Goal: Task Accomplishment & Management: Manage account settings

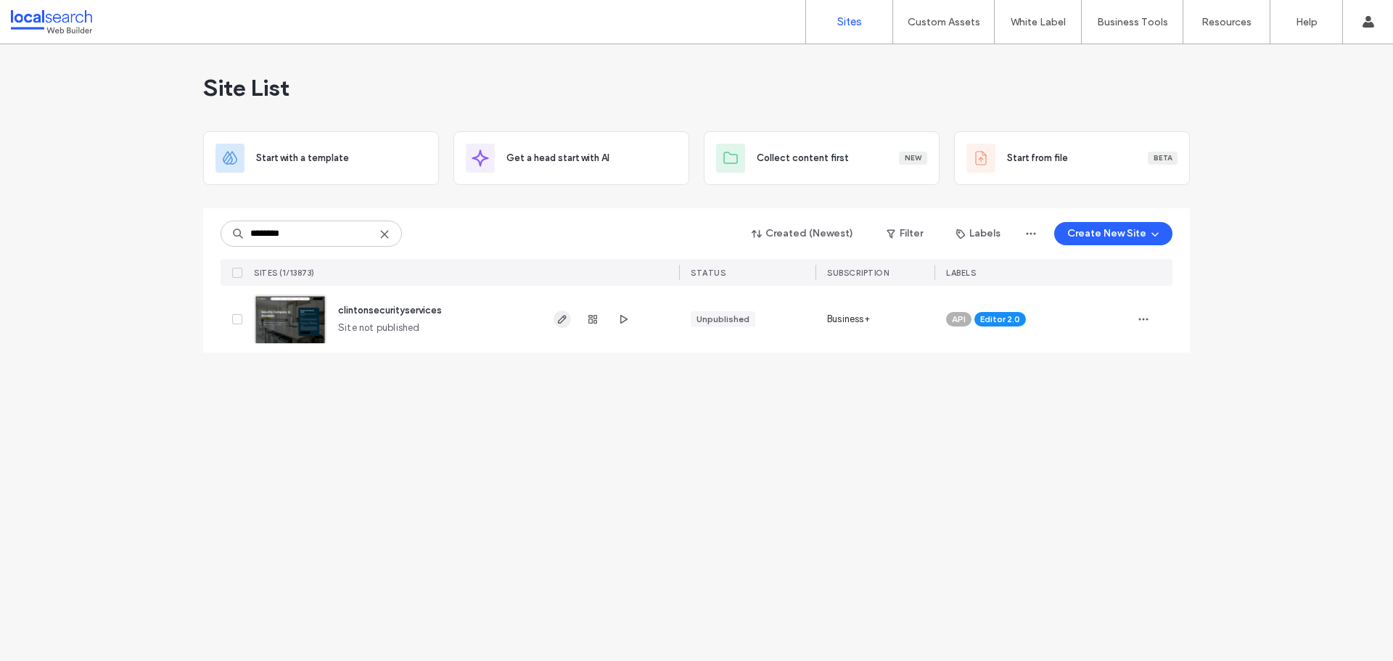
type input "********"
click at [562, 316] on icon "button" at bounding box center [562, 319] width 12 height 12
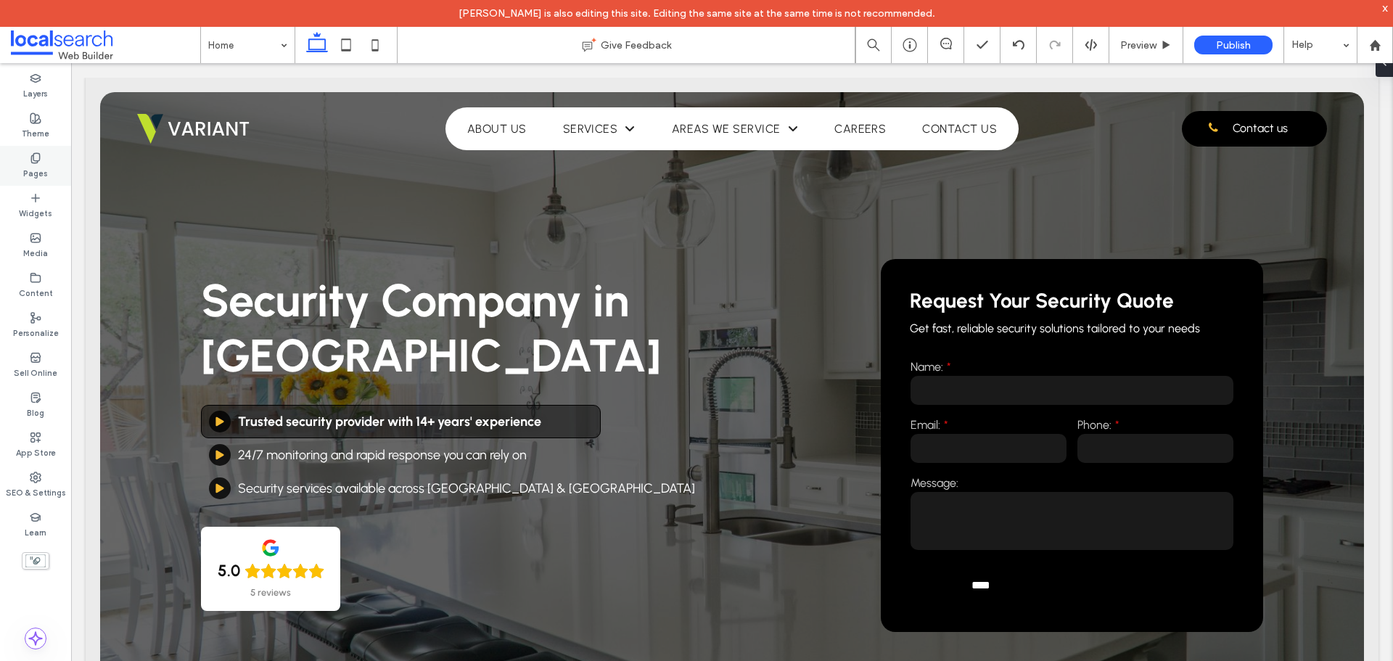
click at [33, 176] on label "Pages" at bounding box center [35, 172] width 25 height 16
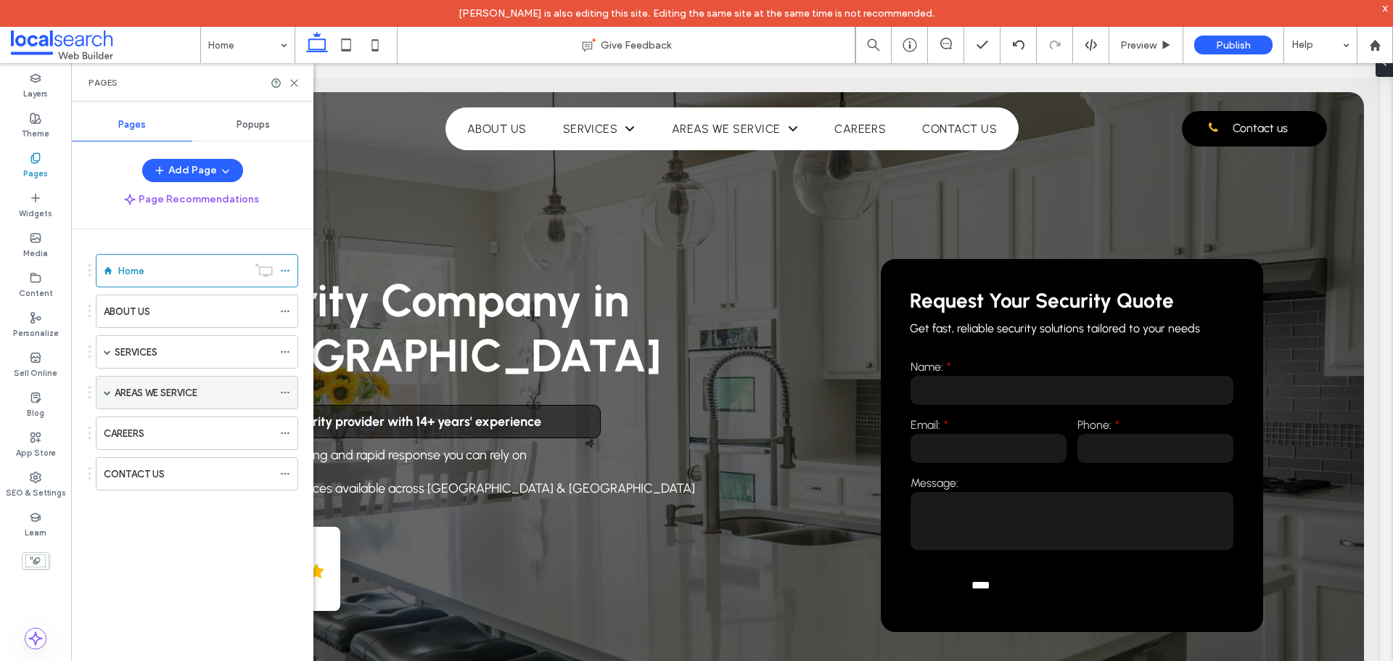
click at [105, 390] on span at bounding box center [107, 392] width 7 height 7
click at [108, 355] on span at bounding box center [107, 351] width 7 height 7
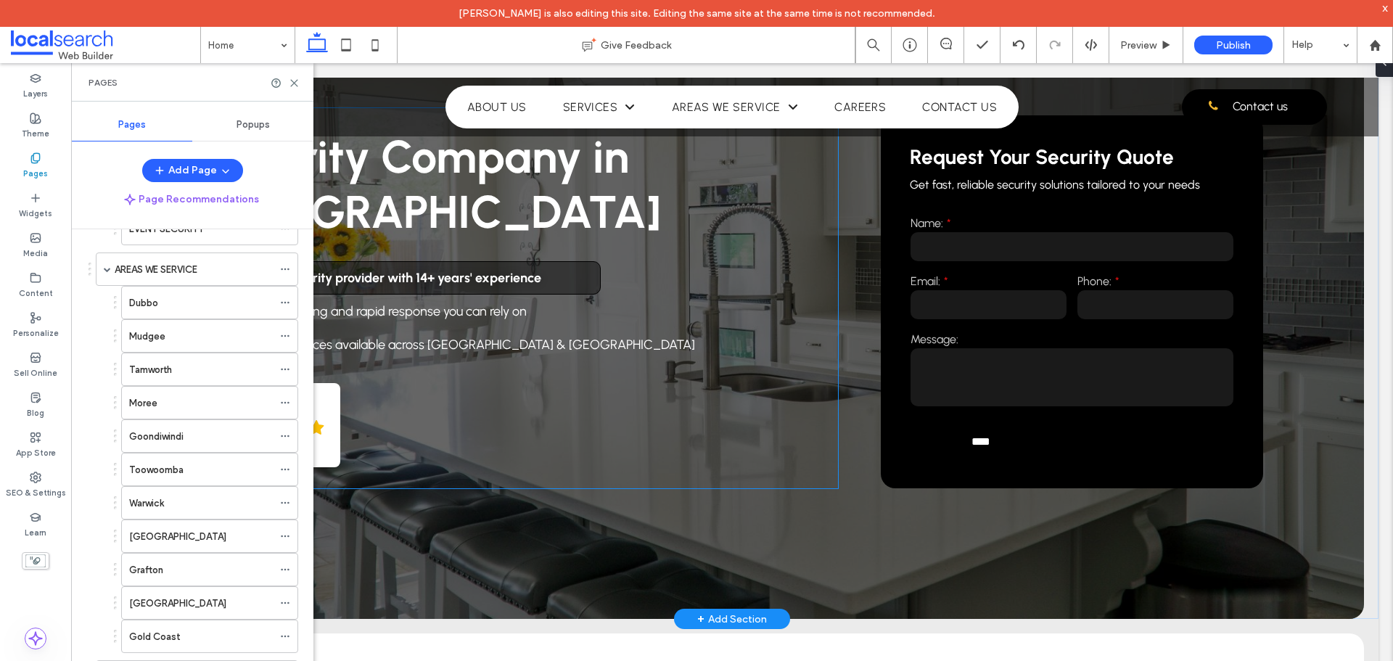
scroll to position [145, 0]
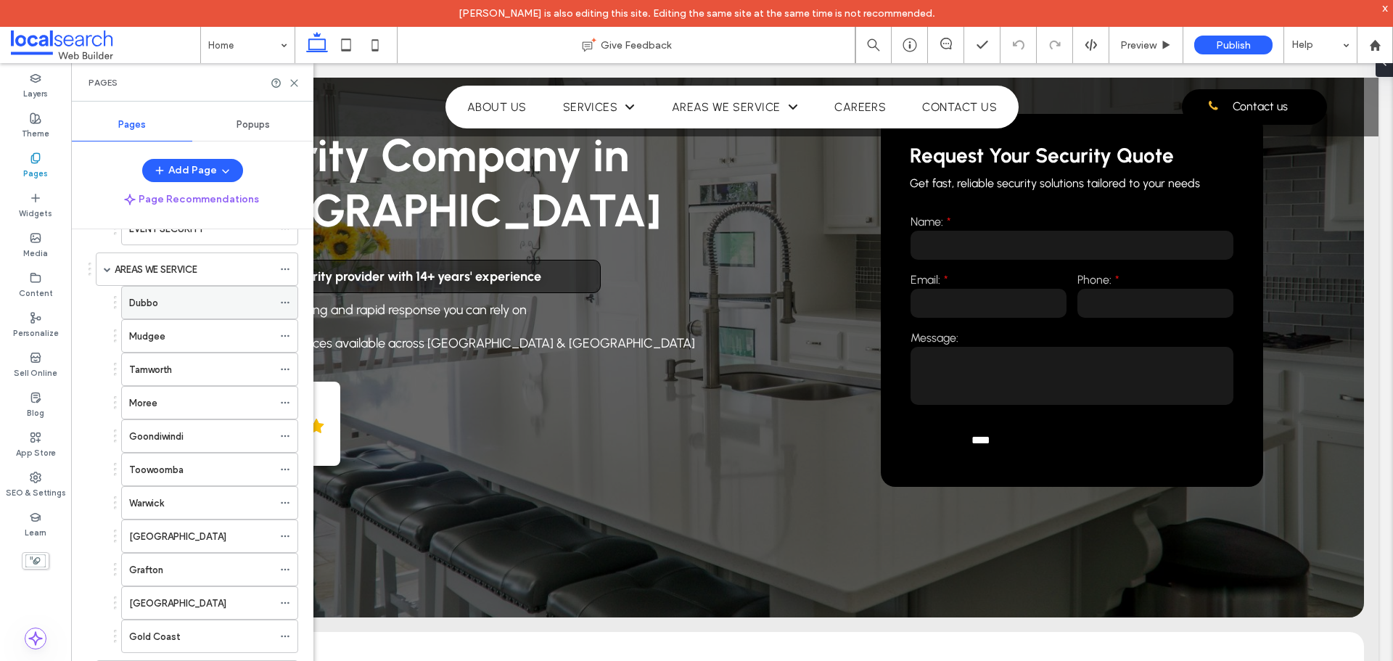
click at [207, 300] on div "Dubbo" at bounding box center [201, 302] width 144 height 15
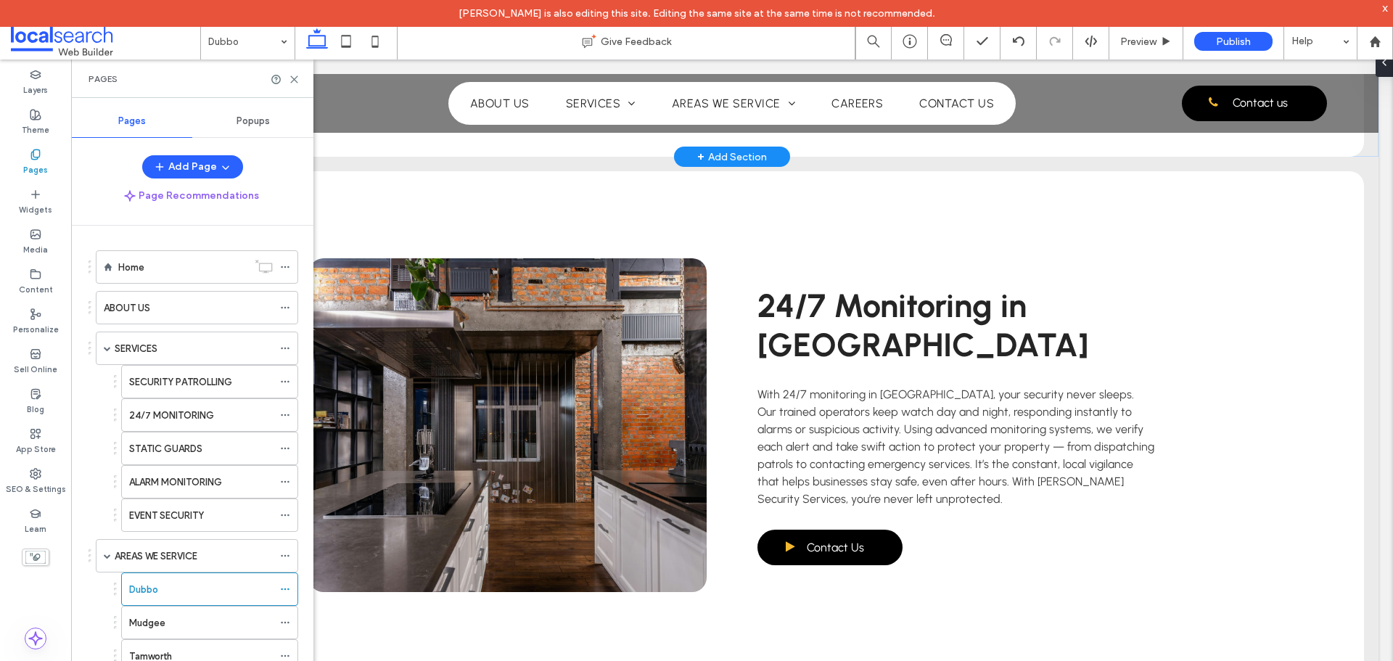
scroll to position [2394, 0]
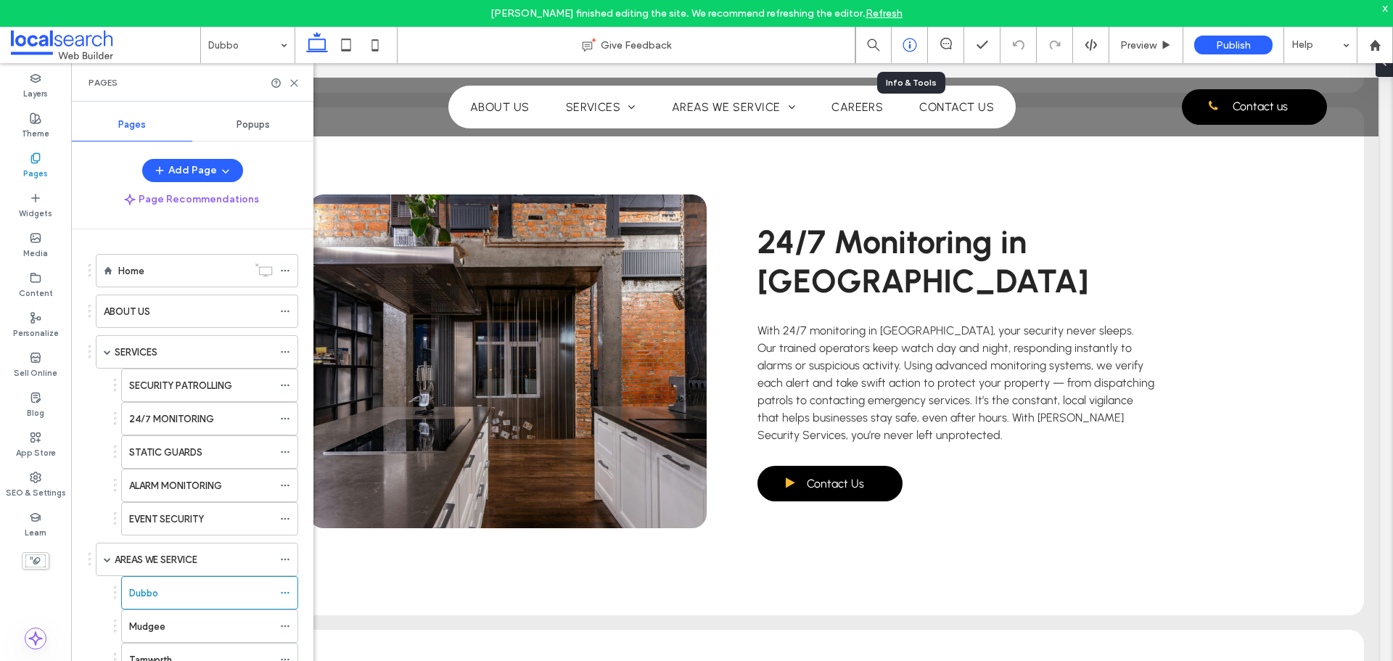
click at [907, 46] on icon at bounding box center [909, 45] width 15 height 15
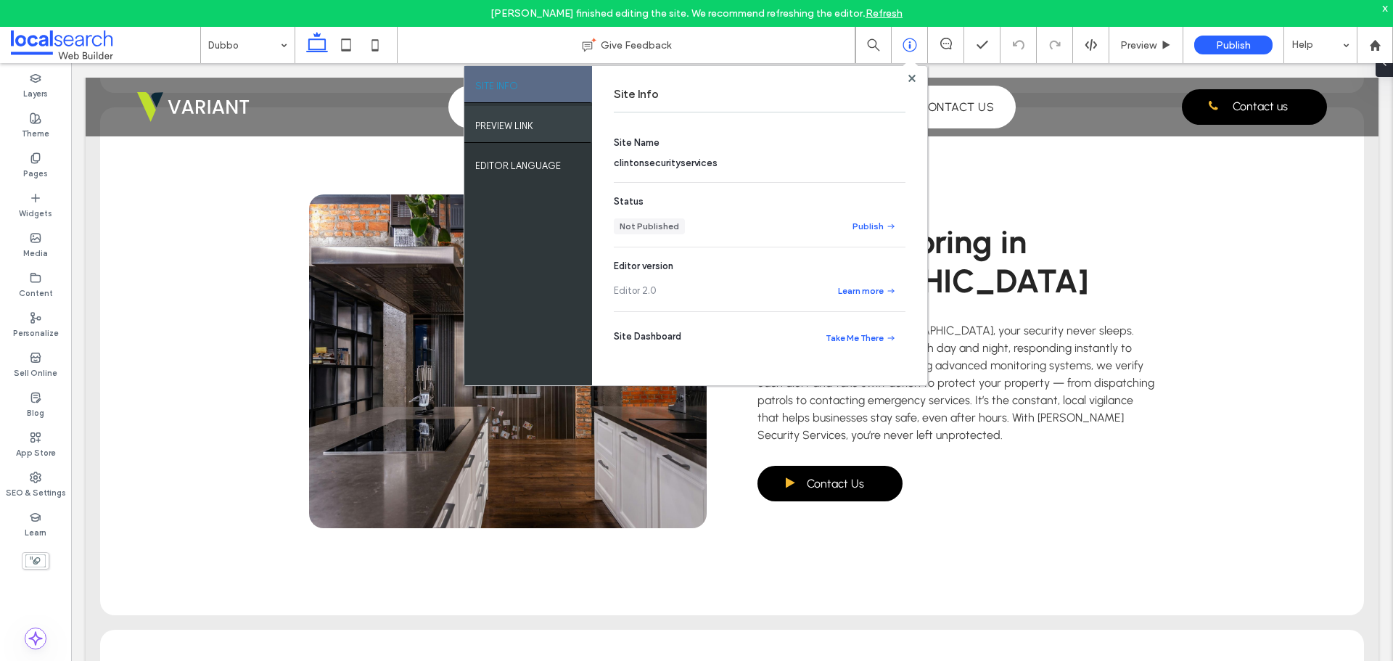
click at [525, 122] on label "PREVIEW LINK" at bounding box center [504, 122] width 58 height 18
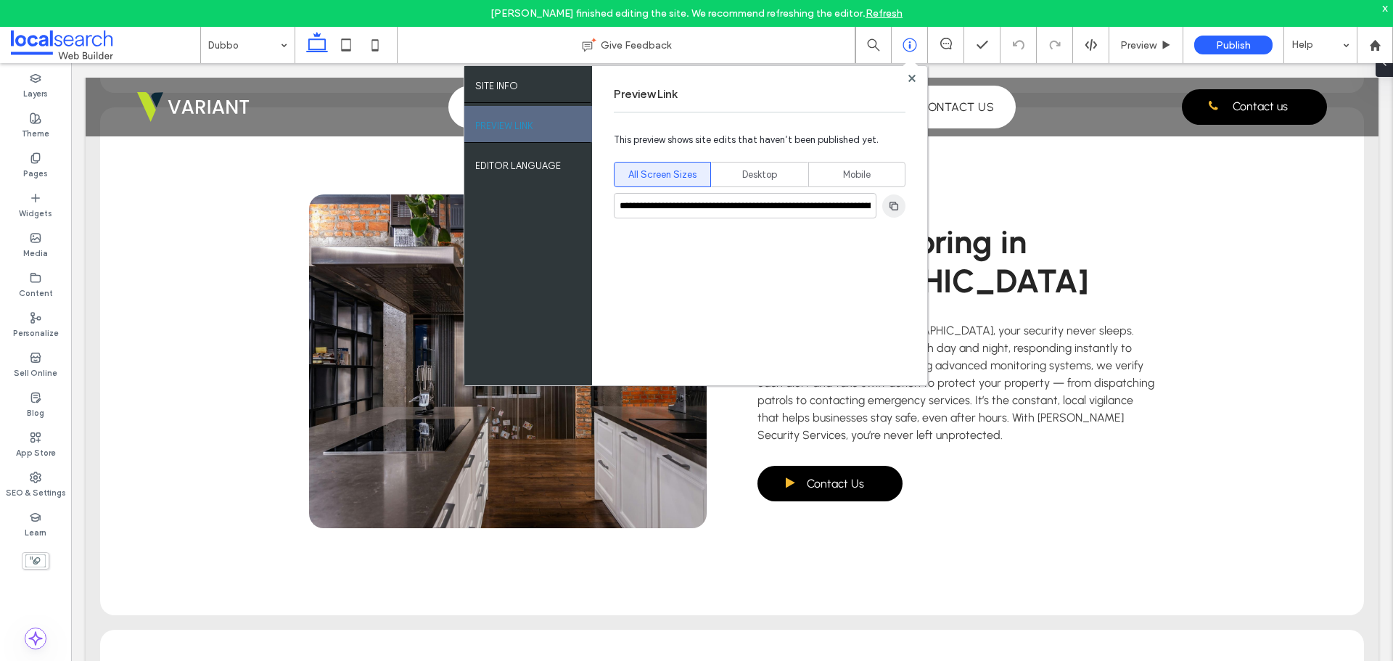
click at [904, 205] on span "button" at bounding box center [893, 205] width 23 height 23
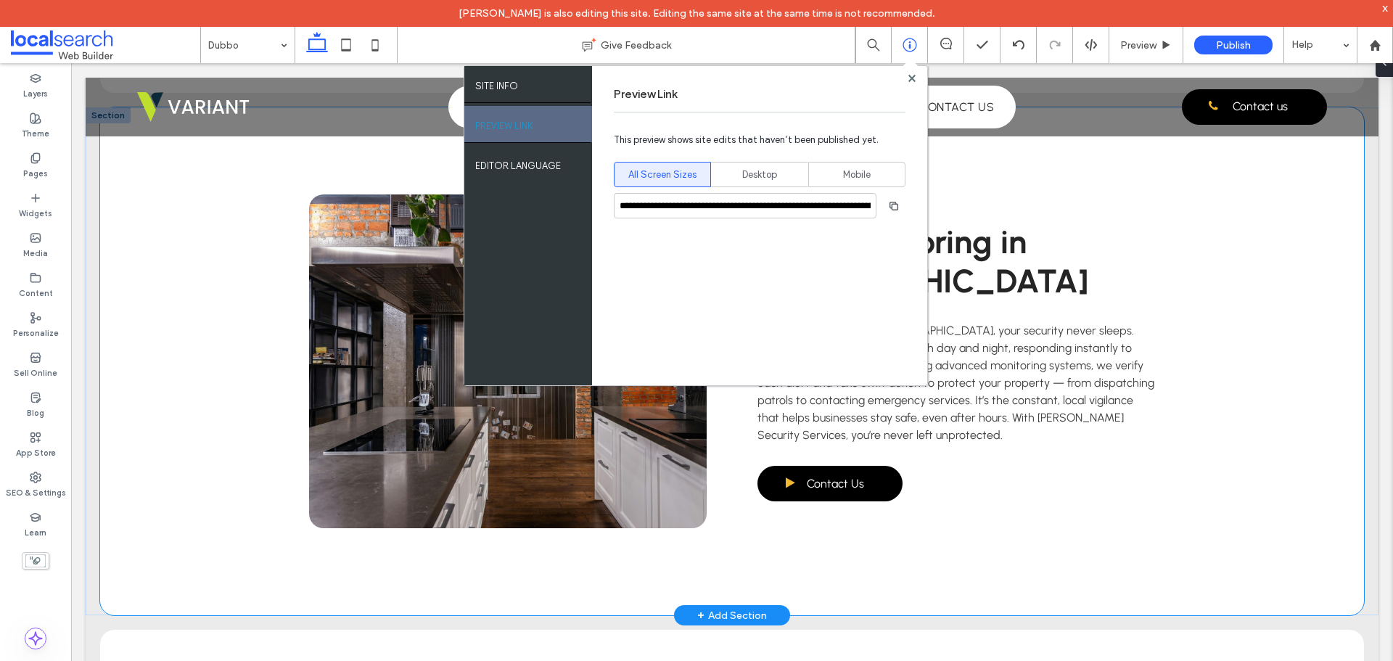
click at [915, 569] on div "24/7 Monitoring in Dubbo With 24/7 monitoring in Dubbo, your security never sle…" at bounding box center [732, 361] width 871 height 508
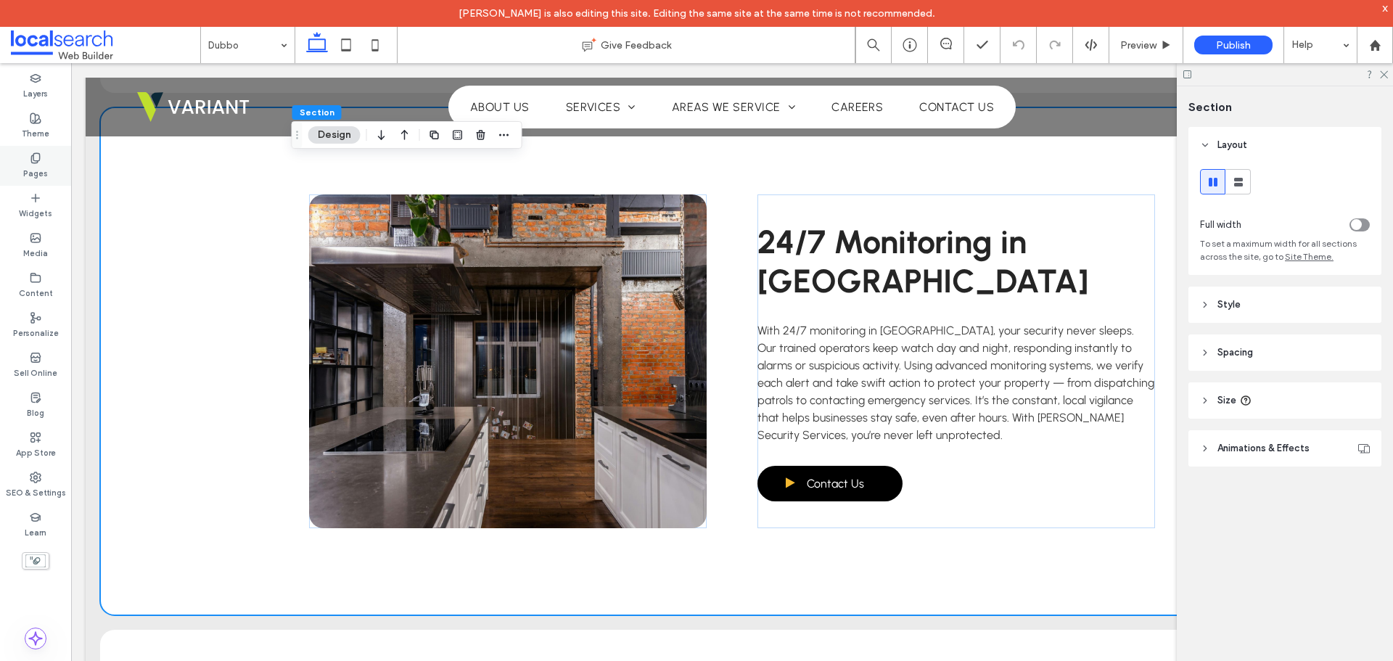
click at [40, 152] on icon at bounding box center [36, 158] width 12 height 12
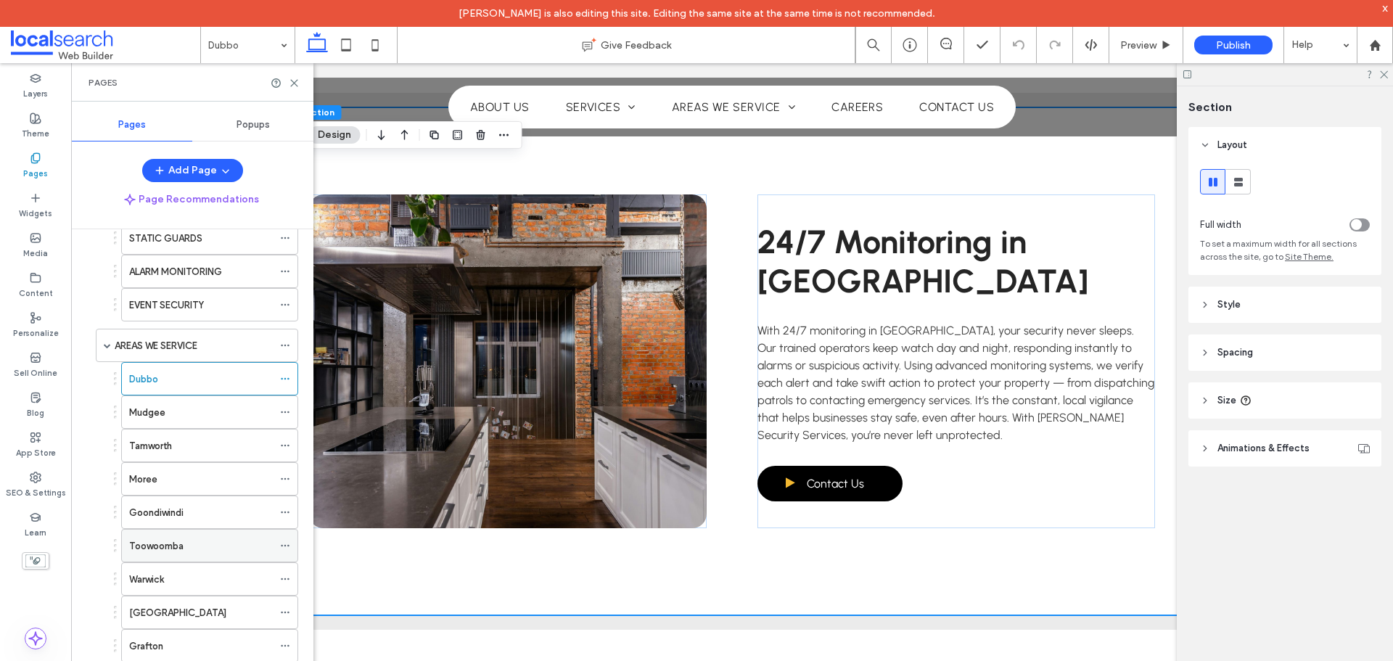
scroll to position [218, 0]
click at [22, 271] on div "Content" at bounding box center [35, 286] width 71 height 40
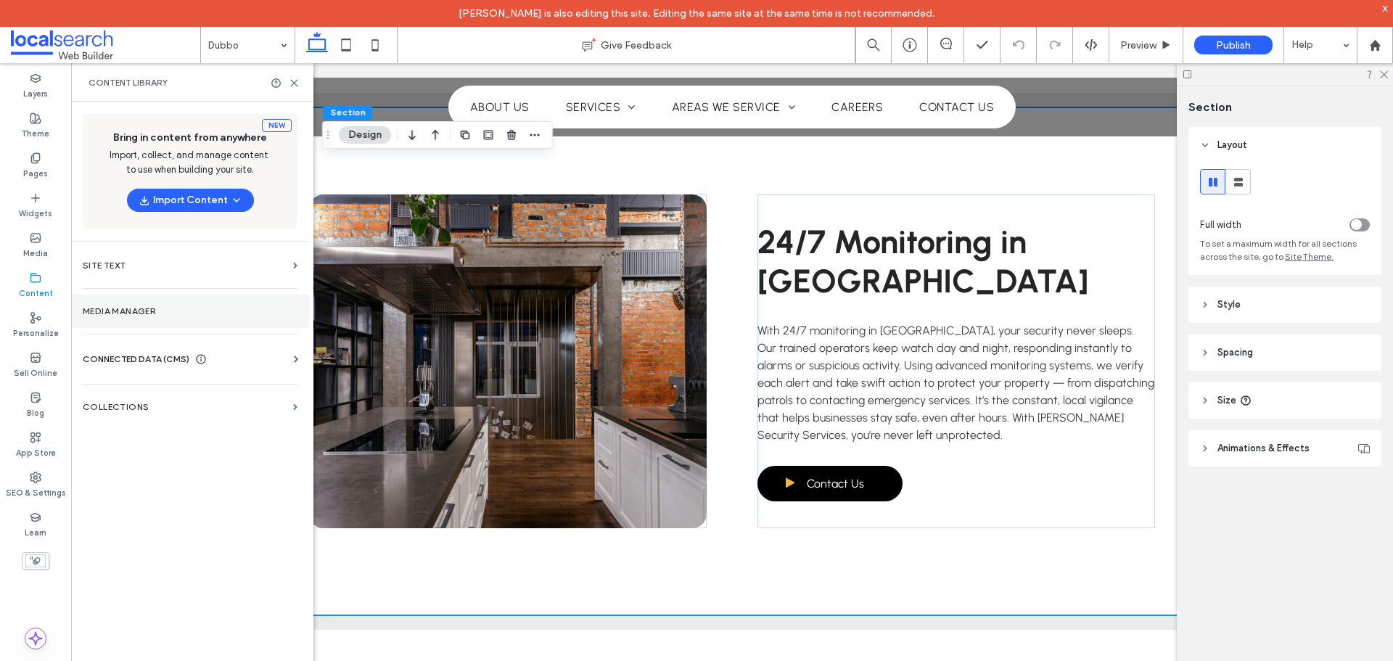
click at [164, 310] on label "Media Manager" at bounding box center [190, 311] width 215 height 10
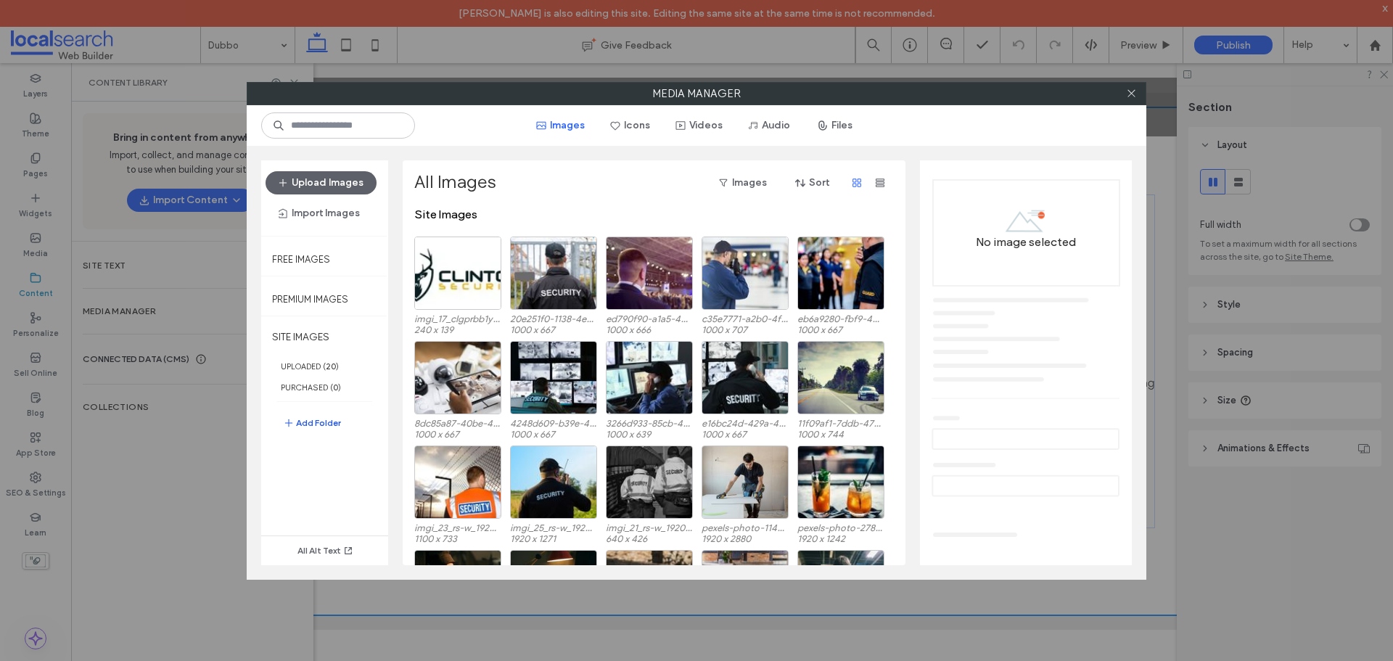
click at [308, 421] on button "Add Folder" at bounding box center [312, 422] width 58 height 17
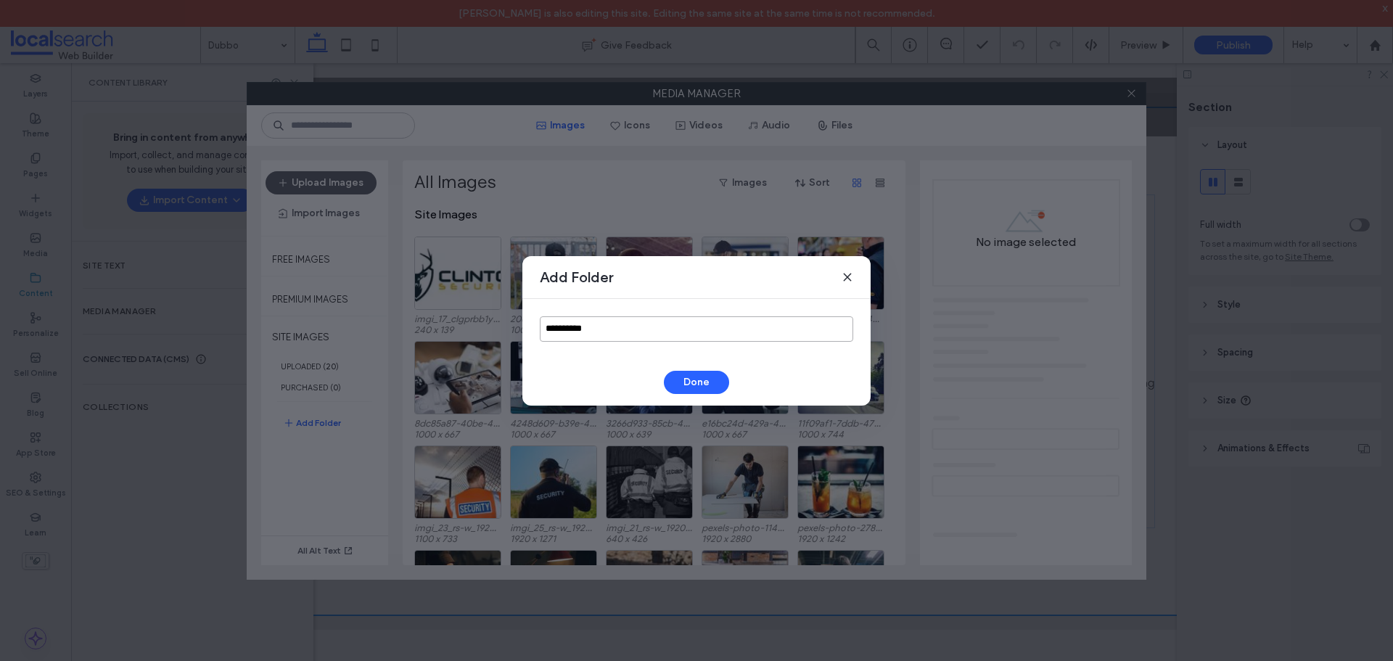
click at [604, 329] on input "**********" at bounding box center [696, 328] width 313 height 25
type input "**********"
click at [709, 379] on button "Done" at bounding box center [696, 382] width 65 height 23
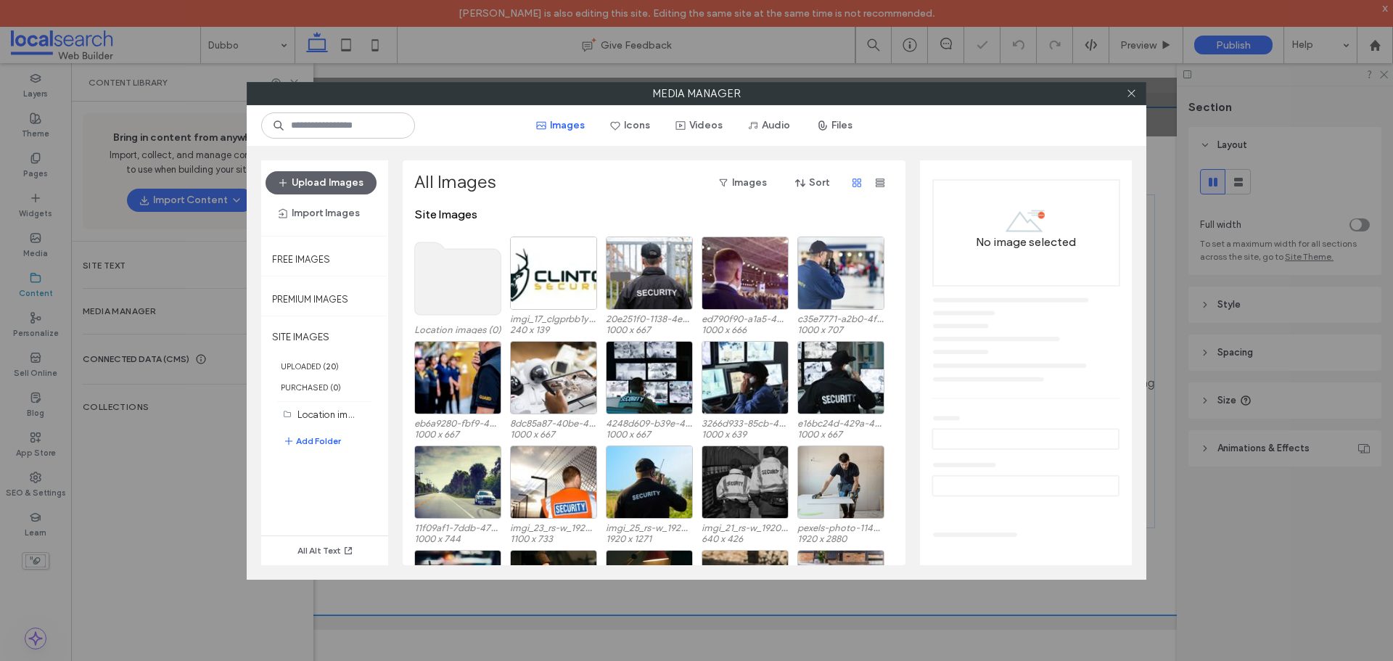
click at [437, 292] on use at bounding box center [458, 278] width 86 height 73
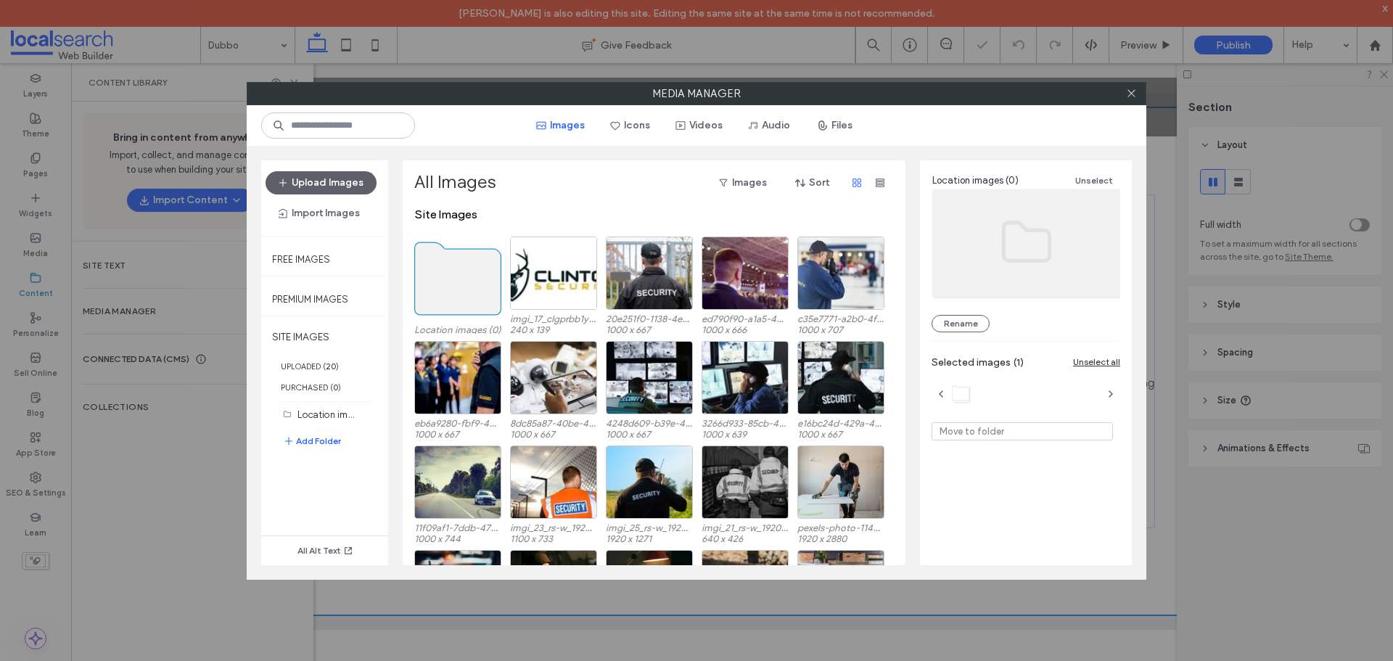
click at [437, 292] on use at bounding box center [458, 278] width 86 height 73
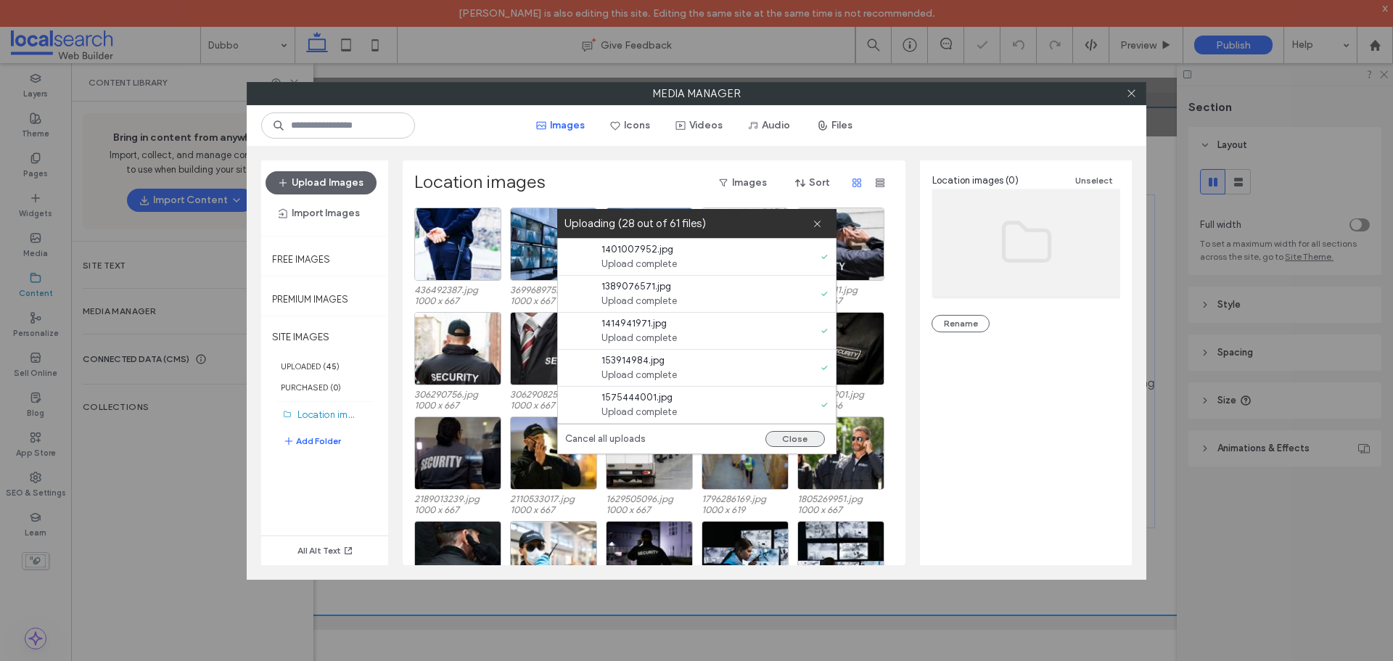
click at [810, 439] on button "Close" at bounding box center [794, 439] width 59 height 16
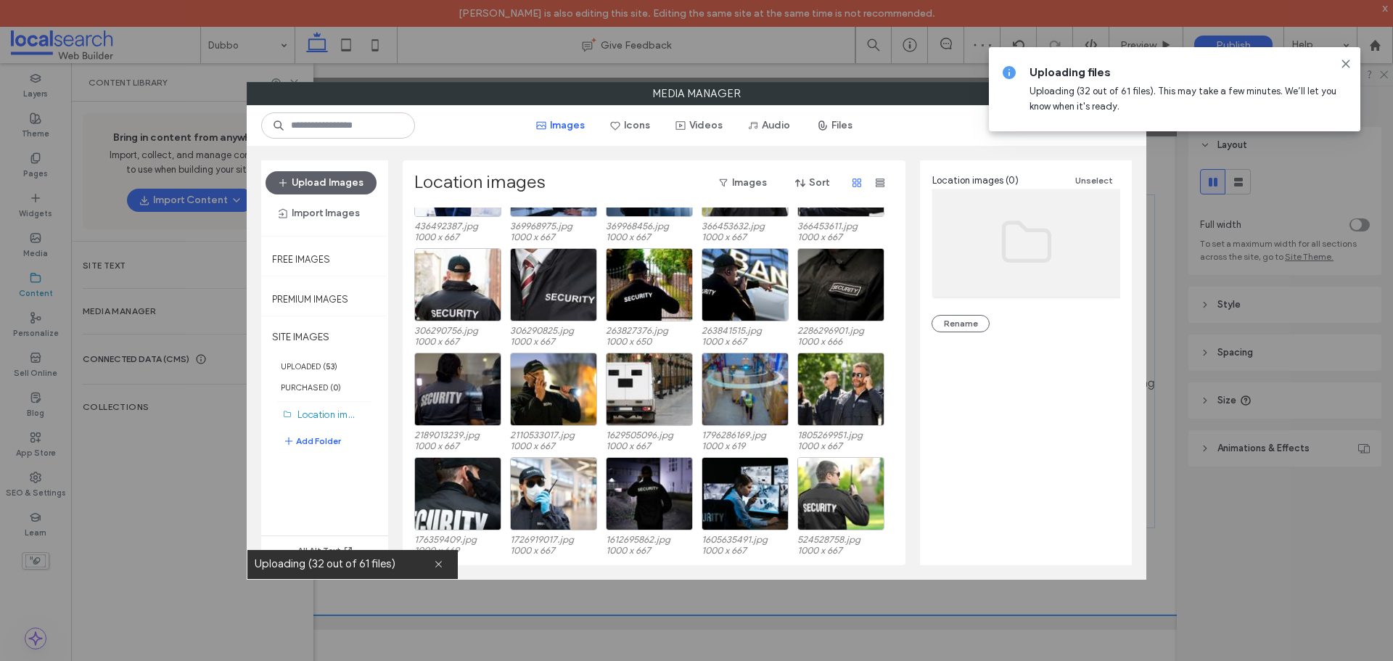
scroll to position [178, 0]
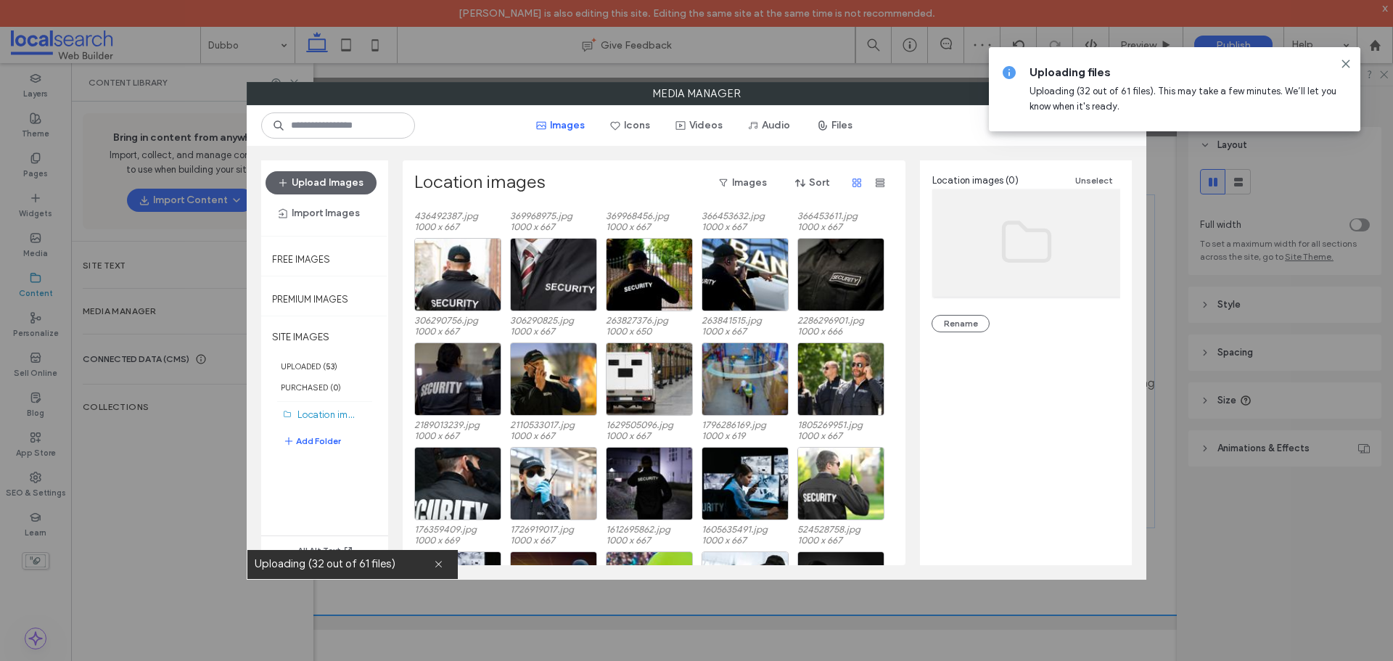
click at [955, 456] on div "Location images (0) Unselect Rename" at bounding box center [1026, 356] width 212 height 393
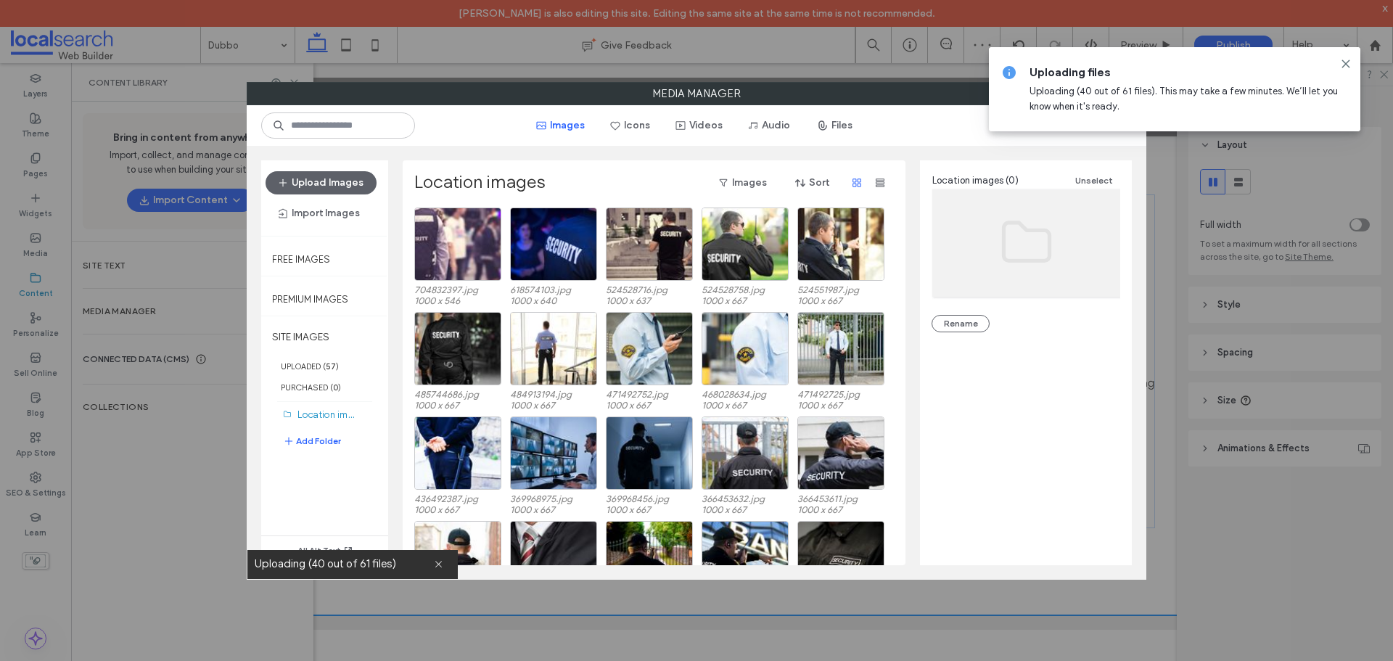
click at [956, 455] on div "Location images (0) Unselect Rename" at bounding box center [1026, 356] width 212 height 393
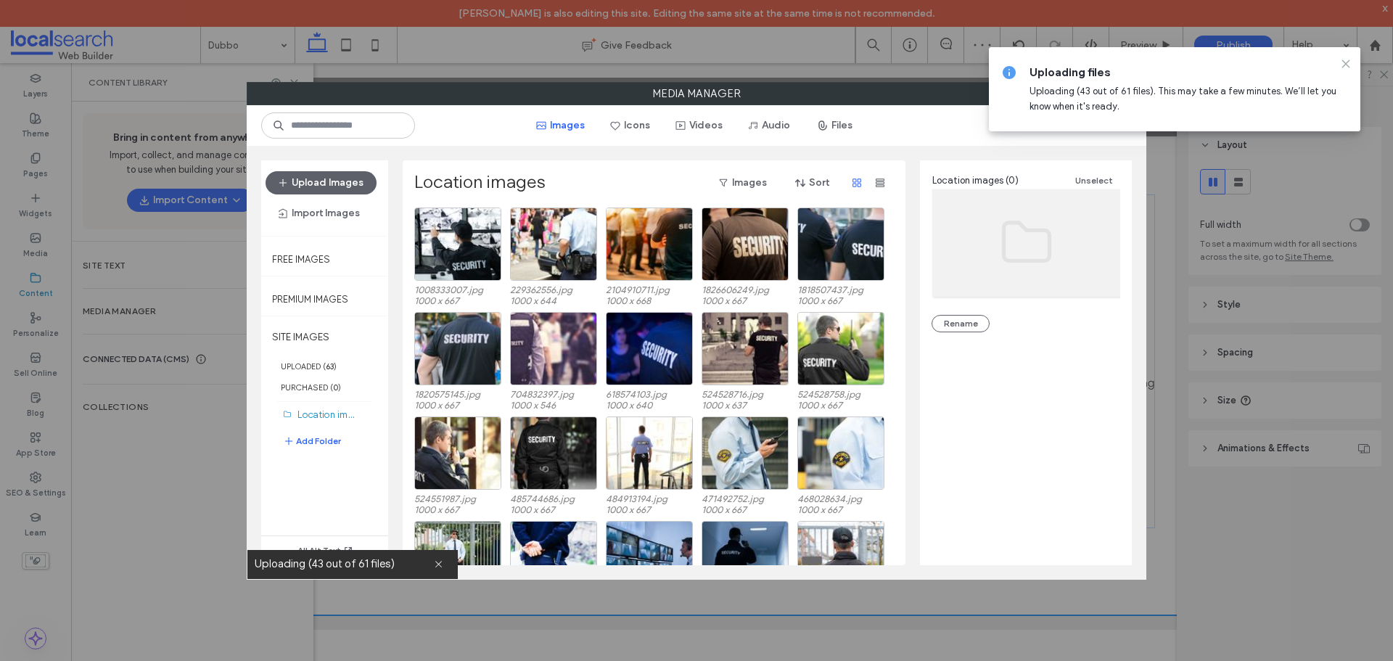
click at [1345, 64] on use at bounding box center [1345, 63] width 7 height 7
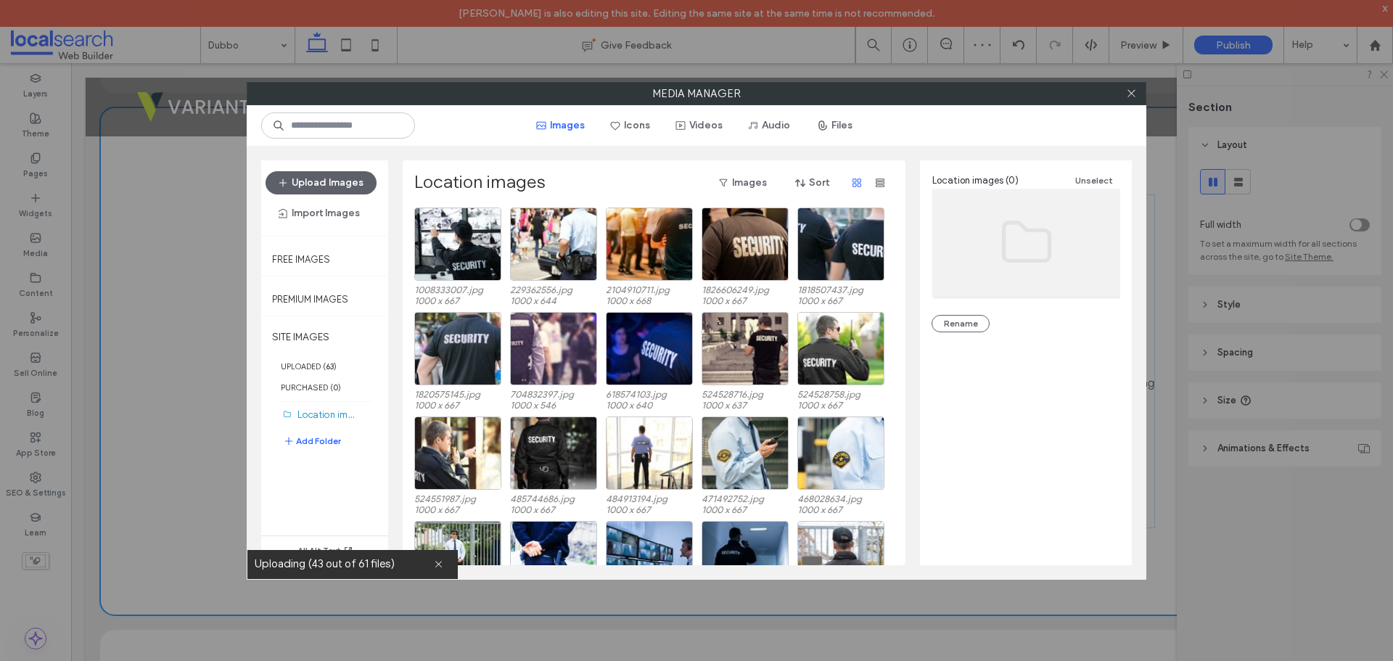
click at [1059, 419] on div "Location images (0) Unselect Rename" at bounding box center [1026, 356] width 212 height 393
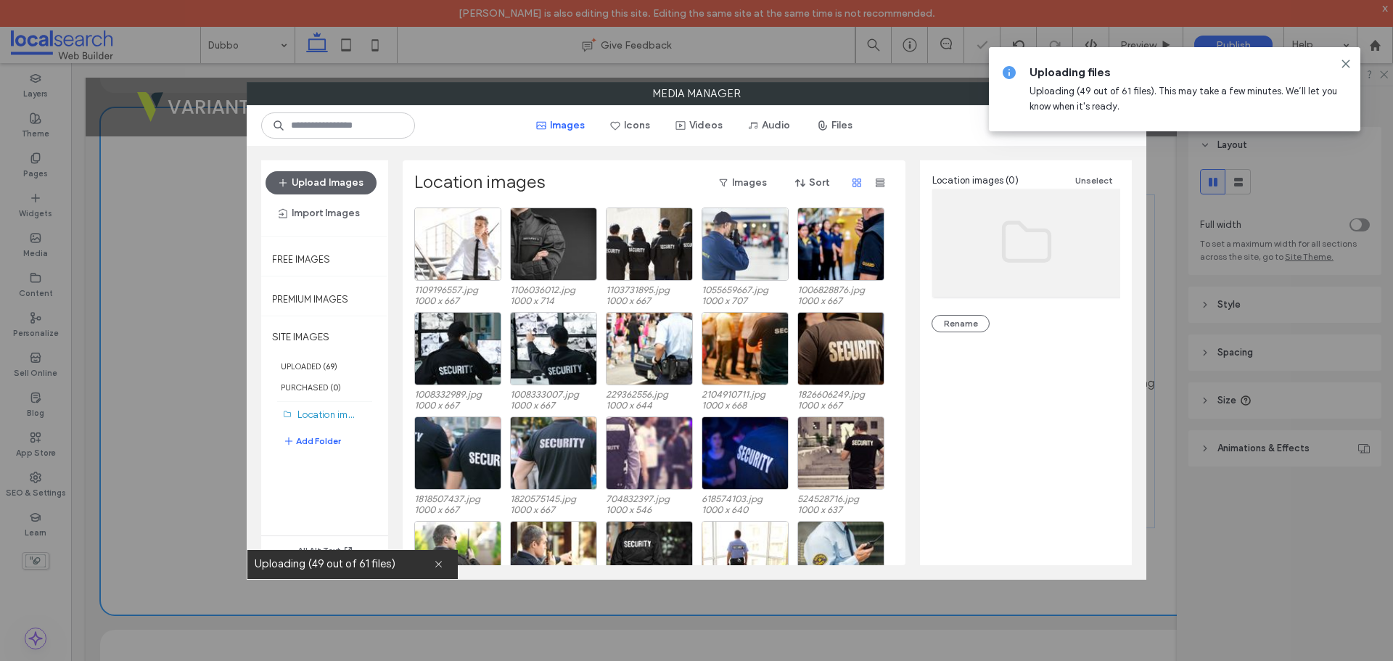
click at [1042, 425] on div "Location images (0) Unselect Rename" at bounding box center [1026, 356] width 212 height 393
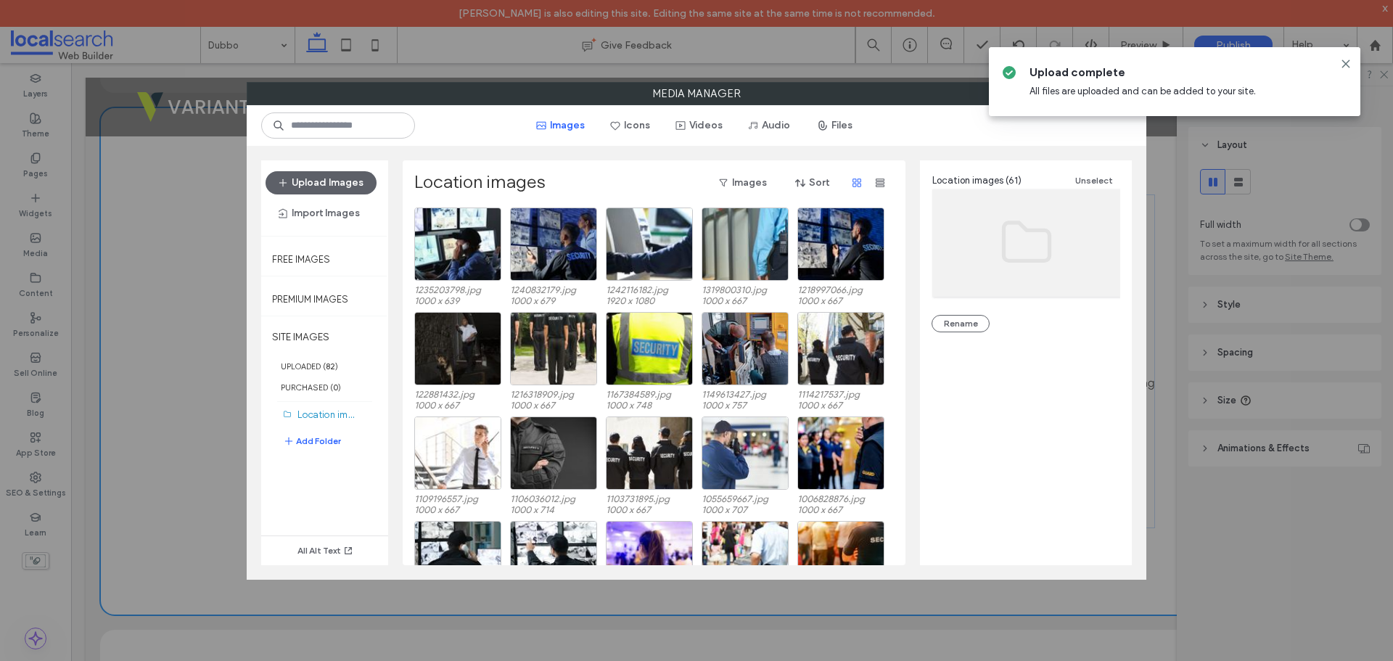
drag, startPoint x: 1343, startPoint y: 65, endPoint x: 1222, endPoint y: 94, distance: 125.3
click at [1343, 65] on use at bounding box center [1345, 63] width 7 height 7
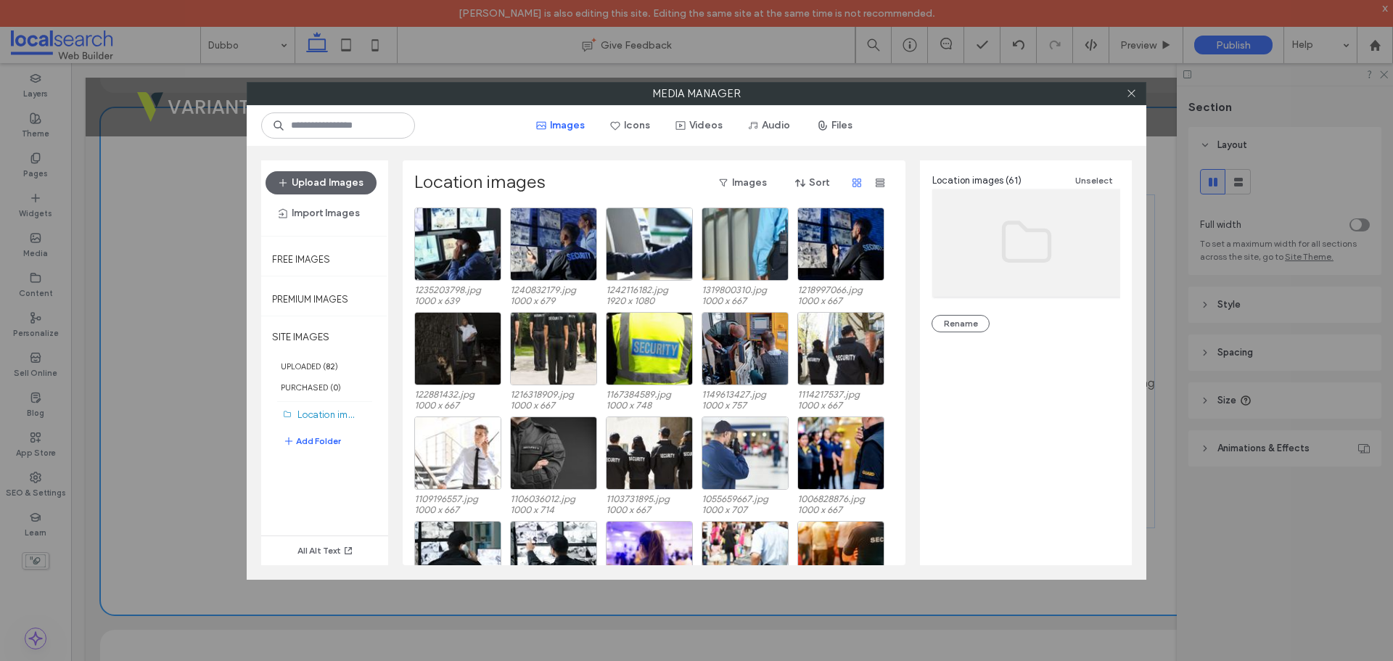
click at [1122, 92] on div at bounding box center [1131, 94] width 22 height 22
click at [1126, 96] on icon at bounding box center [1131, 93] width 11 height 11
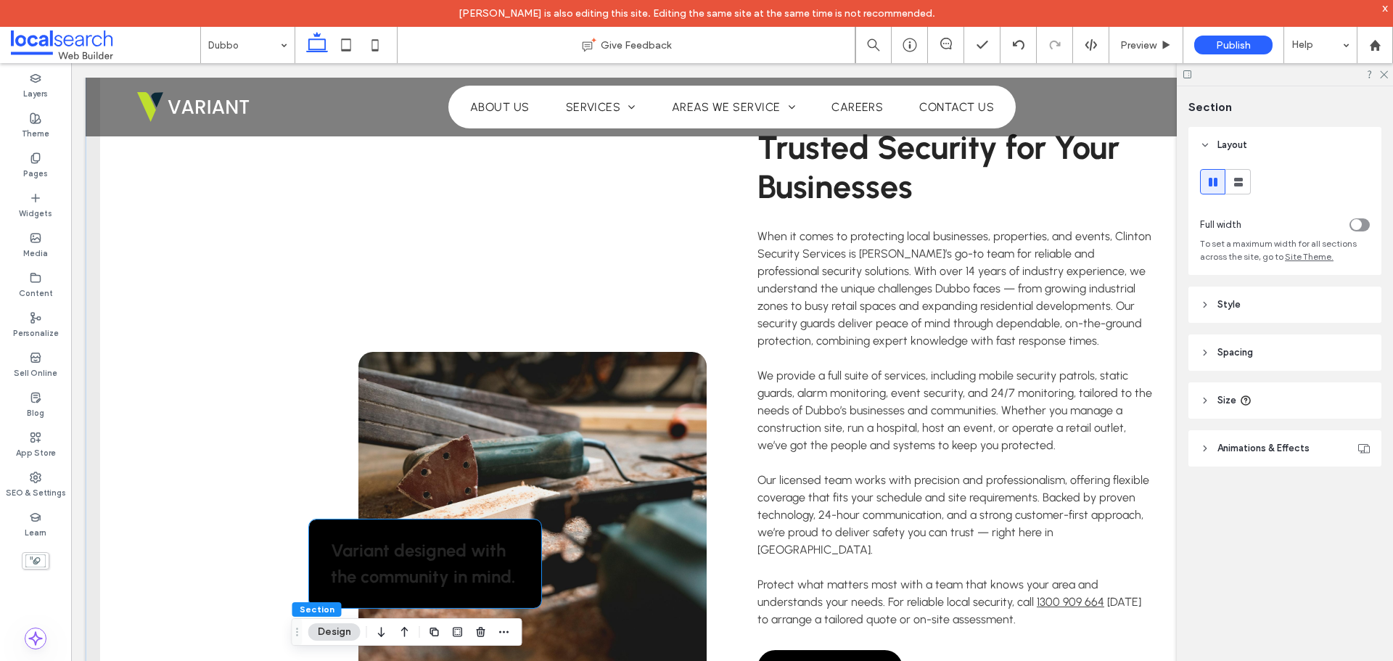
scroll to position [798, 0]
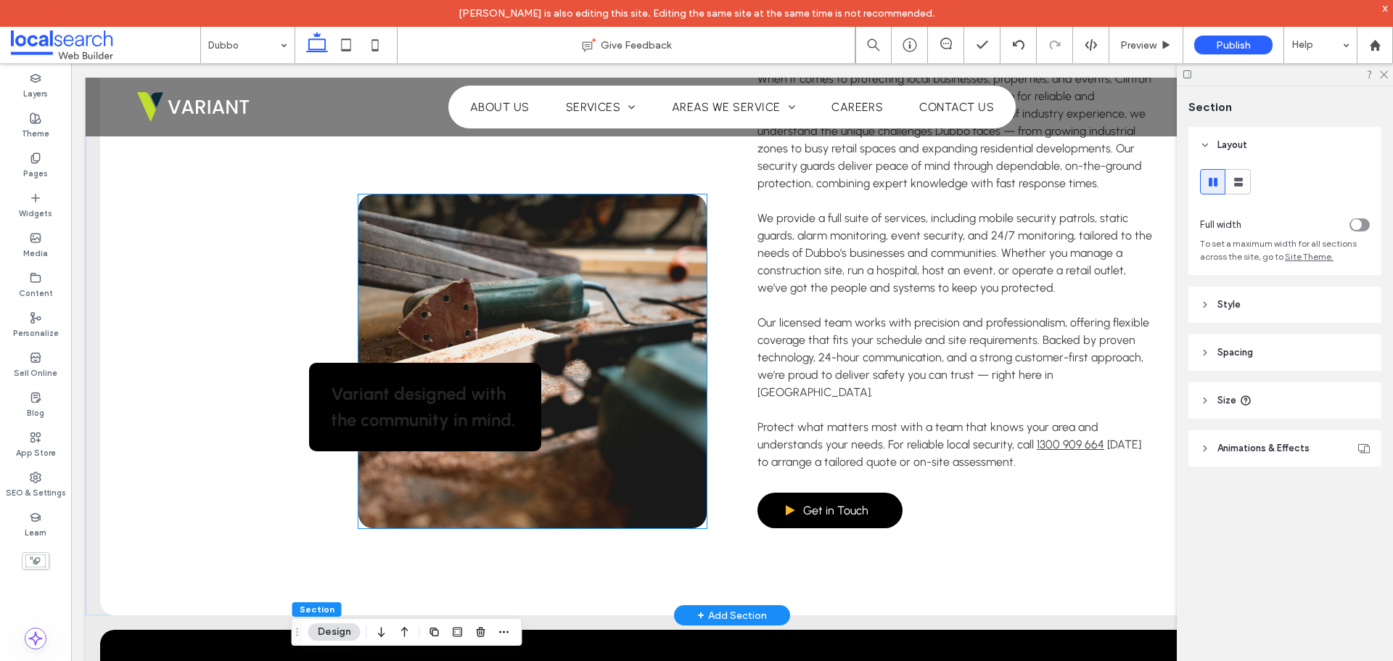
click at [572, 345] on link at bounding box center [532, 361] width 348 height 334
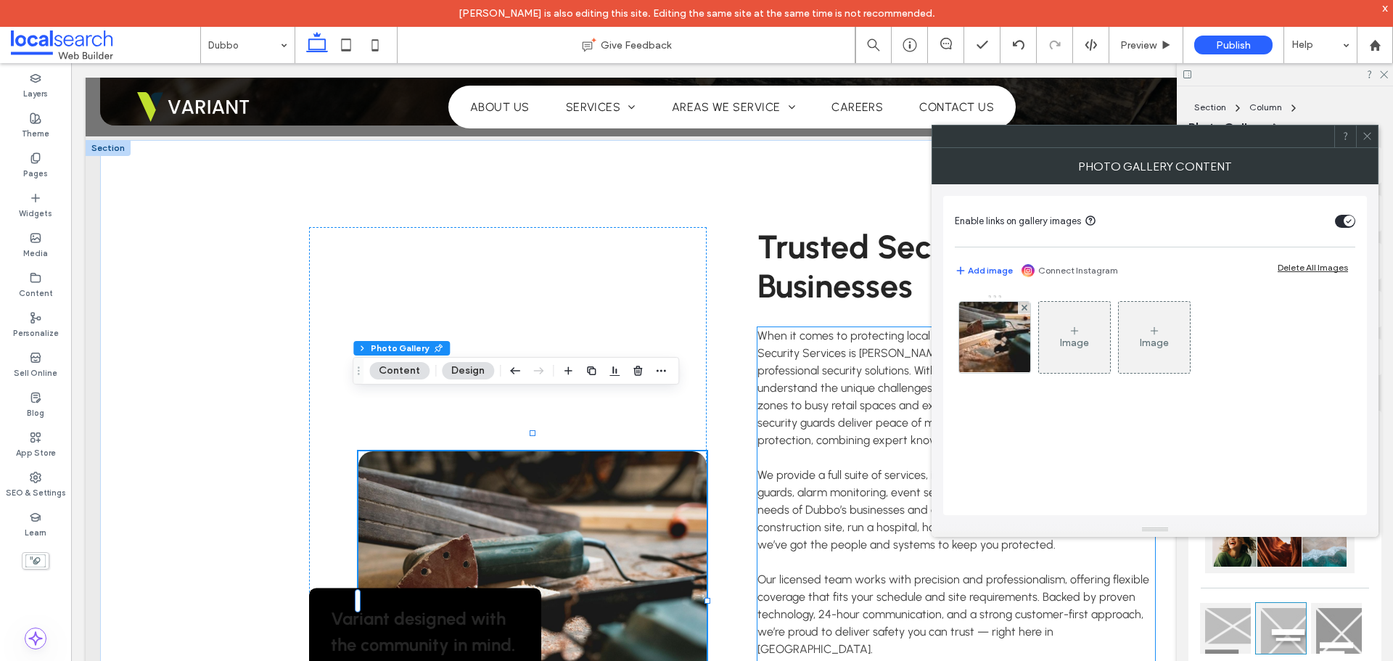
scroll to position [508, 0]
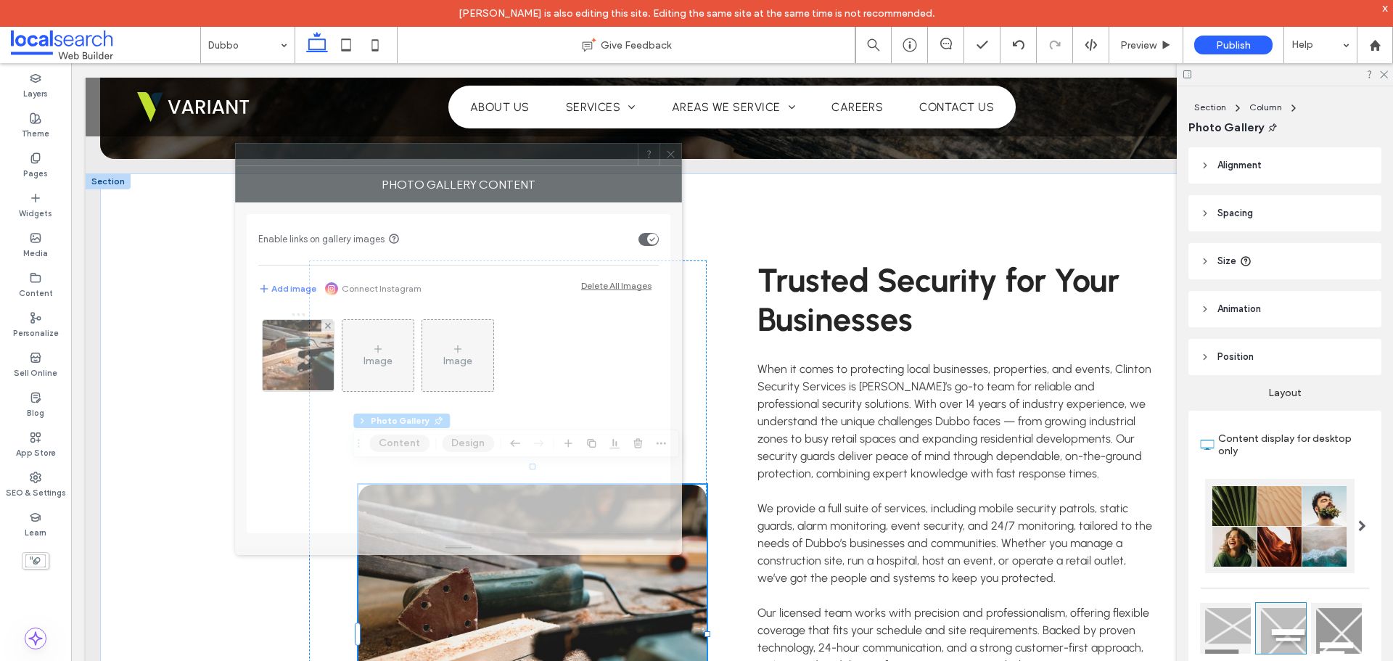
drag, startPoint x: 1085, startPoint y: 144, endPoint x: 388, endPoint y: 162, distance: 696.6
click at [388, 162] on div at bounding box center [437, 155] width 402 height 22
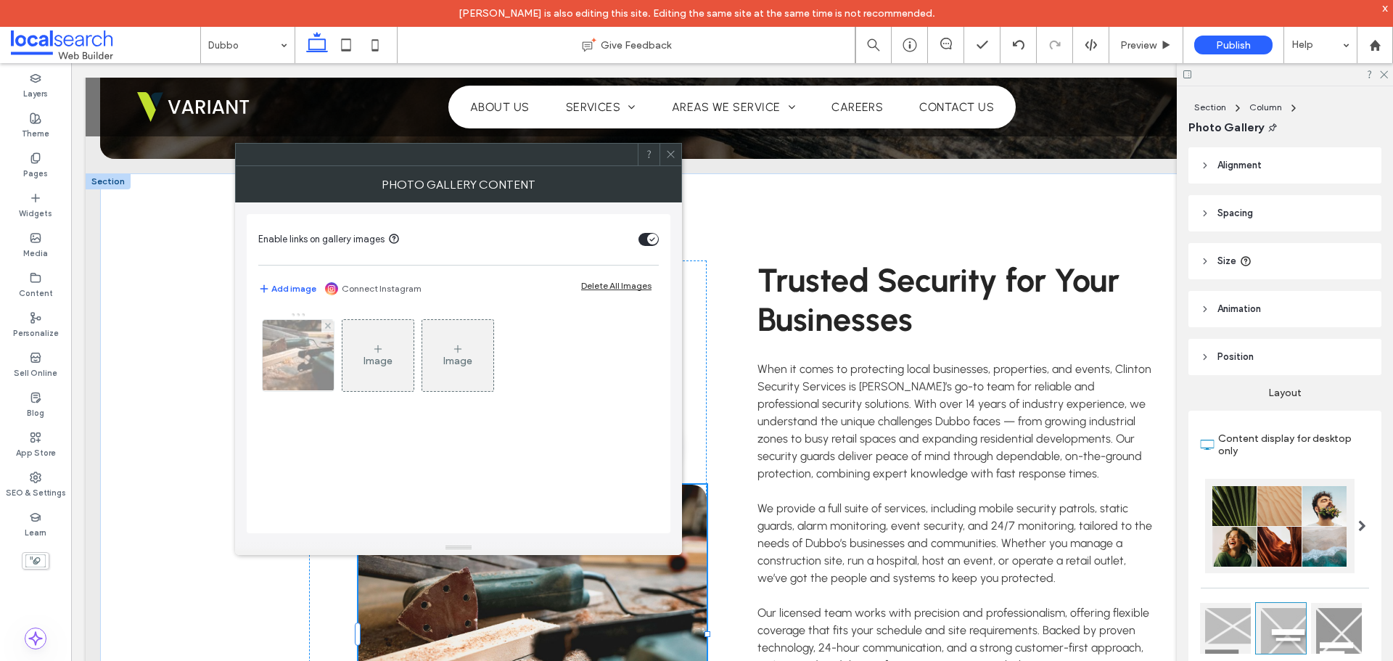
click at [297, 364] on img at bounding box center [298, 355] width 107 height 71
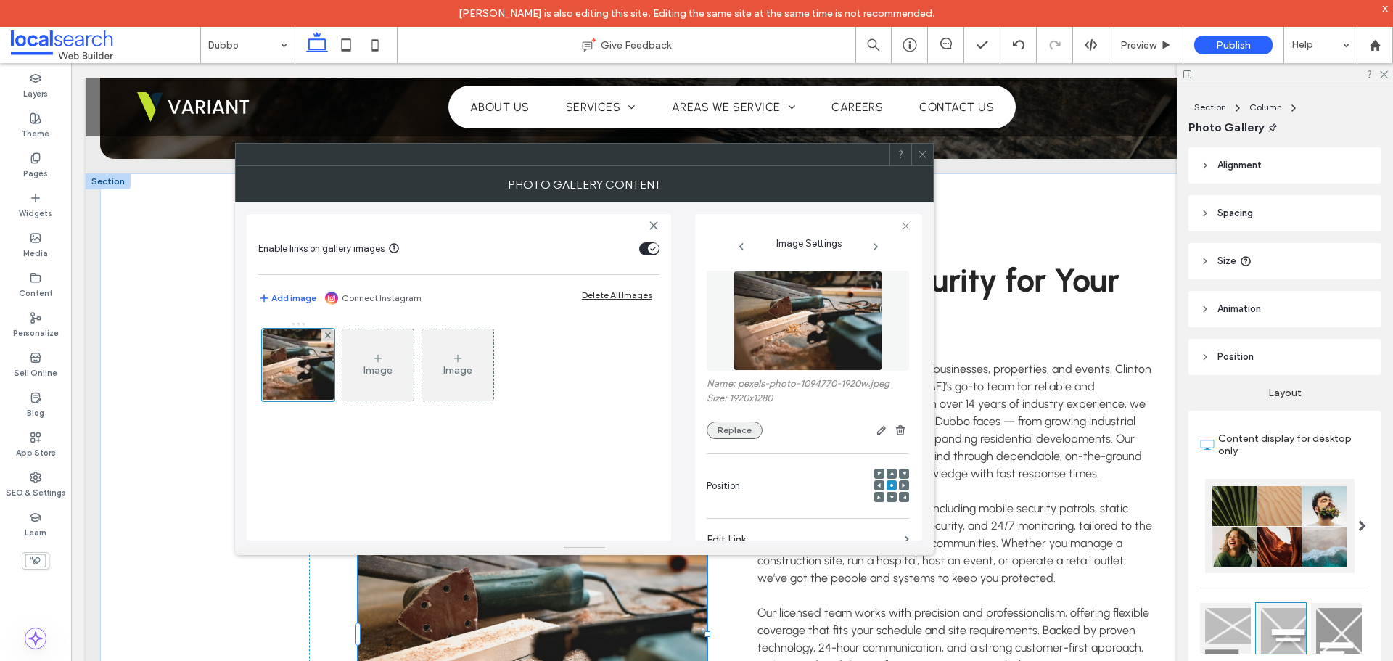
click at [731, 425] on button "Replace" at bounding box center [735, 429] width 56 height 17
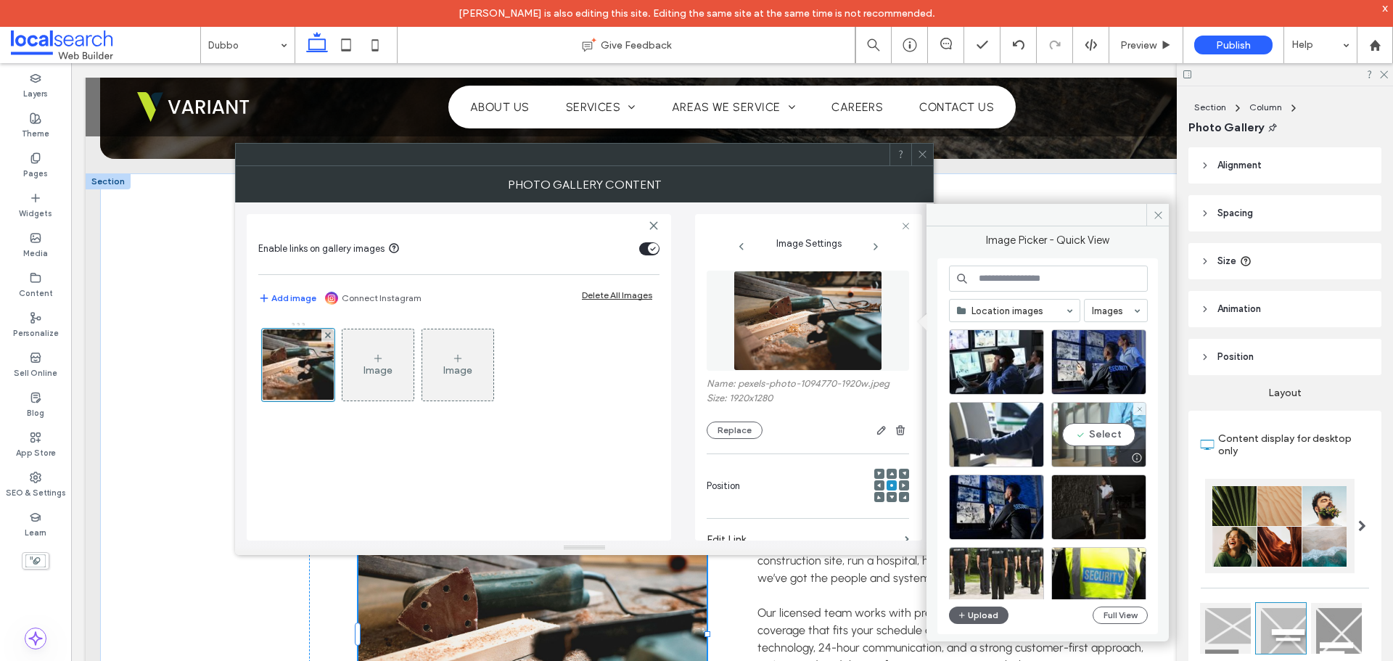
click at [1108, 435] on div "Select" at bounding box center [1098, 434] width 95 height 65
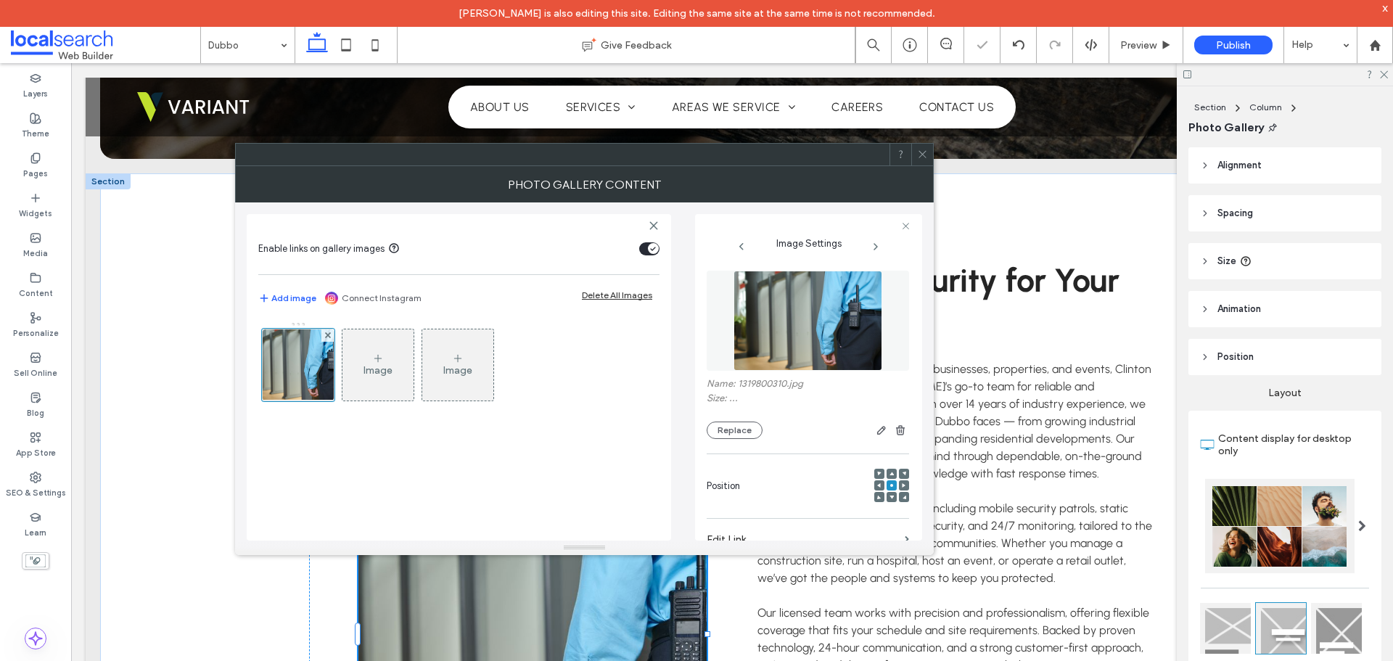
click at [921, 162] on span at bounding box center [922, 155] width 11 height 22
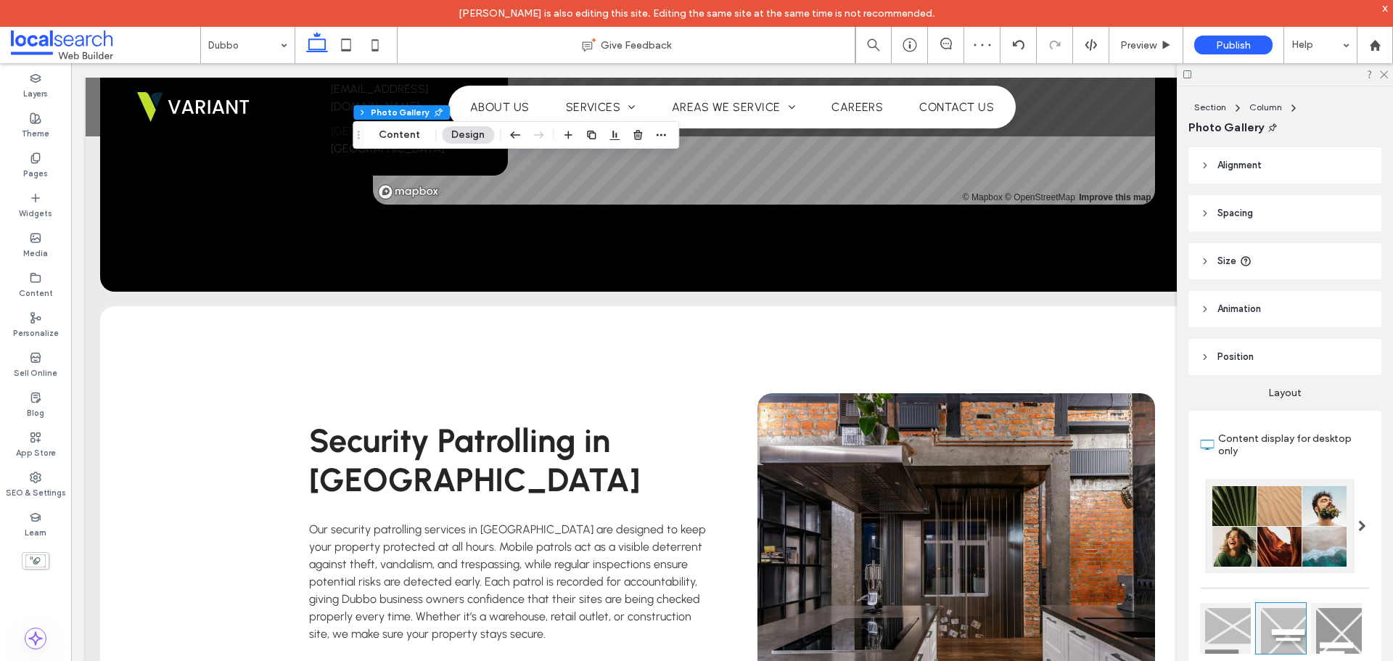
scroll to position [1741, 0]
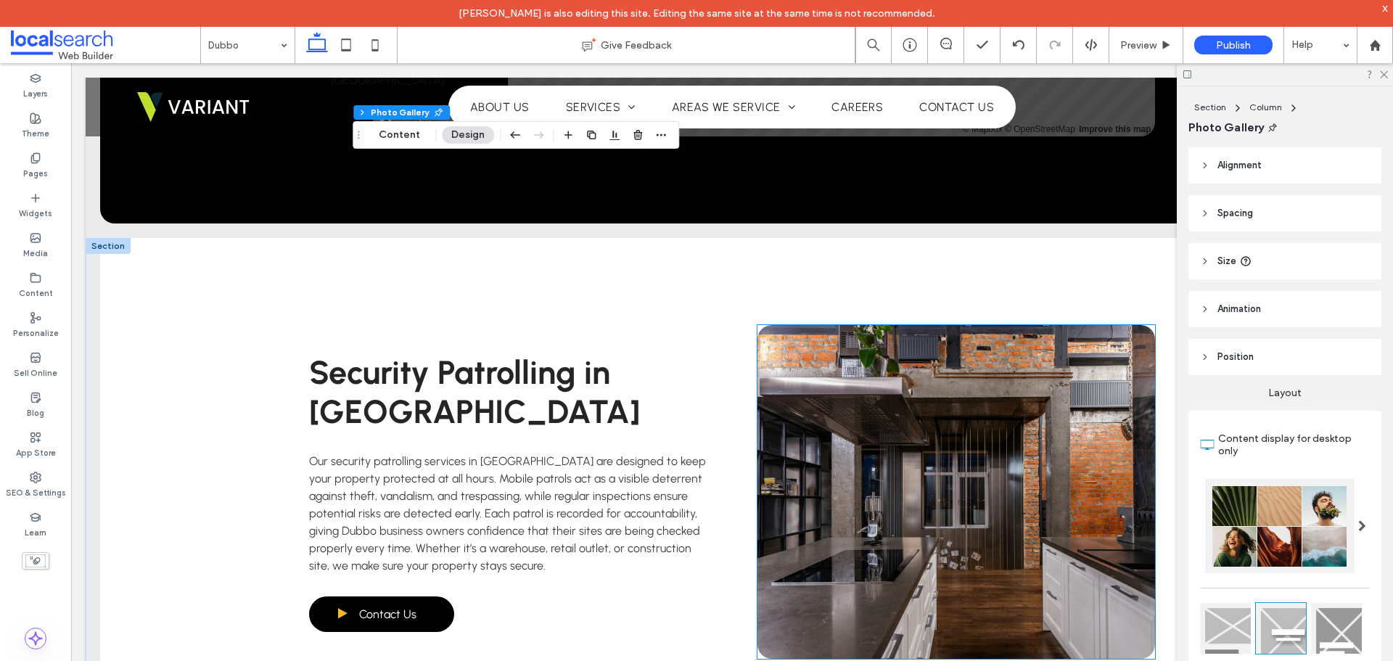
click at [857, 408] on link at bounding box center [956, 492] width 398 height 334
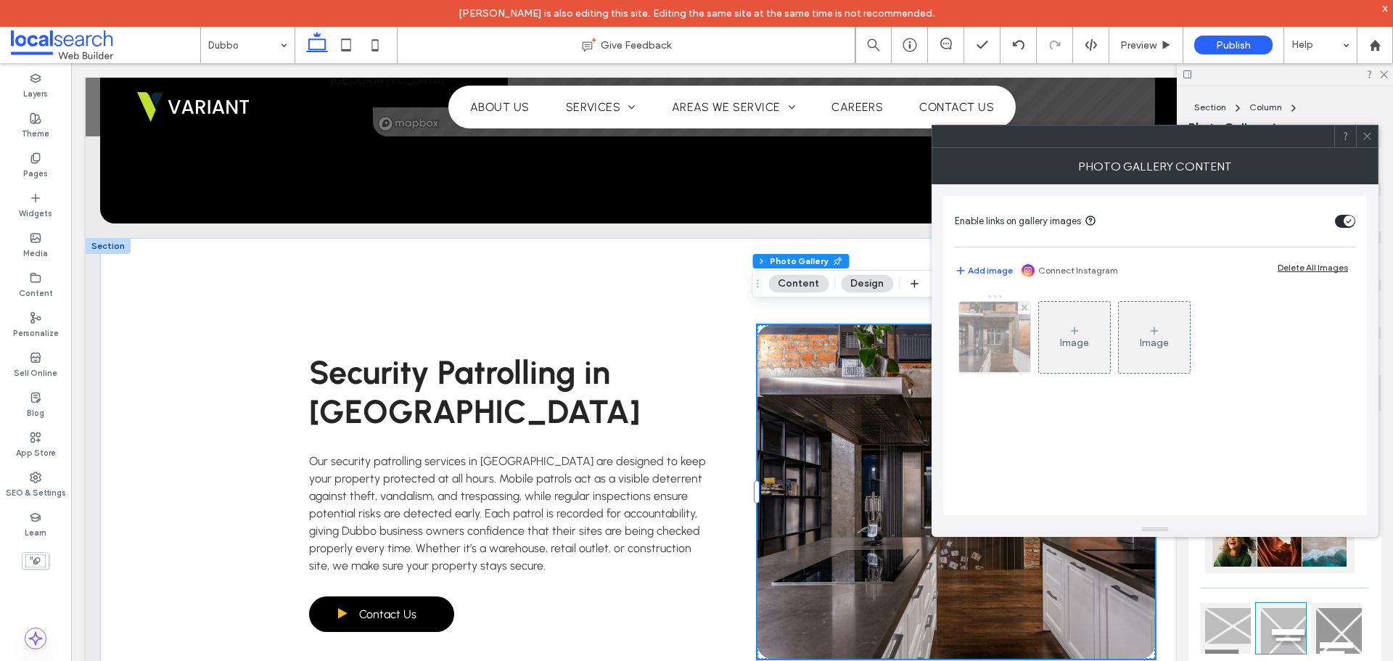
click at [993, 347] on img at bounding box center [995, 337] width 107 height 71
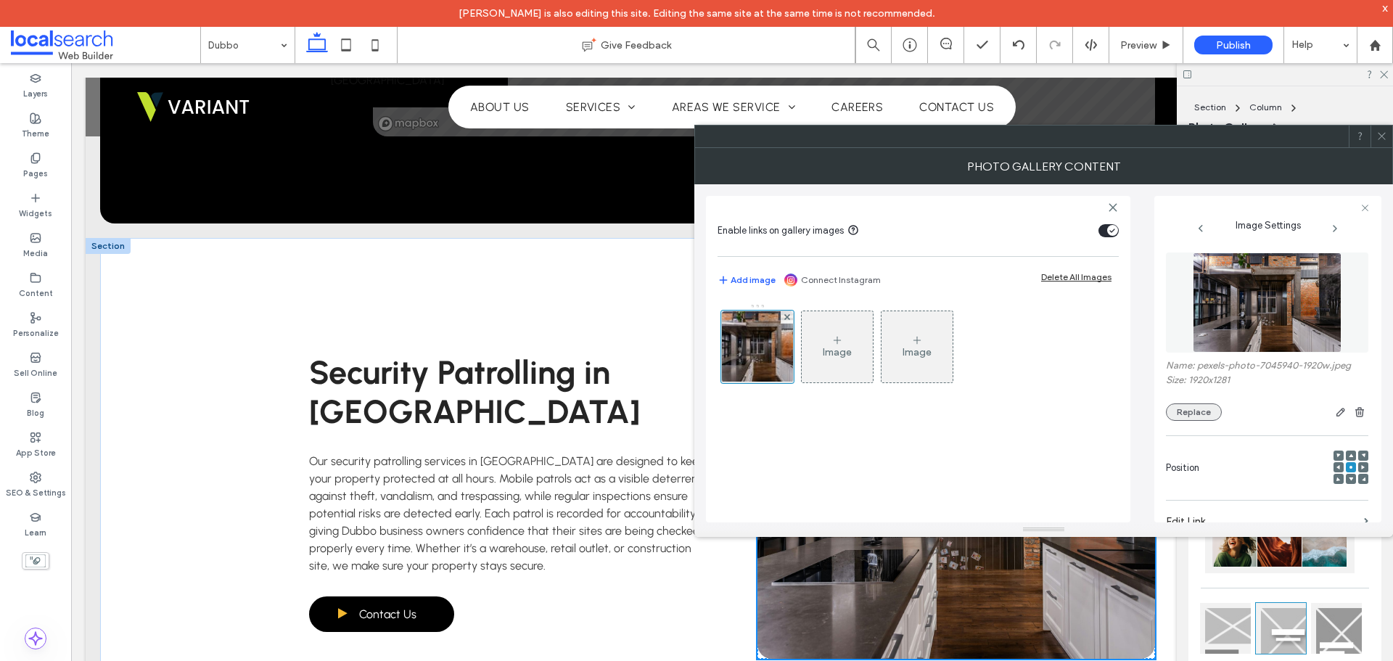
click at [1192, 417] on button "Replace" at bounding box center [1194, 411] width 56 height 17
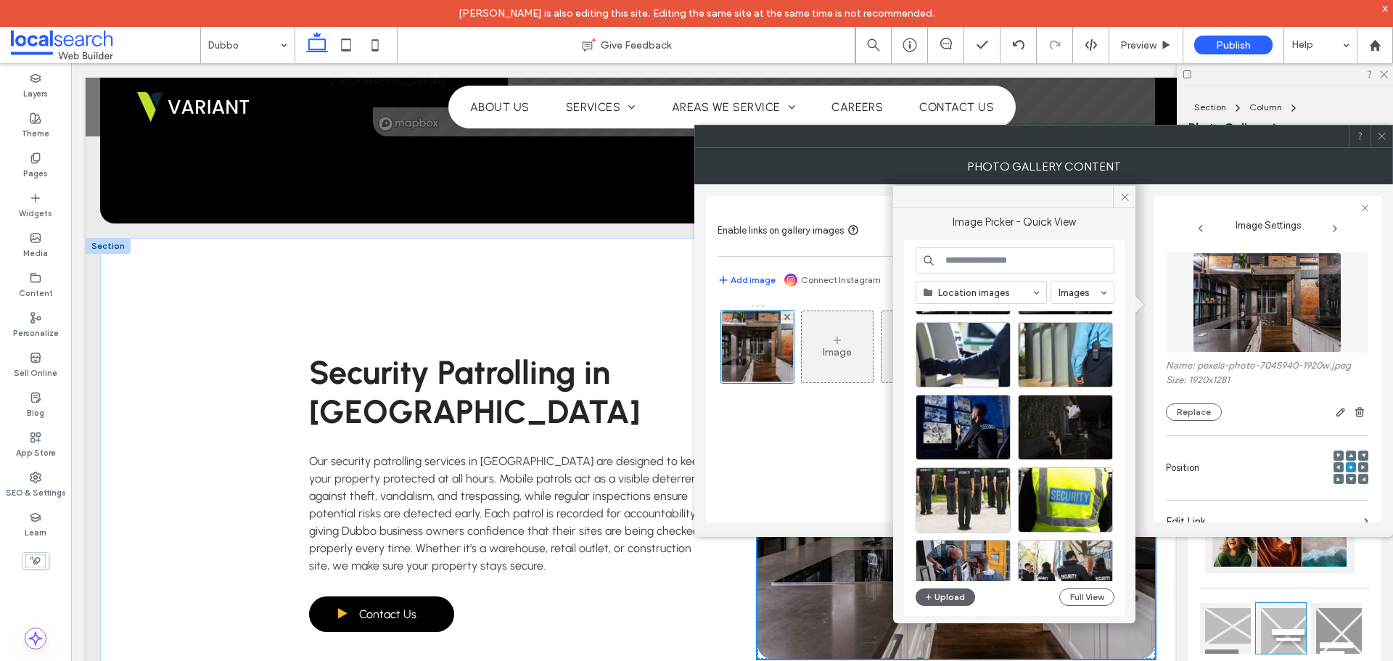
scroll to position [145, 0]
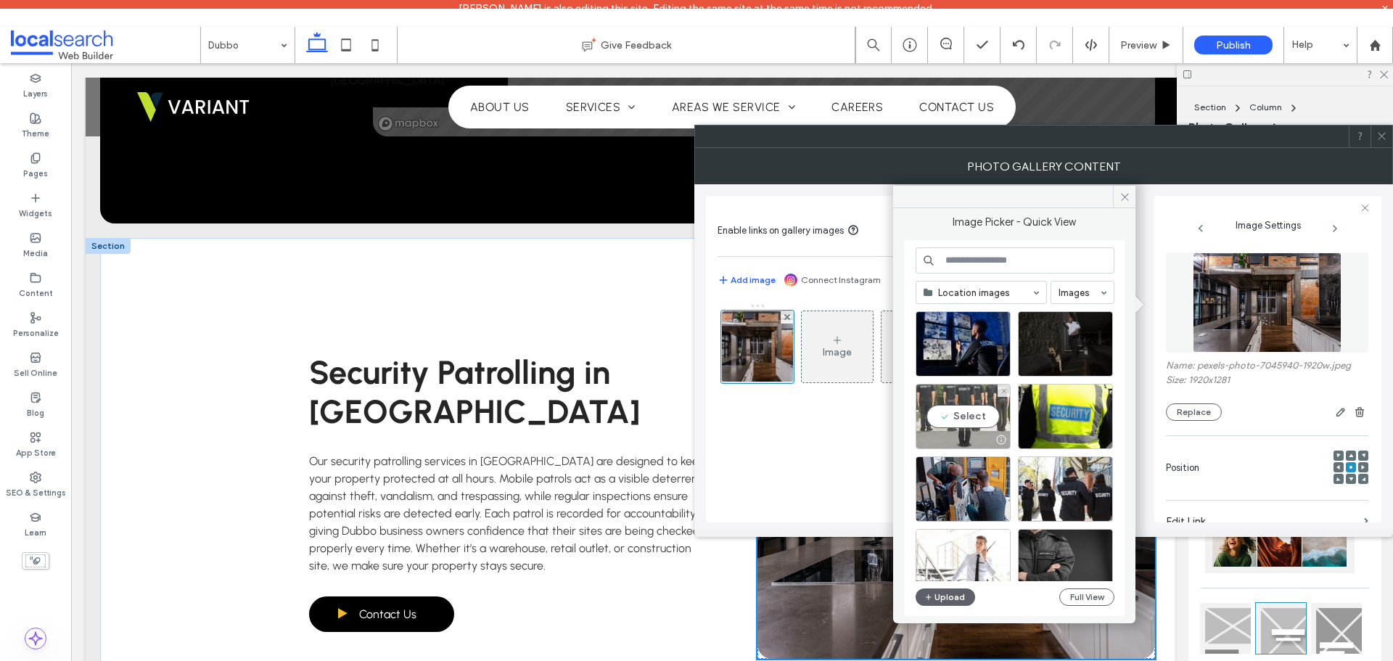
click at [963, 415] on div "Select" at bounding box center [962, 416] width 95 height 65
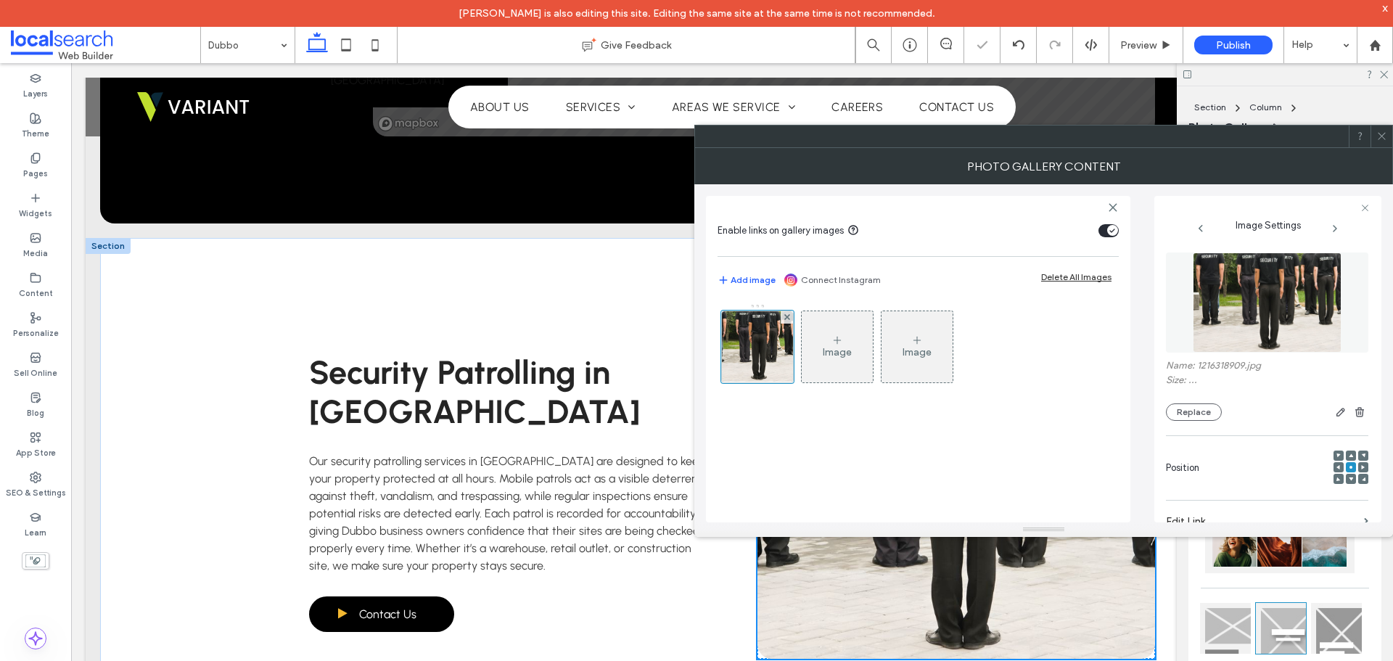
click at [839, 438] on div "Image Image" at bounding box center [917, 405] width 401 height 219
click at [1379, 144] on span at bounding box center [1381, 136] width 11 height 22
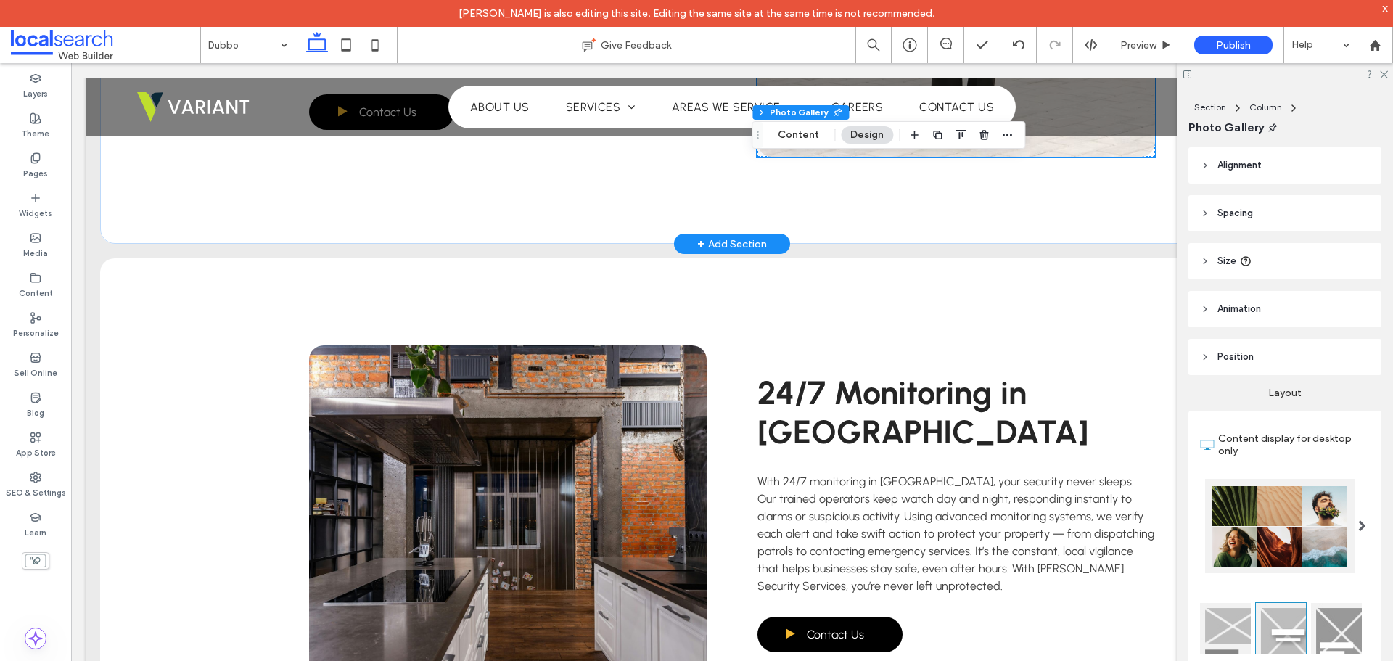
scroll to position [2249, 0]
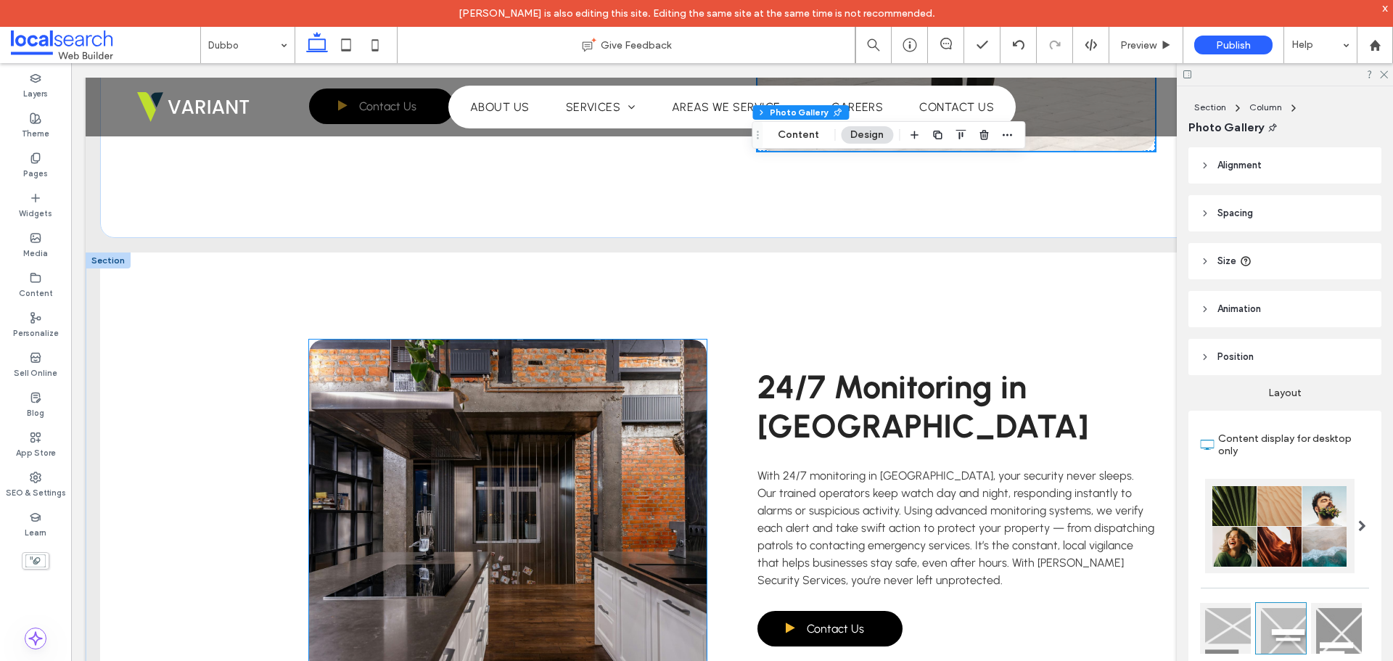
click at [583, 370] on link at bounding box center [508, 506] width 398 height 334
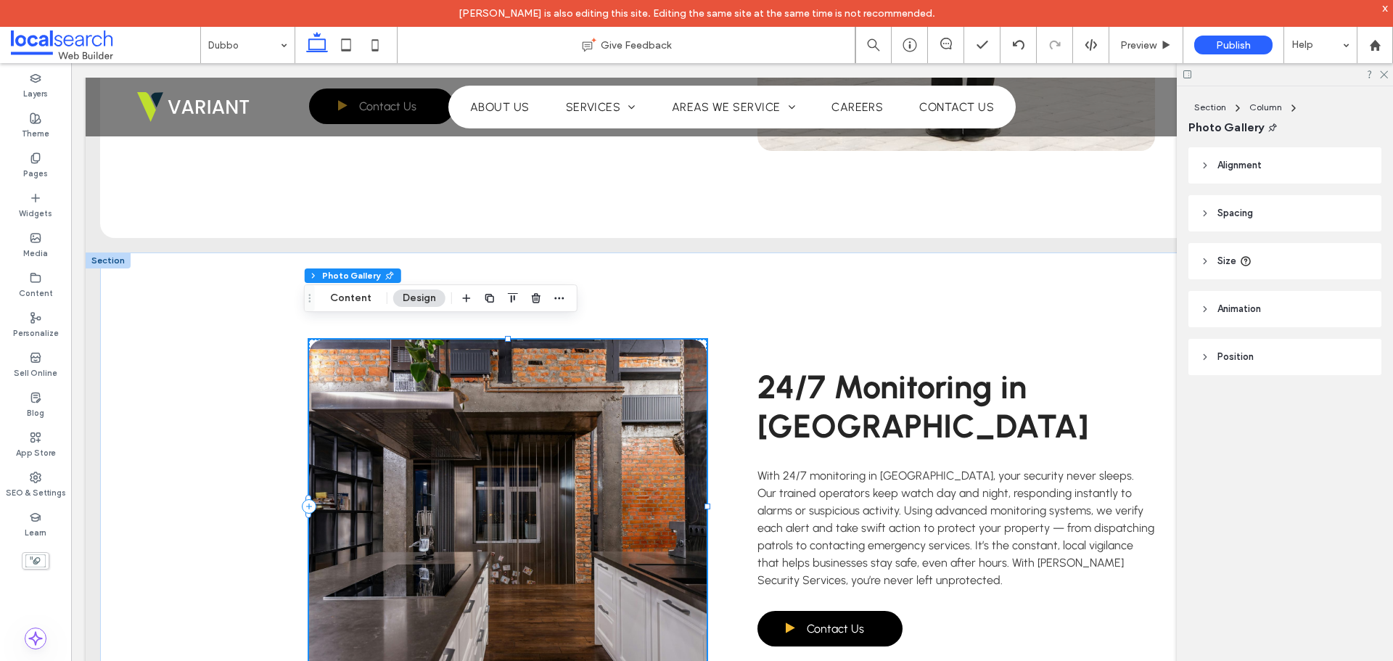
click at [583, 370] on link at bounding box center [508, 506] width 398 height 334
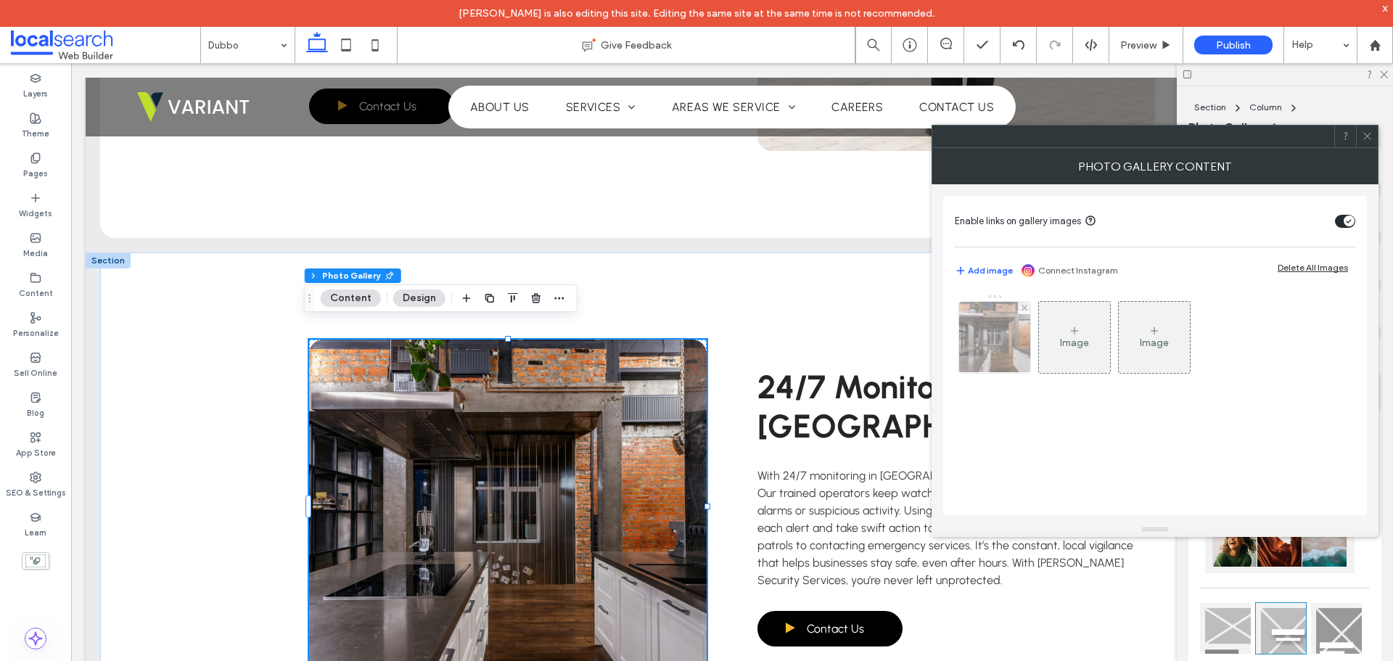
click at [976, 342] on img at bounding box center [995, 337] width 107 height 71
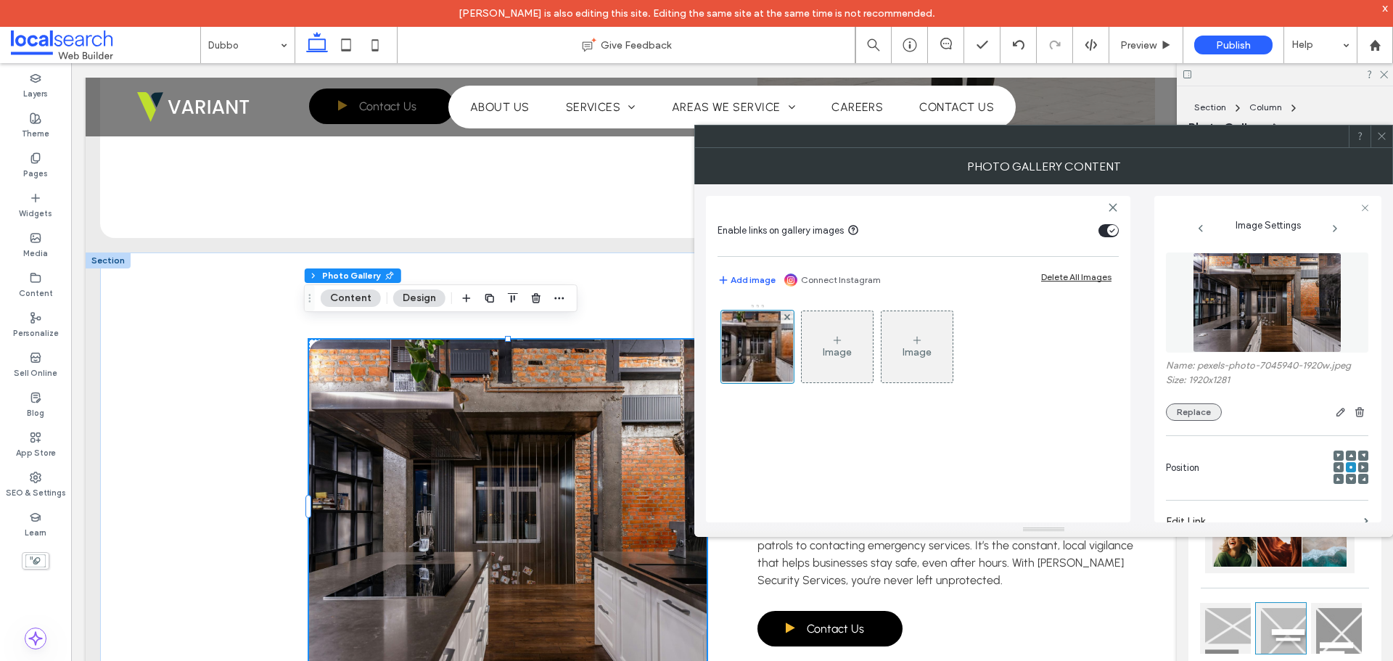
click at [1182, 416] on button "Replace" at bounding box center [1194, 411] width 56 height 17
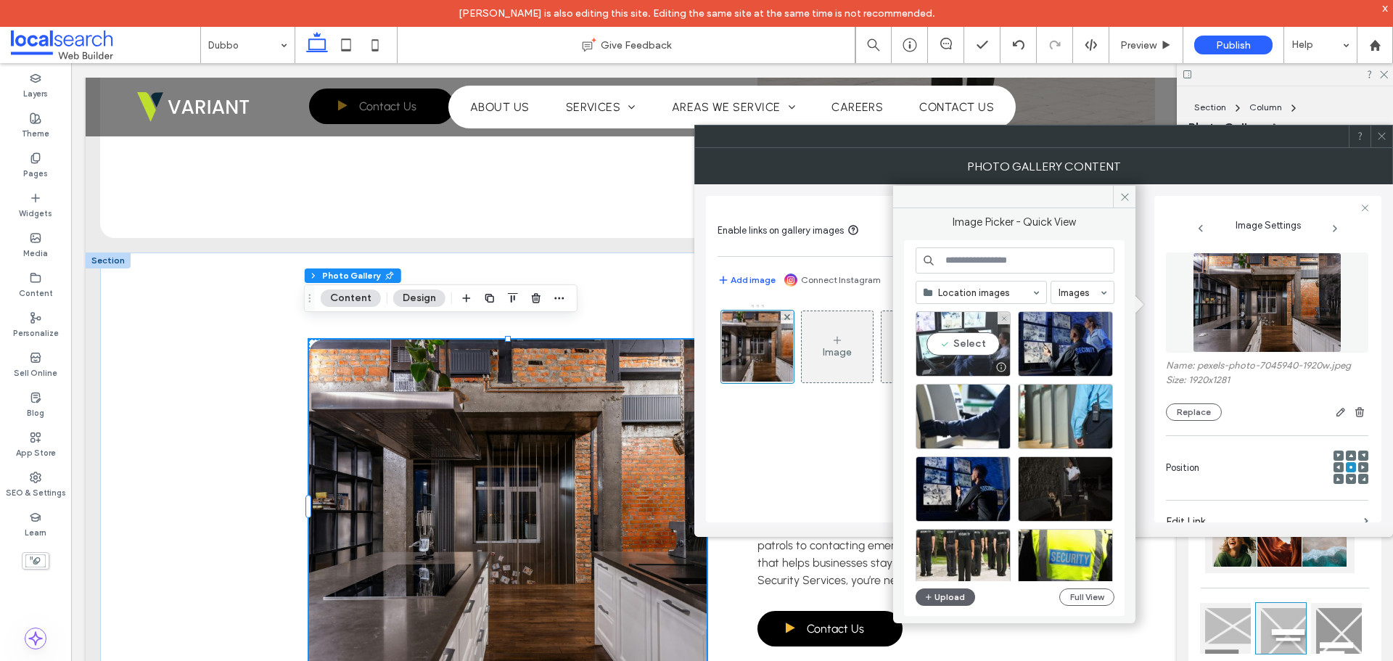
click at [953, 345] on div "Select" at bounding box center [962, 343] width 95 height 65
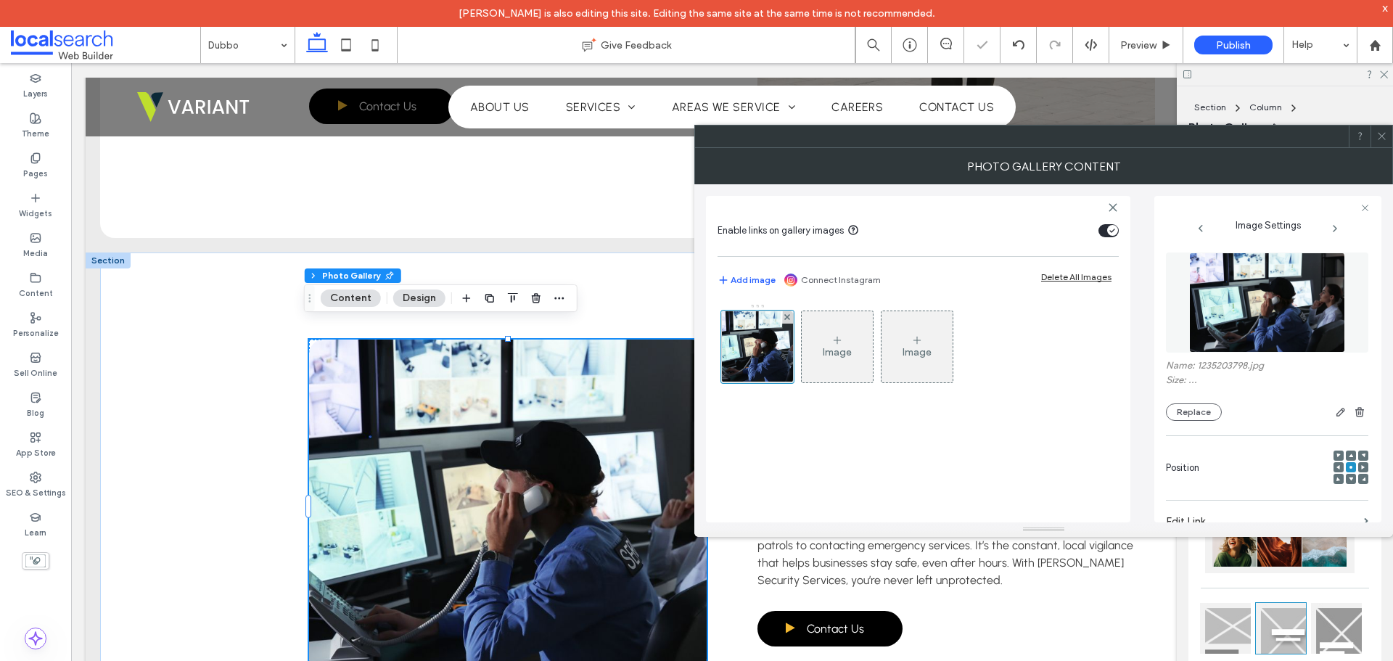
click at [775, 487] on div "Image Image" at bounding box center [917, 405] width 401 height 219
click at [1388, 131] on div at bounding box center [1381, 136] width 22 height 22
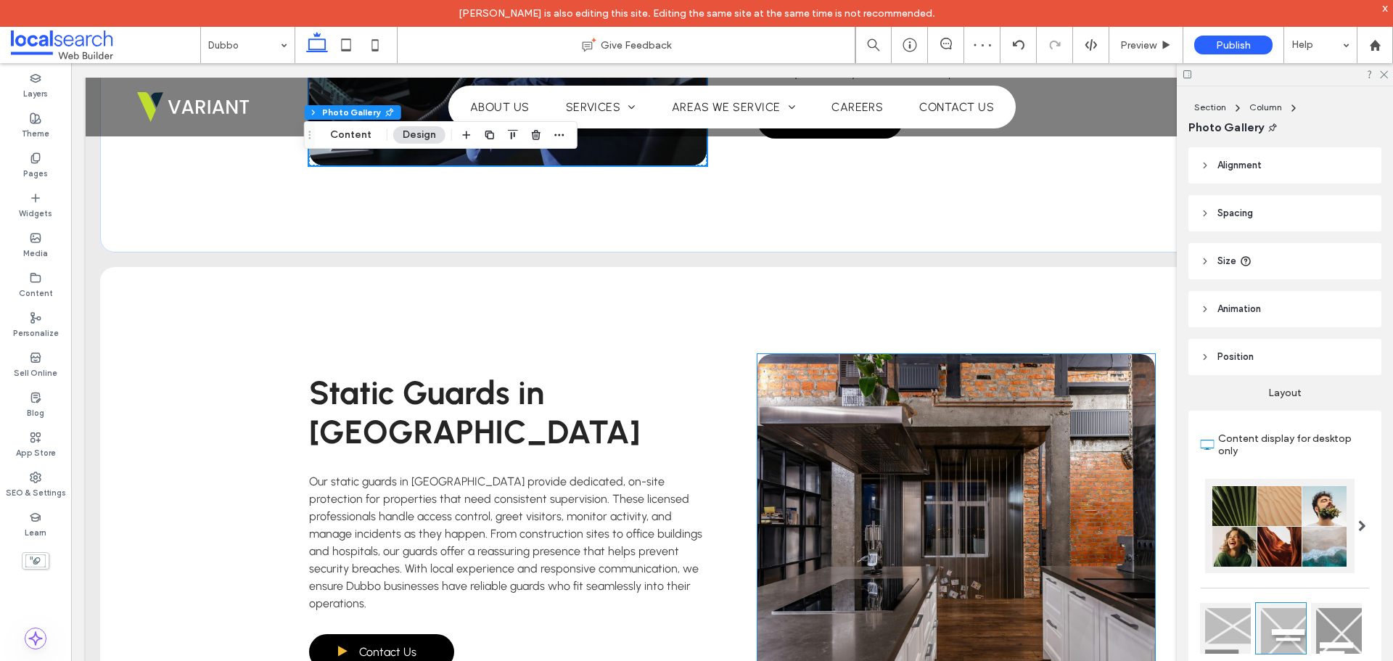
scroll to position [2829, 0]
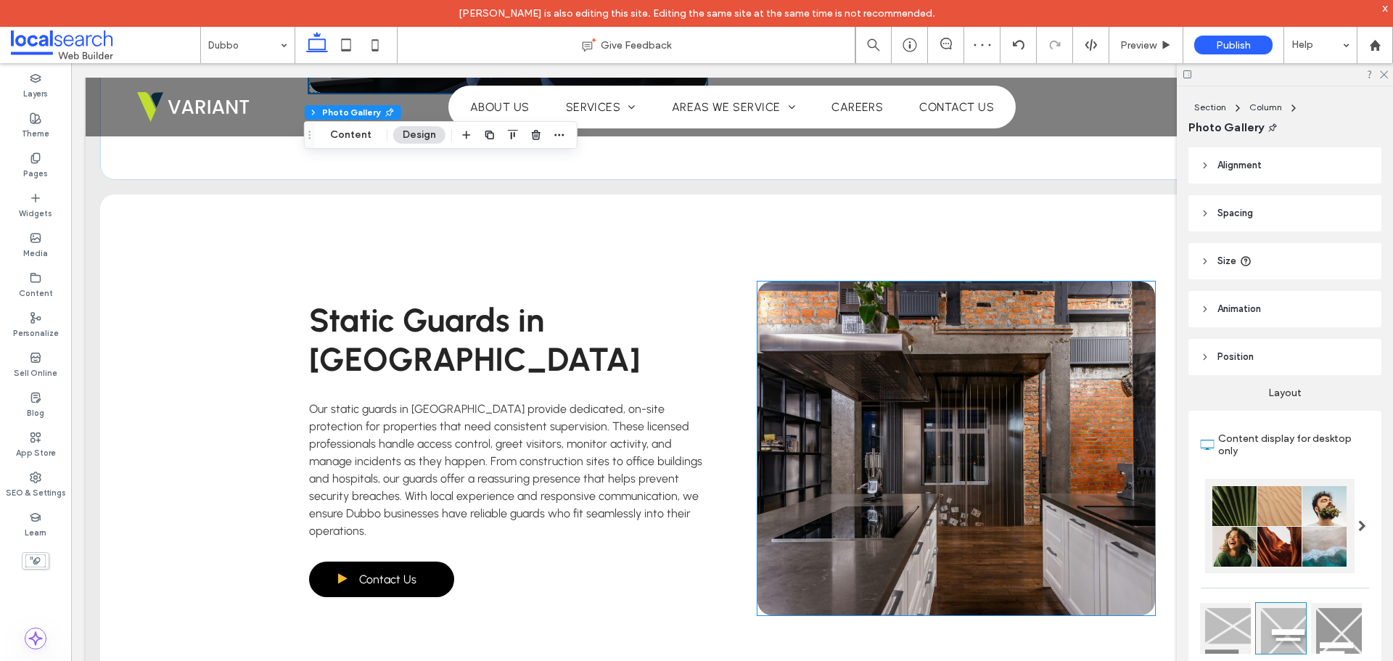
click at [897, 408] on link at bounding box center [956, 448] width 398 height 334
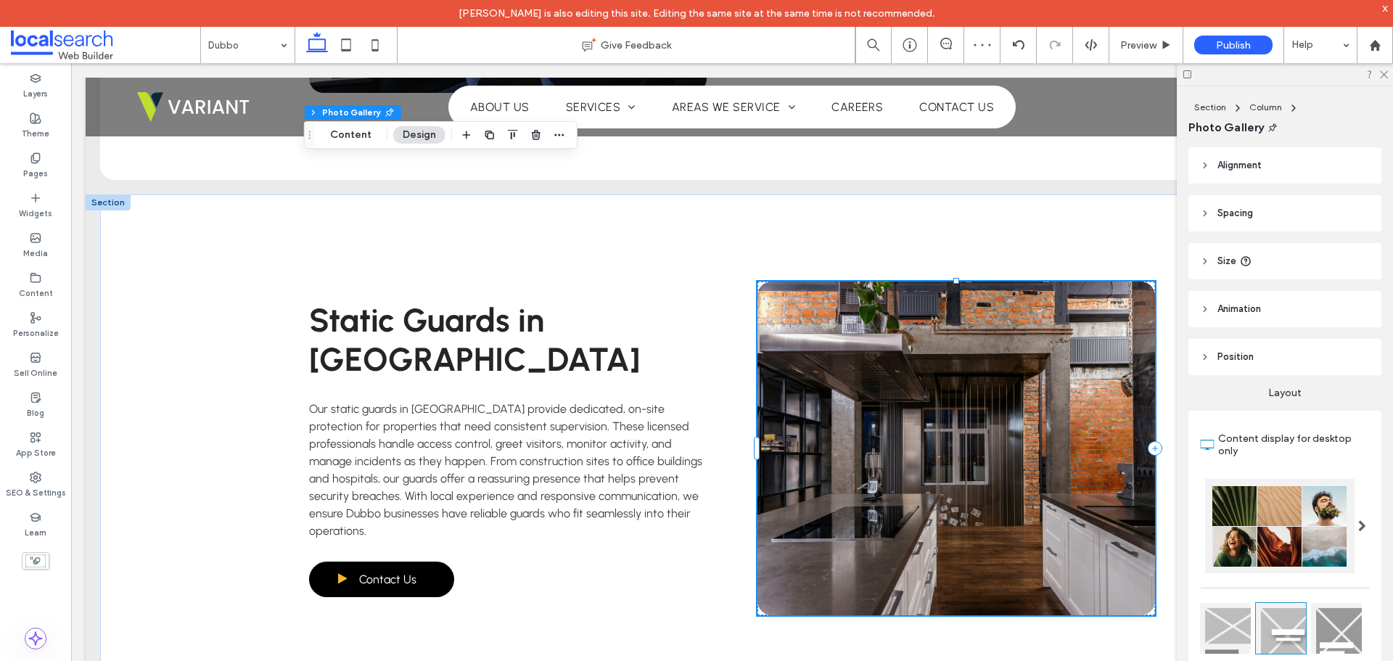
click at [897, 408] on link at bounding box center [956, 448] width 398 height 334
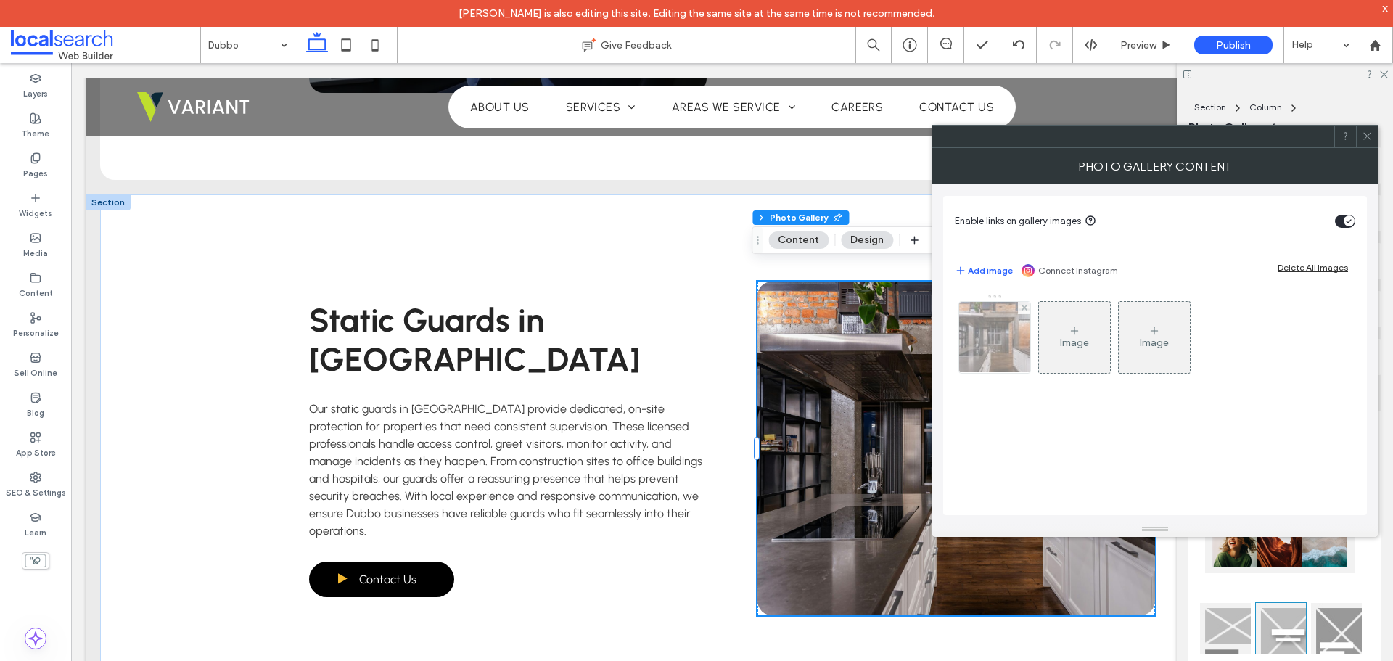
click at [1001, 342] on img at bounding box center [995, 337] width 107 height 71
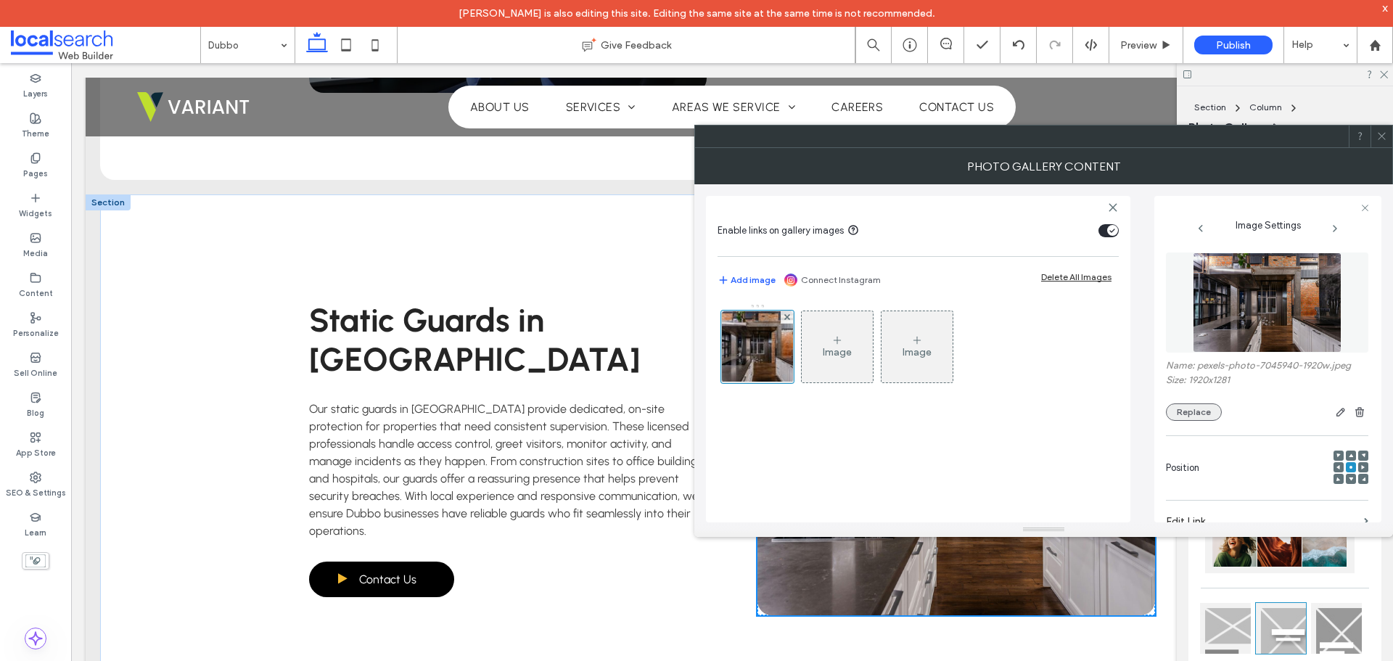
click at [1187, 410] on button "Replace" at bounding box center [1194, 411] width 56 height 17
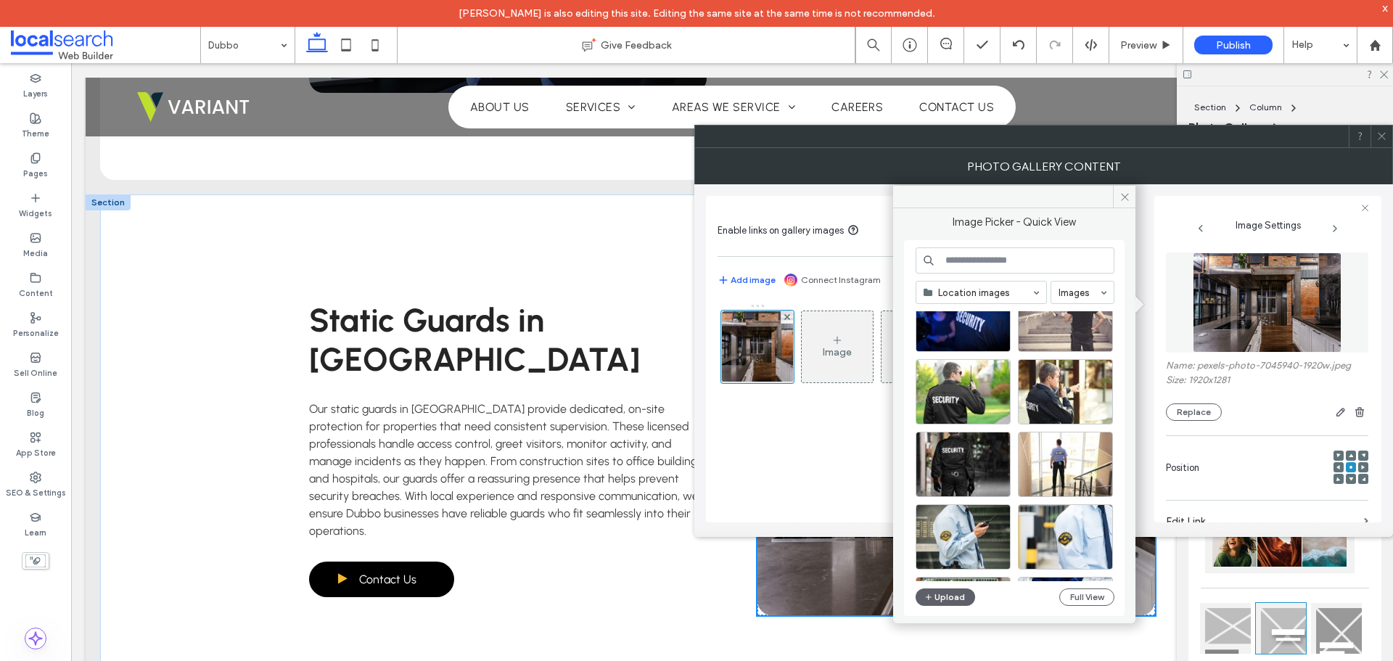
scroll to position [905, 0]
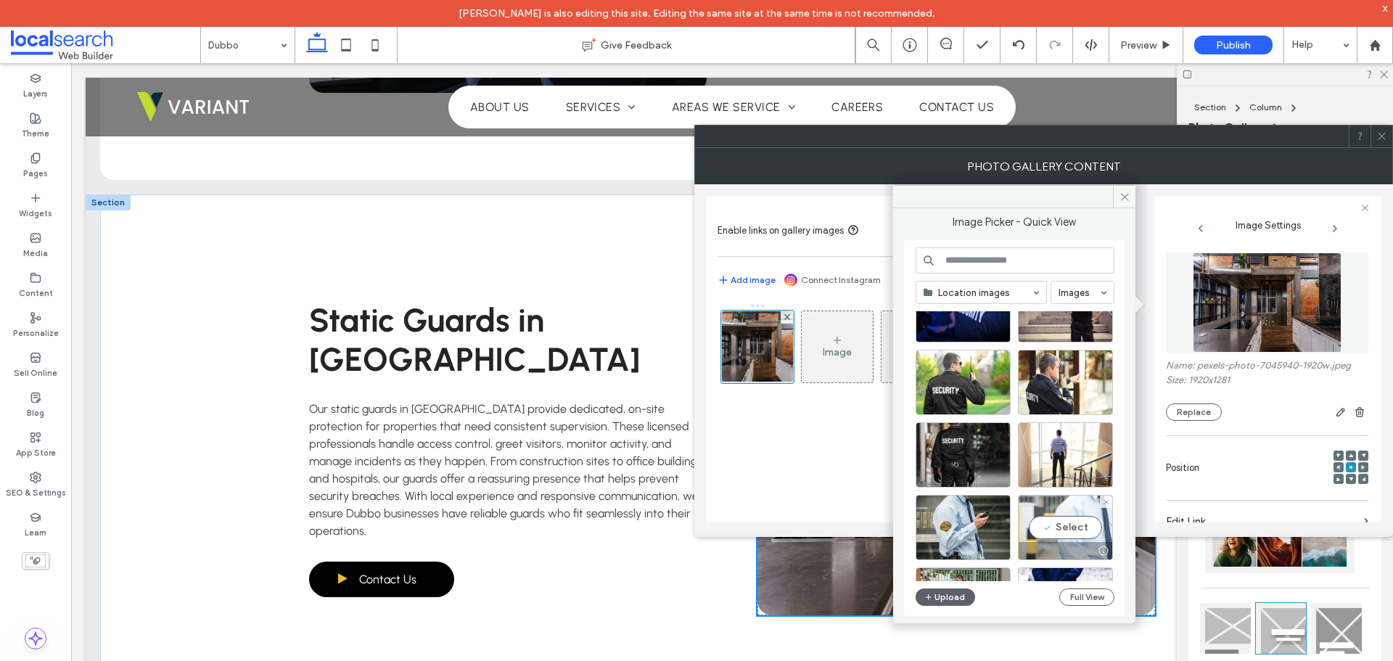
click at [1053, 522] on div "Select" at bounding box center [1065, 527] width 95 height 65
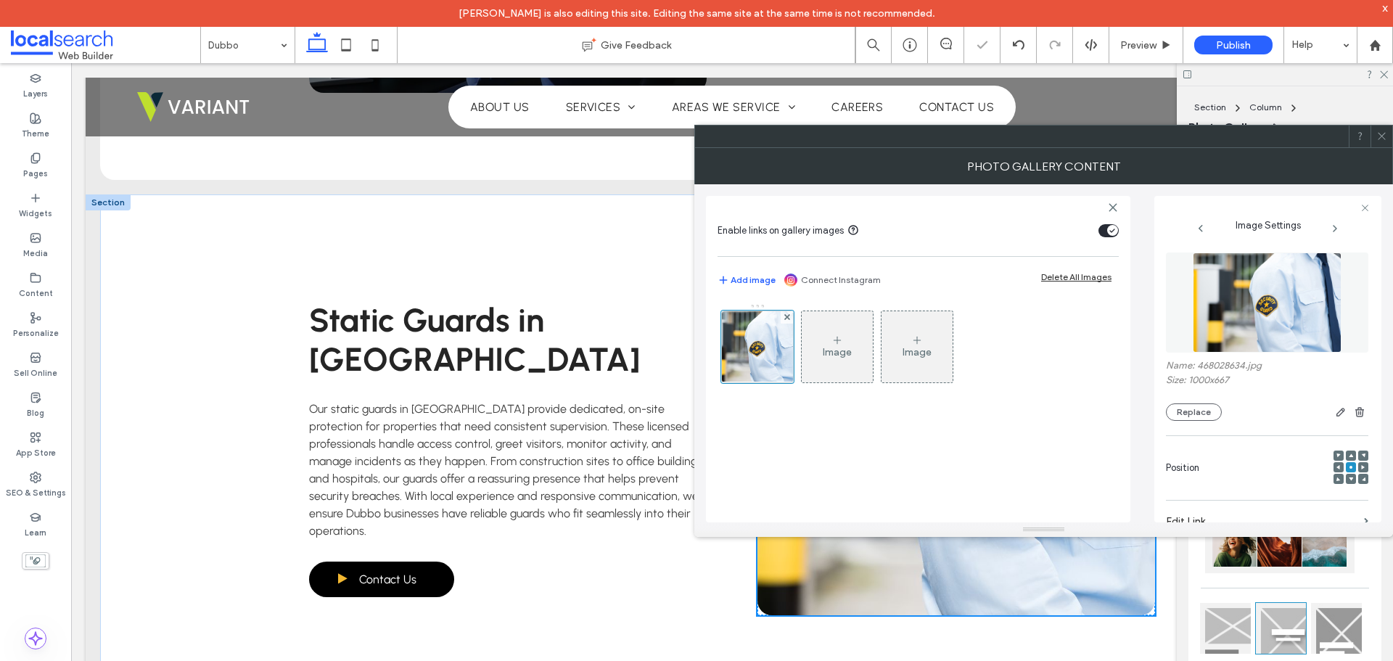
click at [1384, 141] on icon at bounding box center [1381, 136] width 11 height 11
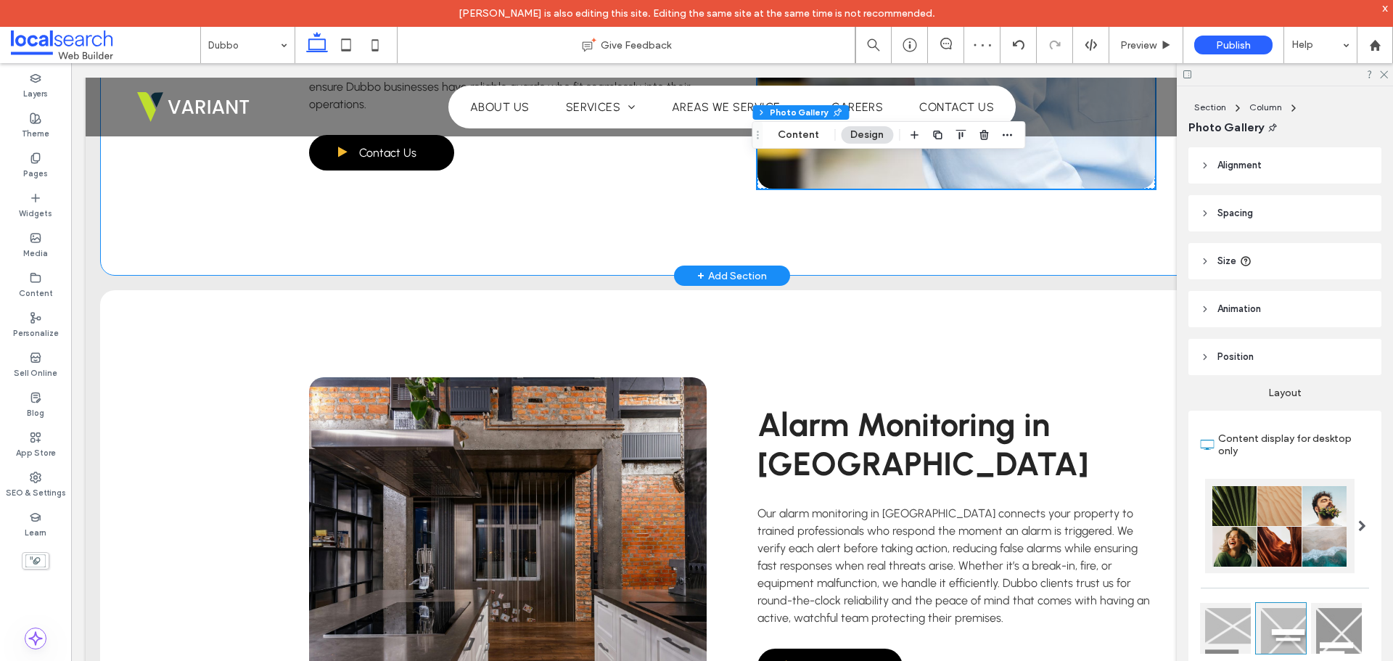
scroll to position [3337, 0]
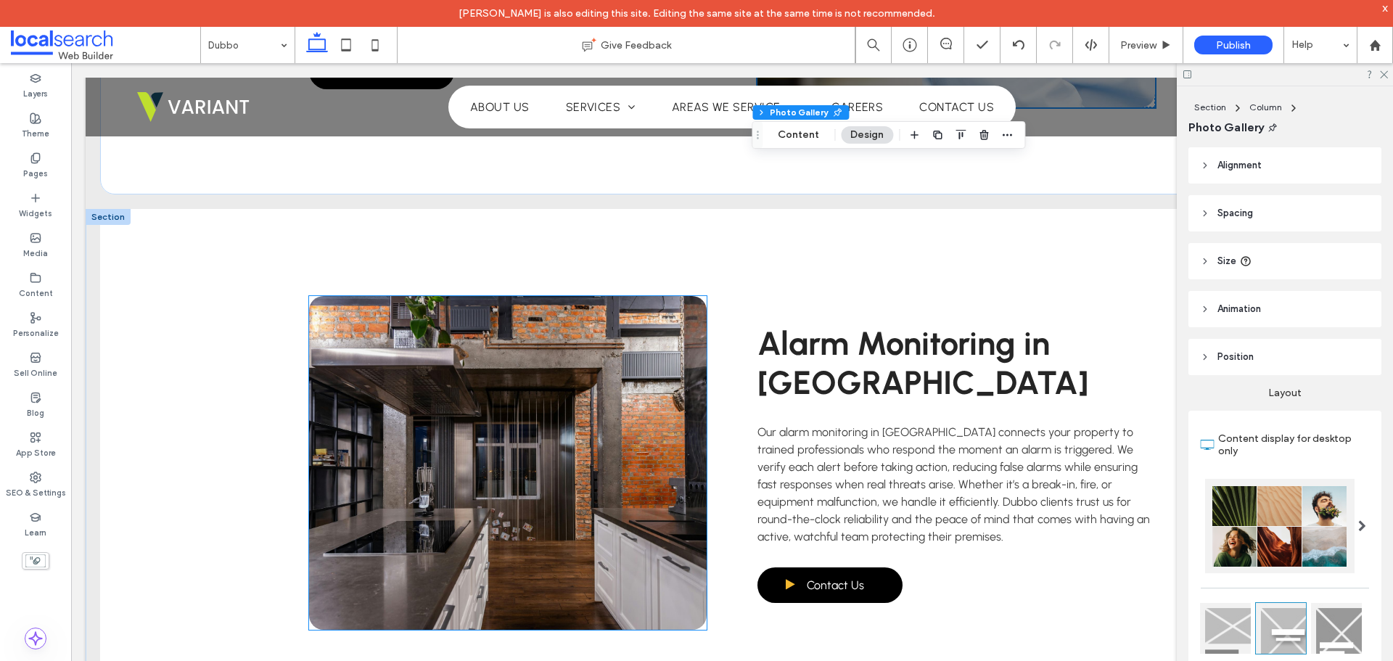
click at [606, 335] on link at bounding box center [508, 463] width 398 height 334
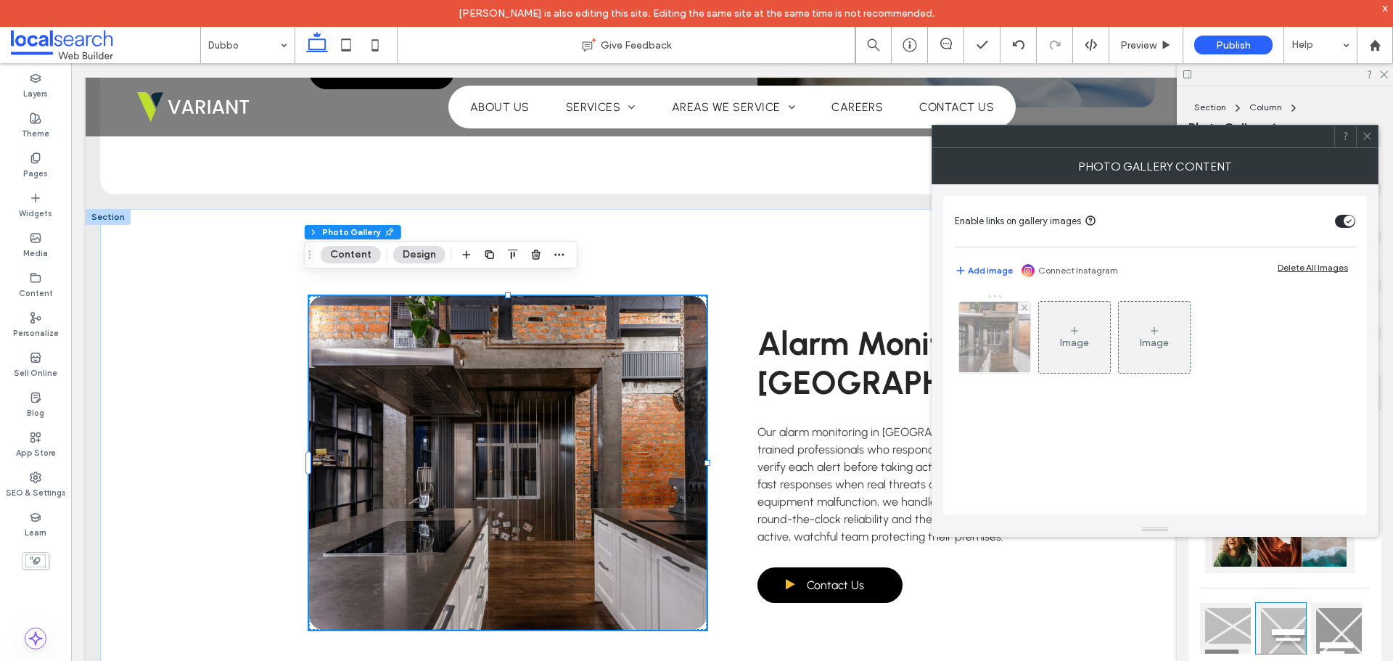
click at [983, 348] on img at bounding box center [995, 337] width 107 height 71
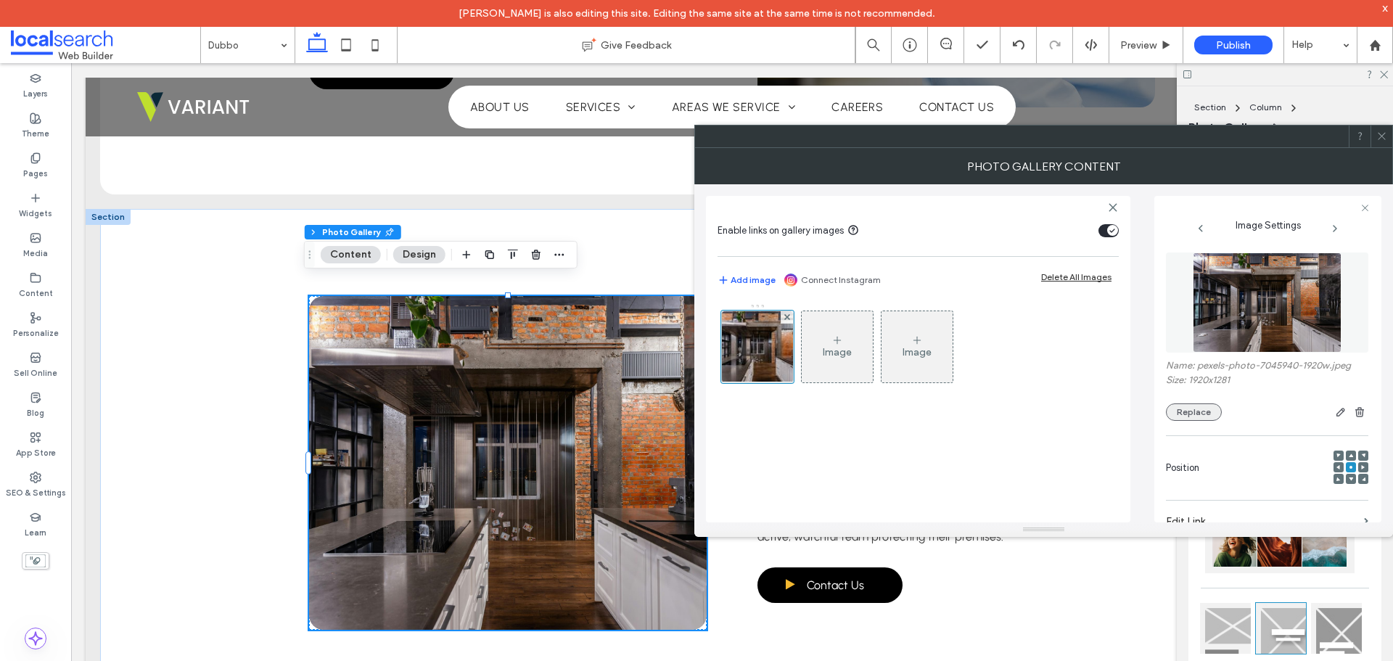
click at [1180, 406] on button "Replace" at bounding box center [1194, 411] width 56 height 17
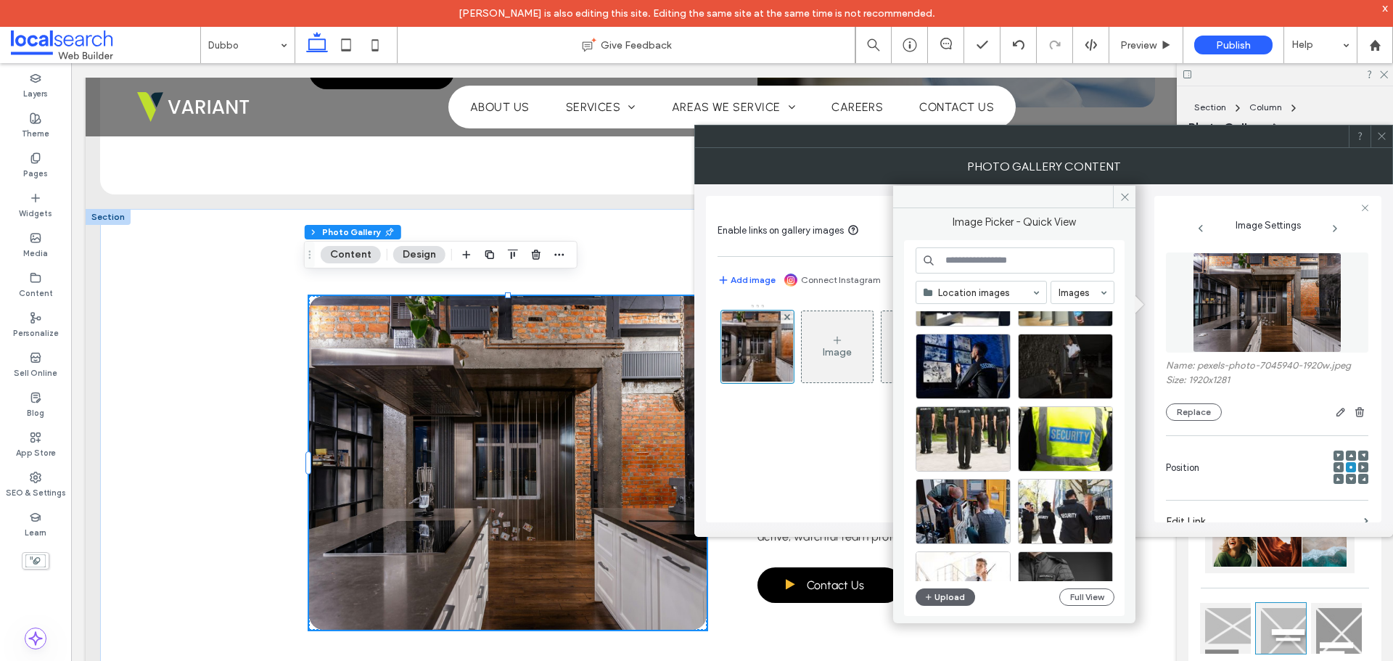
scroll to position [218, 0]
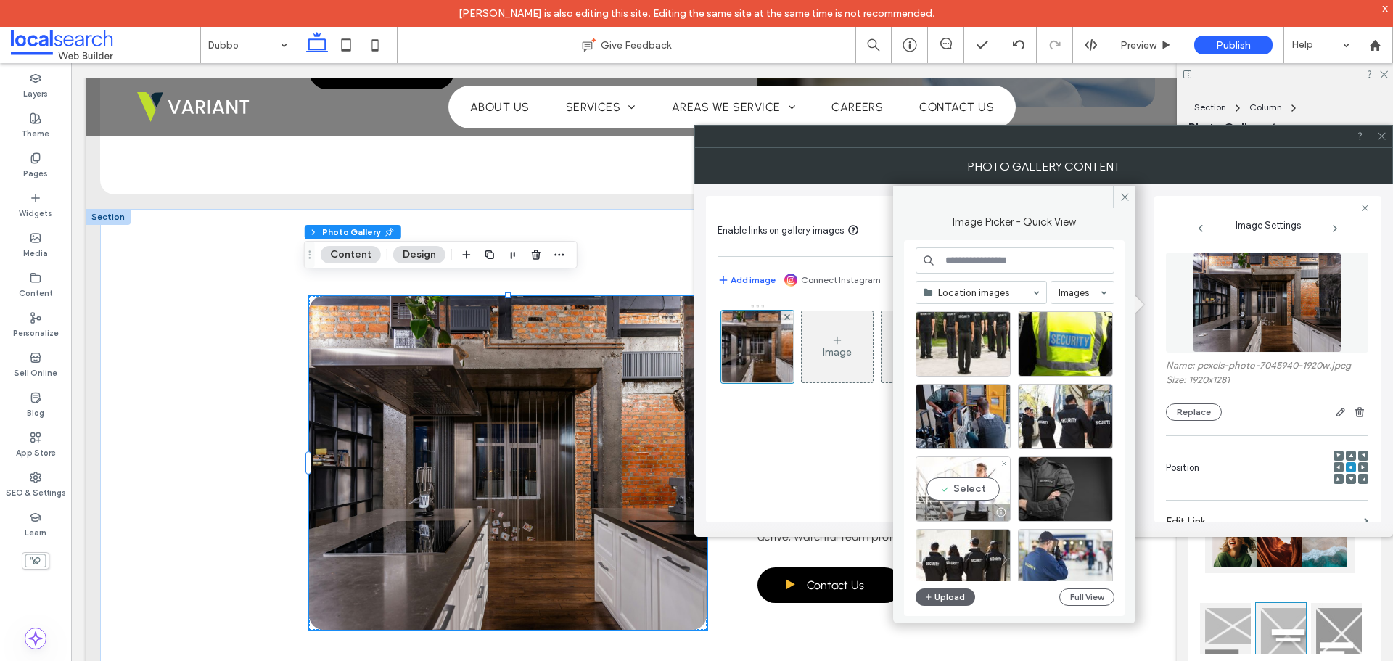
click at [969, 470] on div "Select" at bounding box center [962, 488] width 95 height 65
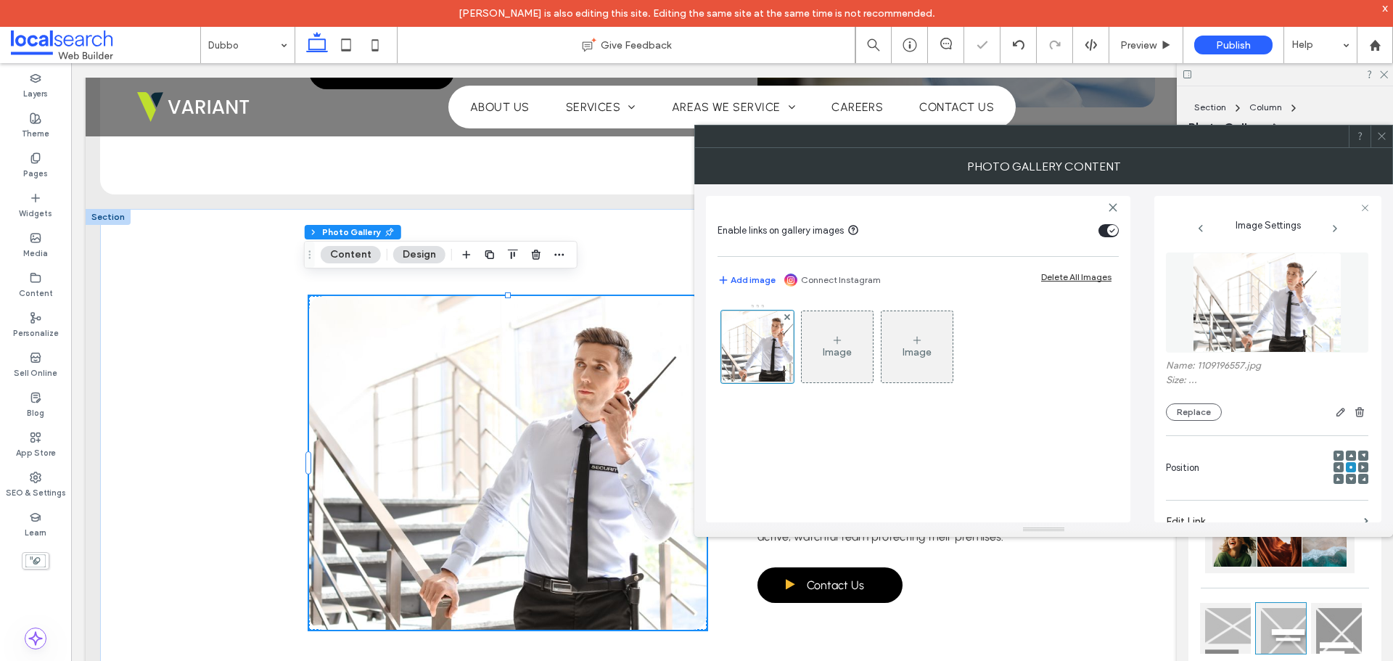
click at [1381, 137] on icon at bounding box center [1381, 136] width 11 height 11
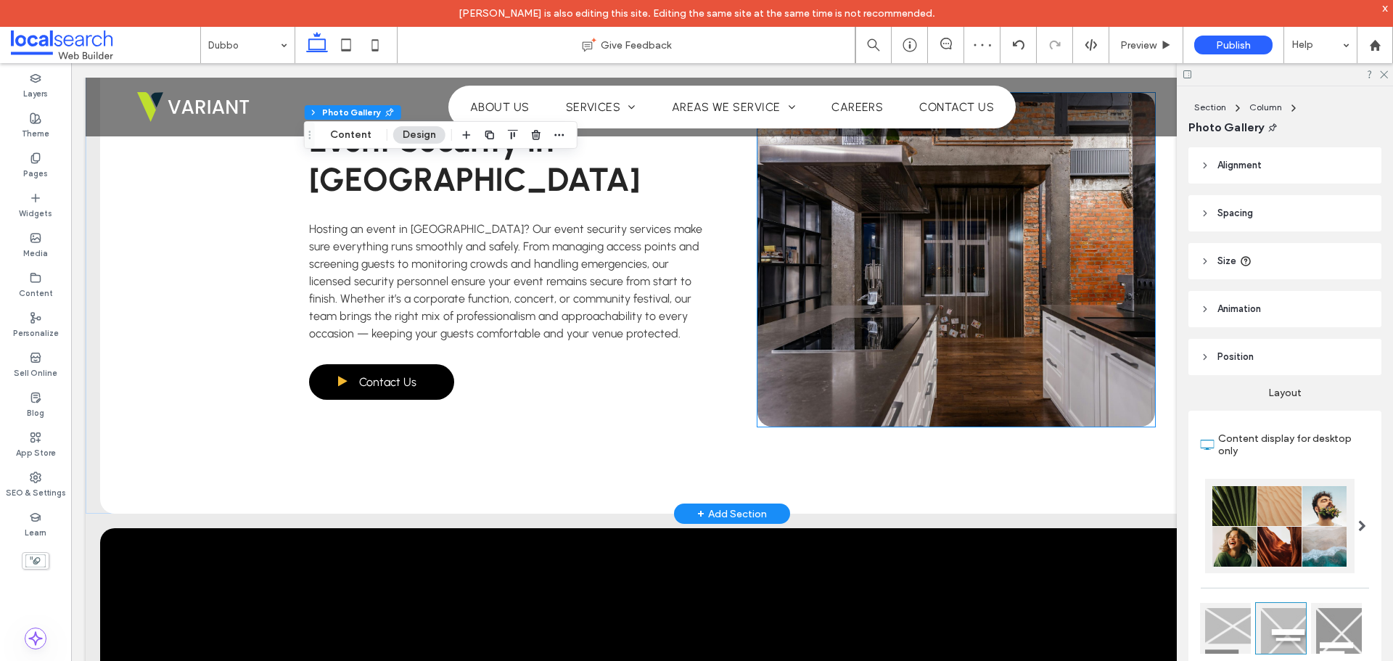
scroll to position [3917, 0]
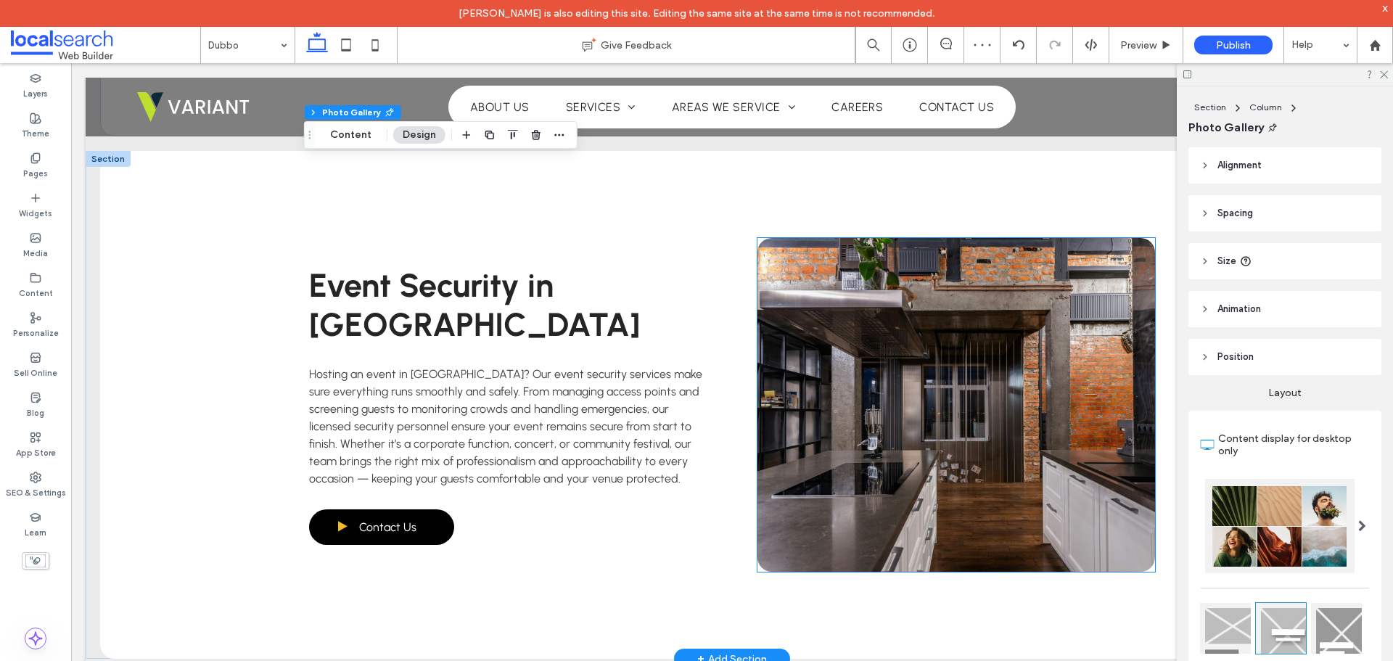
click at [894, 360] on link at bounding box center [956, 405] width 398 height 334
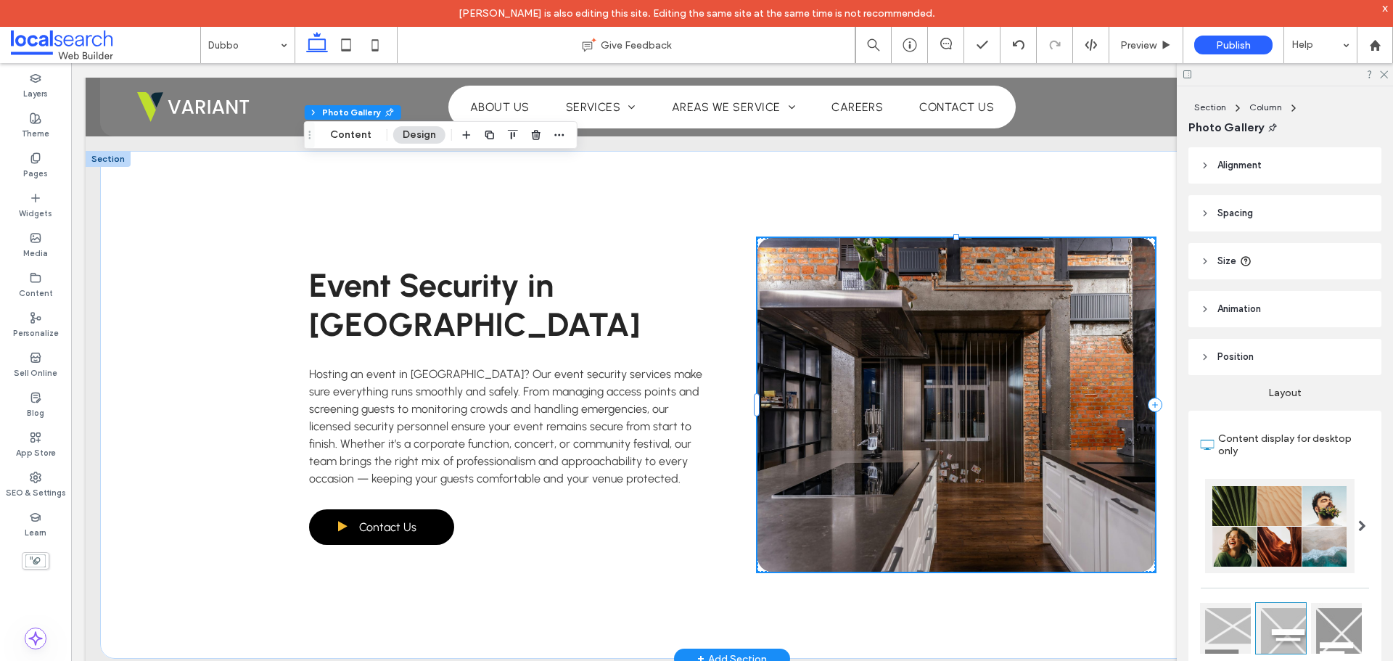
click at [894, 360] on link at bounding box center [956, 405] width 398 height 334
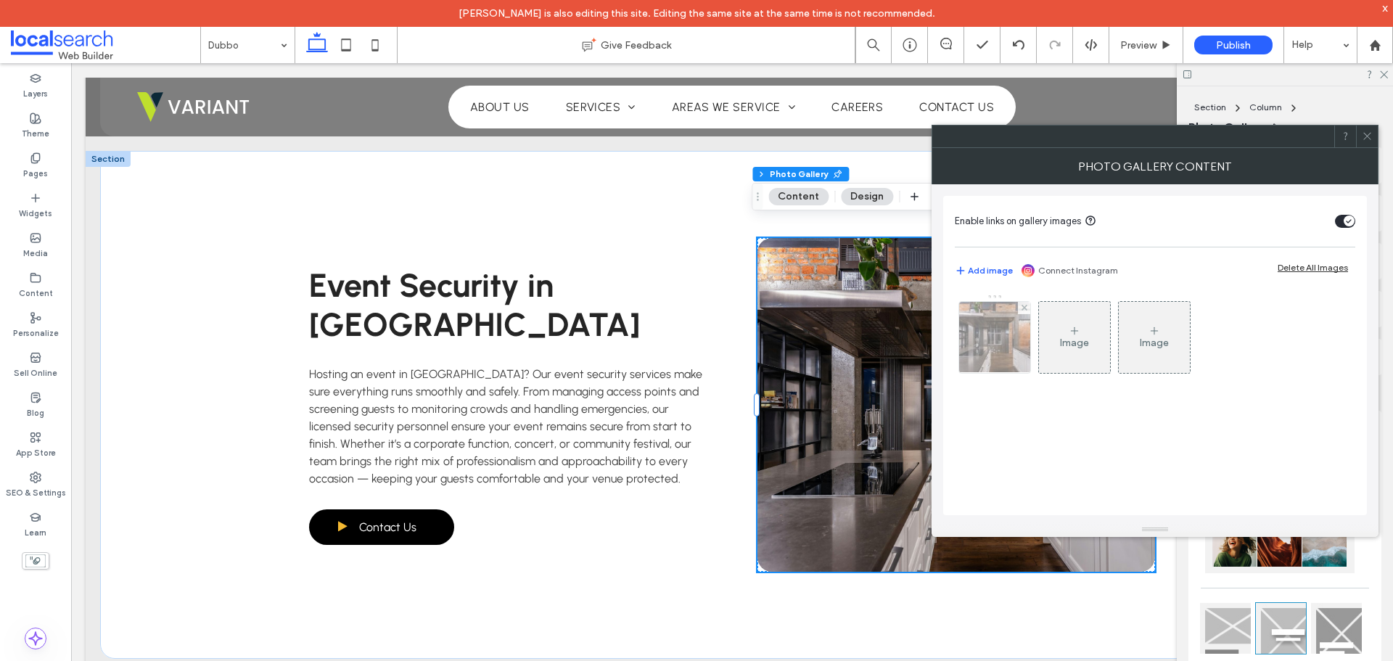
click at [963, 332] on img at bounding box center [995, 337] width 107 height 71
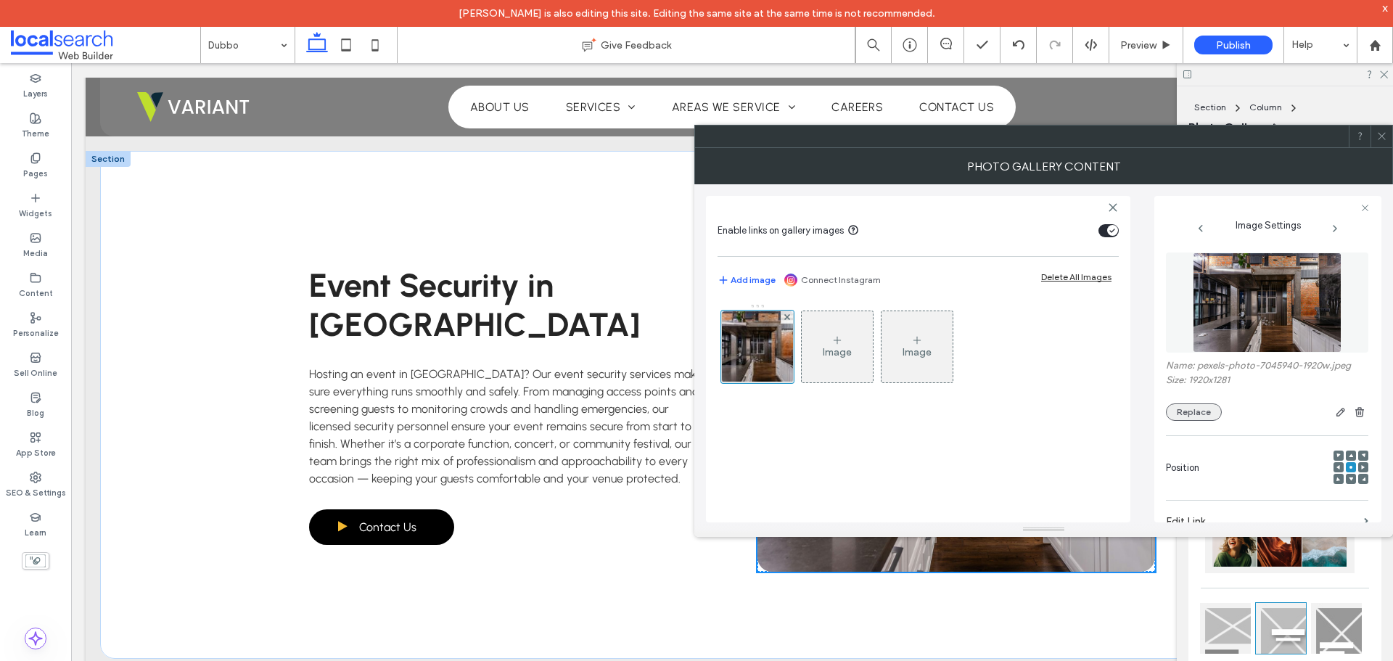
click at [1177, 410] on button "Replace" at bounding box center [1194, 411] width 56 height 17
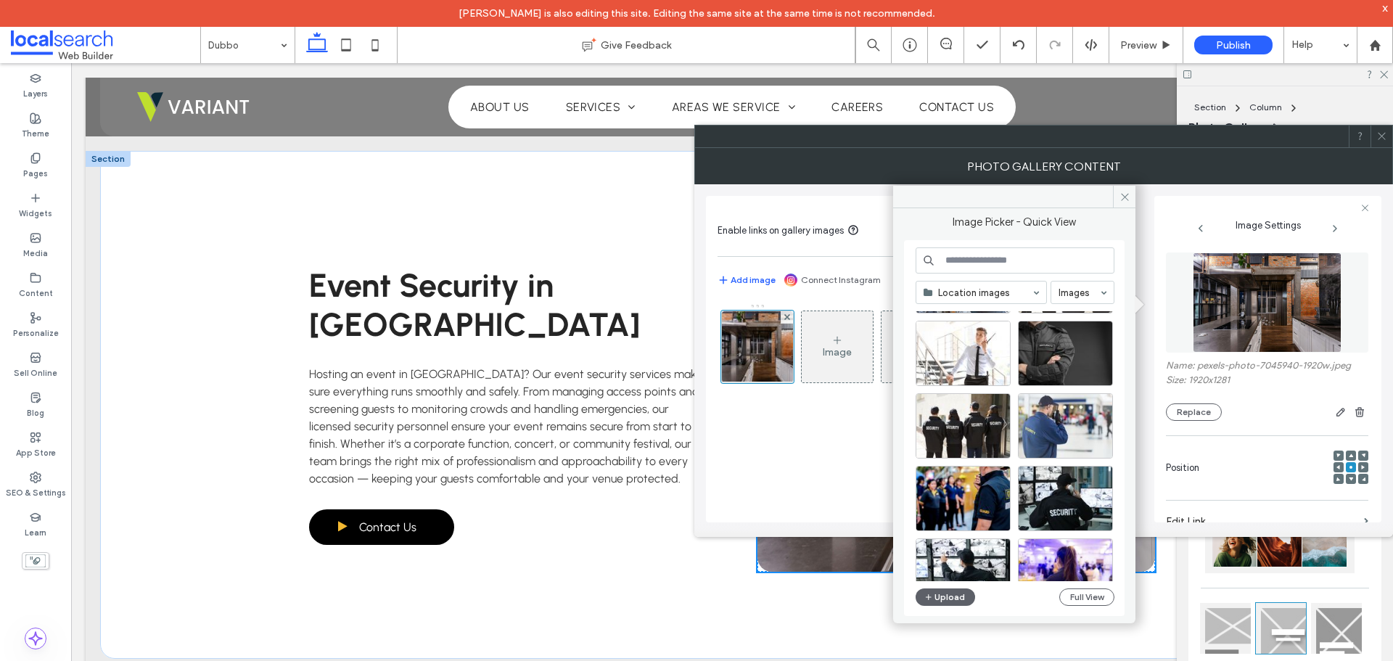
scroll to position [435, 0]
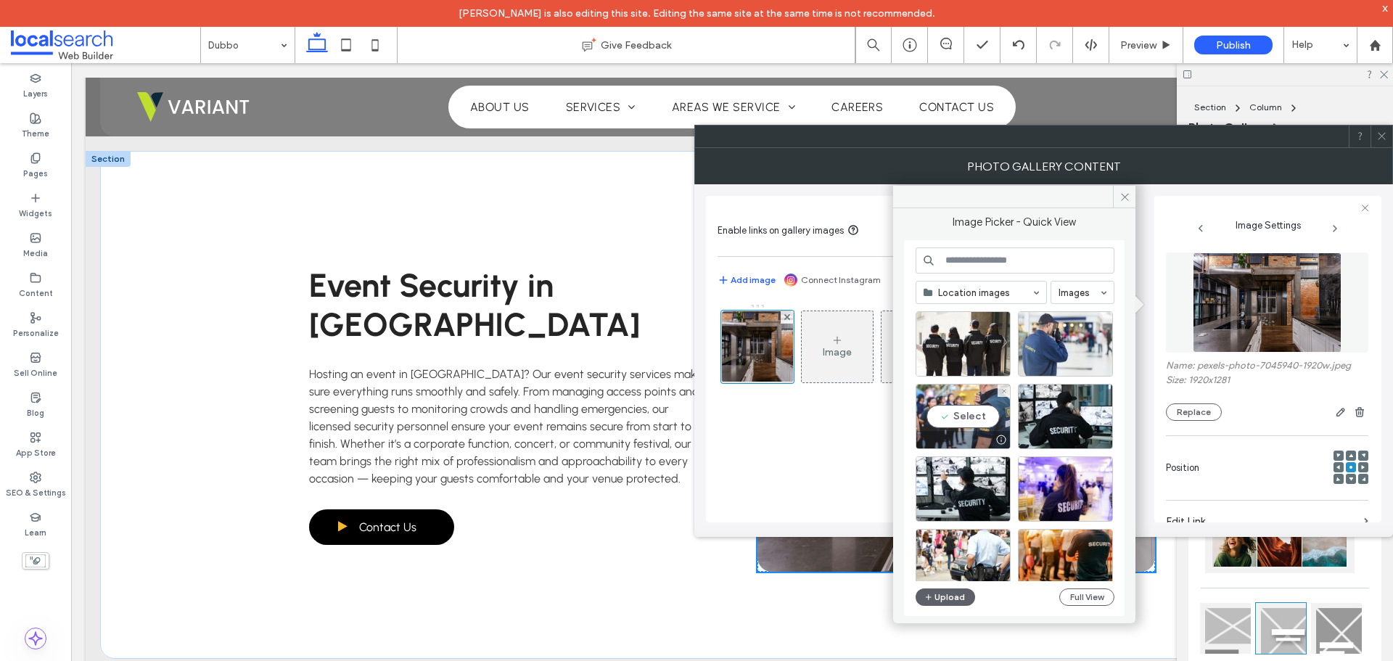
click at [923, 427] on div "Select" at bounding box center [962, 416] width 95 height 65
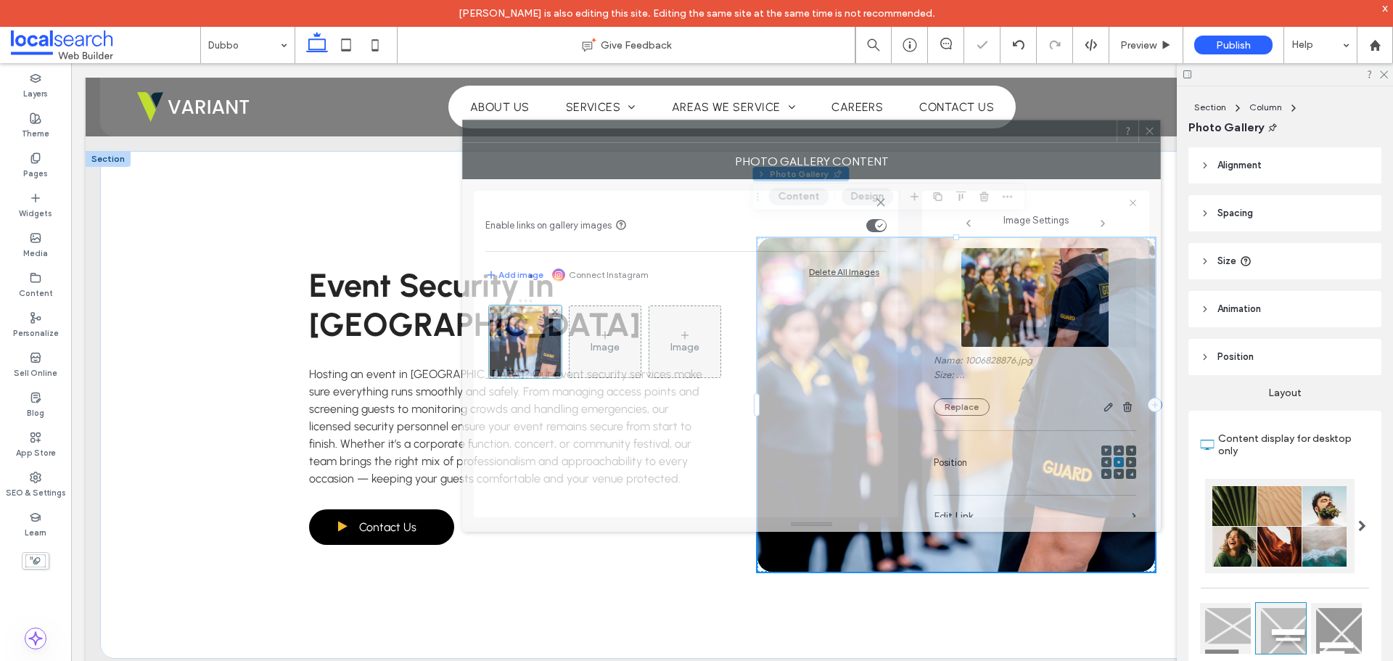
drag, startPoint x: 1258, startPoint y: 143, endPoint x: 930, endPoint y: 141, distance: 327.9
click at [930, 141] on div at bounding box center [790, 131] width 654 height 22
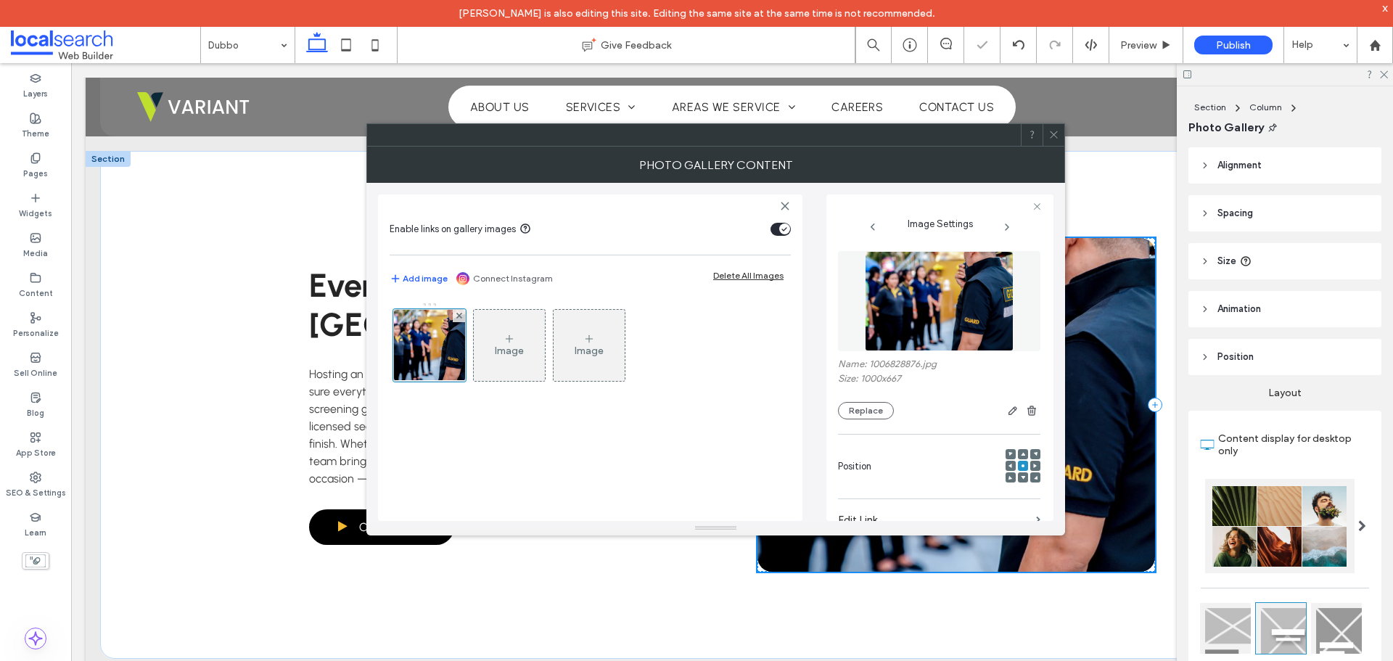
click at [1055, 131] on icon at bounding box center [1053, 134] width 11 height 11
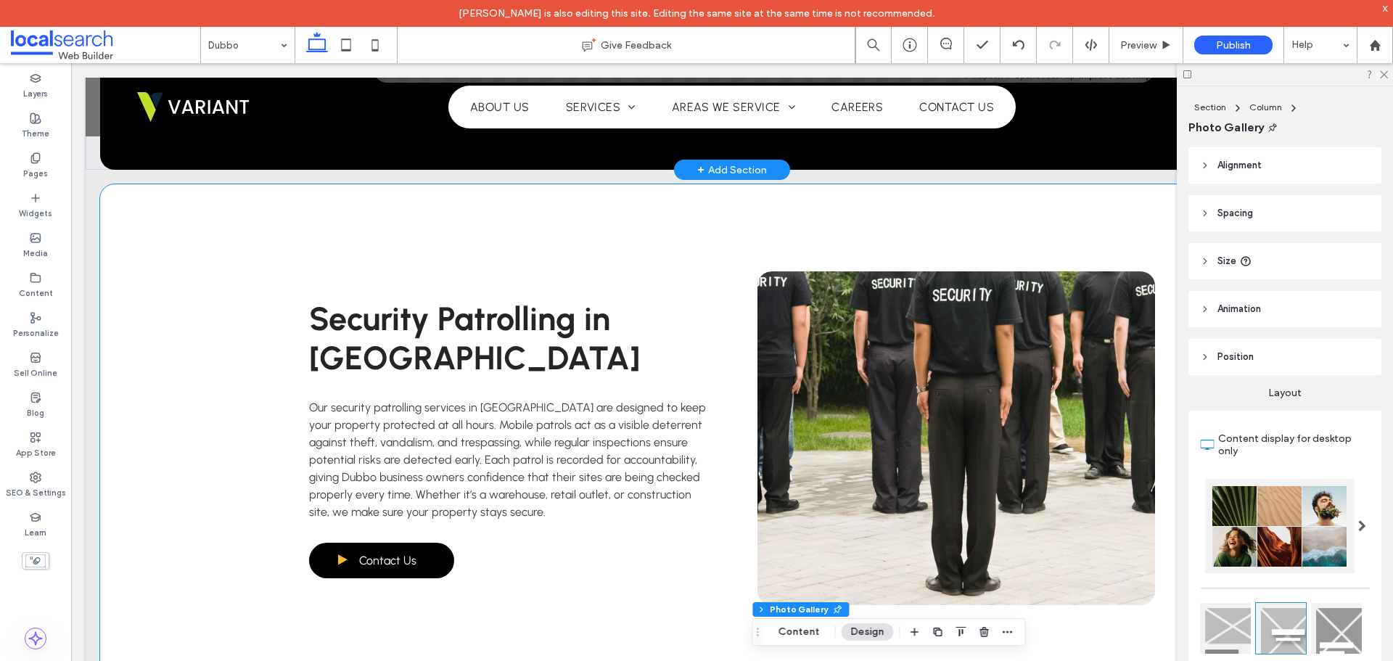
scroll to position [1741, 0]
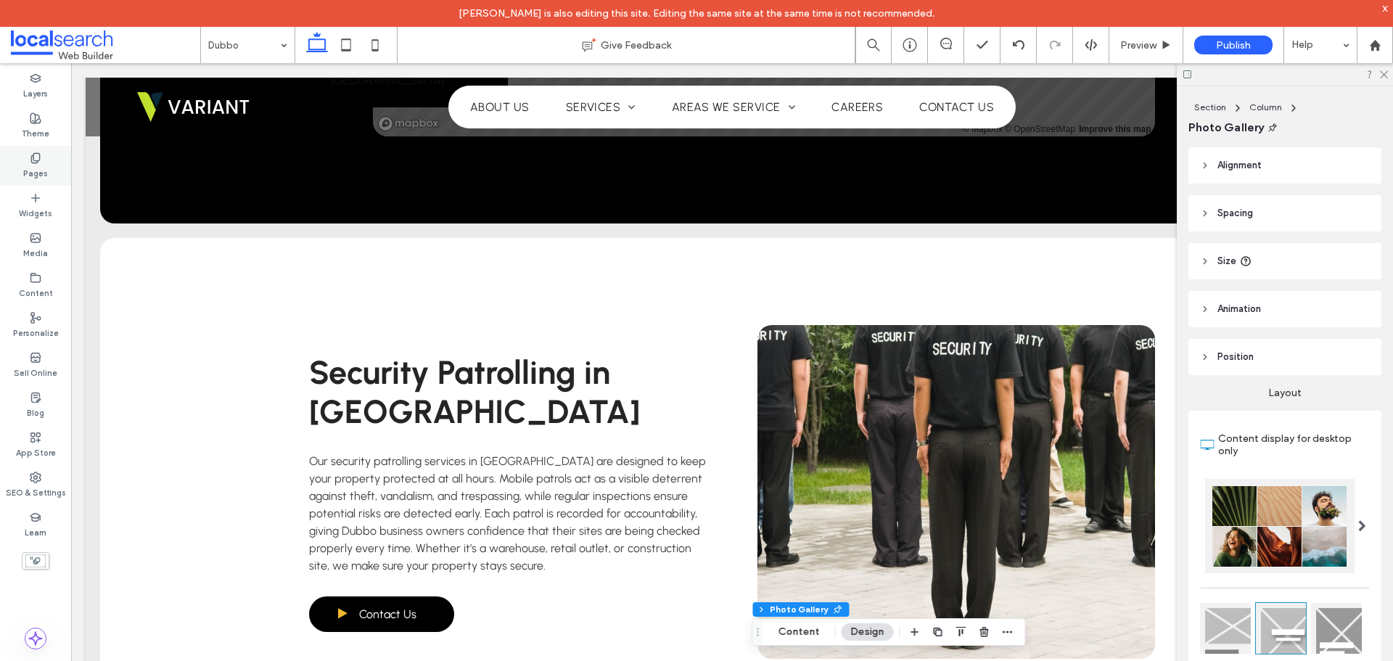
click at [40, 172] on label "Pages" at bounding box center [35, 172] width 25 height 16
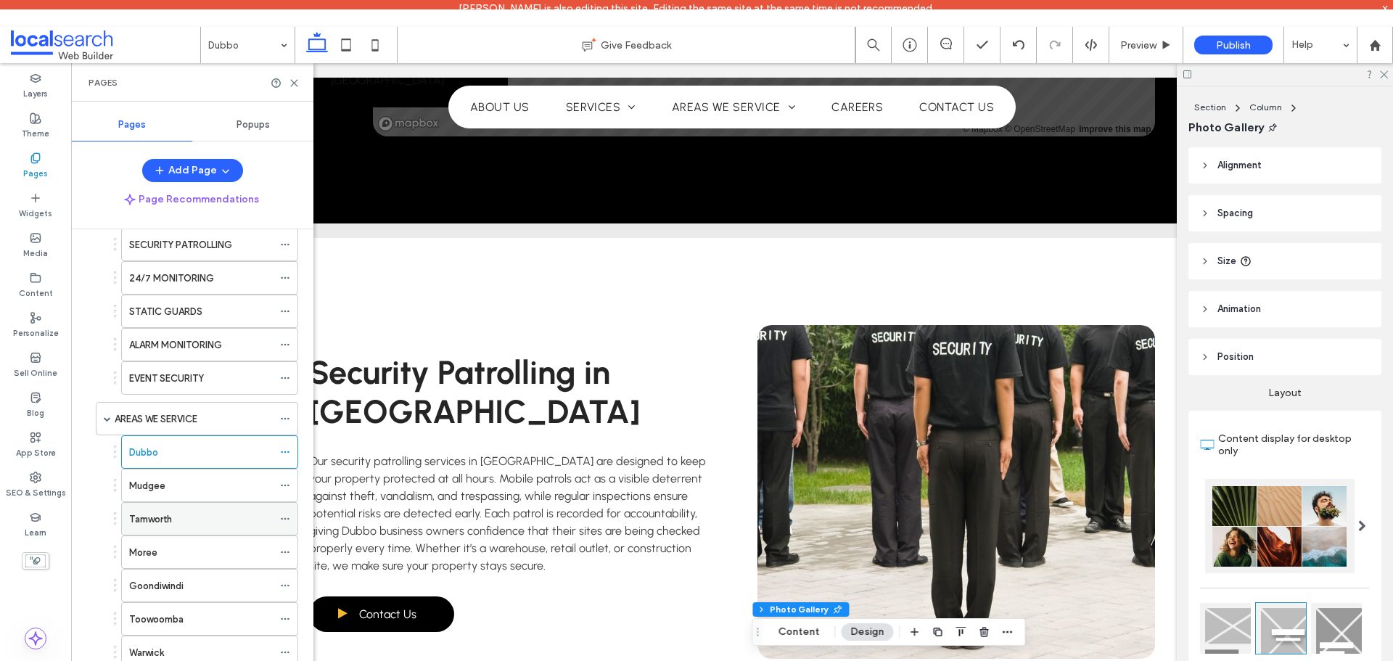
scroll to position [145, 0]
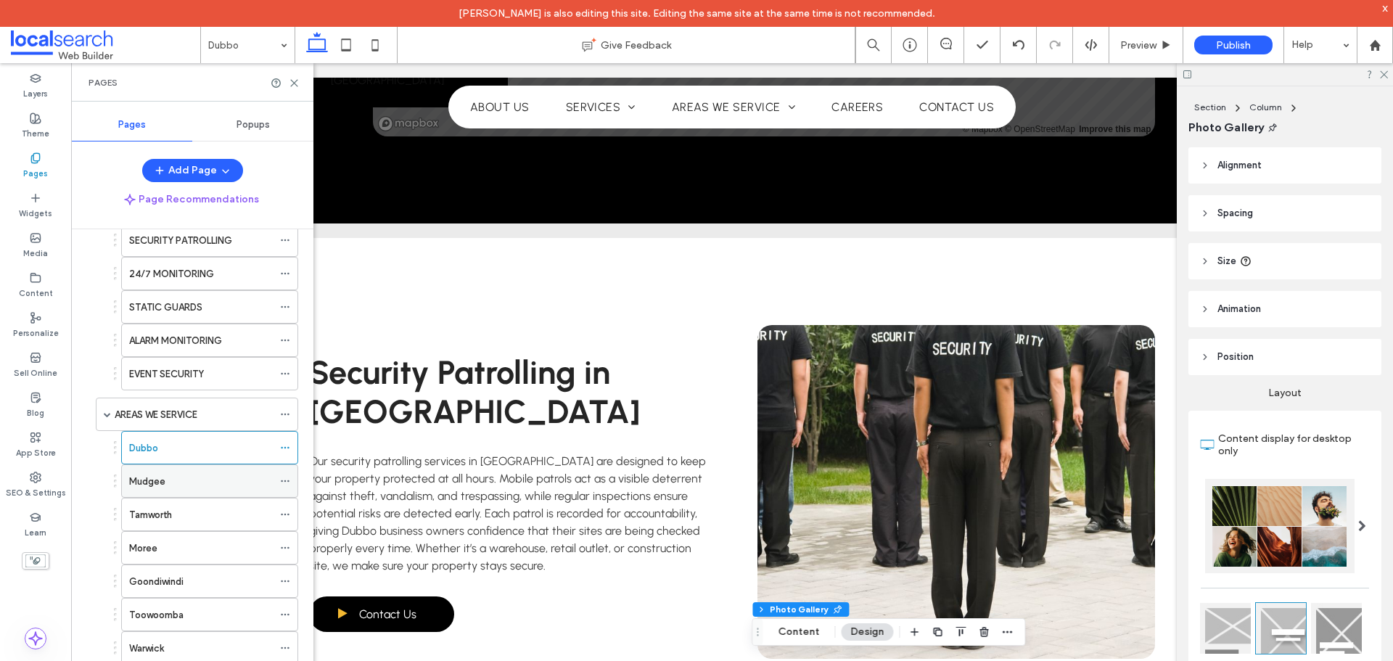
click at [219, 471] on div "Mudgee" at bounding box center [201, 481] width 144 height 32
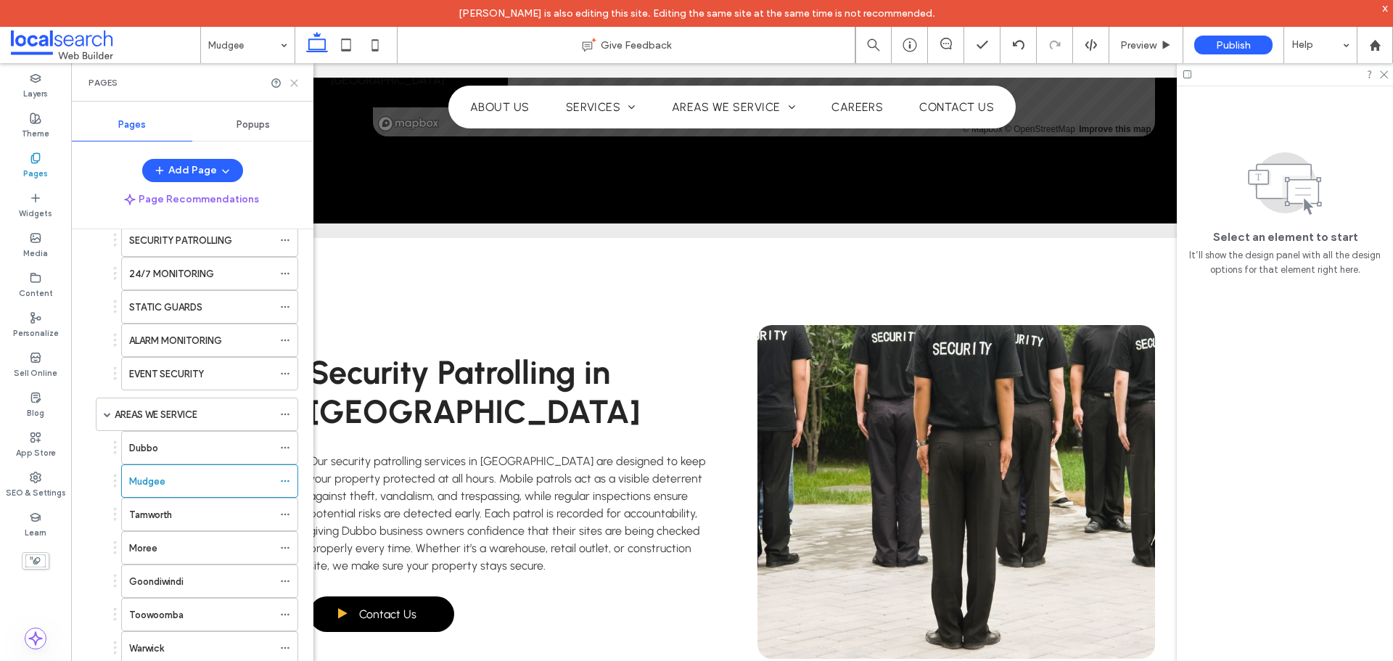
click at [298, 82] on icon at bounding box center [294, 83] width 11 height 11
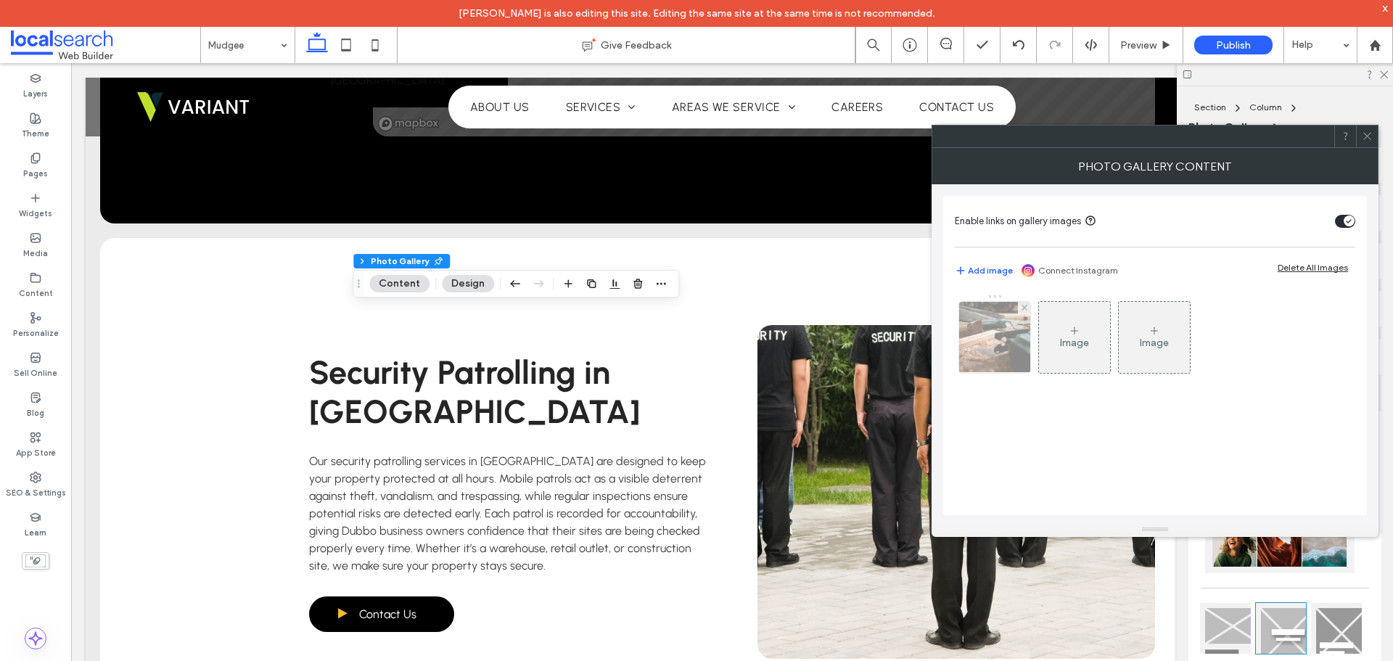
click at [972, 332] on img at bounding box center [995, 337] width 107 height 71
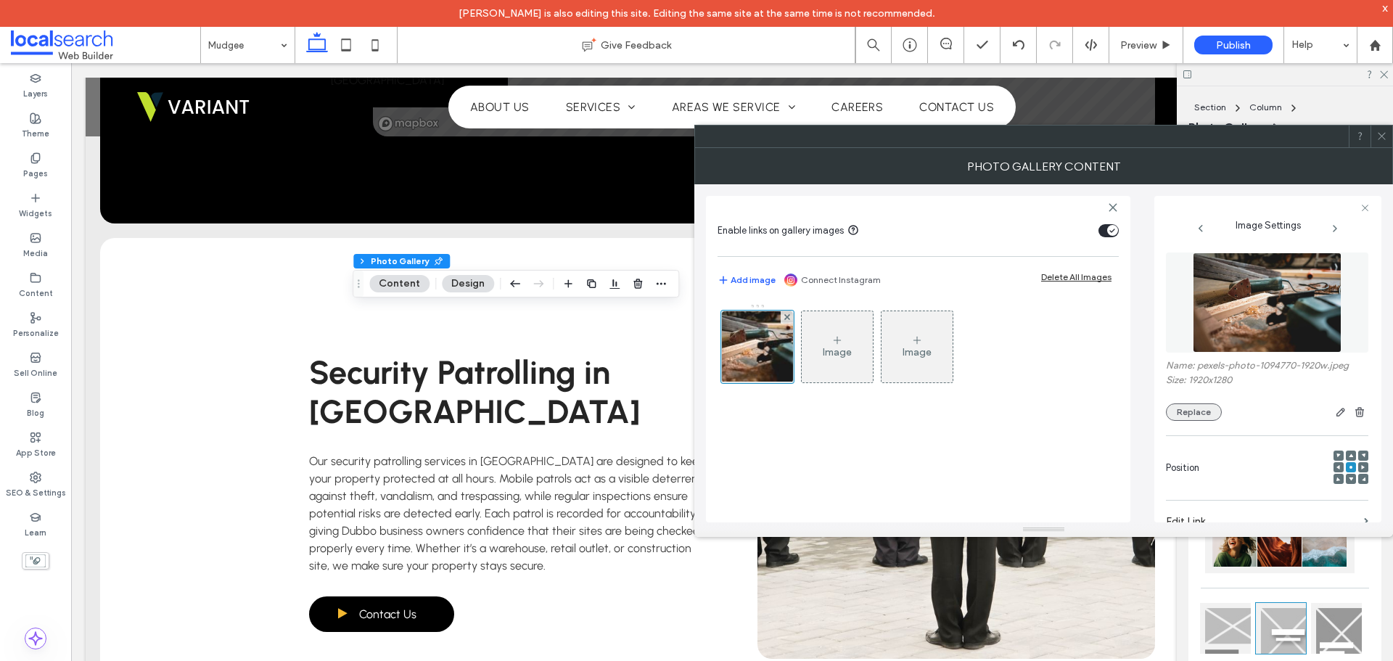
click at [1193, 407] on button "Replace" at bounding box center [1194, 411] width 56 height 17
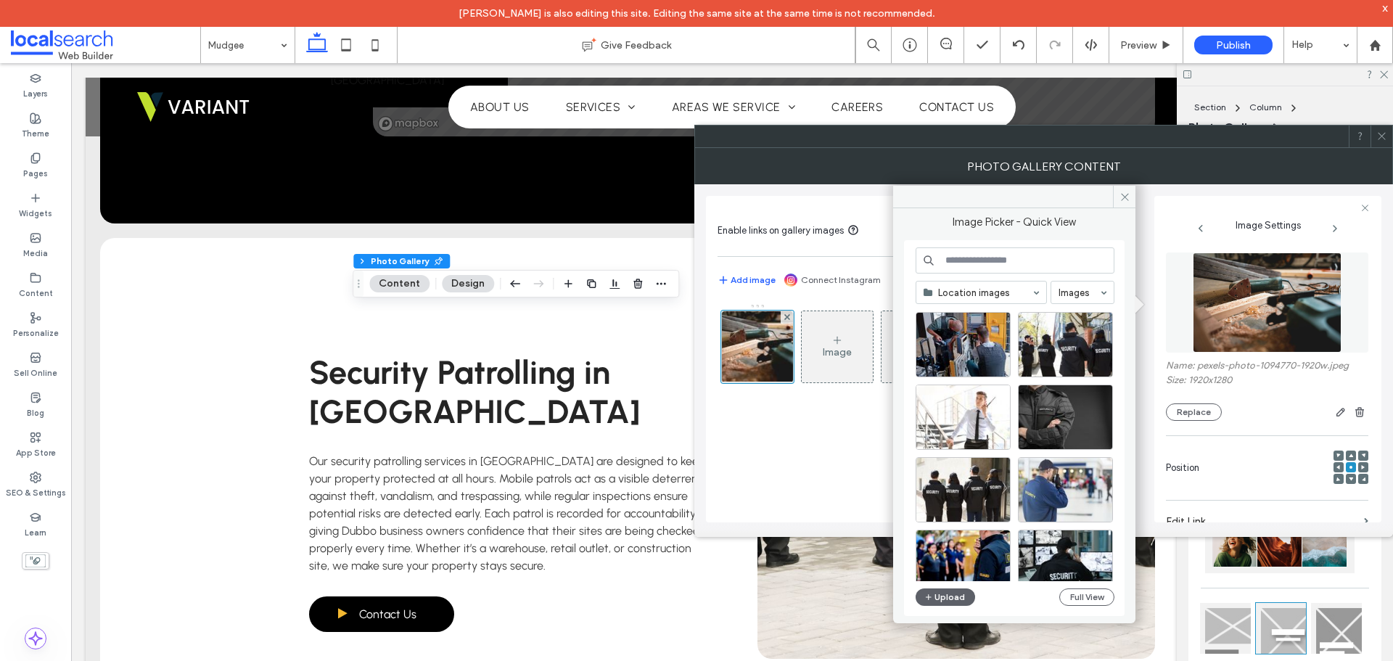
scroll to position [290, 0]
click at [1049, 421] on div "Select" at bounding box center [1065, 416] width 95 height 65
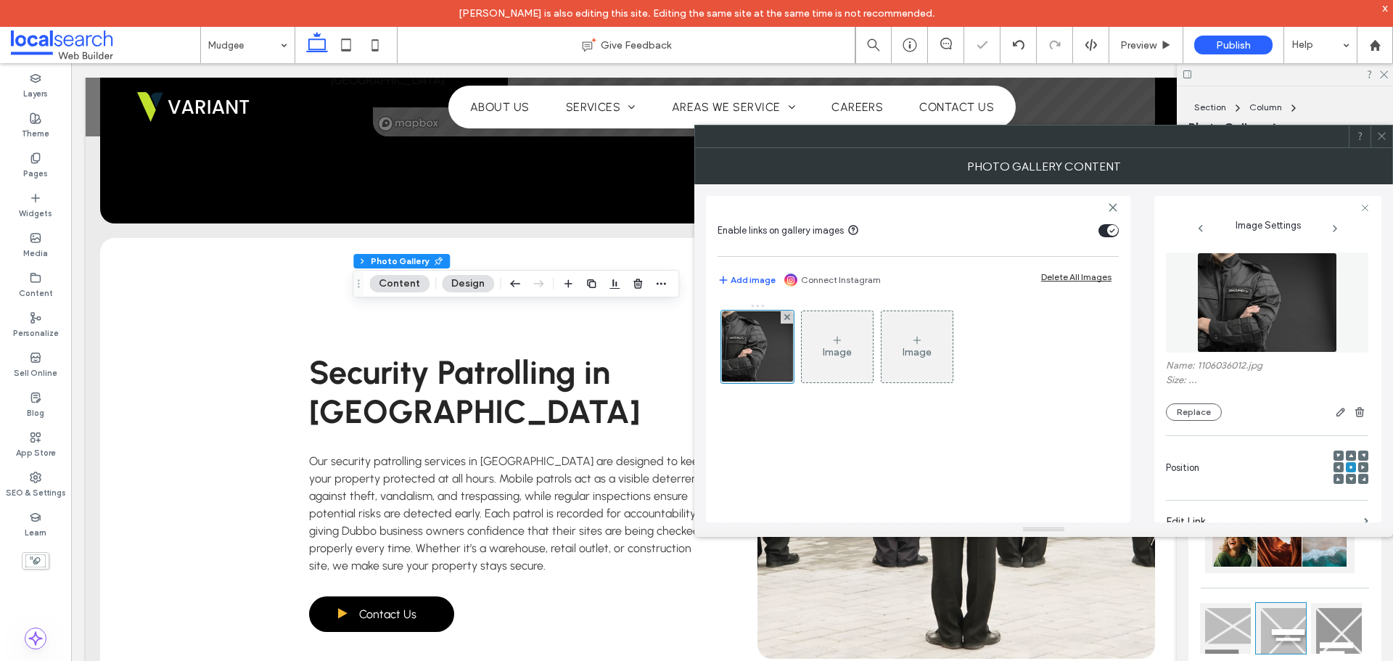
click at [872, 454] on div "Image Image" at bounding box center [917, 405] width 401 height 219
click at [1386, 133] on icon at bounding box center [1381, 136] width 11 height 11
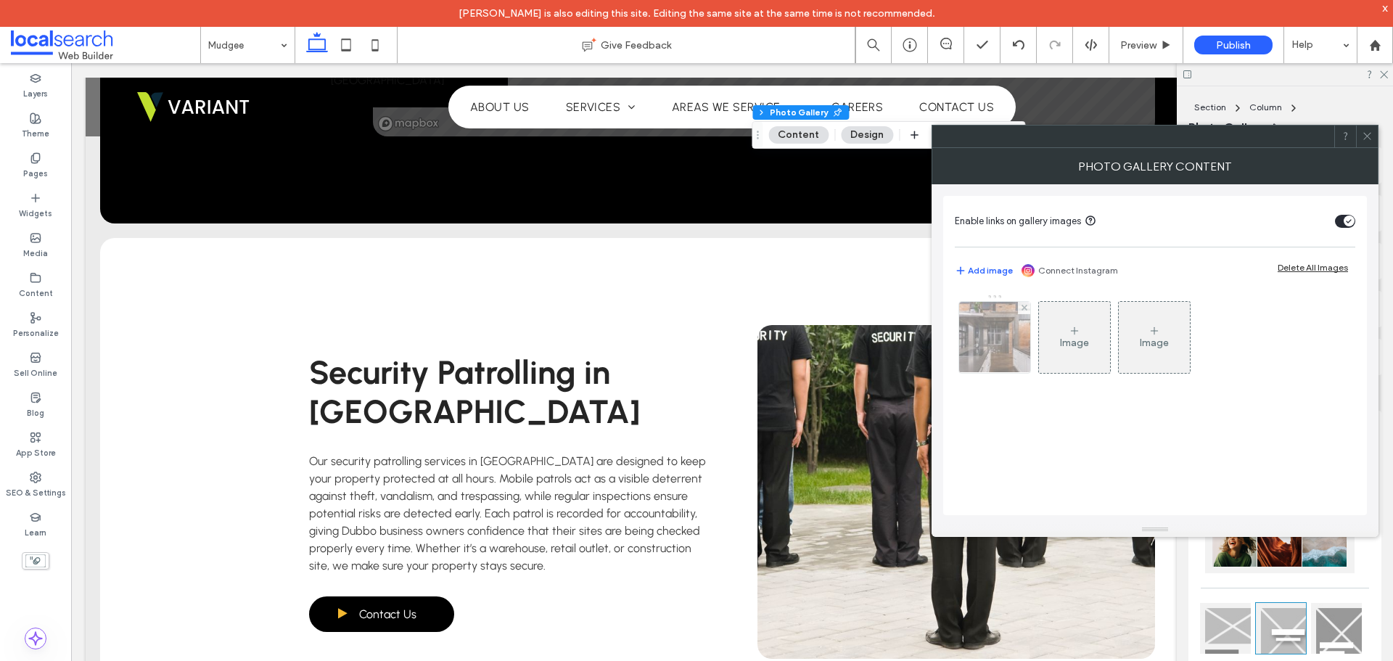
click at [971, 331] on img at bounding box center [995, 337] width 107 height 71
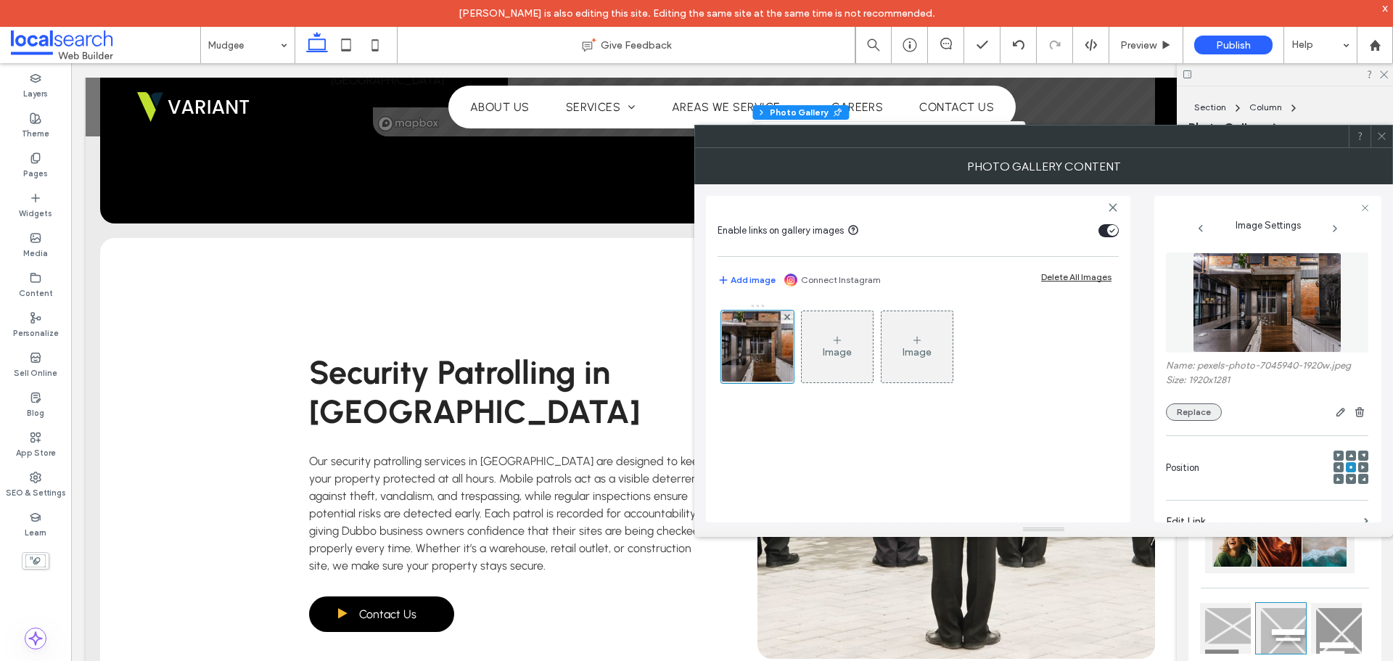
click at [1183, 411] on button "Replace" at bounding box center [1194, 411] width 56 height 17
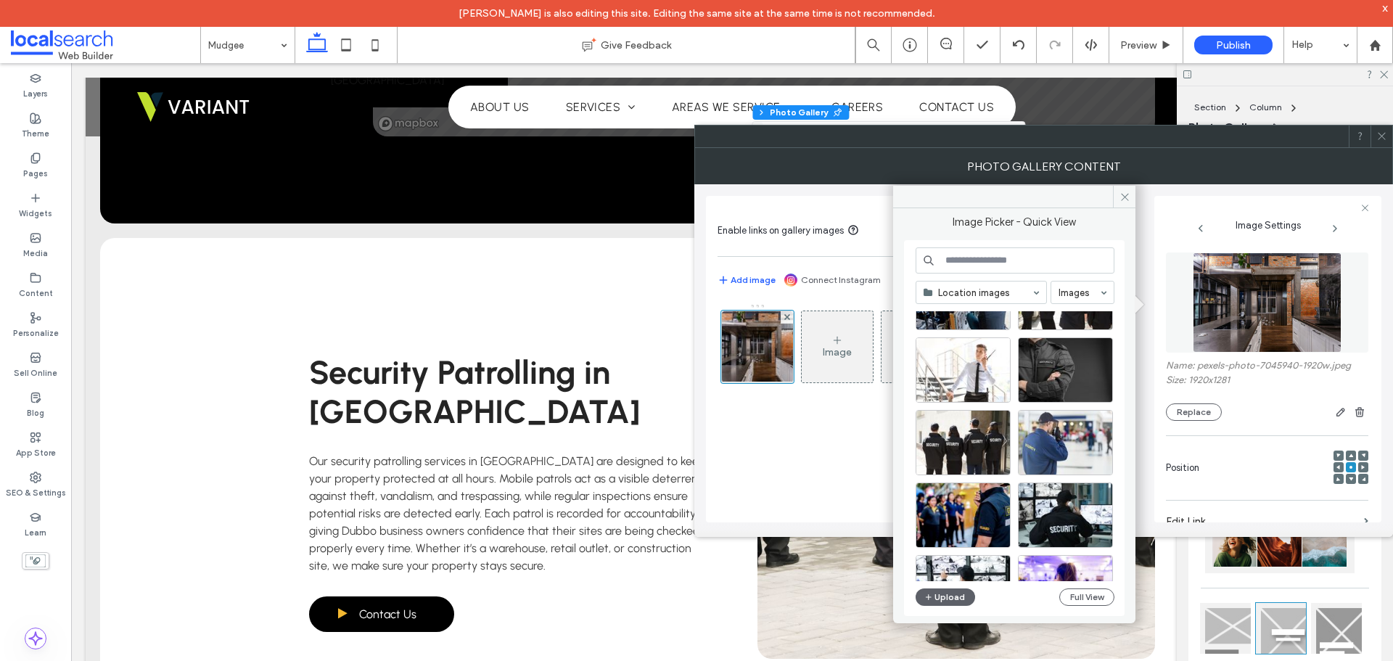
scroll to position [363, 0]
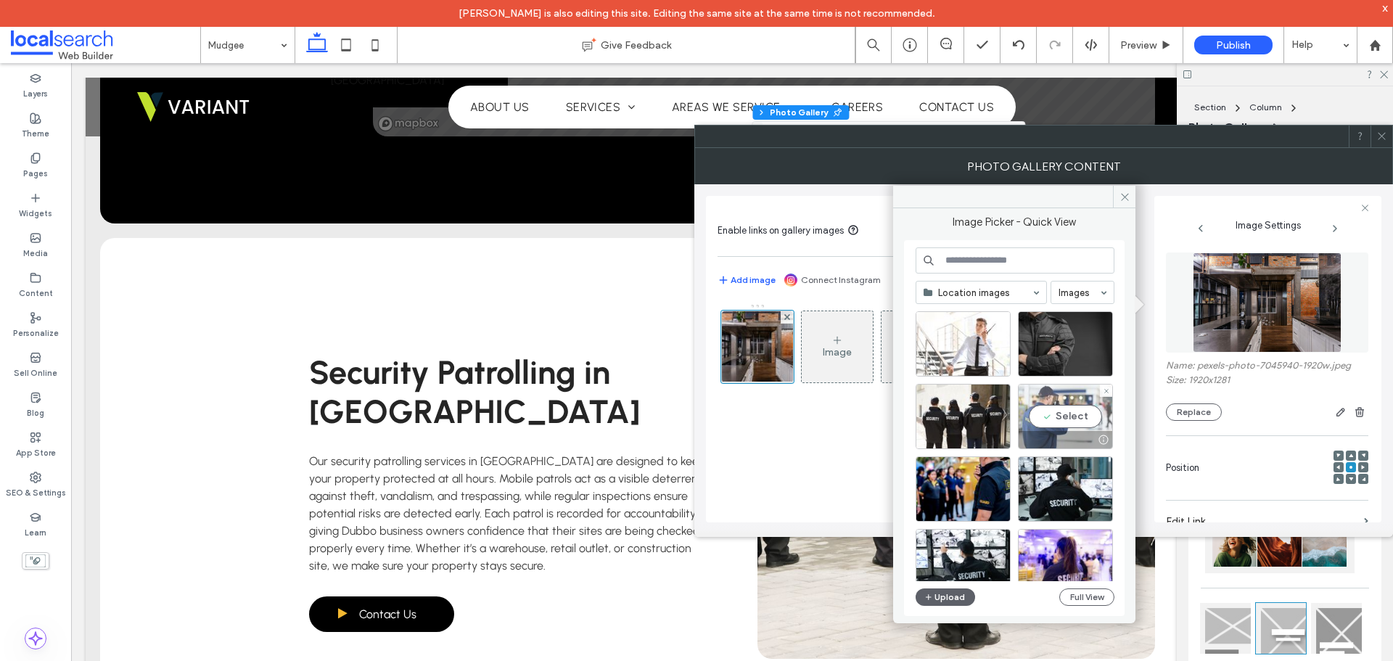
click at [1055, 417] on div "Select" at bounding box center [1065, 416] width 95 height 65
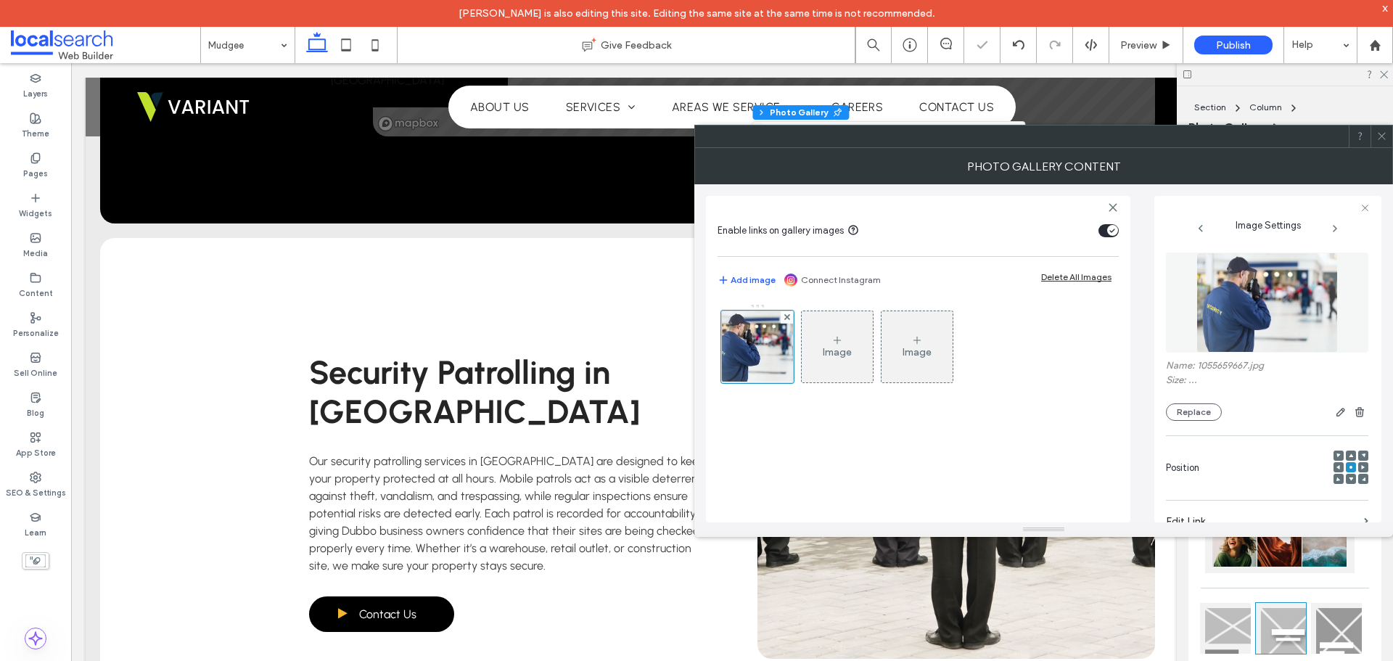
click at [1377, 132] on icon at bounding box center [1381, 136] width 11 height 11
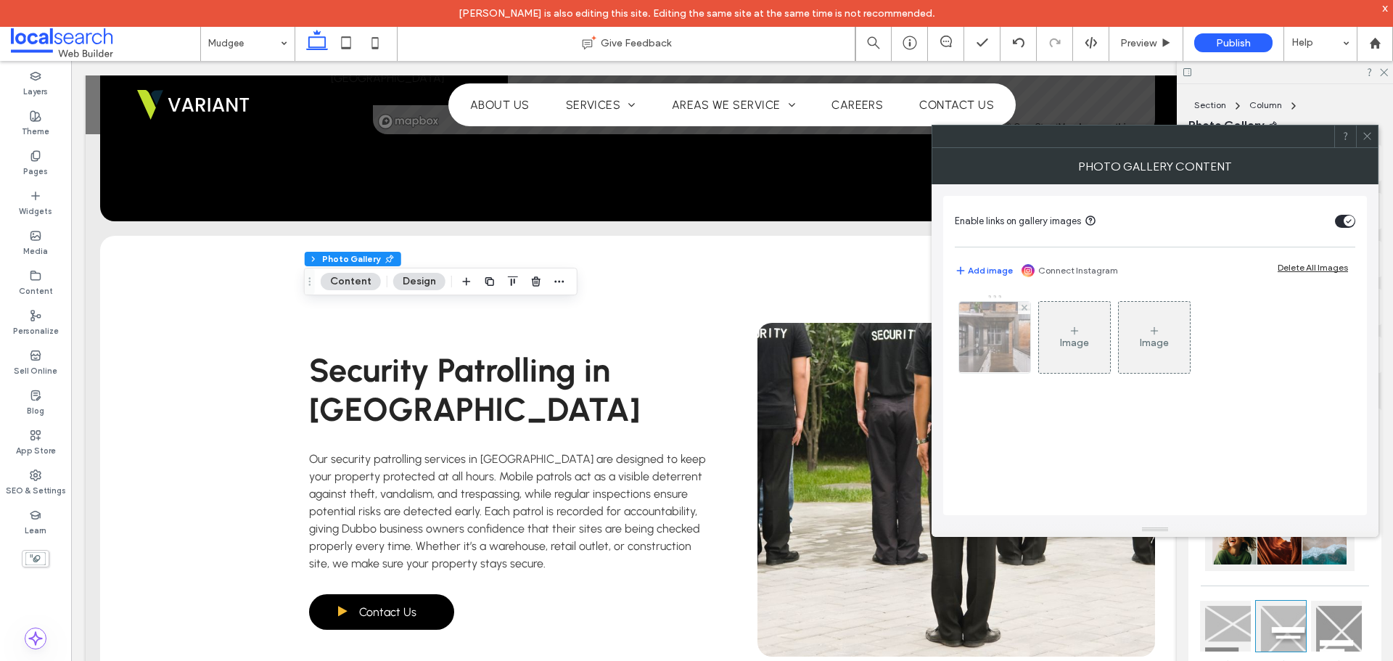
click at [970, 341] on img at bounding box center [995, 337] width 107 height 71
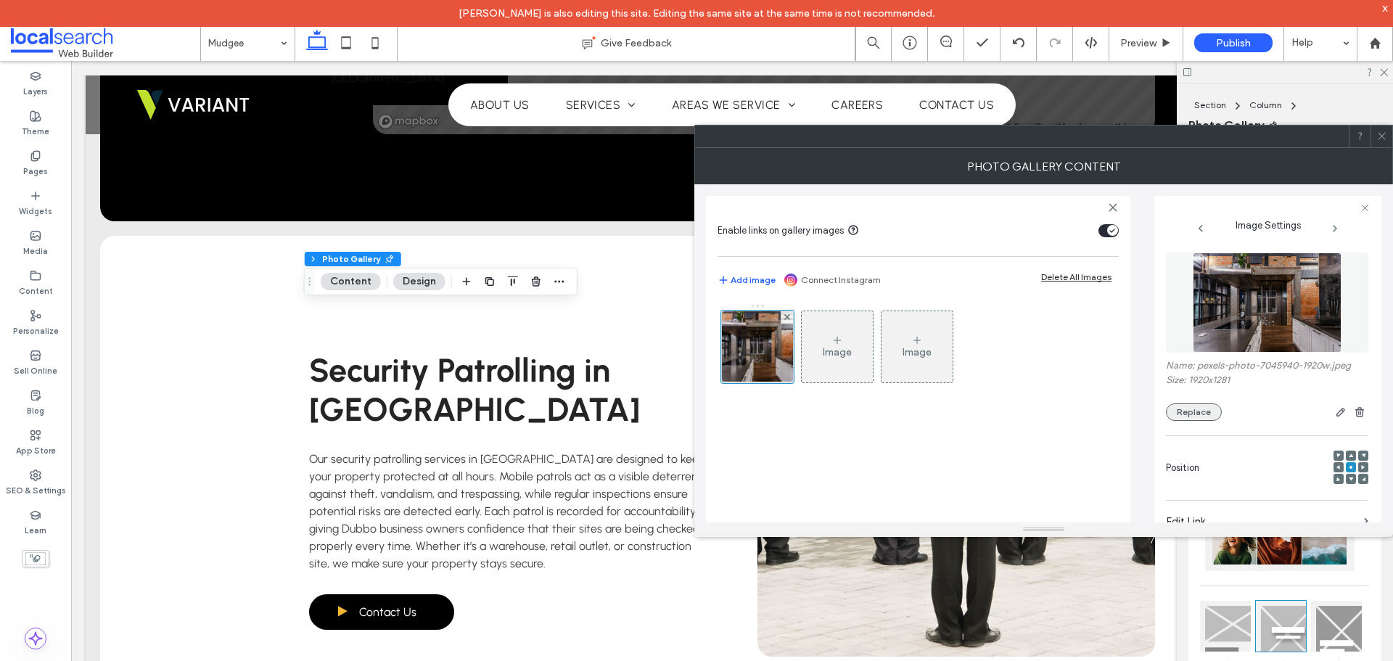
click at [1195, 412] on button "Replace" at bounding box center [1194, 411] width 56 height 17
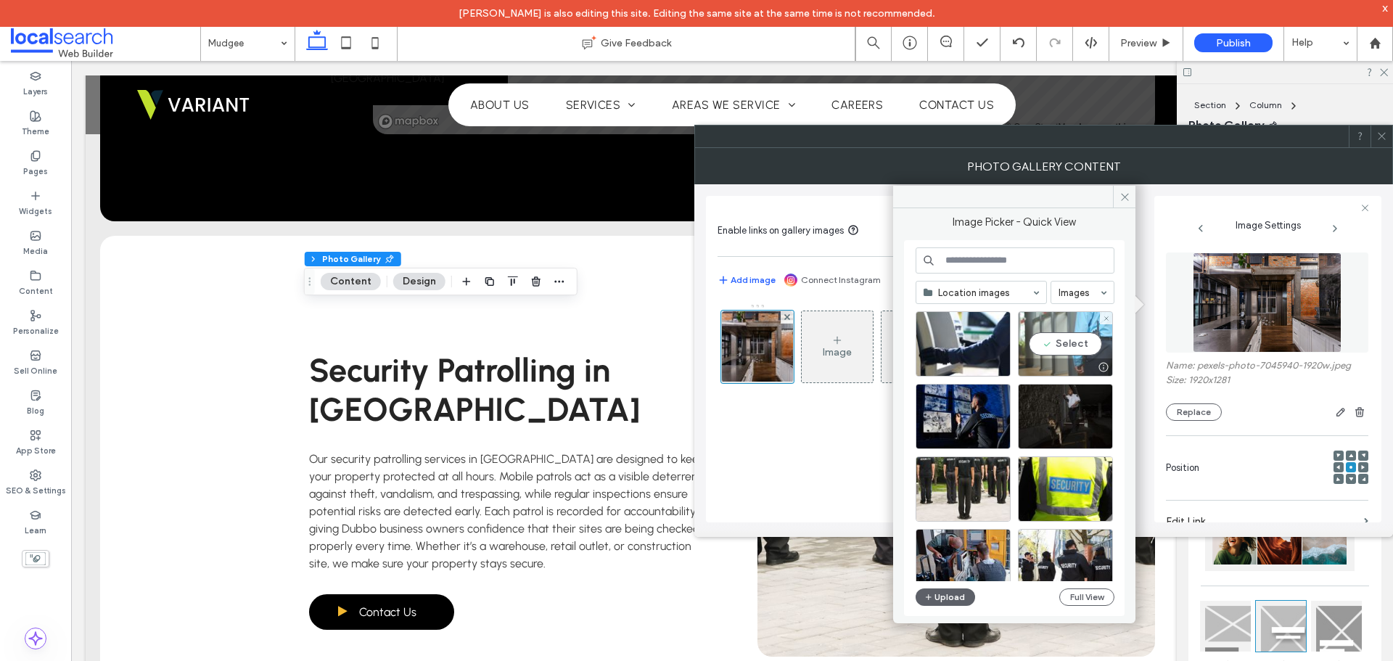
scroll to position [0, 0]
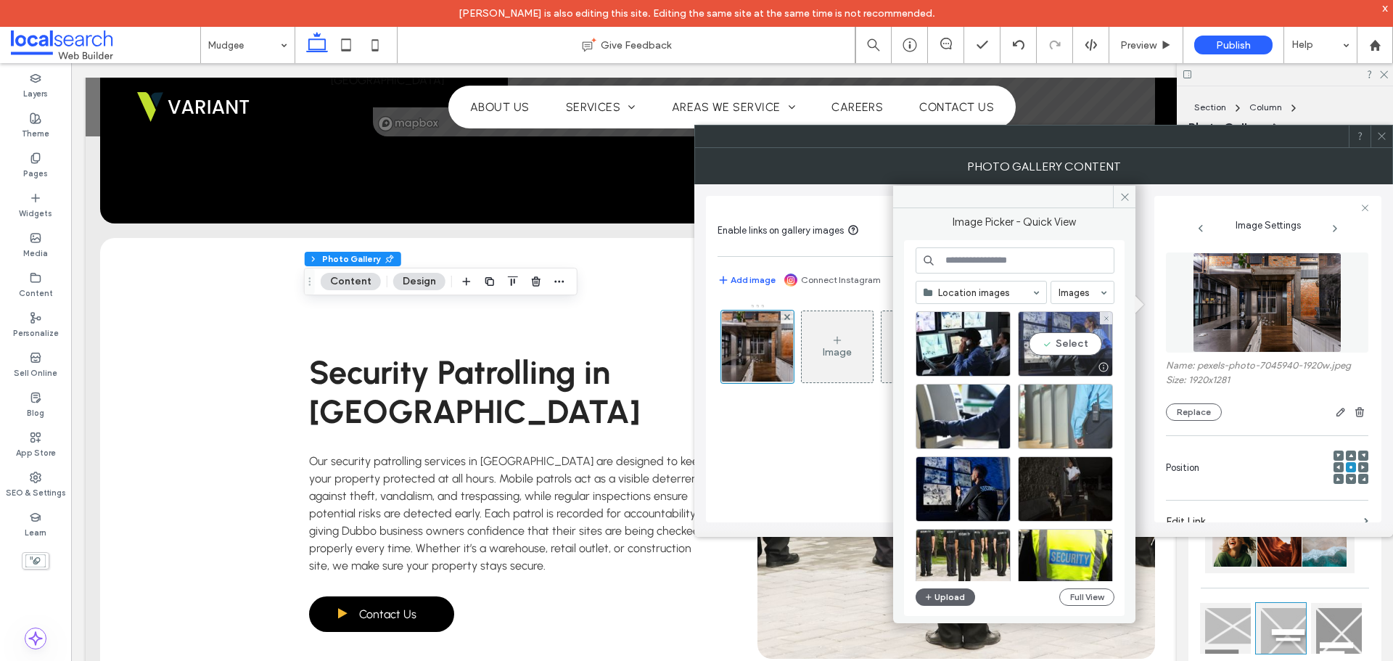
click at [1061, 345] on div "Select" at bounding box center [1065, 343] width 95 height 65
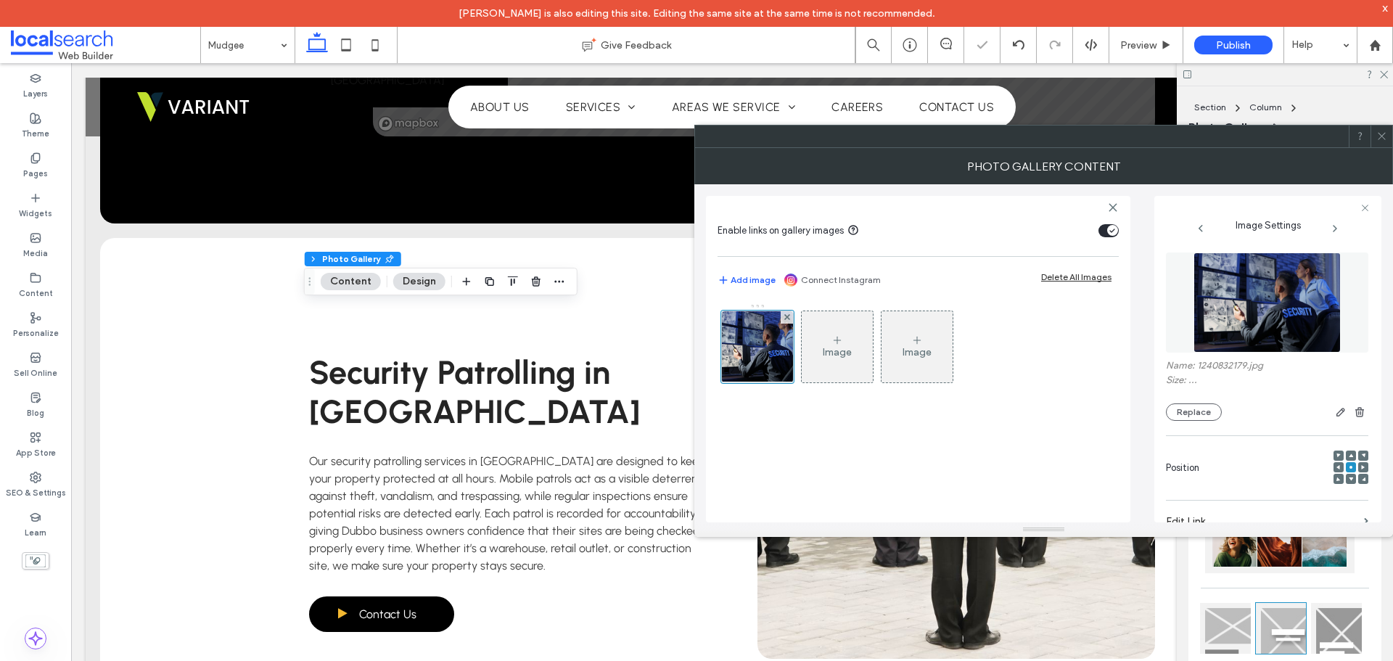
click at [1377, 148] on div "Photo Gallery Content" at bounding box center [1043, 166] width 699 height 36
click at [1382, 134] on icon at bounding box center [1381, 136] width 11 height 11
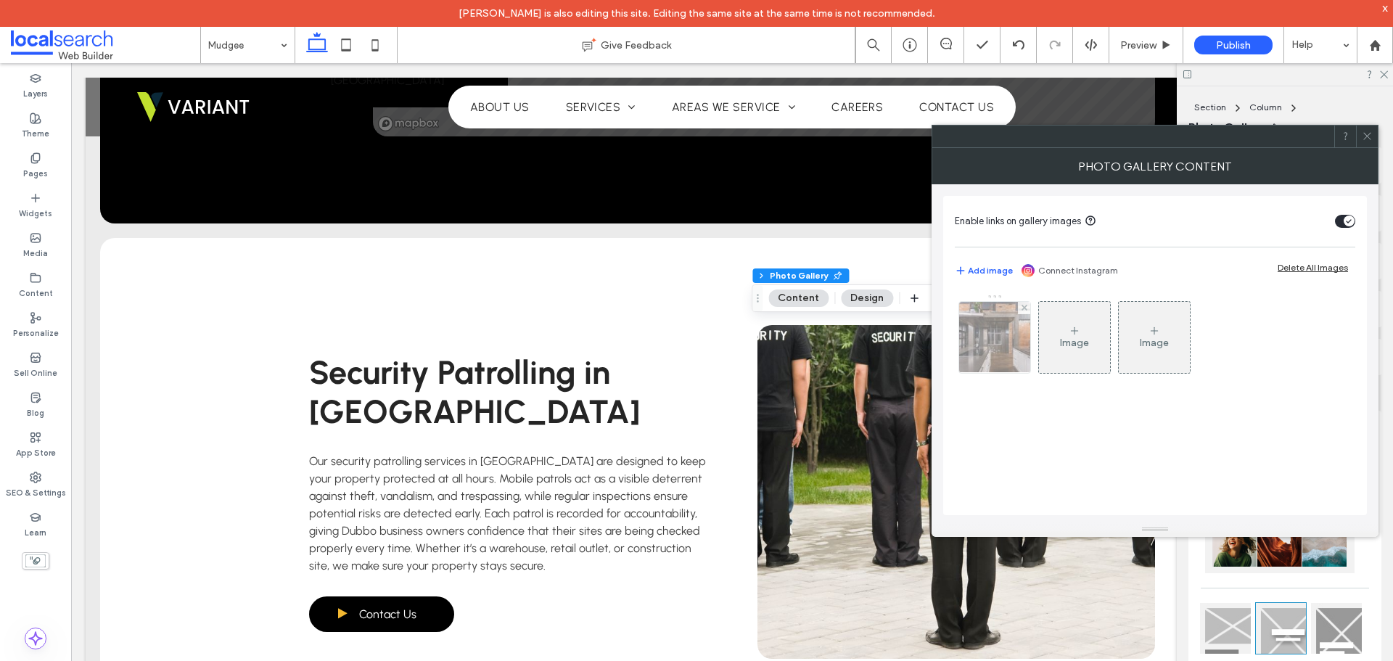
click at [989, 353] on img at bounding box center [995, 337] width 107 height 71
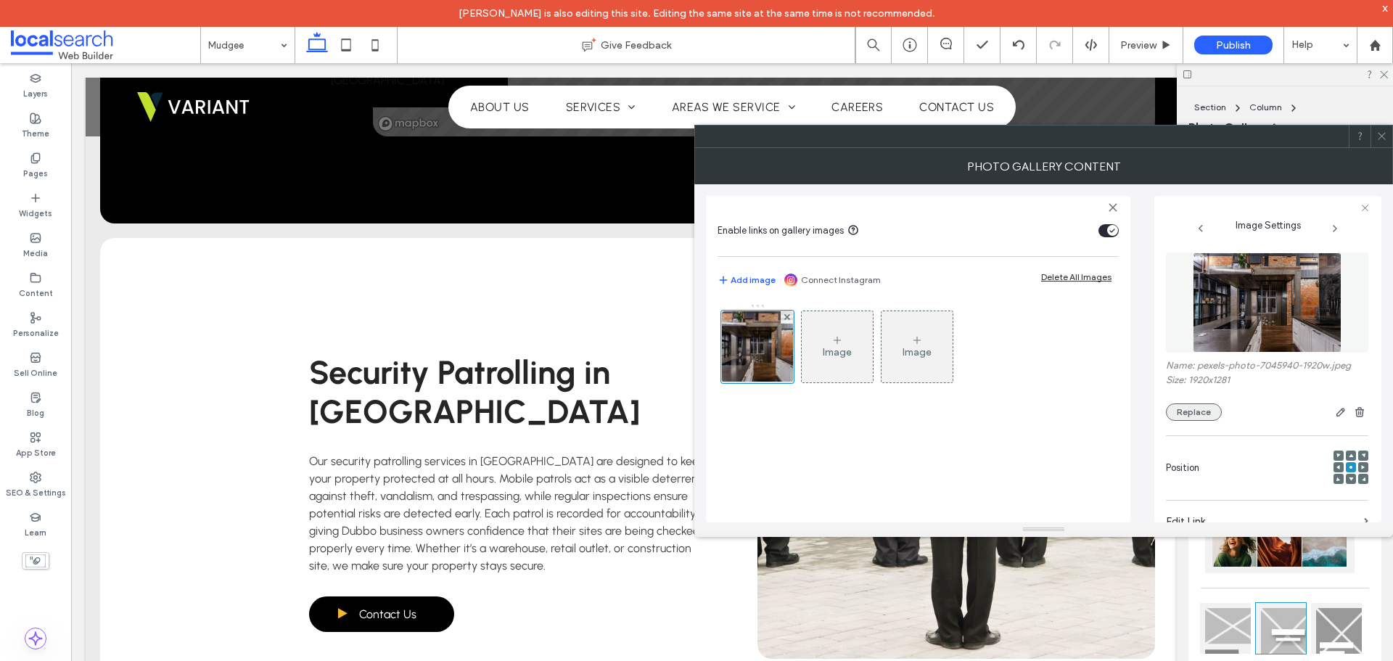
click at [1195, 407] on button "Replace" at bounding box center [1194, 411] width 56 height 17
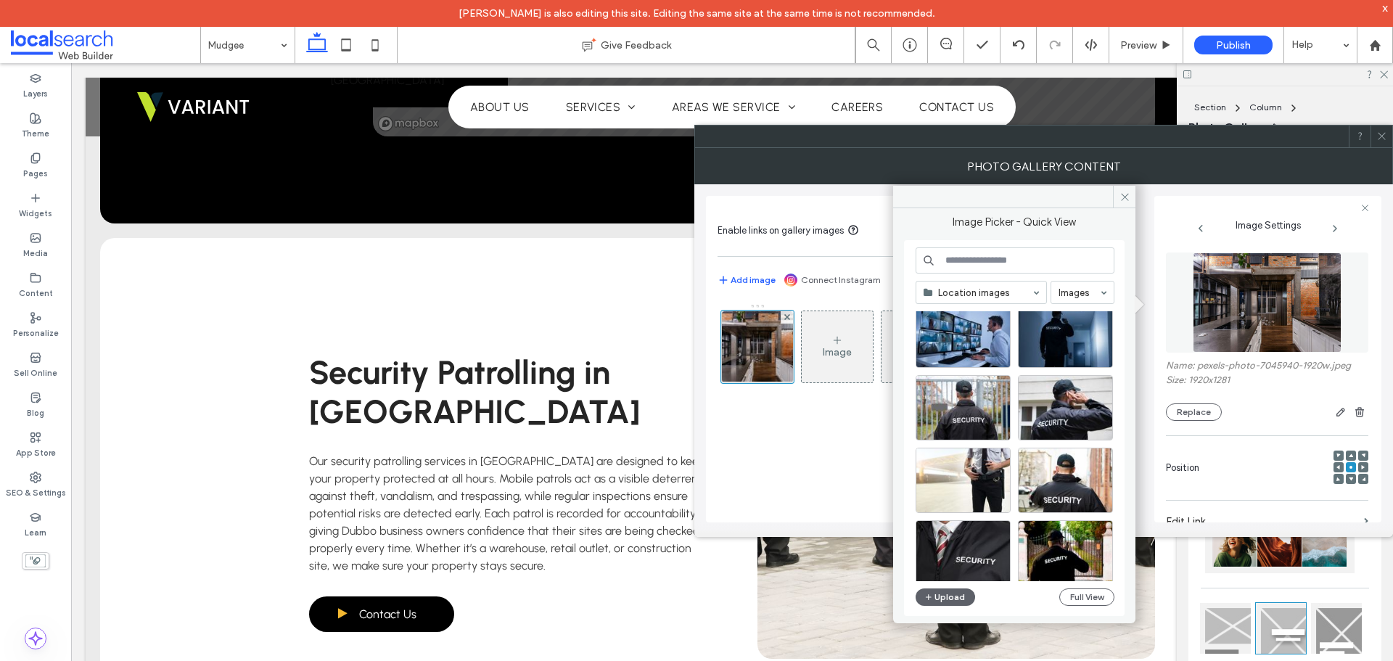
scroll to position [1267, 0]
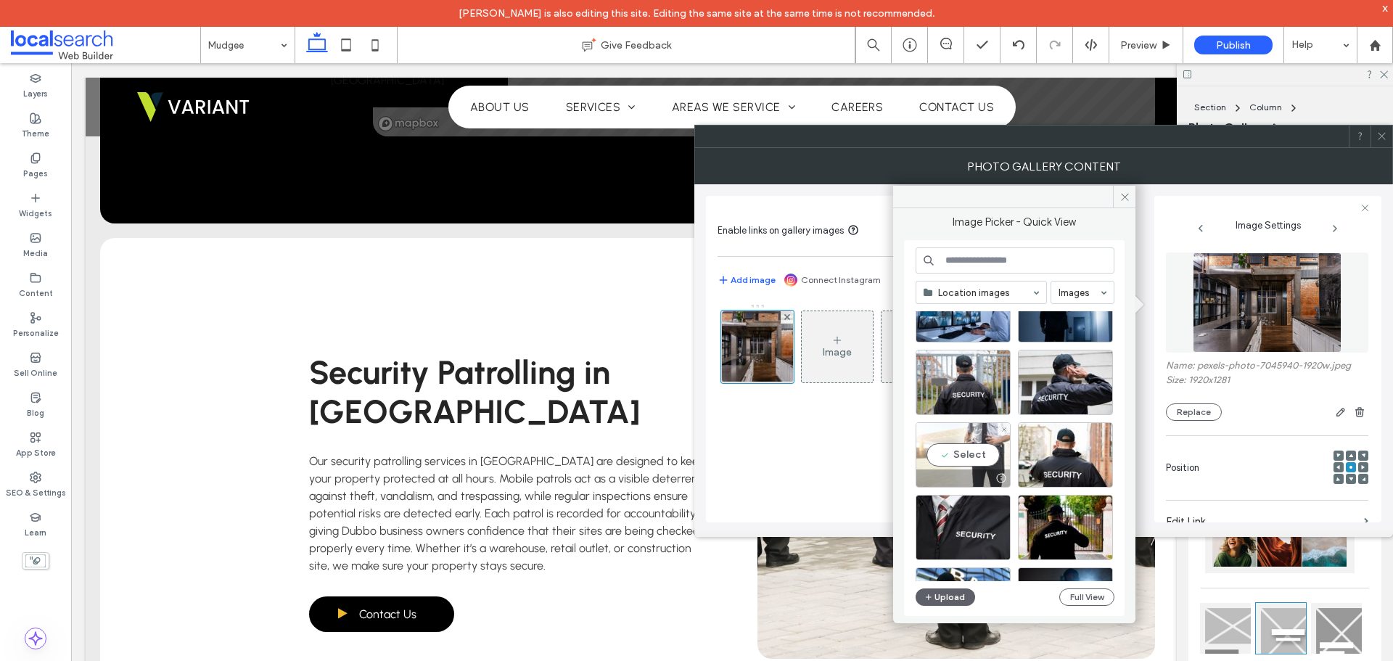
click at [977, 456] on div "Select" at bounding box center [962, 454] width 95 height 65
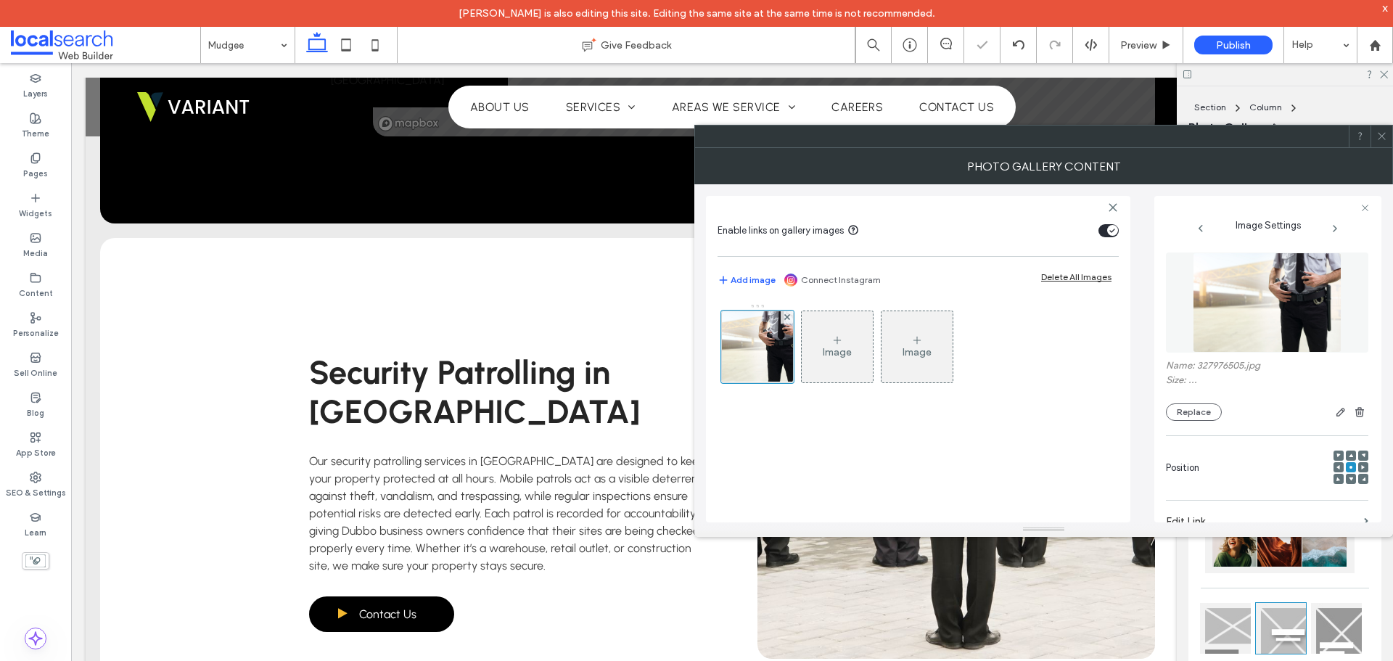
click at [886, 444] on div "Image Image" at bounding box center [917, 405] width 401 height 219
click at [1386, 139] on icon at bounding box center [1381, 136] width 11 height 11
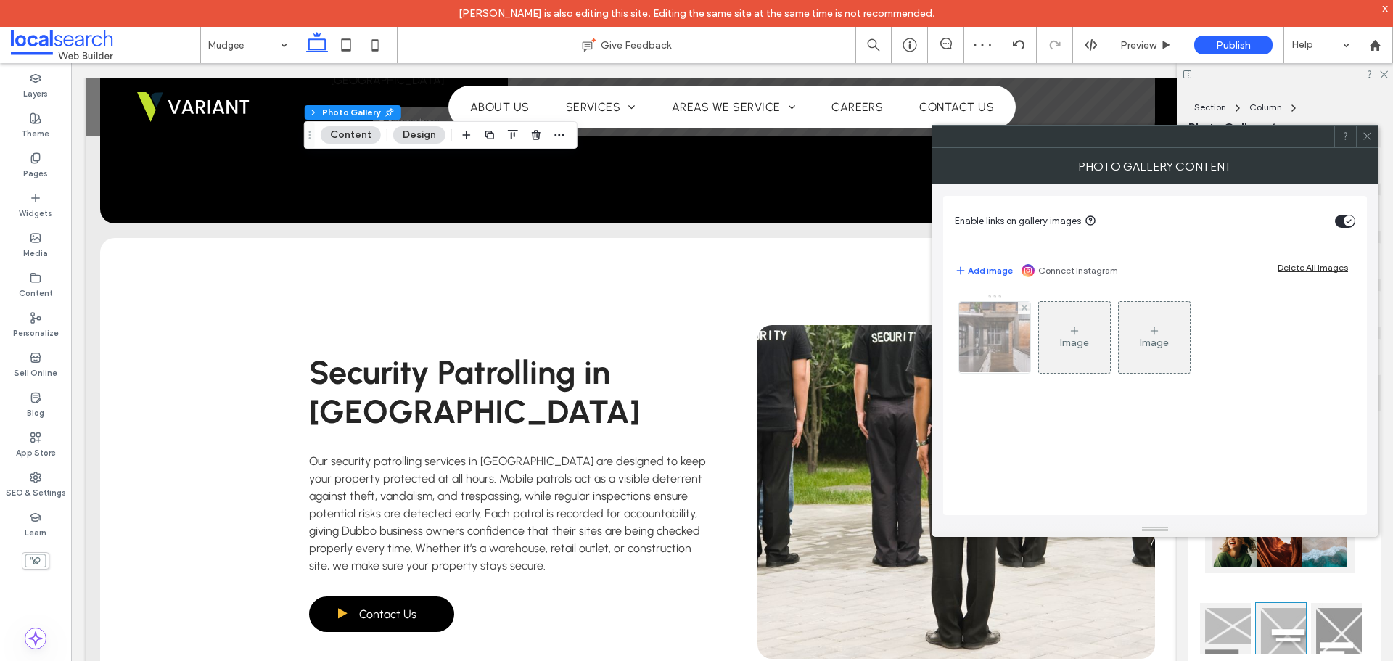
click at [1011, 330] on img at bounding box center [995, 337] width 107 height 71
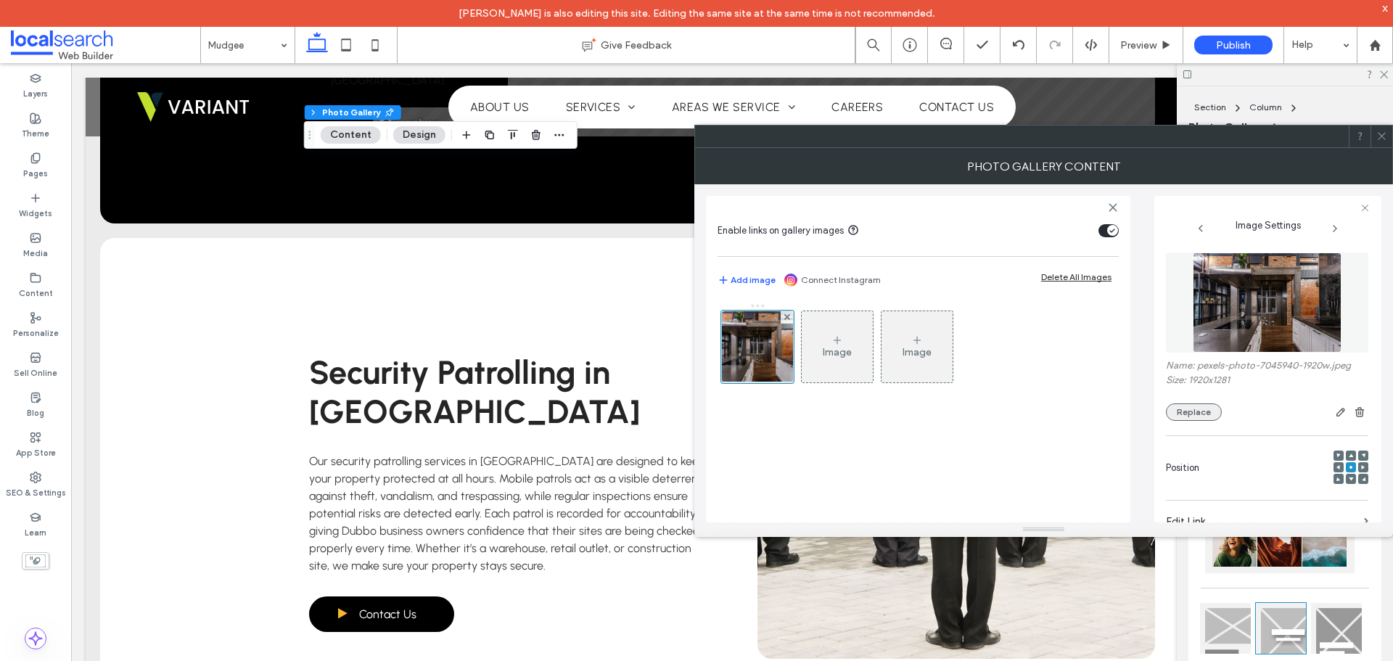
click at [1166, 414] on button "Replace" at bounding box center [1194, 411] width 56 height 17
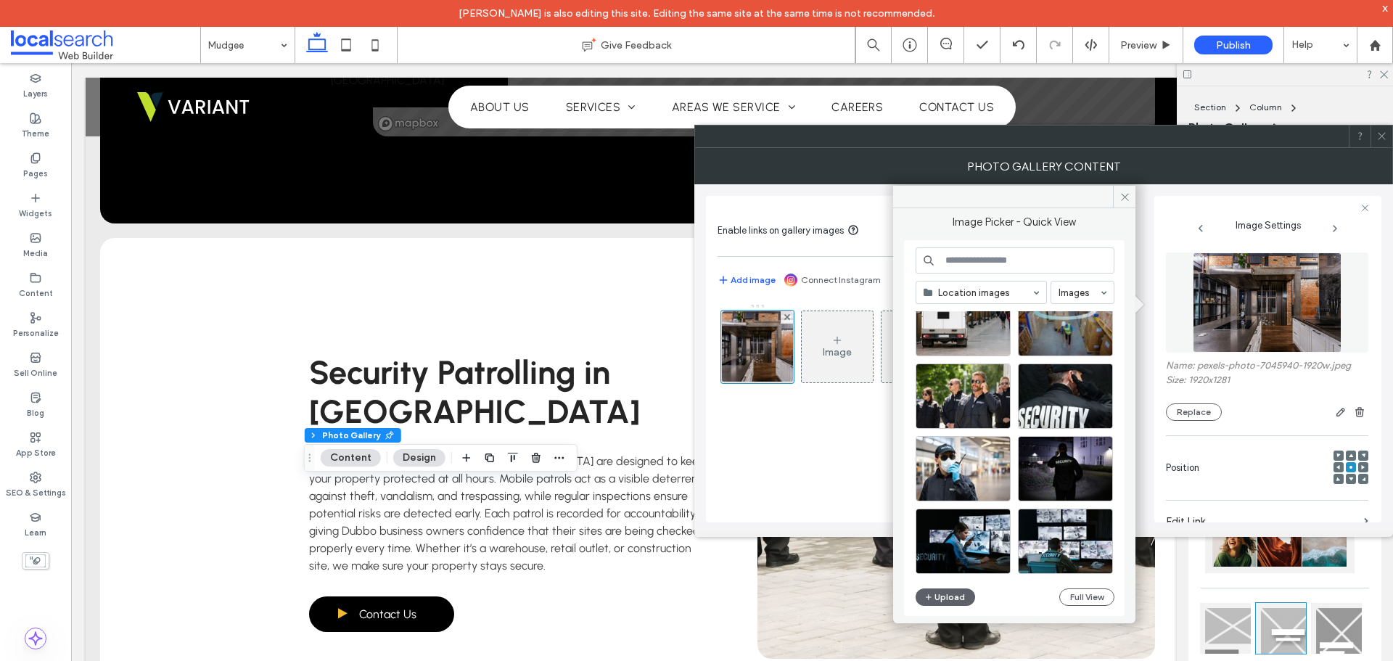
scroll to position [1689, 0]
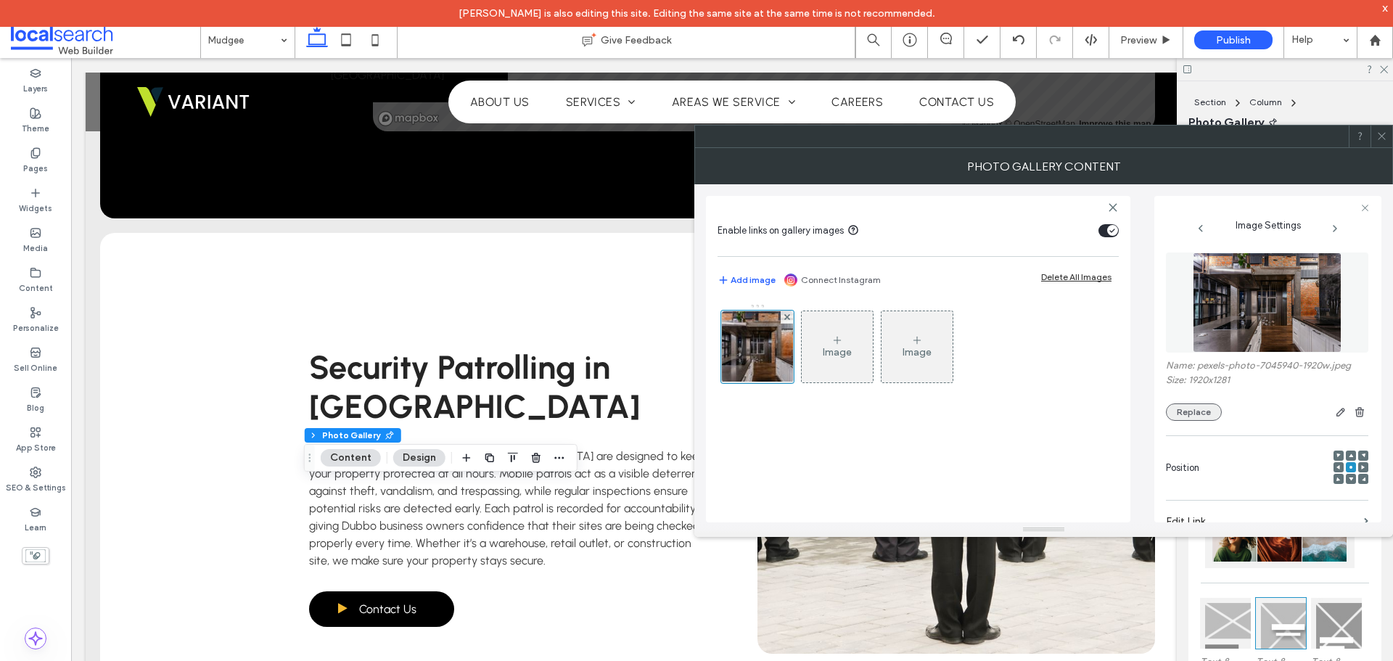
click at [1175, 416] on button "Replace" at bounding box center [1194, 411] width 56 height 17
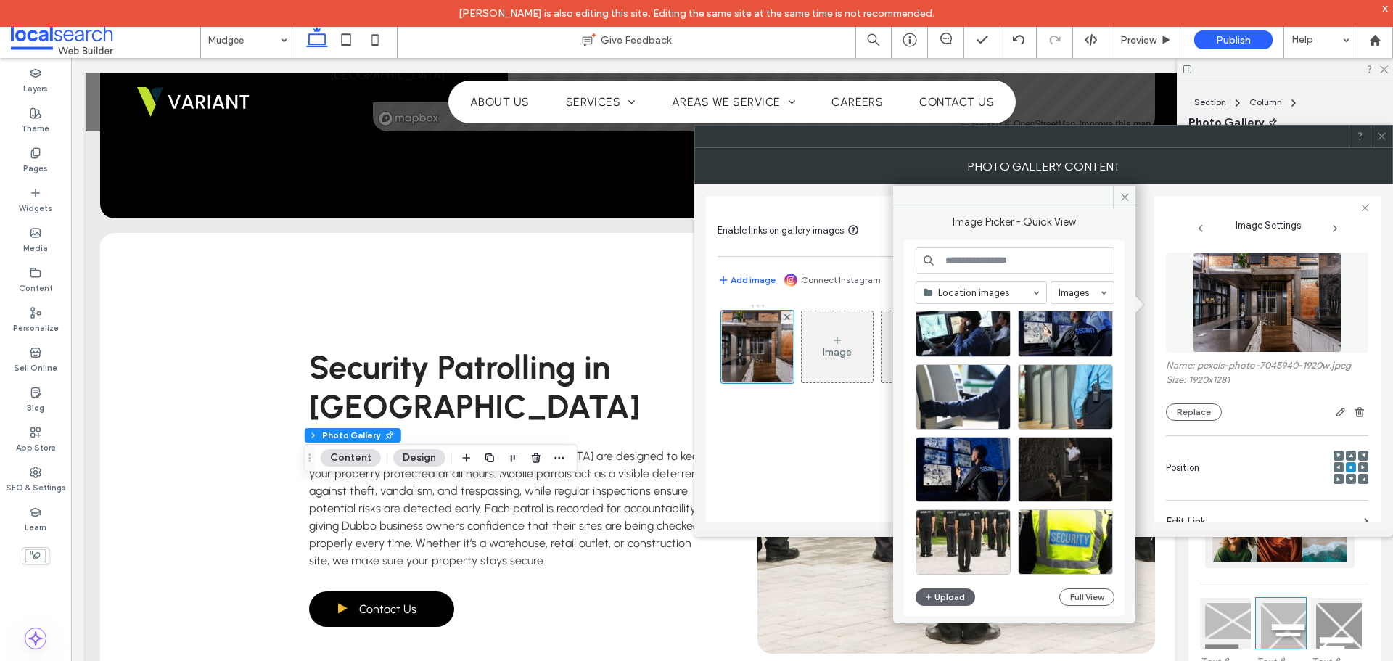
scroll to position [0, 0]
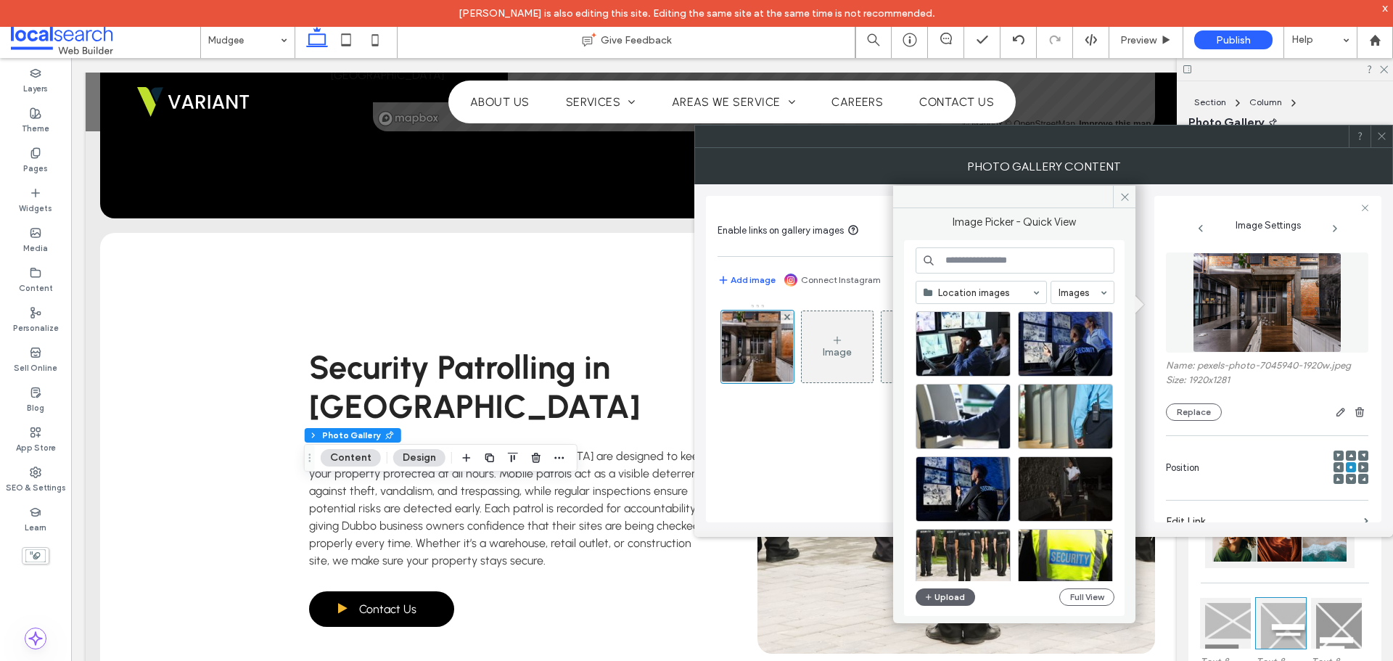
click at [956, 380] on div at bounding box center [1020, 347] width 210 height 73
click at [962, 413] on div "Select" at bounding box center [962, 416] width 95 height 65
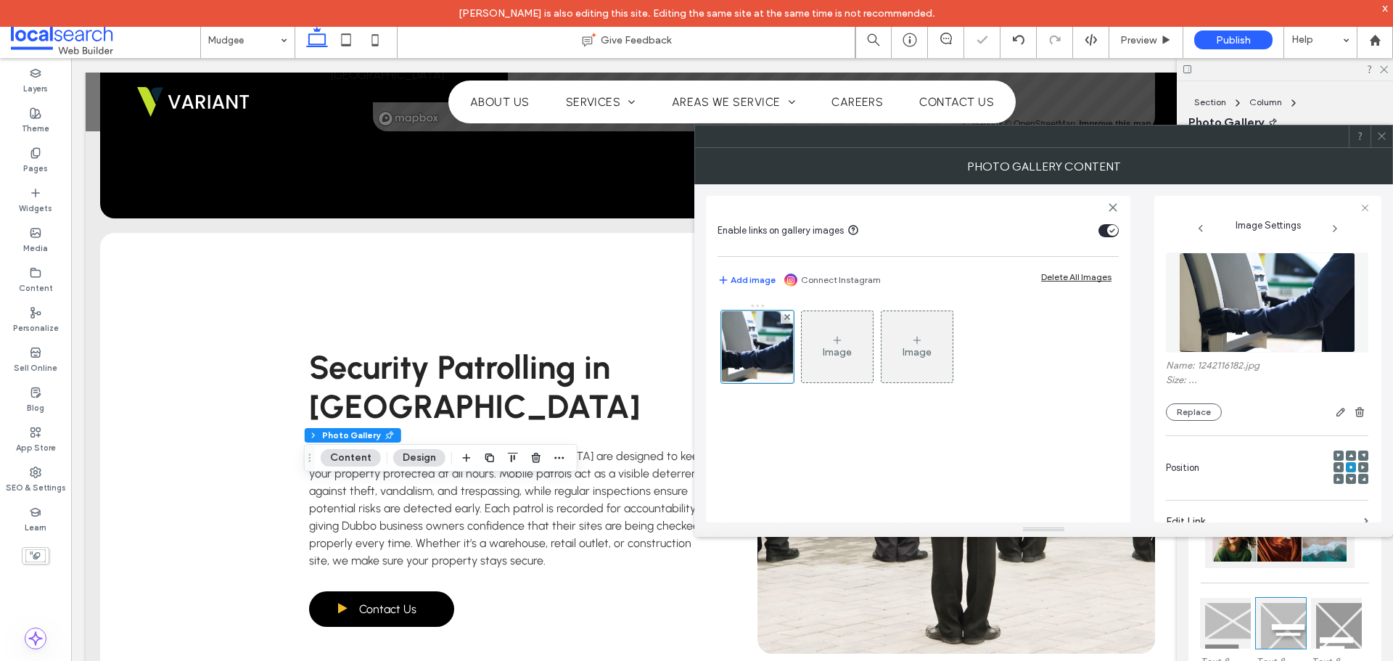
click at [786, 459] on div "Image Image" at bounding box center [917, 405] width 401 height 219
click at [1380, 137] on use at bounding box center [1381, 136] width 7 height 7
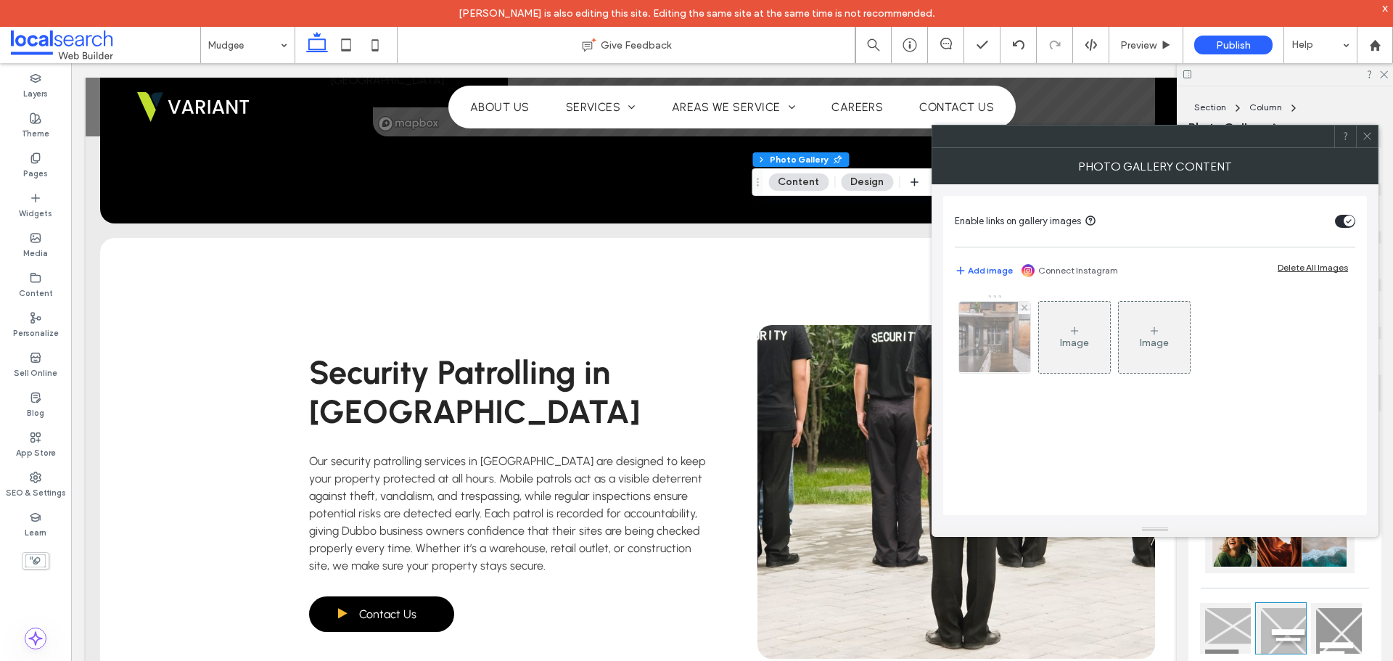
click at [986, 339] on img at bounding box center [995, 337] width 107 height 71
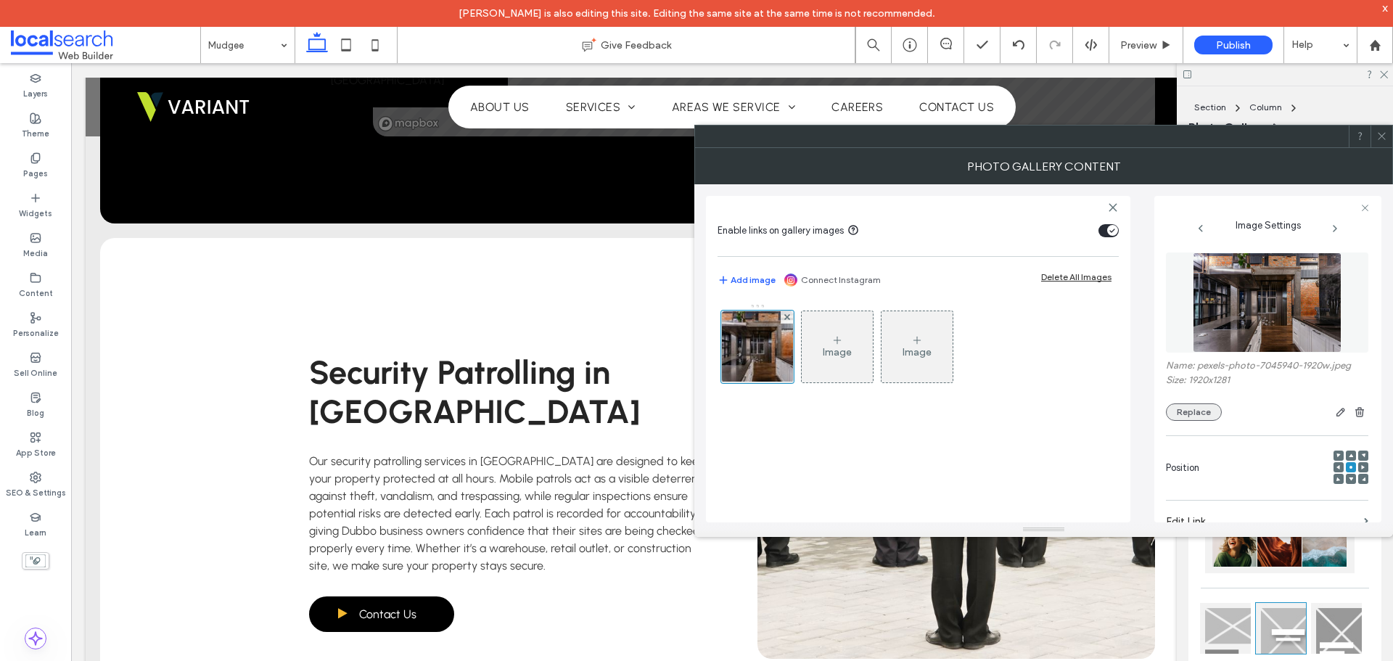
click at [1172, 409] on button "Replace" at bounding box center [1194, 411] width 56 height 17
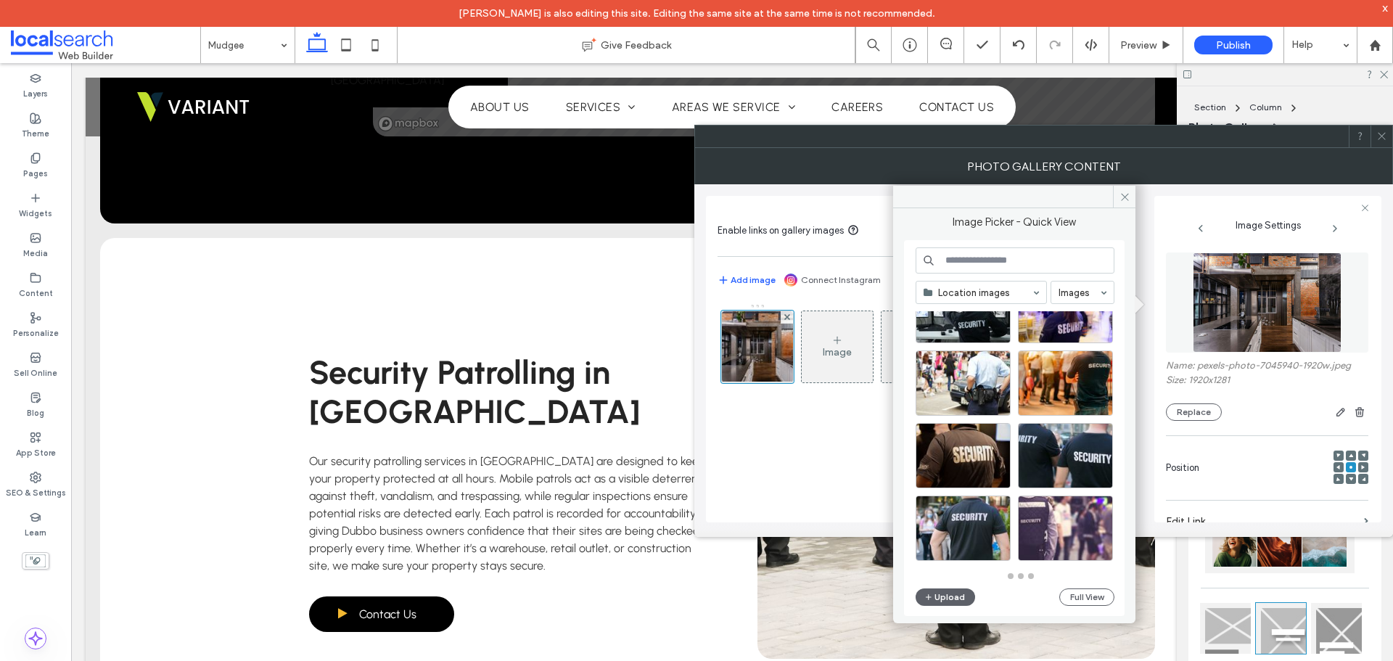
scroll to position [614, 0]
click at [1082, 509] on div at bounding box center [1065, 527] width 95 height 65
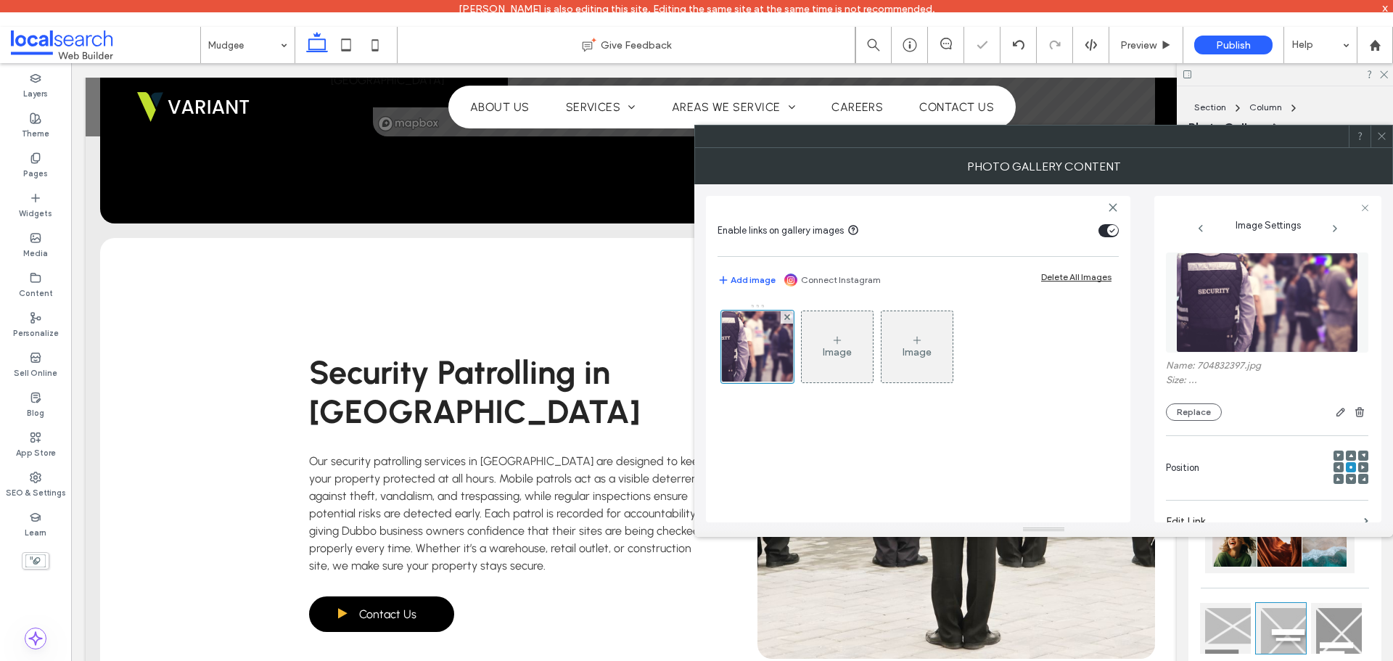
click at [865, 493] on div "Image Image" at bounding box center [917, 405] width 401 height 219
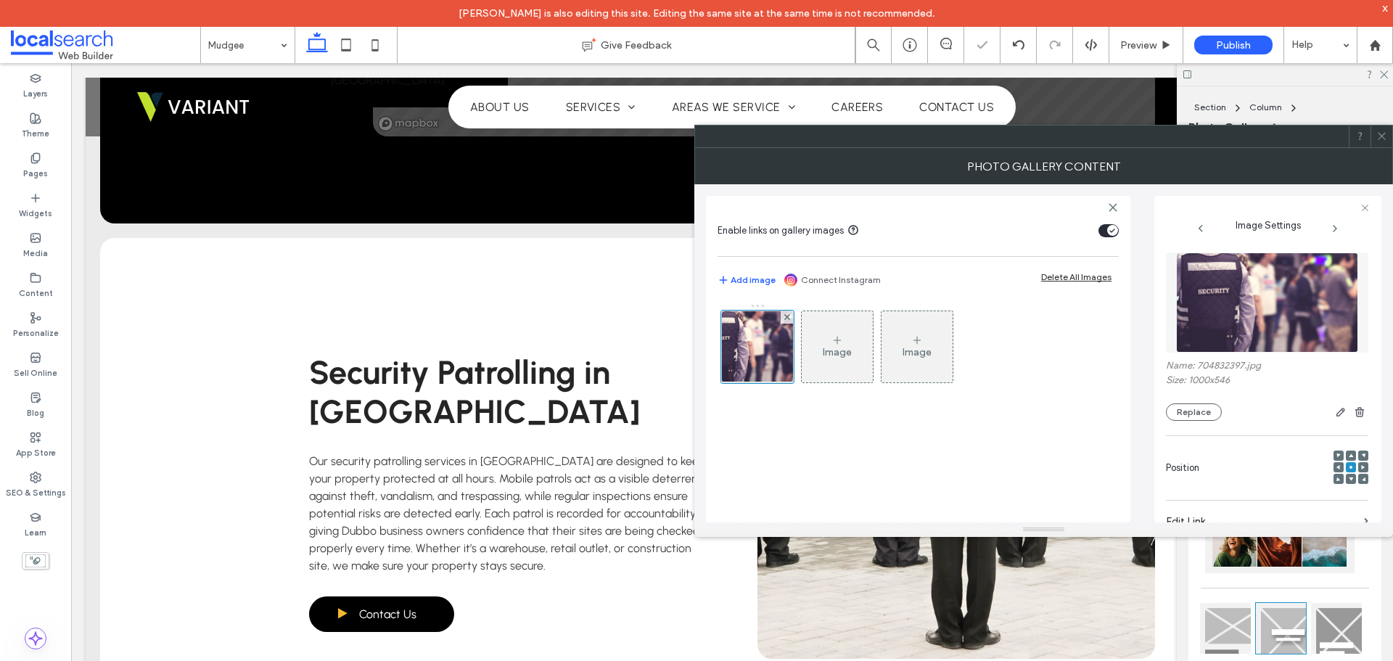
click at [1377, 128] on span at bounding box center [1381, 136] width 11 height 22
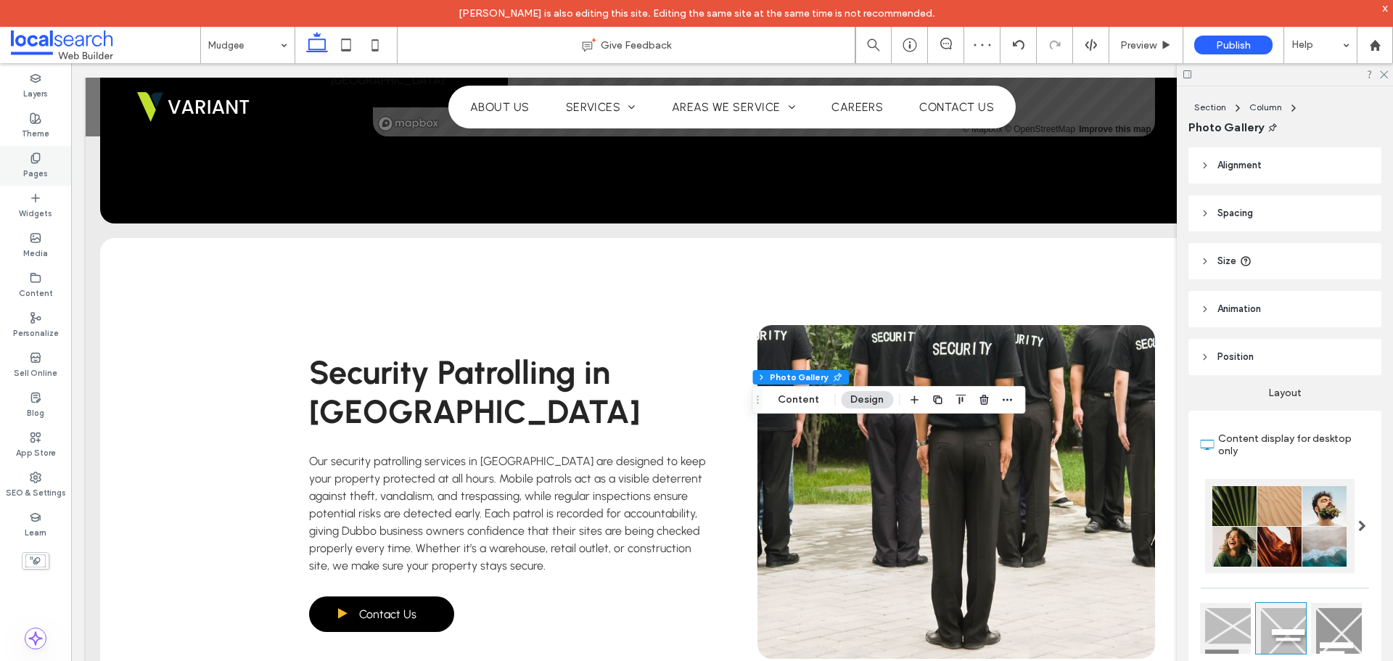
click at [33, 165] on label "Pages" at bounding box center [35, 172] width 25 height 16
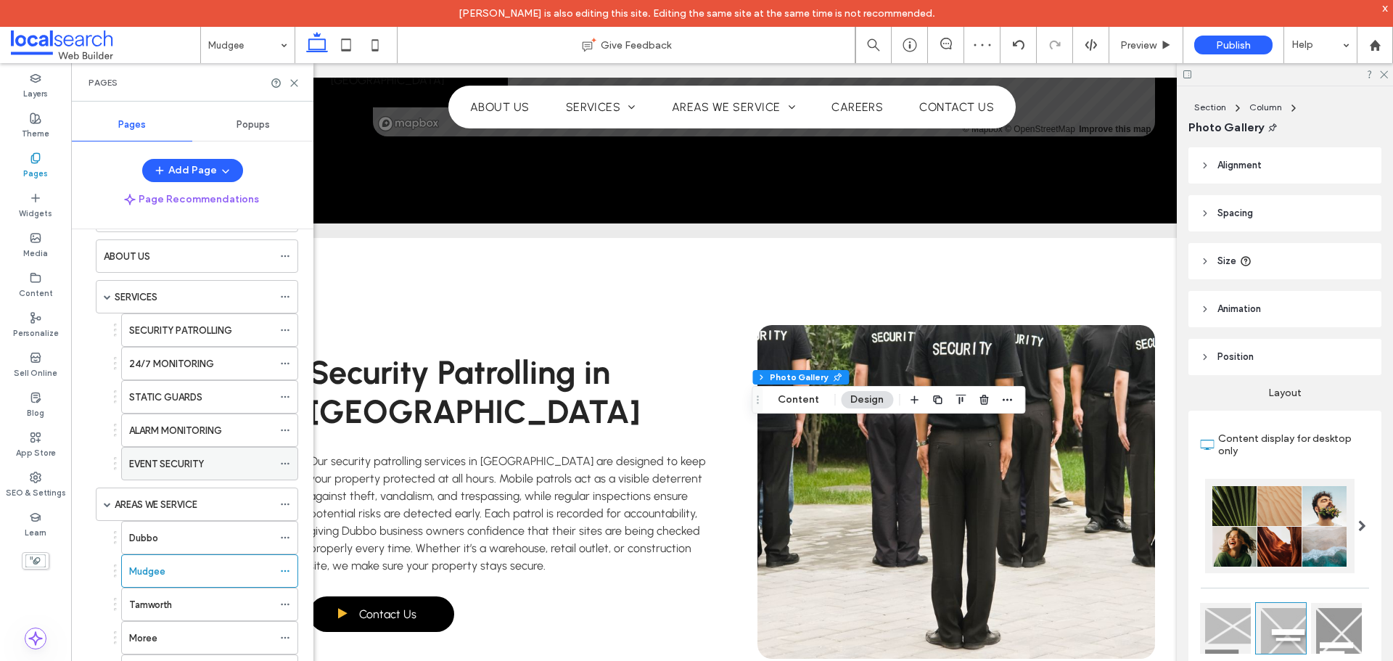
scroll to position [145, 0]
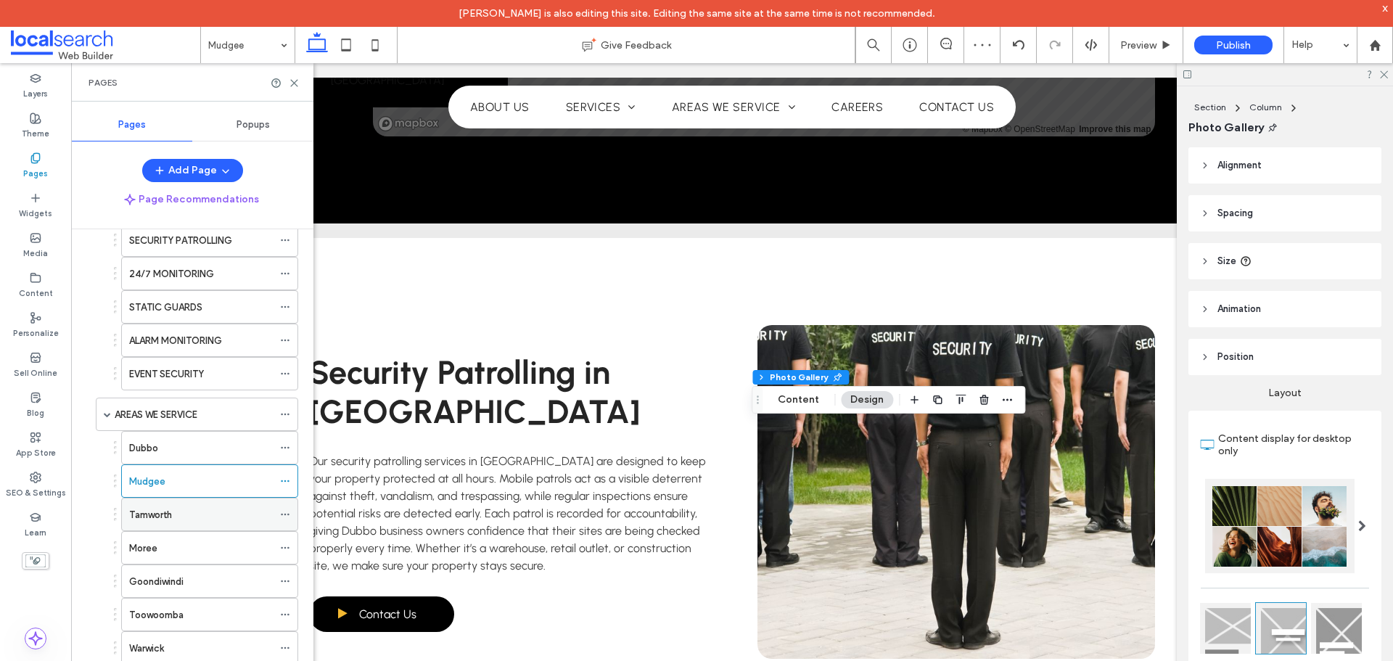
click at [178, 516] on div "Tamworth" at bounding box center [201, 514] width 144 height 15
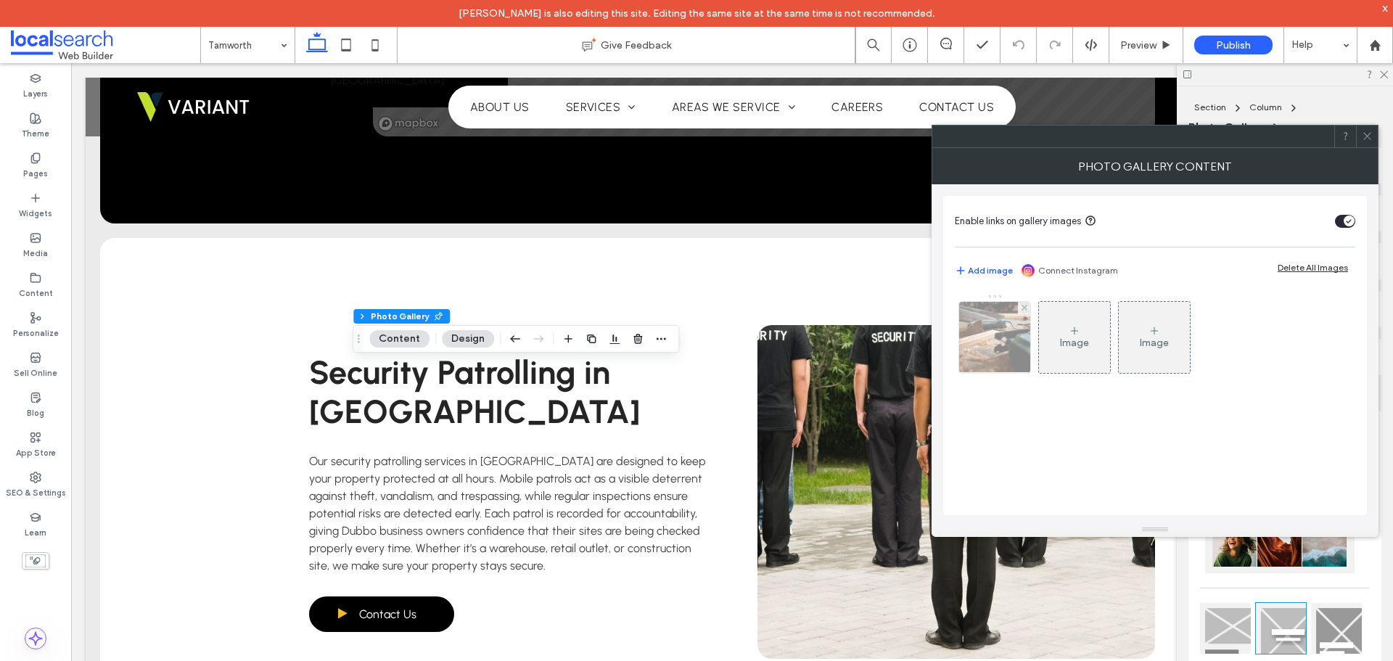
click at [993, 305] on img at bounding box center [995, 337] width 107 height 71
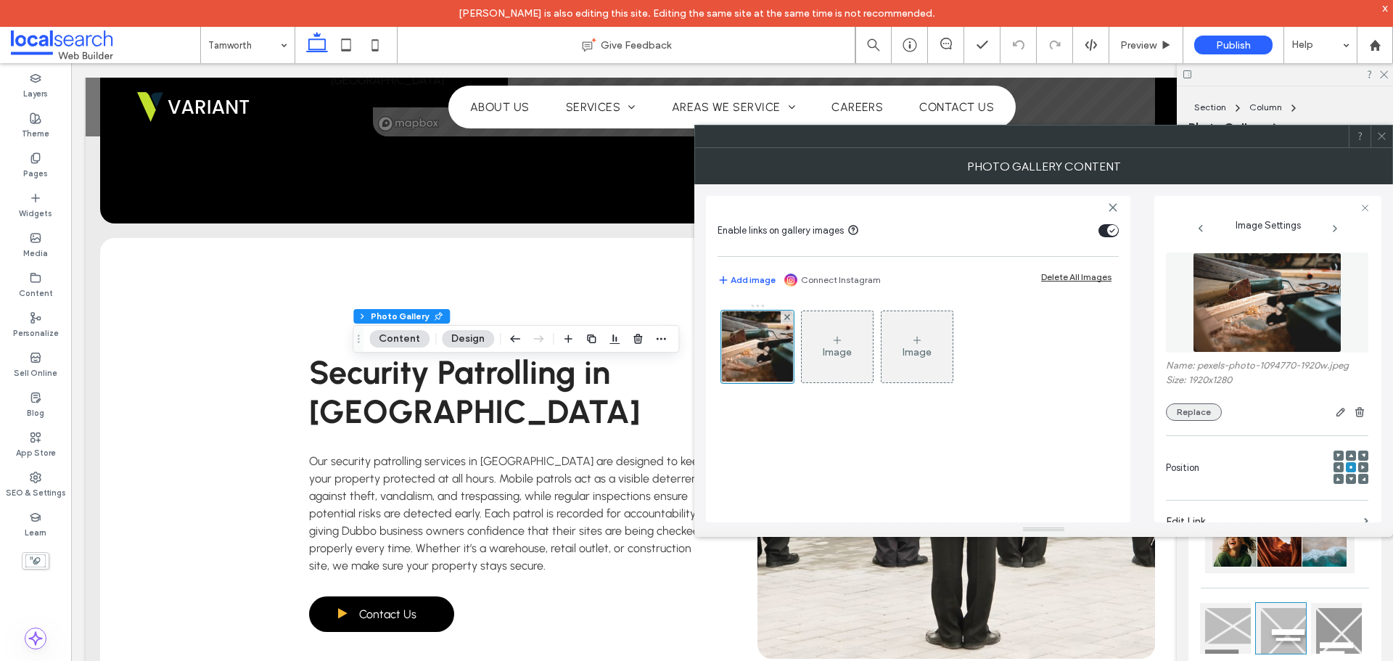
click at [1166, 413] on button "Replace" at bounding box center [1194, 411] width 56 height 17
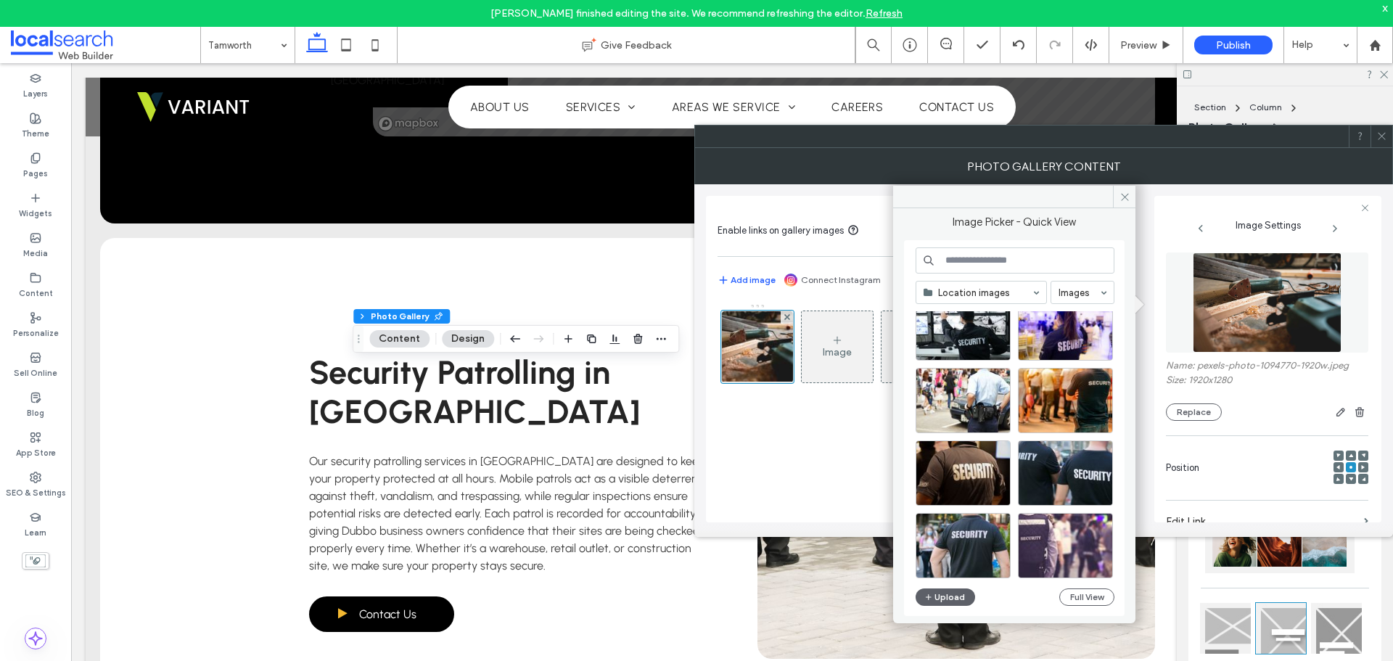
scroll to position [601, 0]
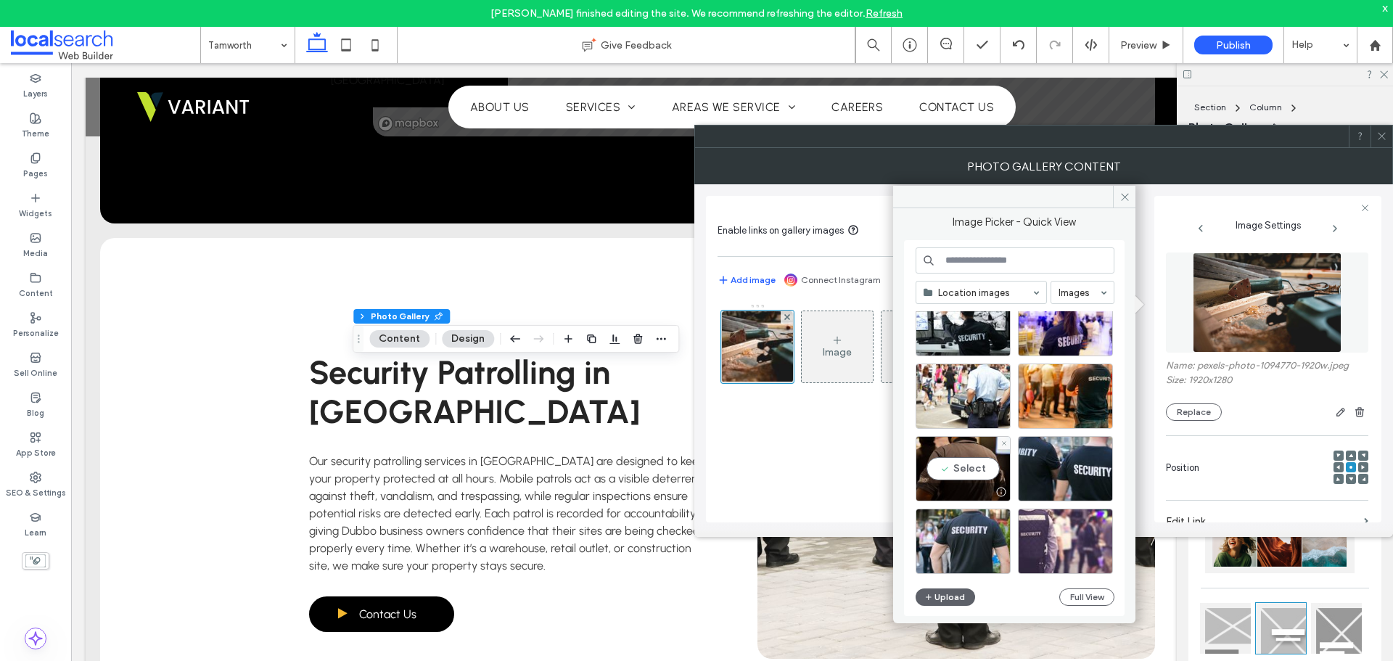
click at [945, 466] on div "Select" at bounding box center [962, 468] width 95 height 65
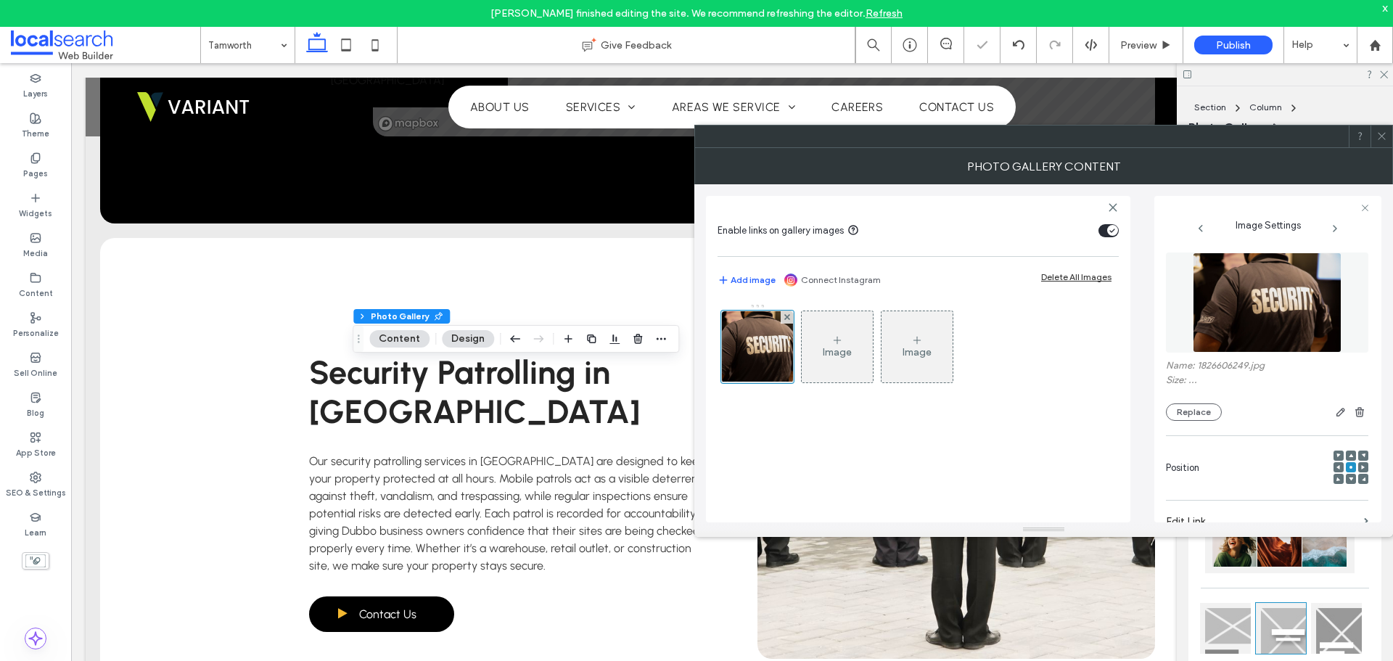
click at [1379, 149] on div "Photo Gallery Content" at bounding box center [1043, 166] width 699 height 36
click at [1388, 141] on div at bounding box center [1381, 136] width 22 height 22
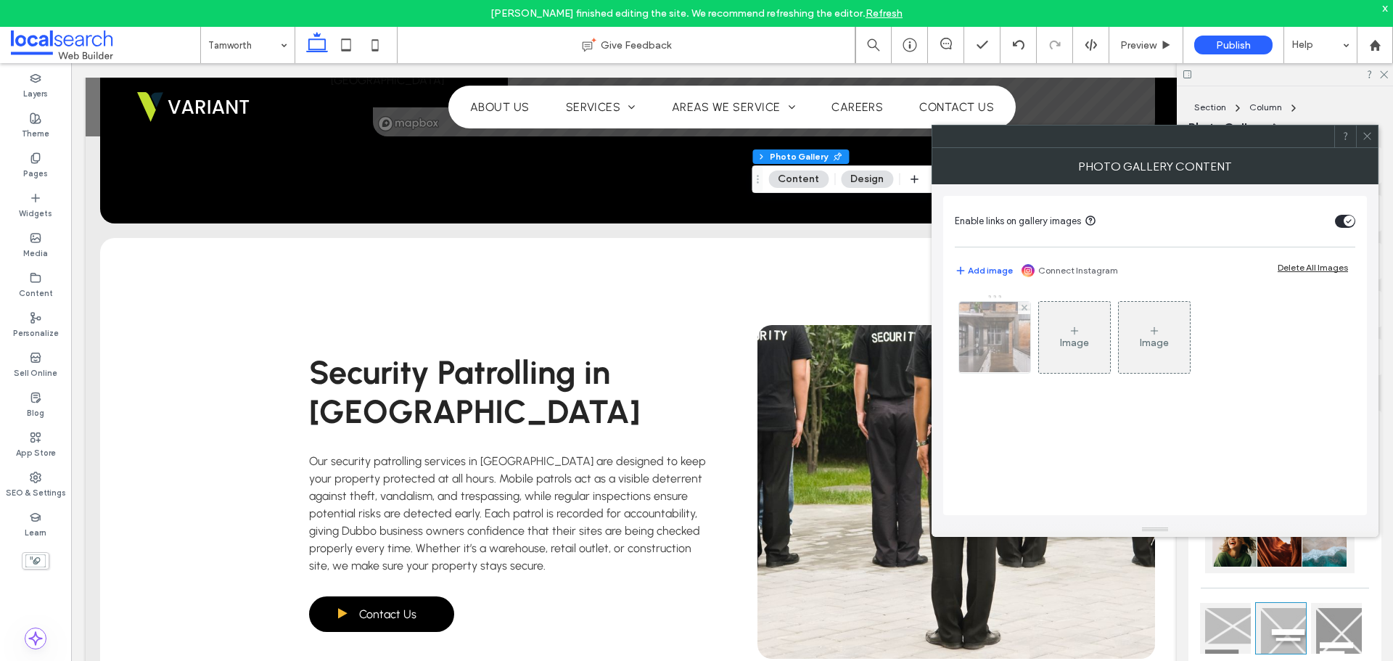
click at [972, 330] on img at bounding box center [995, 337] width 107 height 71
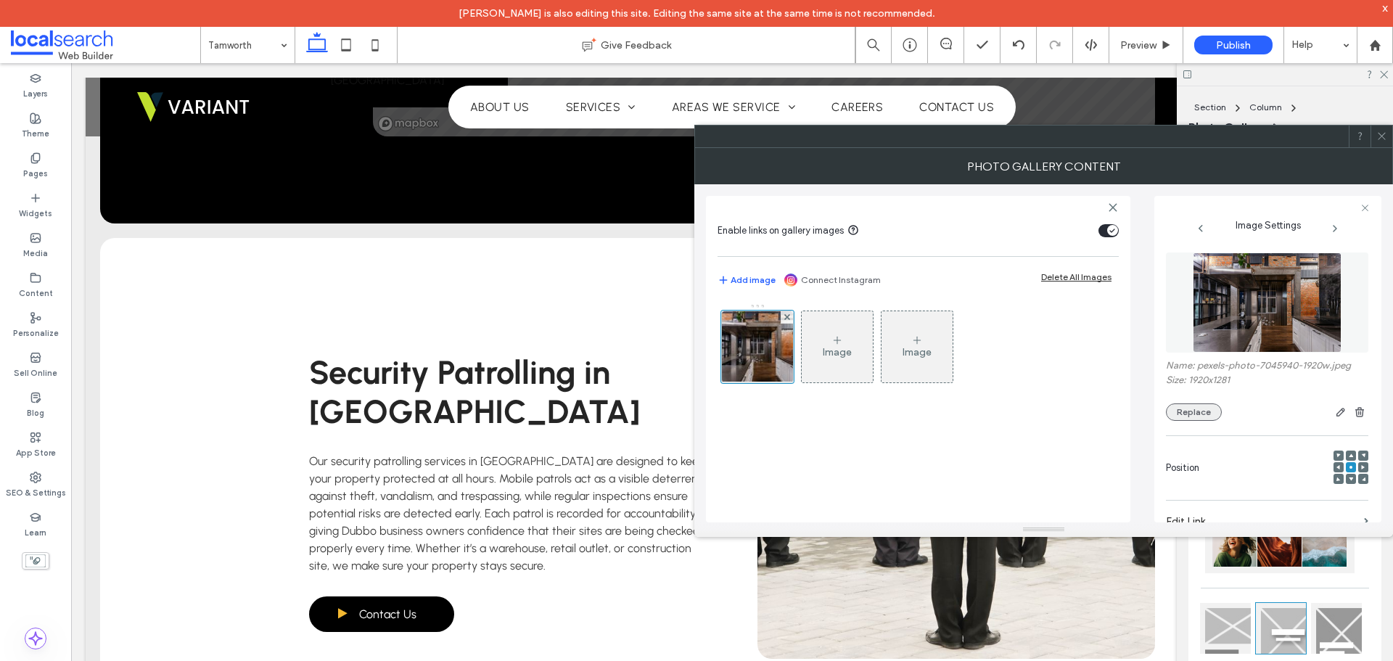
click at [1205, 408] on button "Replace" at bounding box center [1194, 411] width 56 height 17
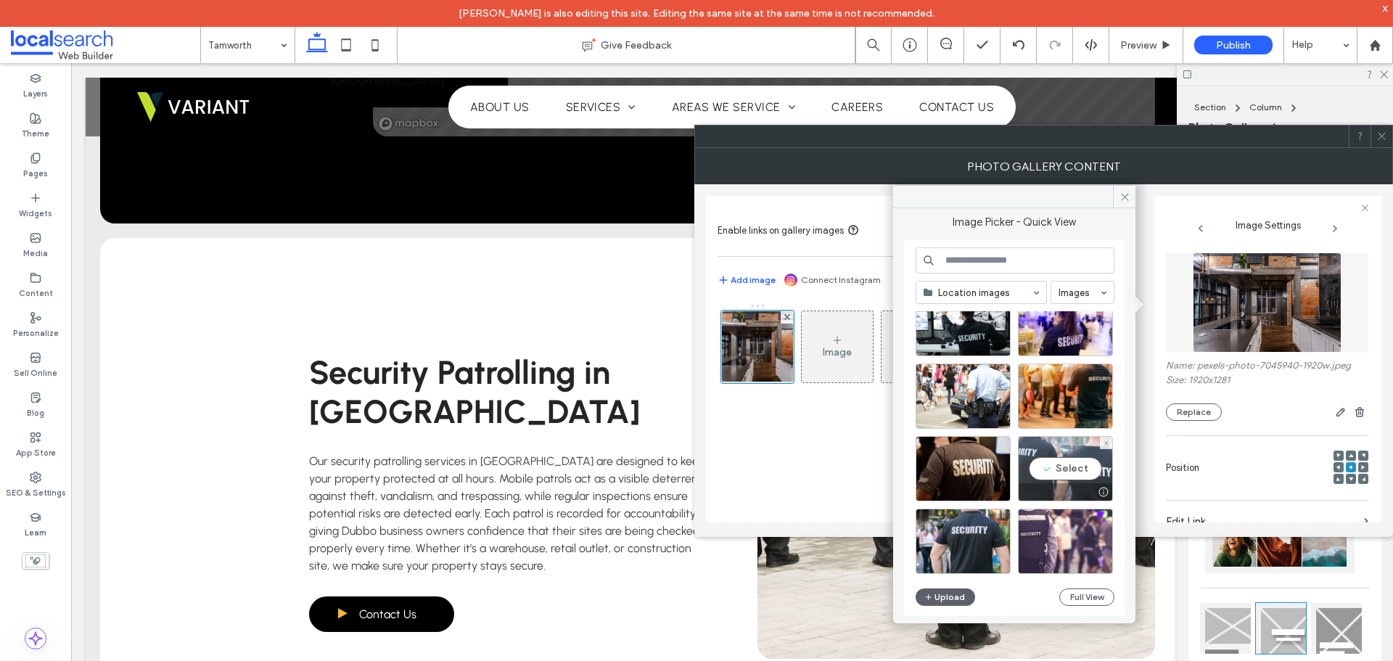
click at [1077, 477] on div "Select" at bounding box center [1065, 468] width 95 height 65
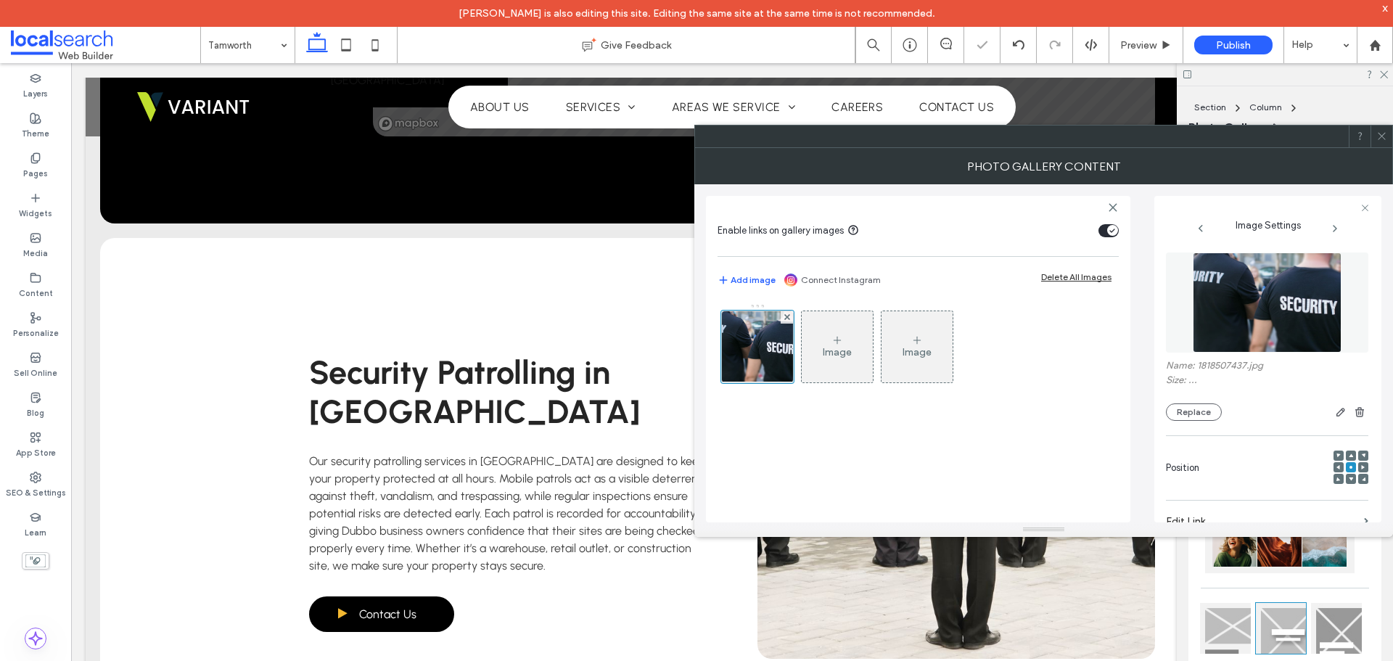
click at [1378, 134] on icon at bounding box center [1381, 136] width 11 height 11
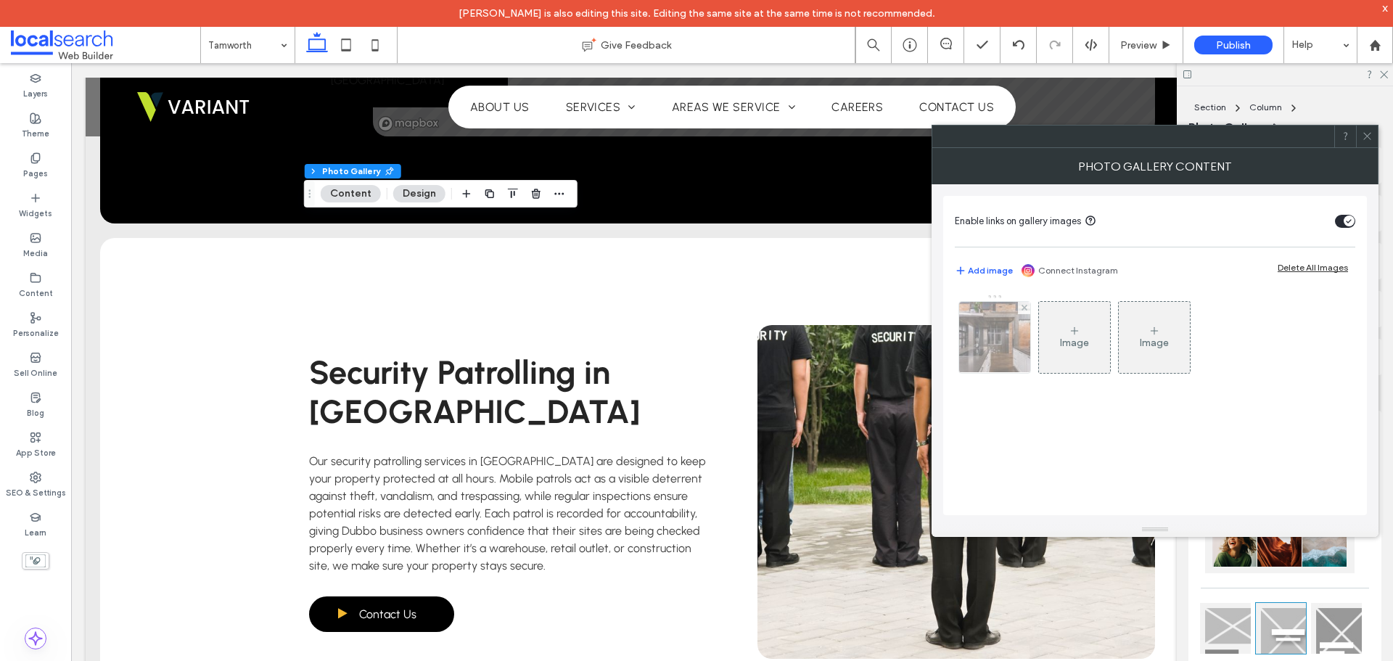
click at [996, 357] on img at bounding box center [995, 337] width 107 height 71
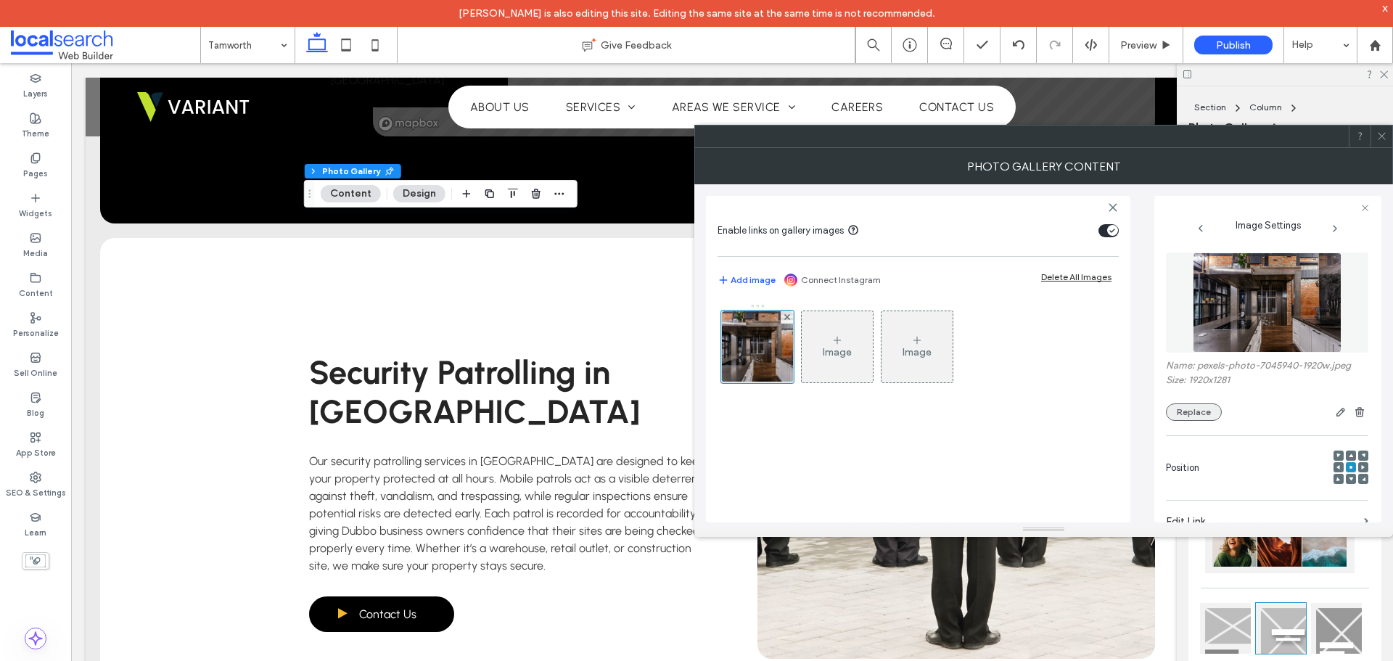
click at [1191, 412] on button "Replace" at bounding box center [1194, 411] width 56 height 17
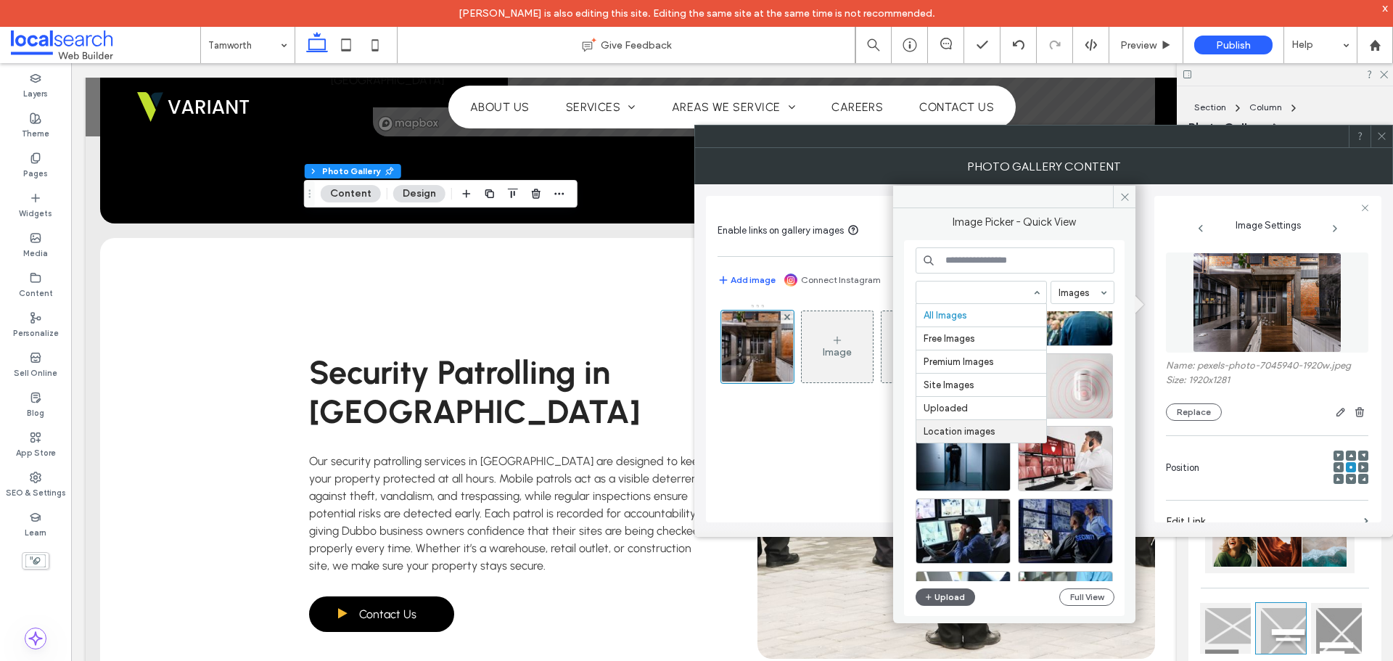
scroll to position [73, 0]
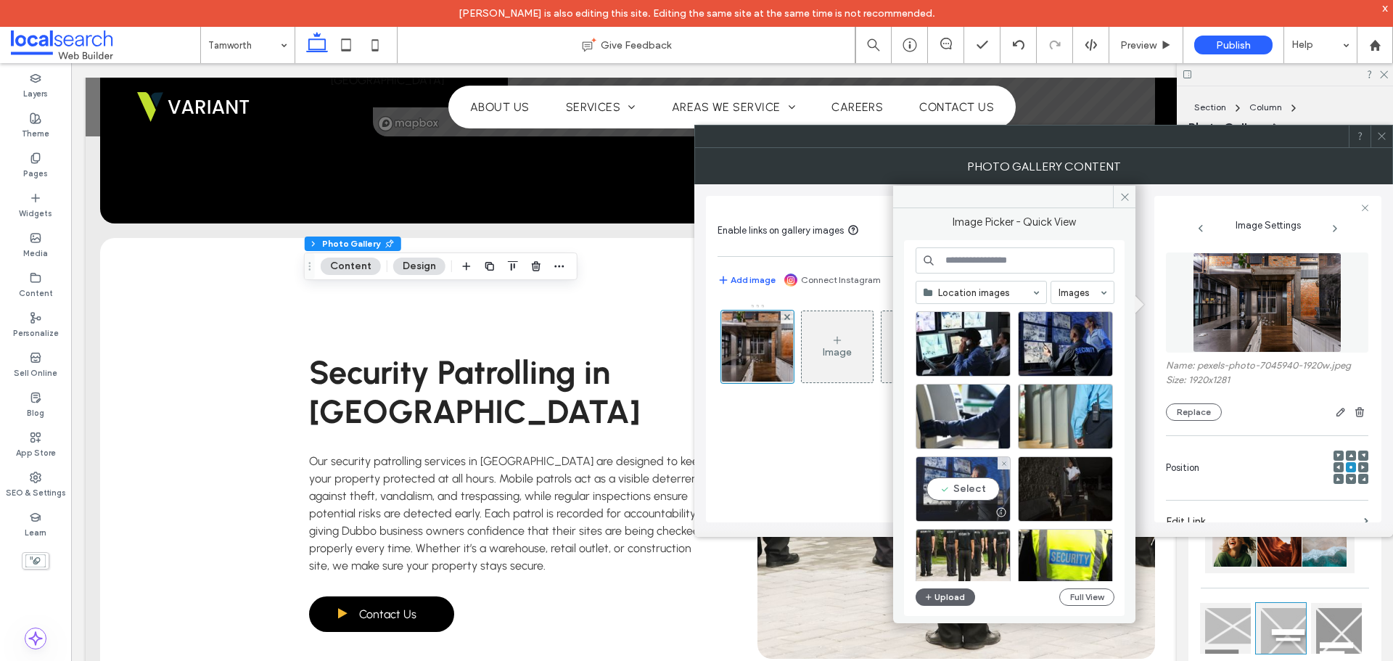
click at [988, 495] on div "Select" at bounding box center [962, 488] width 95 height 65
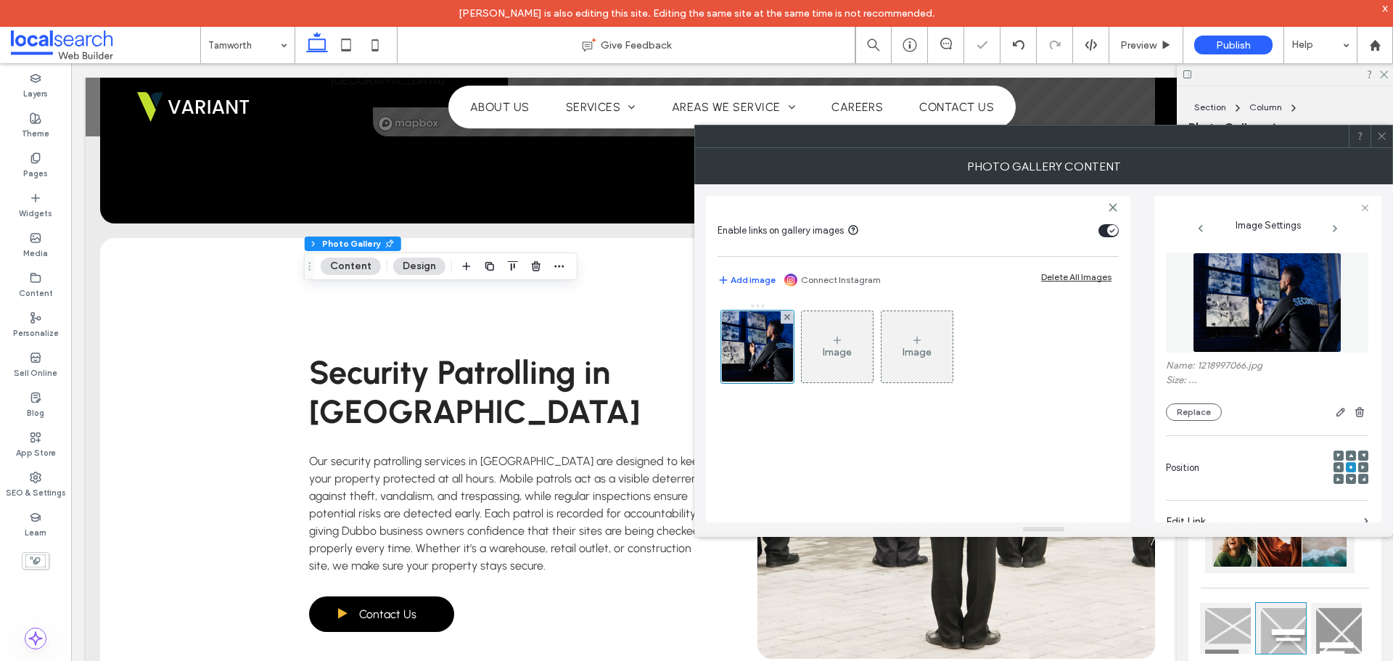
click at [1379, 141] on span at bounding box center [1381, 136] width 11 height 22
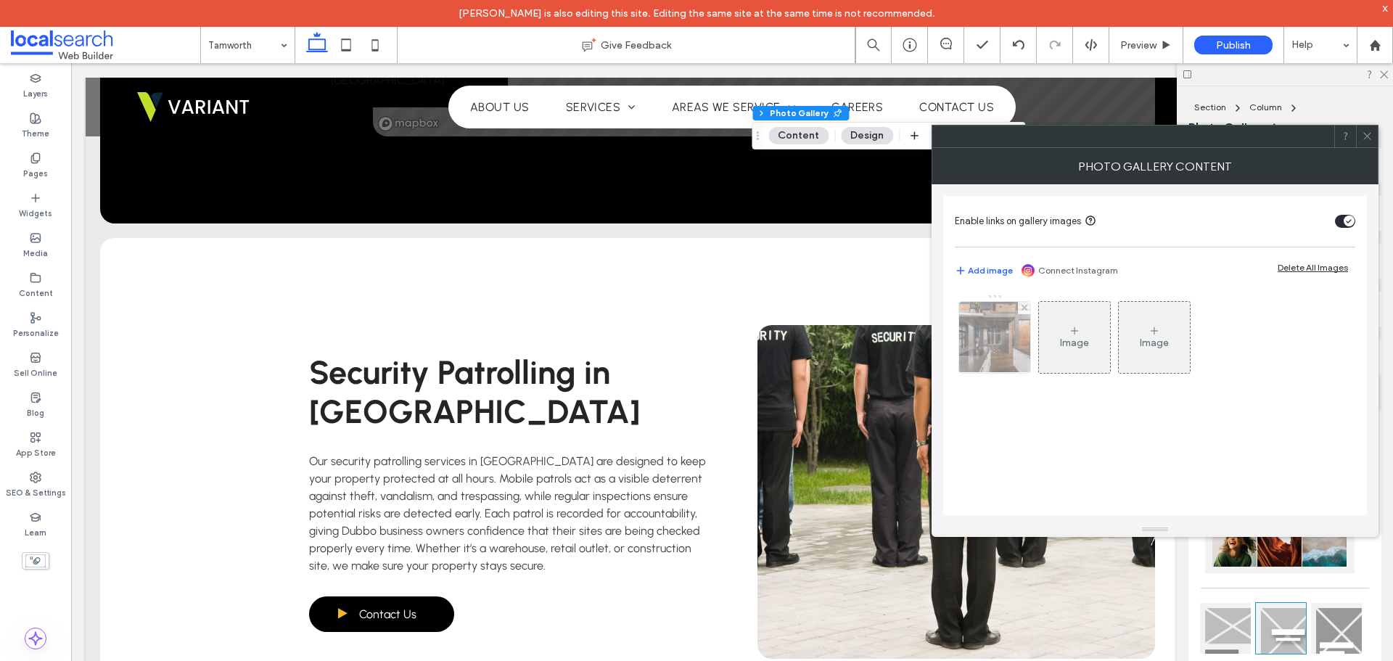
click at [1016, 347] on img at bounding box center [995, 337] width 107 height 71
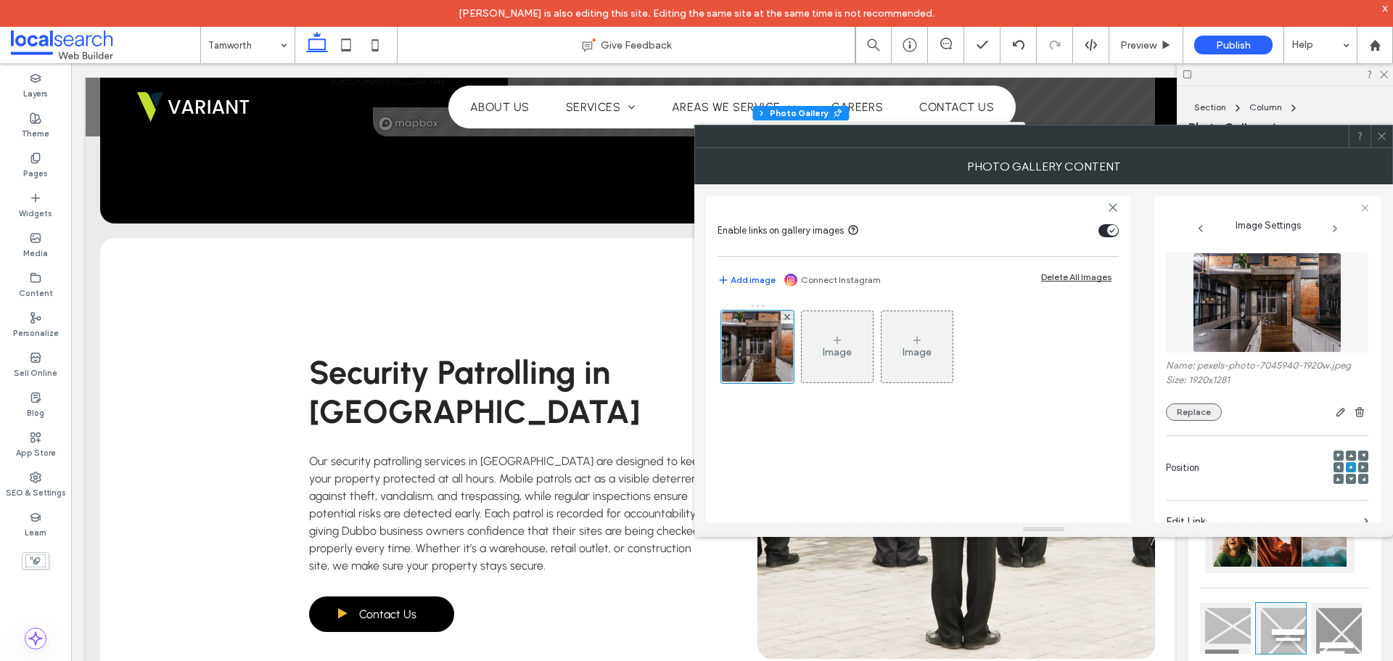
click at [1182, 419] on button "Replace" at bounding box center [1194, 411] width 56 height 17
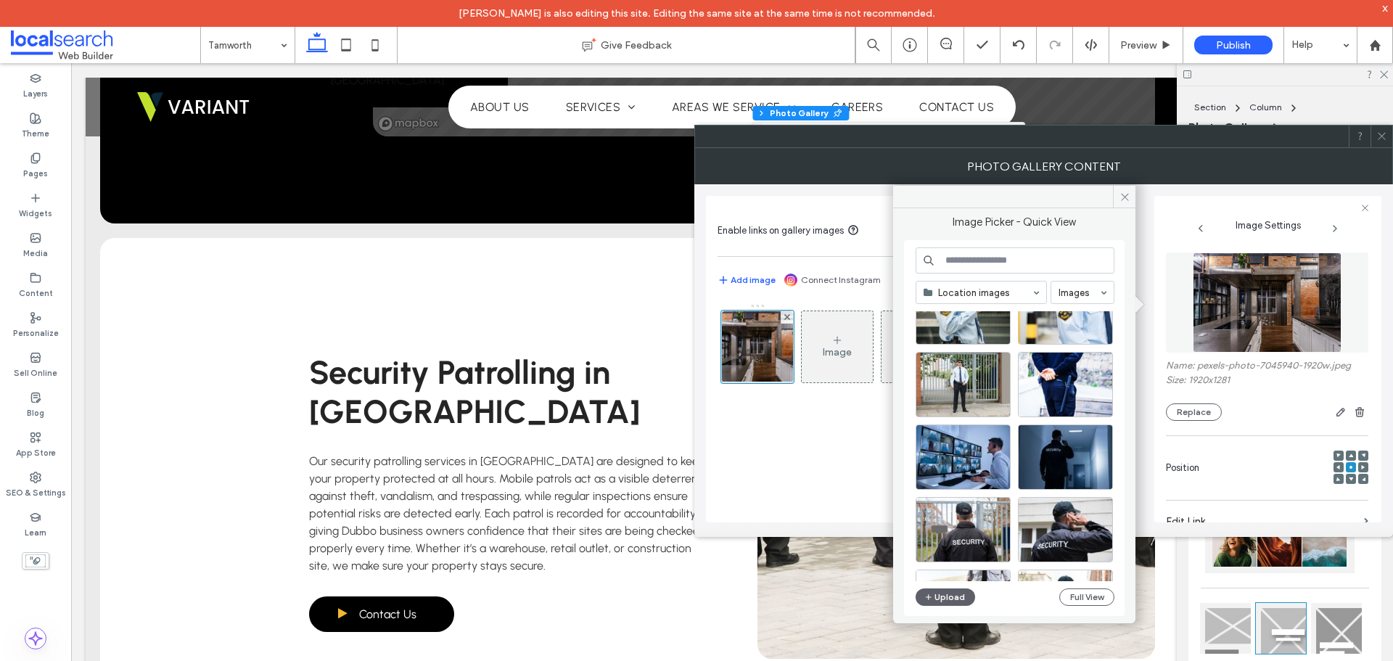
scroll to position [1122, 0]
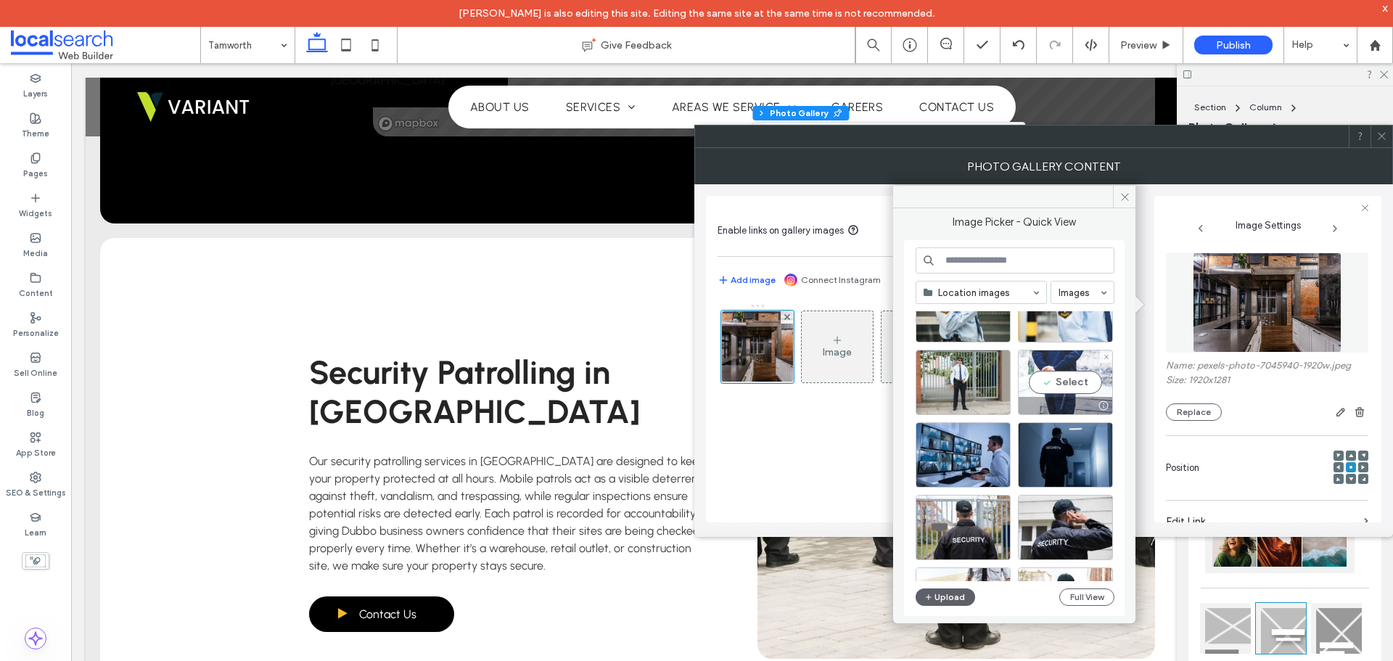
click at [1025, 373] on div "Select" at bounding box center [1065, 382] width 95 height 65
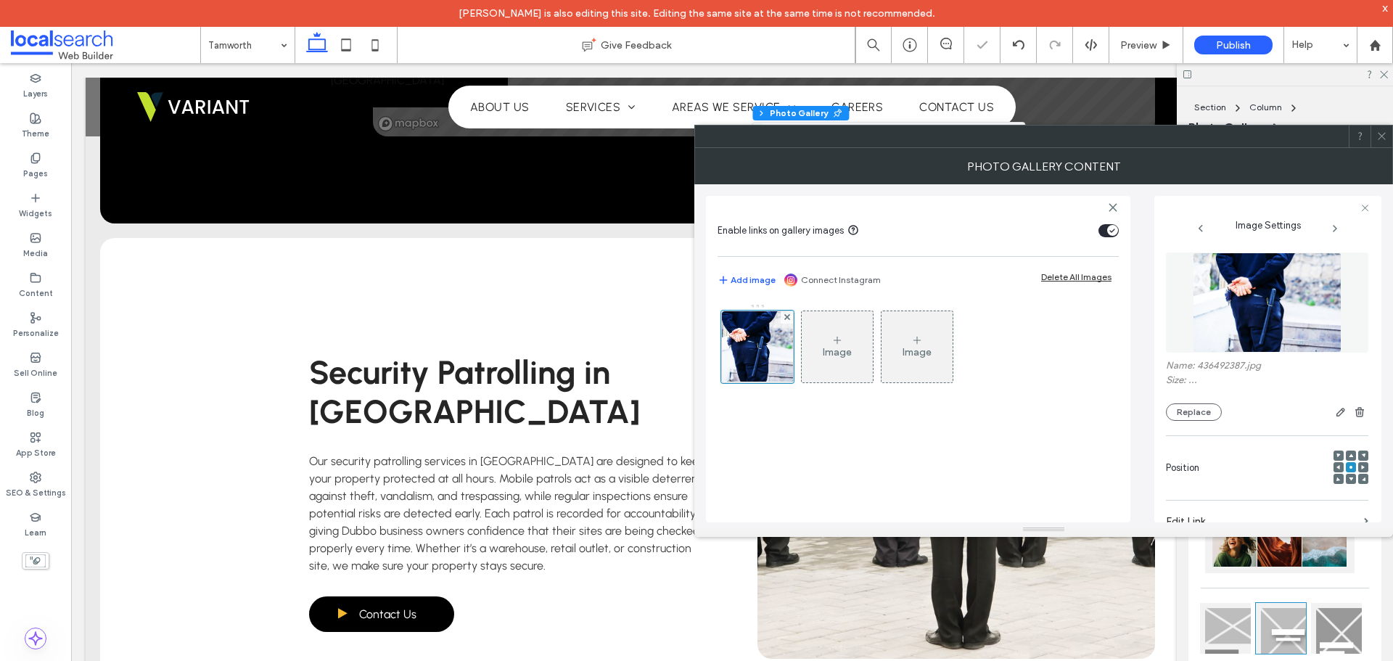
drag, startPoint x: 968, startPoint y: 449, endPoint x: 1022, endPoint y: 402, distance: 71.4
click at [968, 450] on div "Image Image" at bounding box center [917, 405] width 401 height 219
click at [1375, 139] on div at bounding box center [1381, 136] width 22 height 22
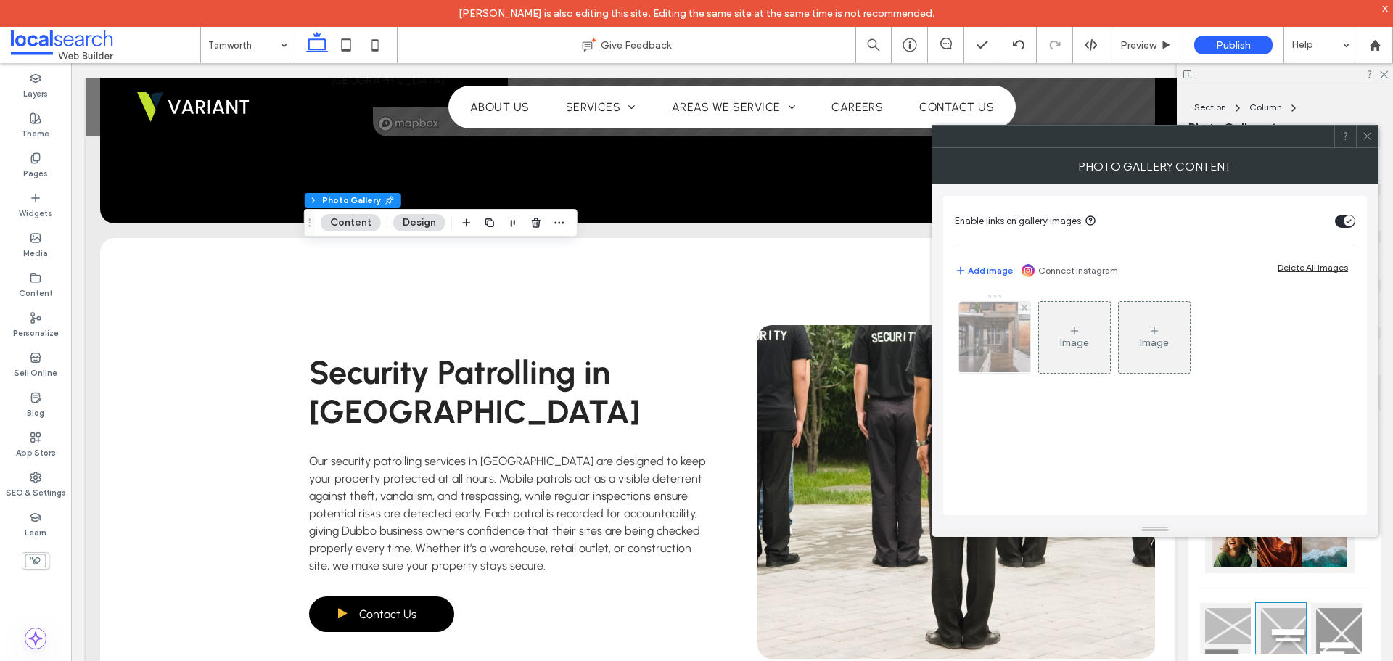
click at [1012, 347] on img at bounding box center [995, 337] width 107 height 71
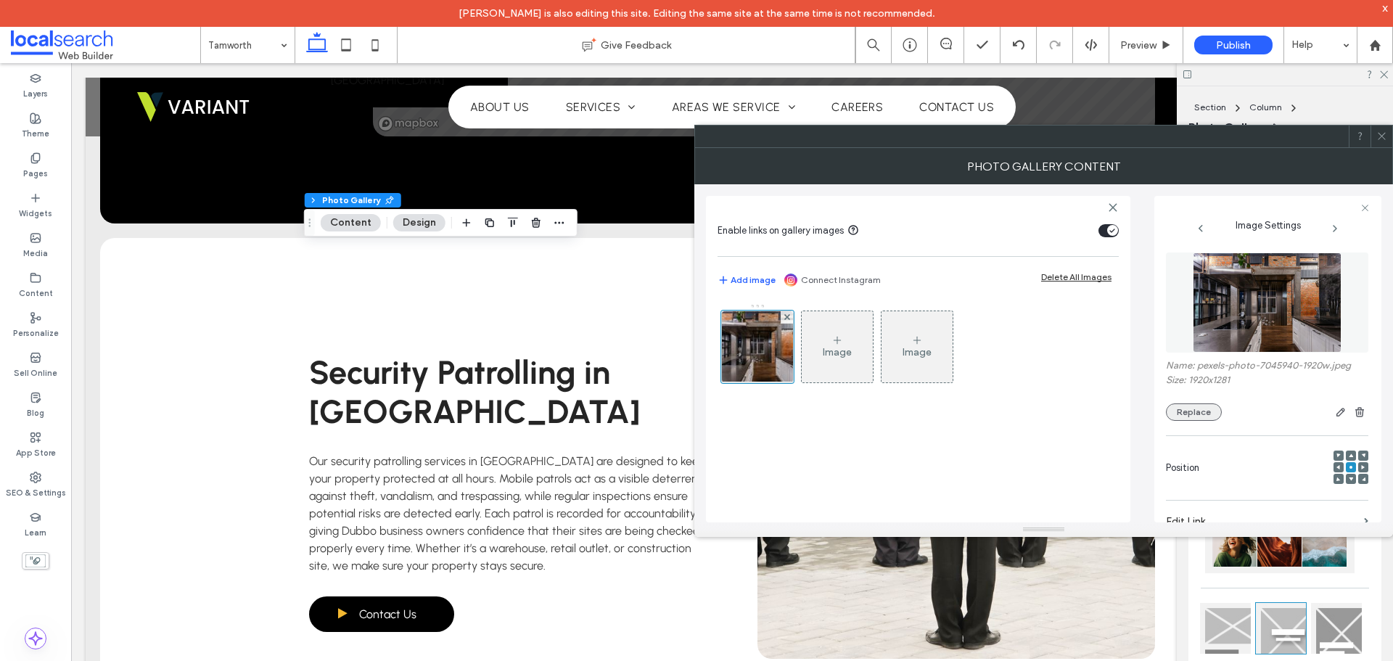
click at [1186, 411] on button "Replace" at bounding box center [1194, 411] width 56 height 17
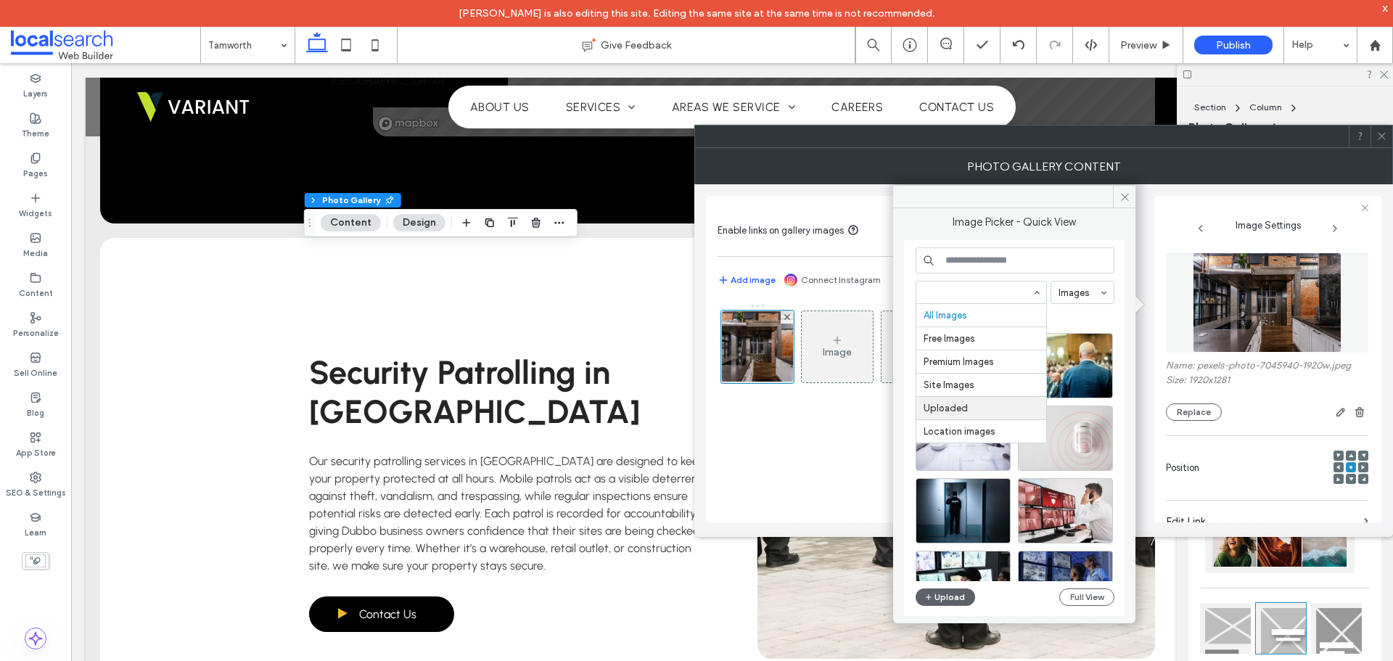
click at [972, 419] on hr at bounding box center [981, 419] width 130 height 1
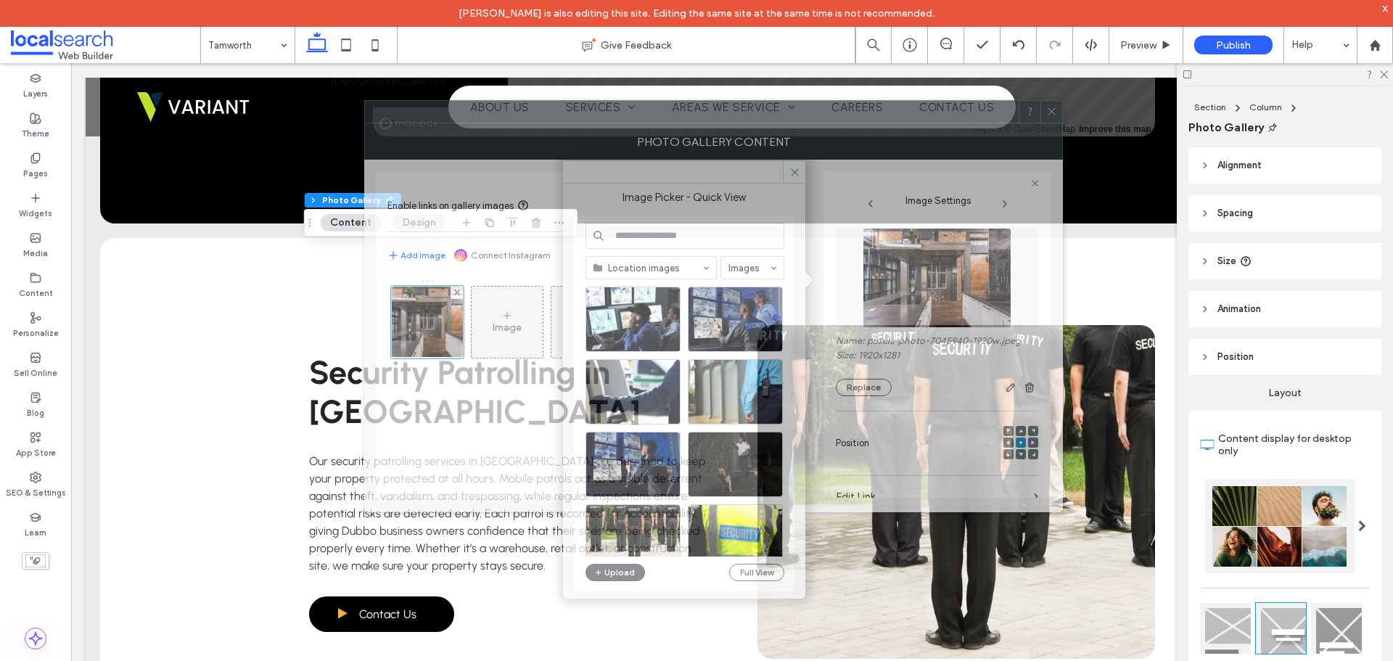
drag, startPoint x: 1184, startPoint y: 129, endPoint x: 855, endPoint y: 104, distance: 330.3
click at [855, 104] on div at bounding box center [692, 112] width 654 height 22
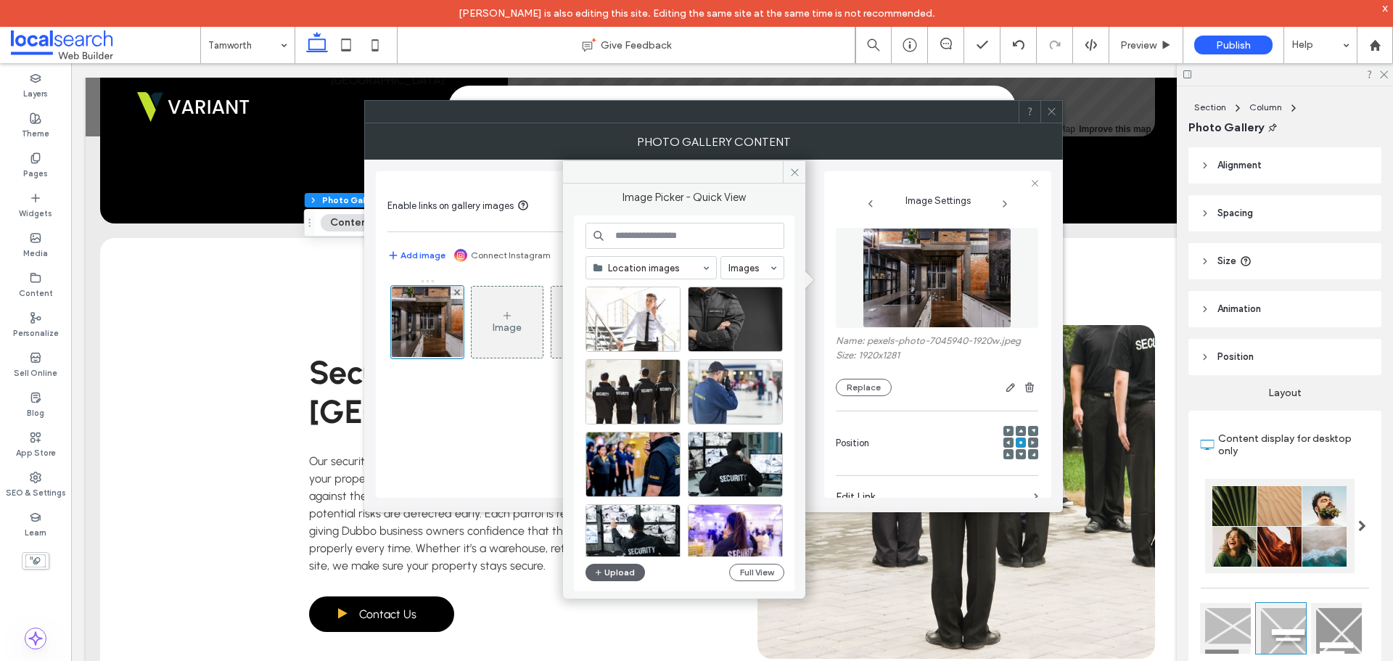
scroll to position [435, 0]
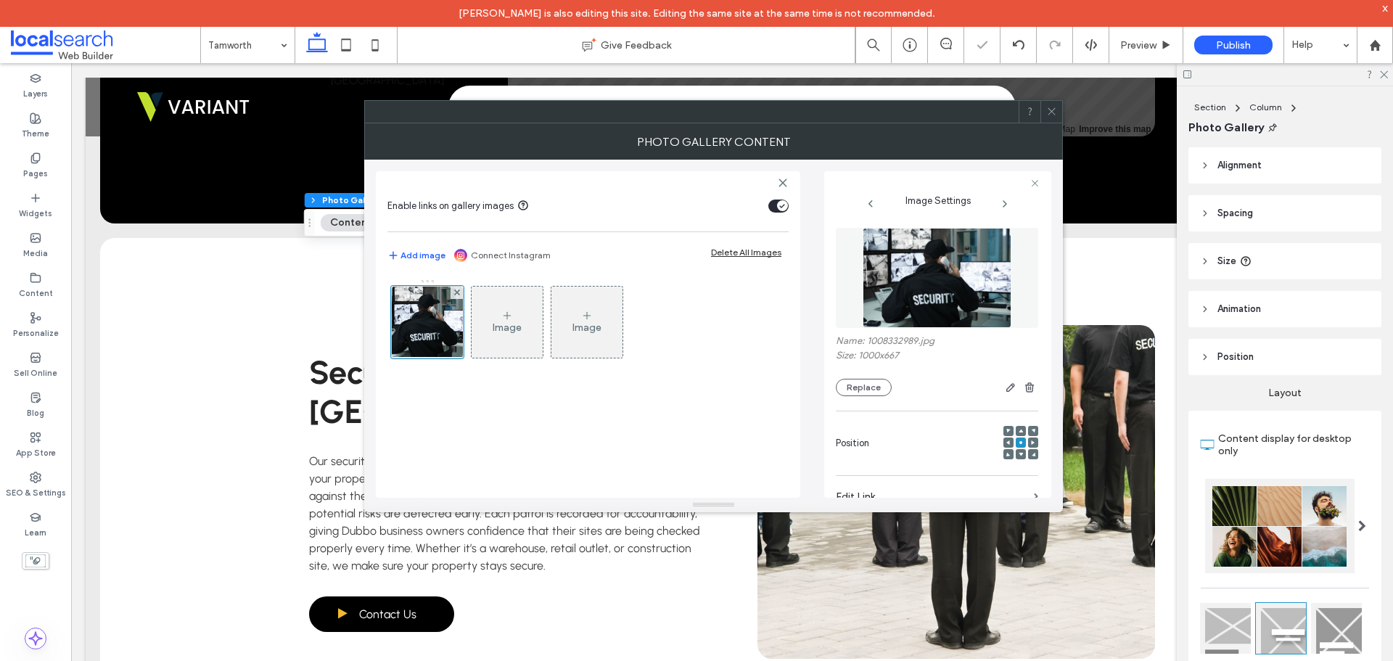
click at [1046, 110] on icon at bounding box center [1051, 111] width 11 height 11
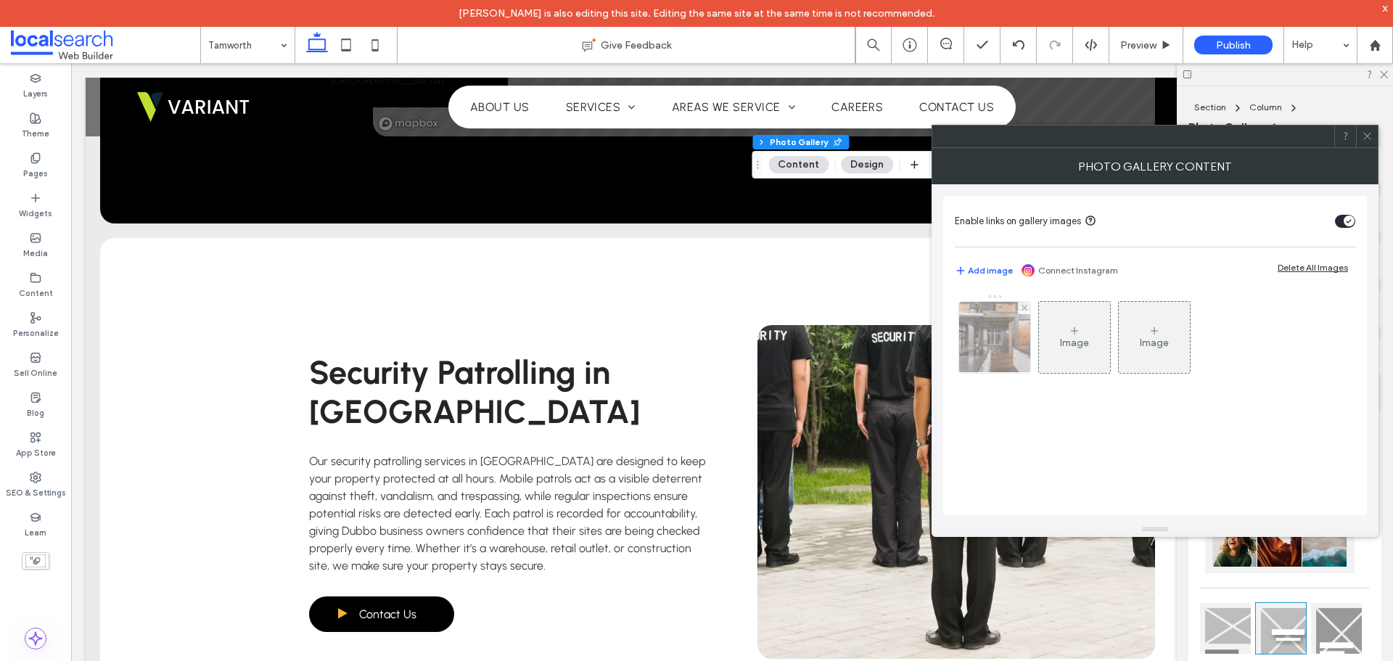
click at [987, 336] on img at bounding box center [995, 337] width 107 height 71
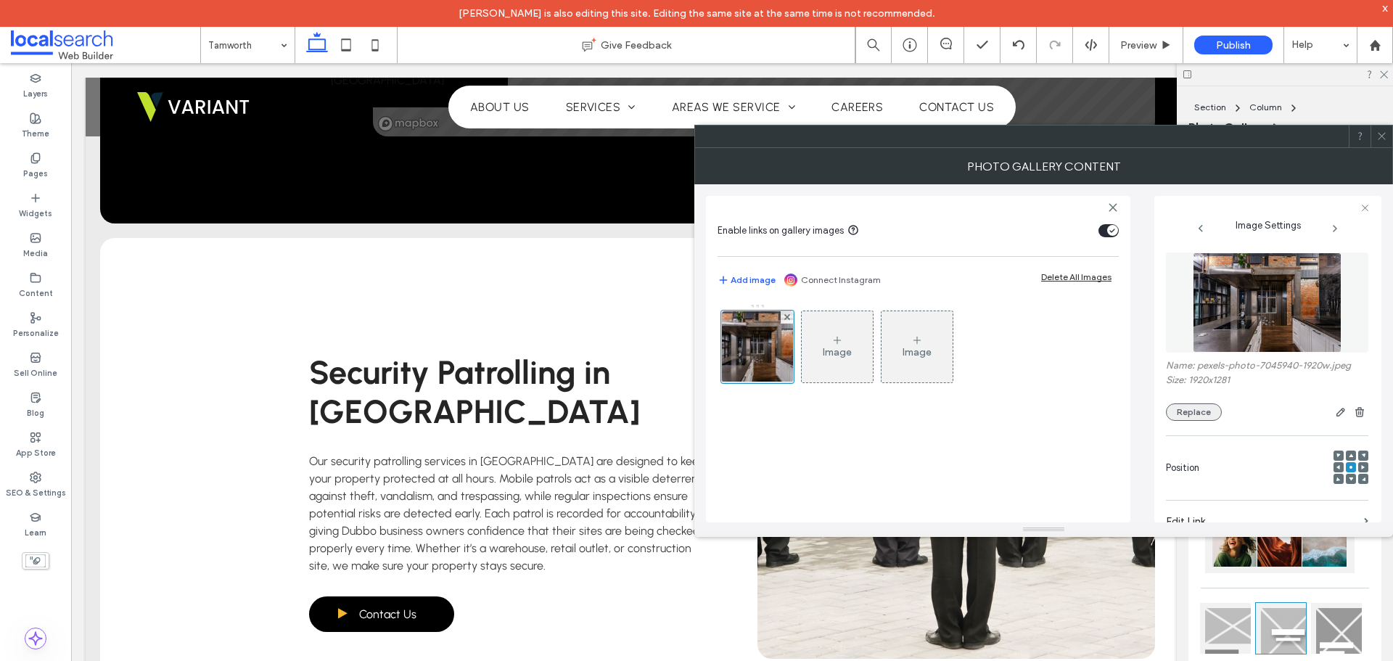
click at [1190, 409] on button "Replace" at bounding box center [1194, 411] width 56 height 17
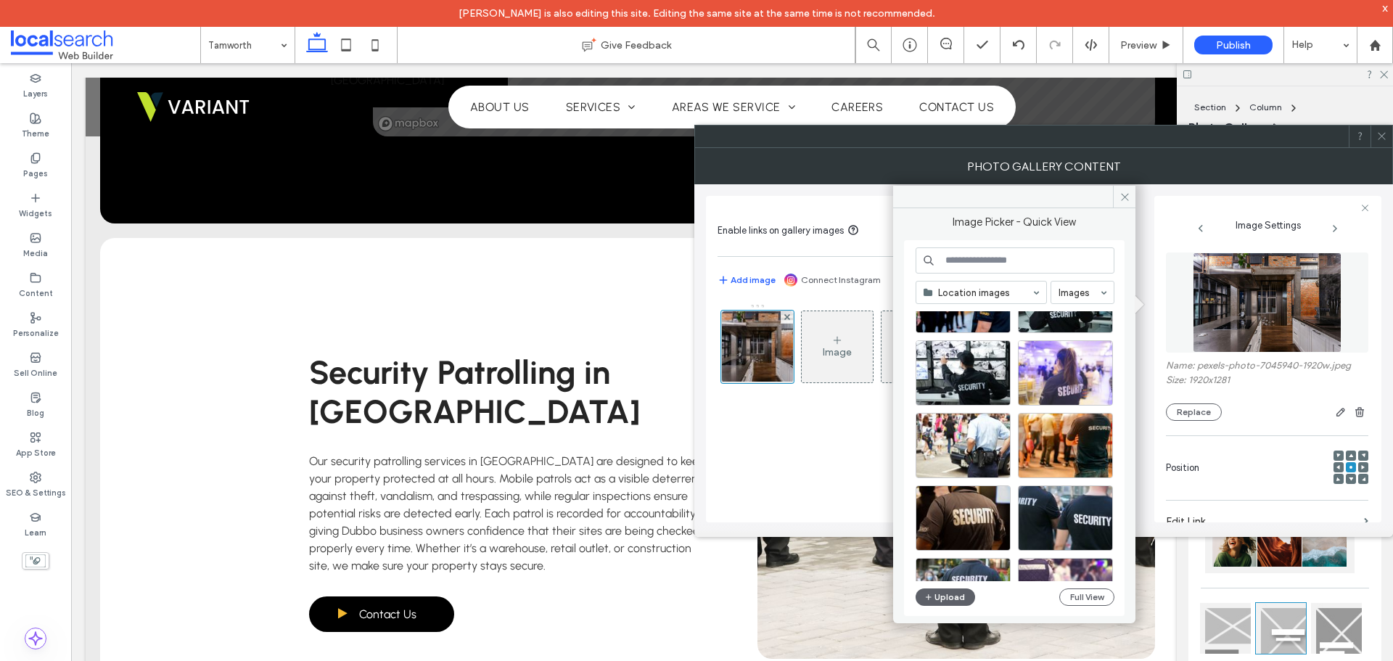
scroll to position [580, 0]
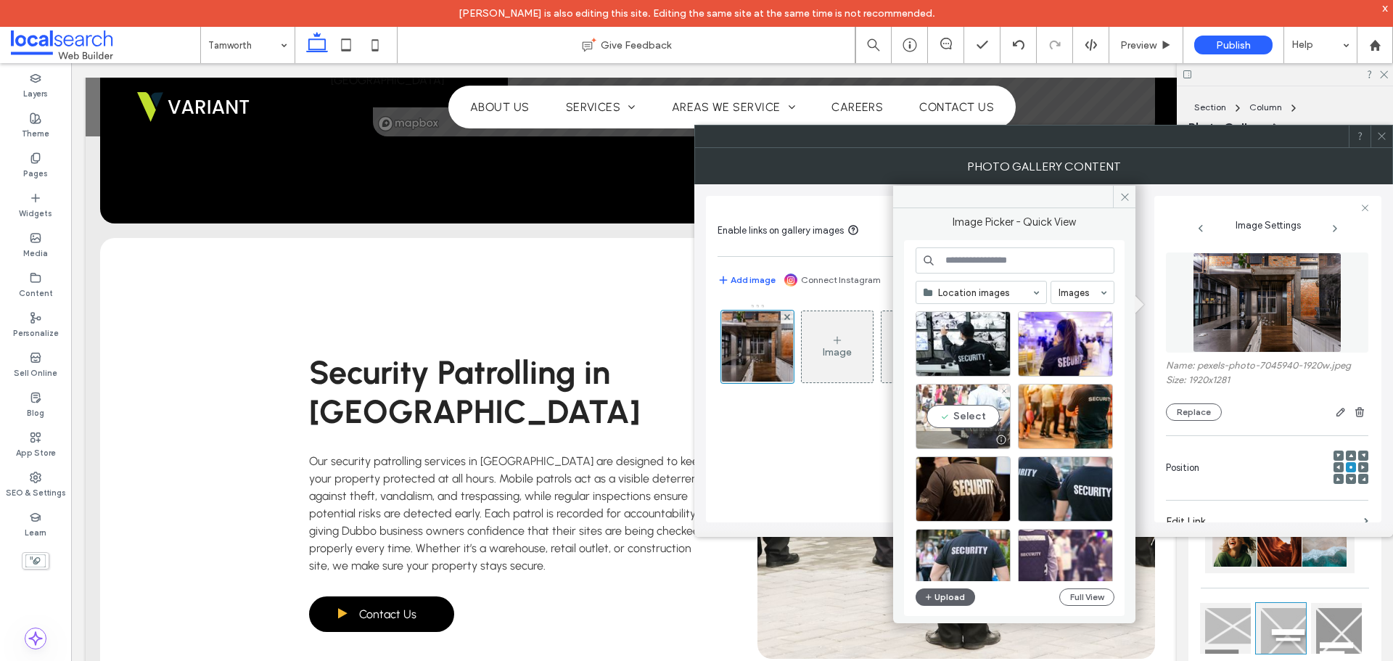
click at [974, 425] on div "Select" at bounding box center [962, 416] width 95 height 65
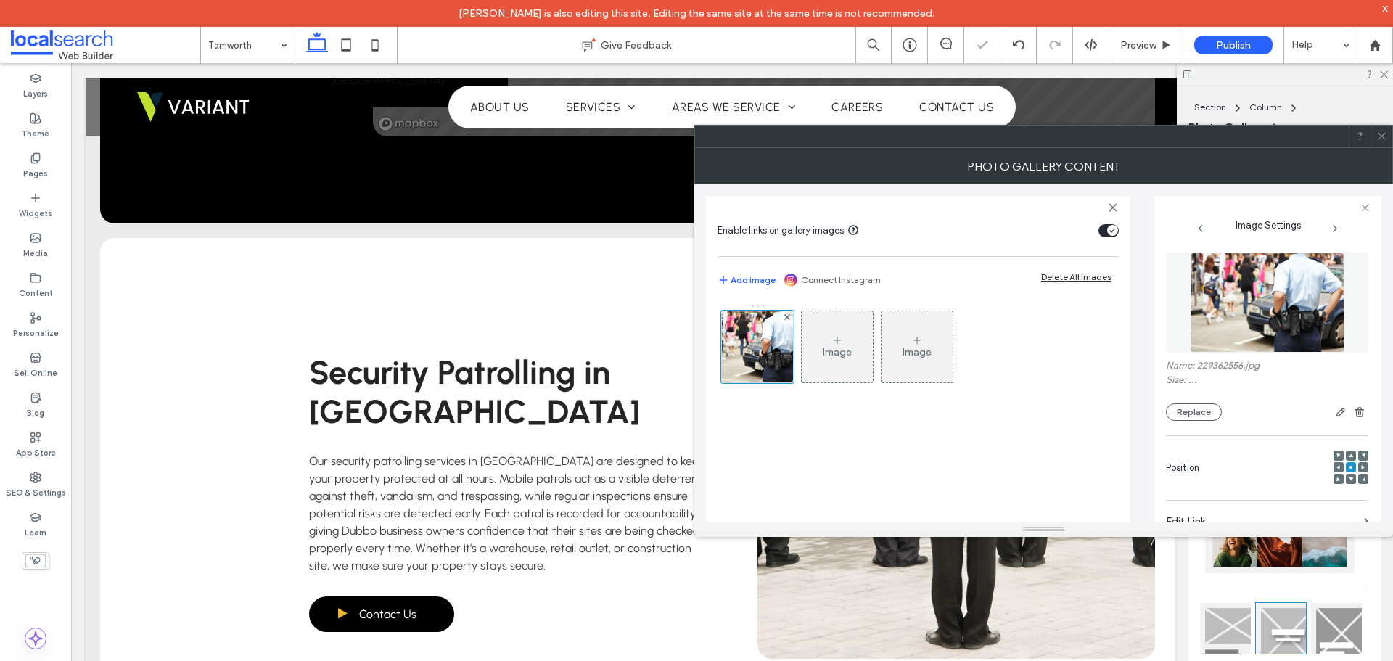
click at [898, 445] on div "Image Image" at bounding box center [917, 405] width 401 height 219
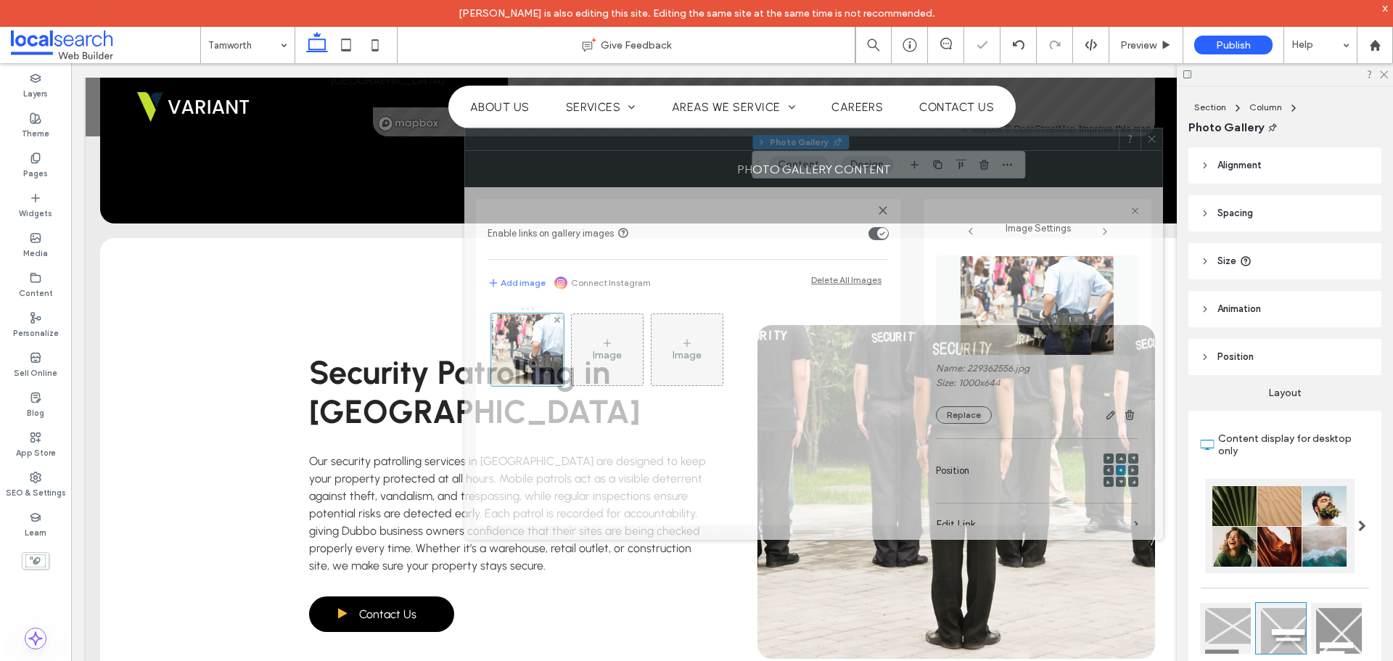
drag, startPoint x: 1292, startPoint y: 147, endPoint x: 1092, endPoint y: 152, distance: 200.3
click at [1092, 152] on div "Photo Gallery Content" at bounding box center [813, 169] width 699 height 36
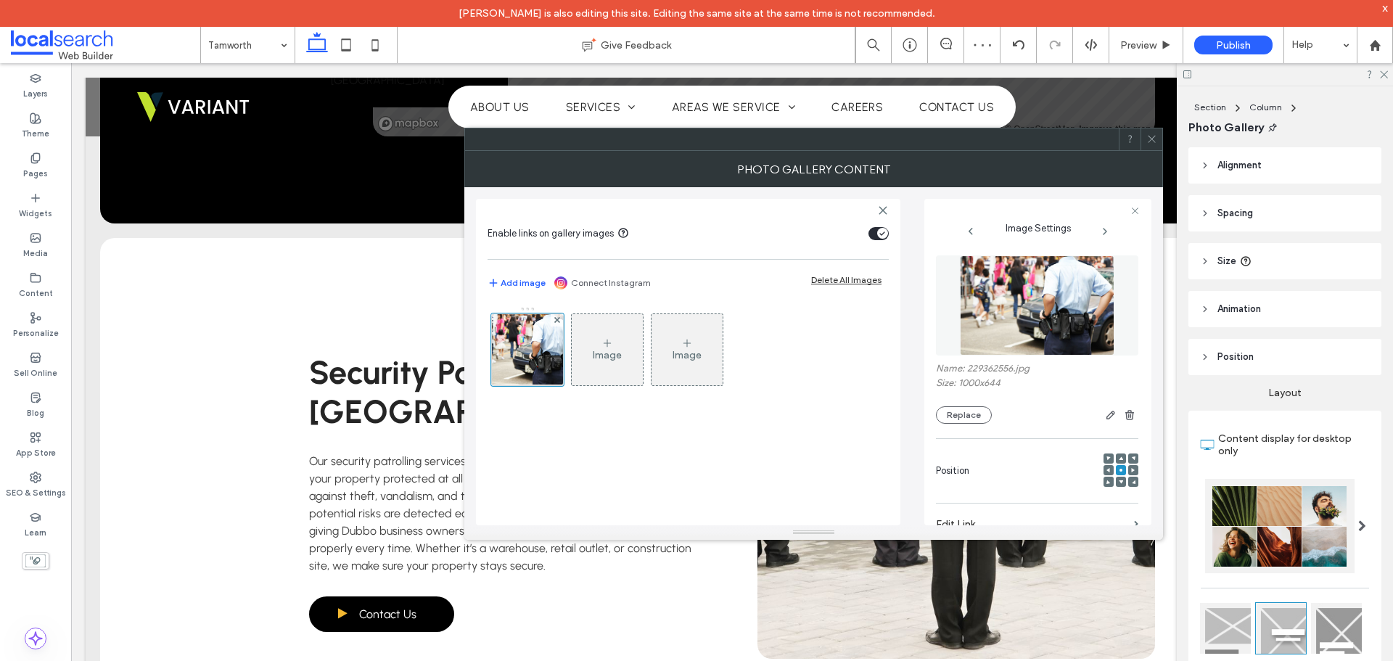
click at [1146, 139] on icon at bounding box center [1151, 138] width 11 height 11
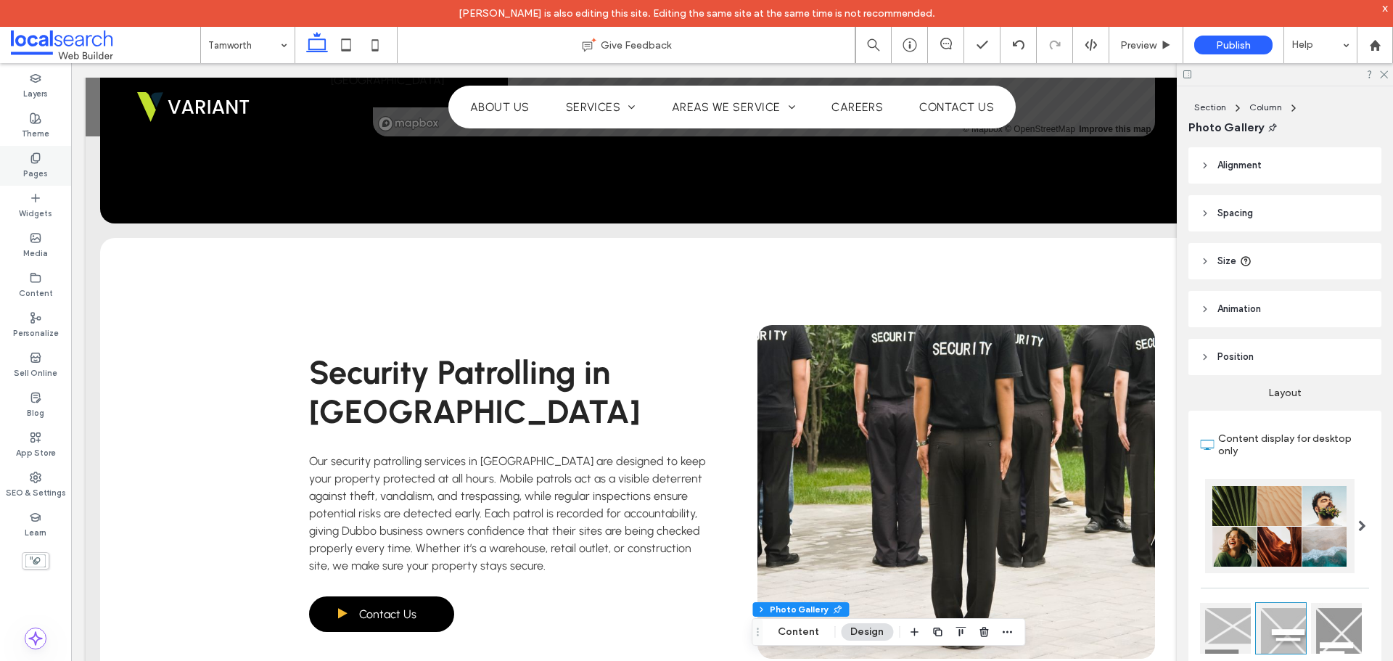
click at [51, 170] on div "Pages" at bounding box center [35, 166] width 71 height 40
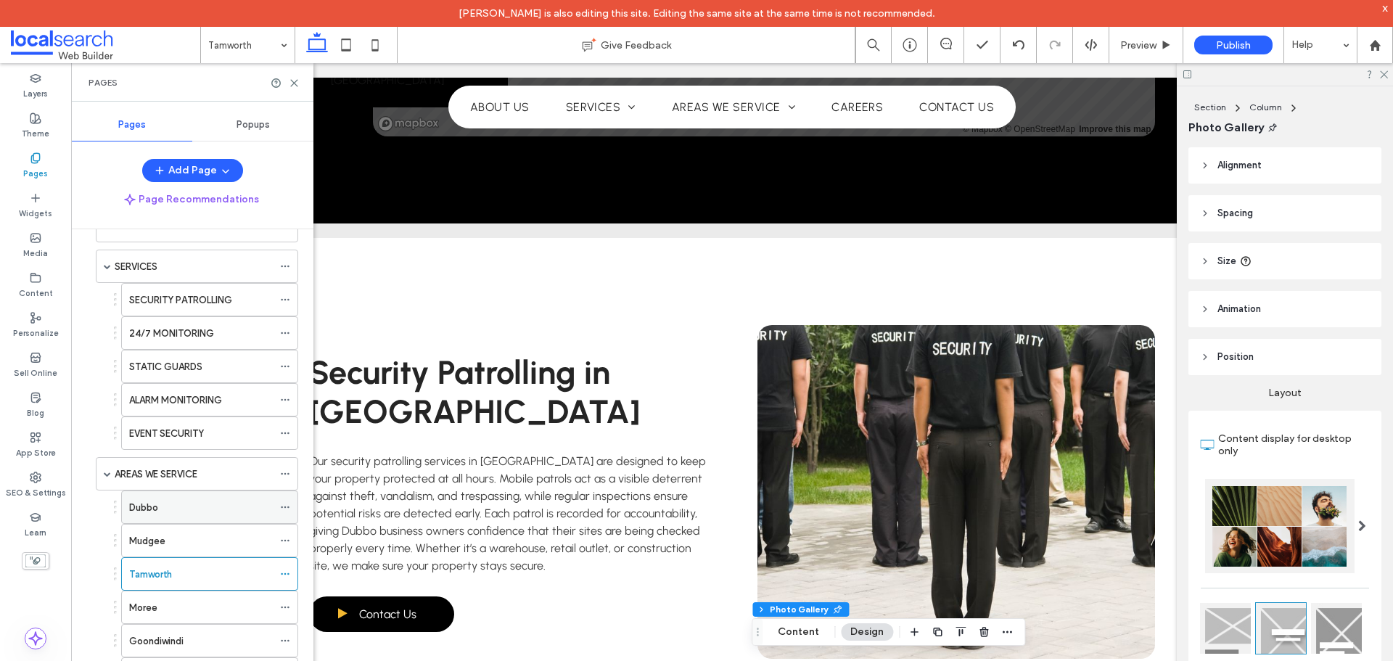
scroll to position [290, 0]
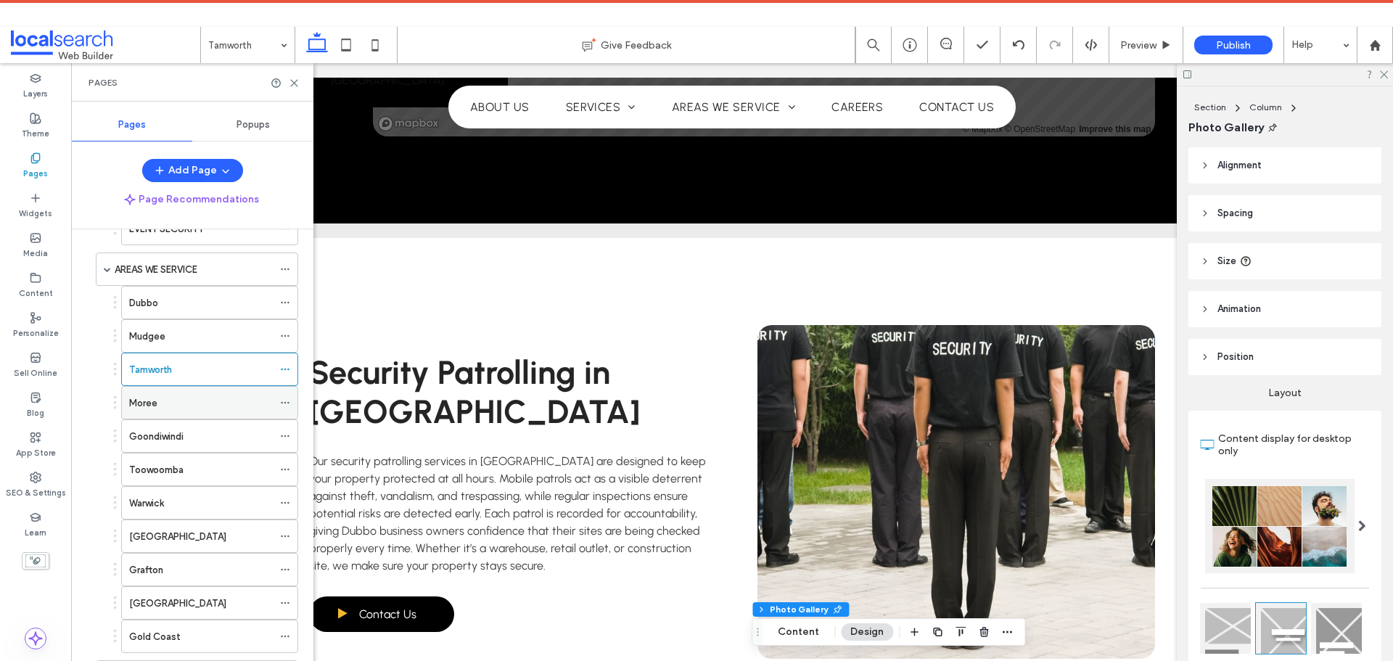
click at [206, 415] on div "Moree" at bounding box center [201, 403] width 144 height 32
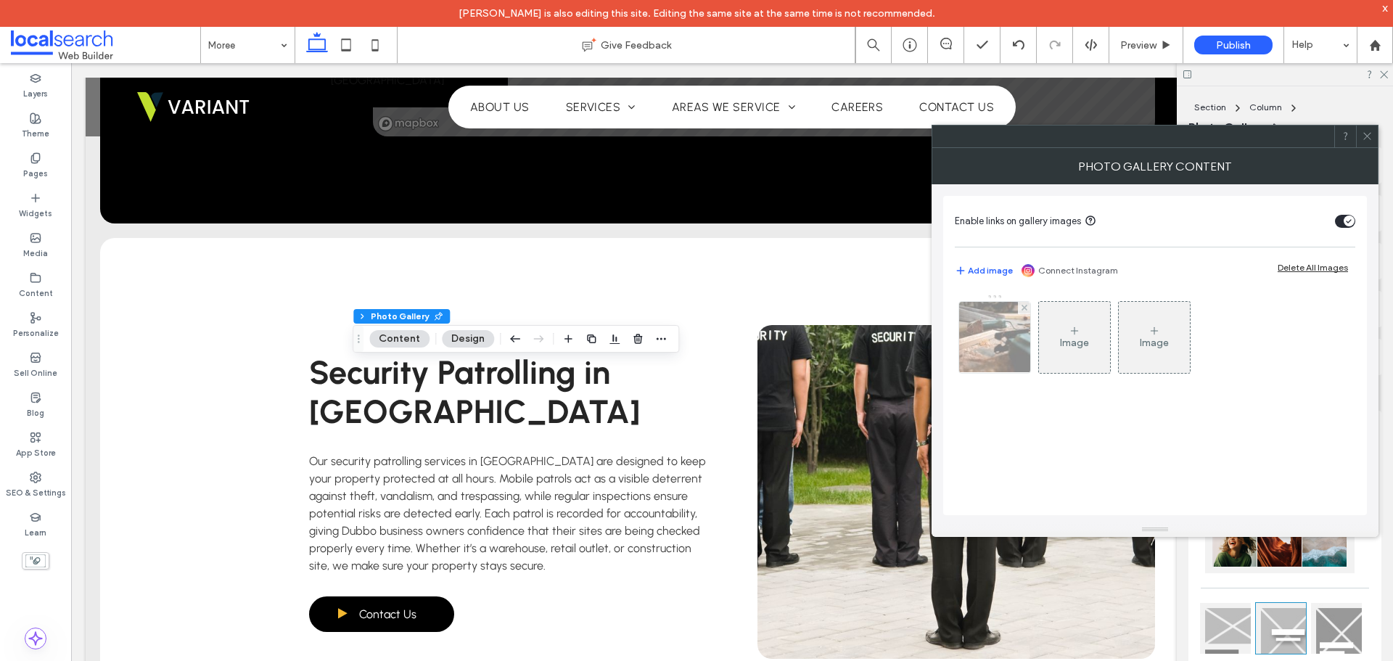
click at [1002, 341] on img at bounding box center [995, 337] width 107 height 71
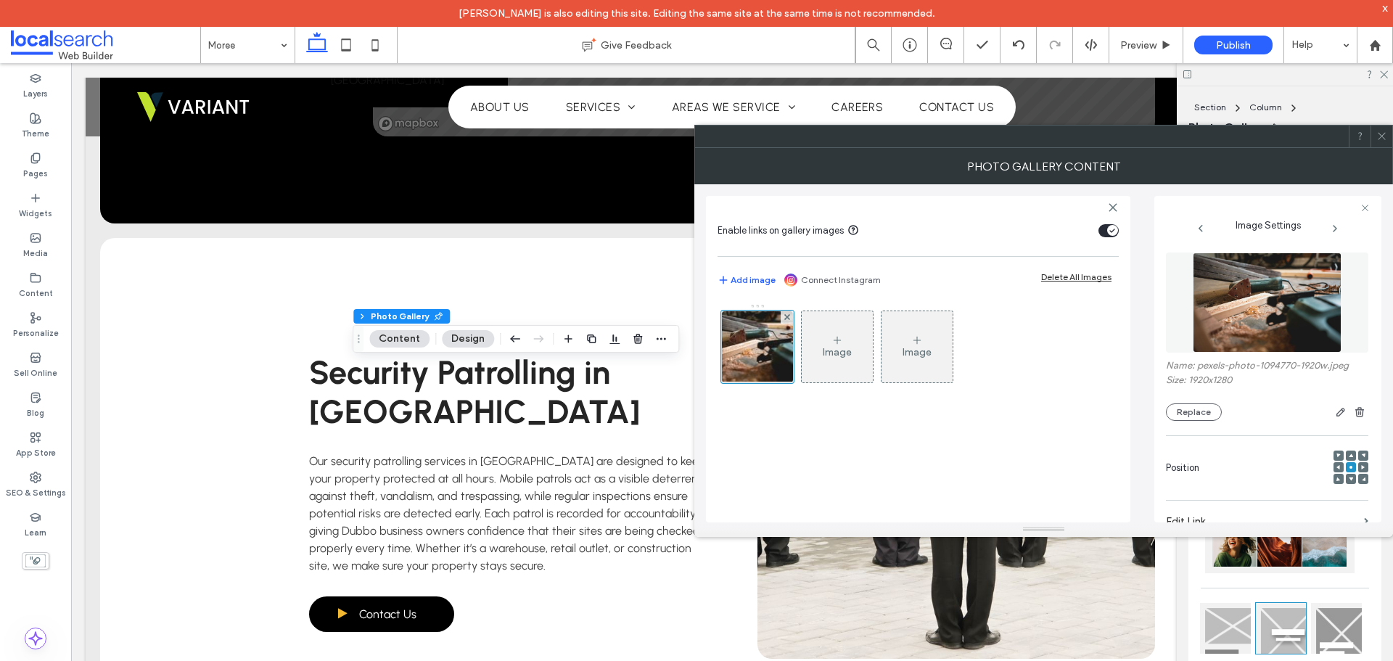
click at [1162, 405] on div "Image Settings Name: pexels-photo-1094770-1920w.jpeg Size: 1920x1280 Replace Po…" at bounding box center [1267, 359] width 227 height 326
click at [1169, 408] on button "Replace" at bounding box center [1194, 411] width 56 height 17
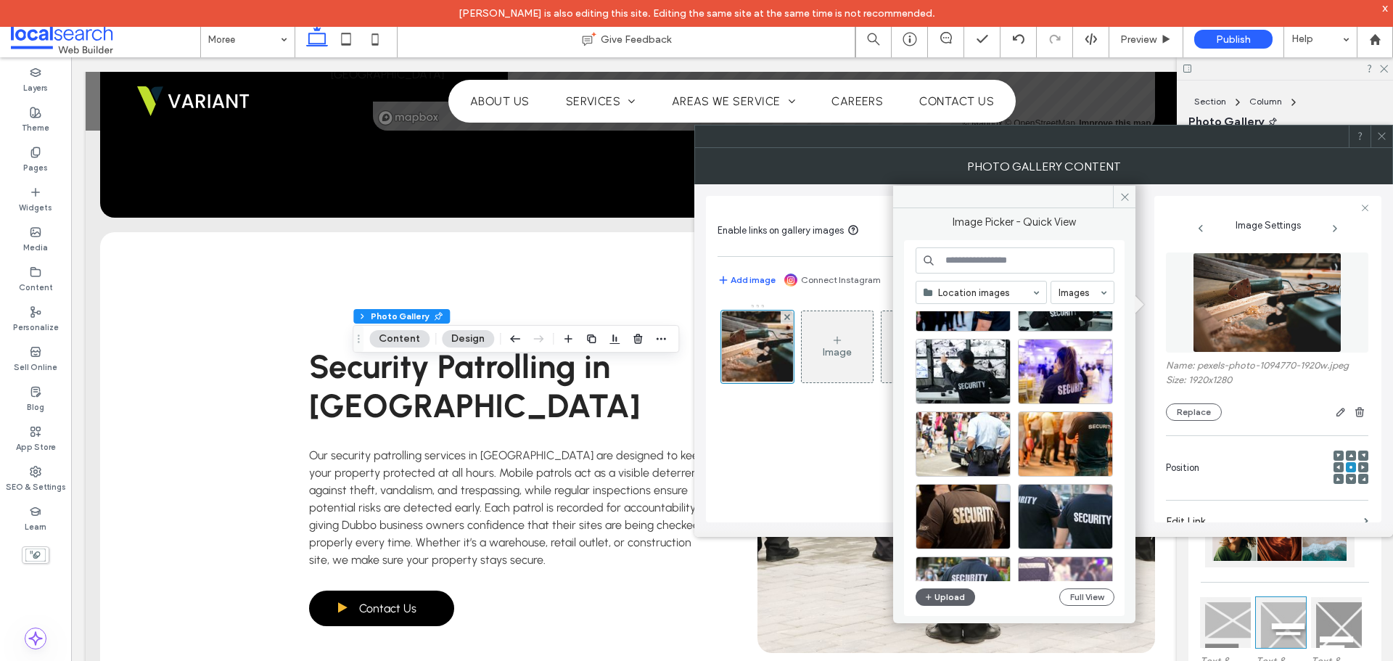
scroll to position [528, 0]
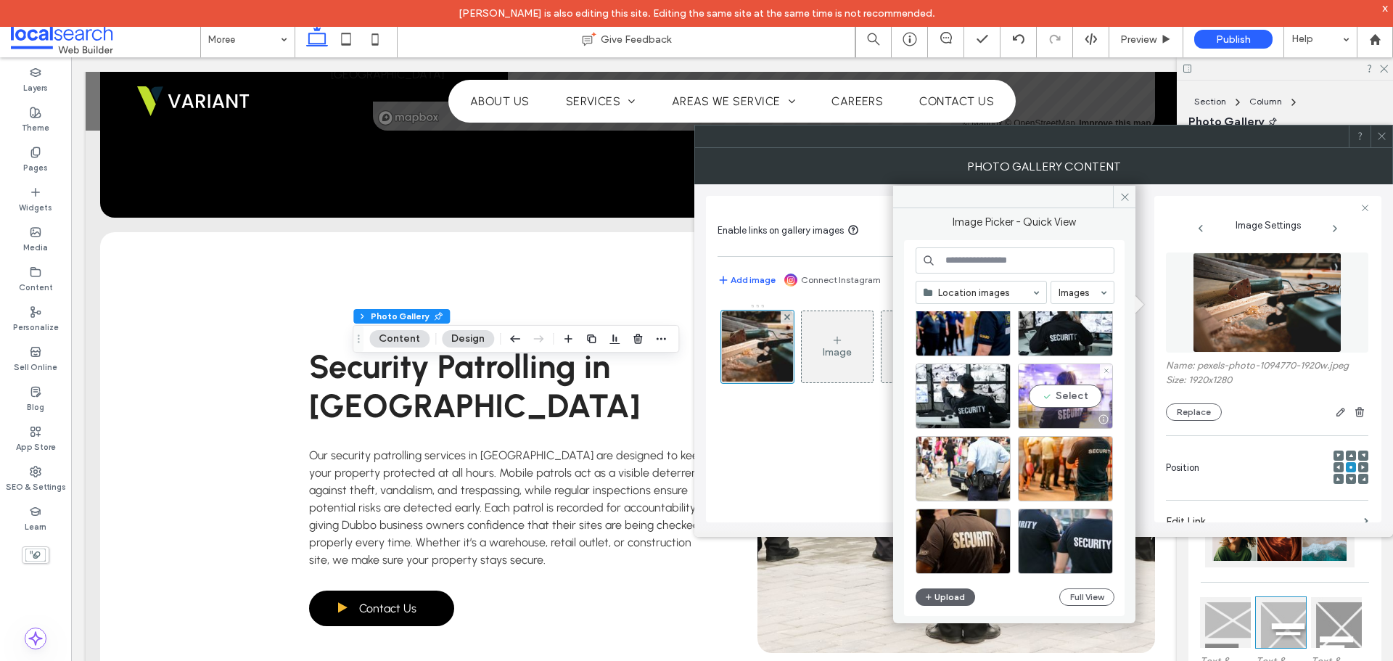
click at [1071, 384] on div "Select" at bounding box center [1065, 395] width 95 height 65
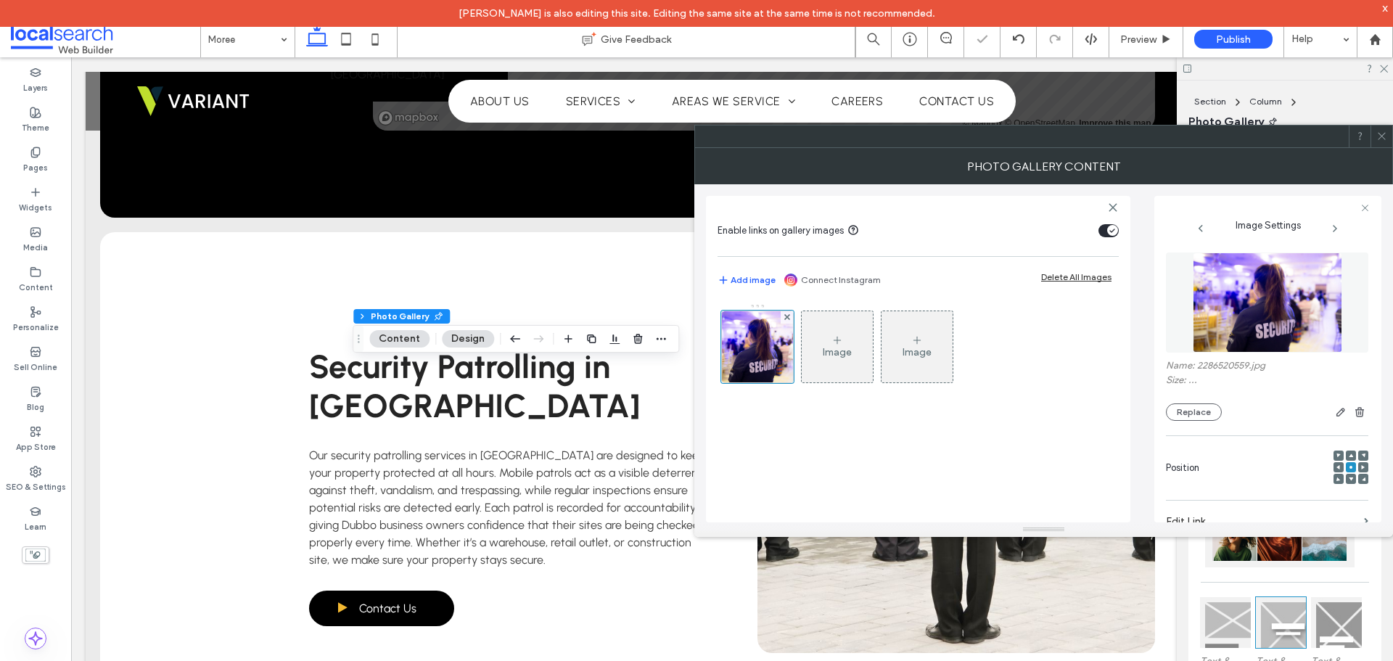
click at [942, 455] on div "Image Image" at bounding box center [917, 405] width 401 height 219
click at [1375, 137] on div at bounding box center [1381, 136] width 22 height 22
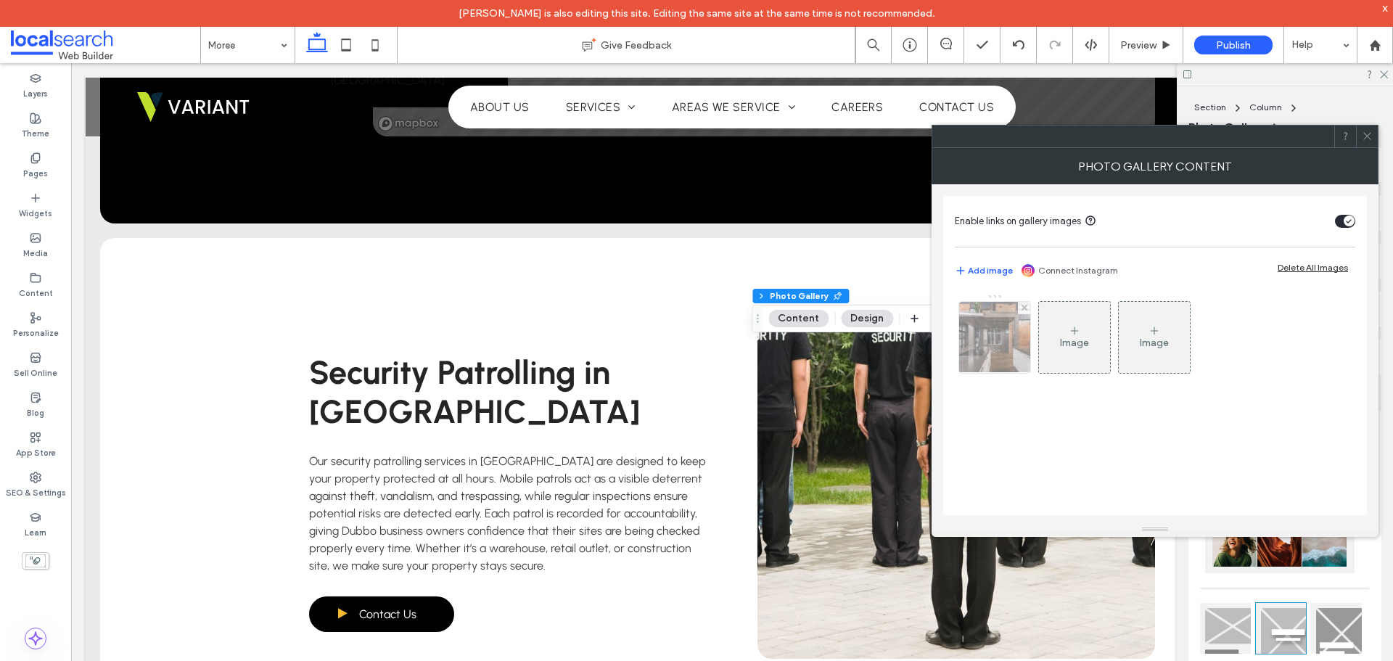
click at [974, 332] on img at bounding box center [995, 337] width 107 height 71
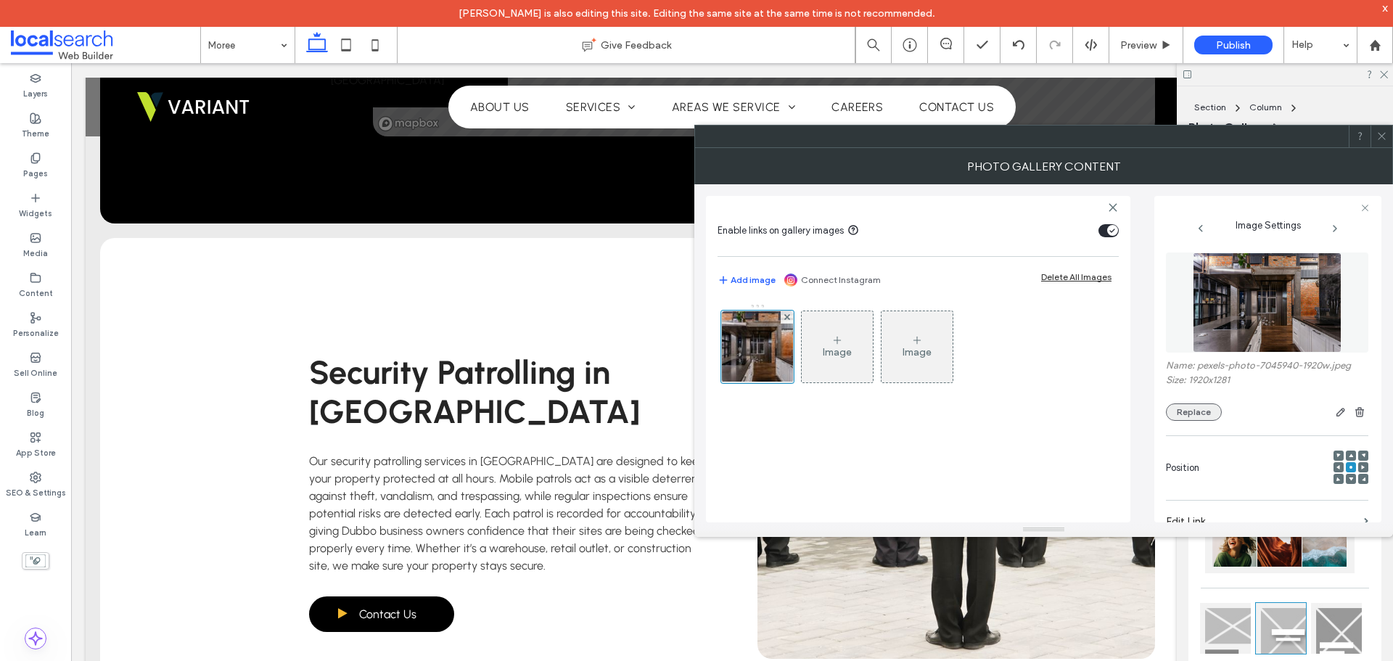
click at [1168, 410] on button "Replace" at bounding box center [1194, 411] width 56 height 17
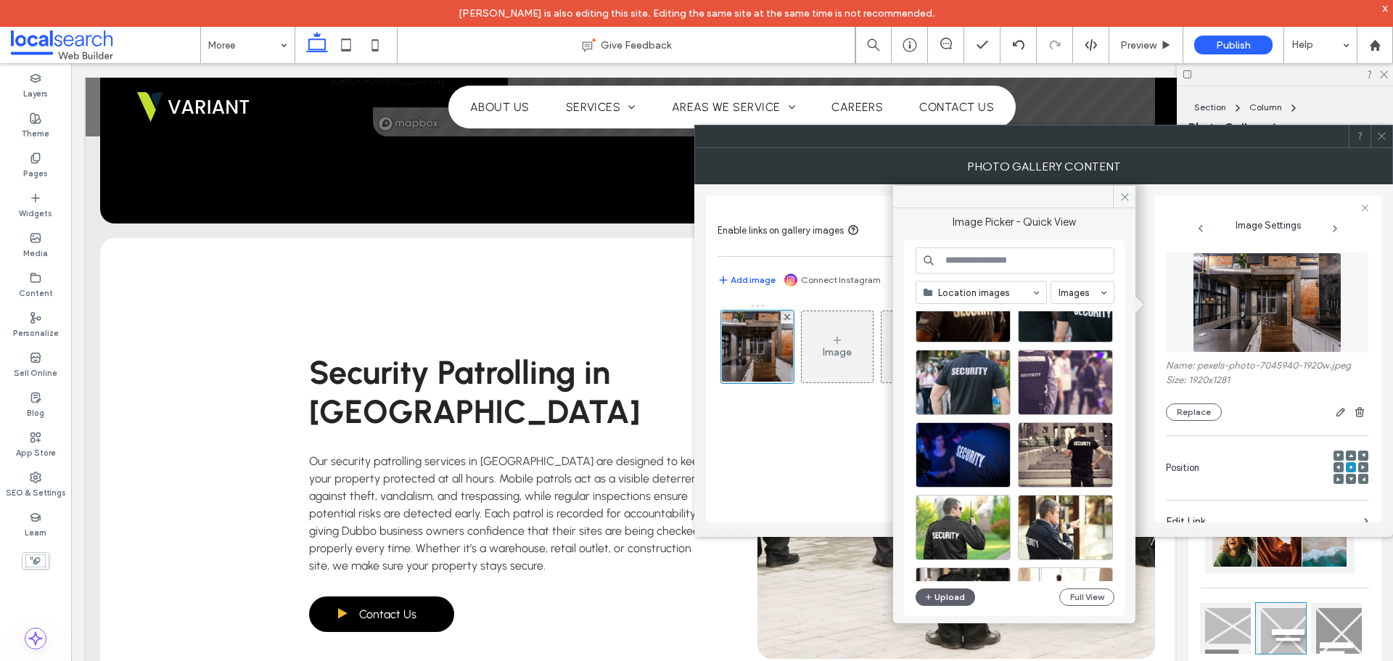
scroll to position [832, 0]
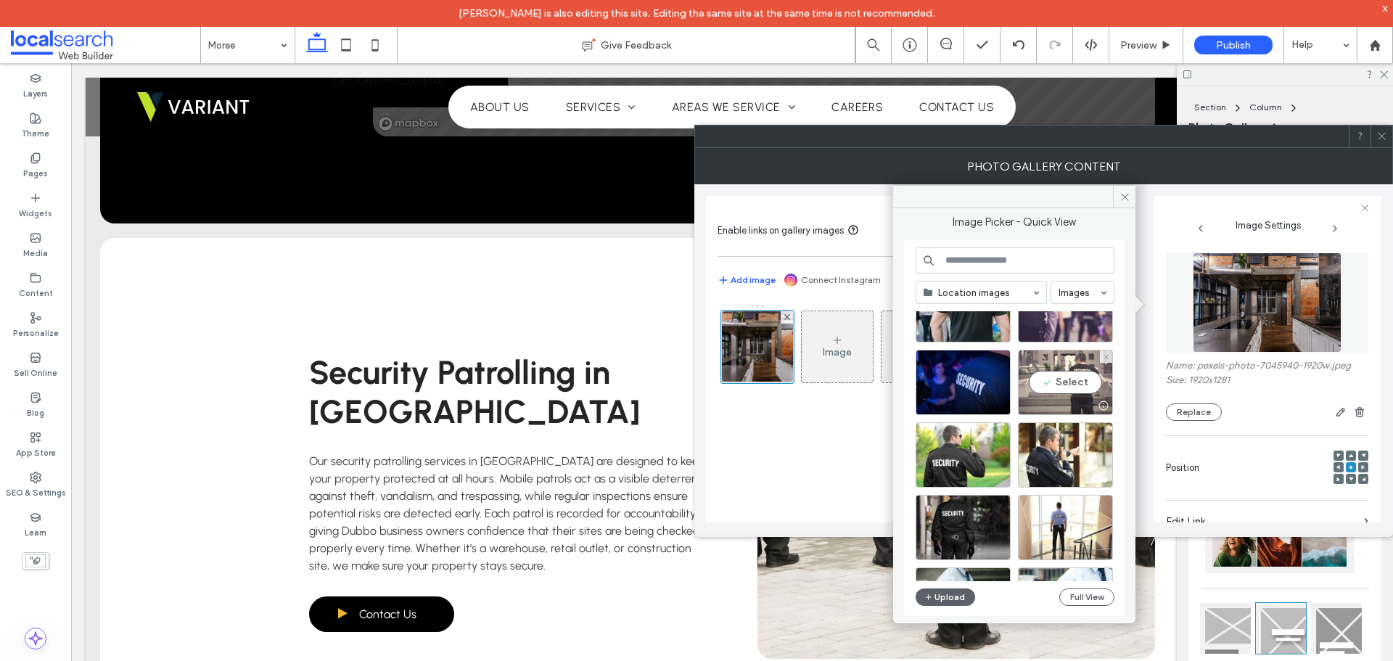
click at [1079, 387] on div "Select" at bounding box center [1065, 382] width 95 height 65
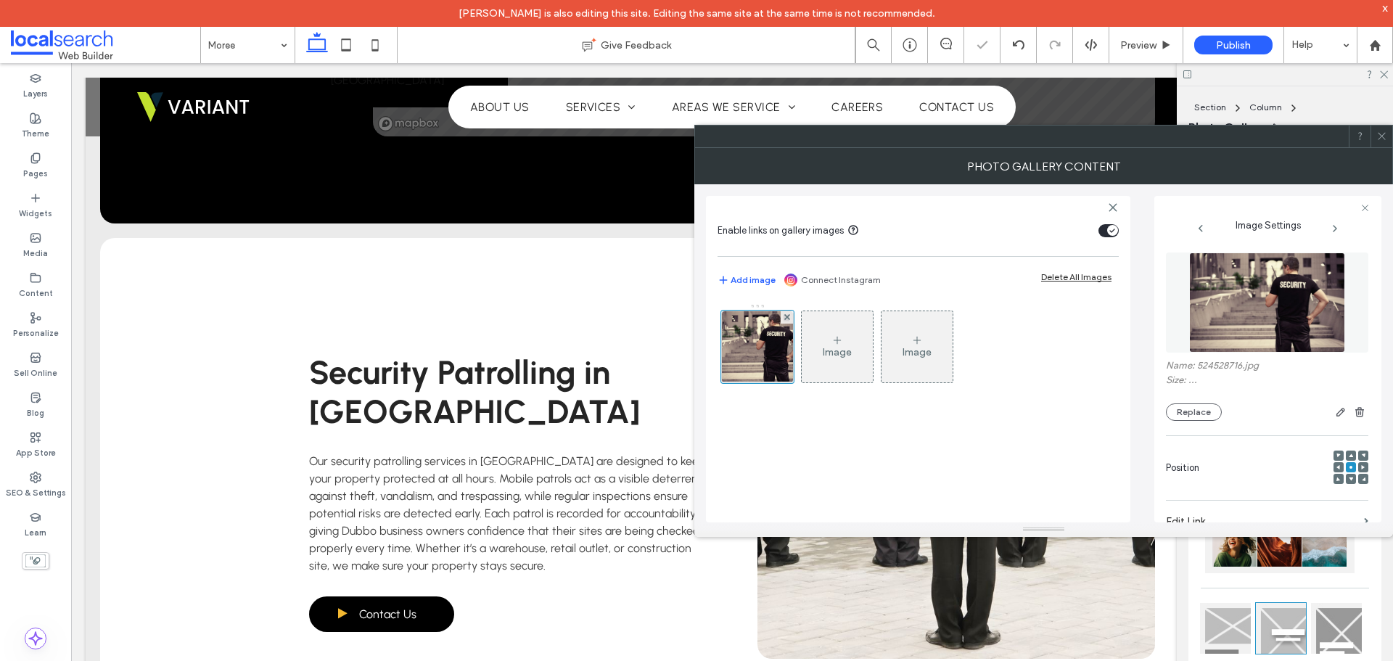
click at [968, 474] on div "Image Image" at bounding box center [917, 405] width 401 height 219
click at [1382, 142] on span at bounding box center [1381, 136] width 11 height 22
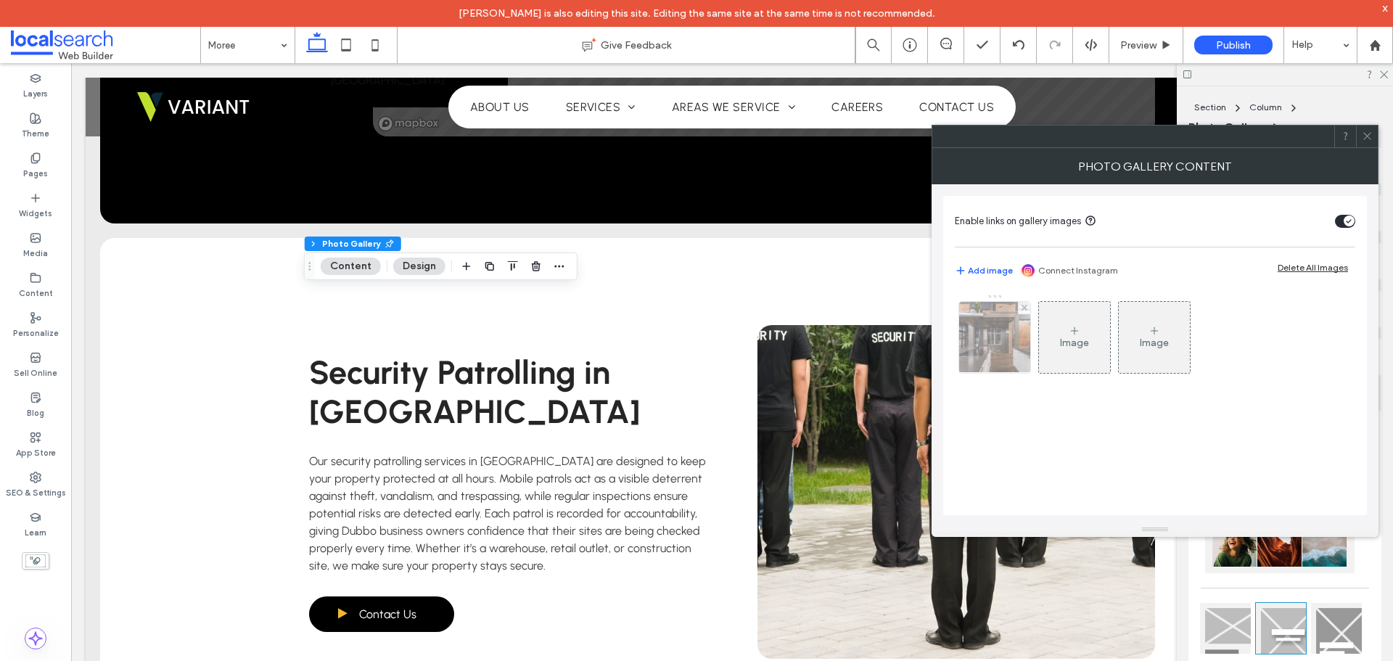
click at [995, 354] on img at bounding box center [995, 337] width 107 height 71
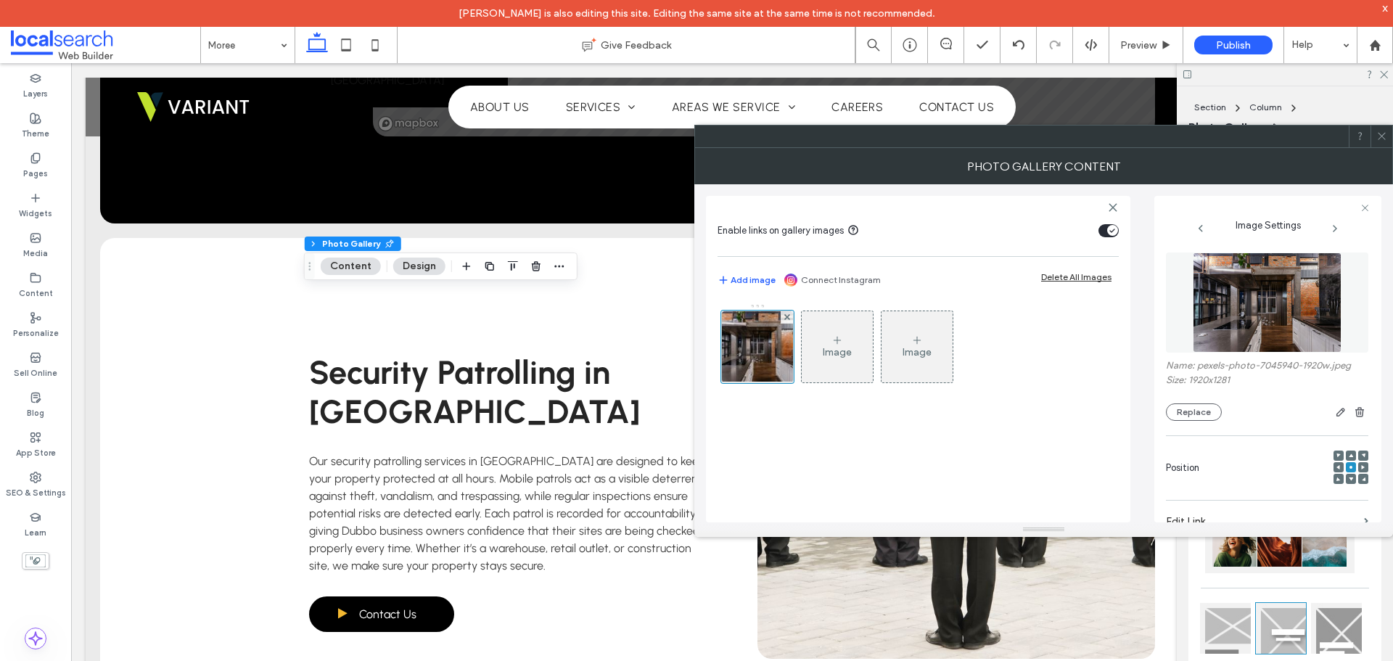
click at [1229, 422] on div "Name: pexels-photo-7045940-1920w.jpeg Size: 1920x1281 Replace" at bounding box center [1267, 336] width 202 height 183
click at [1198, 406] on button "Replace" at bounding box center [1194, 411] width 56 height 17
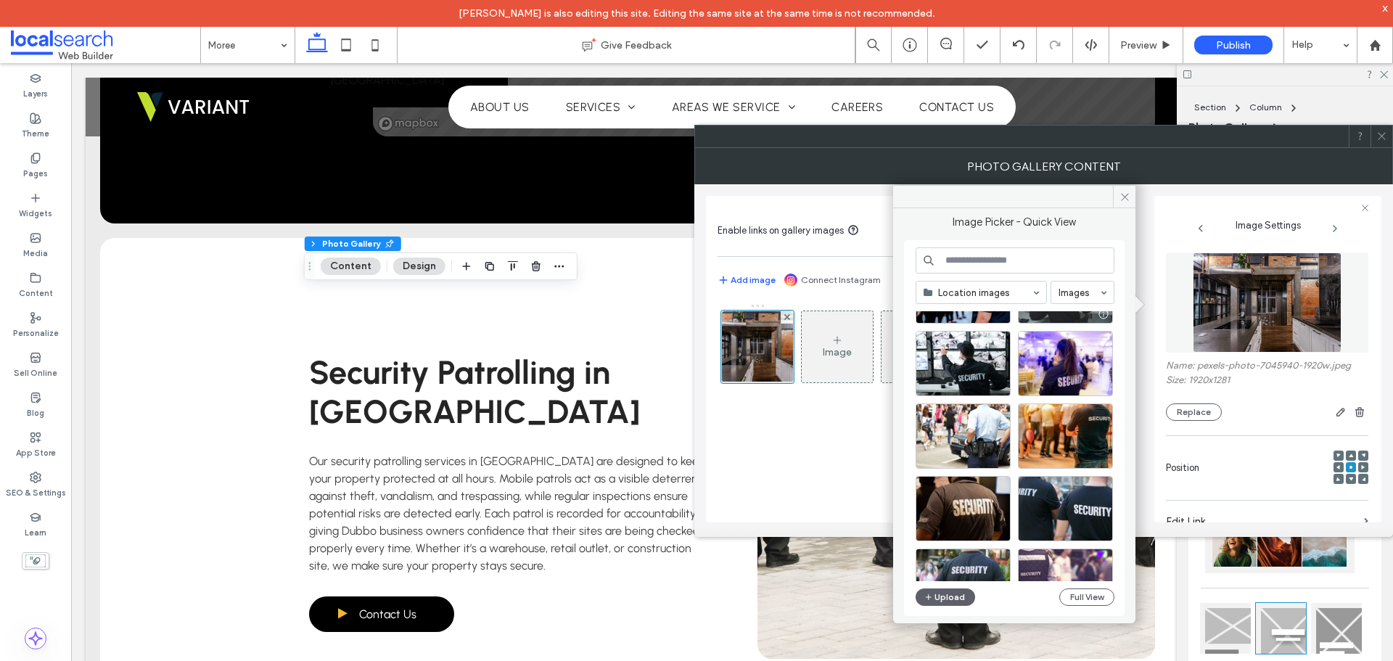
scroll to position [580, 0]
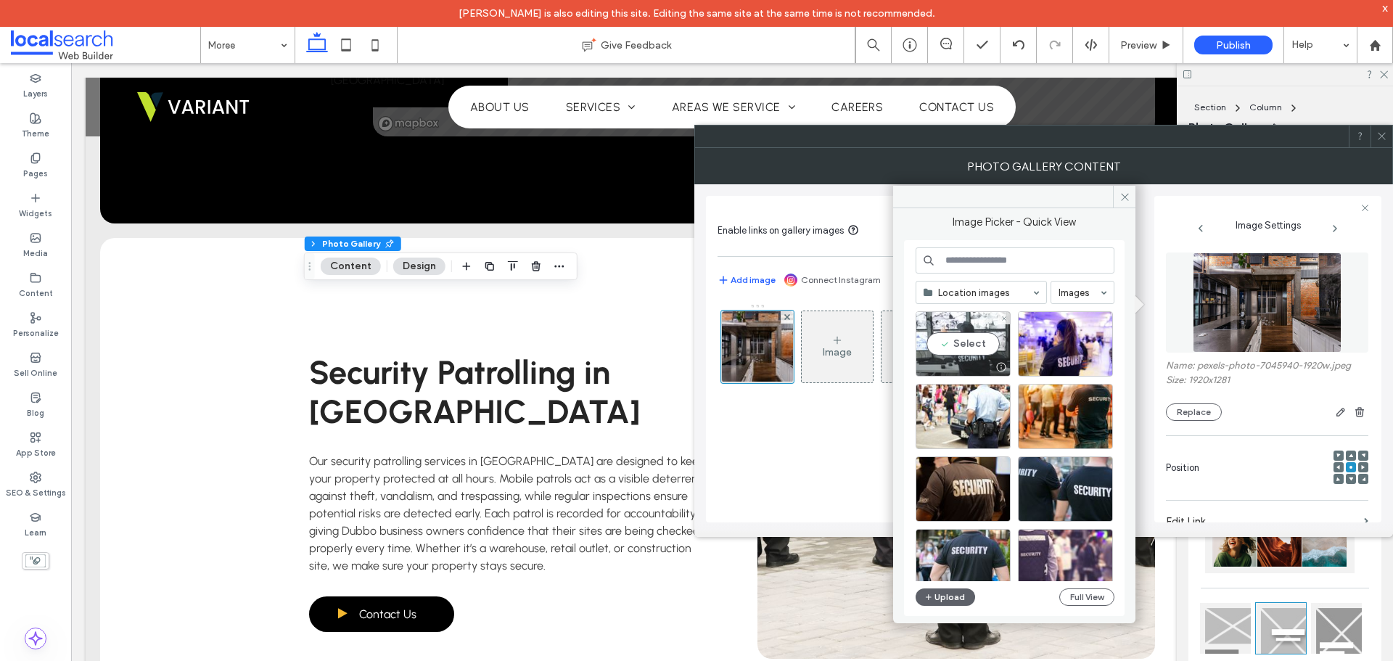
click at [968, 337] on div "Select" at bounding box center [962, 343] width 95 height 65
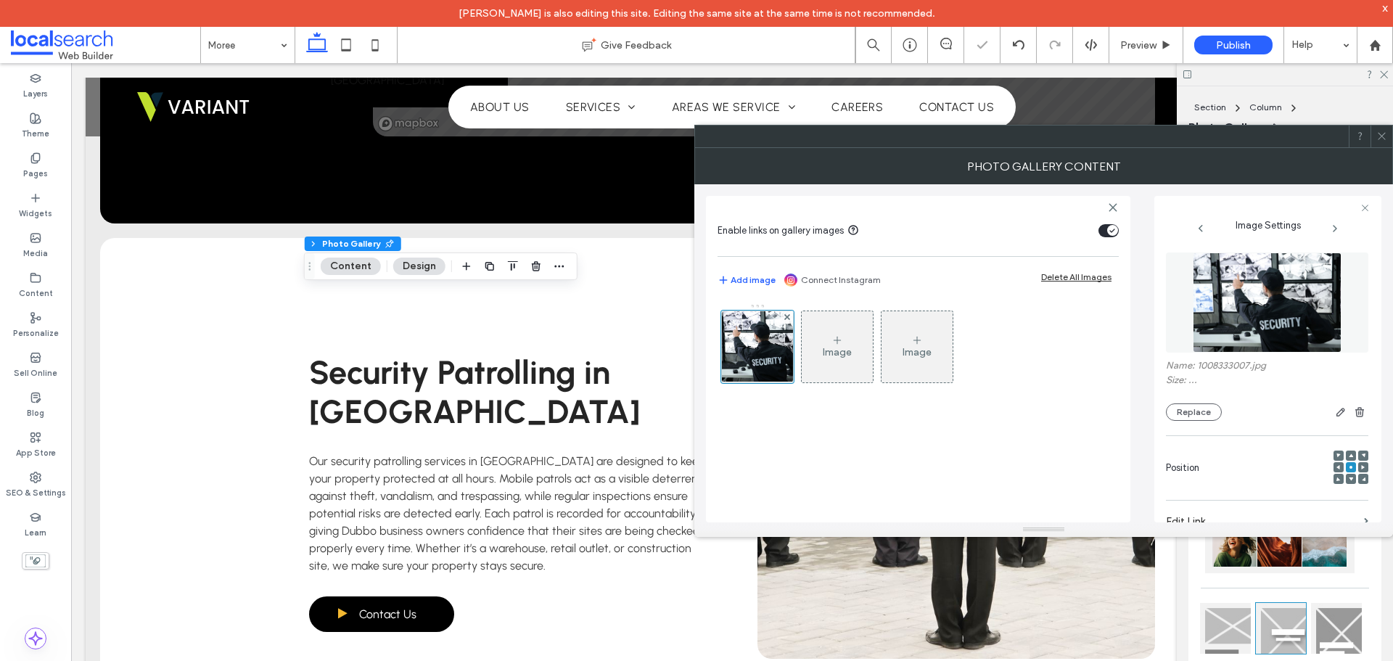
click at [867, 444] on div "Image Image" at bounding box center [917, 405] width 401 height 219
click at [1387, 131] on div at bounding box center [1381, 136] width 22 height 22
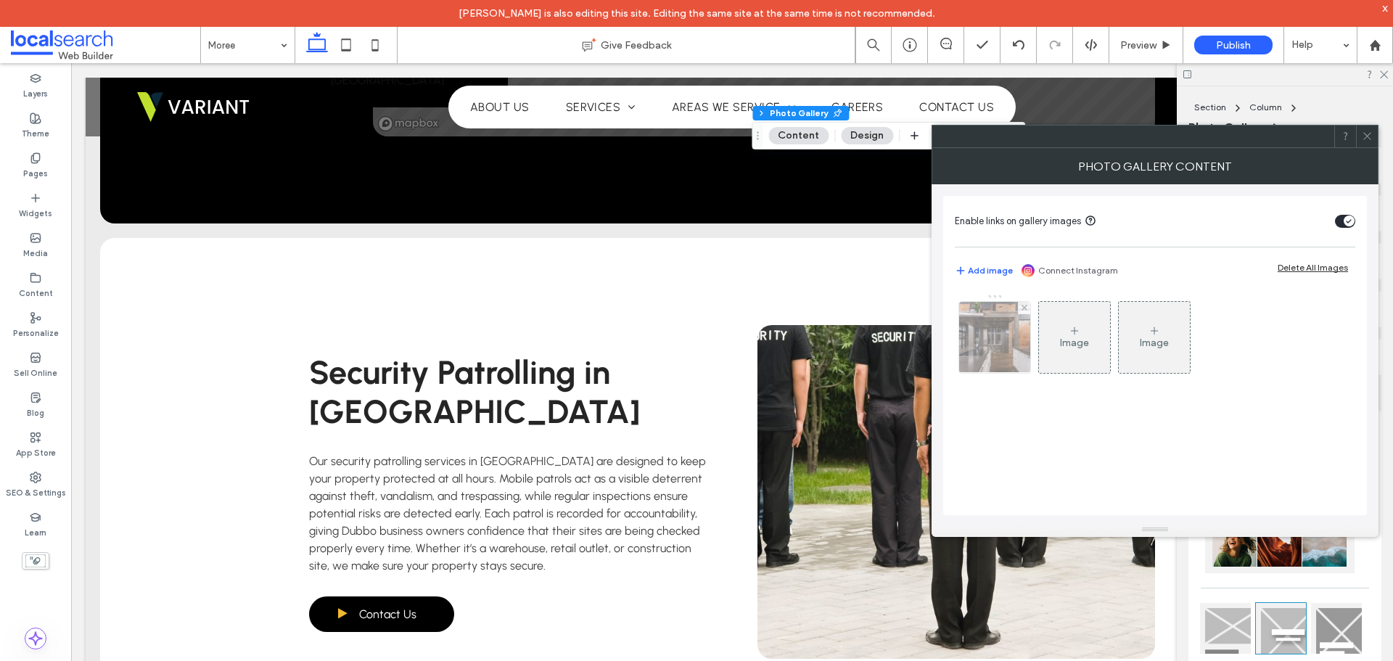
click at [1013, 366] on img at bounding box center [995, 337] width 107 height 71
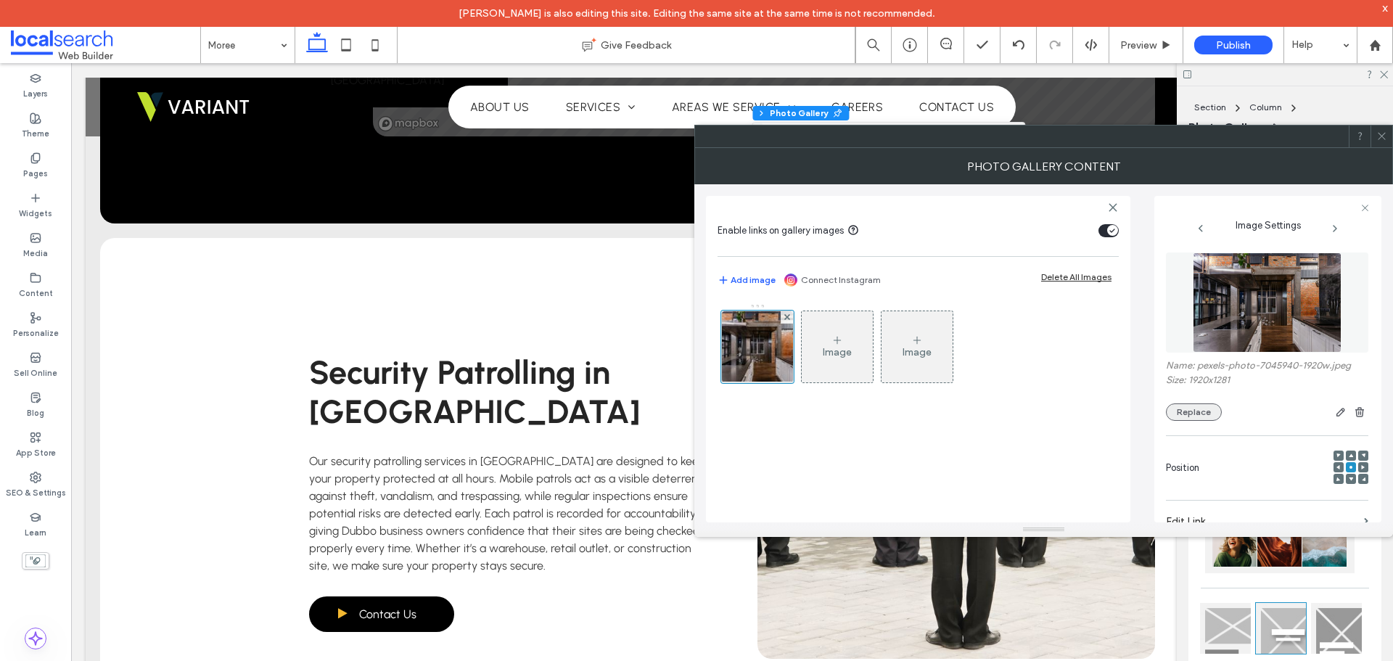
click at [1213, 407] on button "Replace" at bounding box center [1194, 411] width 56 height 17
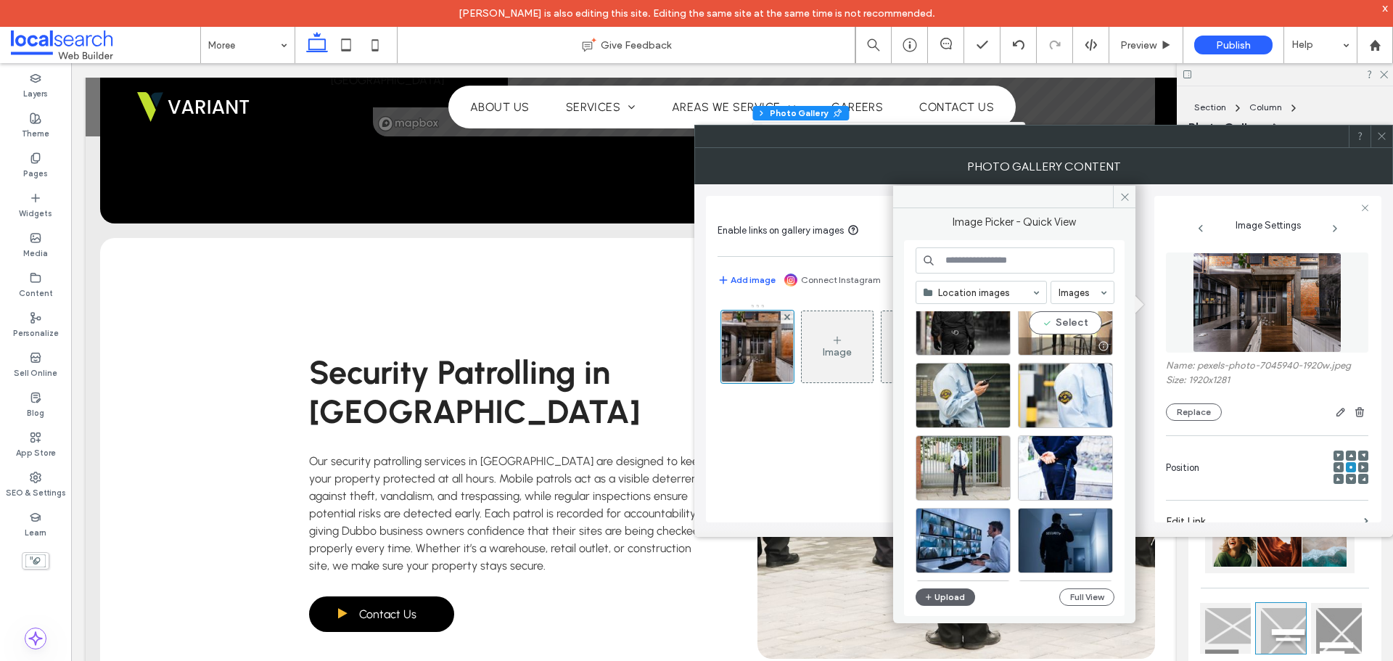
scroll to position [1122, 0]
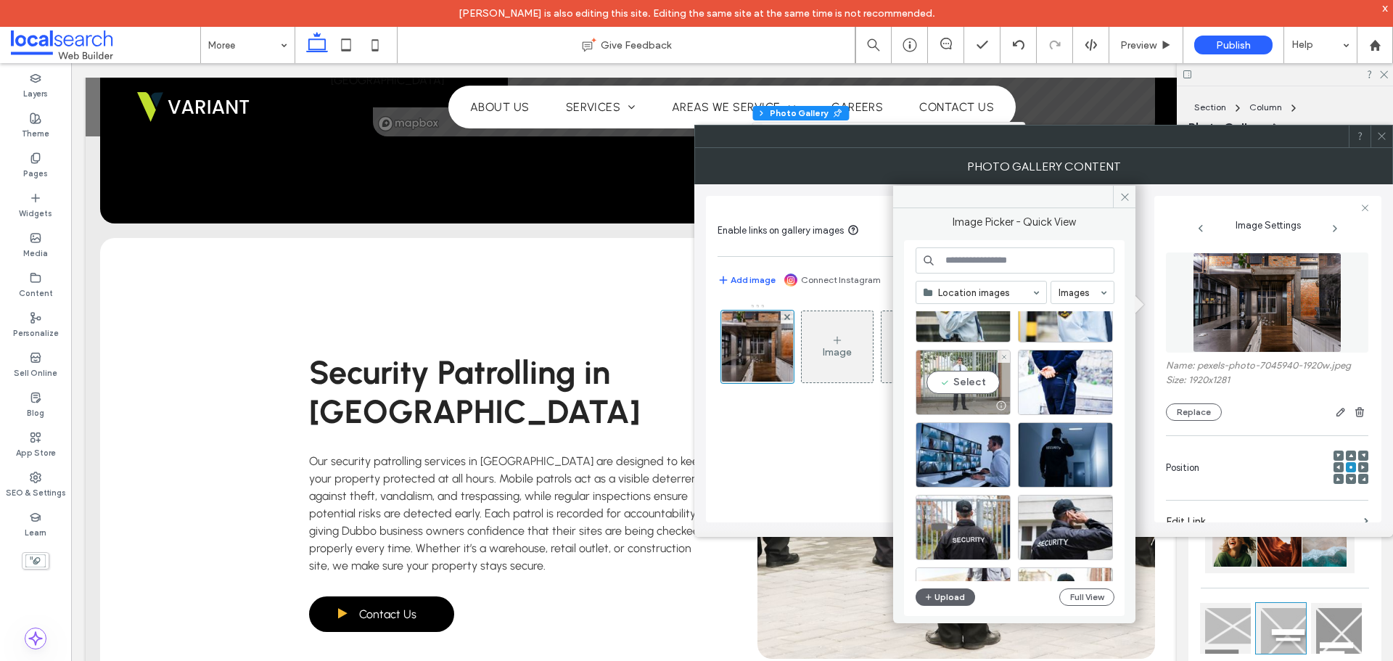
click at [921, 370] on div "Select" at bounding box center [962, 382] width 95 height 65
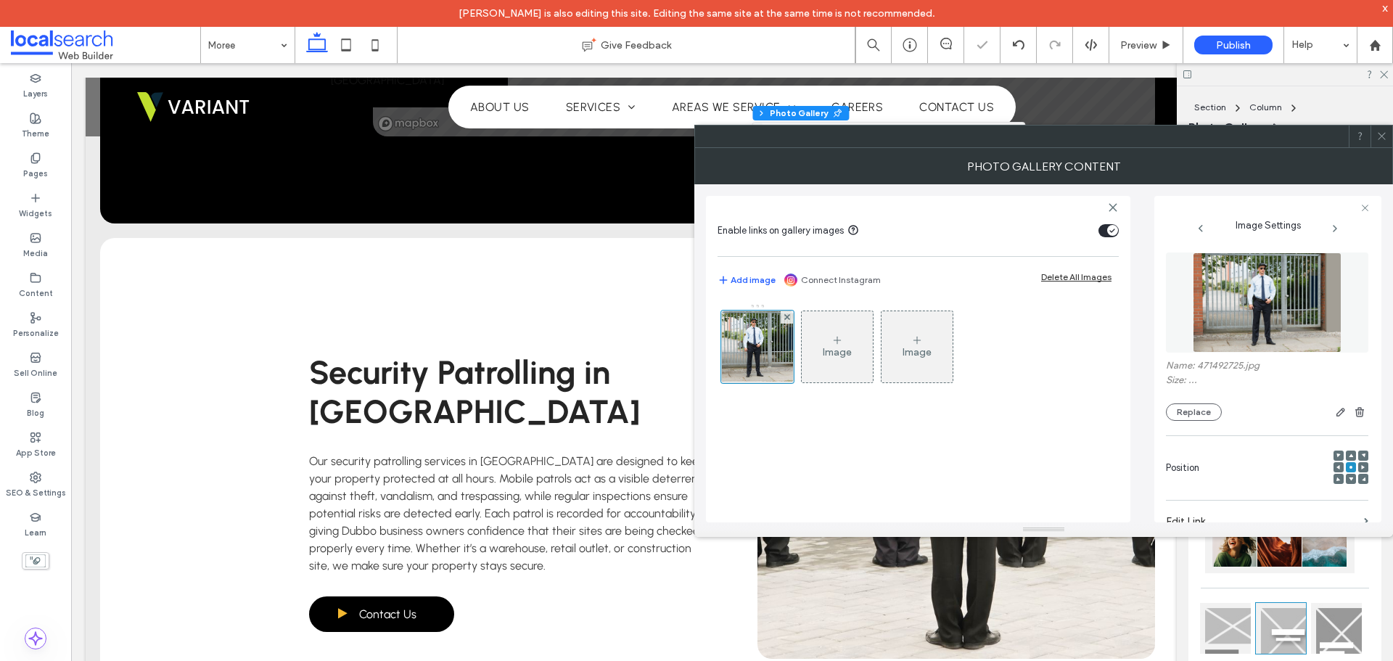
click at [1000, 435] on div "Image Image" at bounding box center [917, 405] width 401 height 219
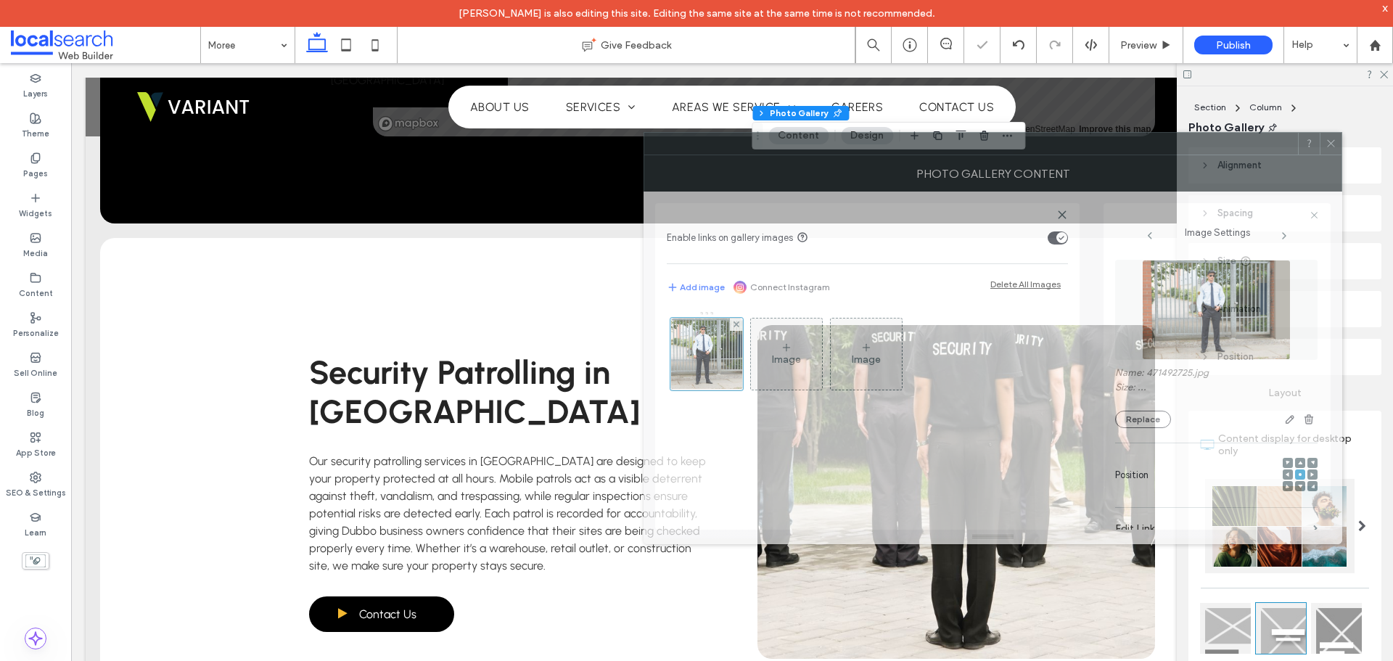
drag, startPoint x: 1285, startPoint y: 150, endPoint x: 873, endPoint y: 131, distance: 412.5
click at [873, 133] on div at bounding box center [971, 144] width 654 height 22
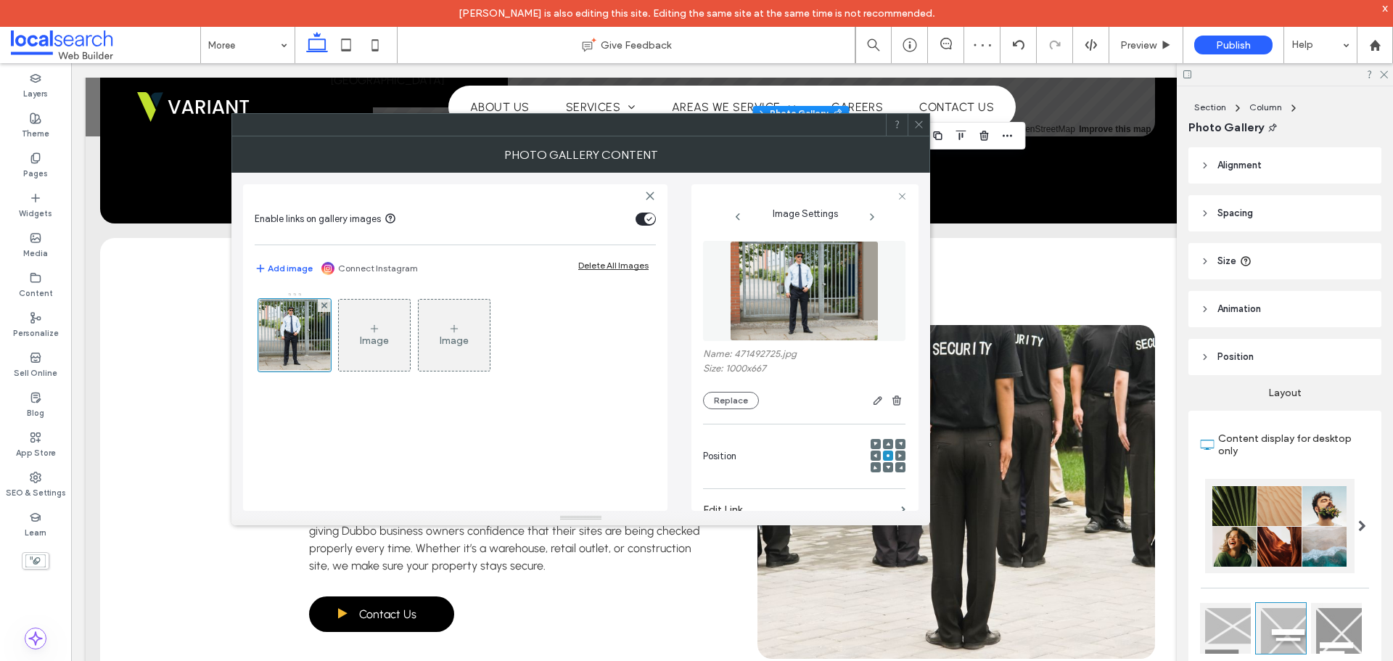
click at [913, 127] on icon at bounding box center [918, 124] width 11 height 11
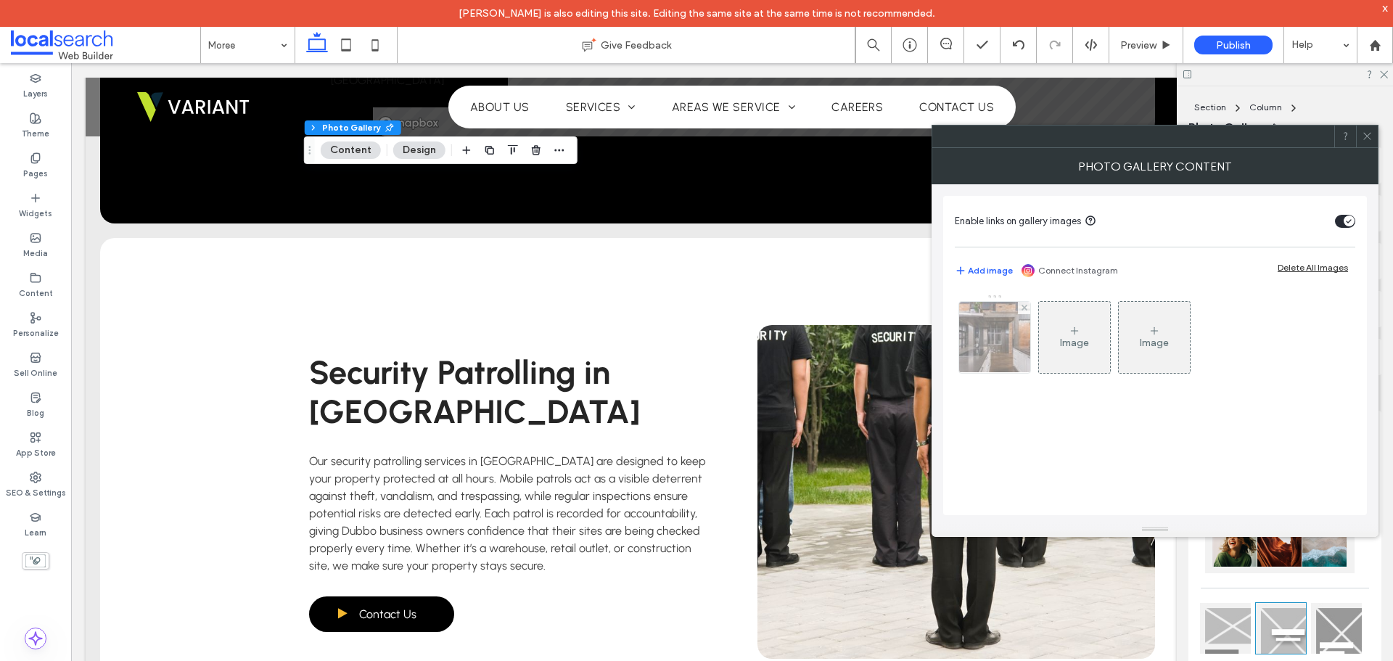
click at [995, 344] on img at bounding box center [995, 337] width 107 height 71
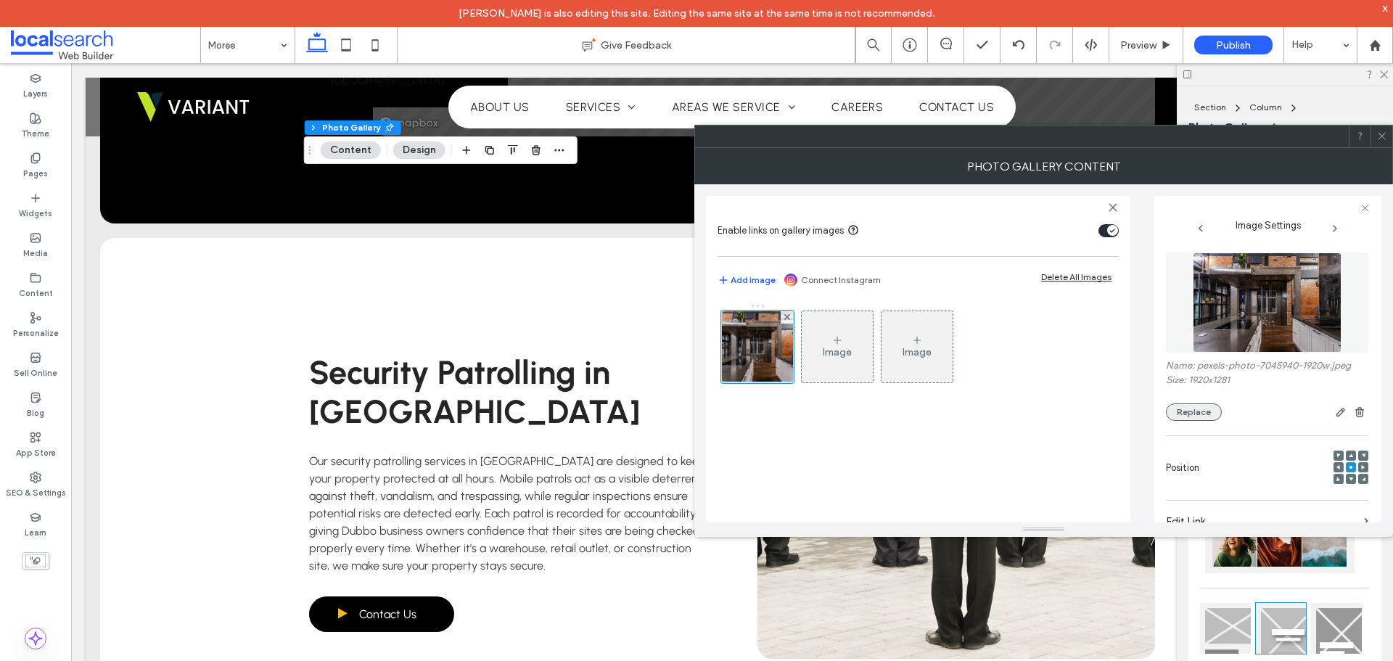
click at [1174, 408] on button "Replace" at bounding box center [1194, 411] width 56 height 17
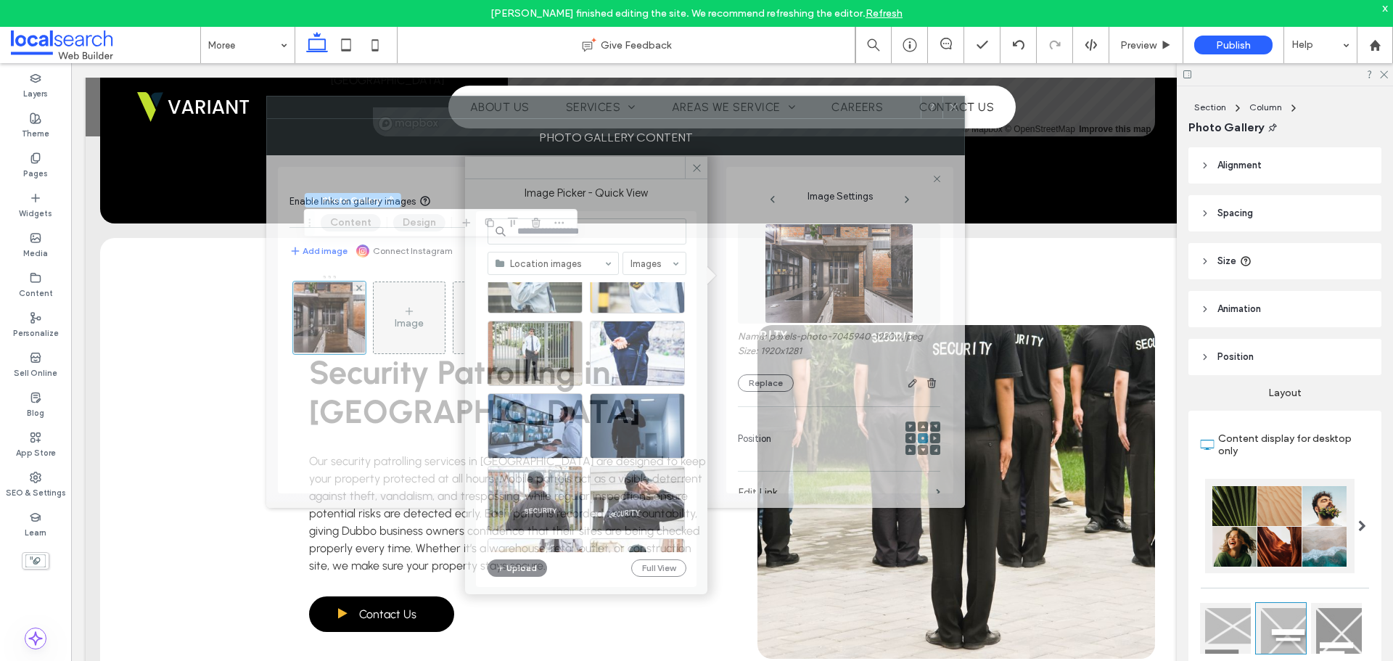
drag, startPoint x: 730, startPoint y: 130, endPoint x: 530, endPoint y: 128, distance: 199.5
click at [530, 128] on div "Photo Gallery Content" at bounding box center [615, 137] width 699 height 36
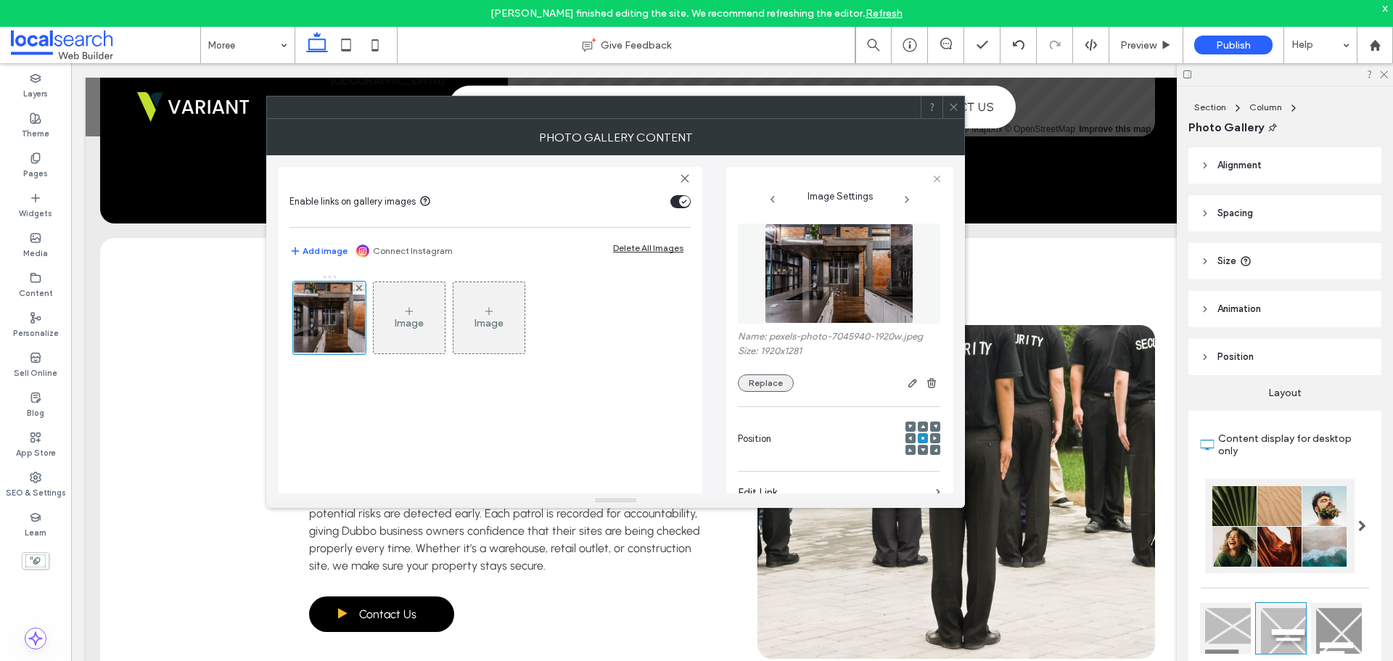
click at [783, 379] on button "Replace" at bounding box center [766, 382] width 56 height 17
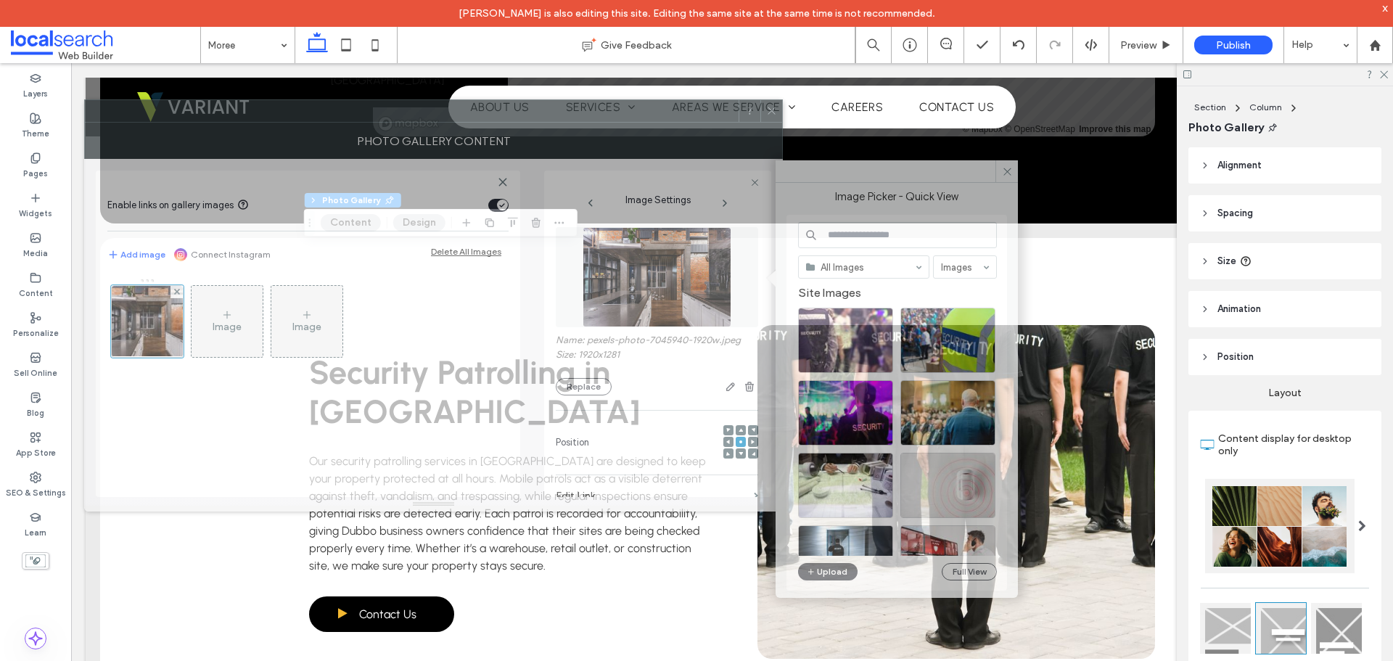
drag, startPoint x: 749, startPoint y: 104, endPoint x: 687, endPoint y: 115, distance: 62.5
click at [687, 115] on div at bounding box center [412, 111] width 654 height 22
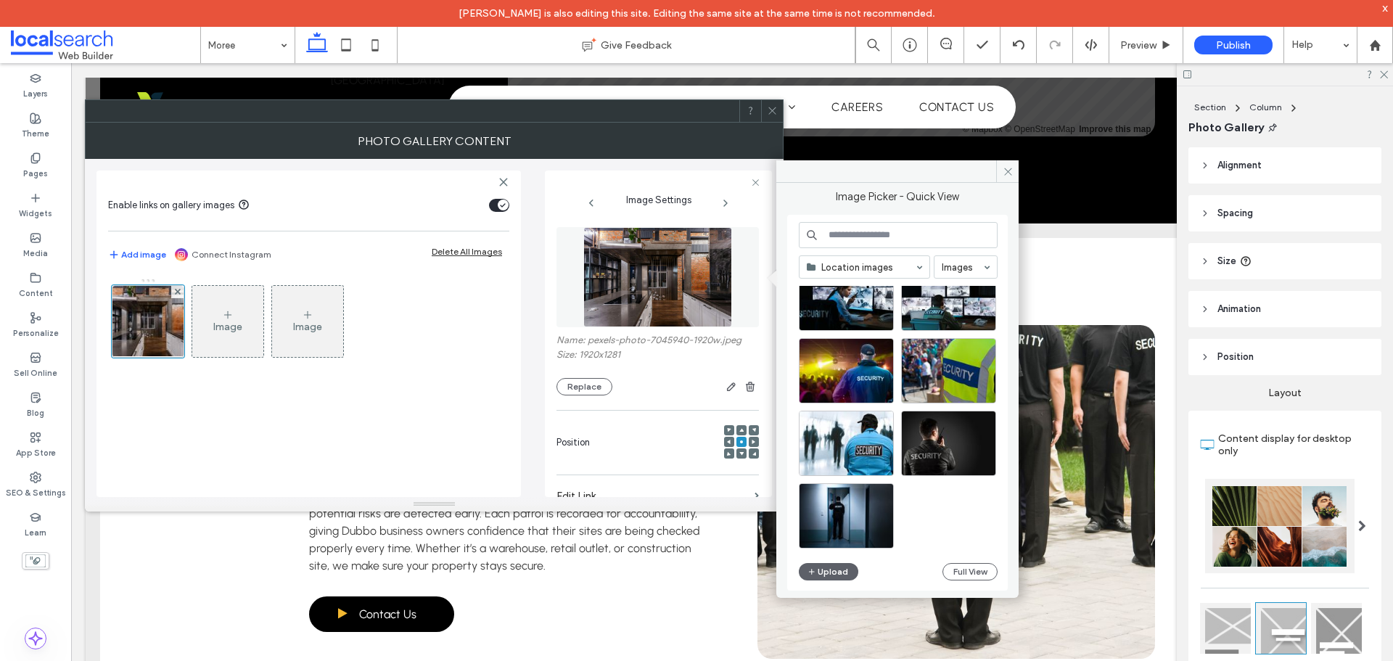
scroll to position [1906, 0]
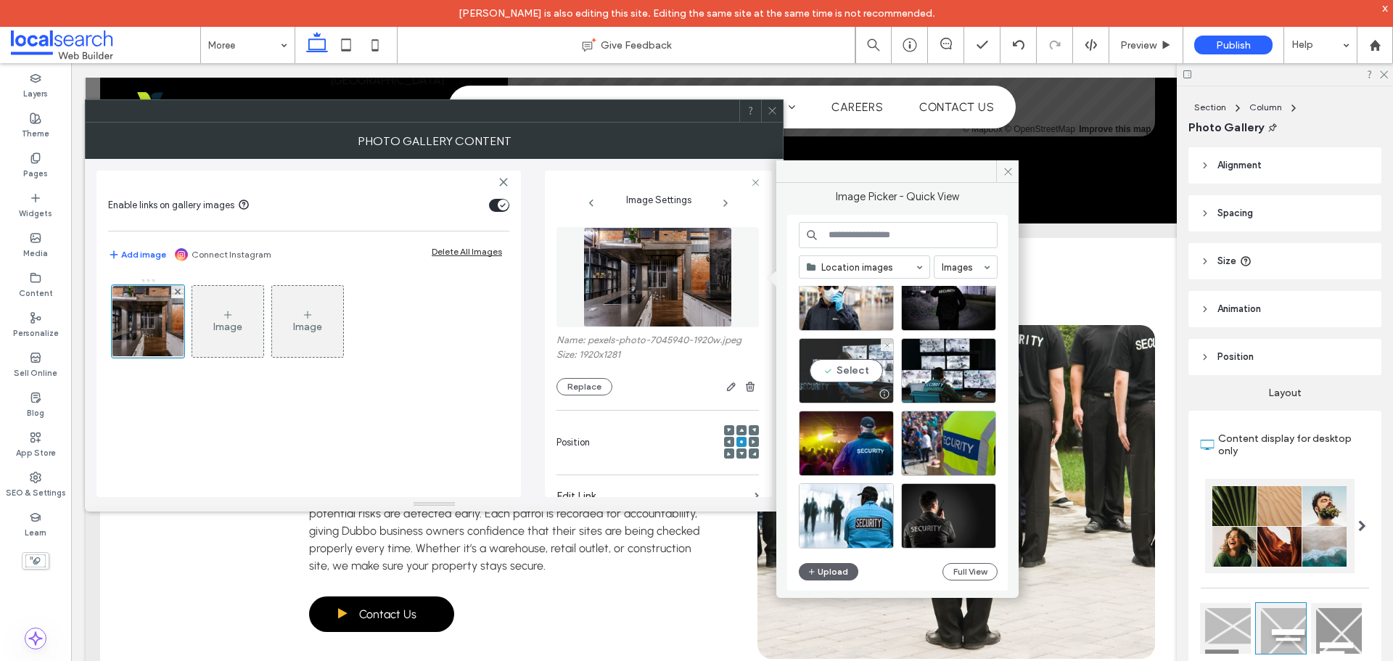
click at [843, 357] on div "Select" at bounding box center [846, 370] width 95 height 65
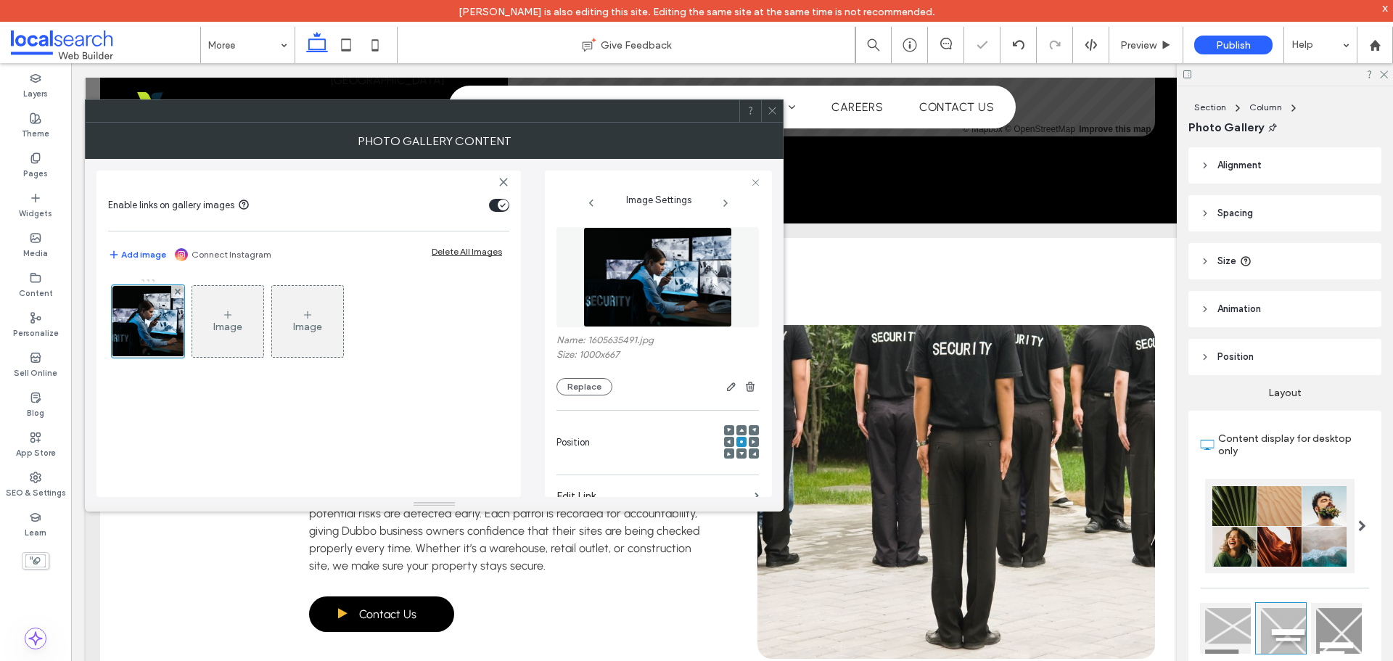
click at [766, 108] on div at bounding box center [772, 111] width 22 height 22
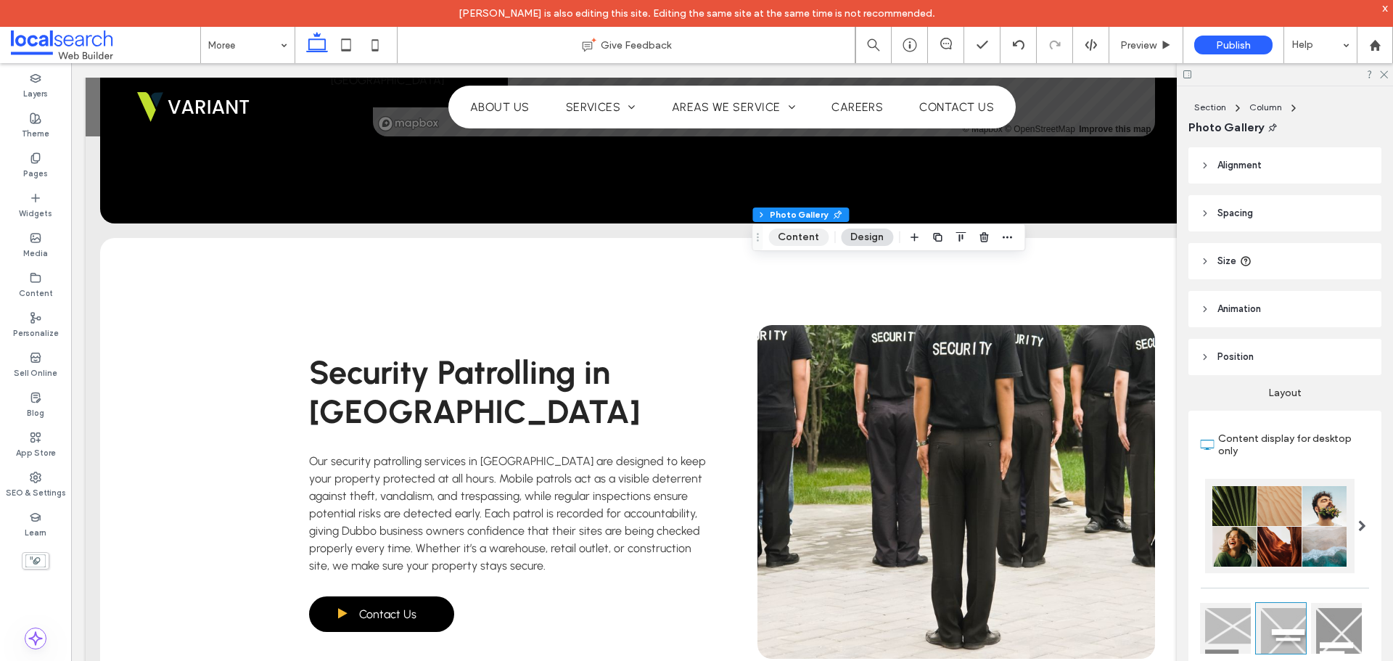
click at [810, 236] on button "Content" at bounding box center [798, 237] width 60 height 17
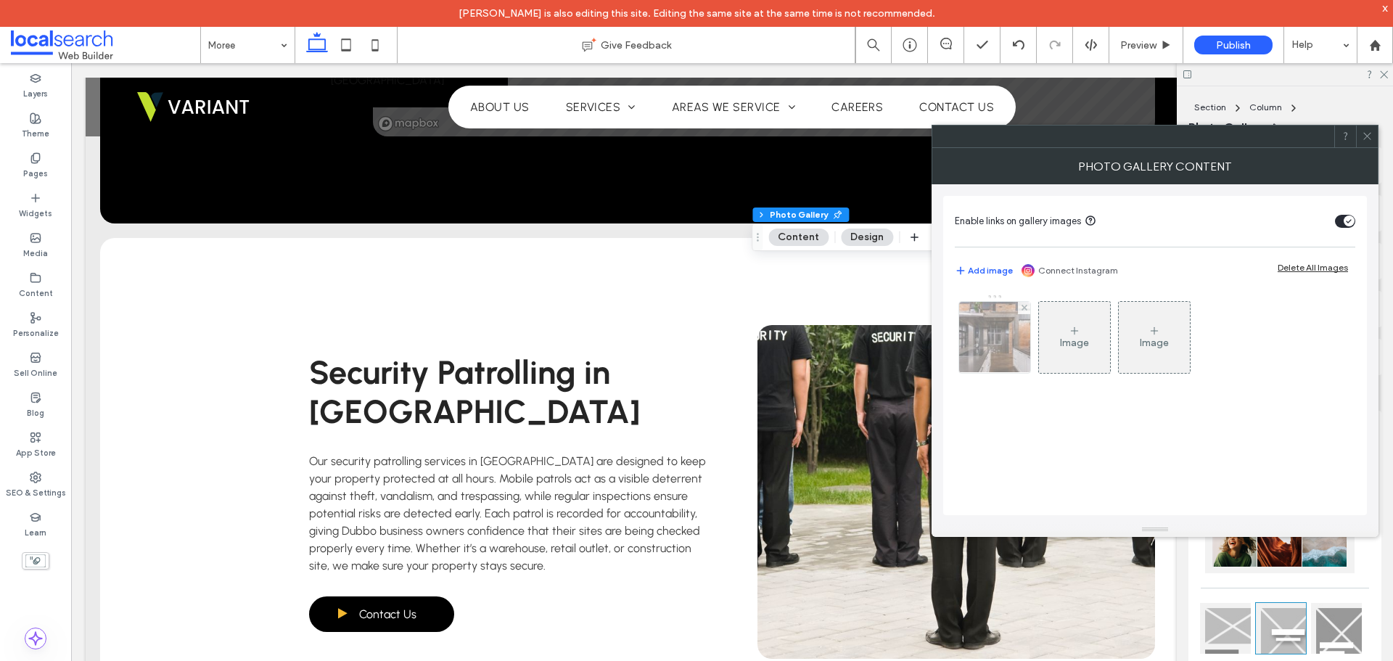
click at [1010, 333] on img at bounding box center [995, 337] width 107 height 71
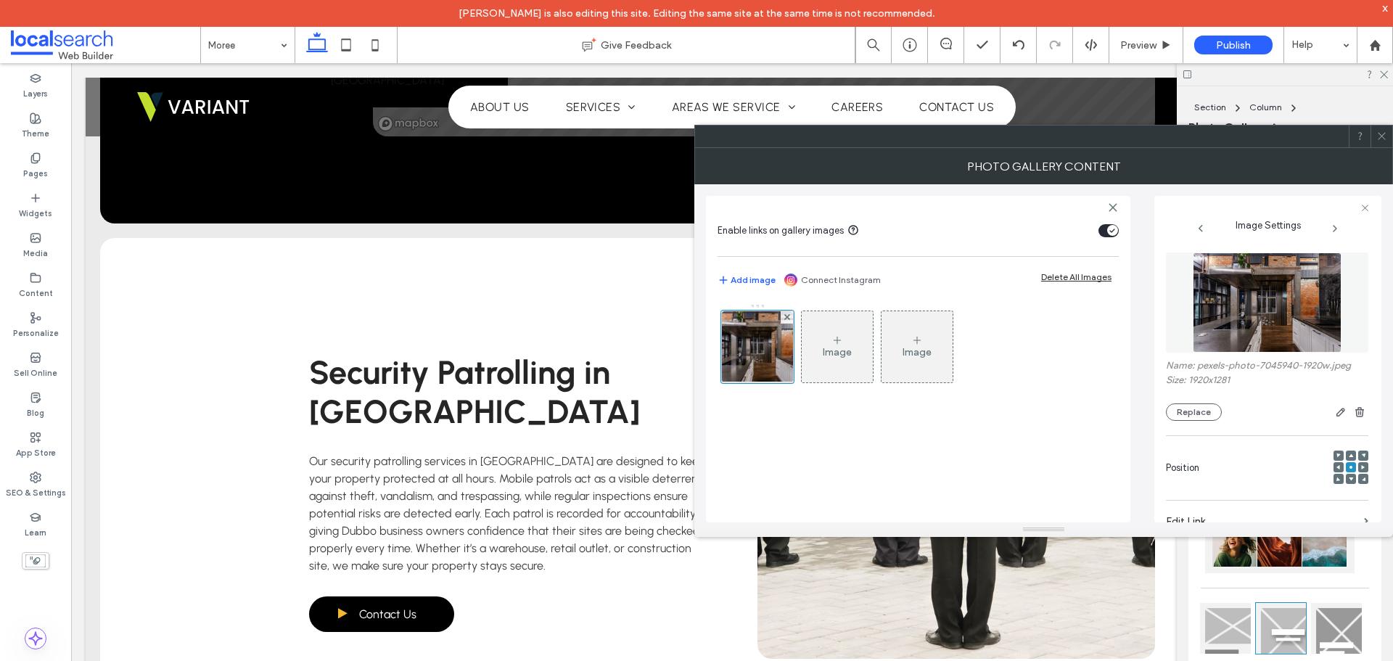
click at [1210, 398] on div "Name: pexels-photo-7045940-1920w.jpeg Size: 1920x1281 Replace" at bounding box center [1267, 390] width 202 height 61
click at [1209, 400] on div "Name: pexels-photo-7045940-1920w.jpeg Size: 1920x1281 Replace" at bounding box center [1267, 390] width 202 height 61
click at [1208, 404] on button "Replace" at bounding box center [1194, 411] width 56 height 17
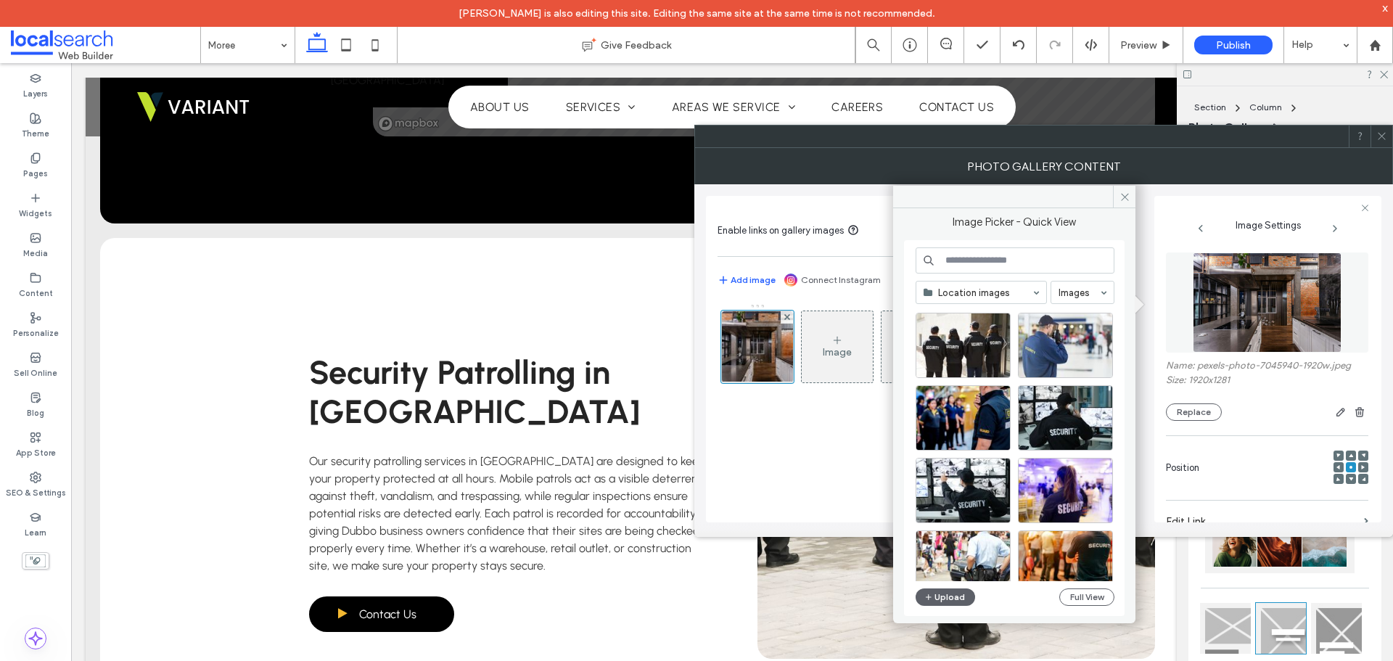
scroll to position [435, 0]
click at [960, 295] on input at bounding box center [977, 292] width 108 height 10
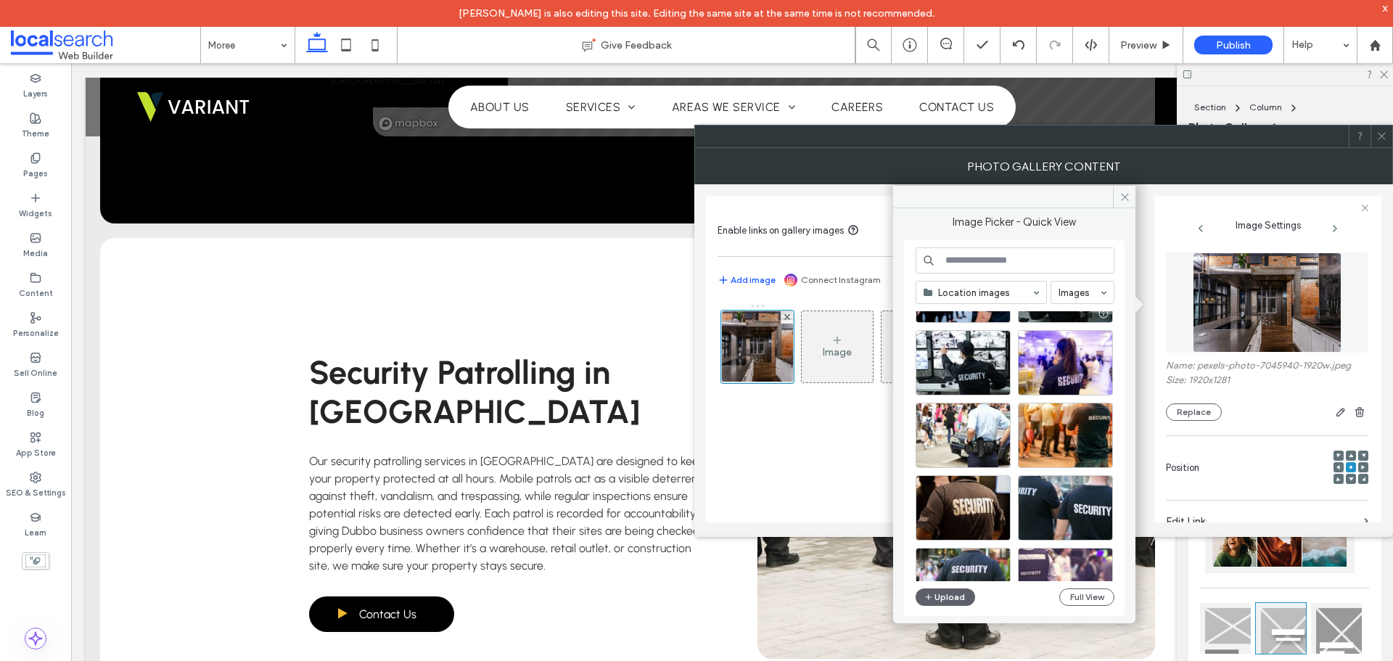
scroll to position [580, 0]
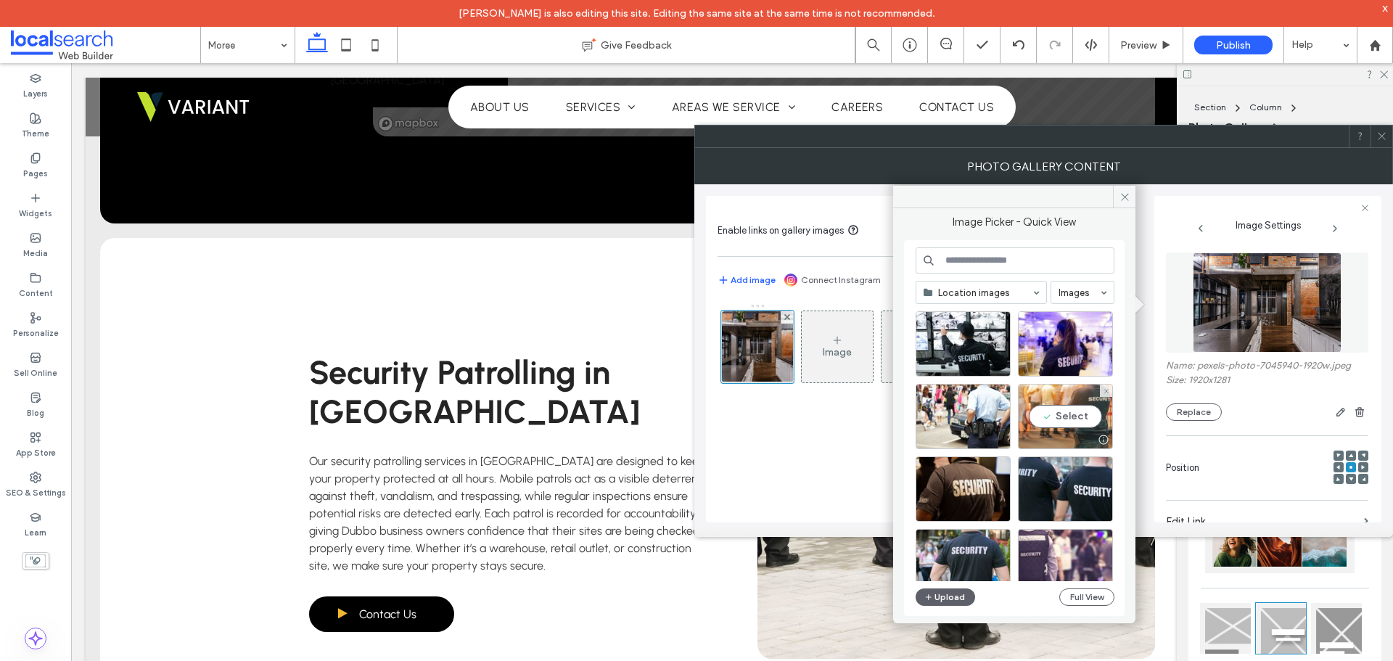
click at [1077, 403] on div "Select" at bounding box center [1065, 416] width 95 height 65
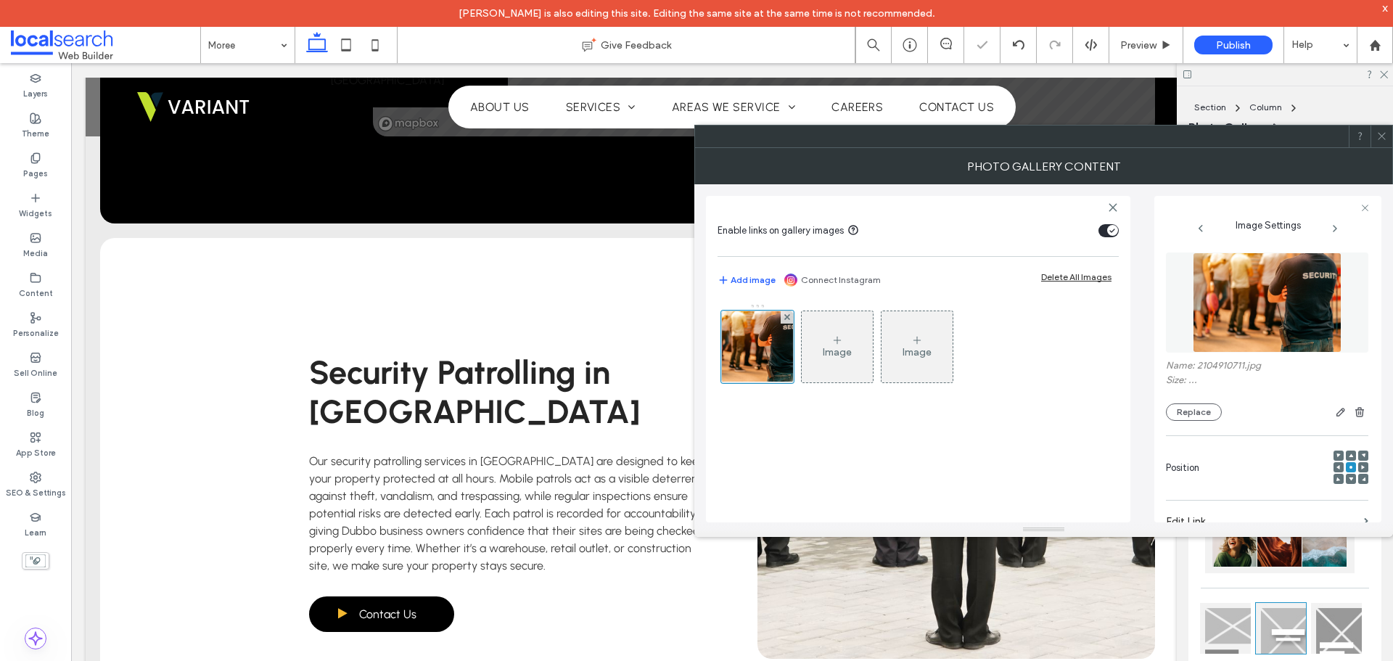
click at [871, 448] on div "Image Image" at bounding box center [917, 405] width 401 height 219
click at [1376, 133] on icon at bounding box center [1381, 136] width 11 height 11
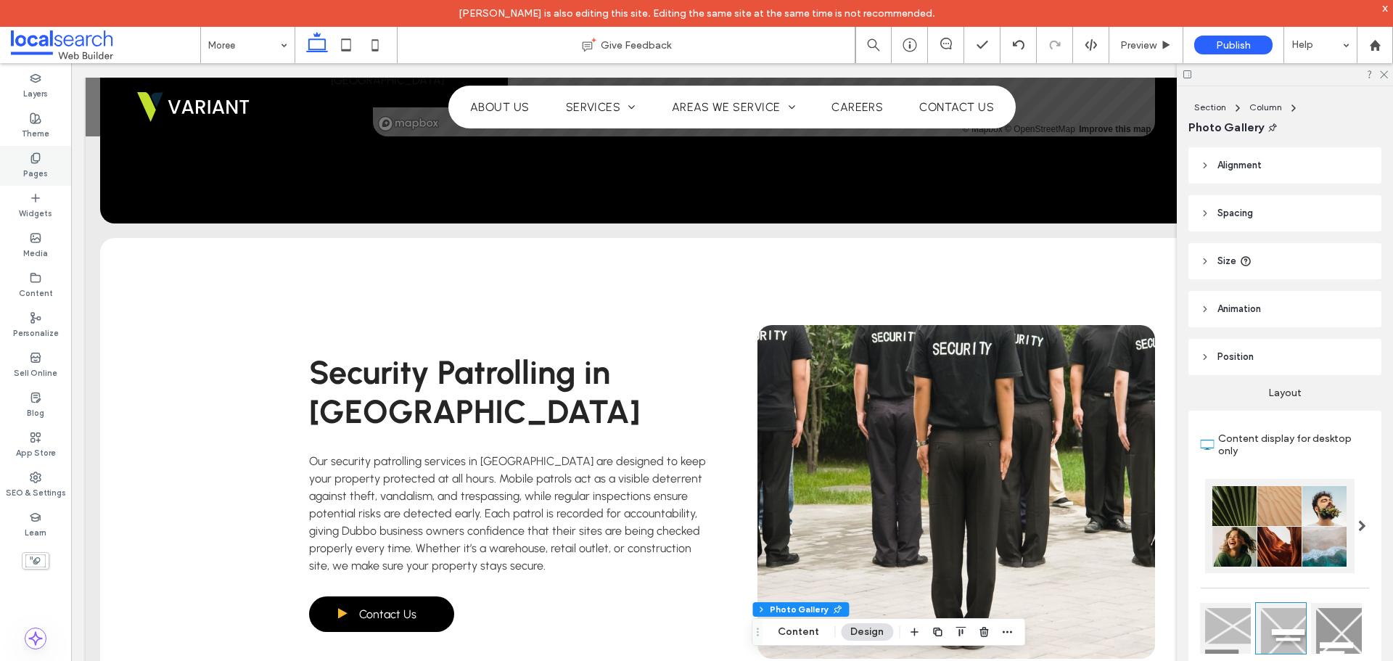
click at [38, 155] on icon at bounding box center [36, 158] width 12 height 12
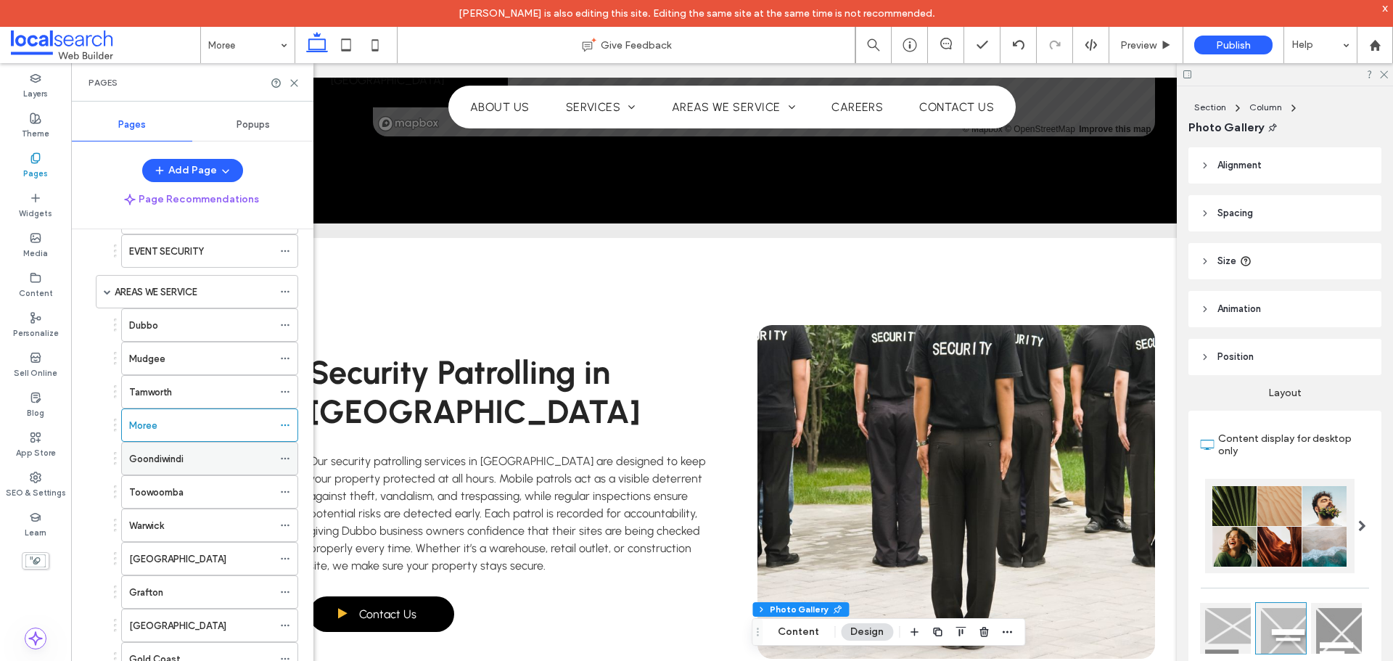
scroll to position [290, 0]
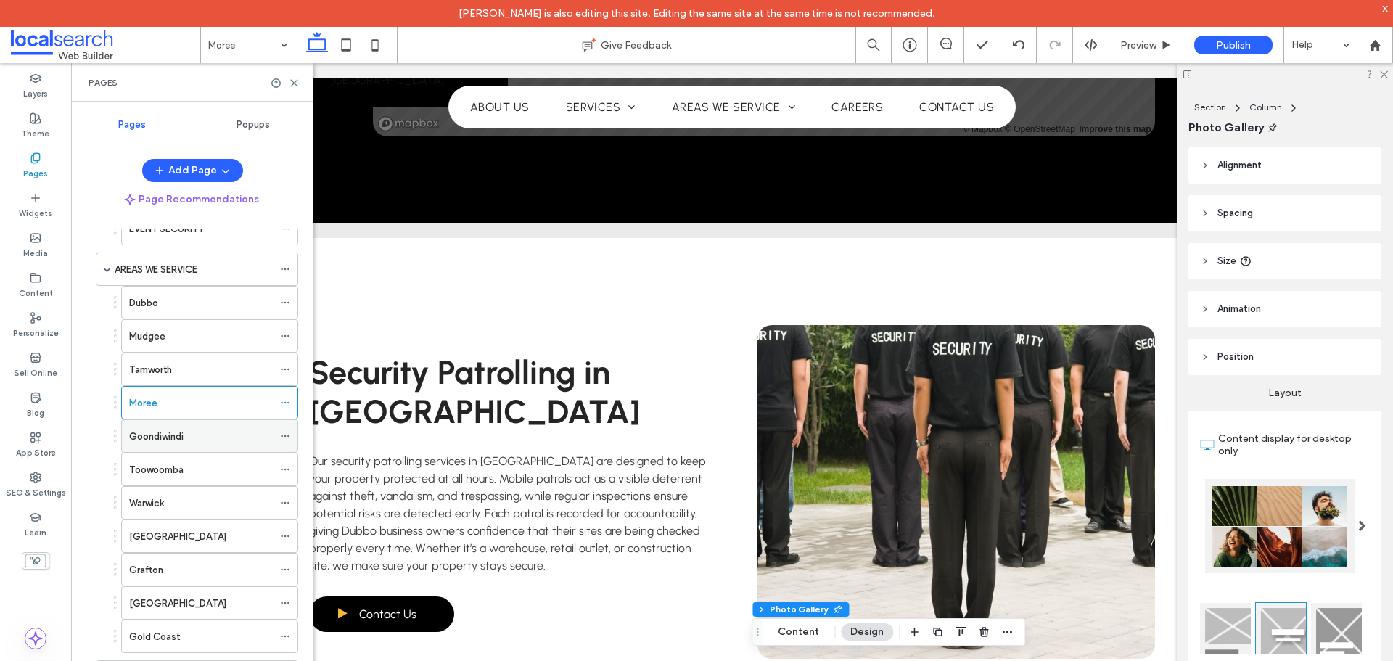
click at [203, 439] on div "Goondiwindi" at bounding box center [201, 436] width 144 height 15
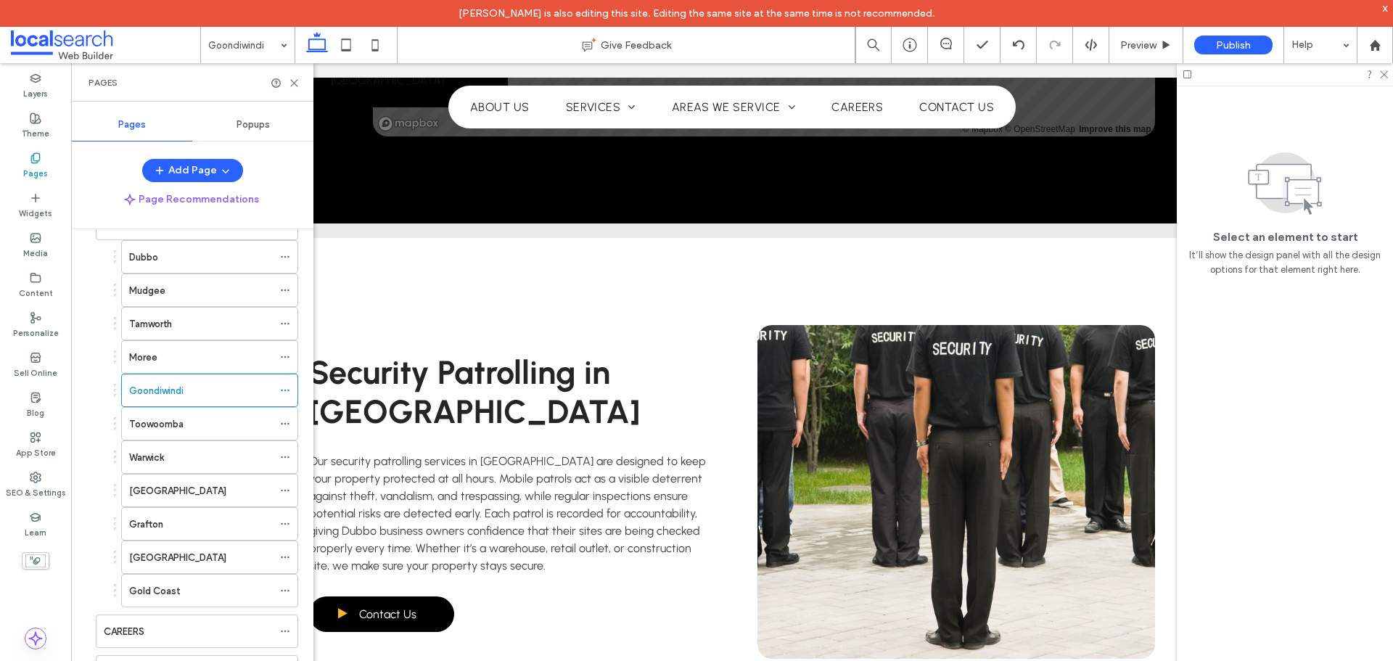
scroll to position [380, 0]
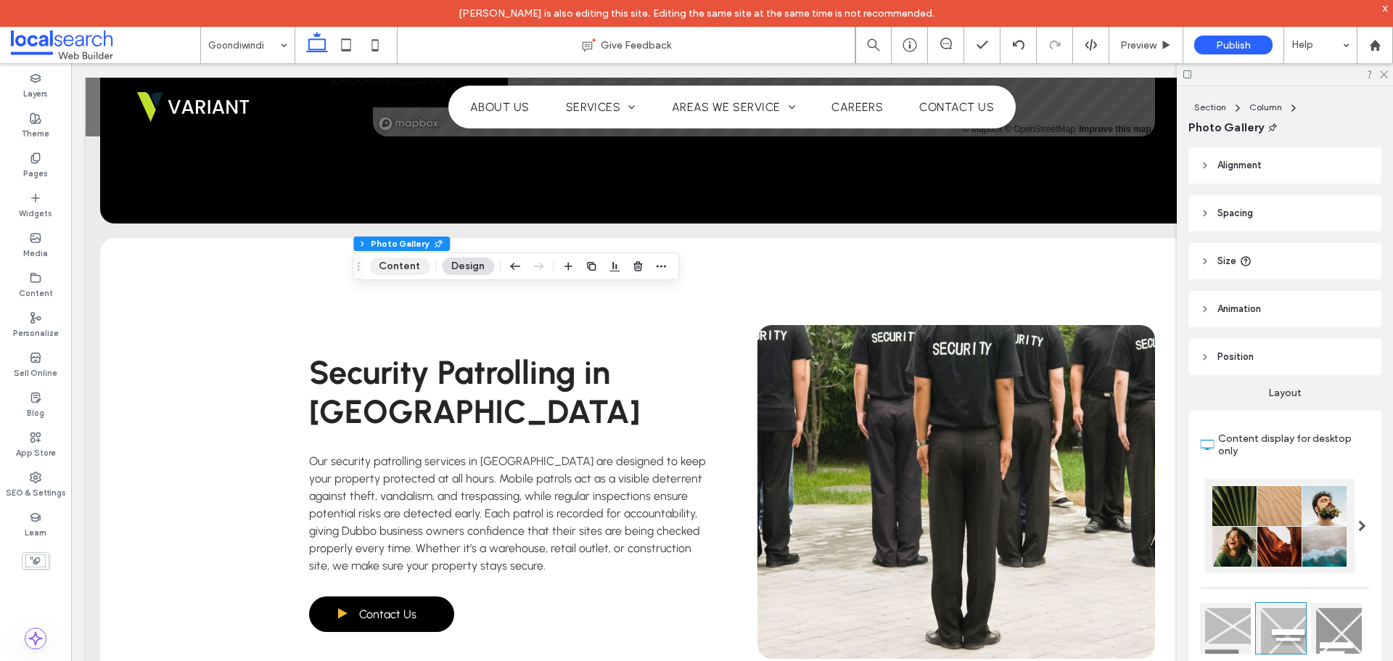
click at [406, 268] on button "Content" at bounding box center [399, 266] width 60 height 17
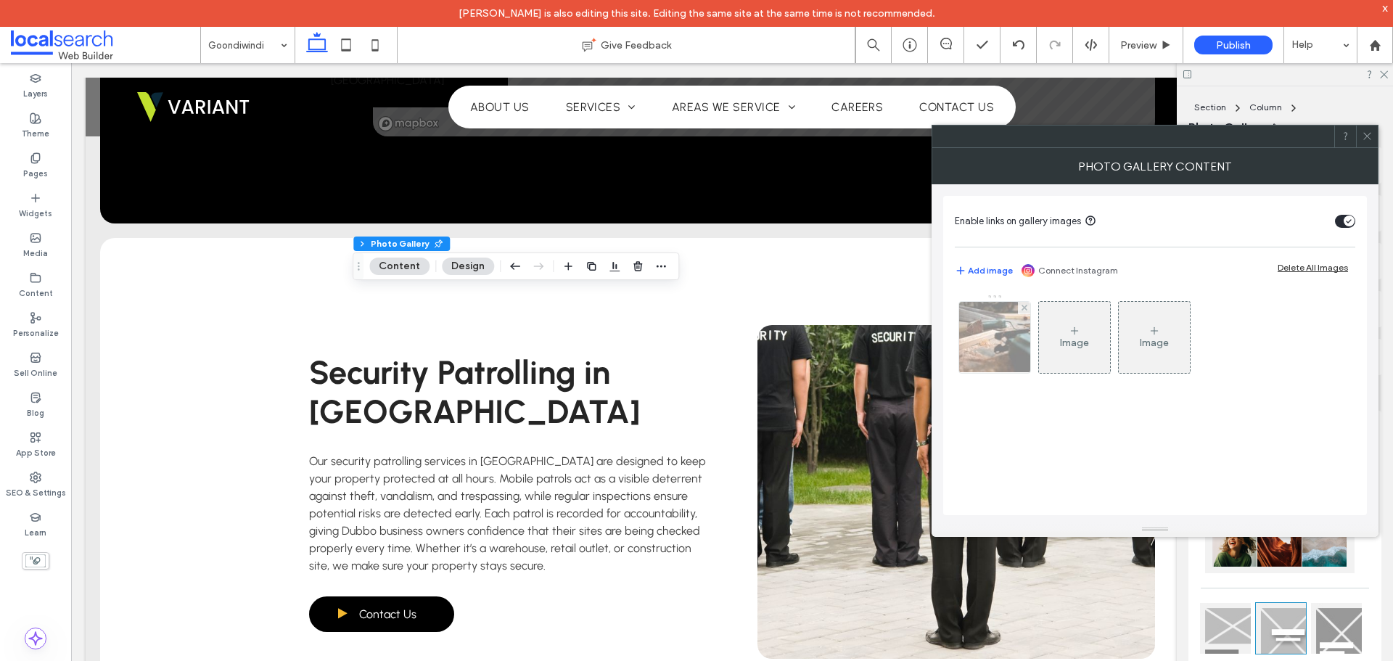
click at [961, 343] on img at bounding box center [995, 337] width 107 height 71
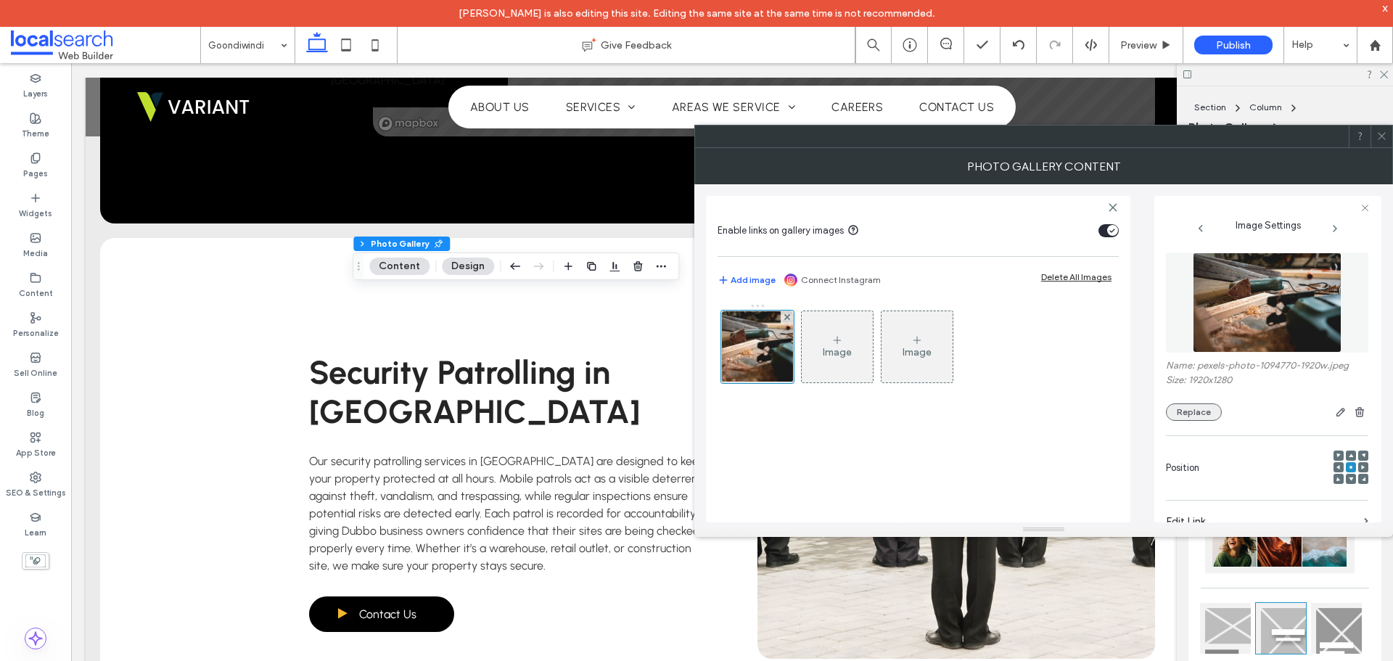
click at [1204, 416] on button "Replace" at bounding box center [1194, 411] width 56 height 17
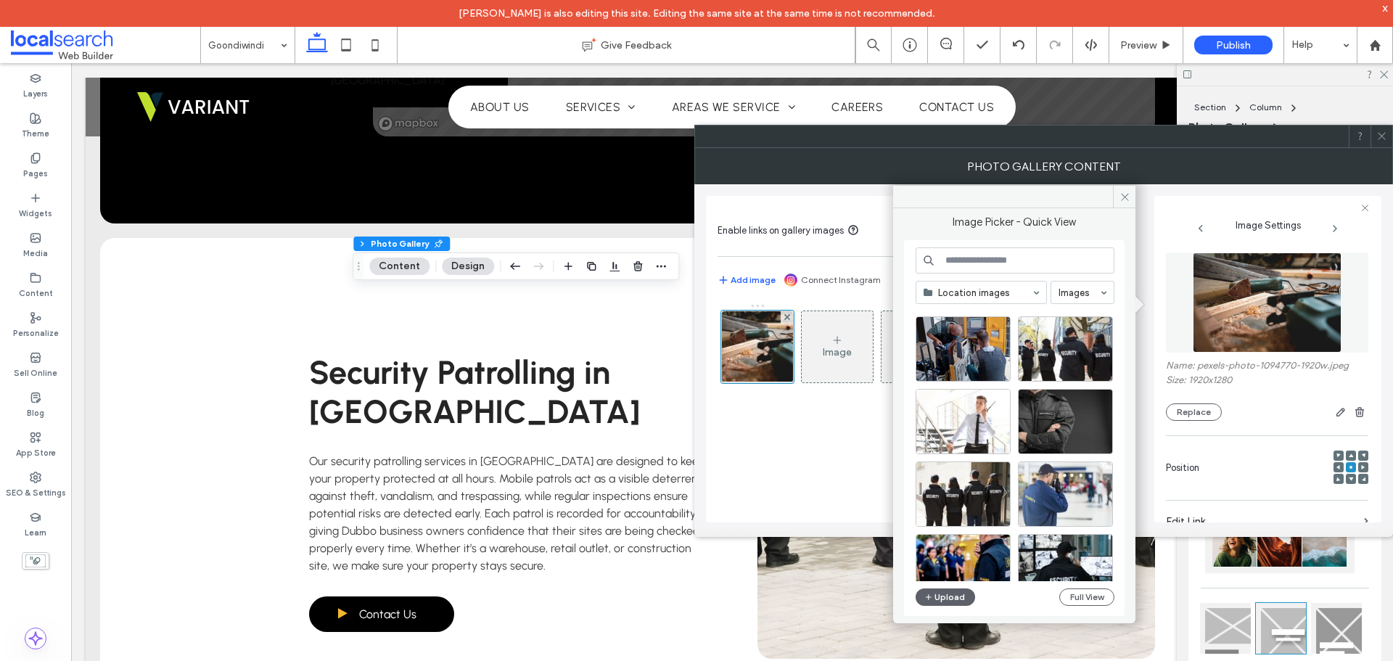
scroll to position [290, 0]
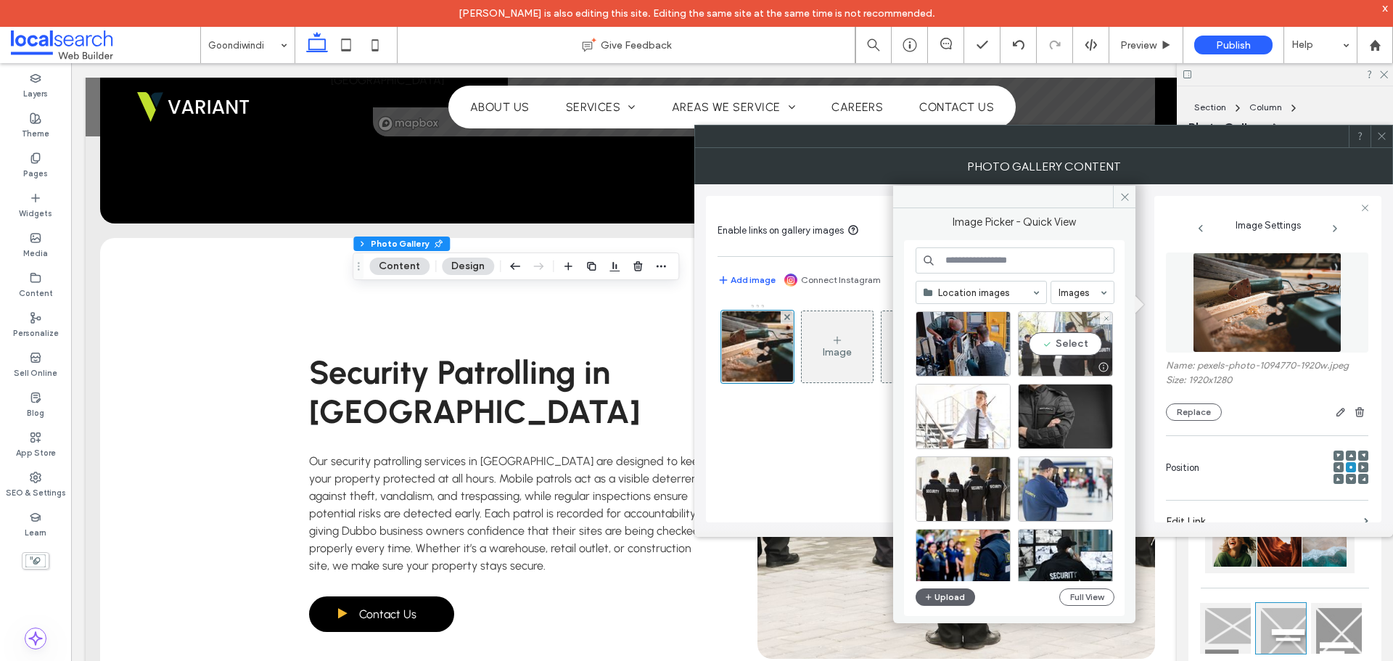
click at [1077, 374] on div at bounding box center [1065, 366] width 94 height 17
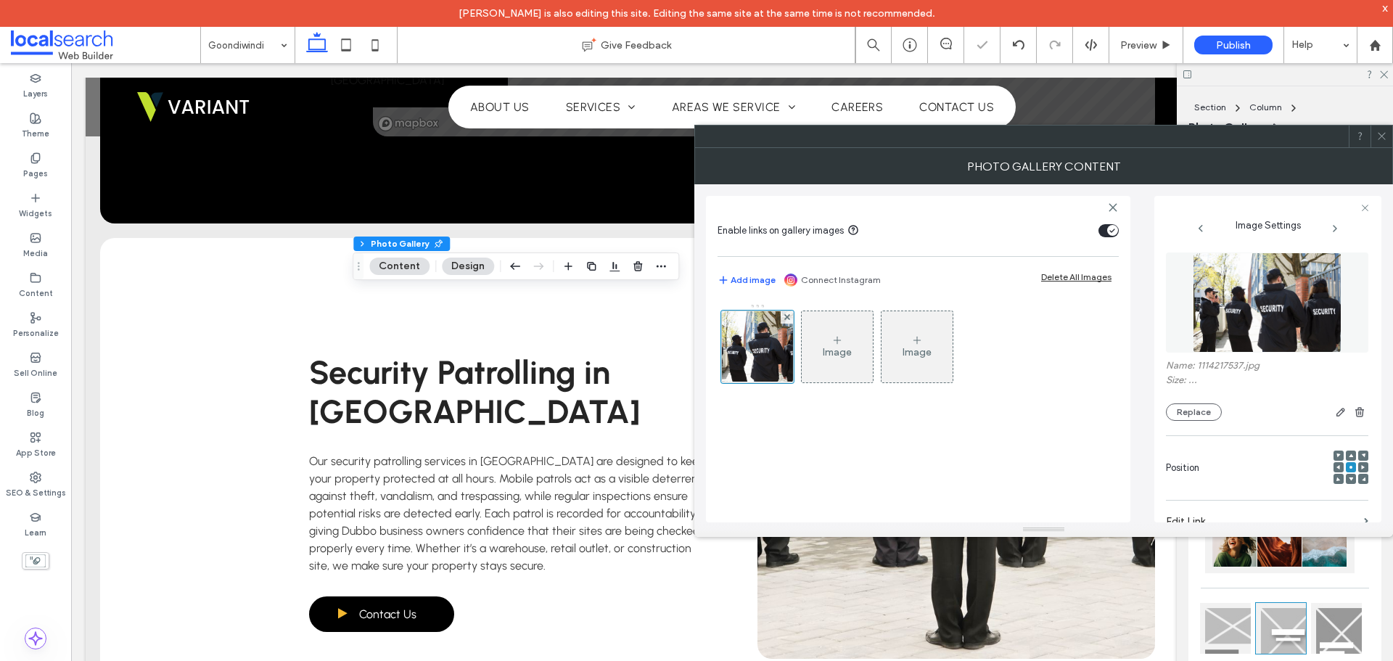
click at [1382, 141] on icon at bounding box center [1381, 136] width 11 height 11
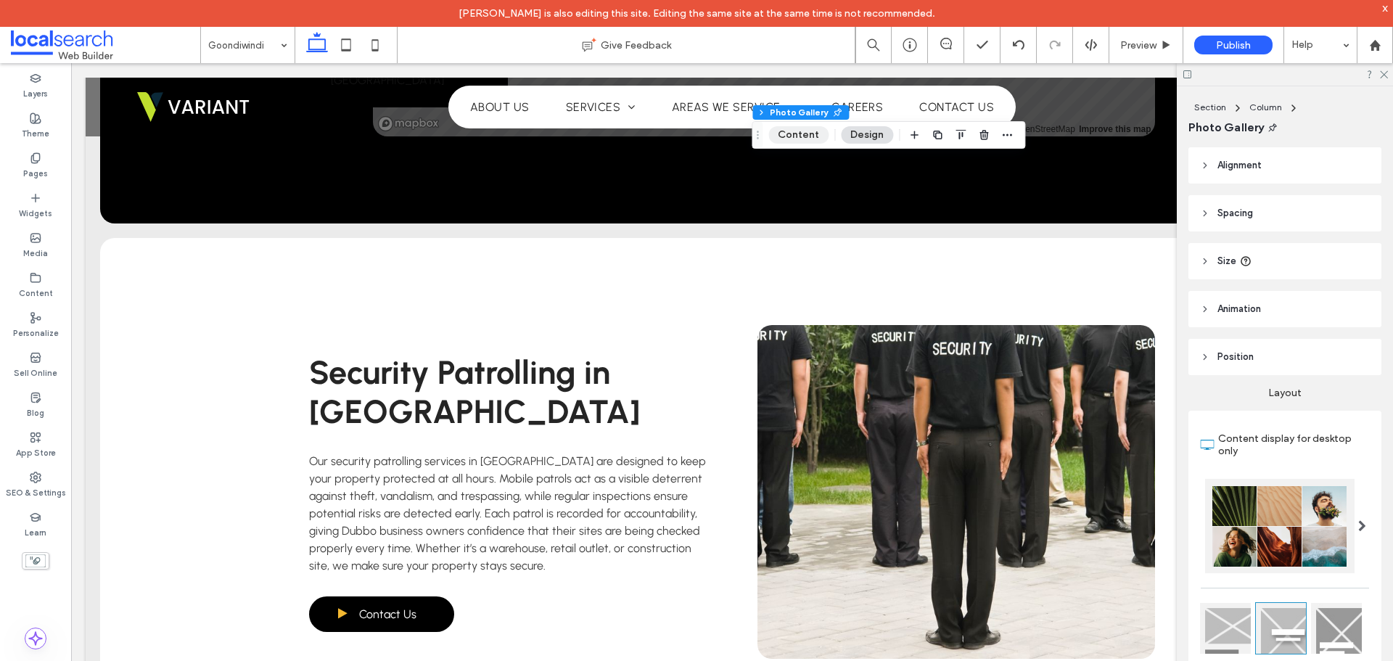
click at [779, 133] on button "Content" at bounding box center [798, 134] width 60 height 17
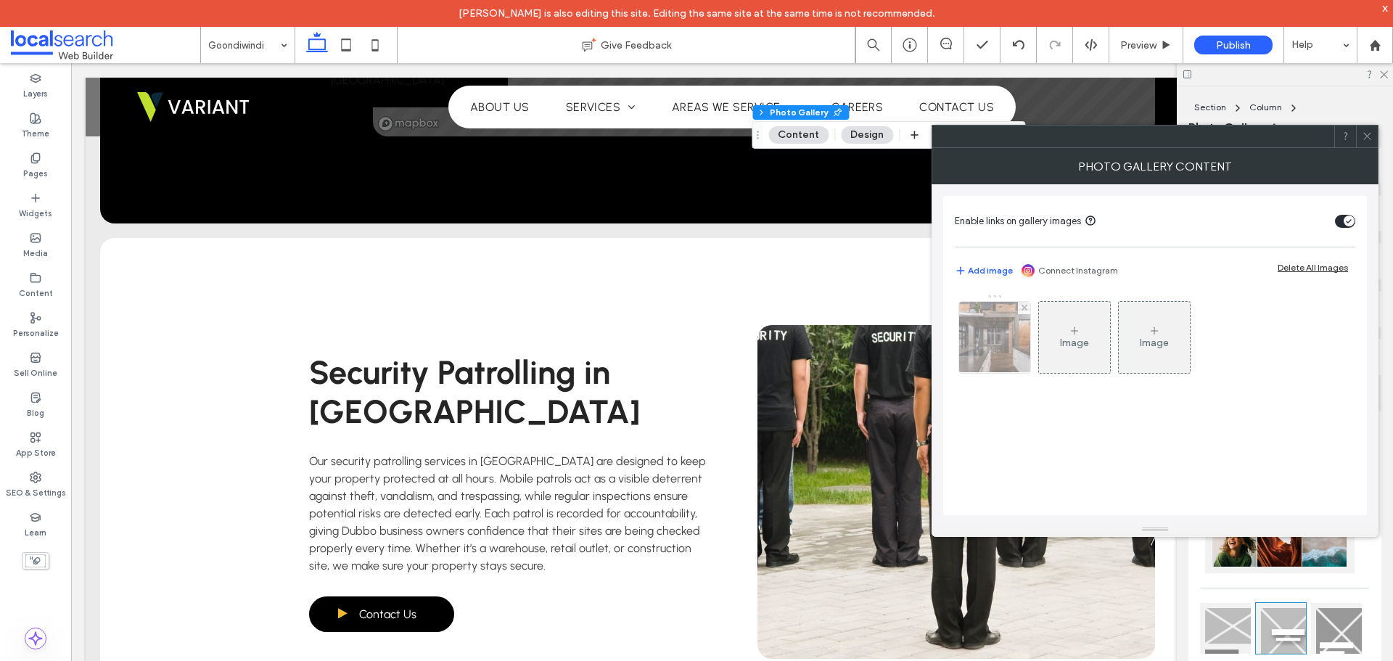
click at [972, 341] on img at bounding box center [995, 337] width 107 height 71
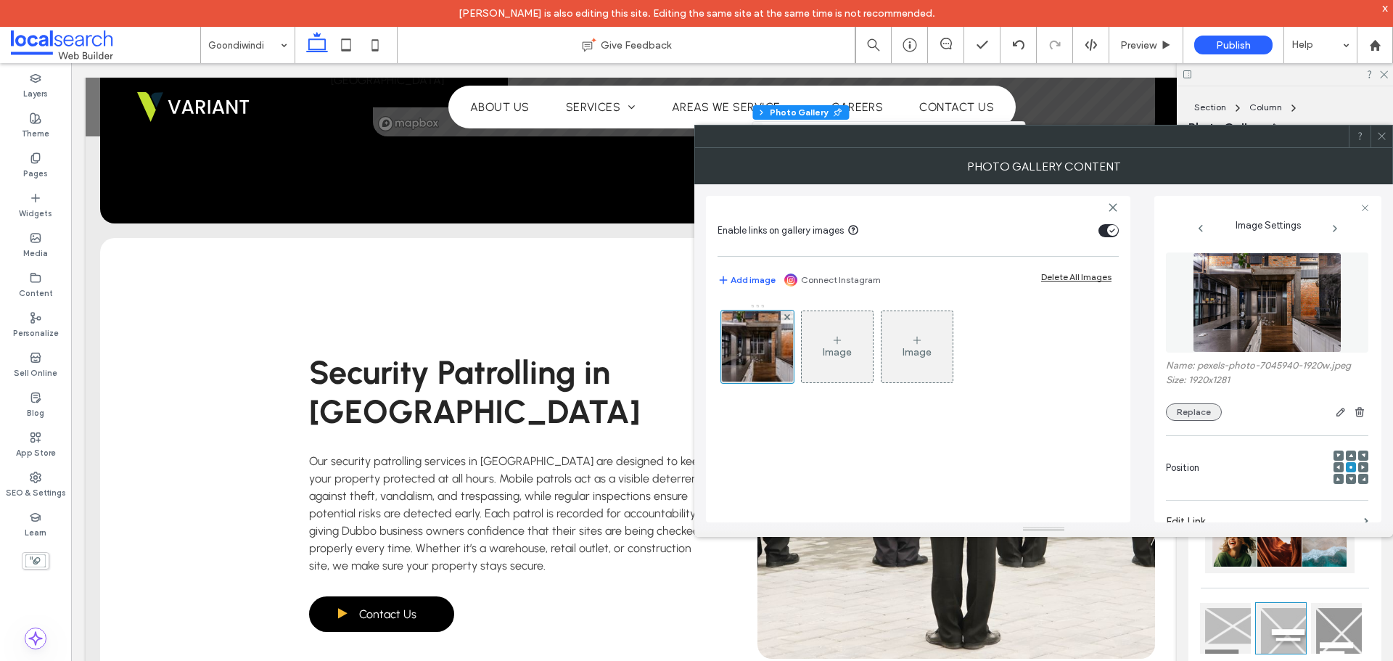
click at [1193, 409] on button "Replace" at bounding box center [1194, 411] width 56 height 17
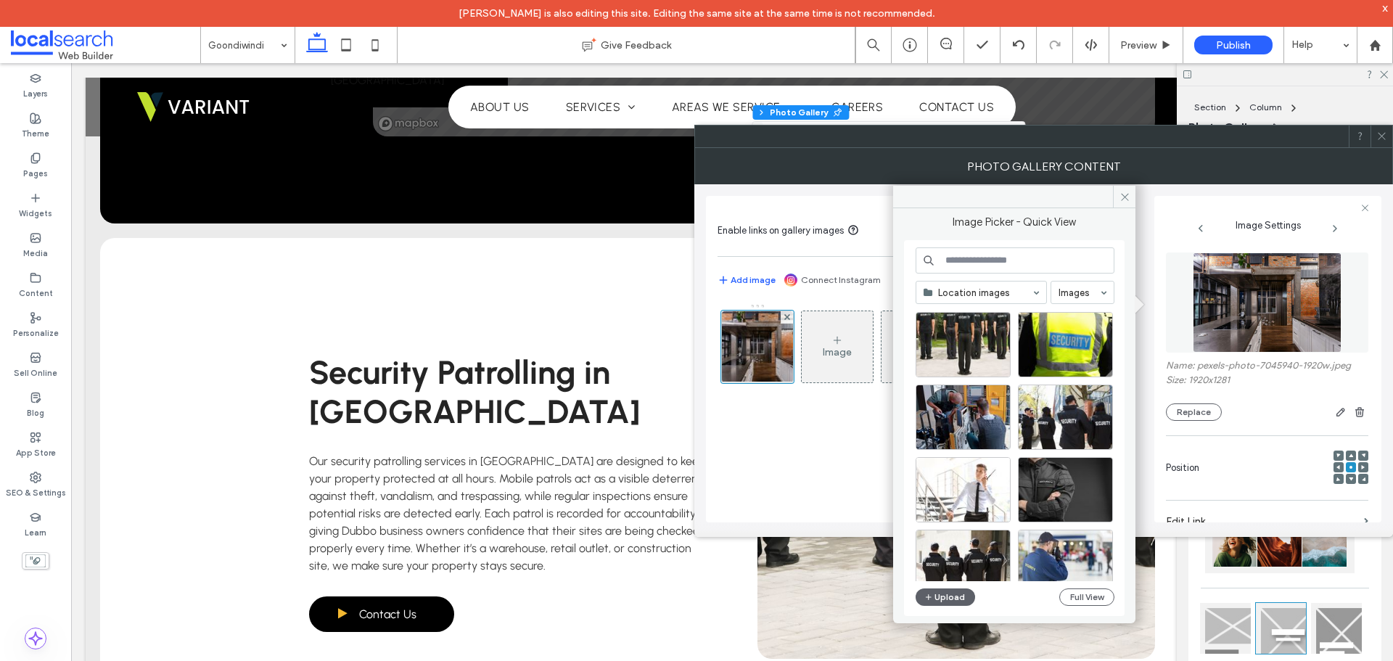
scroll to position [218, 0]
click at [1067, 427] on div "Select" at bounding box center [1065, 416] width 95 height 65
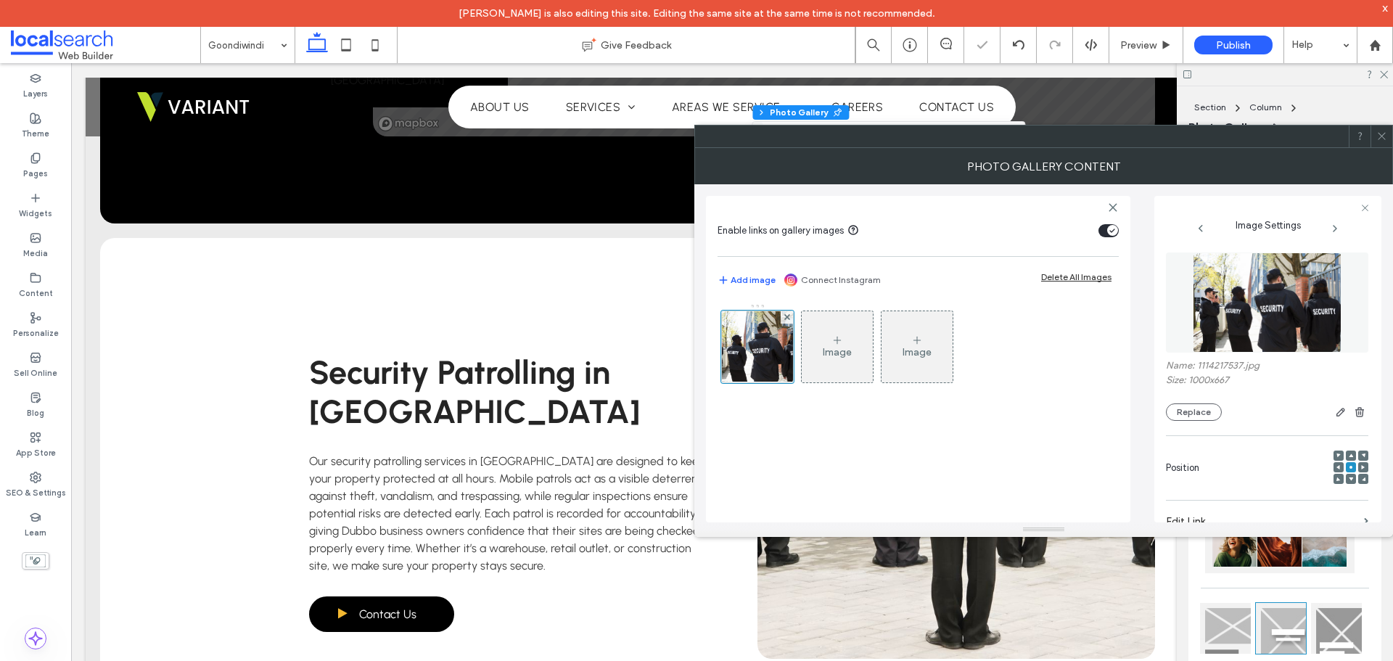
click at [1378, 140] on icon at bounding box center [1381, 136] width 11 height 11
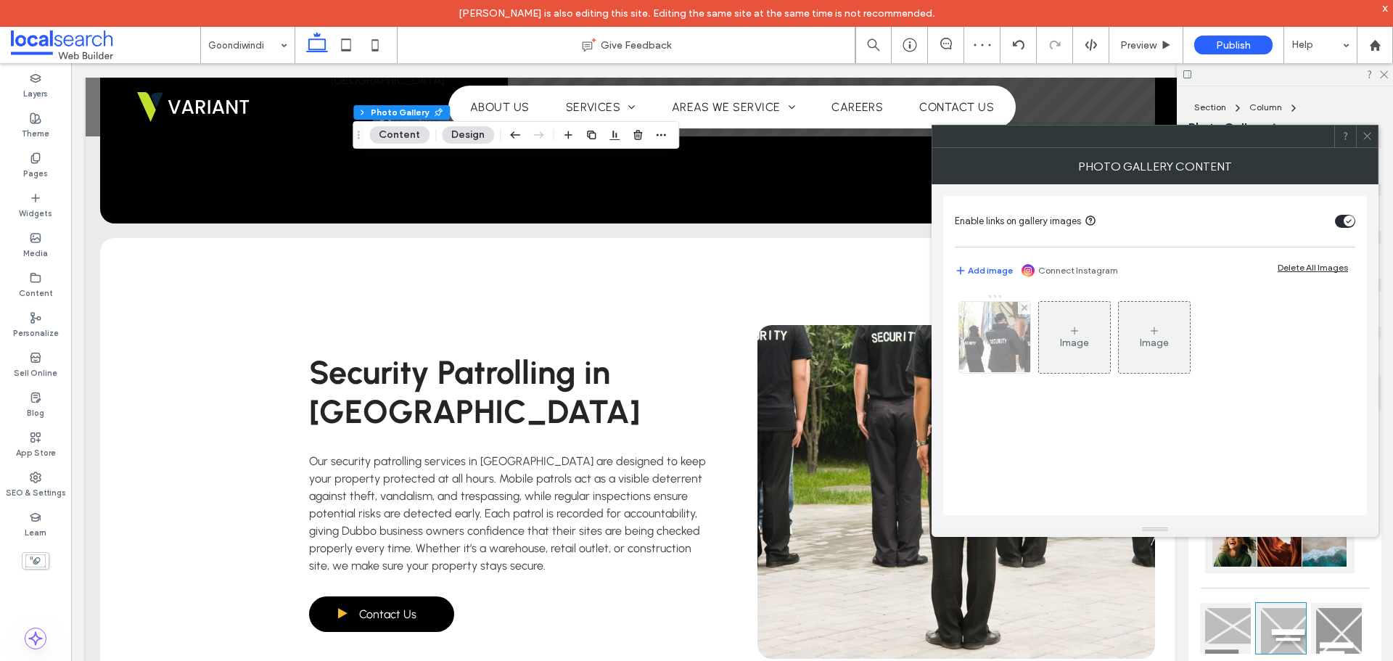
click at [995, 341] on img at bounding box center [995, 337] width 107 height 71
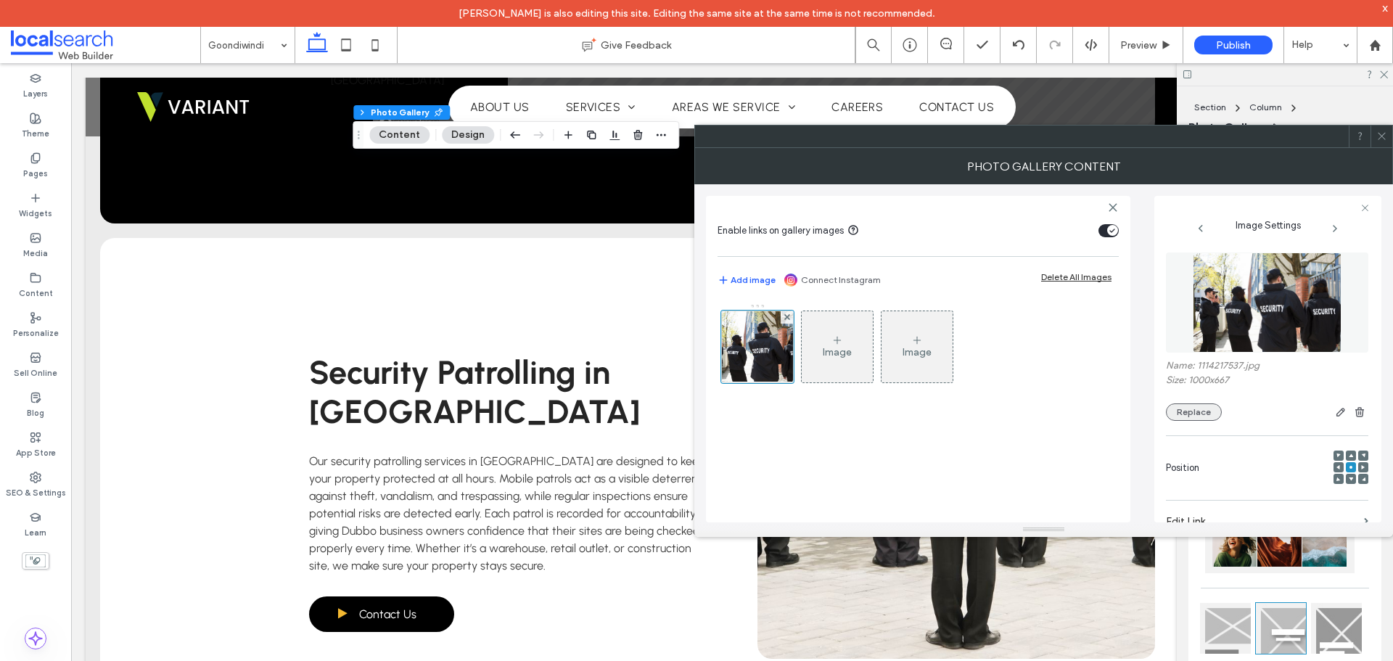
click at [1183, 413] on button "Replace" at bounding box center [1194, 411] width 56 height 17
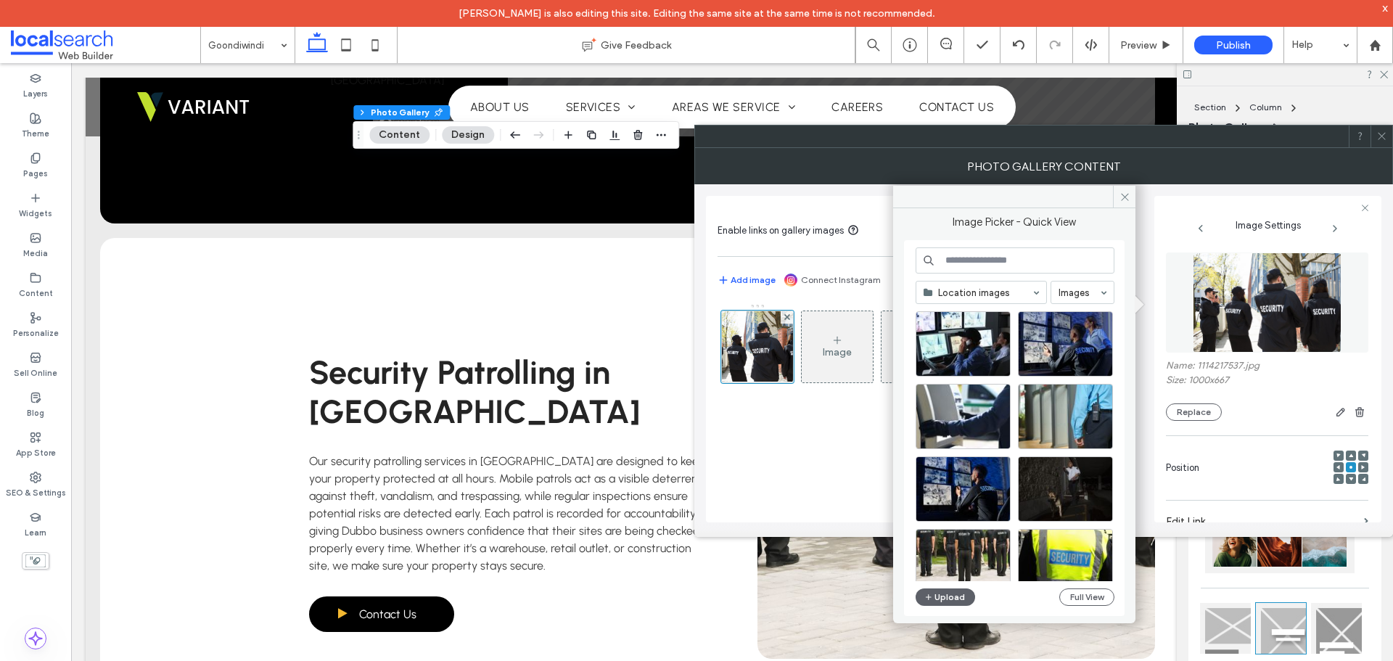
scroll to position [290, 0]
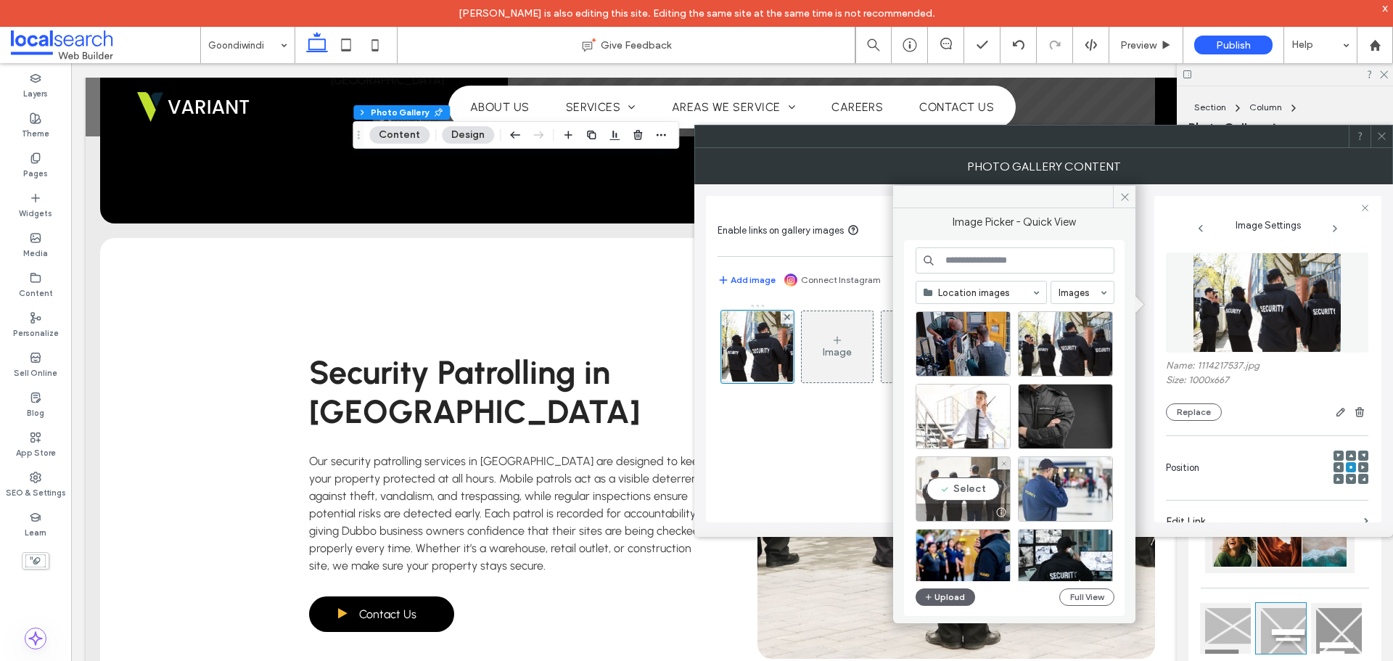
click at [960, 480] on div "Select" at bounding box center [962, 488] width 95 height 65
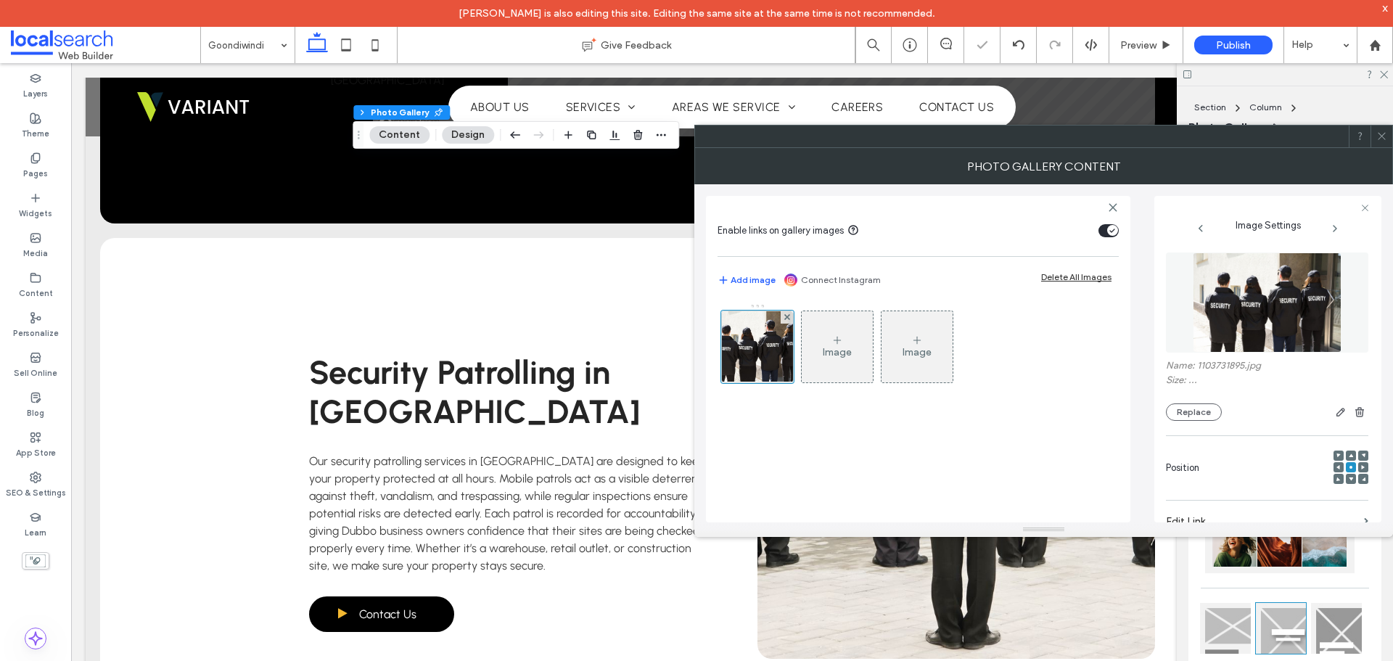
click at [1377, 135] on icon at bounding box center [1381, 136] width 11 height 11
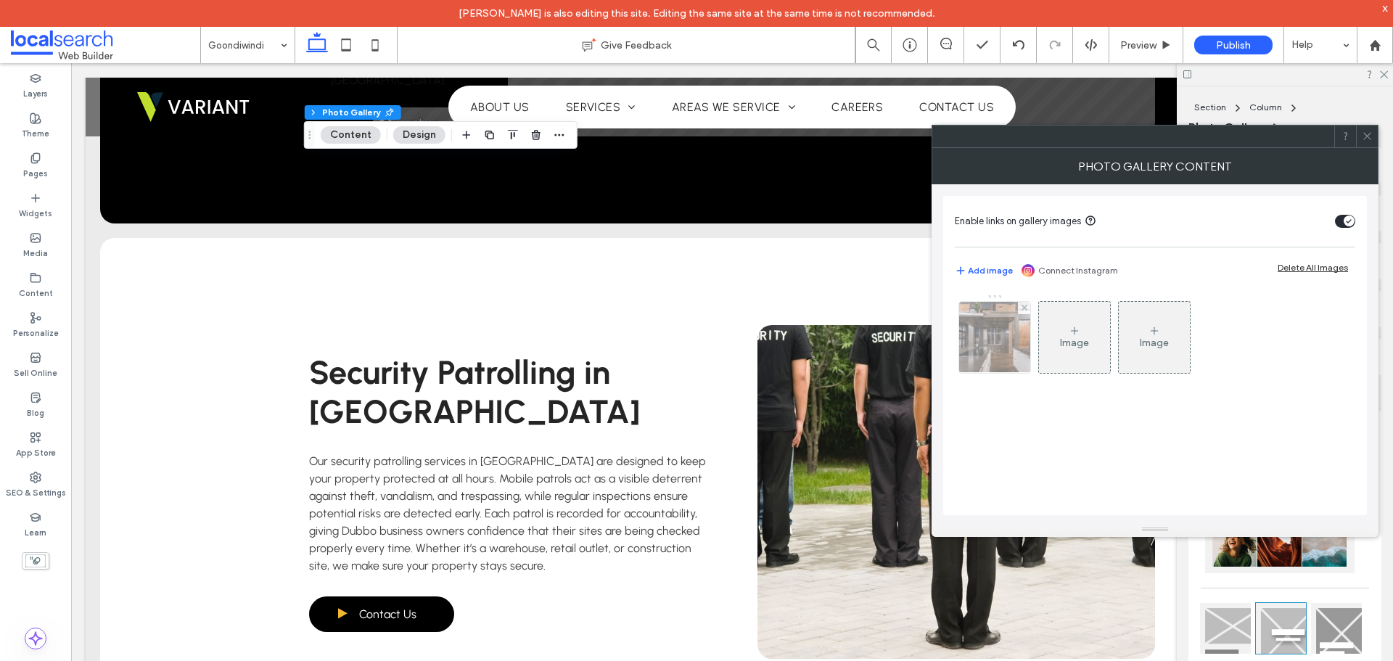
click at [1019, 324] on img at bounding box center [995, 337] width 107 height 71
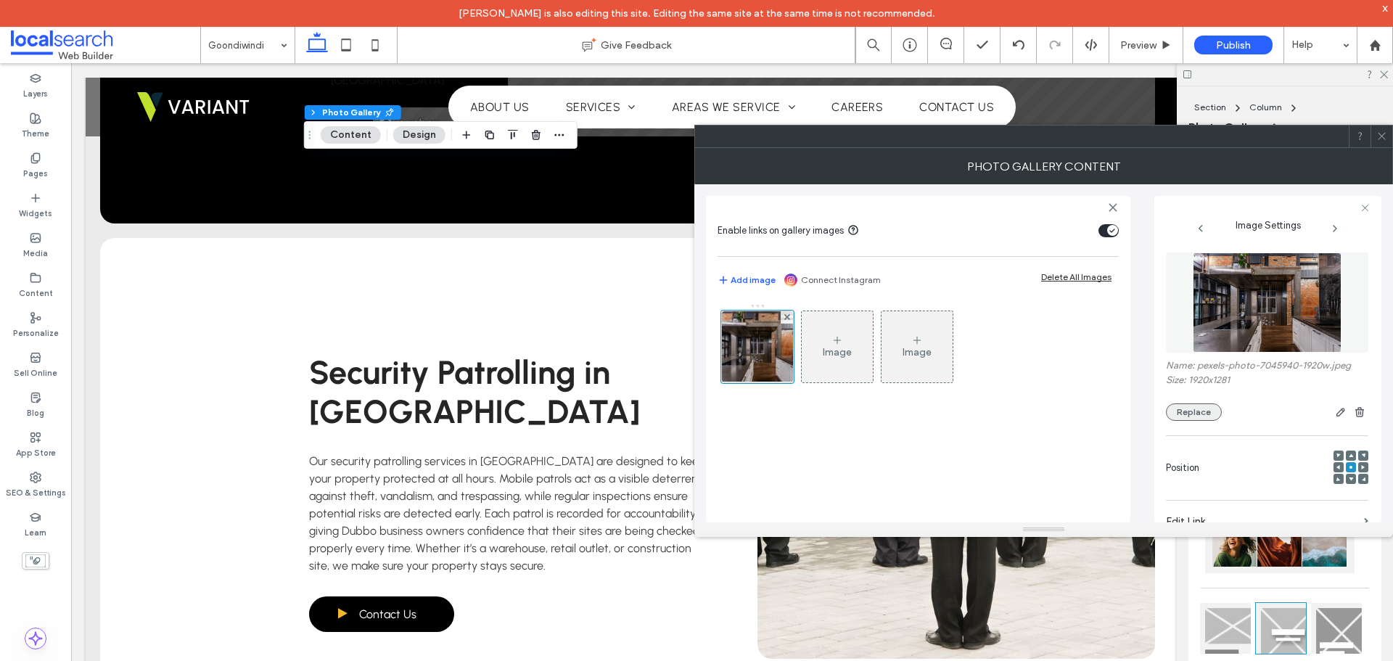
click at [1219, 411] on button "Replace" at bounding box center [1194, 411] width 56 height 17
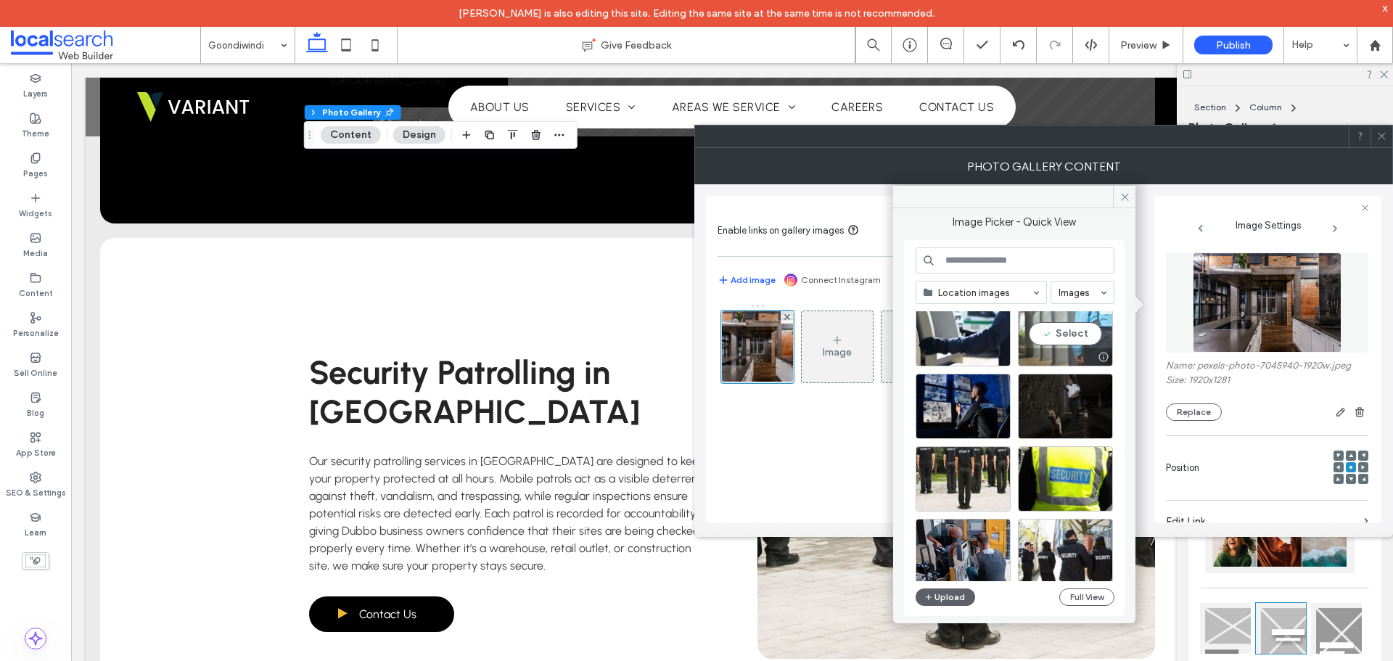
scroll to position [145, 0]
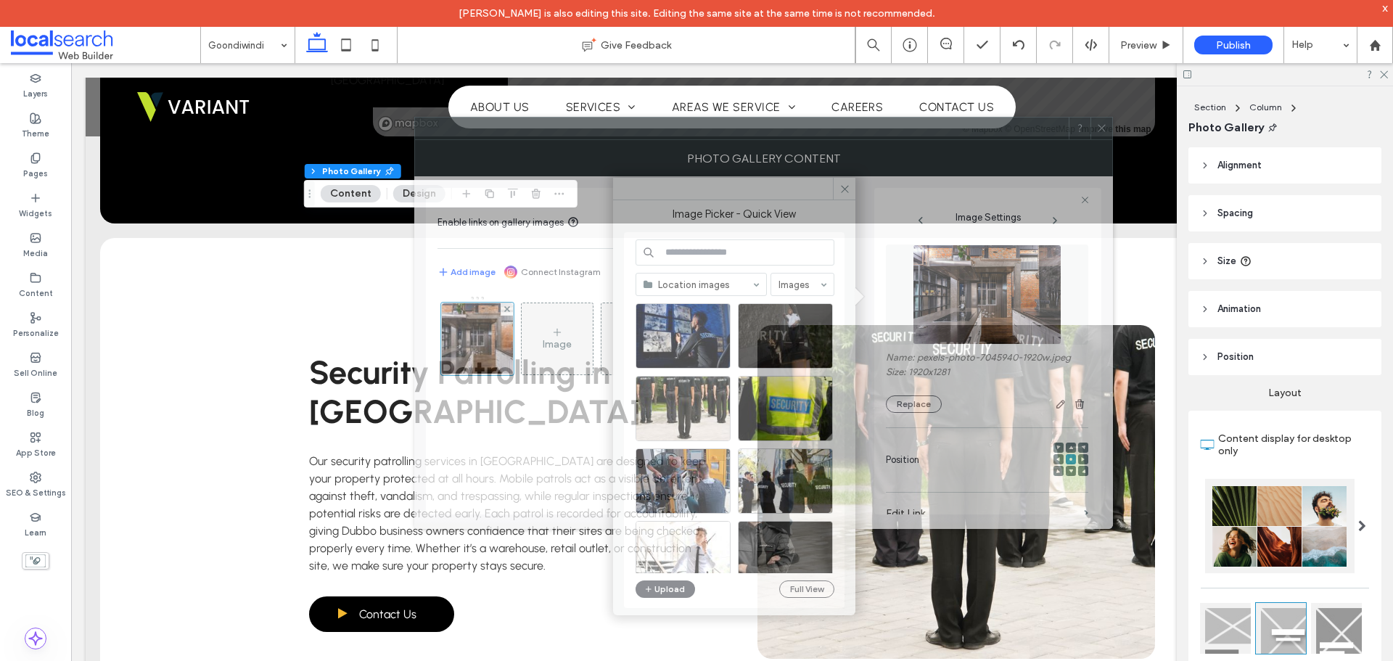
drag, startPoint x: 1087, startPoint y: 151, endPoint x: 807, endPoint y: 143, distance: 280.1
click at [807, 143] on div "Photo Gallery Content" at bounding box center [763, 158] width 699 height 36
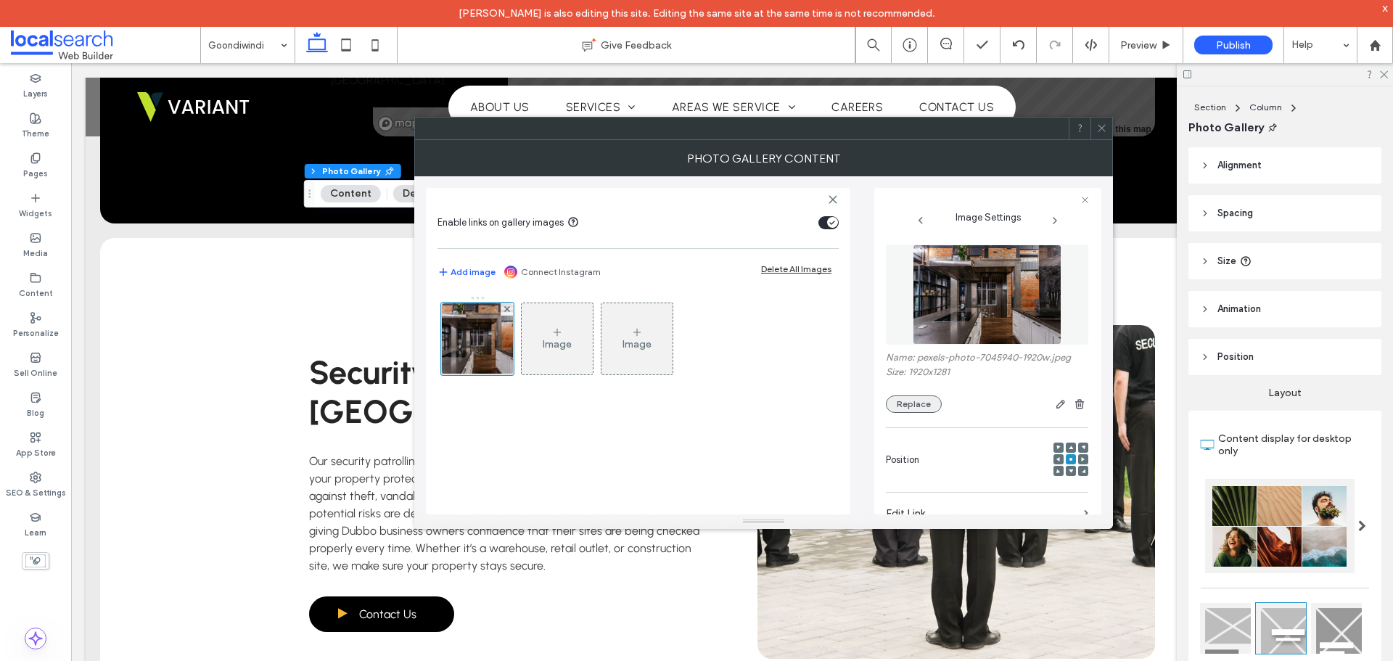
click at [926, 405] on button "Replace" at bounding box center [914, 403] width 56 height 17
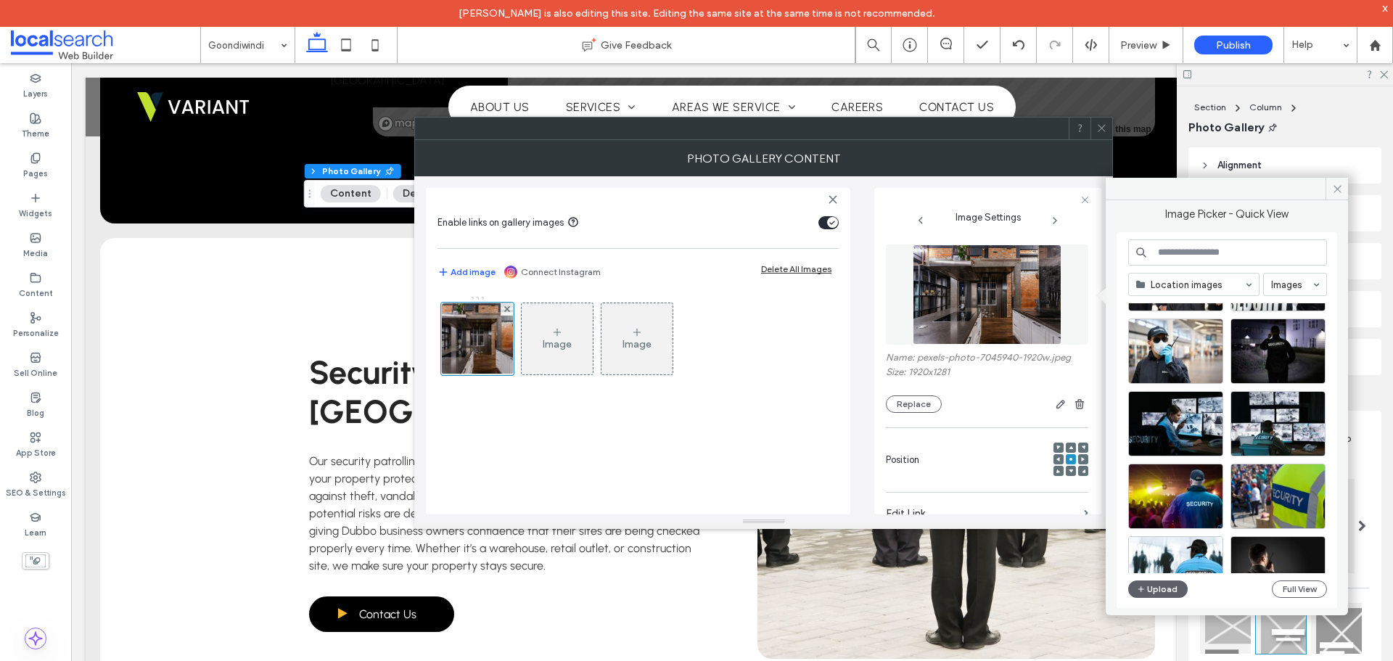
scroll to position [1979, 0]
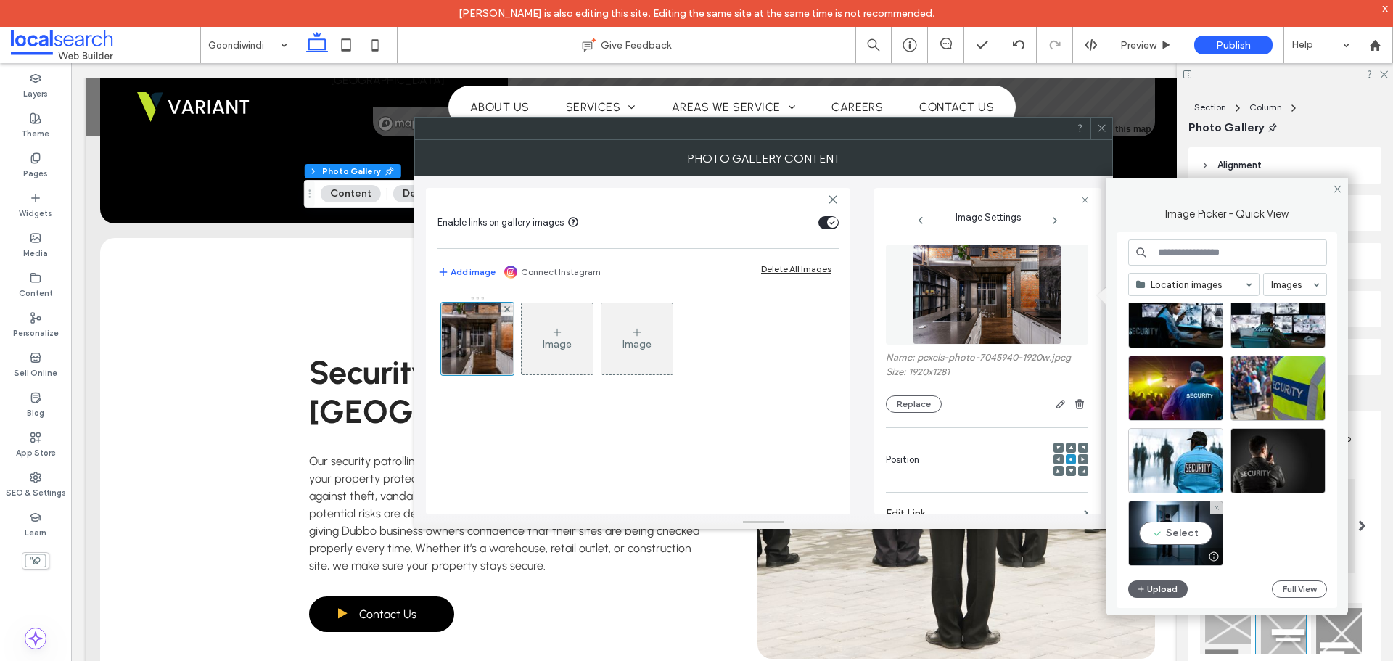
click at [1194, 518] on div "Select" at bounding box center [1175, 533] width 95 height 65
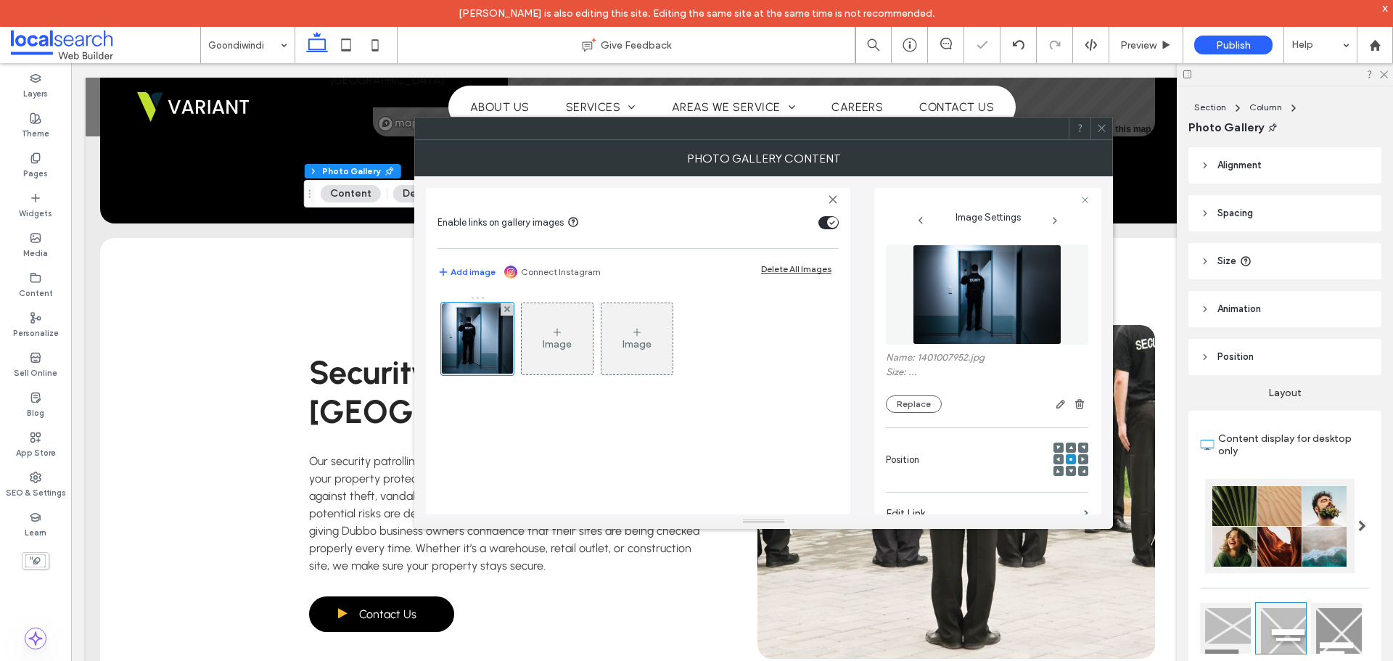
click at [802, 403] on div "Image Image" at bounding box center [637, 397] width 401 height 219
click at [1092, 130] on div at bounding box center [1101, 129] width 22 height 22
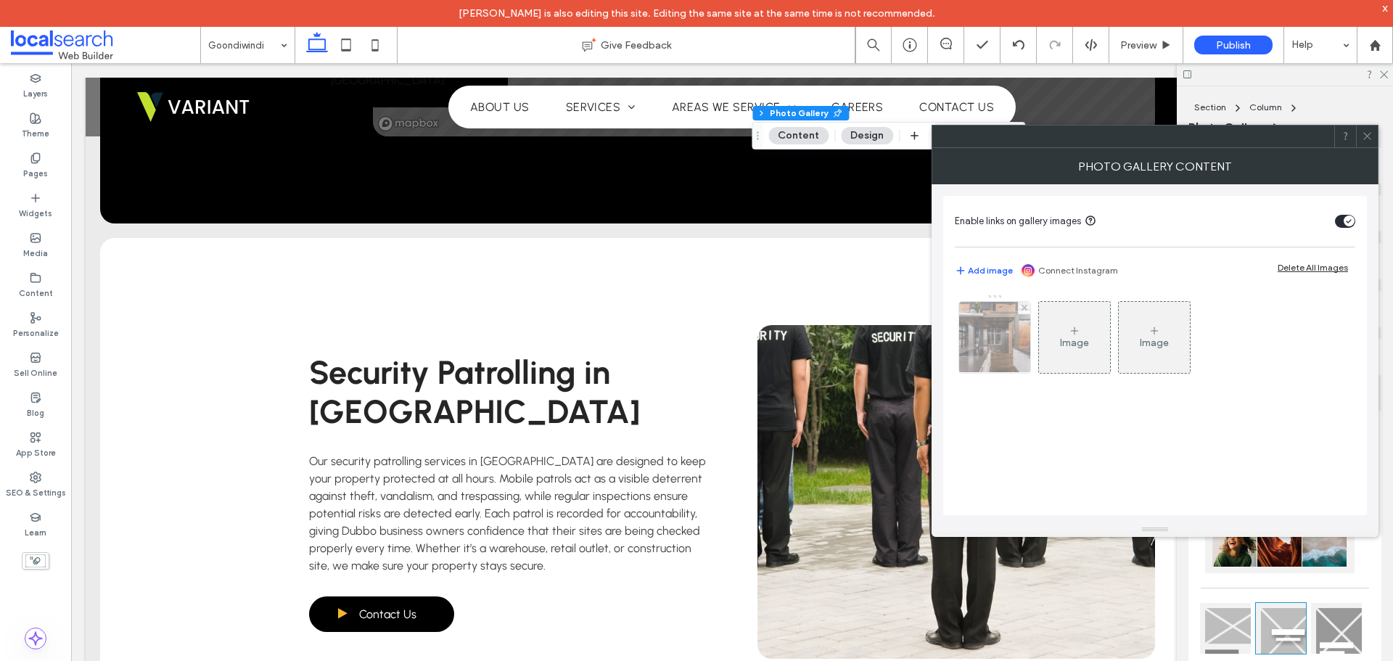
click at [980, 321] on img at bounding box center [995, 337] width 107 height 71
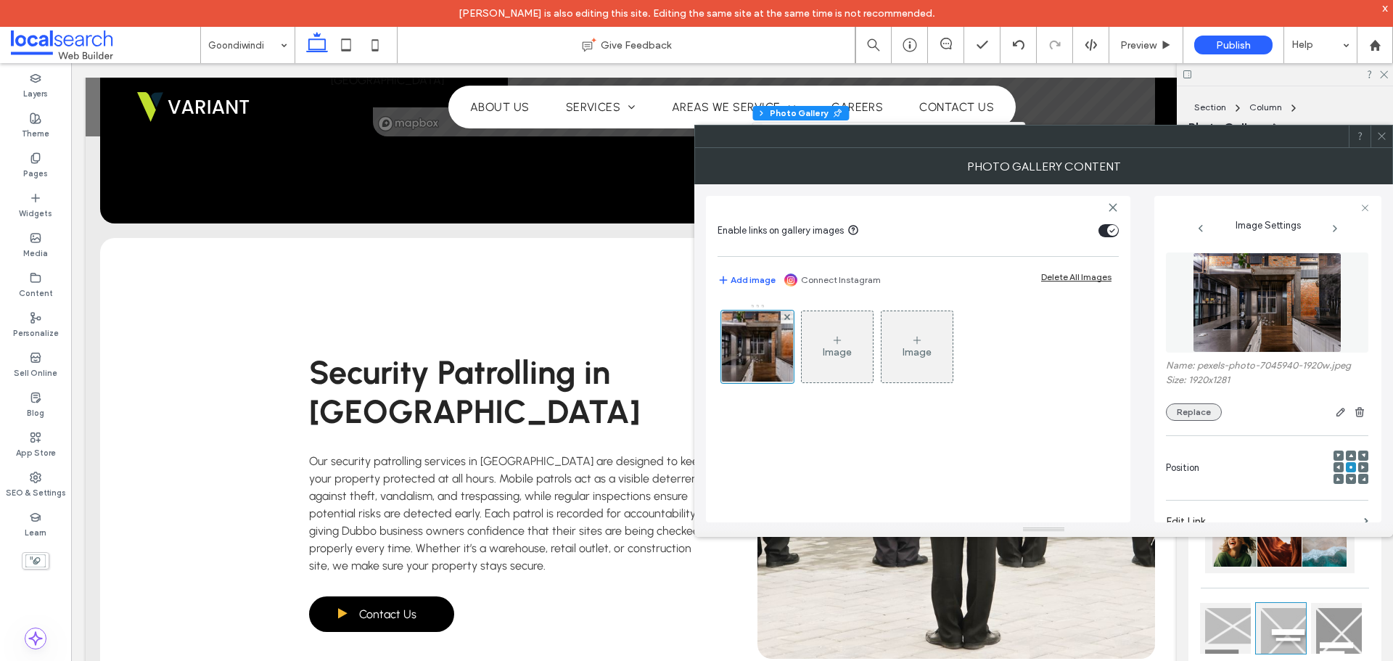
click at [1177, 403] on button "Replace" at bounding box center [1194, 411] width 56 height 17
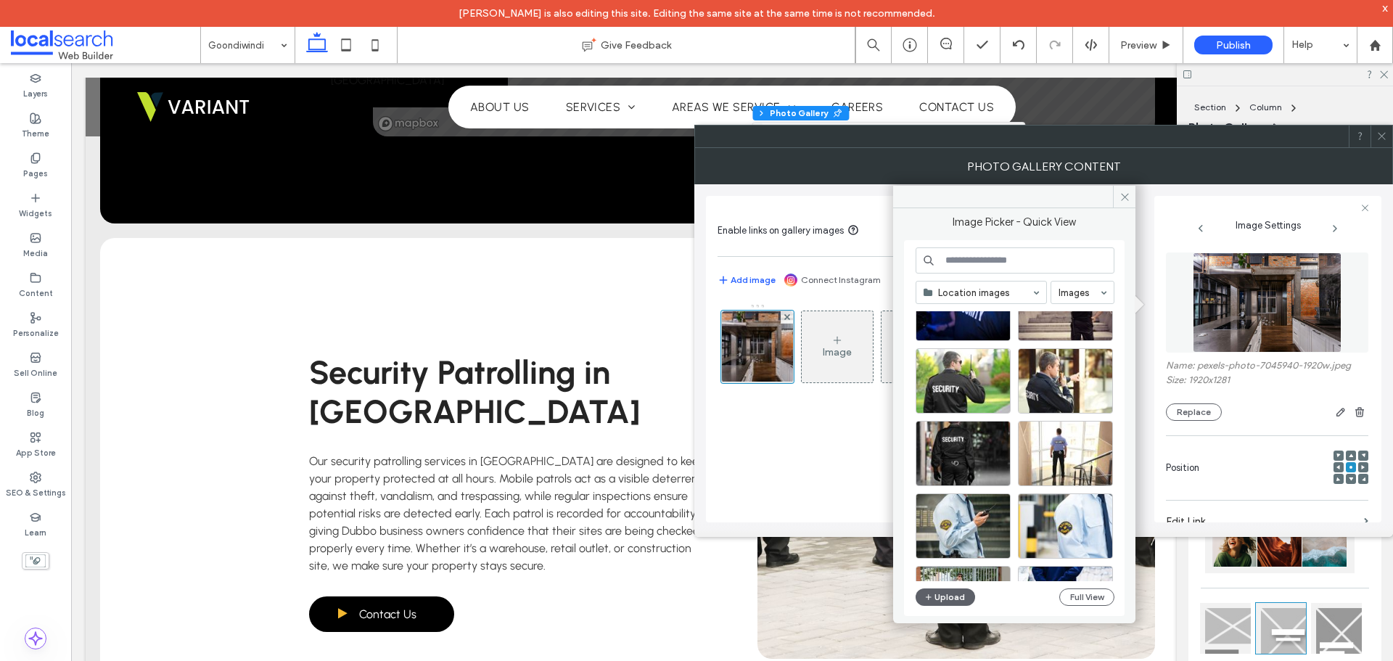
scroll to position [905, 0]
click at [996, 453] on div "Select" at bounding box center [962, 454] width 95 height 65
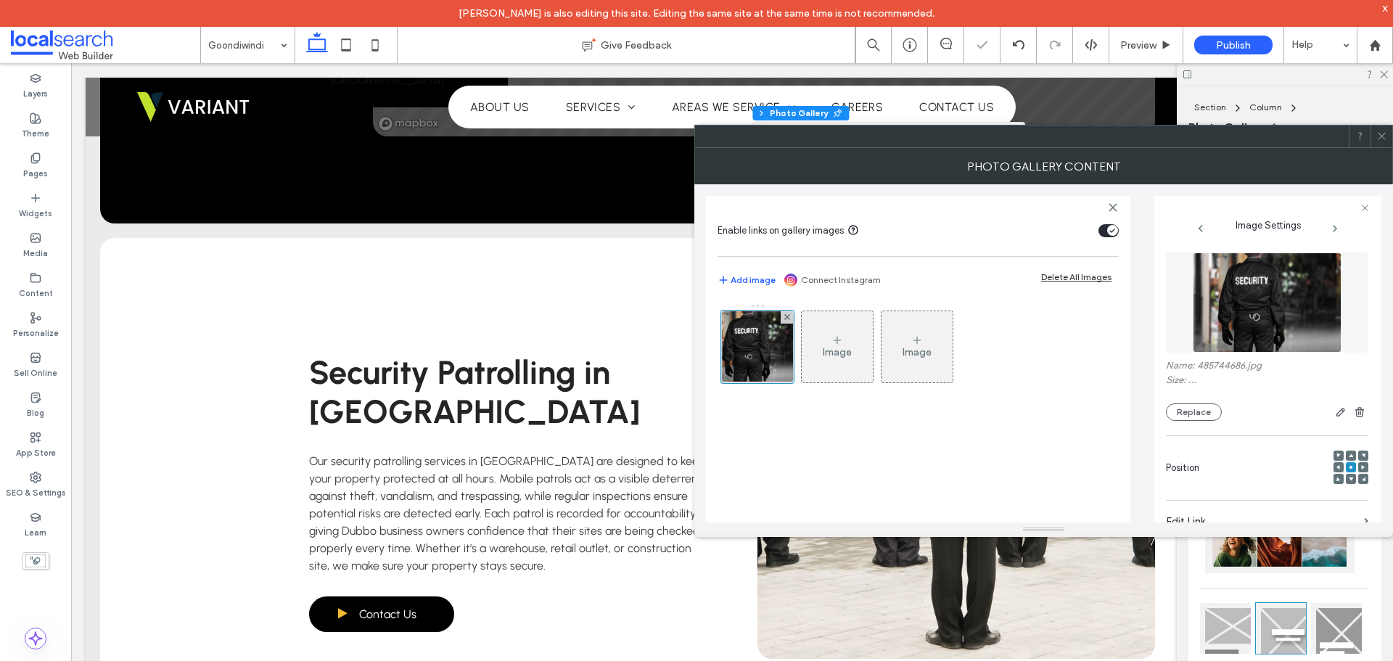
click at [1381, 127] on span at bounding box center [1381, 136] width 11 height 22
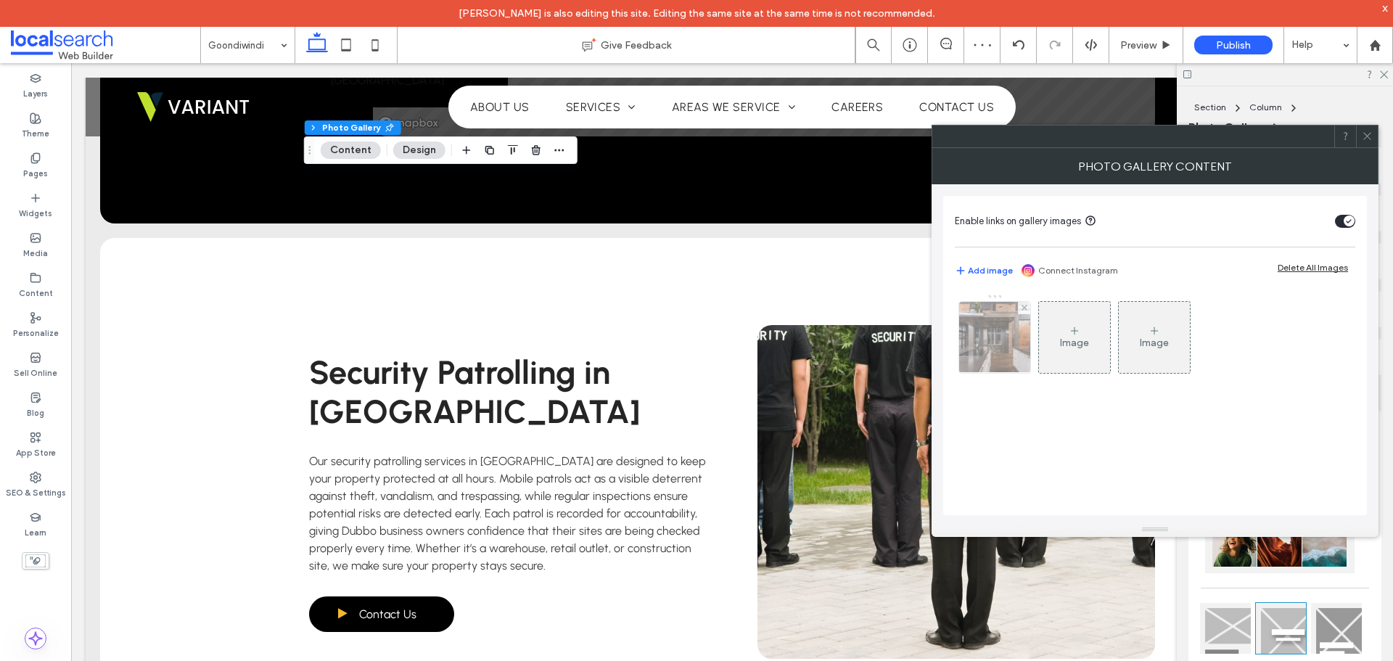
click at [1007, 340] on img at bounding box center [995, 337] width 107 height 71
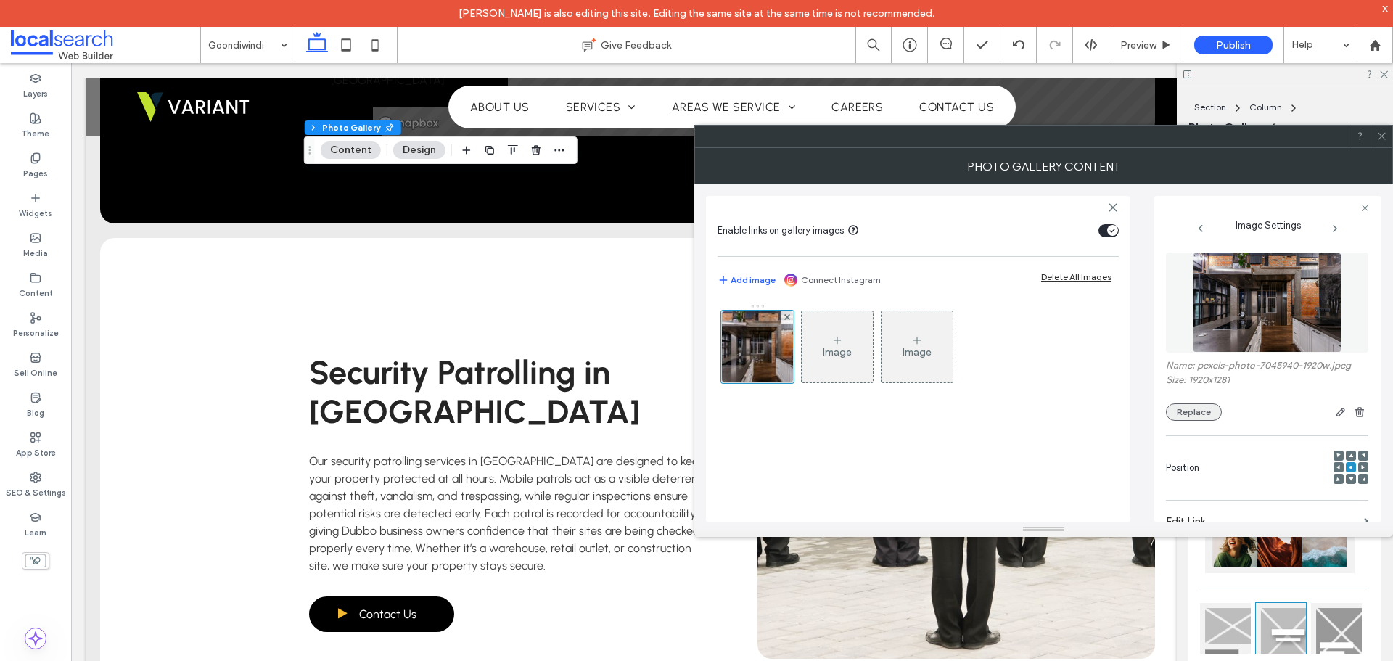
click at [1189, 415] on button "Replace" at bounding box center [1194, 411] width 56 height 17
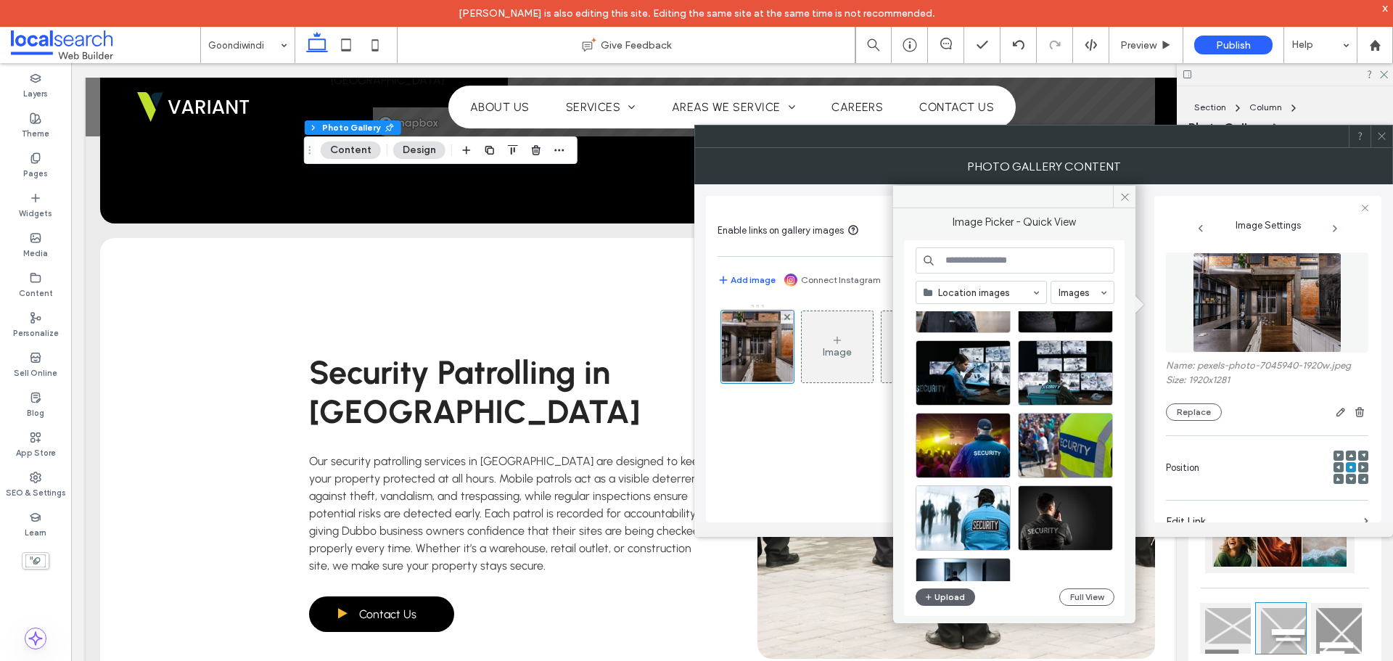
scroll to position [1906, 0]
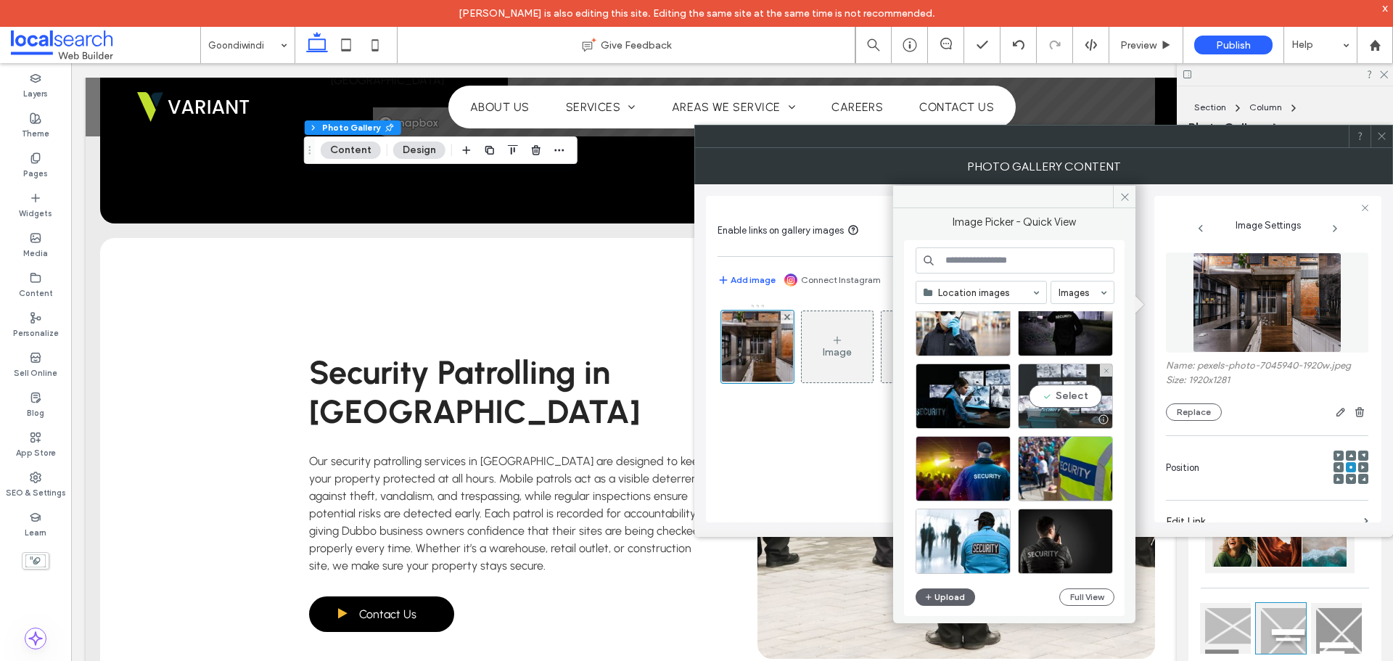
click at [1077, 405] on div "Select" at bounding box center [1065, 395] width 95 height 65
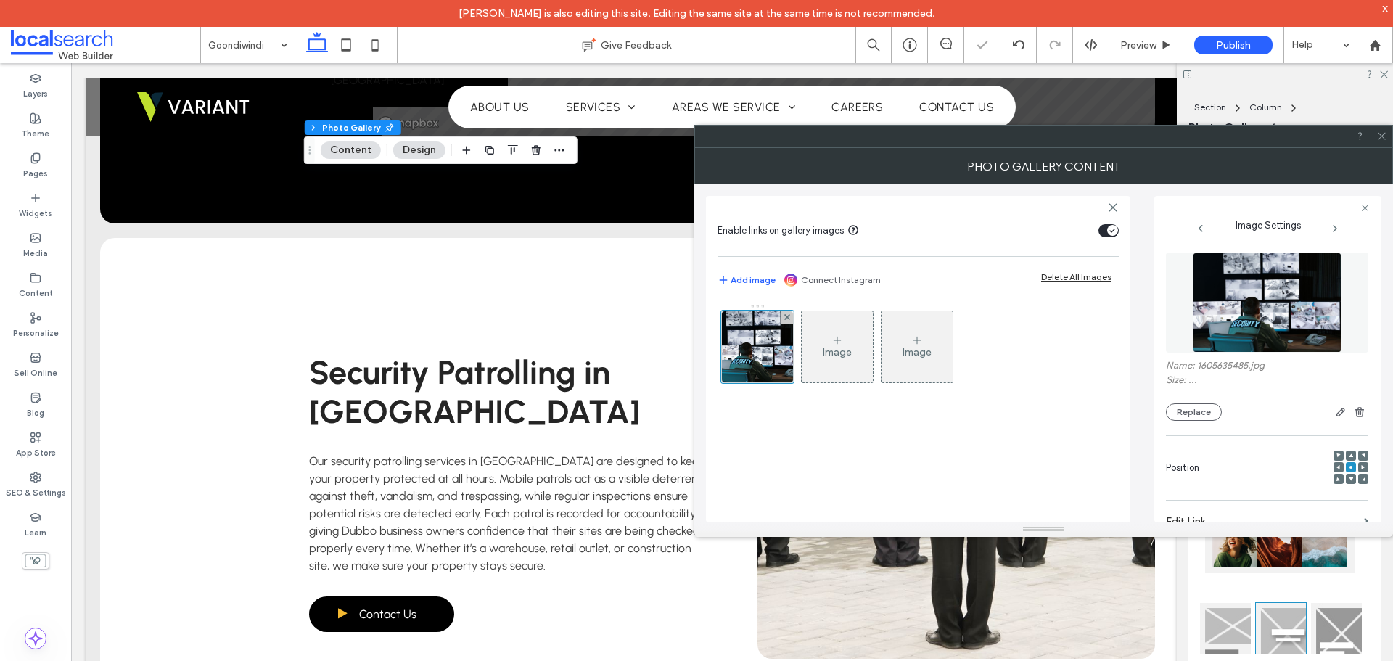
click at [844, 454] on div "Image Image" at bounding box center [917, 405] width 401 height 219
click at [1386, 143] on span at bounding box center [1381, 136] width 11 height 22
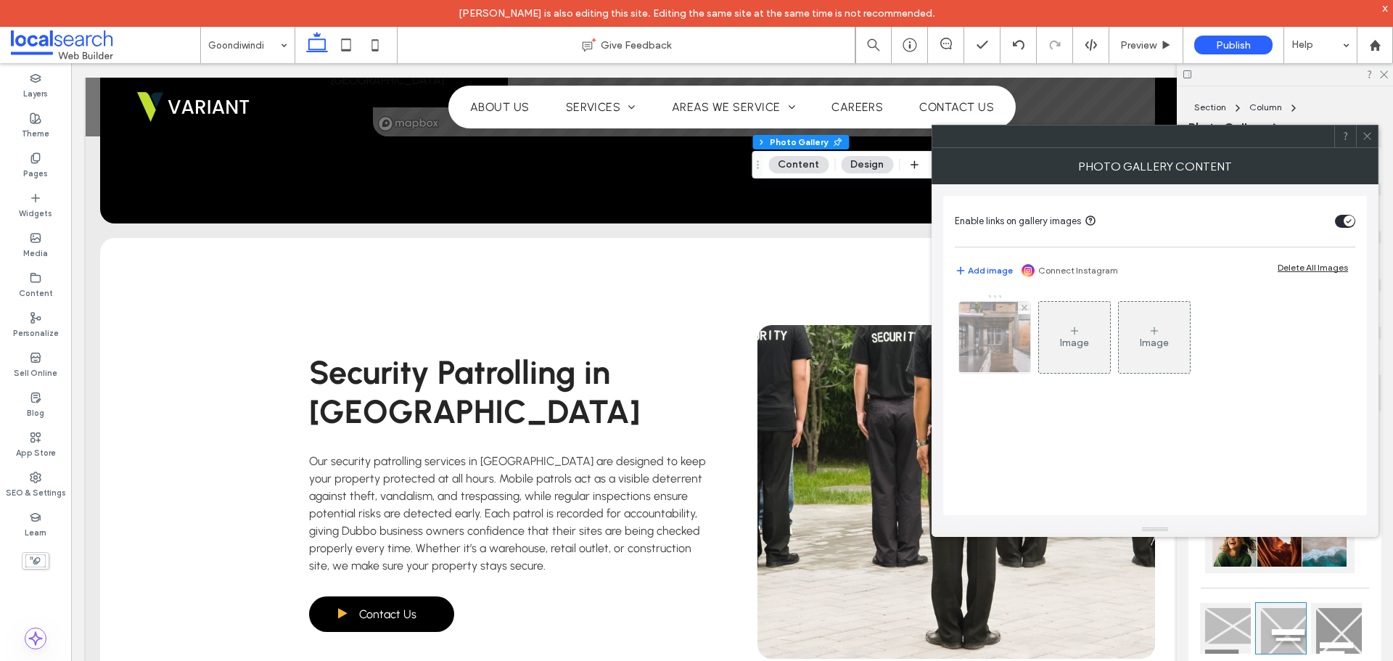
click at [962, 355] on img at bounding box center [995, 337] width 107 height 71
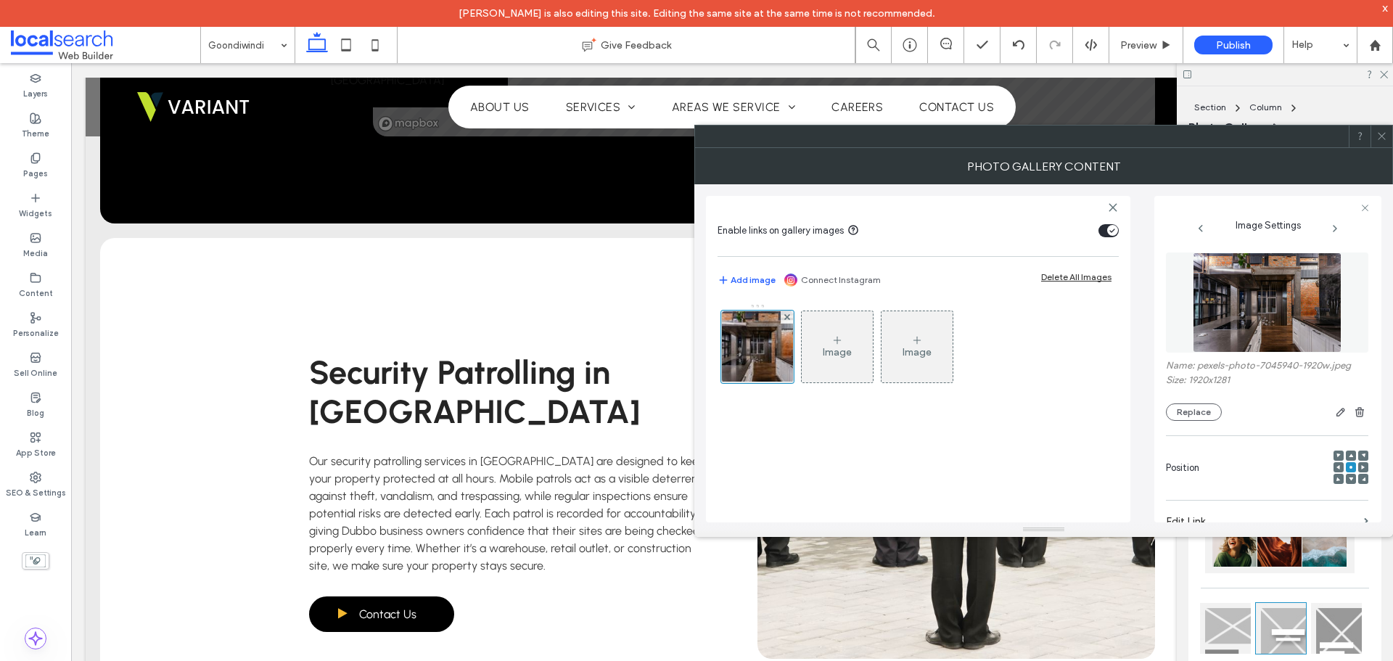
click at [1169, 399] on div "Name: pexels-photo-7045940-1920w.jpeg Size: 1920x1281 Replace" at bounding box center [1267, 390] width 202 height 61
click at [1182, 407] on button "Replace" at bounding box center [1194, 411] width 56 height 17
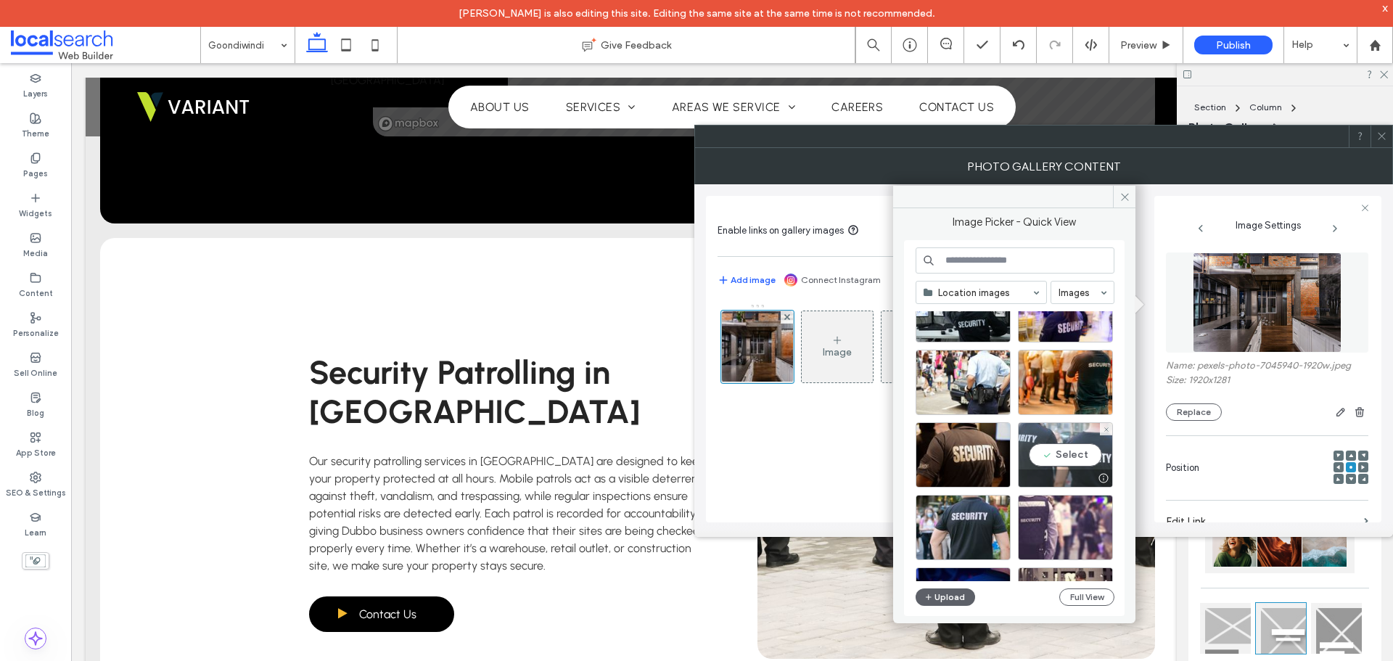
scroll to position [687, 0]
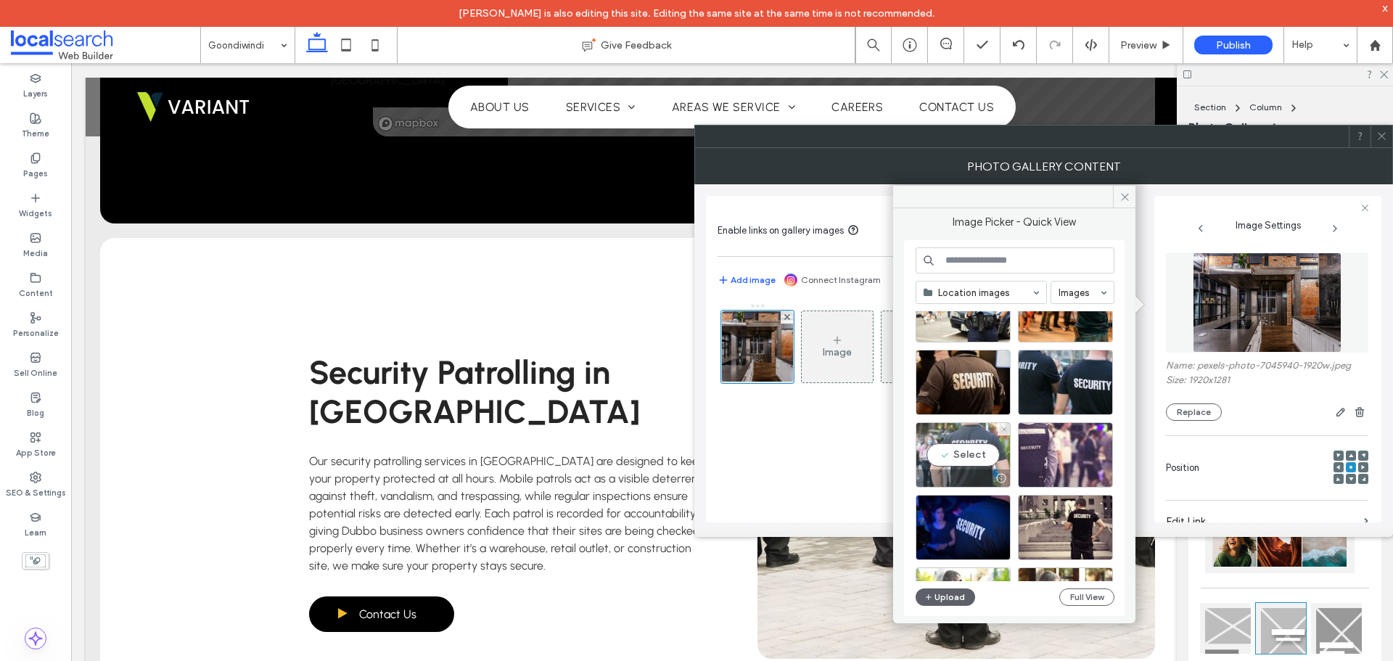
click at [969, 456] on div "Select" at bounding box center [962, 454] width 95 height 65
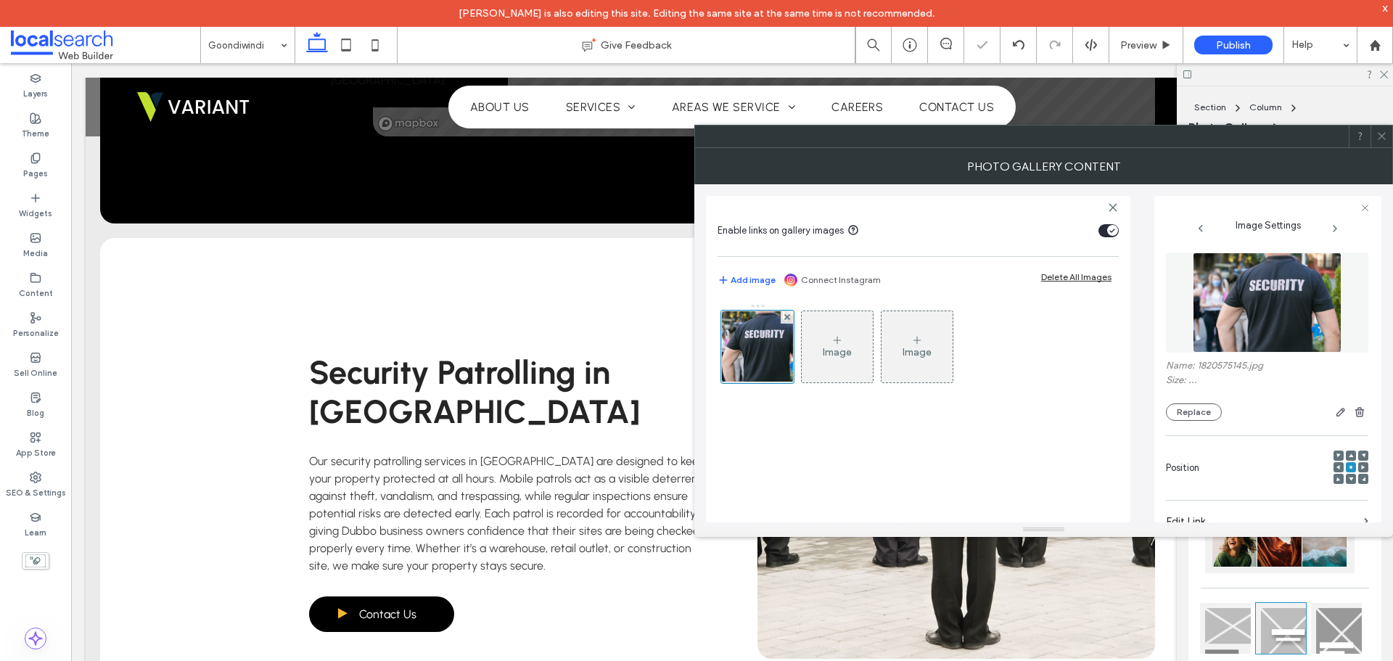
click at [852, 474] on div "Image Image" at bounding box center [917, 405] width 401 height 219
click at [1388, 144] on div at bounding box center [1381, 136] width 22 height 22
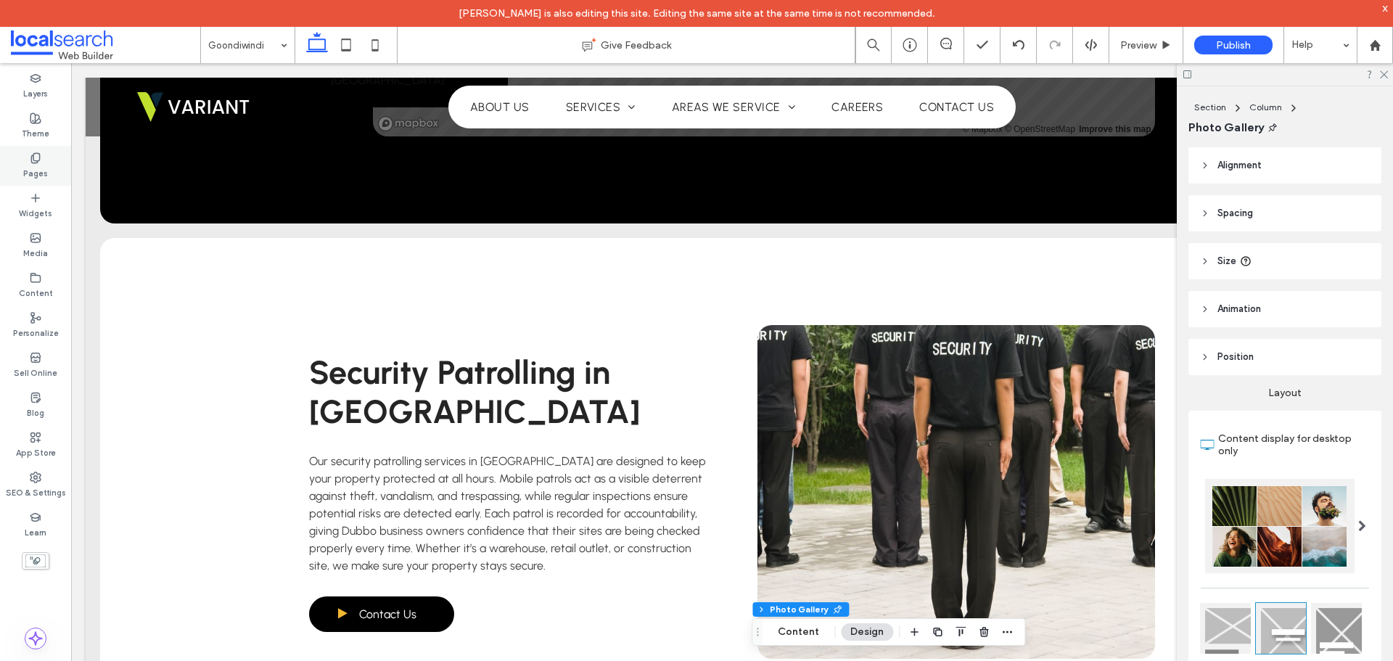
click at [59, 179] on div "Pages" at bounding box center [35, 166] width 71 height 40
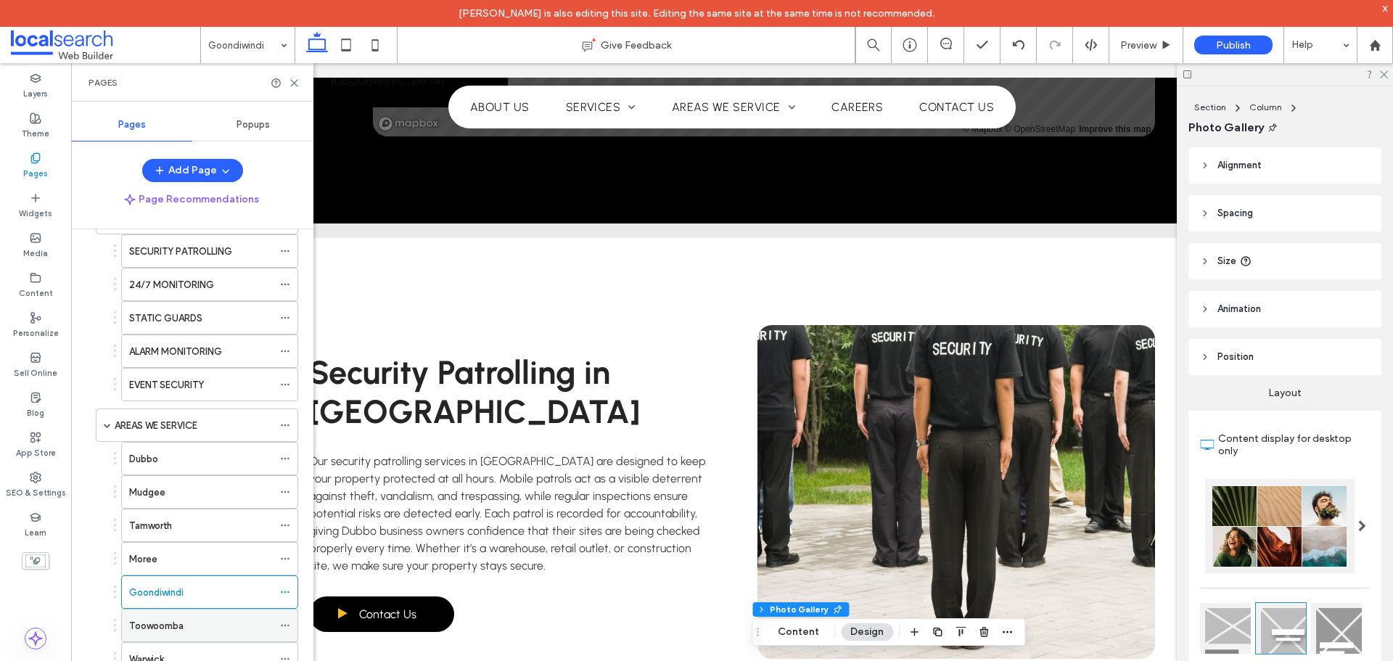
scroll to position [290, 0]
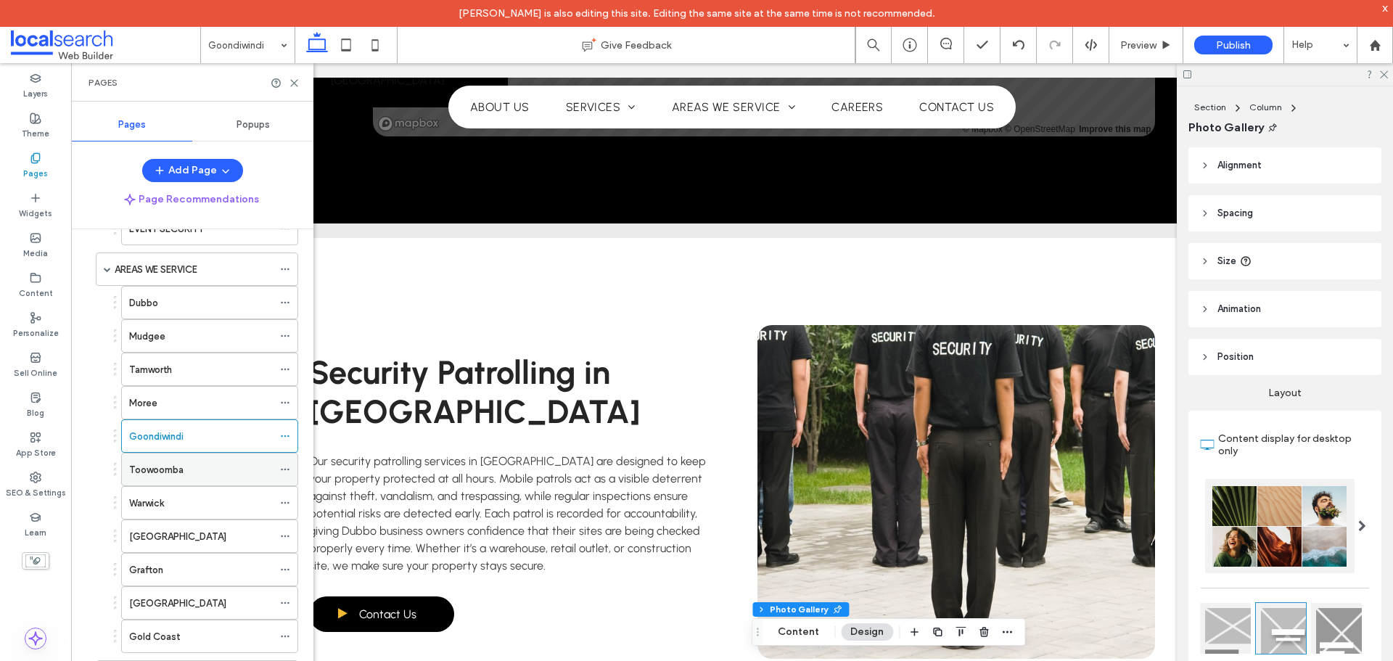
click at [168, 472] on label "Toowoomba" at bounding box center [156, 469] width 54 height 25
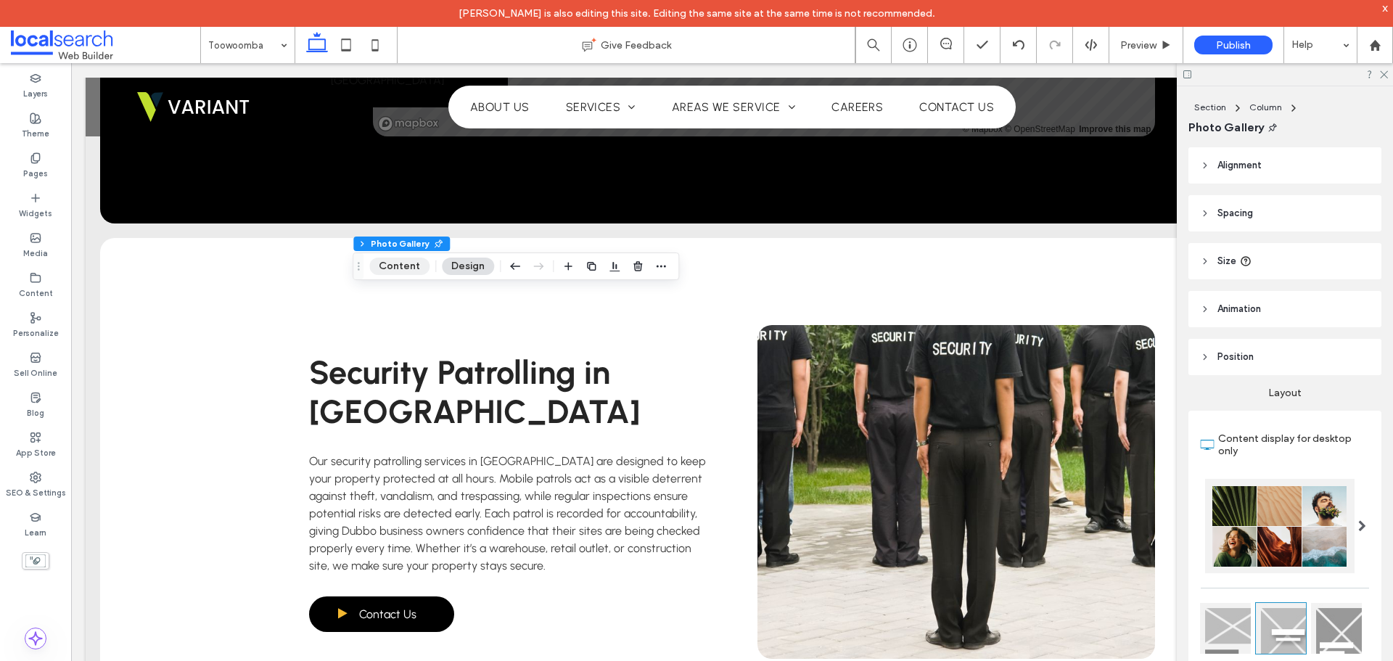
click at [414, 258] on button "Content" at bounding box center [399, 266] width 60 height 17
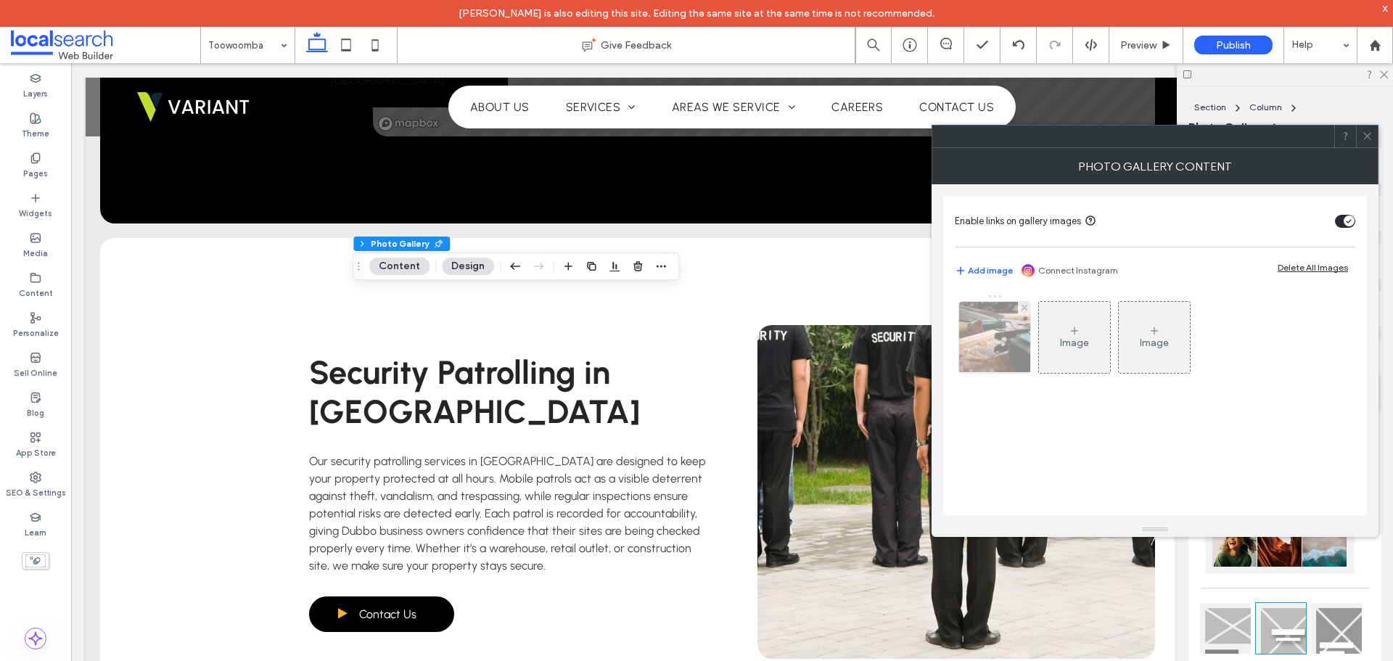
click at [989, 362] on img at bounding box center [995, 337] width 107 height 71
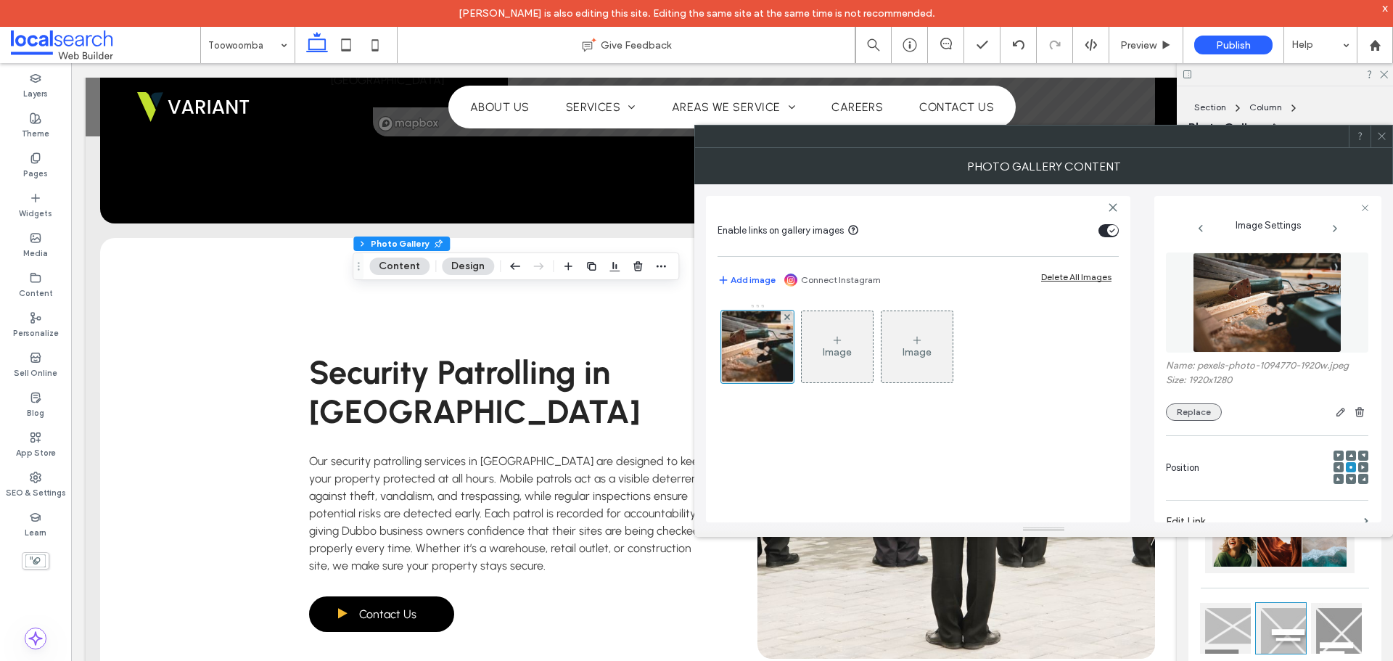
click at [1217, 411] on button "Replace" at bounding box center [1194, 411] width 56 height 17
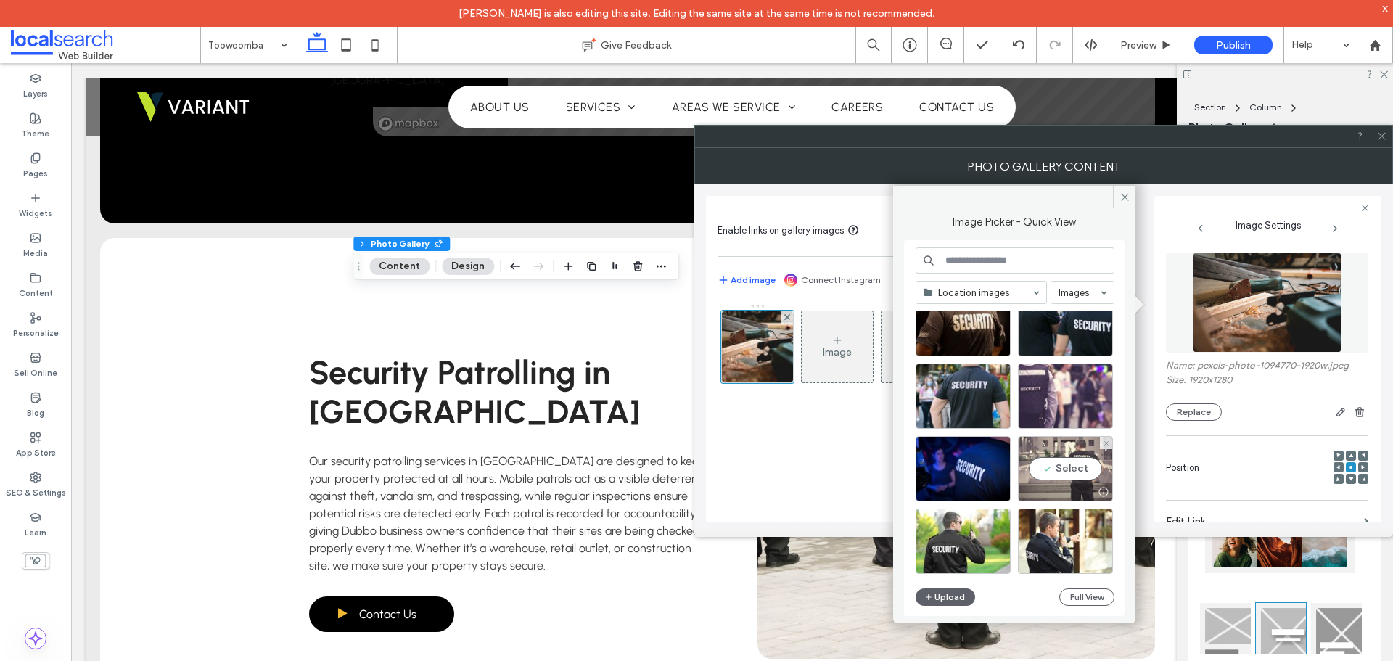
scroll to position [818, 0]
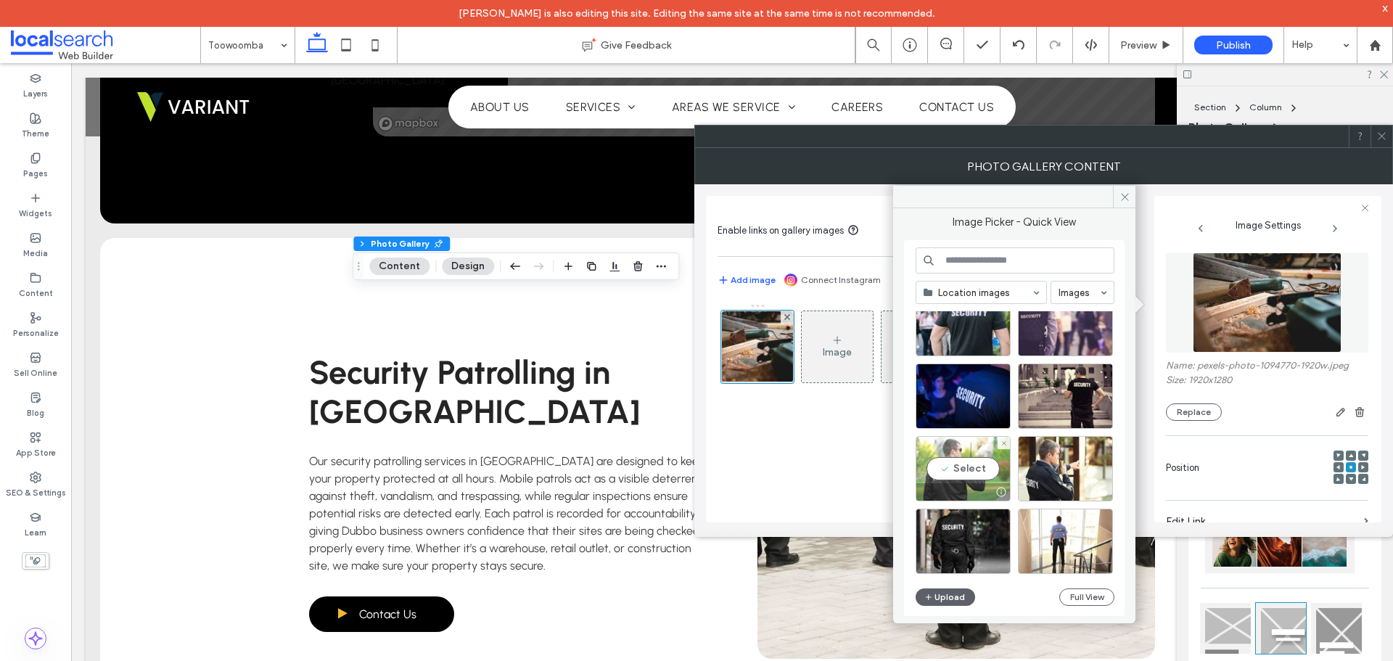
click at [953, 468] on div "Select" at bounding box center [962, 468] width 95 height 65
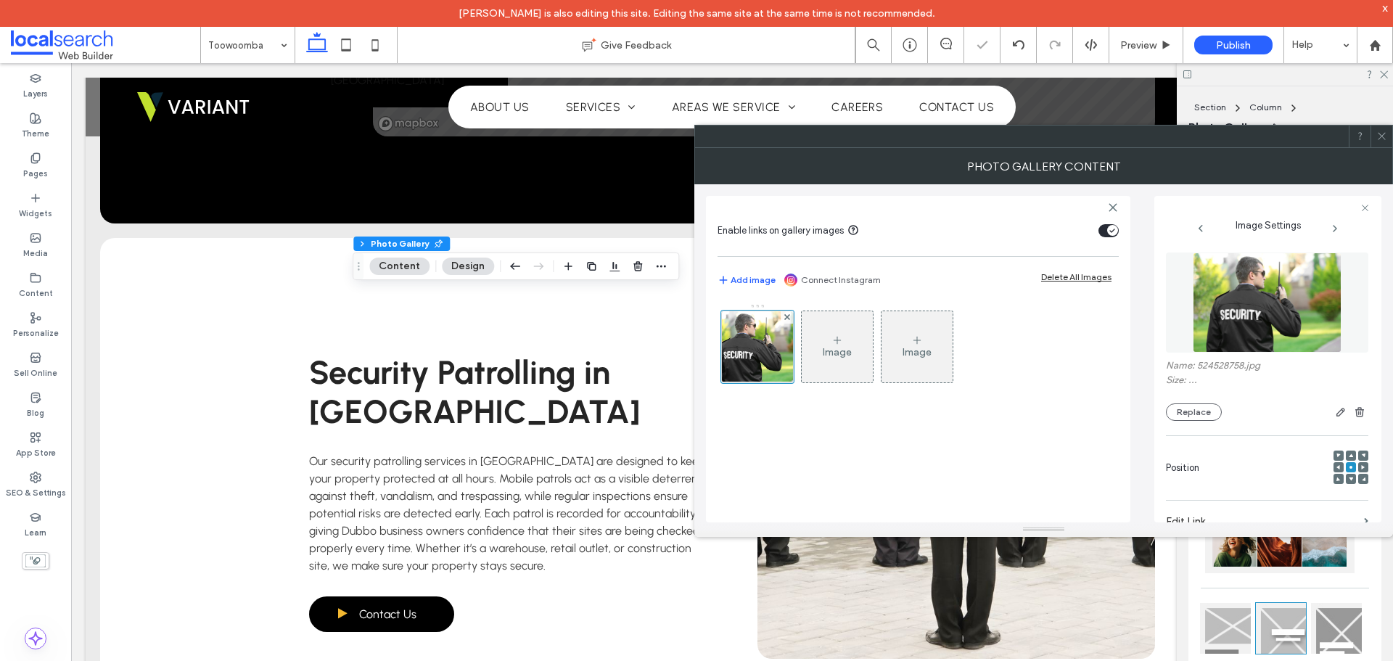
click at [883, 458] on div "Image Image" at bounding box center [917, 405] width 401 height 219
click at [1381, 133] on icon at bounding box center [1381, 136] width 11 height 11
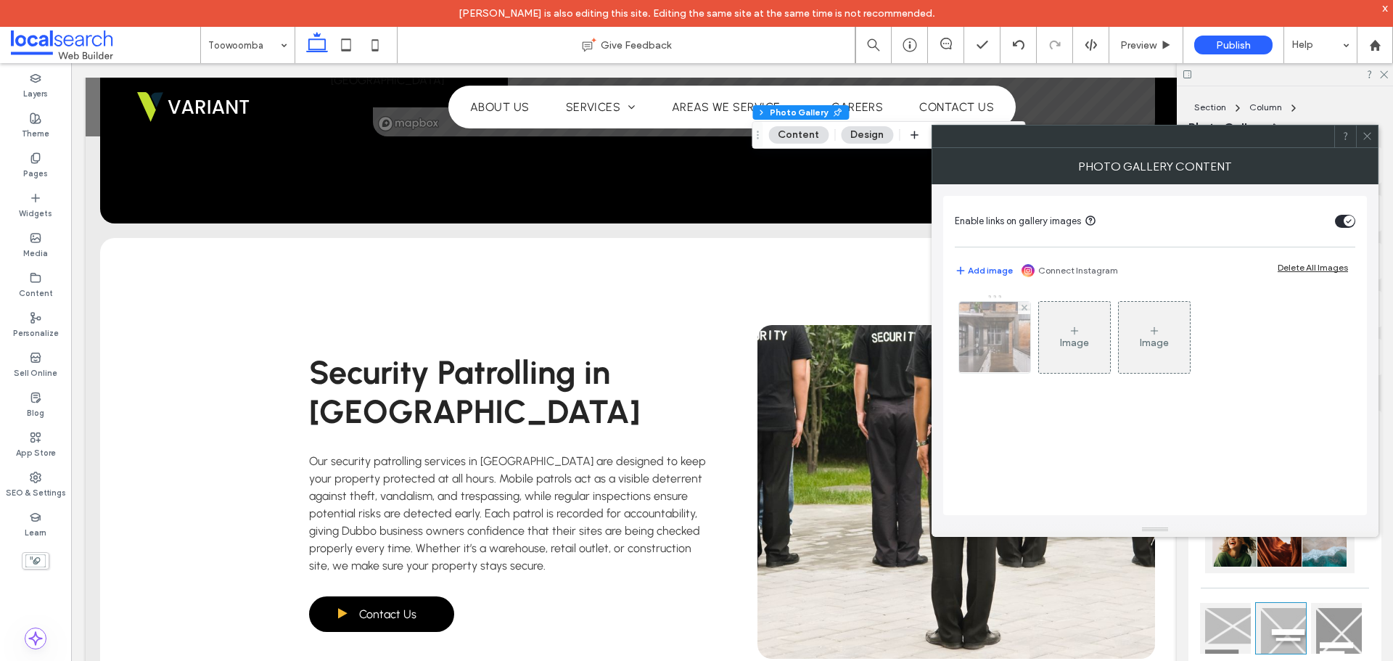
click at [1009, 329] on img at bounding box center [995, 337] width 107 height 71
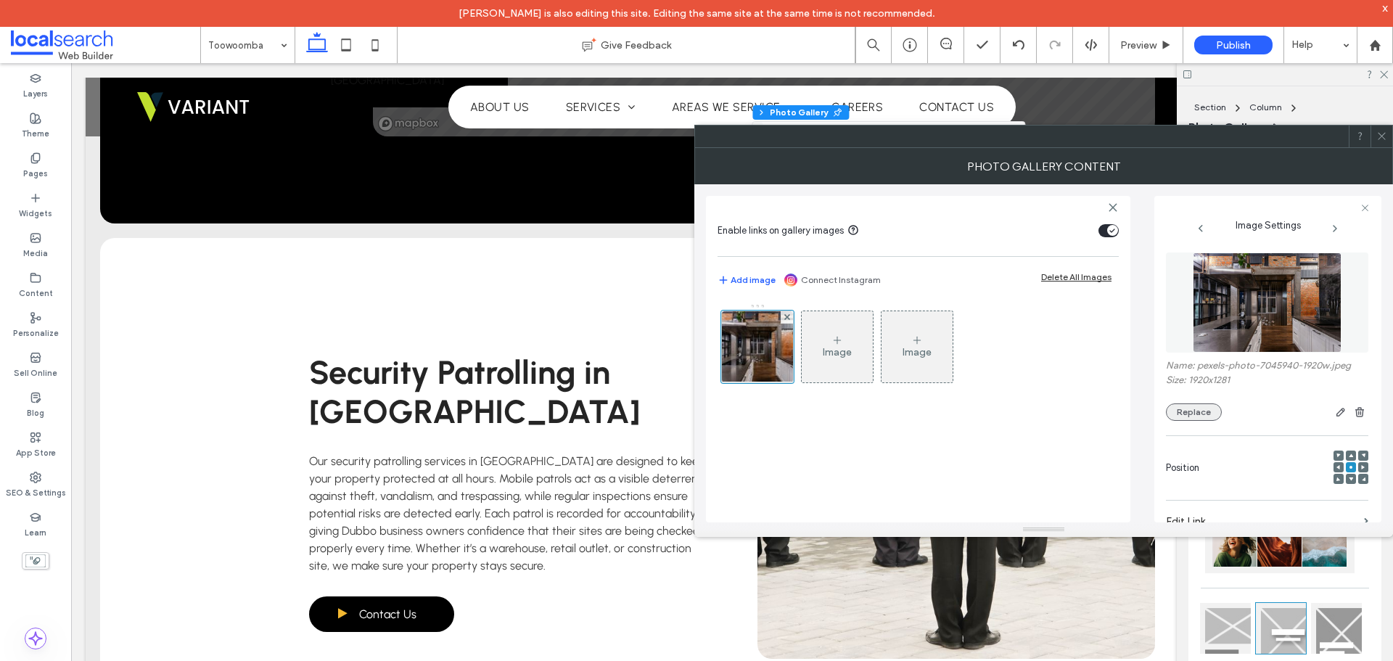
click at [1193, 409] on button "Replace" at bounding box center [1194, 411] width 56 height 17
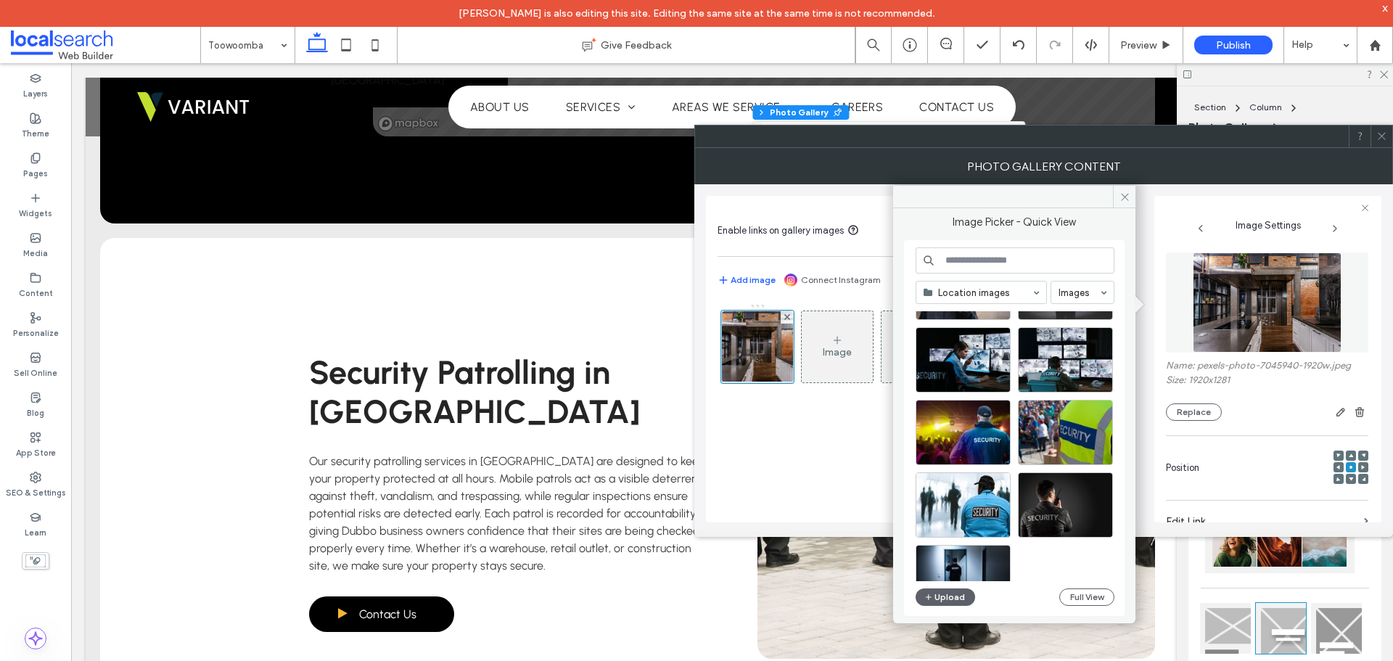
scroll to position [1979, 0]
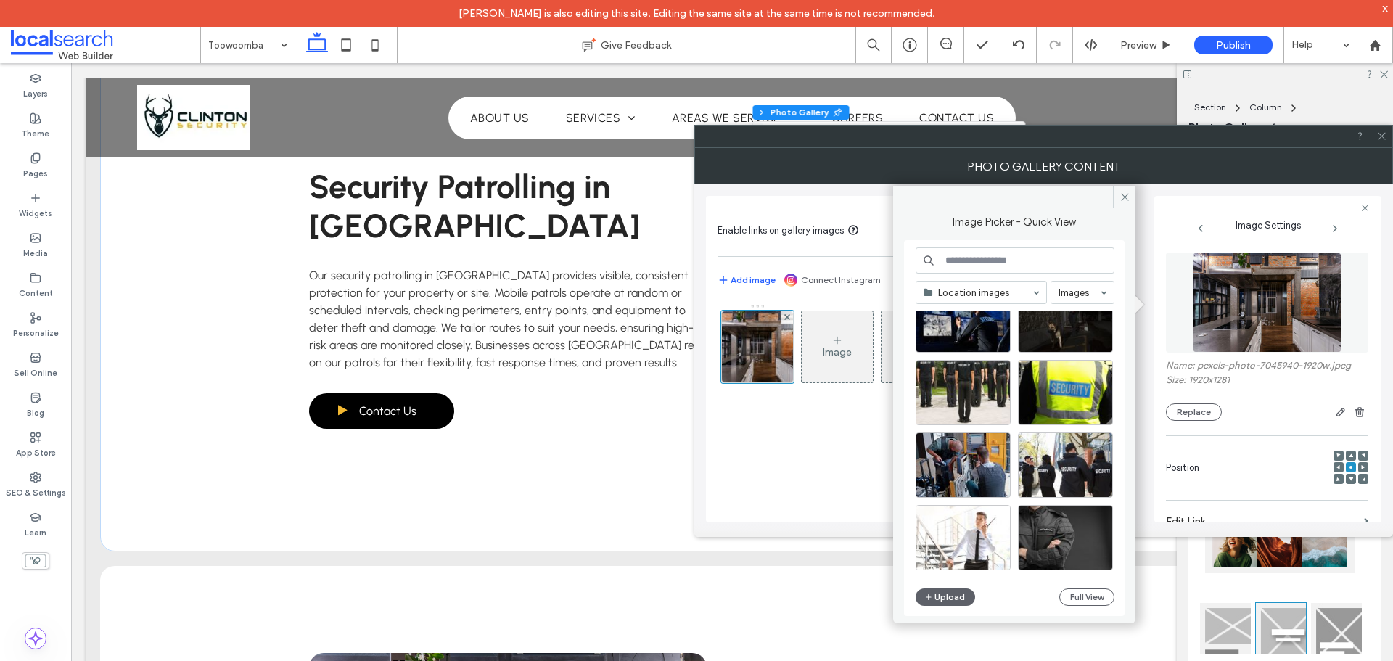
scroll to position [20, 0]
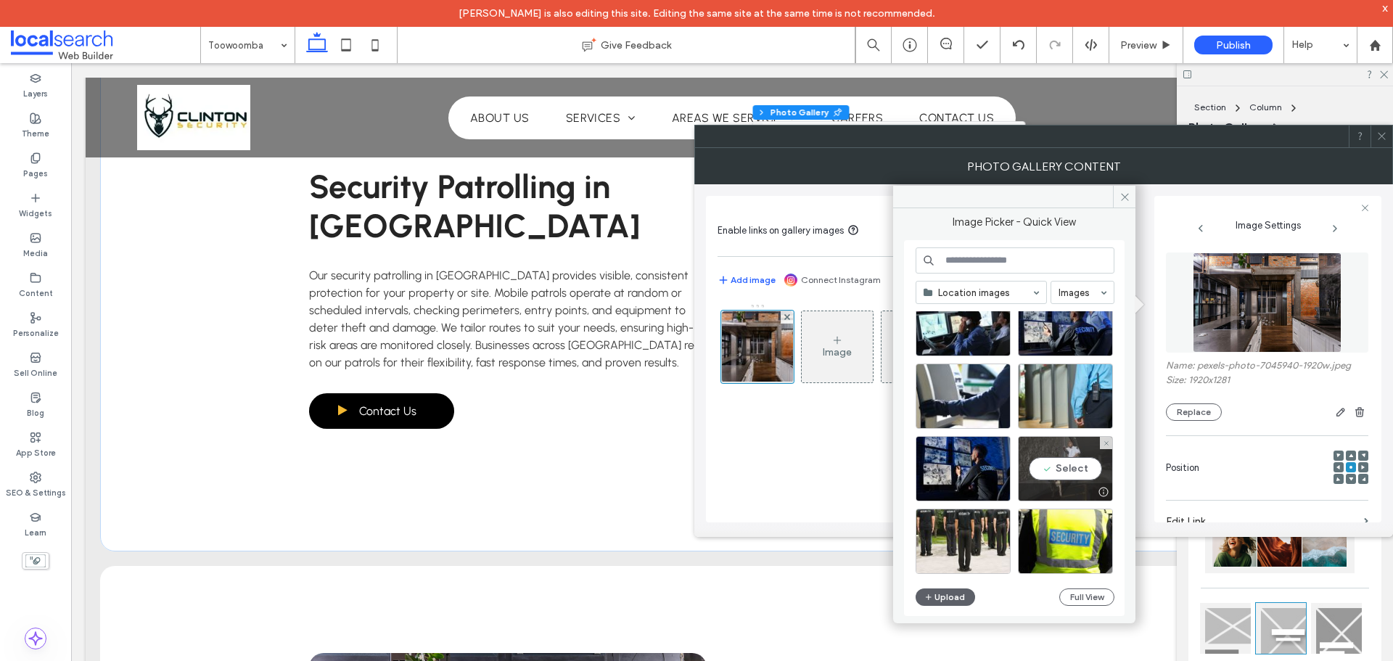
click at [1083, 477] on div "Select" at bounding box center [1065, 468] width 95 height 65
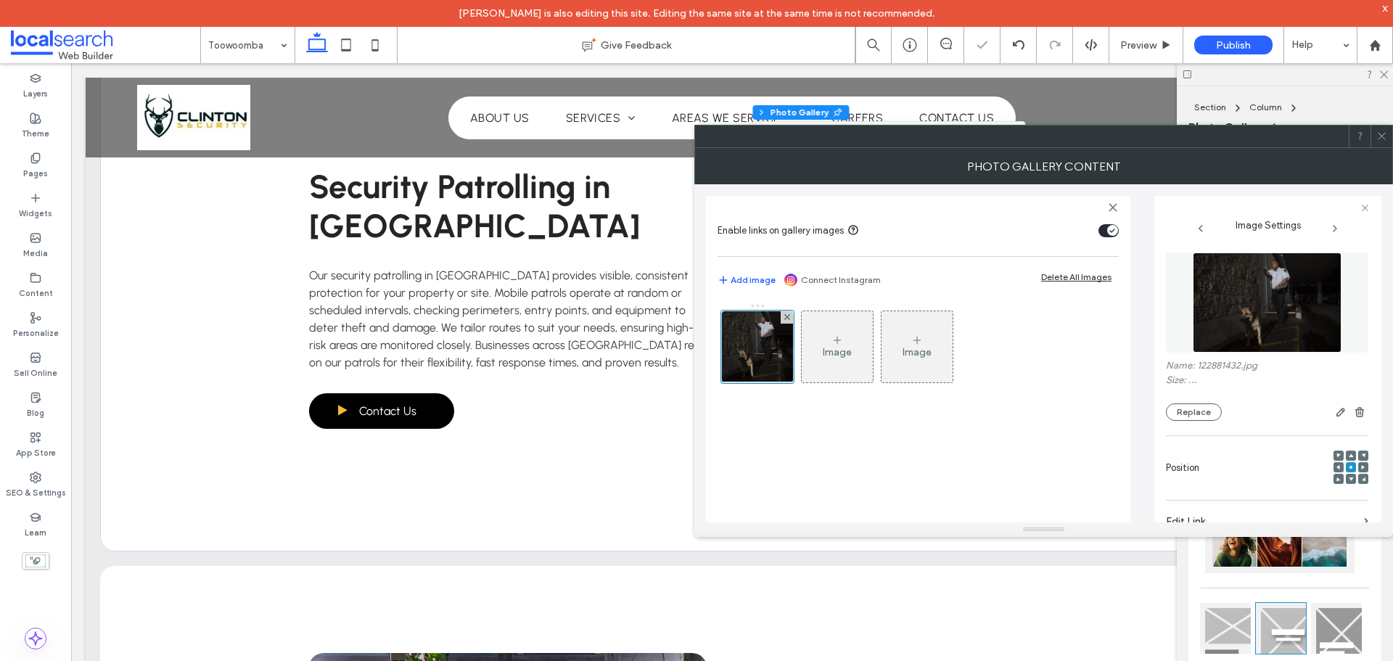
click at [1381, 136] on use at bounding box center [1381, 136] width 7 height 7
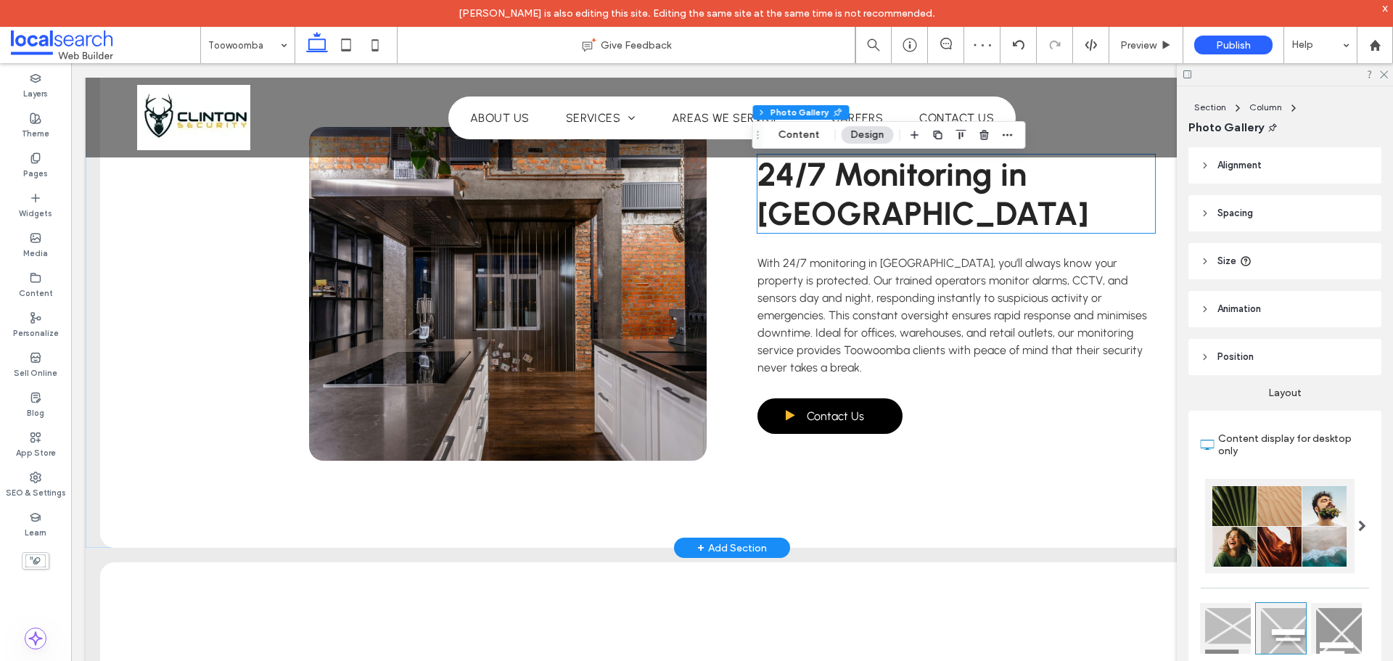
scroll to position [2394, 0]
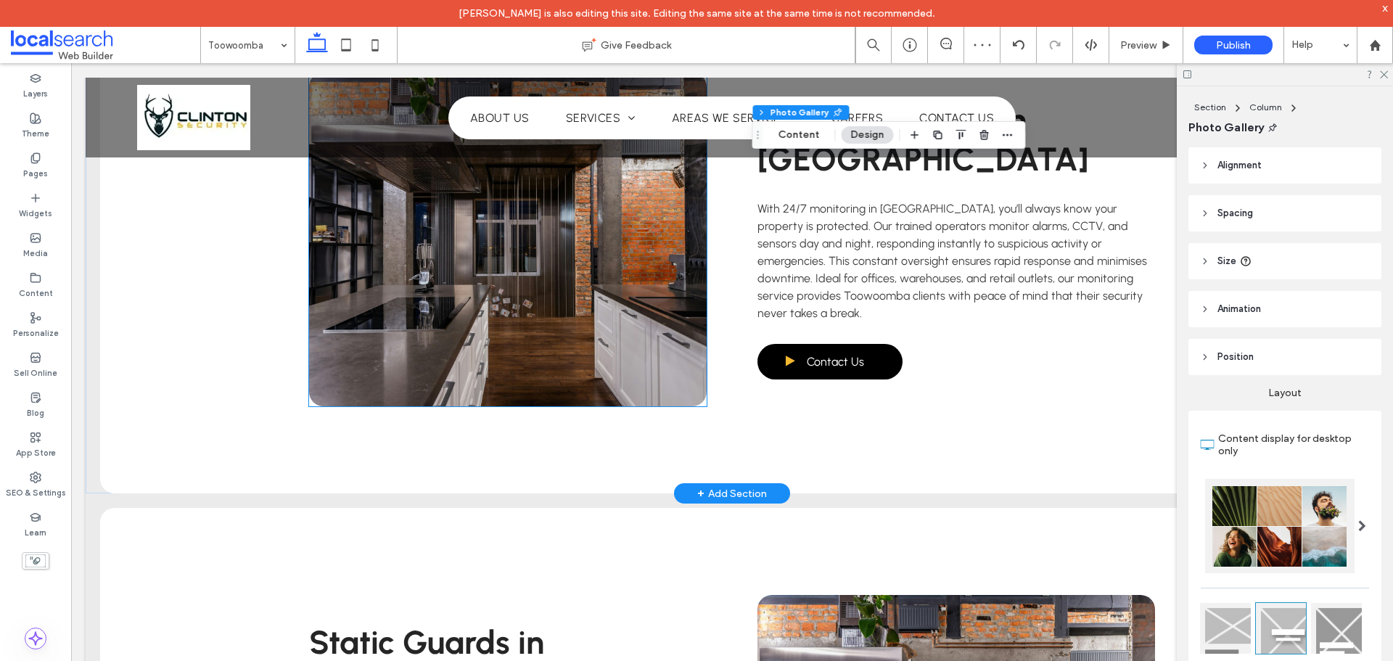
click at [658, 258] on link at bounding box center [508, 240] width 398 height 334
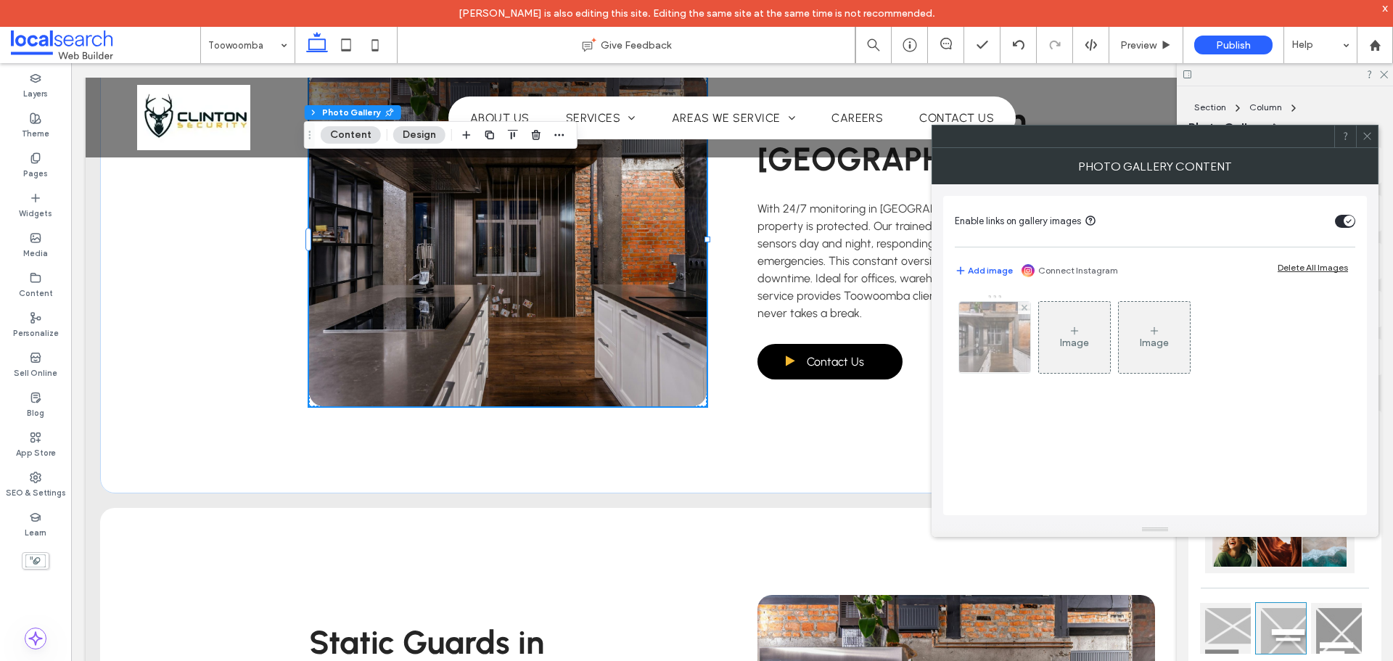
click at [971, 330] on img at bounding box center [995, 337] width 107 height 71
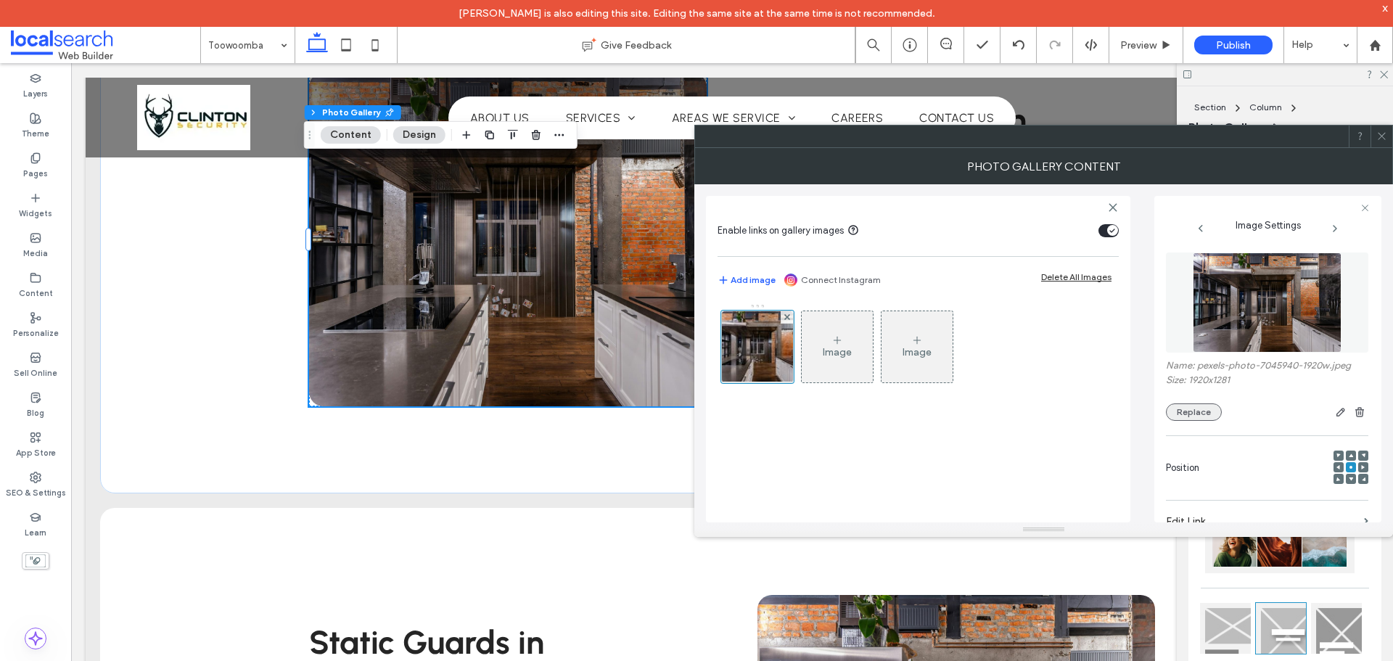
click at [1212, 415] on button "Replace" at bounding box center [1194, 411] width 56 height 17
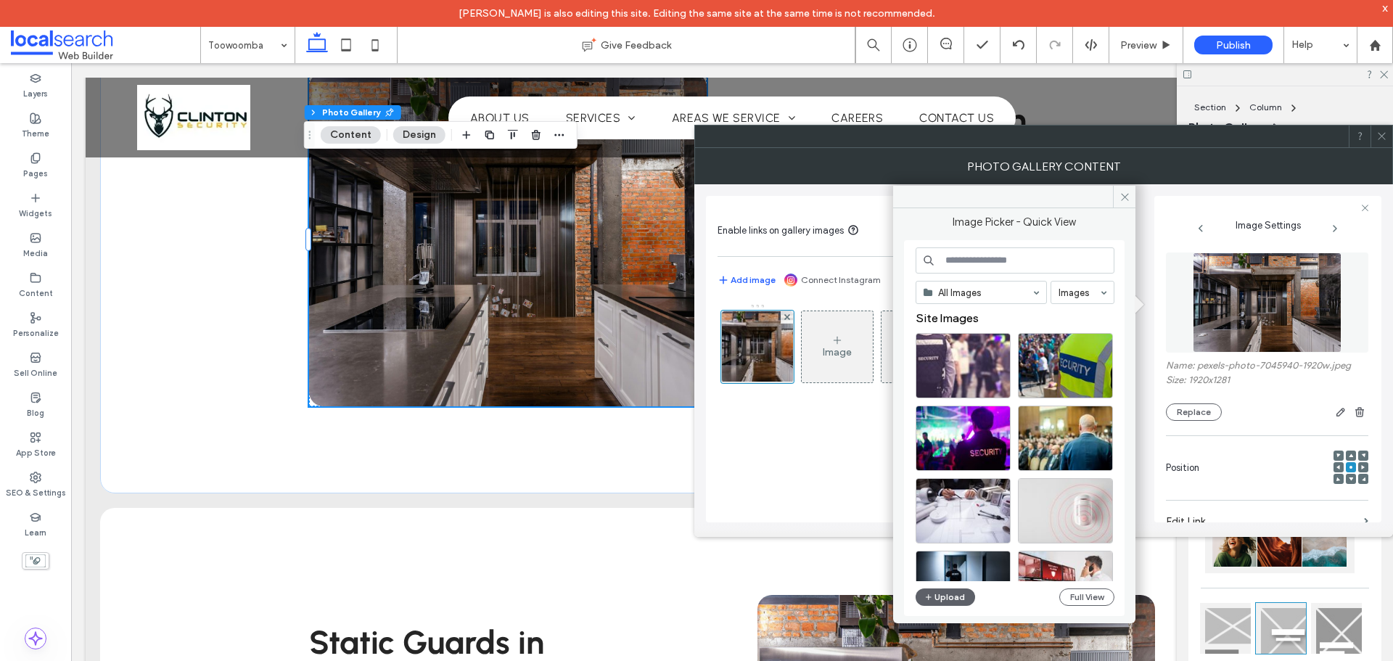
click at [1014, 305] on div "All Images Images Site Images Upload Full View" at bounding box center [1014, 428] width 199 height 362
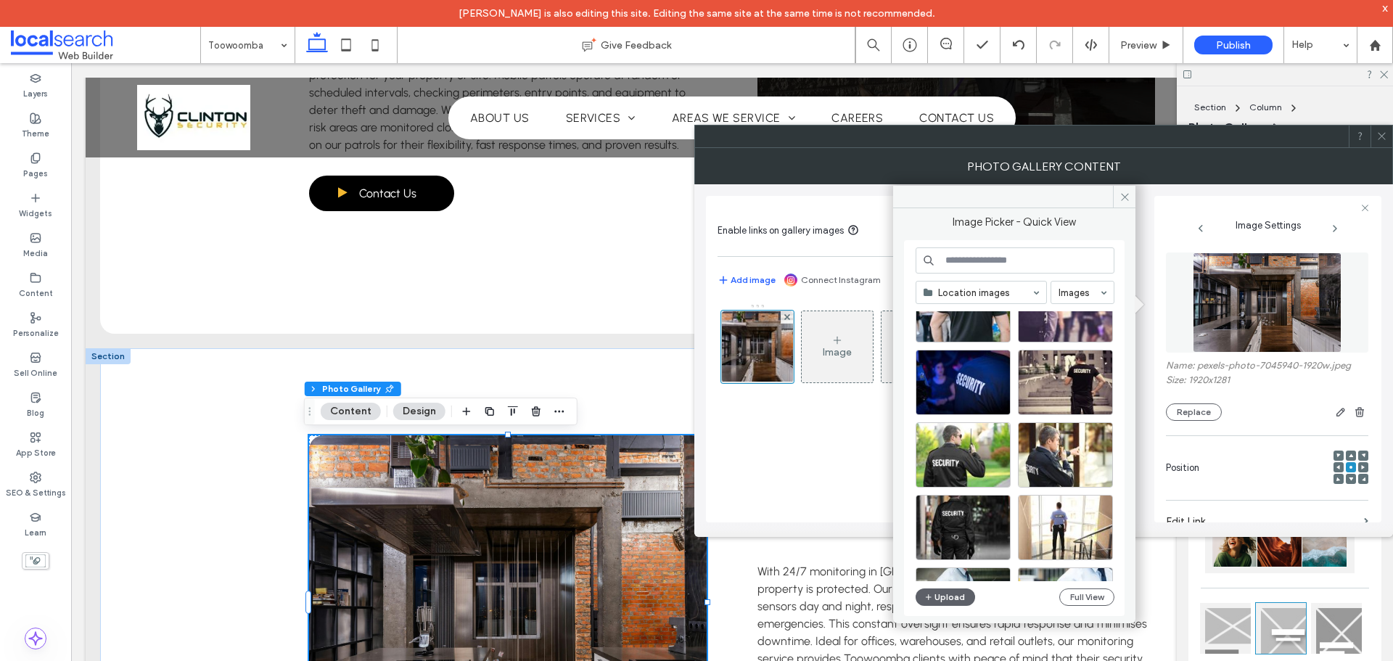
scroll to position [1122, 0]
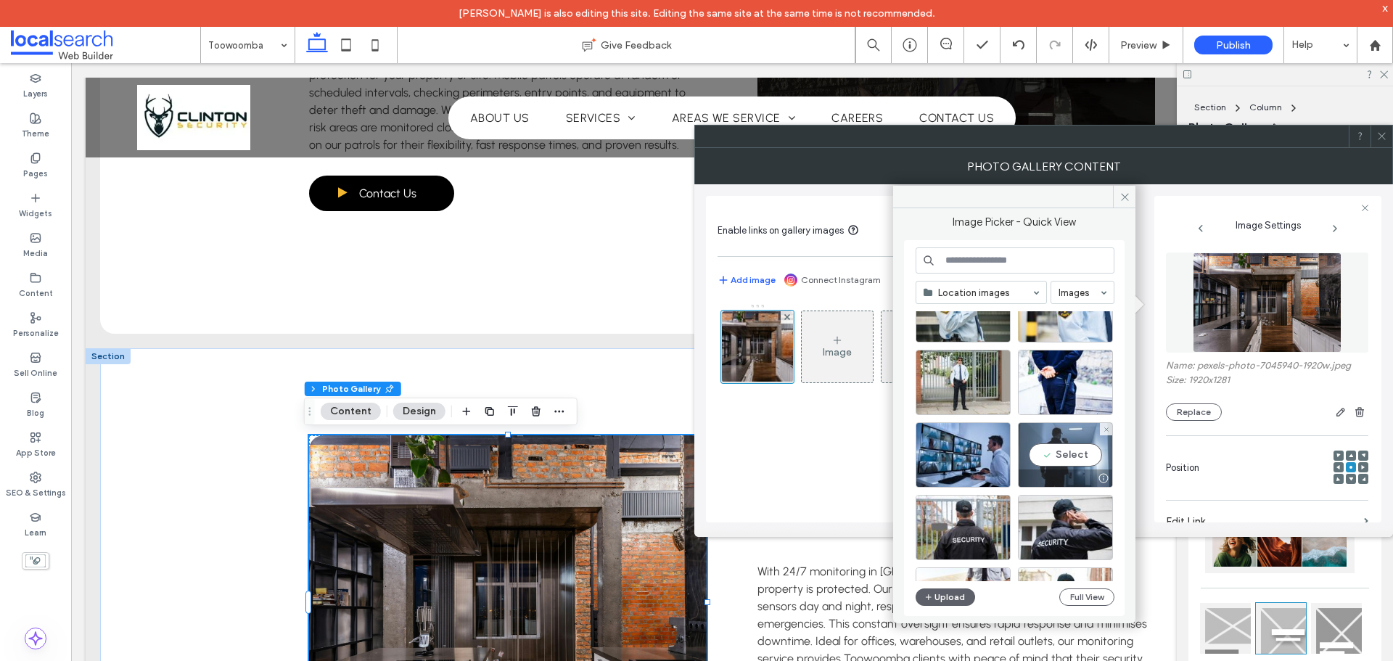
click at [1058, 453] on div "Select" at bounding box center [1065, 454] width 95 height 65
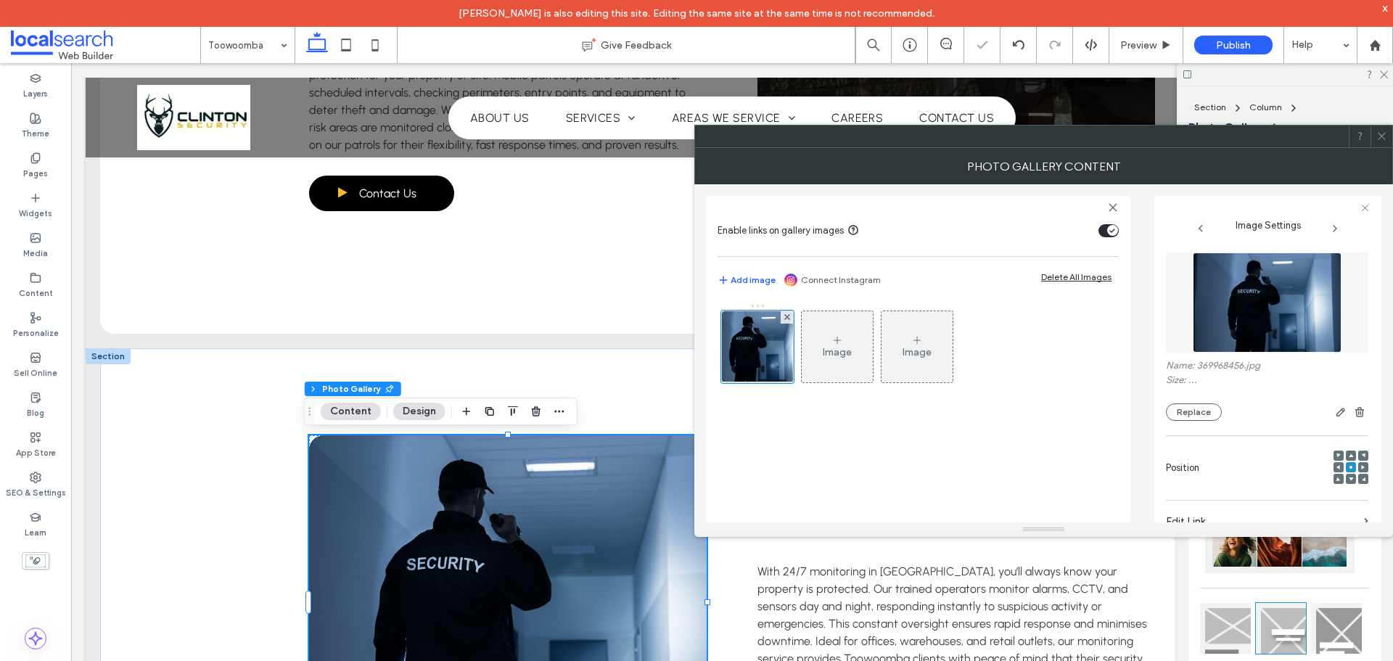
click at [876, 464] on div "Image Image" at bounding box center [917, 405] width 401 height 219
click at [1374, 131] on div at bounding box center [1381, 136] width 22 height 22
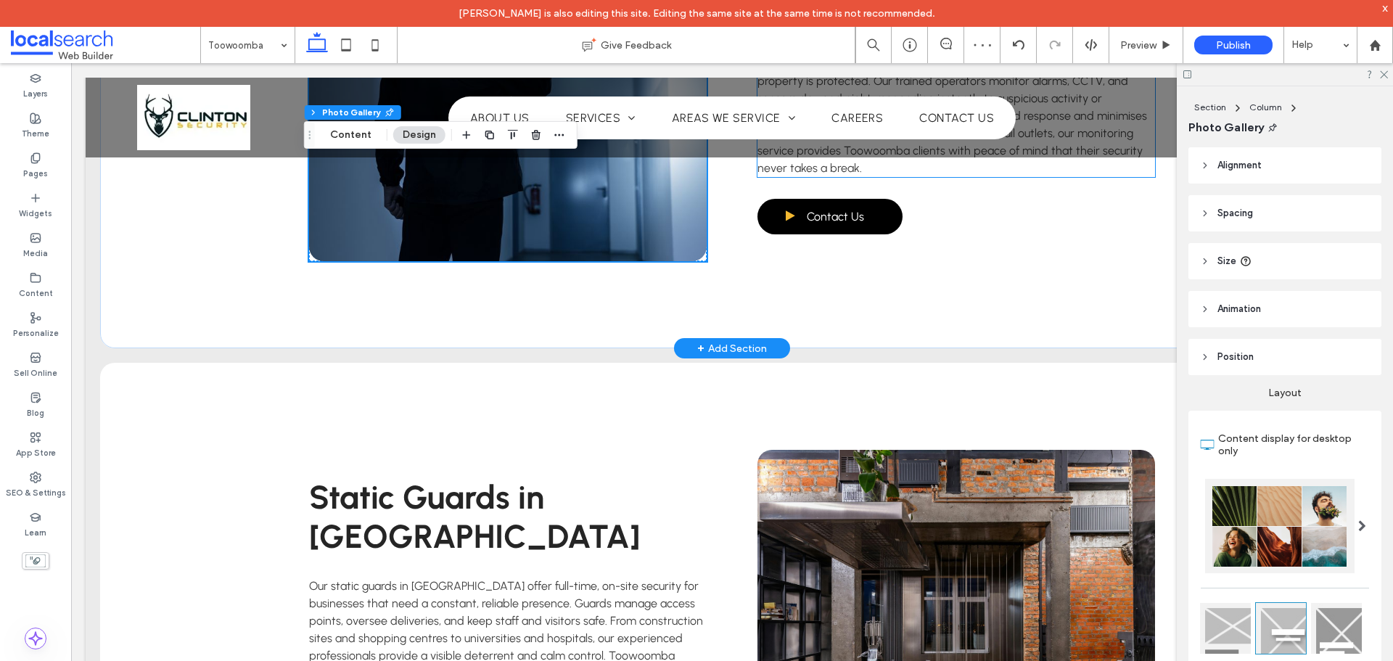
scroll to position [2829, 0]
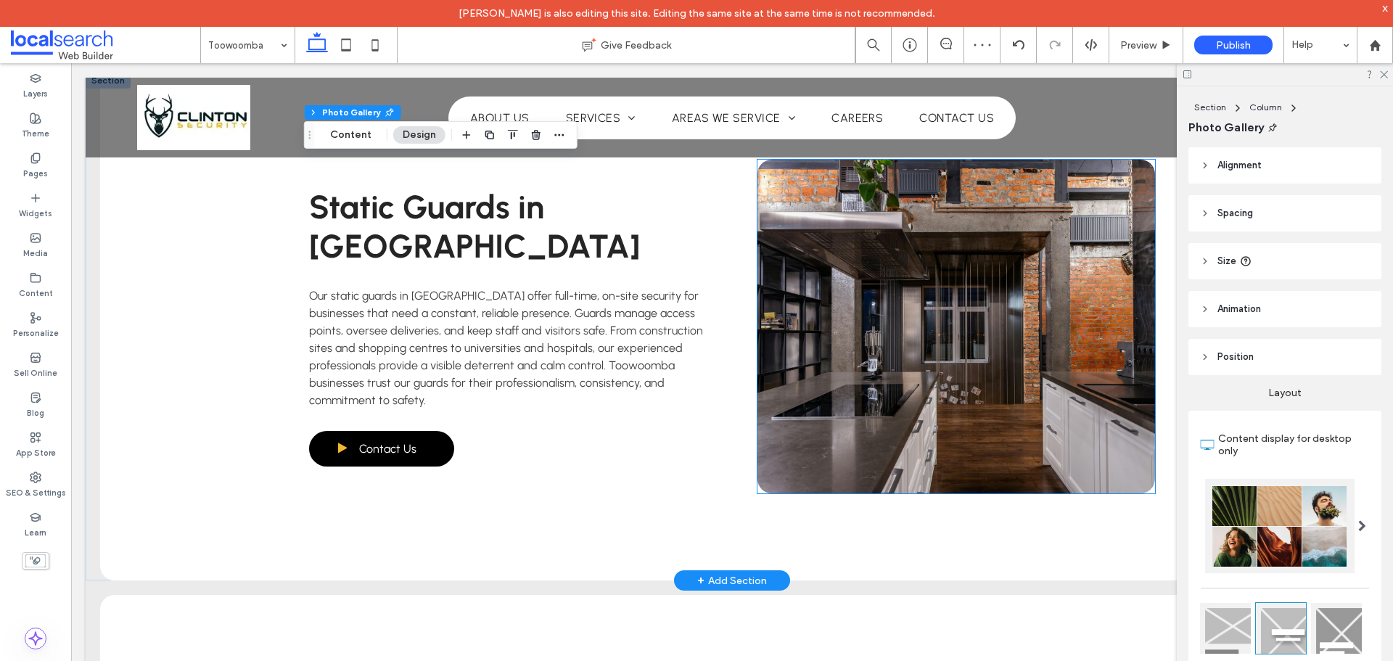
click at [902, 390] on link at bounding box center [956, 327] width 398 height 334
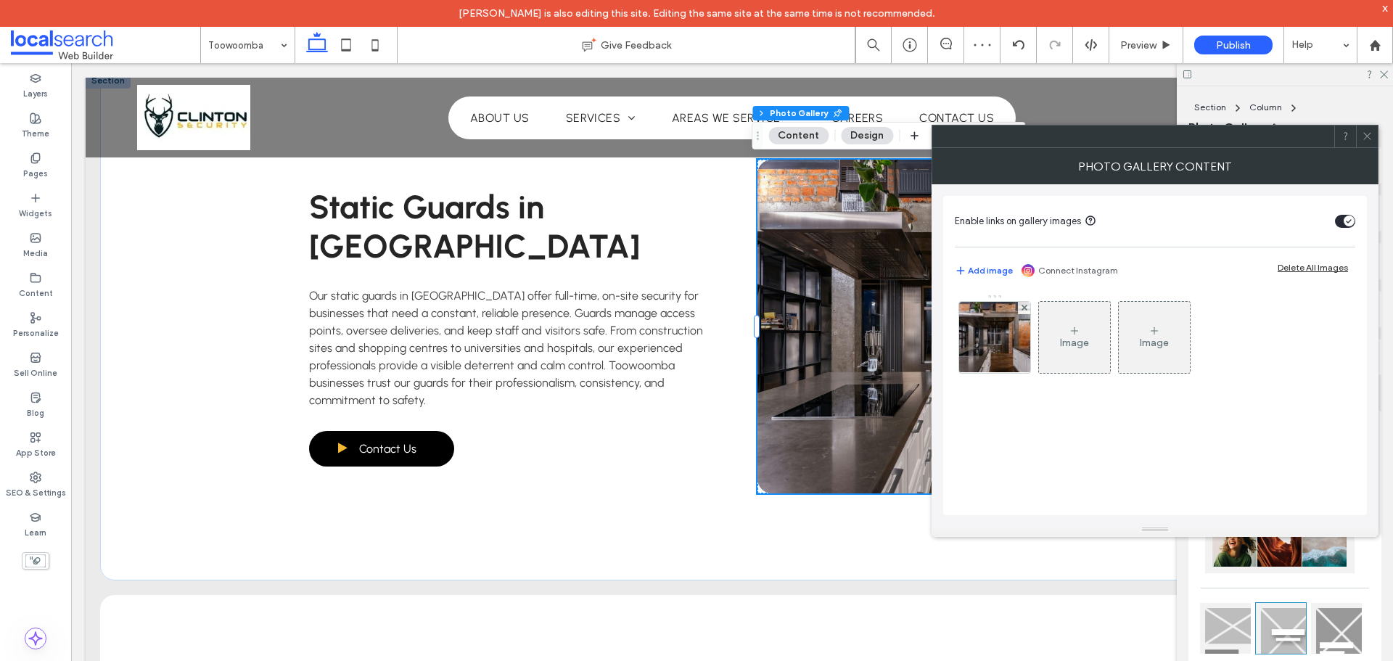
click at [1005, 378] on div "Image Image" at bounding box center [1154, 341] width 399 height 94
click at [997, 347] on img at bounding box center [995, 337] width 107 height 71
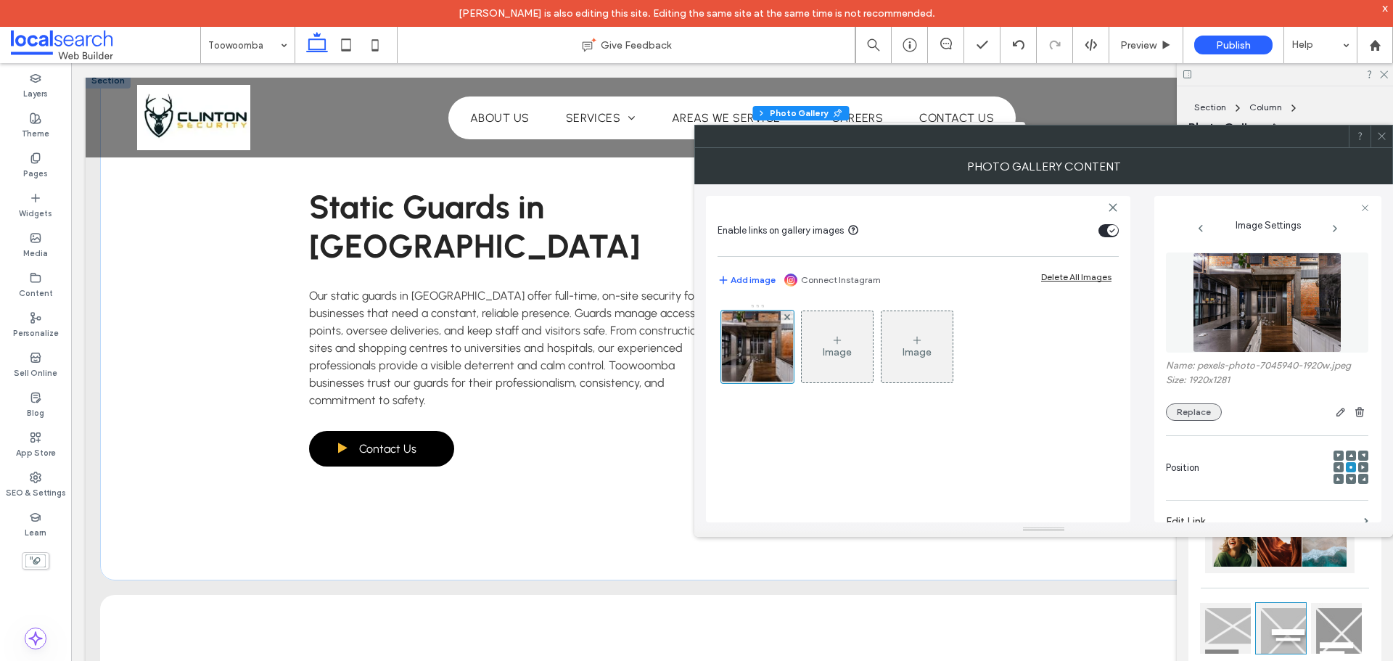
click at [1203, 406] on button "Replace" at bounding box center [1194, 411] width 56 height 17
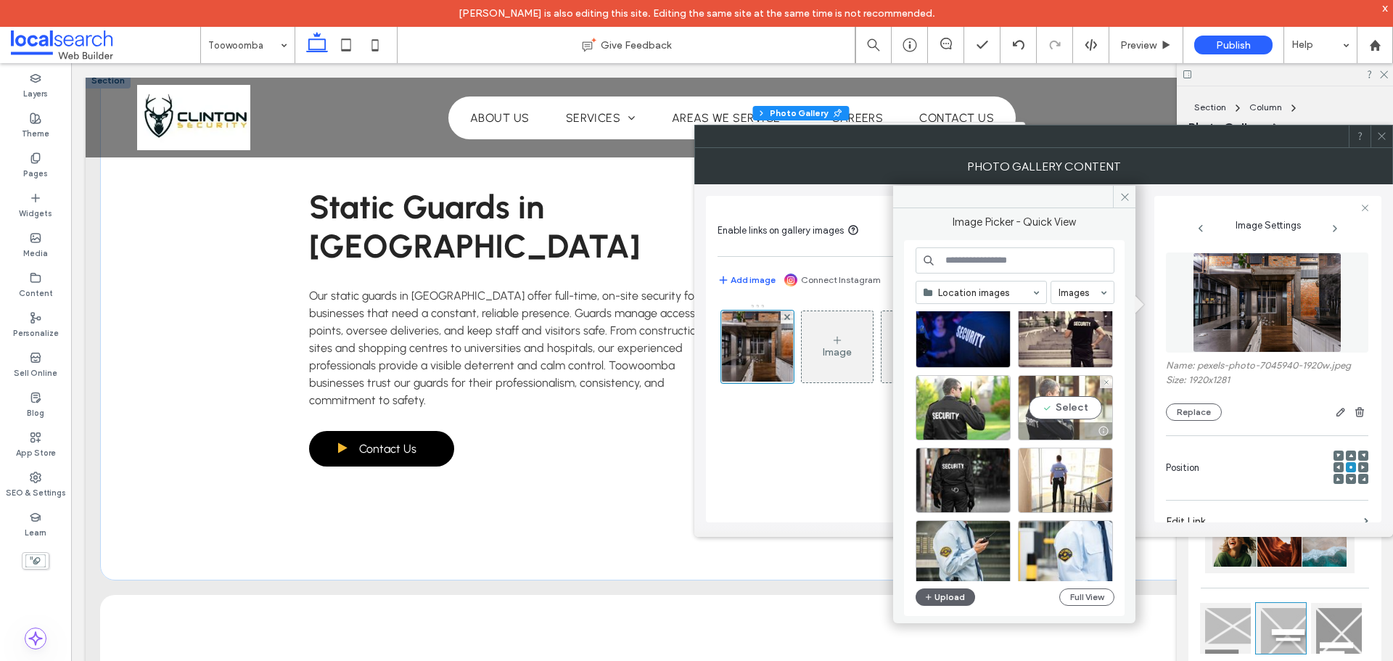
scroll to position [905, 0]
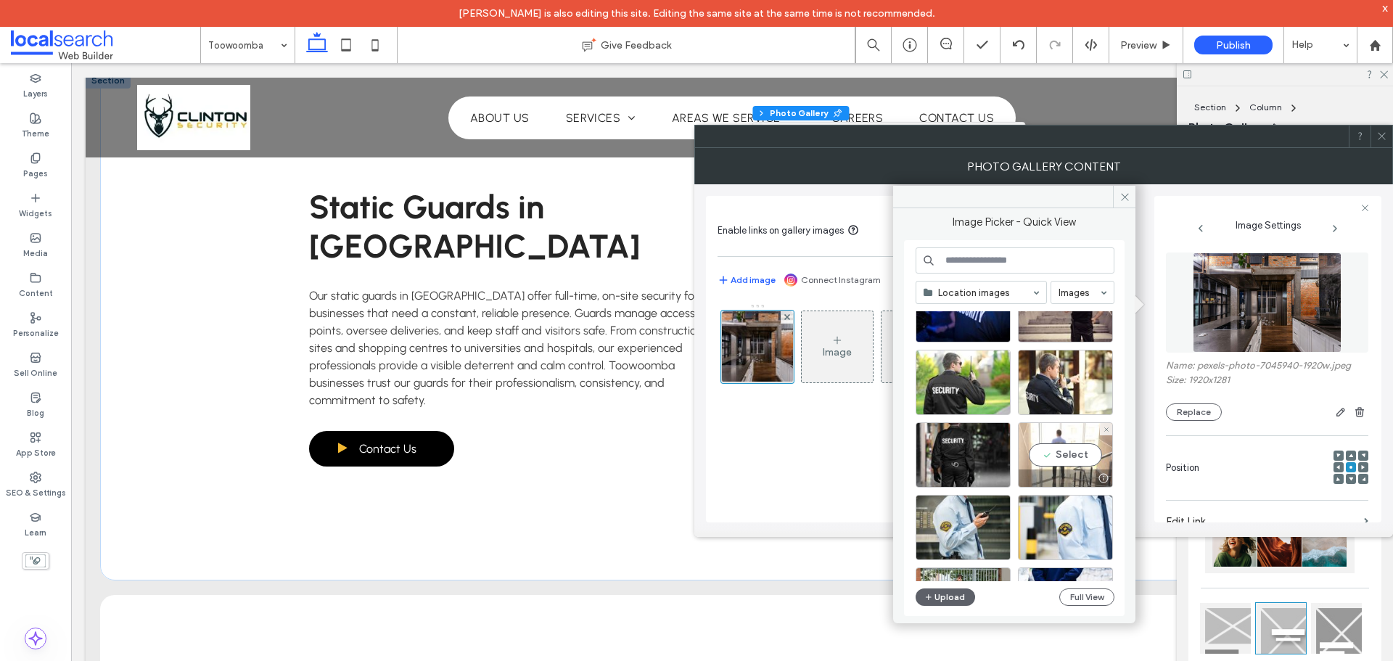
click at [1087, 446] on div "Select" at bounding box center [1065, 454] width 95 height 65
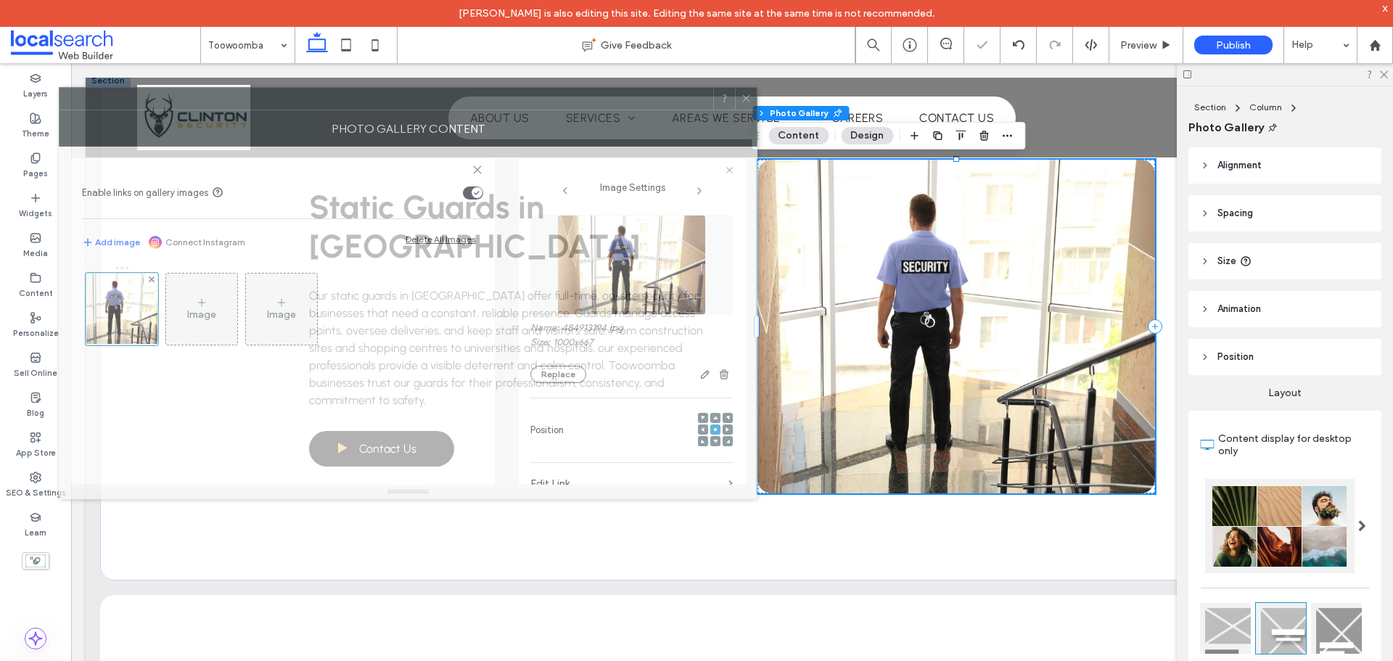
drag, startPoint x: 1217, startPoint y: 157, endPoint x: 582, endPoint y: 119, distance: 636.6
click at [582, 119] on div "Photo Gallery Content" at bounding box center [408, 128] width 699 height 36
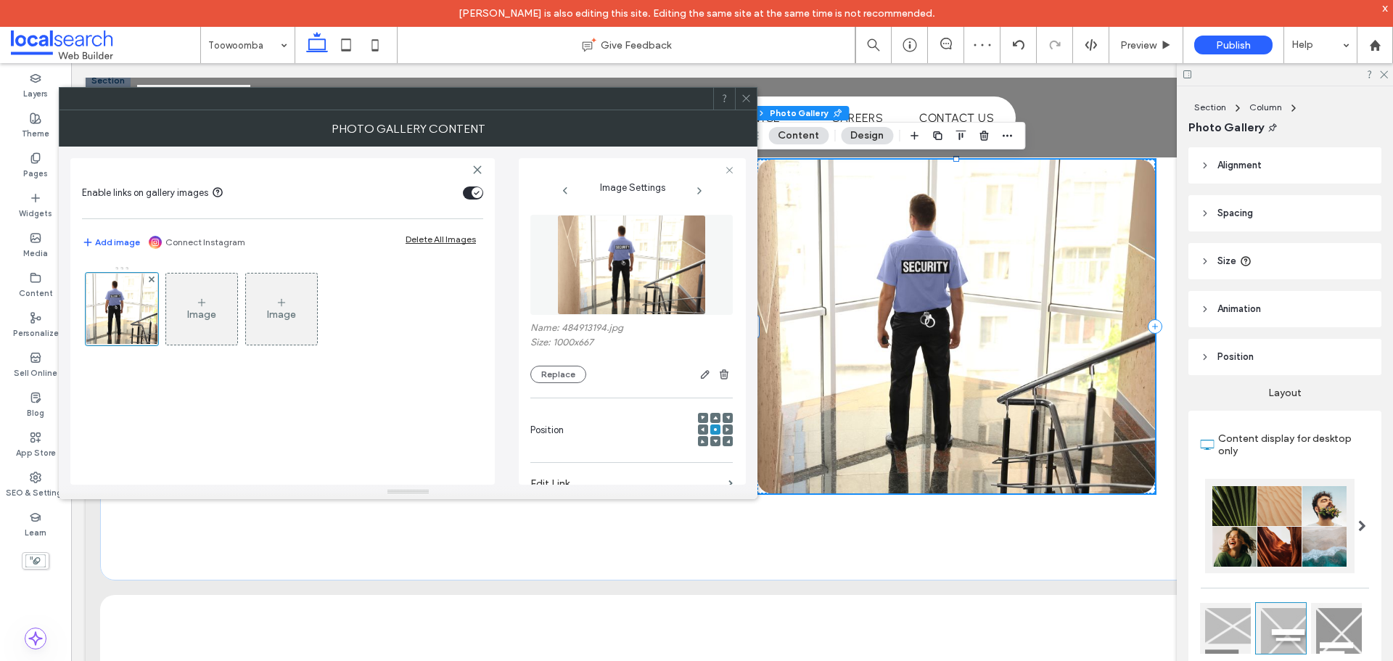
click at [737, 100] on div at bounding box center [746, 99] width 22 height 22
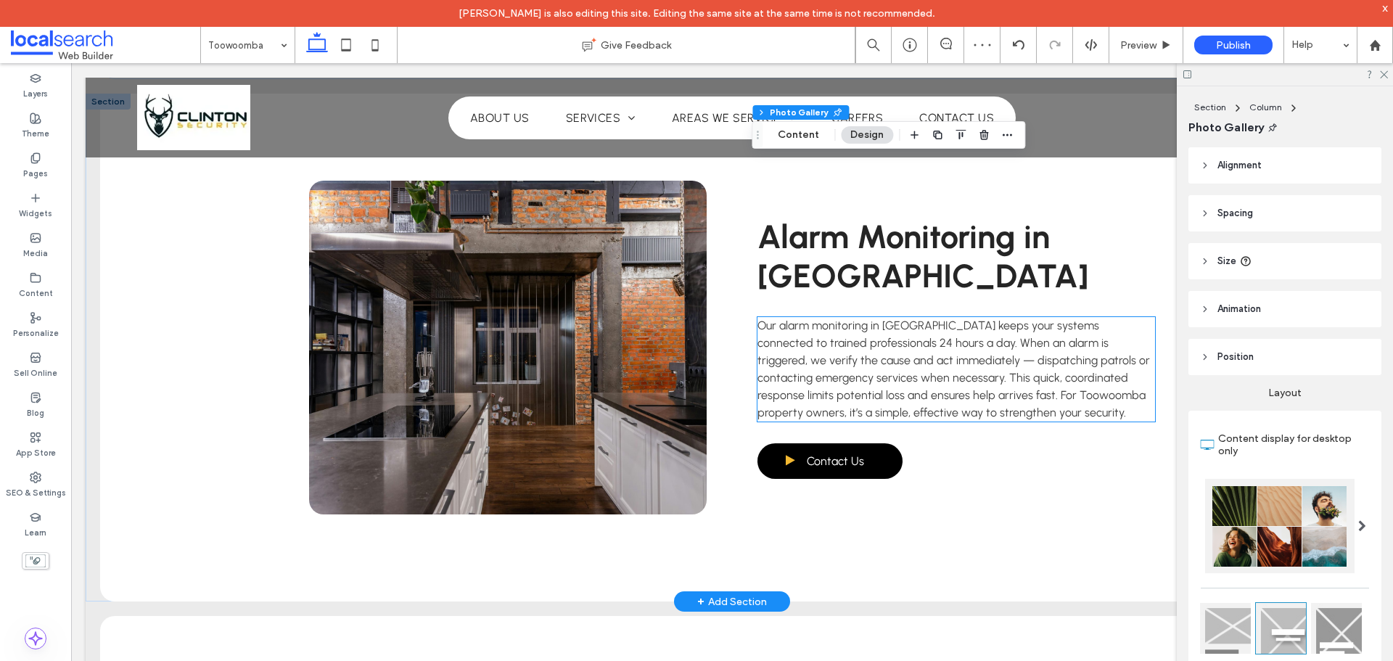
scroll to position [3410, 0]
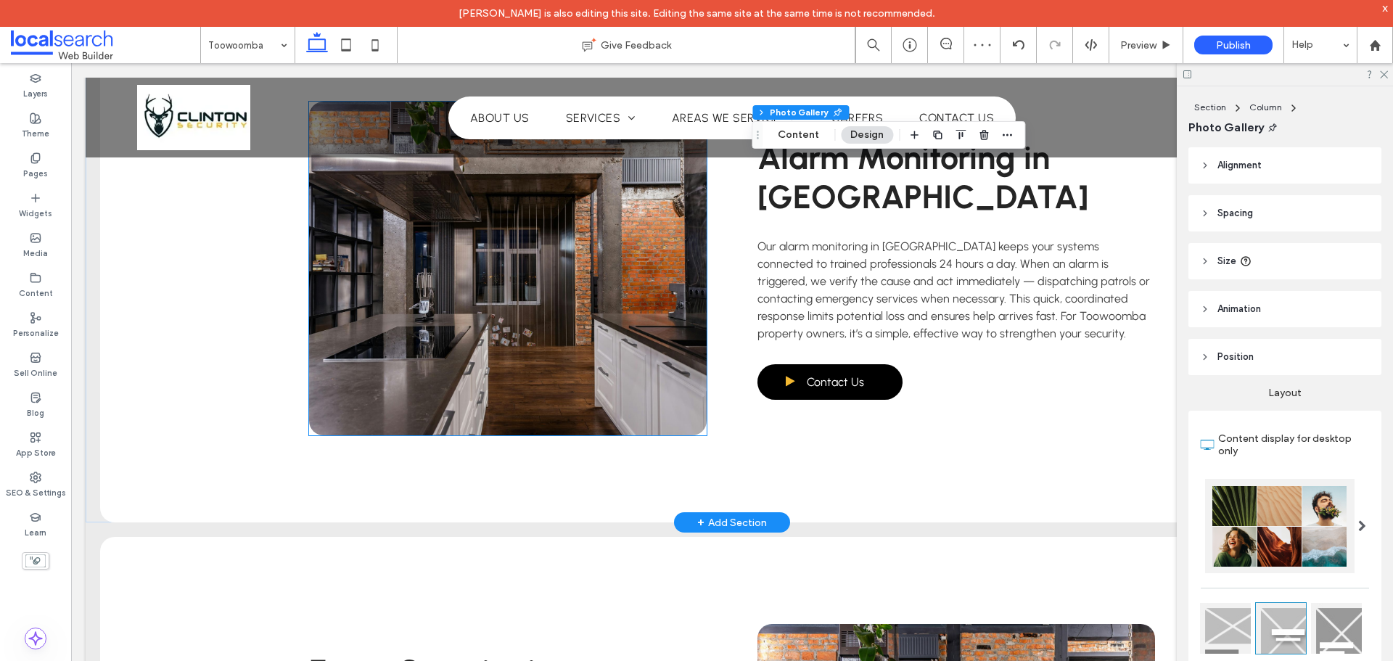
click at [569, 271] on link at bounding box center [508, 269] width 398 height 334
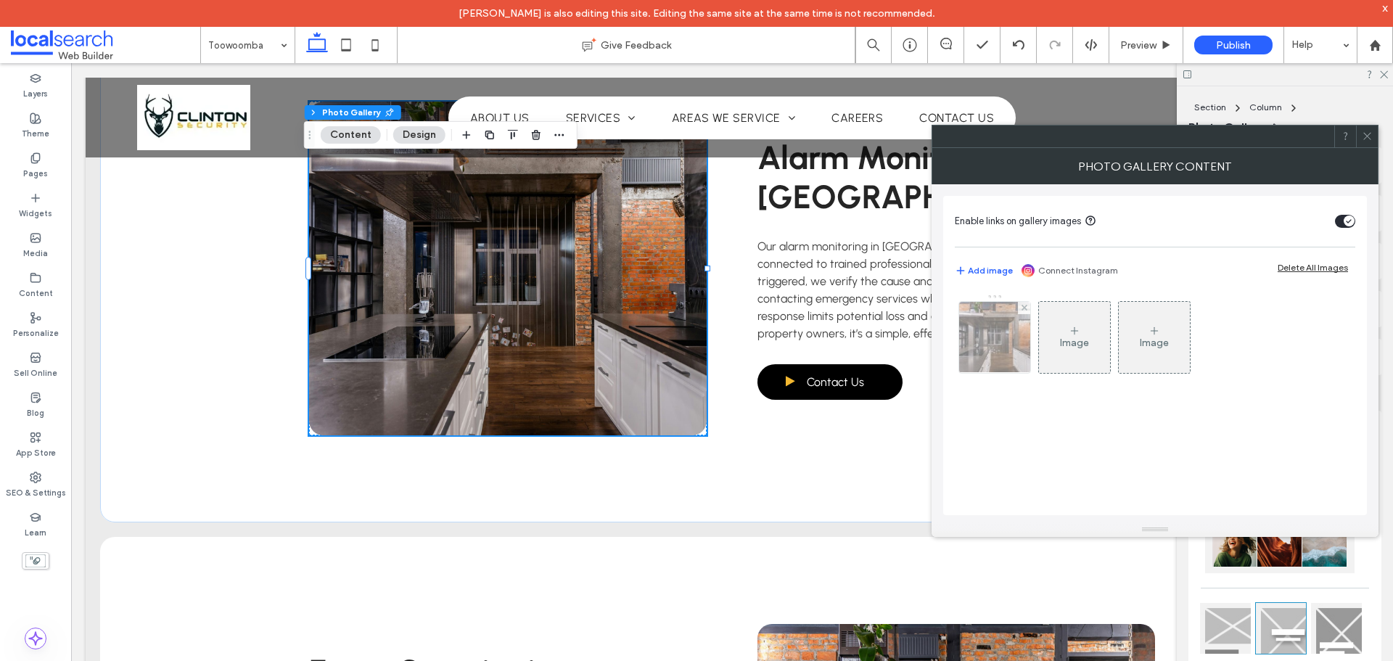
click at [984, 344] on img at bounding box center [995, 337] width 107 height 71
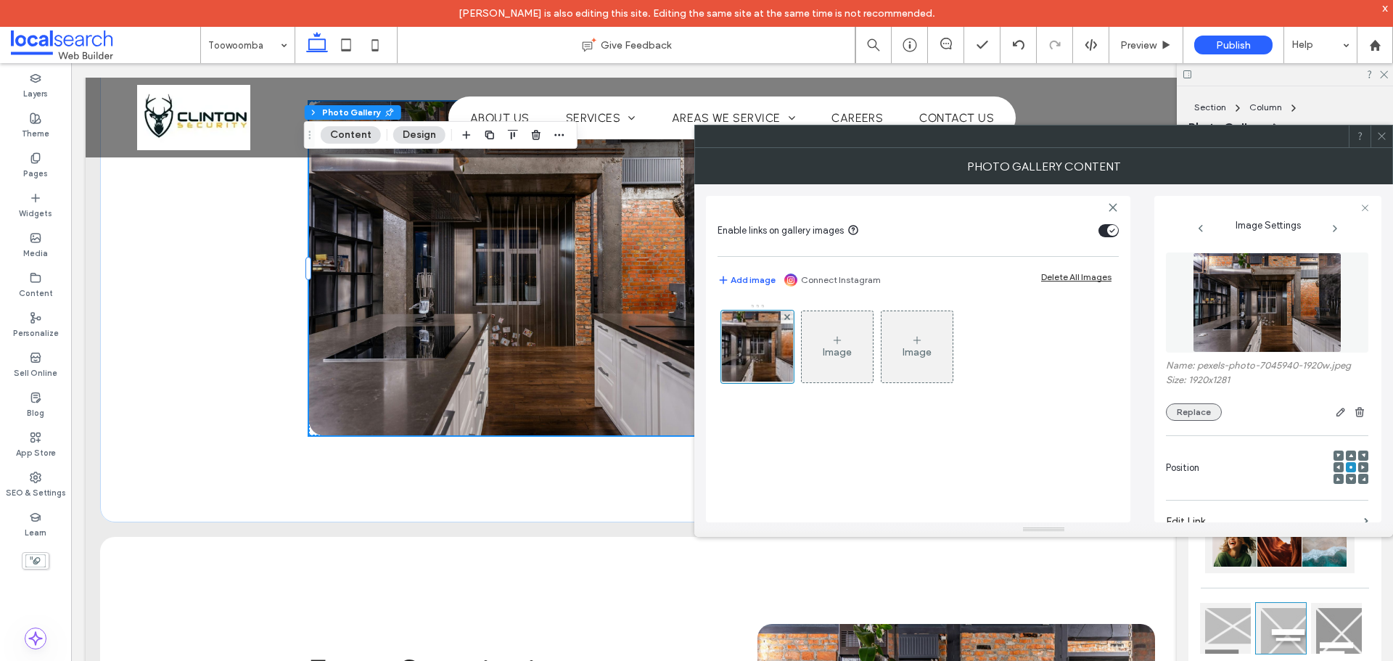
click at [1196, 417] on button "Replace" at bounding box center [1194, 411] width 56 height 17
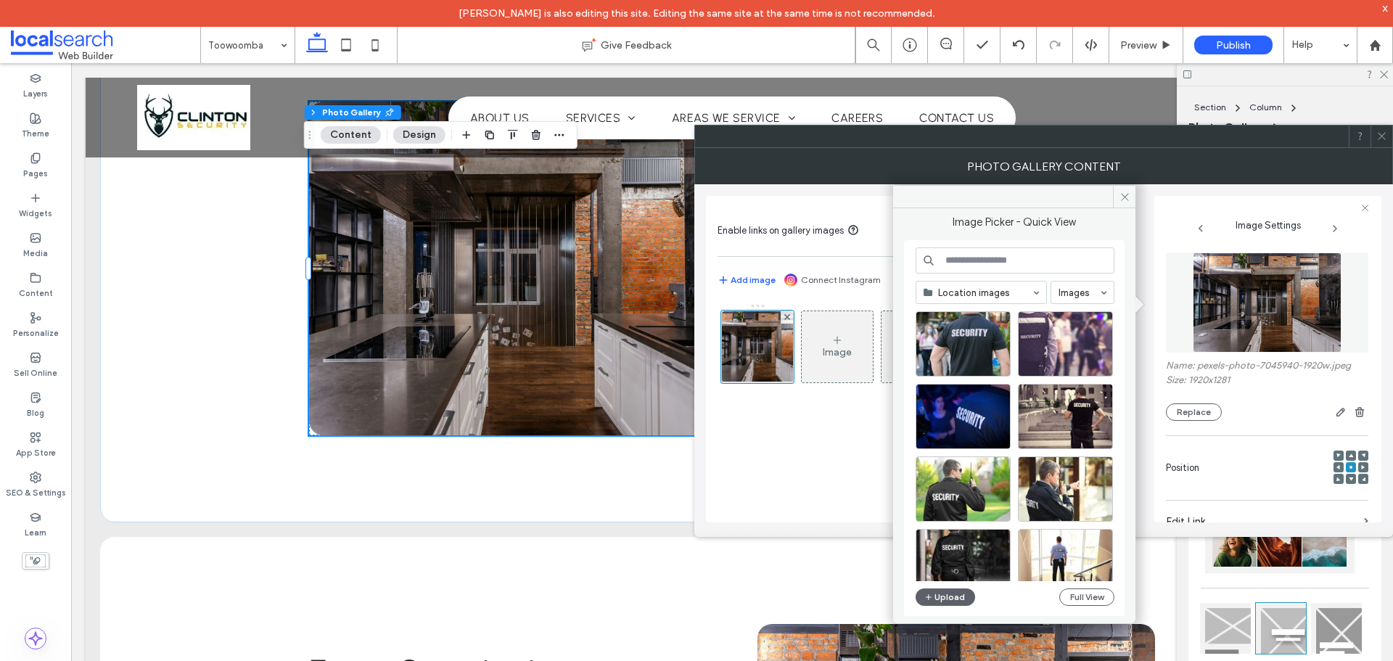
scroll to position [1088, 0]
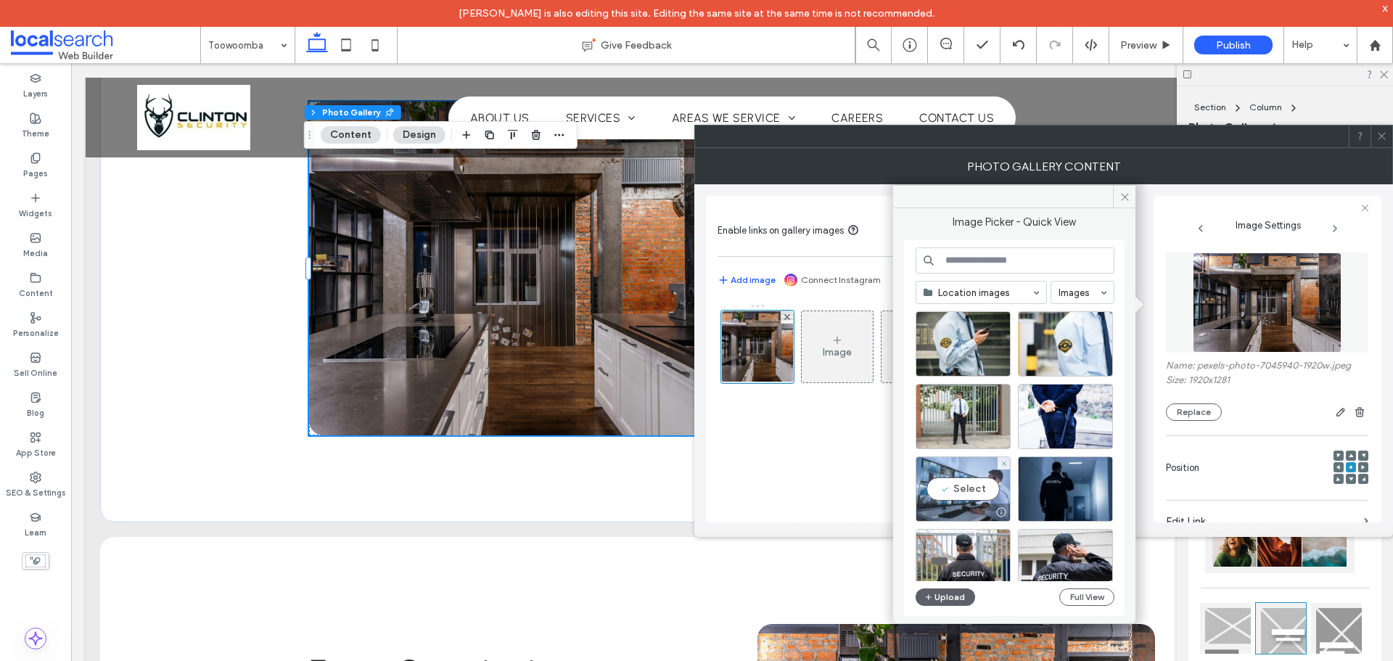
click at [965, 484] on div "Select" at bounding box center [962, 488] width 95 height 65
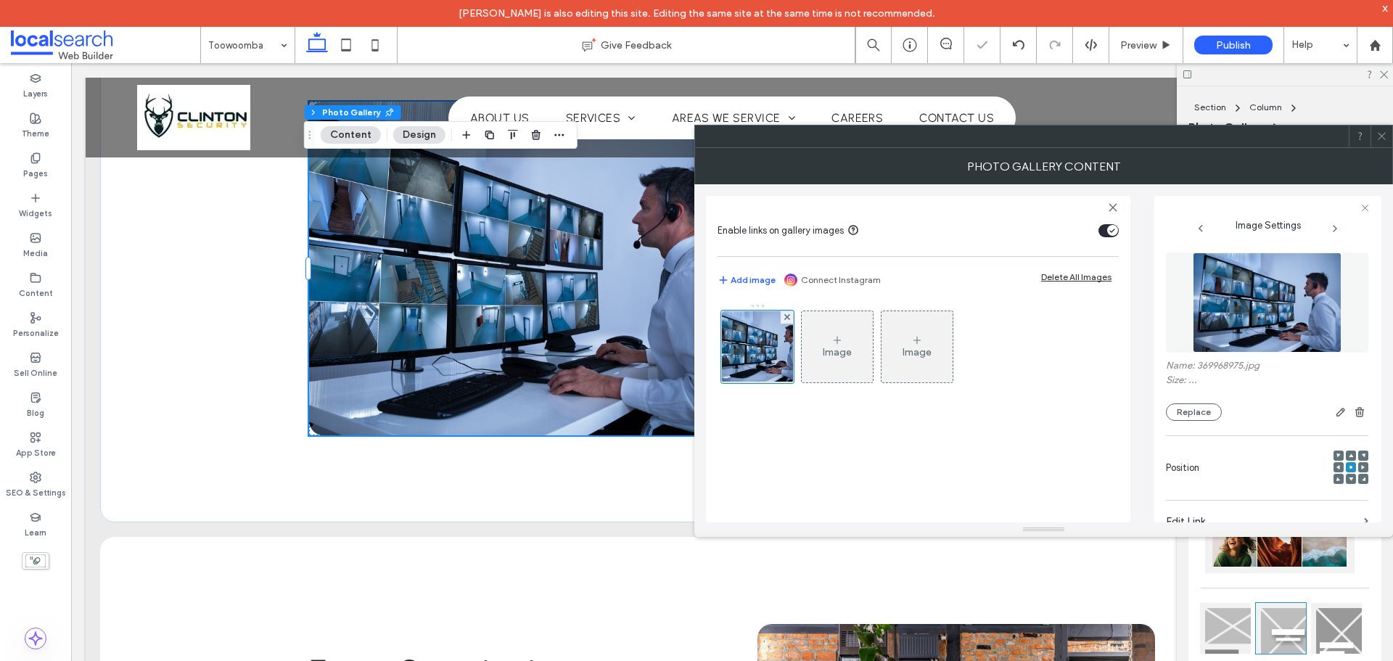
click at [831, 486] on div "Image Image" at bounding box center [917, 405] width 401 height 219
click at [1376, 140] on icon at bounding box center [1381, 136] width 11 height 11
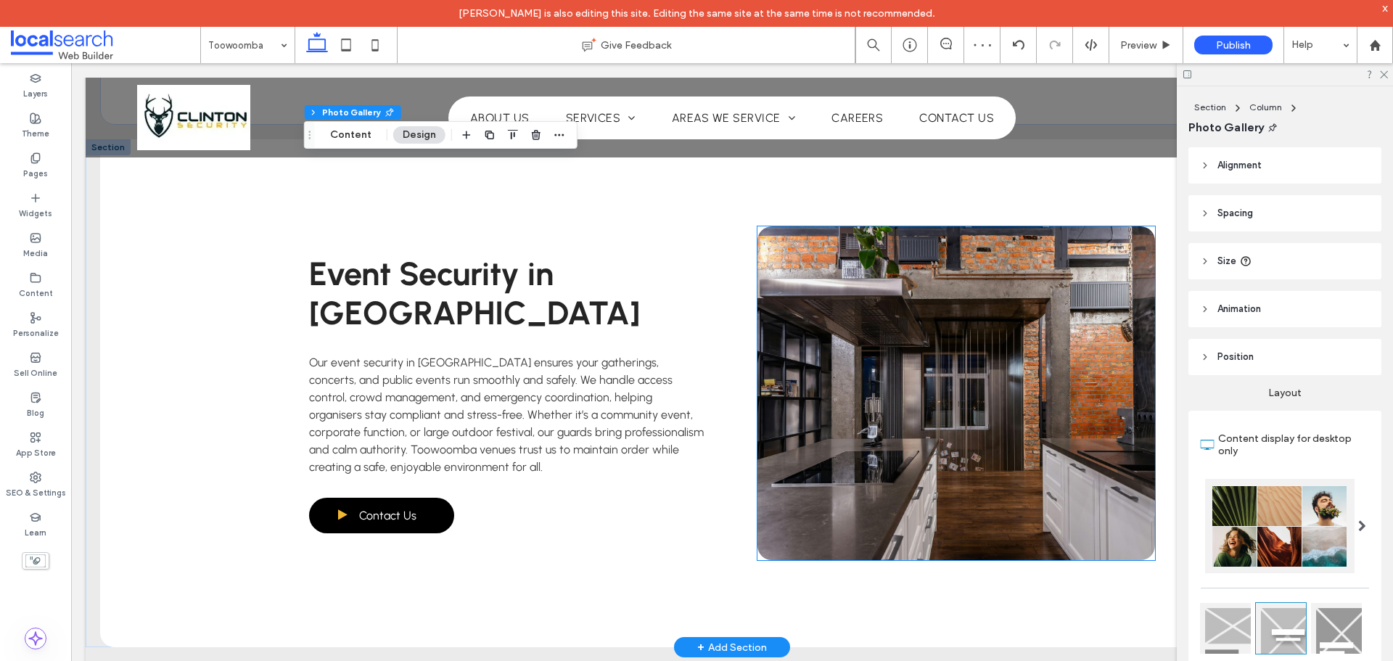
scroll to position [3990, 0]
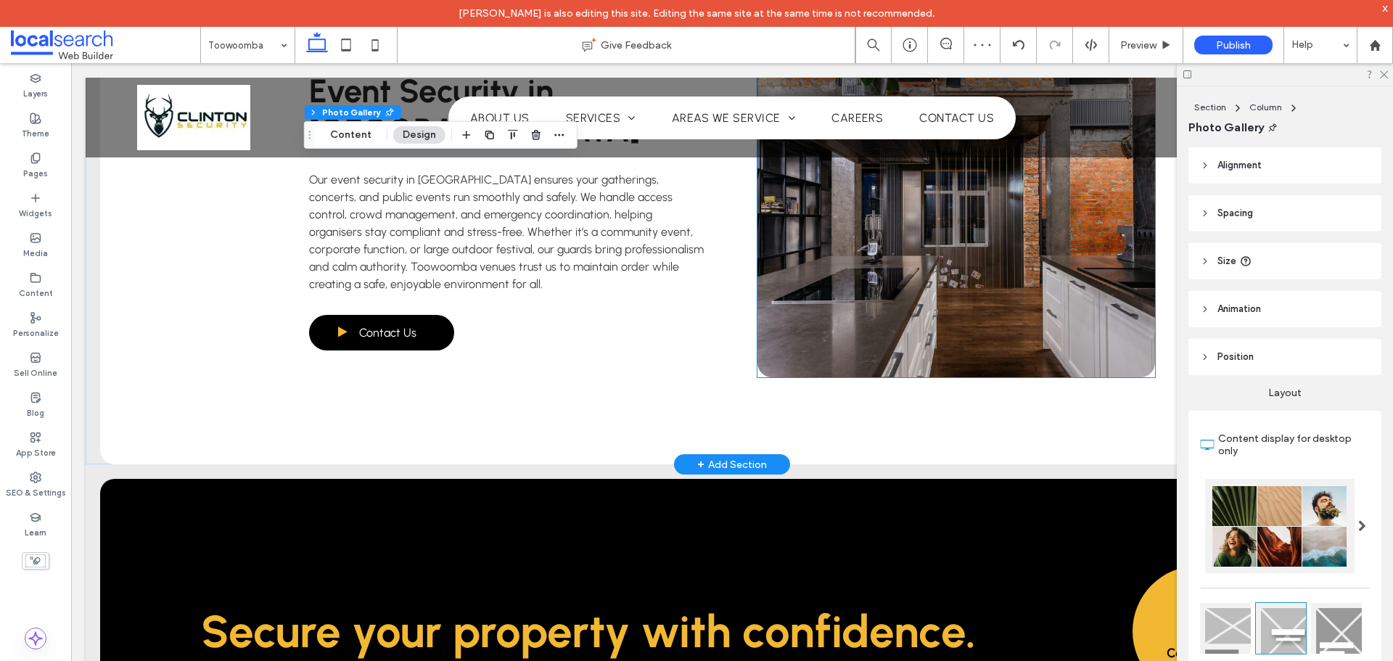
click at [936, 310] on link at bounding box center [956, 211] width 398 height 334
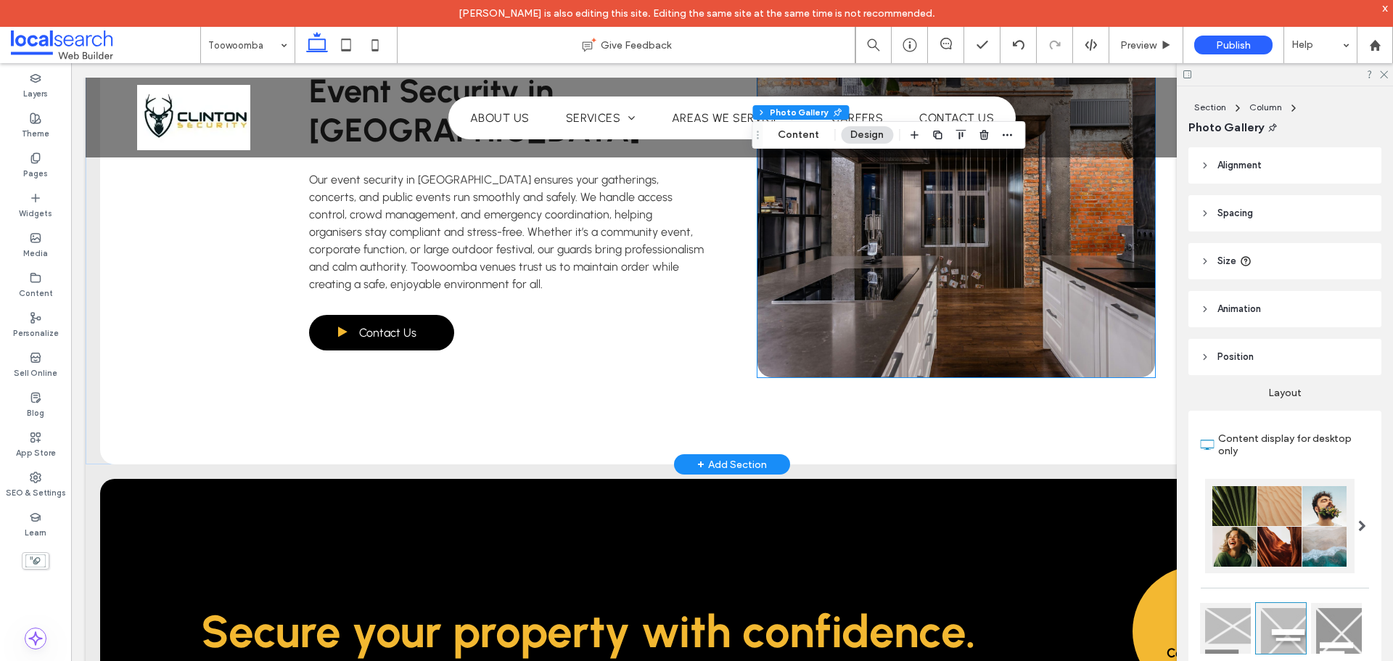
click at [936, 310] on link at bounding box center [956, 211] width 398 height 334
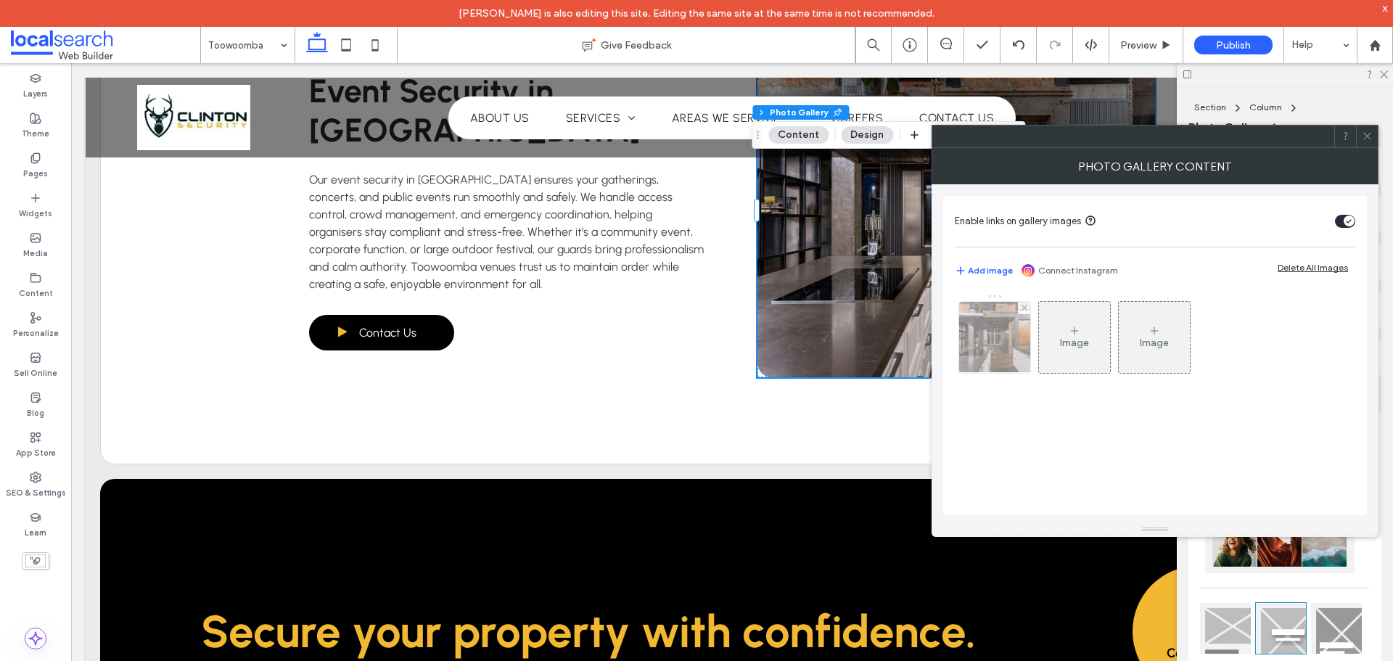
click at [975, 321] on img at bounding box center [995, 337] width 107 height 71
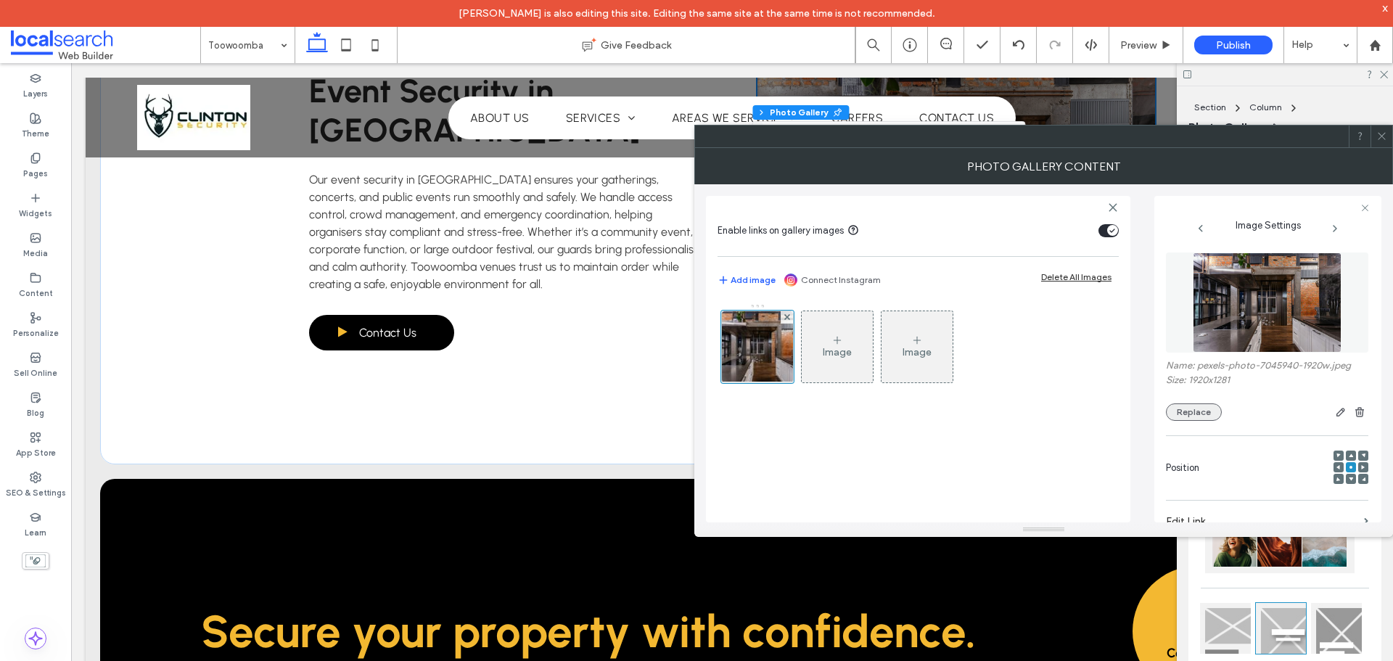
click at [1175, 411] on button "Replace" at bounding box center [1194, 411] width 56 height 17
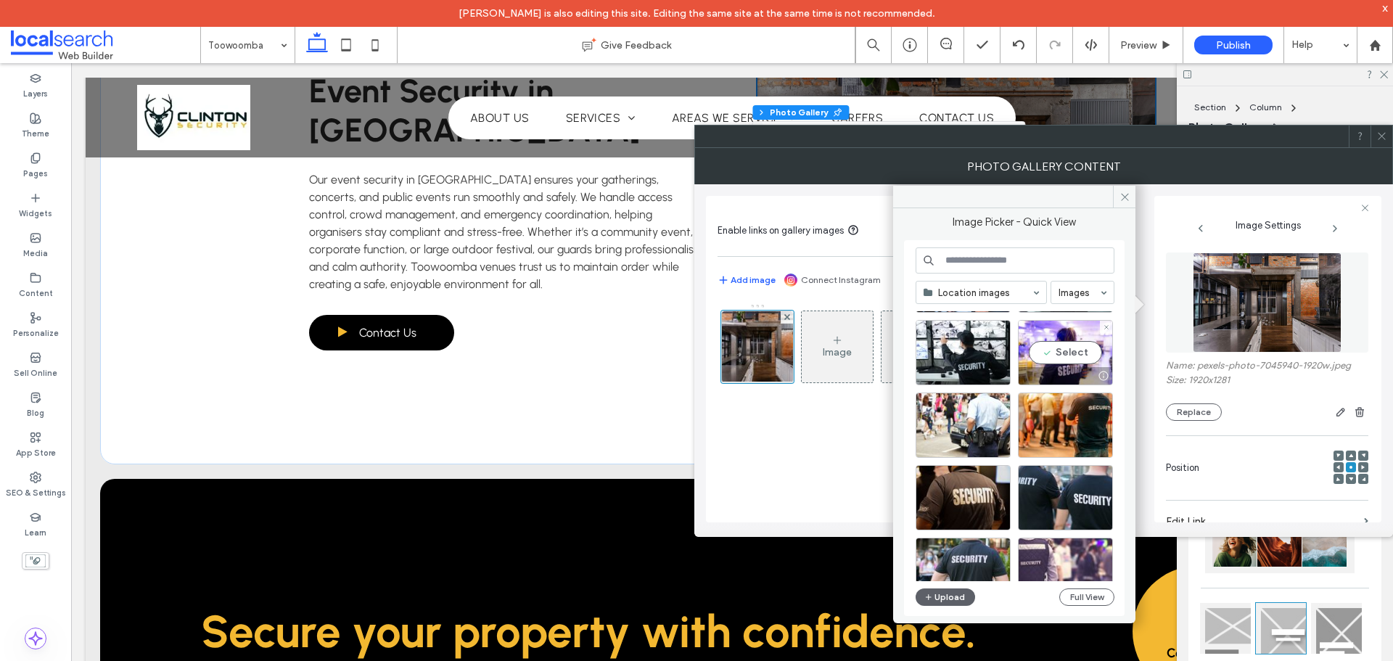
scroll to position [601, 0]
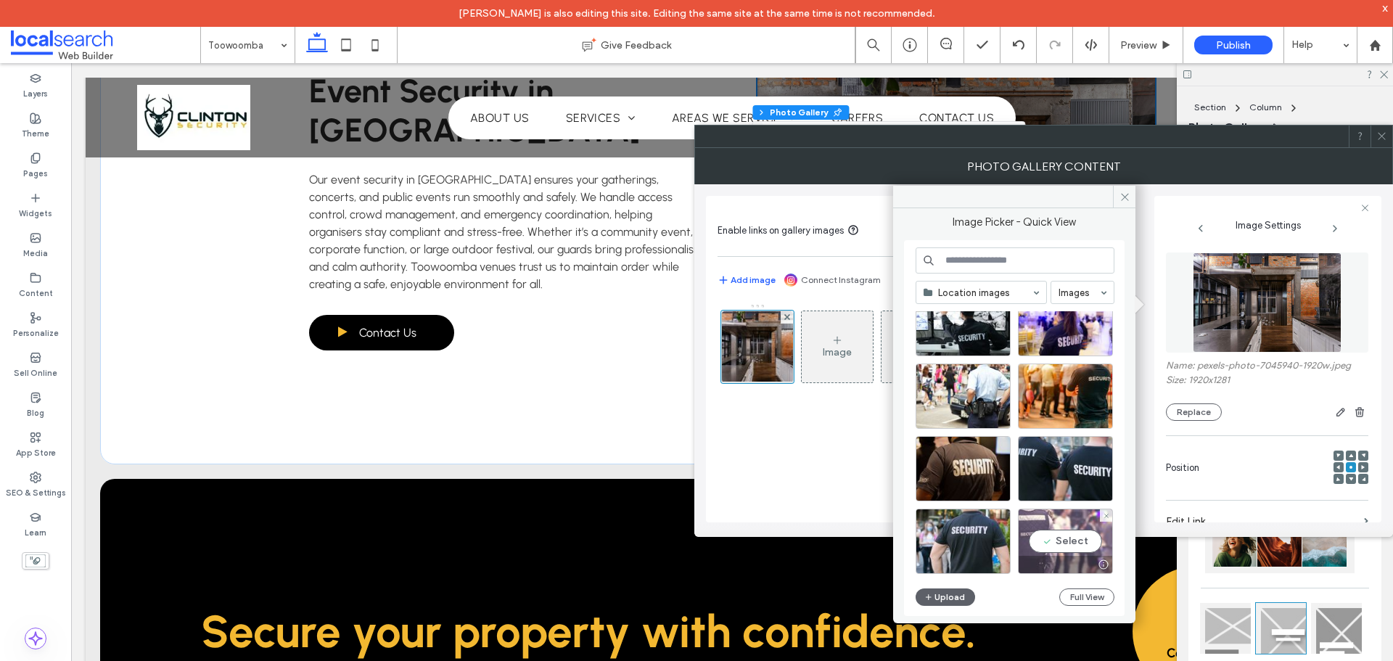
click at [1092, 530] on div "Select" at bounding box center [1065, 541] width 95 height 65
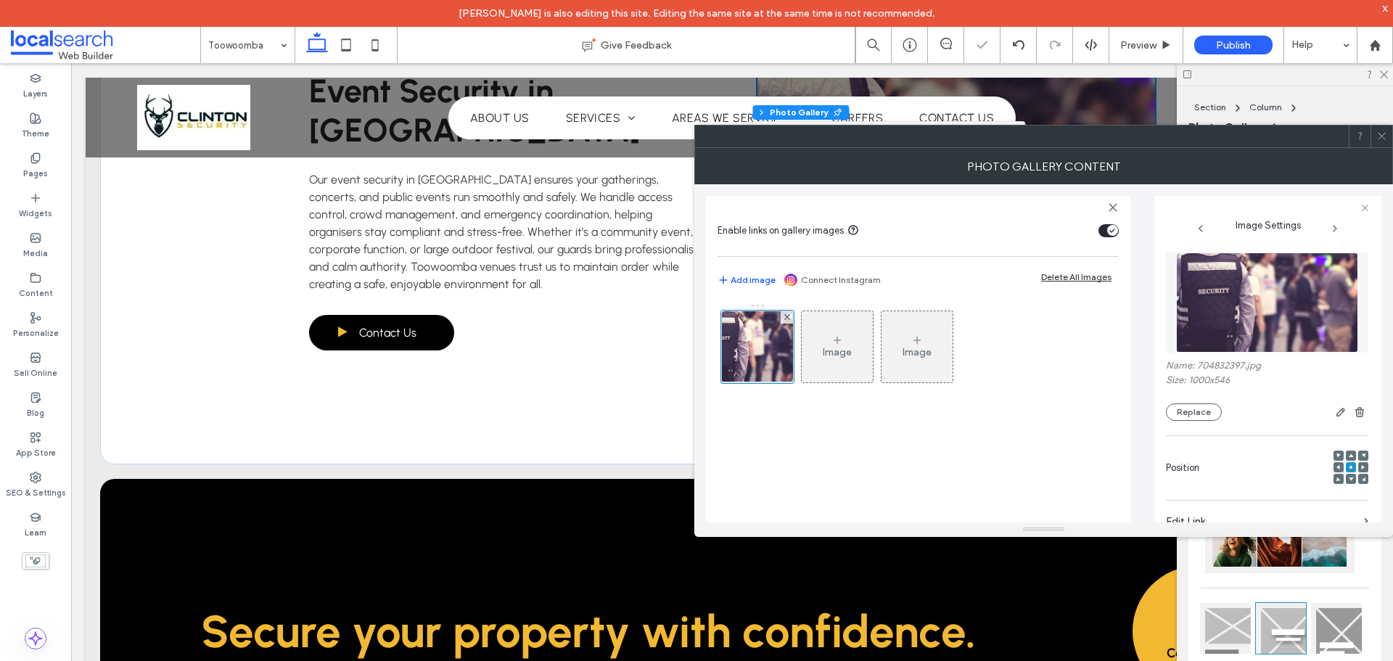
click at [870, 482] on div "Image Image" at bounding box center [917, 405] width 401 height 219
click at [1386, 139] on icon at bounding box center [1381, 136] width 11 height 11
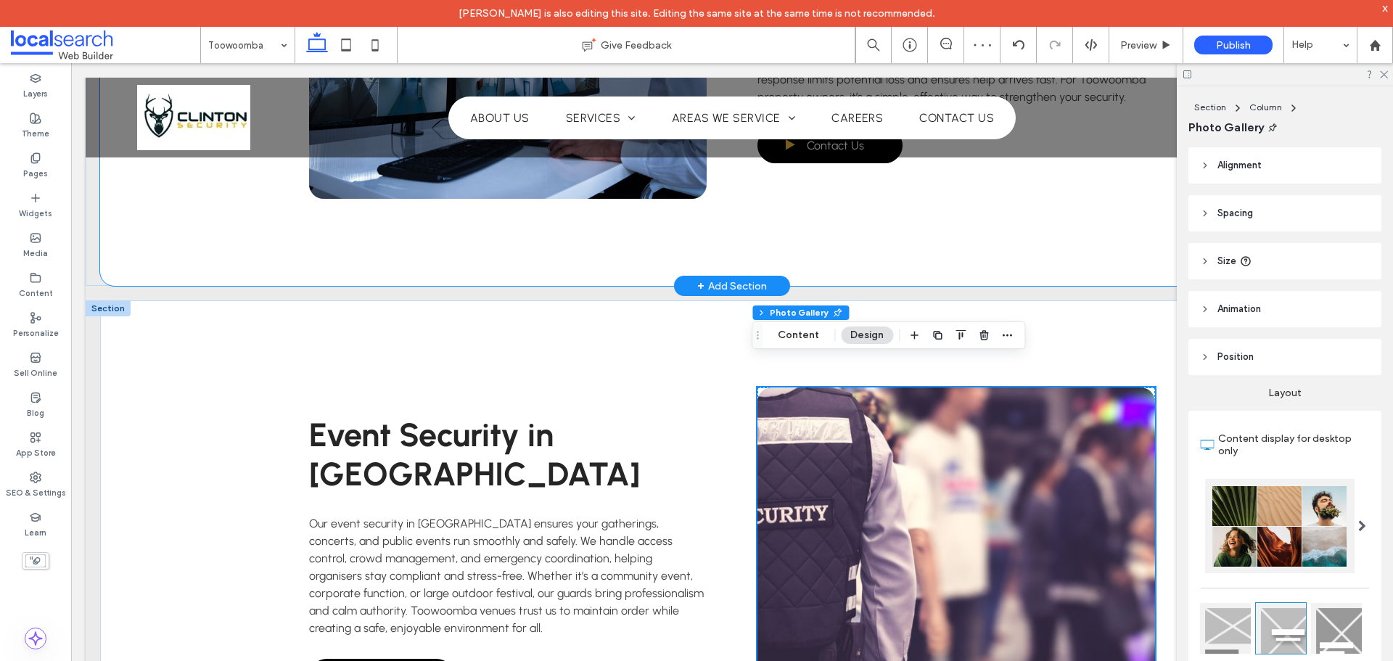
scroll to position [3627, 0]
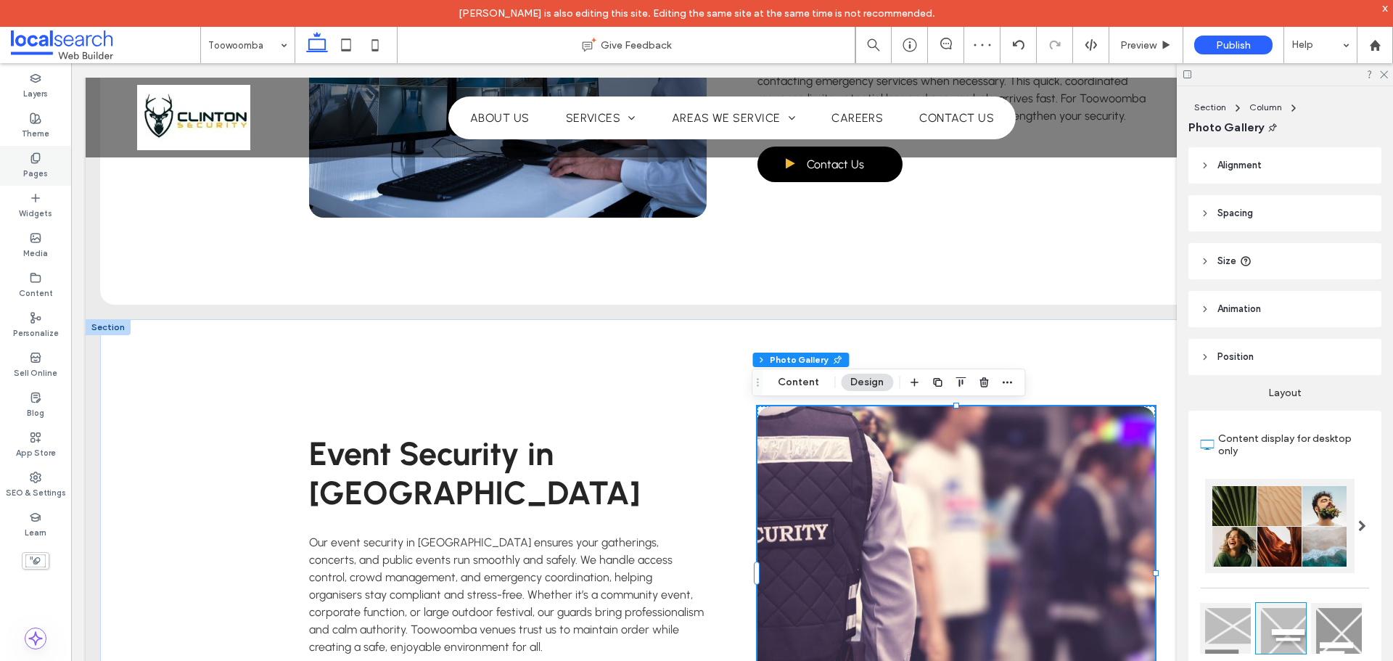
click at [38, 171] on label "Pages" at bounding box center [35, 172] width 25 height 16
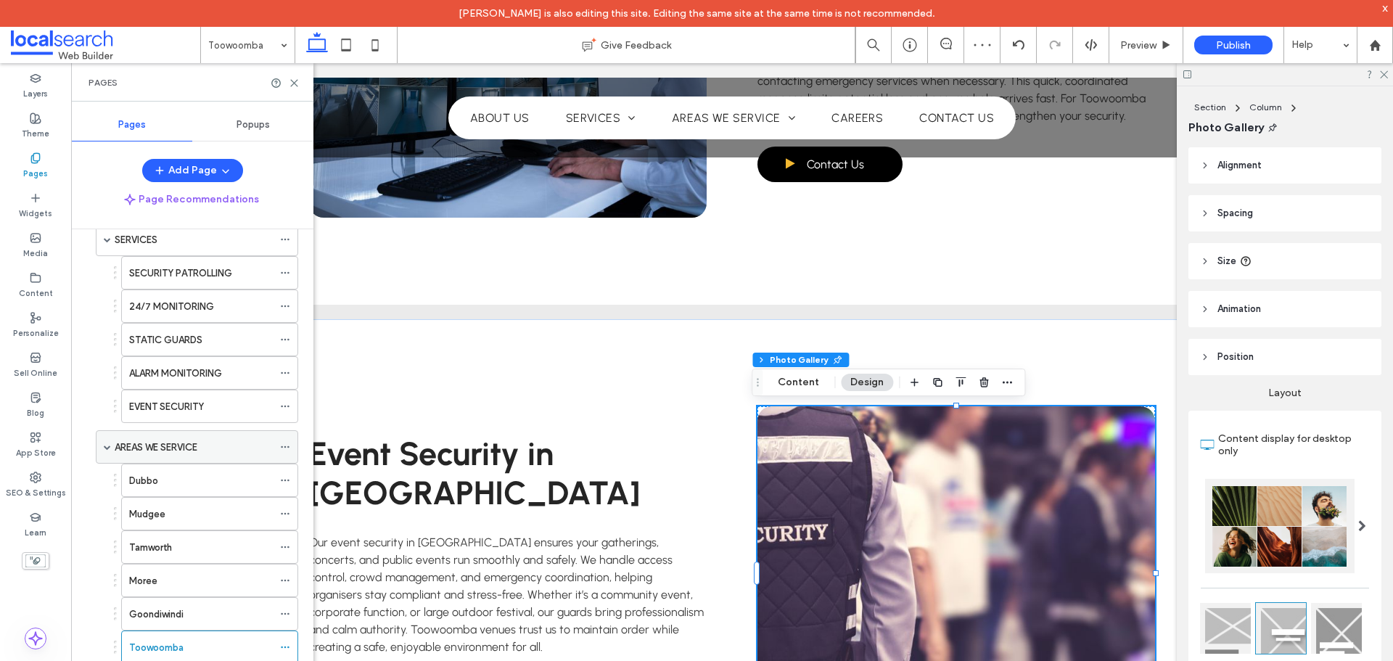
scroll to position [290, 0]
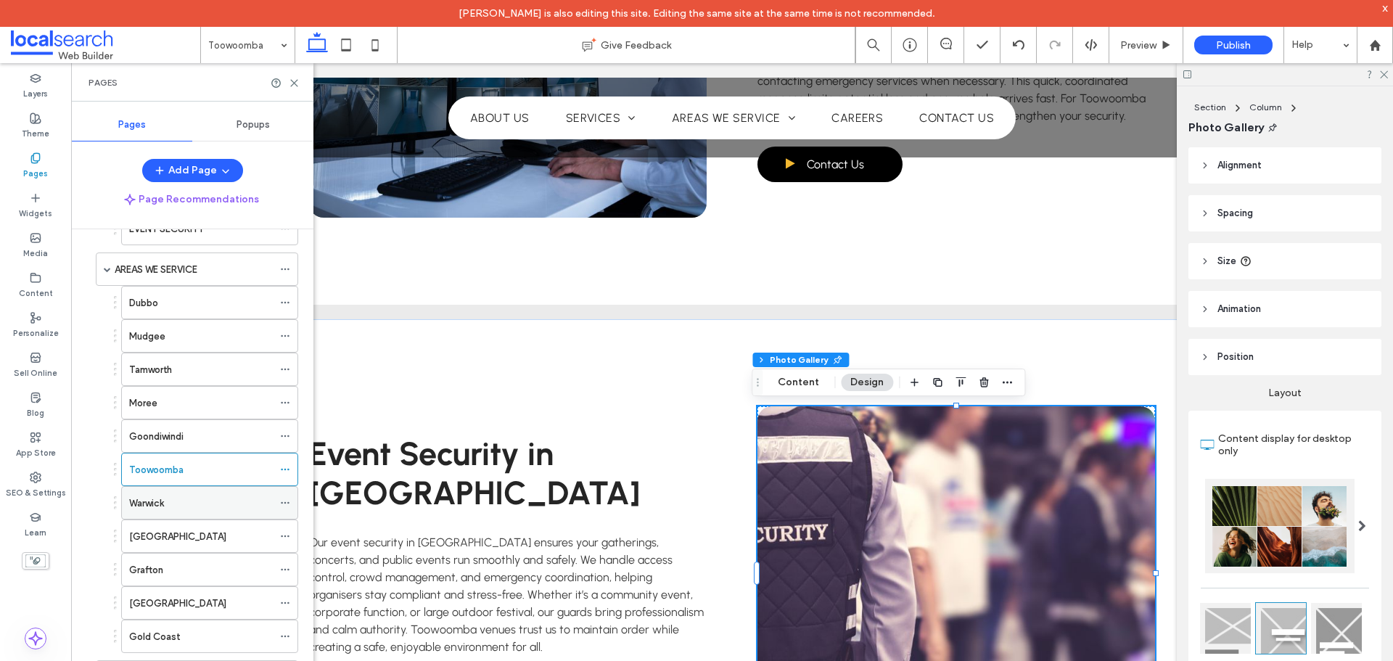
click at [250, 507] on div "Warwick" at bounding box center [201, 502] width 144 height 15
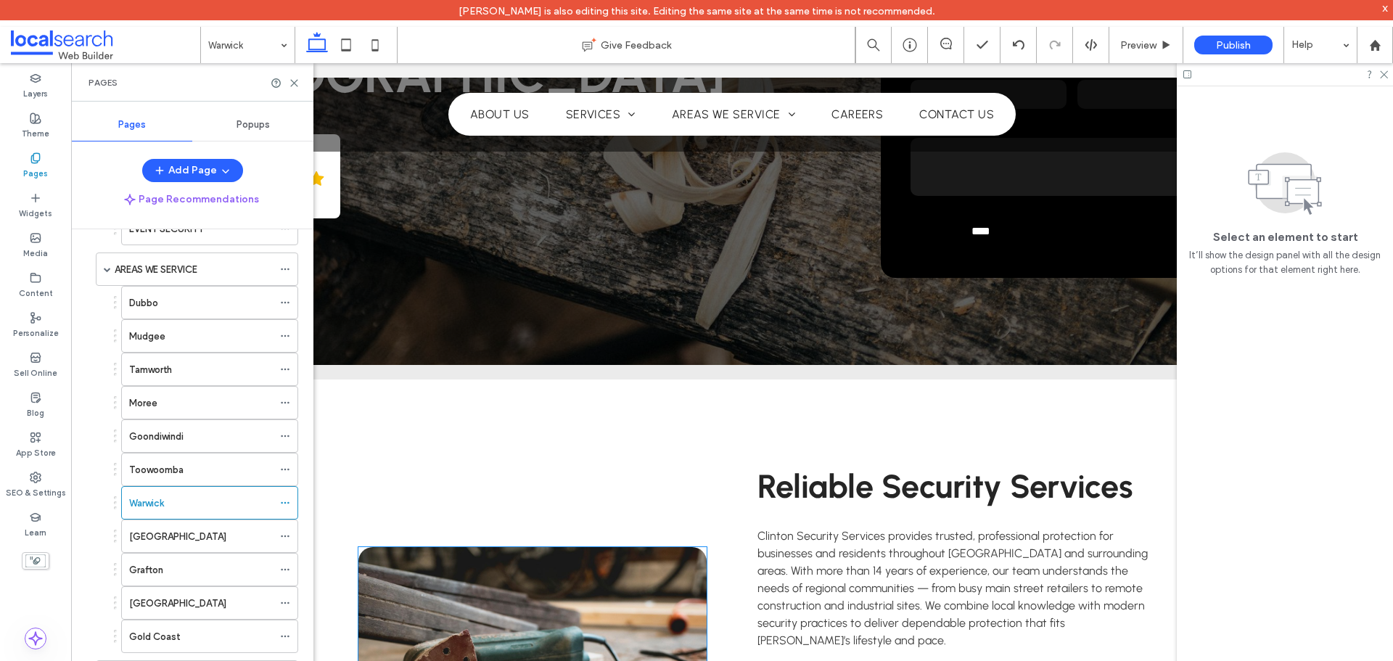
scroll to position [580, 0]
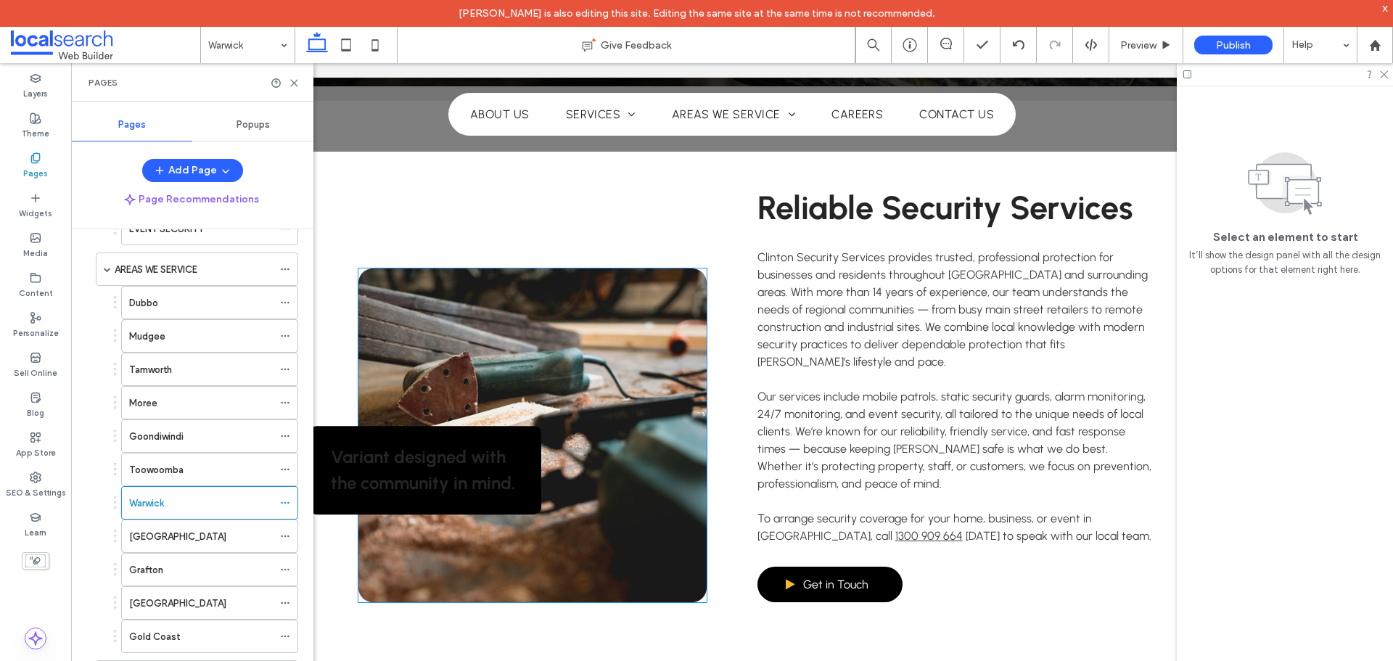
click at [588, 381] on link at bounding box center [532, 435] width 348 height 334
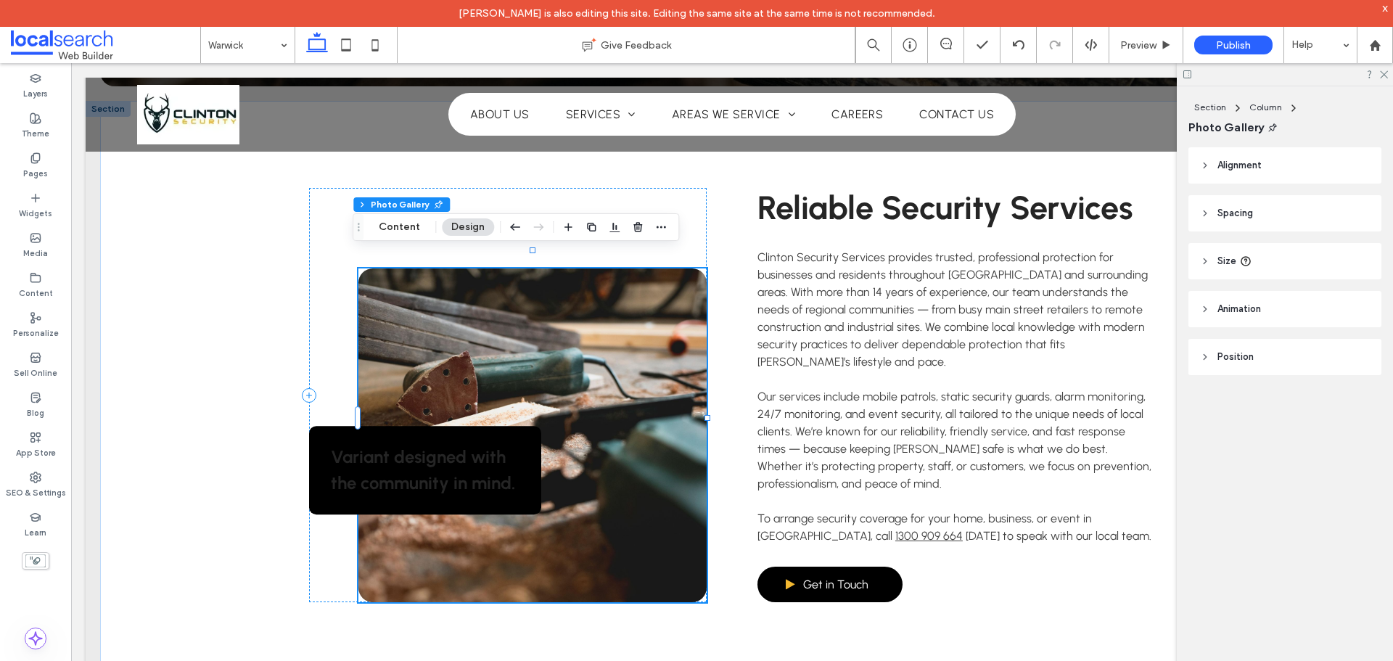
click at [588, 381] on link at bounding box center [532, 435] width 348 height 334
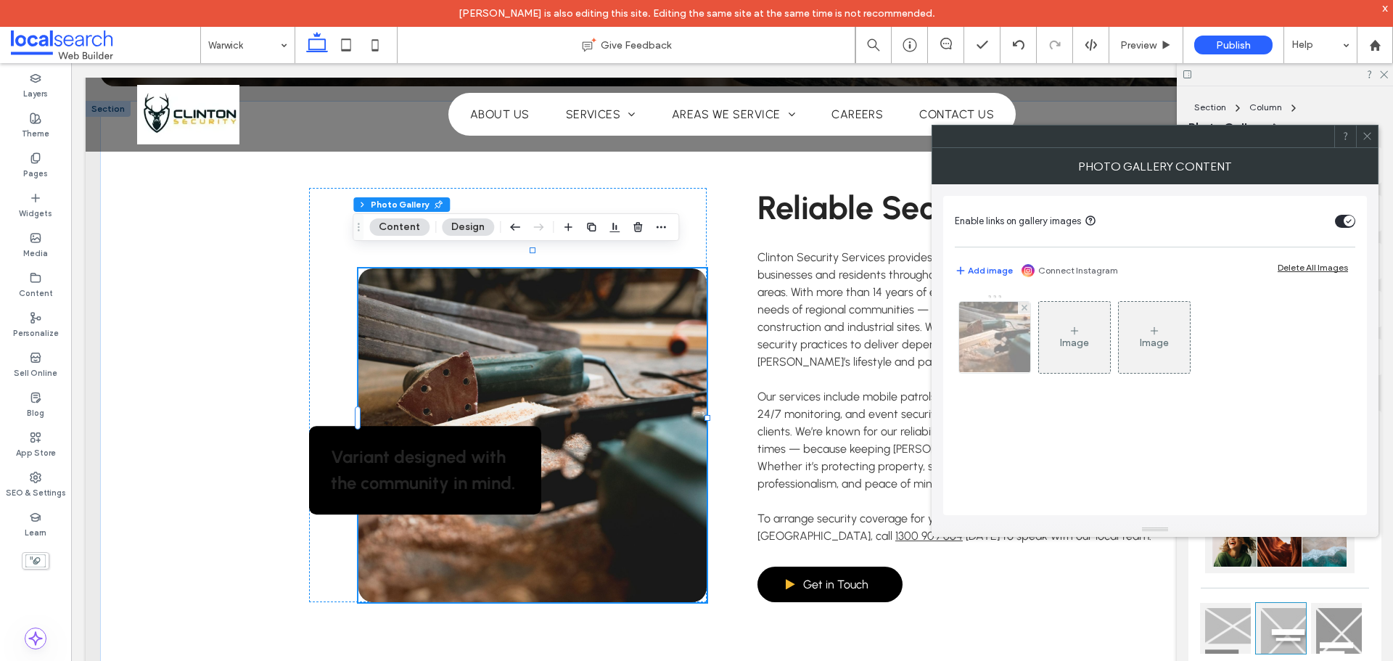
click at [1011, 326] on img at bounding box center [995, 337] width 107 height 71
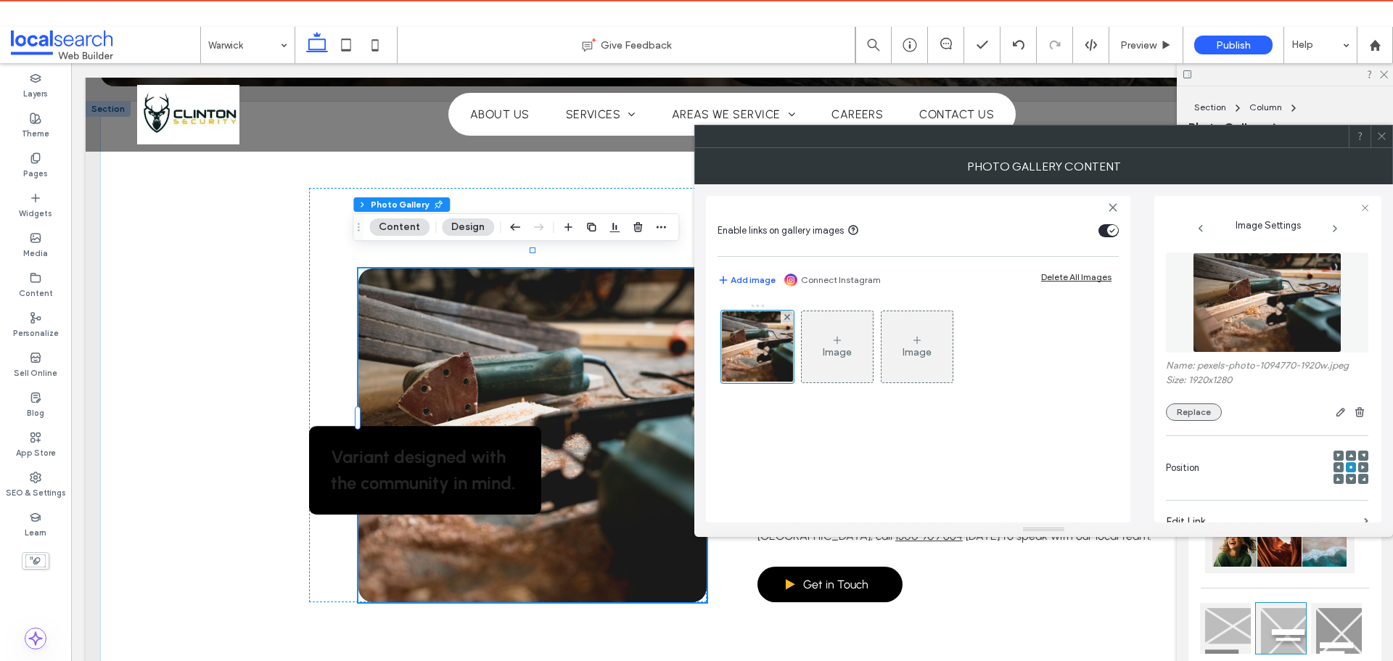
click at [1203, 416] on button "Replace" at bounding box center [1194, 411] width 56 height 17
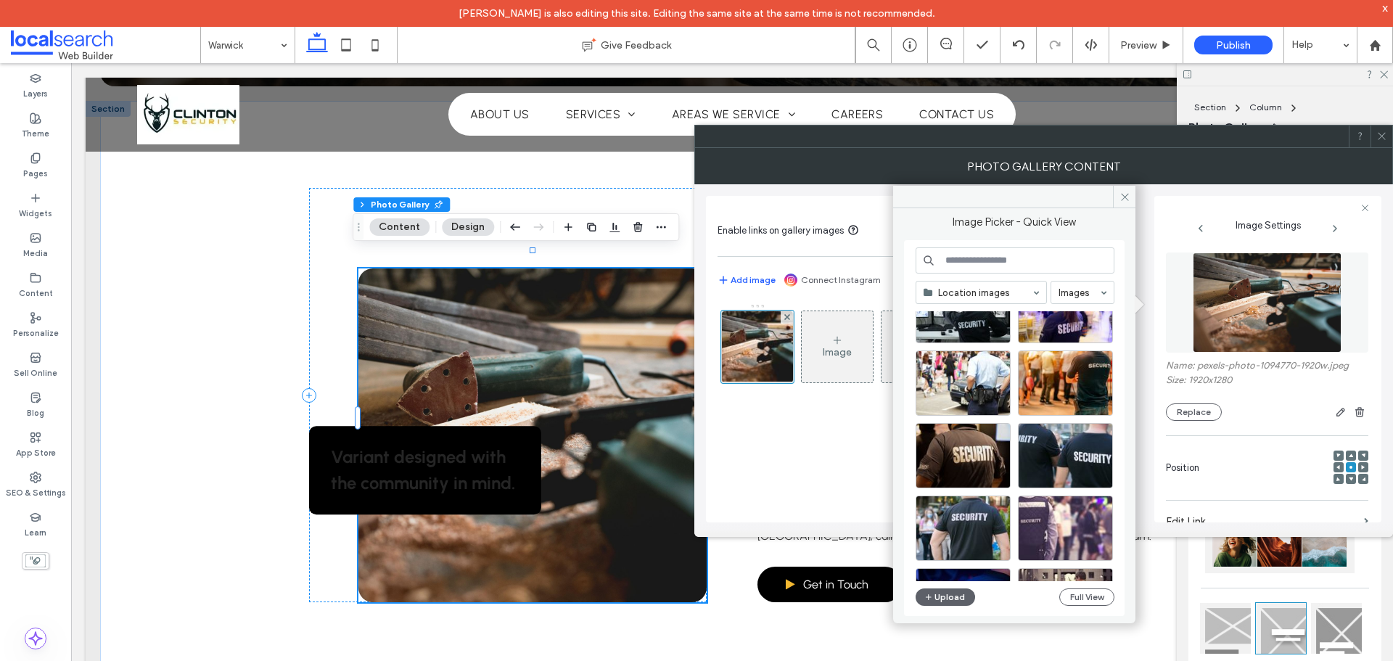
scroll to position [614, 0]
click at [970, 443] on div "Select" at bounding box center [962, 454] width 95 height 65
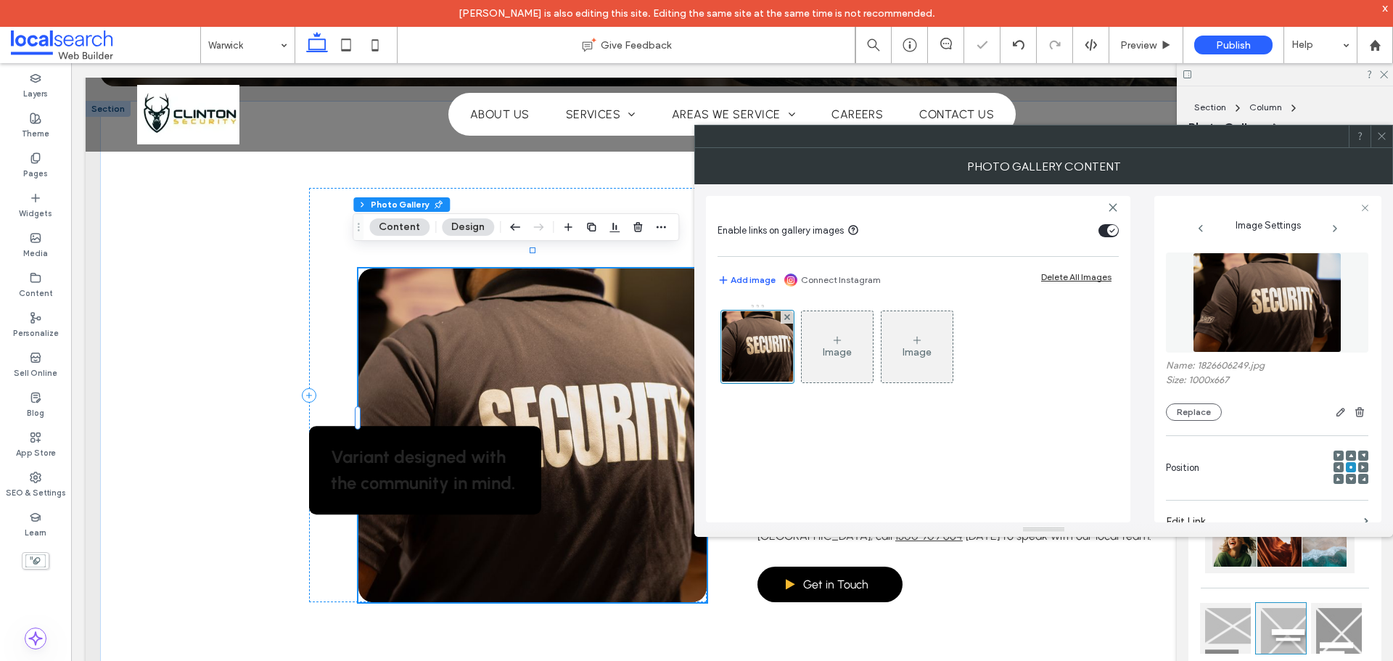
click at [1378, 139] on icon at bounding box center [1381, 136] width 11 height 11
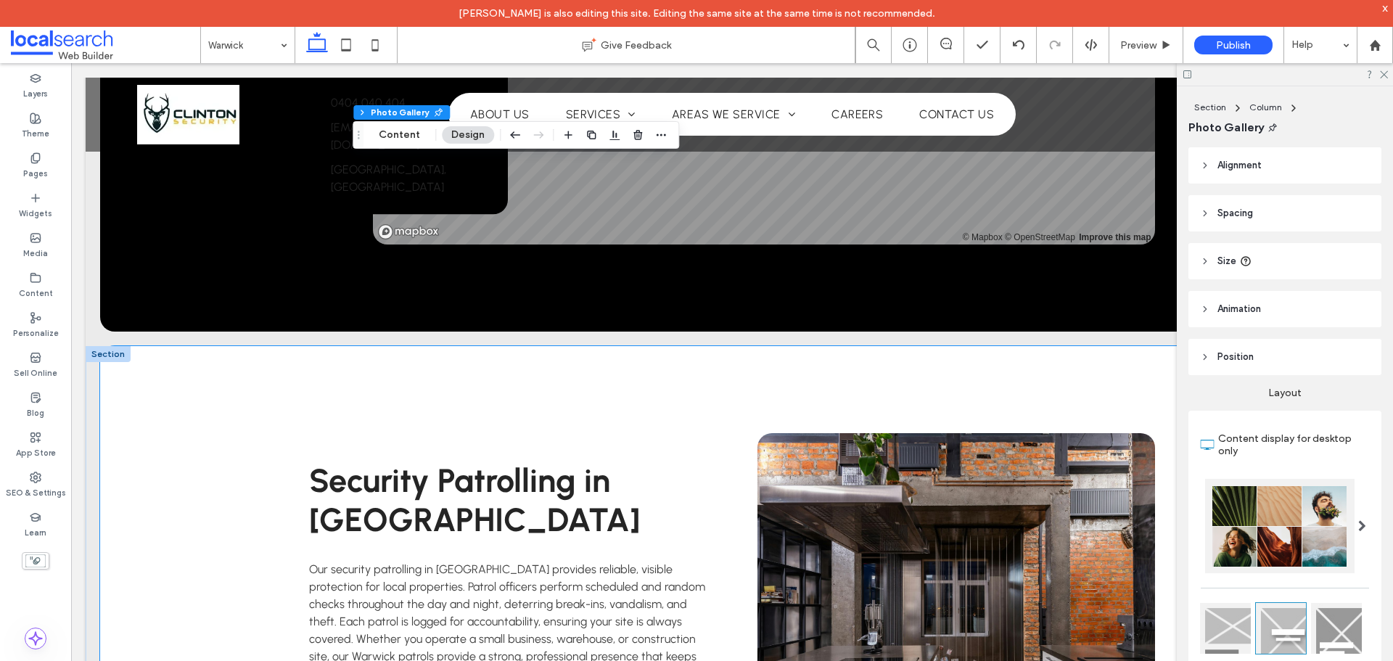
scroll to position [1523, 0]
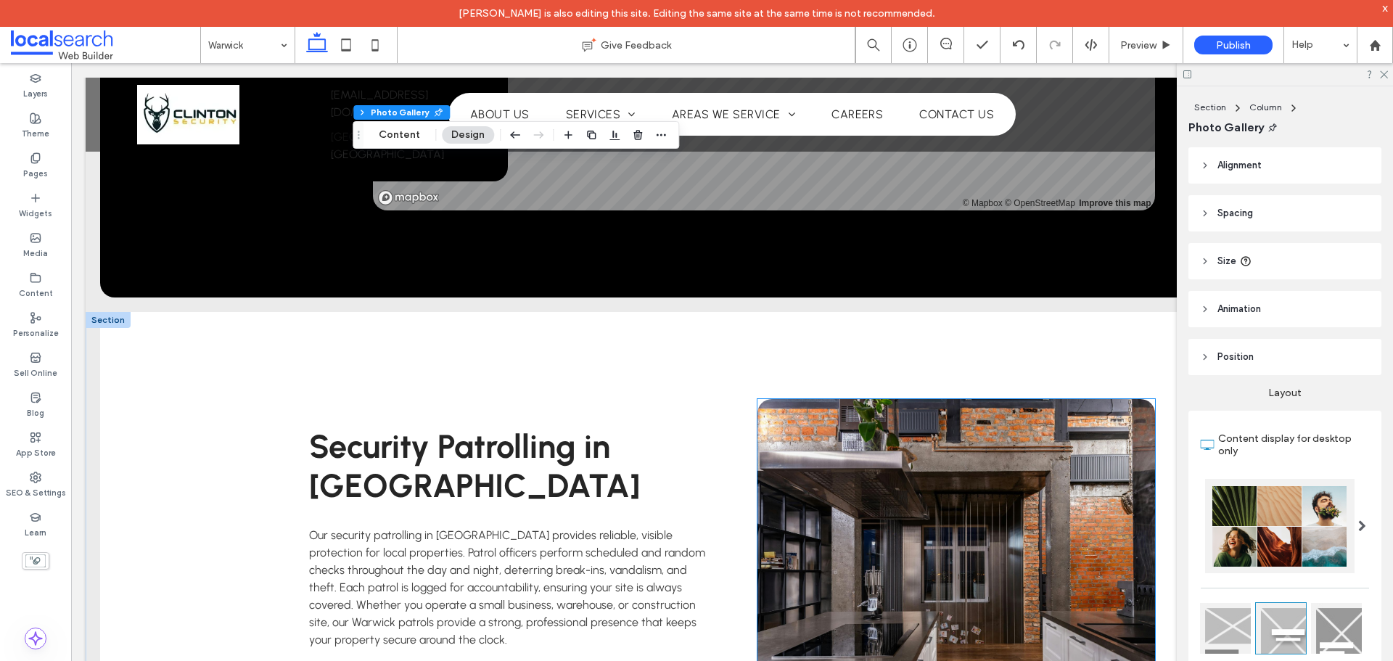
click at [937, 443] on link at bounding box center [956, 566] width 398 height 334
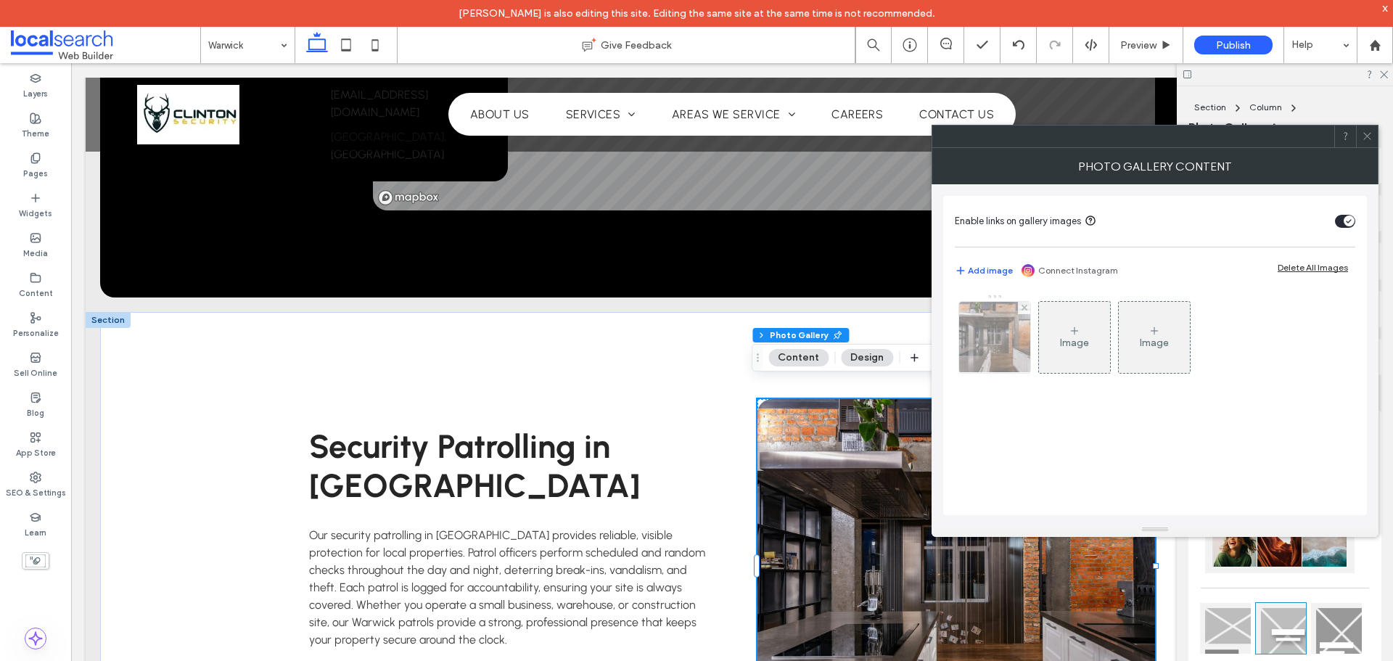
click at [983, 334] on img at bounding box center [995, 337] width 107 height 71
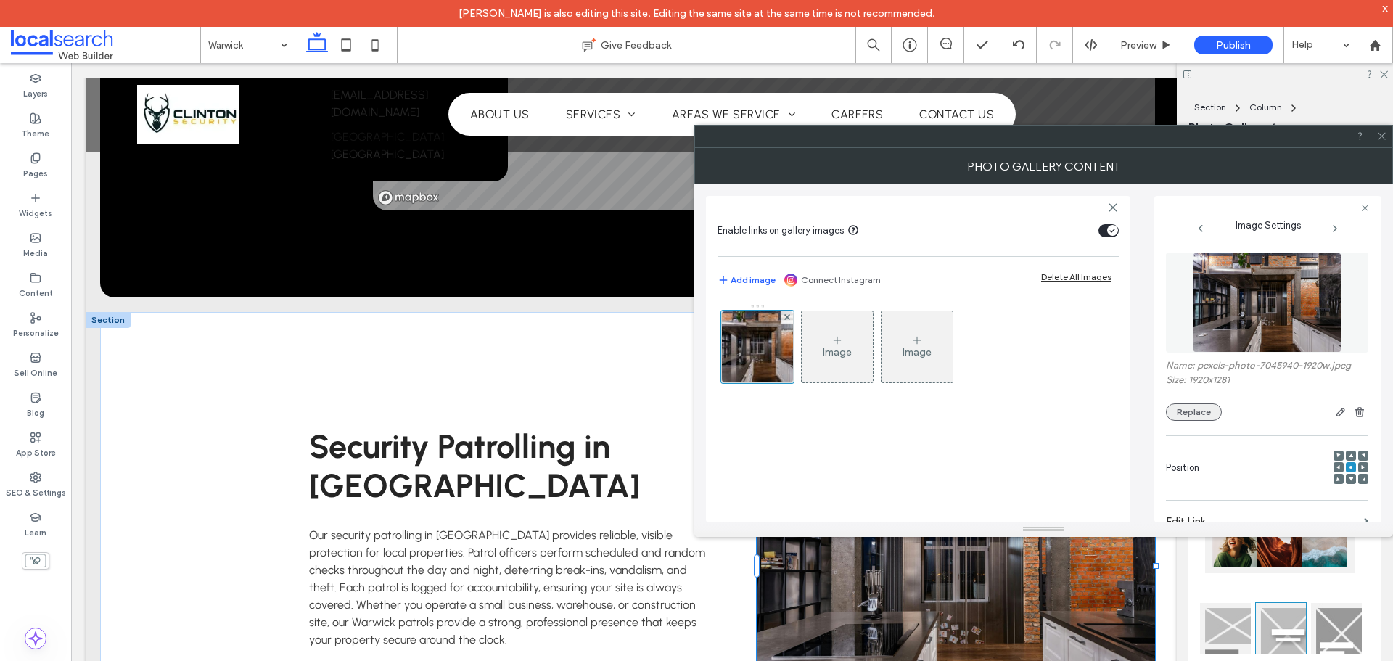
click at [1185, 413] on button "Replace" at bounding box center [1194, 411] width 56 height 17
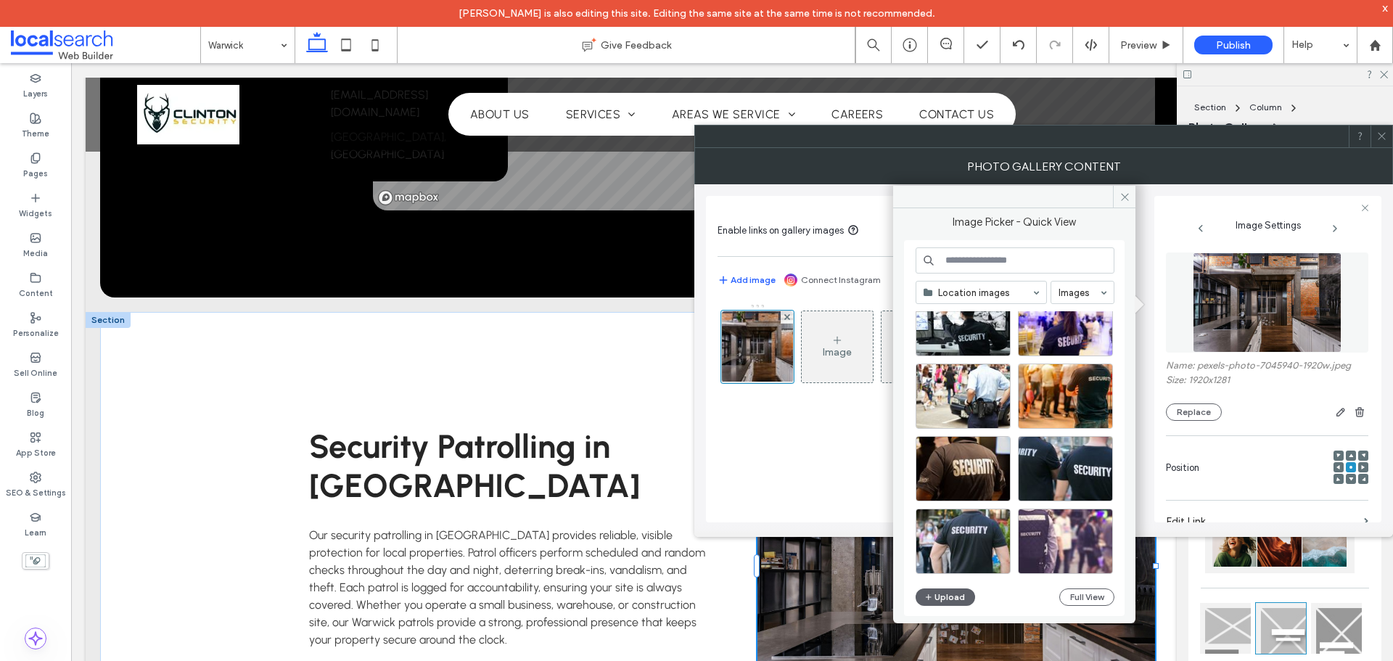
scroll to position [614, 0]
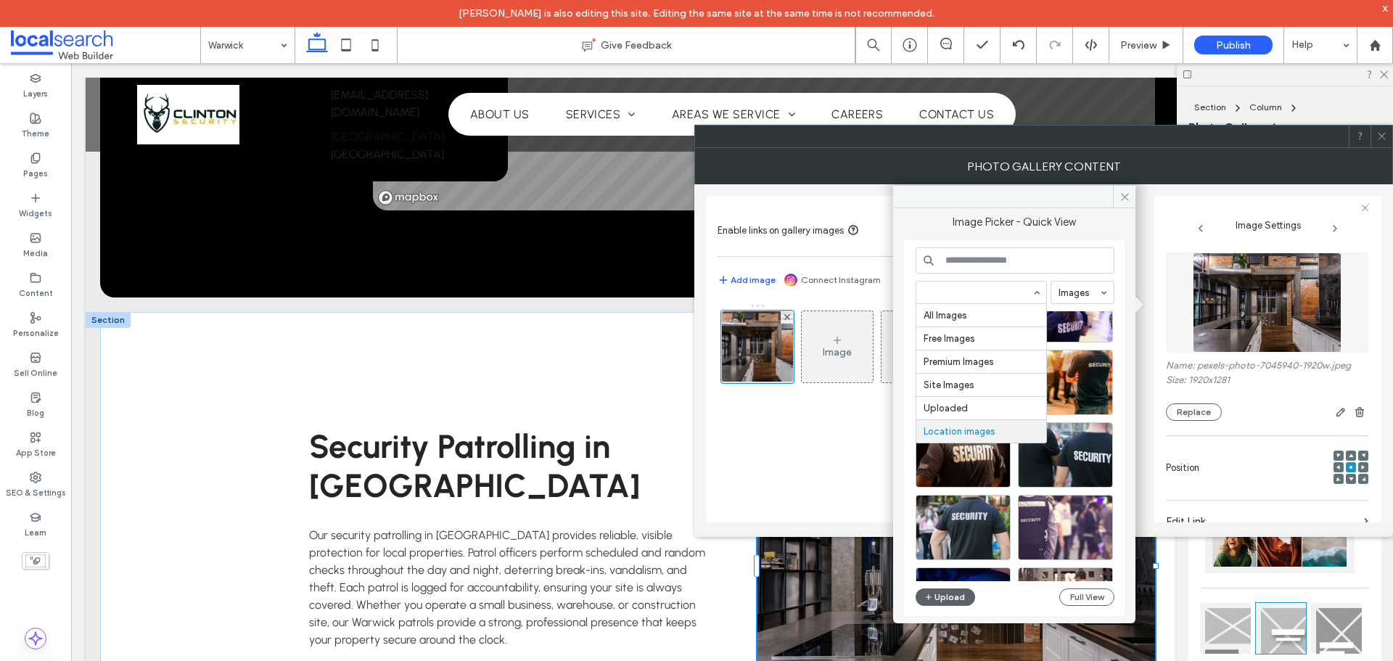
click at [989, 290] on input at bounding box center [977, 292] width 108 height 10
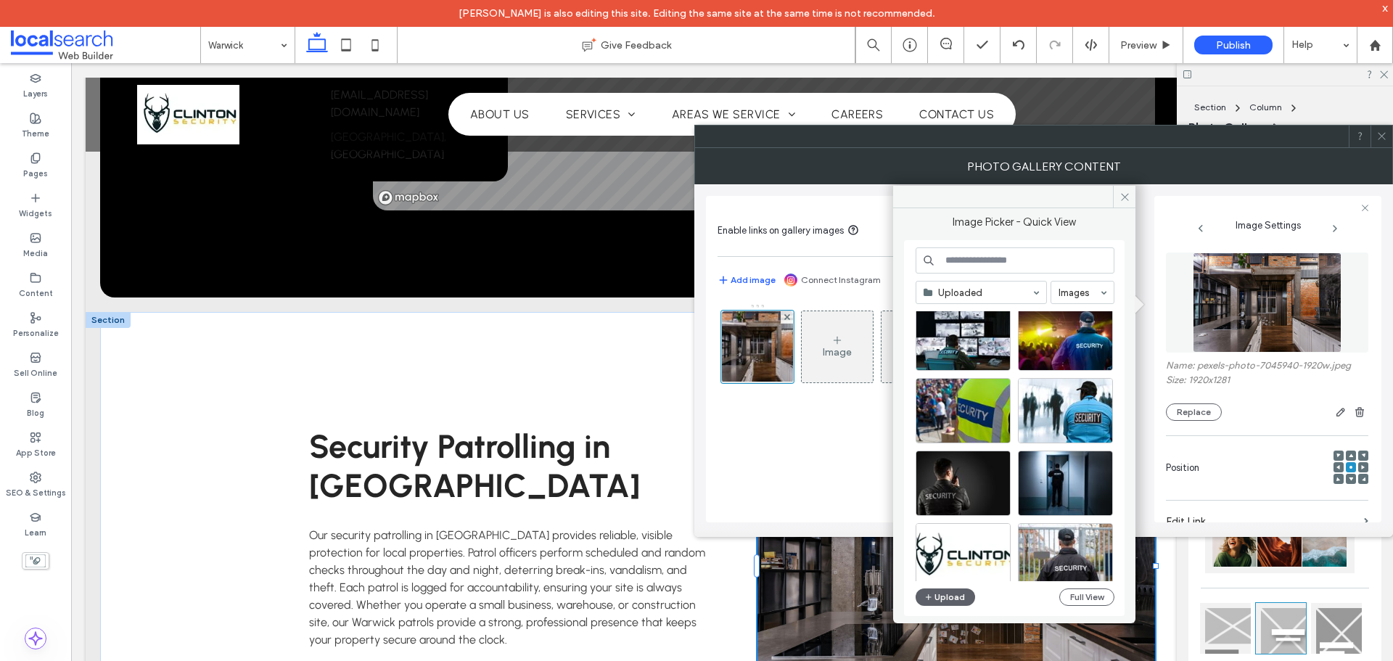
scroll to position [2342, 0]
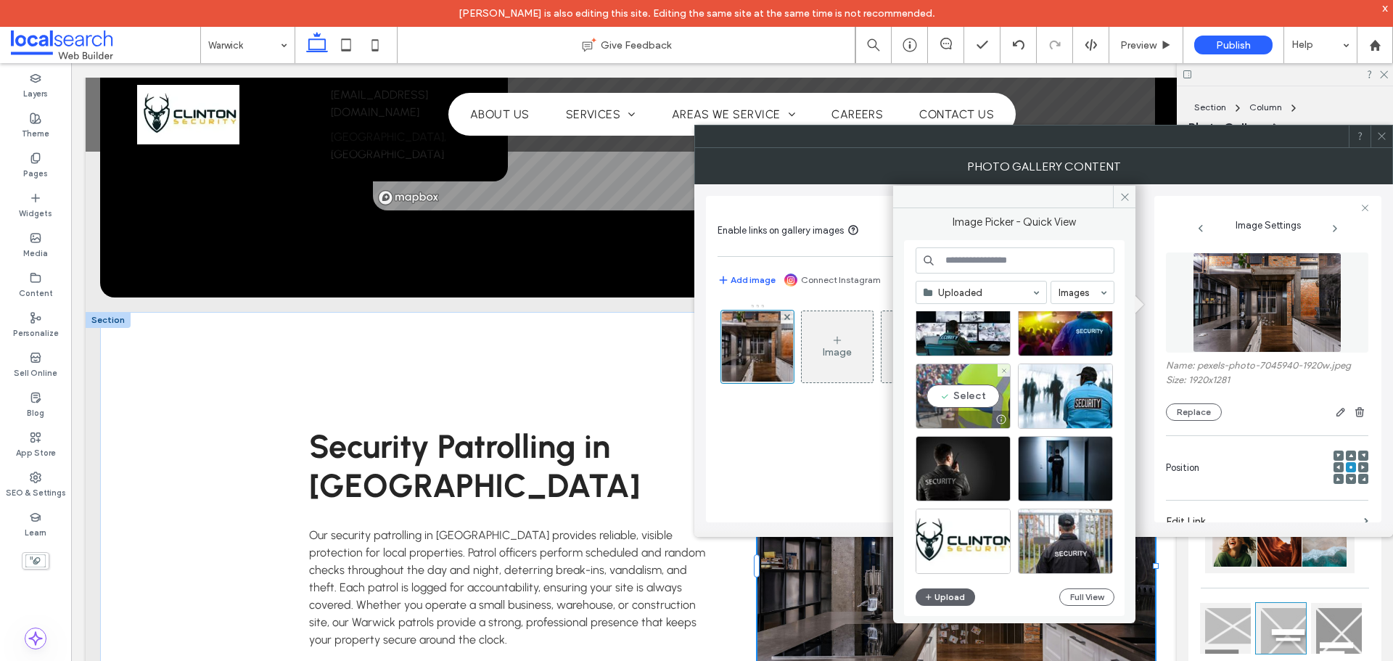
click at [977, 406] on div "Select" at bounding box center [962, 395] width 95 height 65
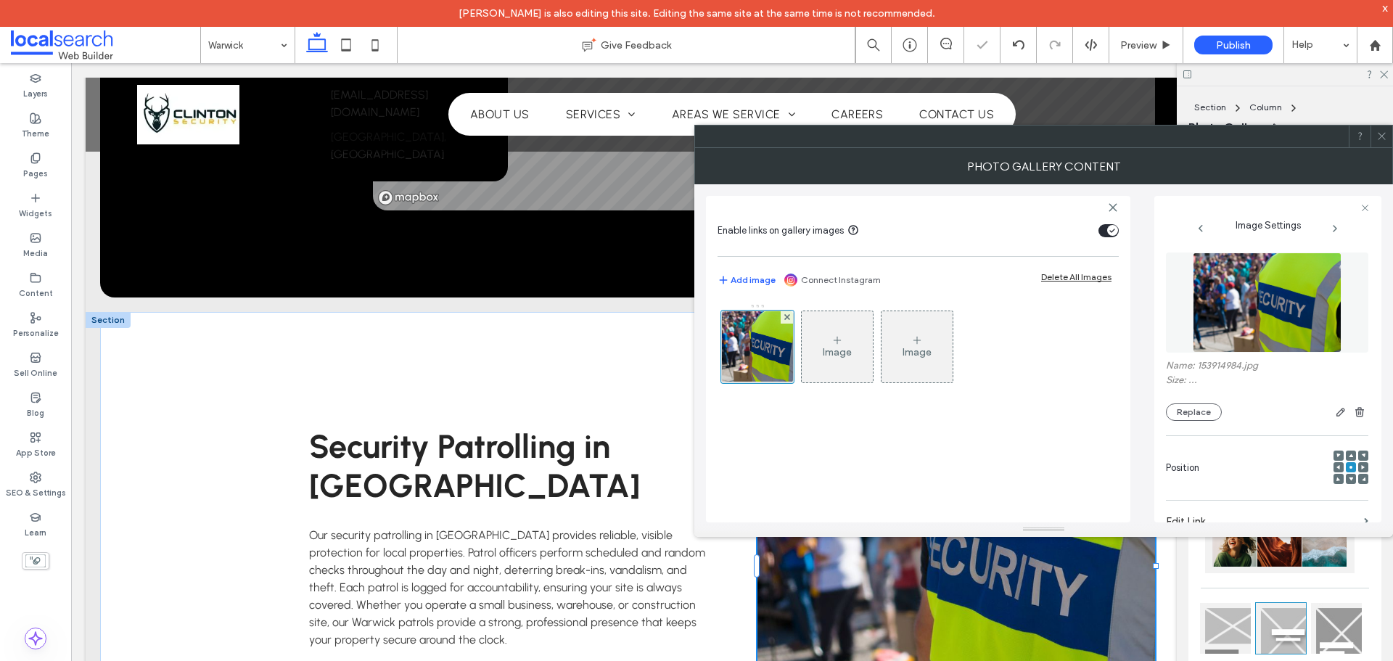
click at [1378, 140] on icon at bounding box center [1381, 136] width 11 height 11
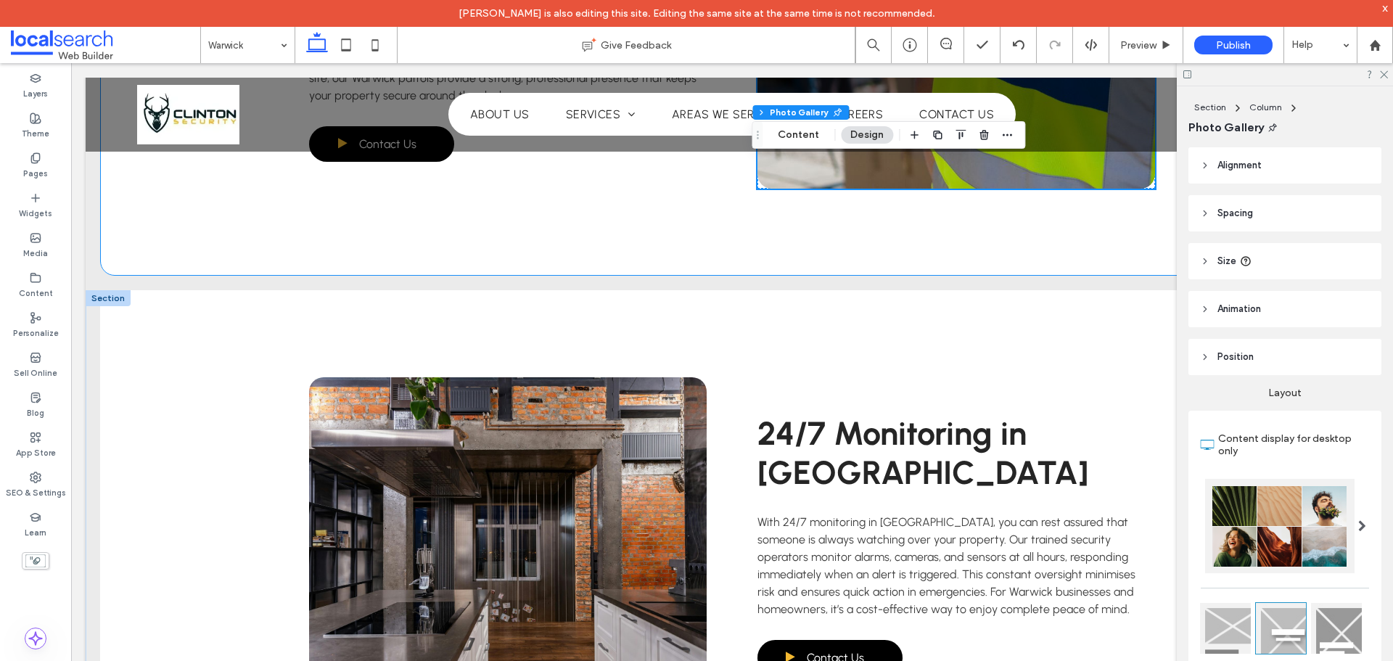
scroll to position [2176, 0]
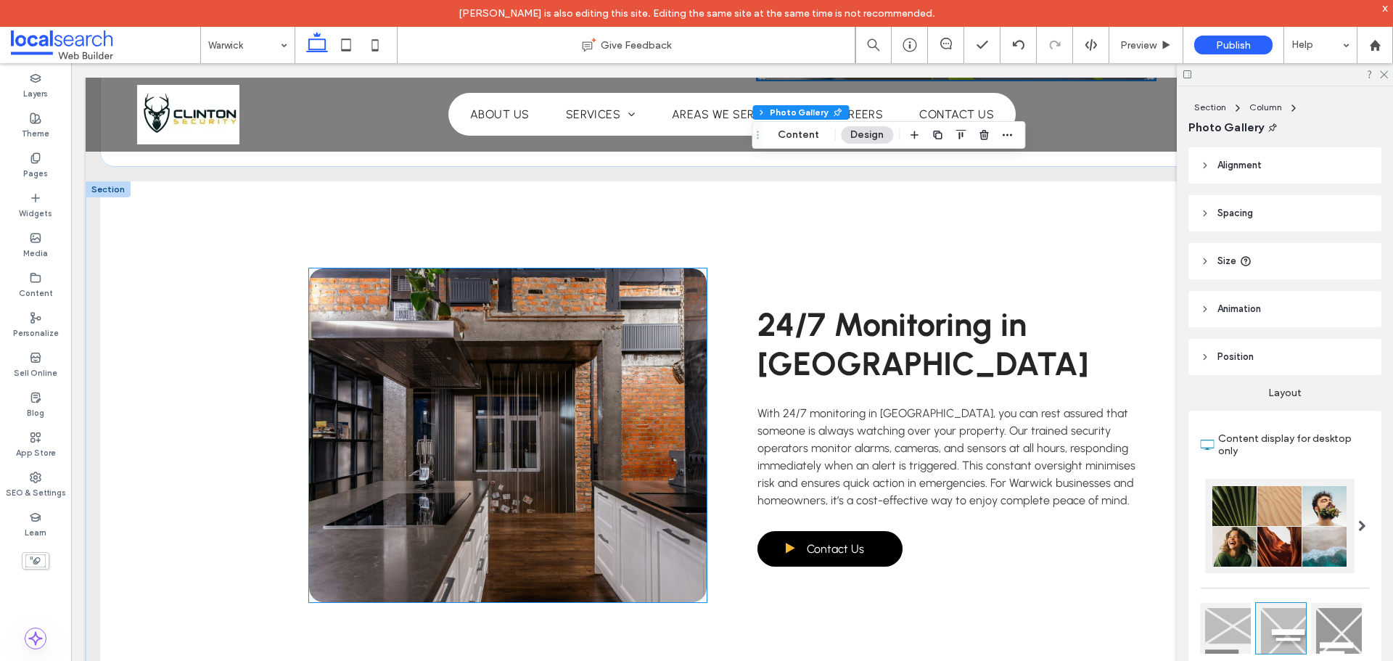
click at [662, 299] on link at bounding box center [508, 435] width 398 height 334
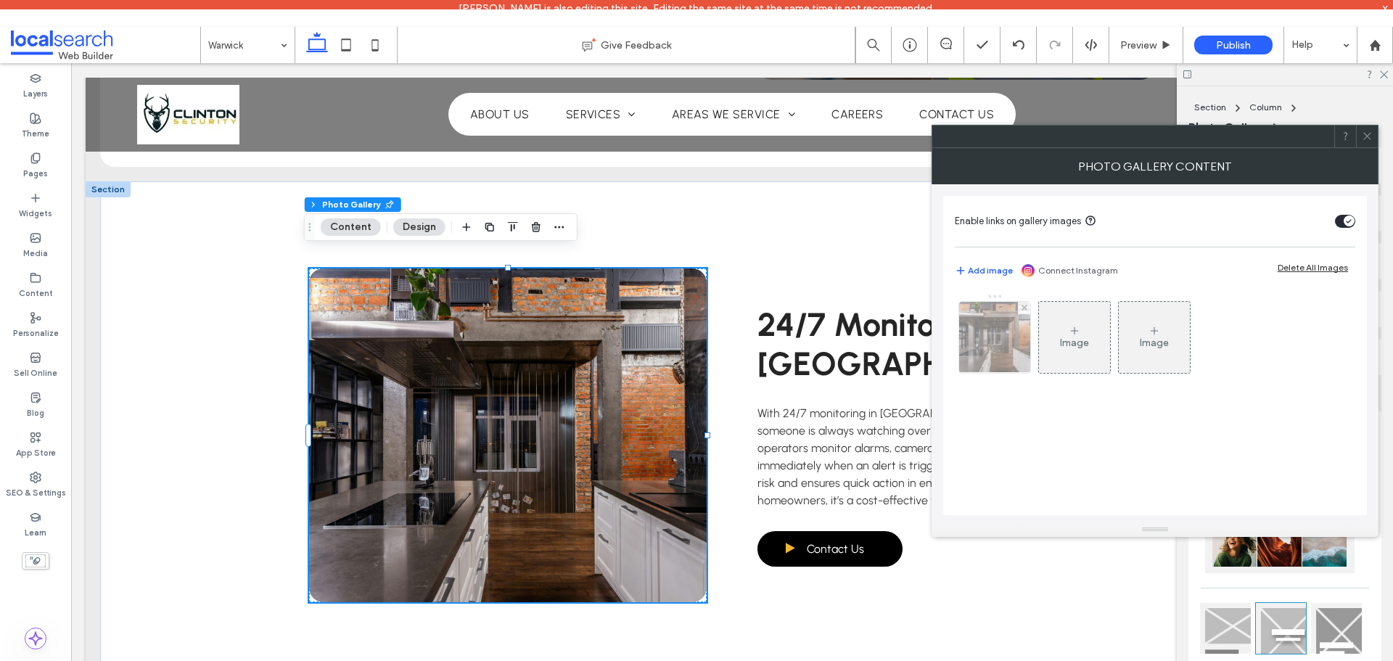
click at [1007, 361] on img at bounding box center [995, 337] width 107 height 71
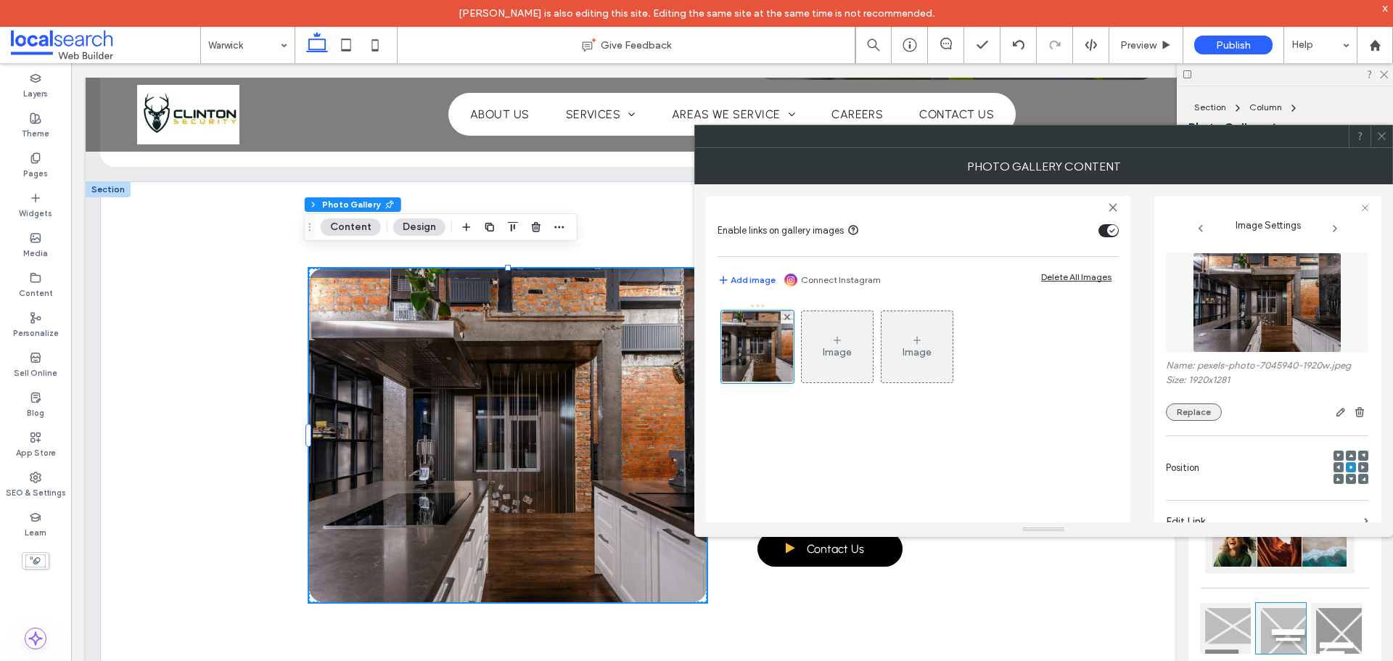
click at [1193, 413] on button "Replace" at bounding box center [1194, 411] width 56 height 17
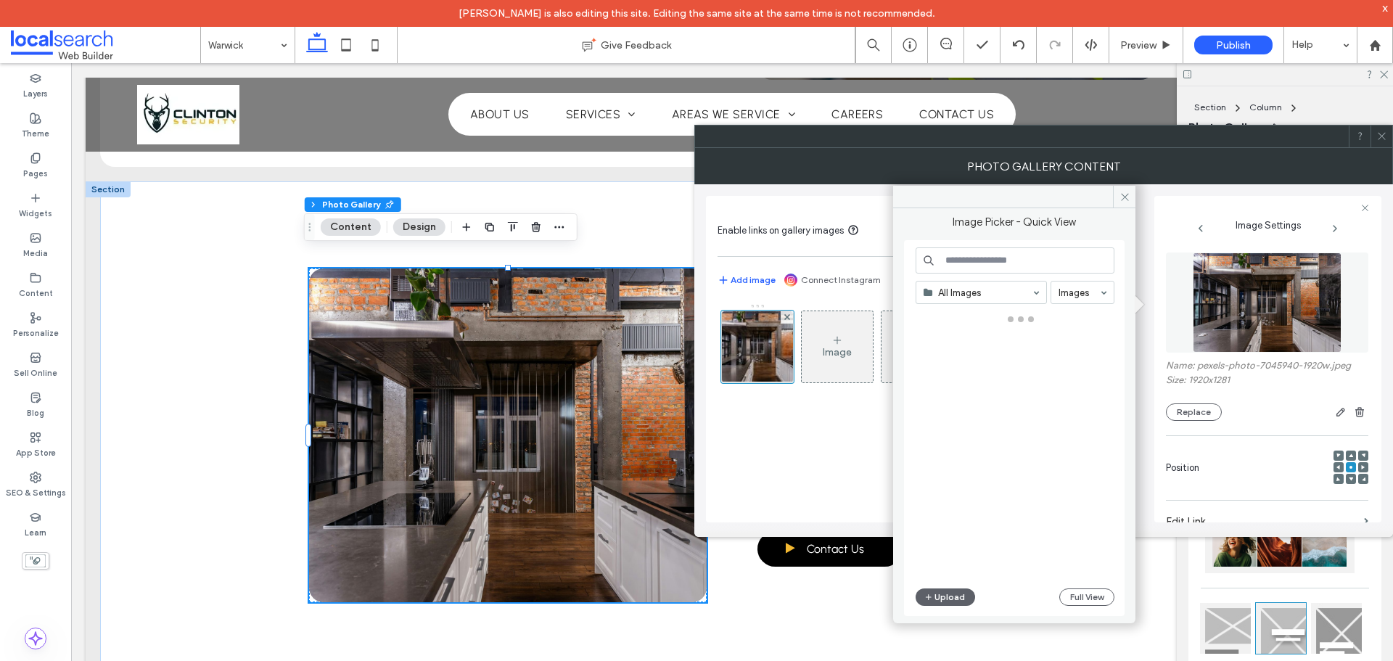
click at [975, 305] on div "All Images Images Upload Full View" at bounding box center [1014, 428] width 199 height 362
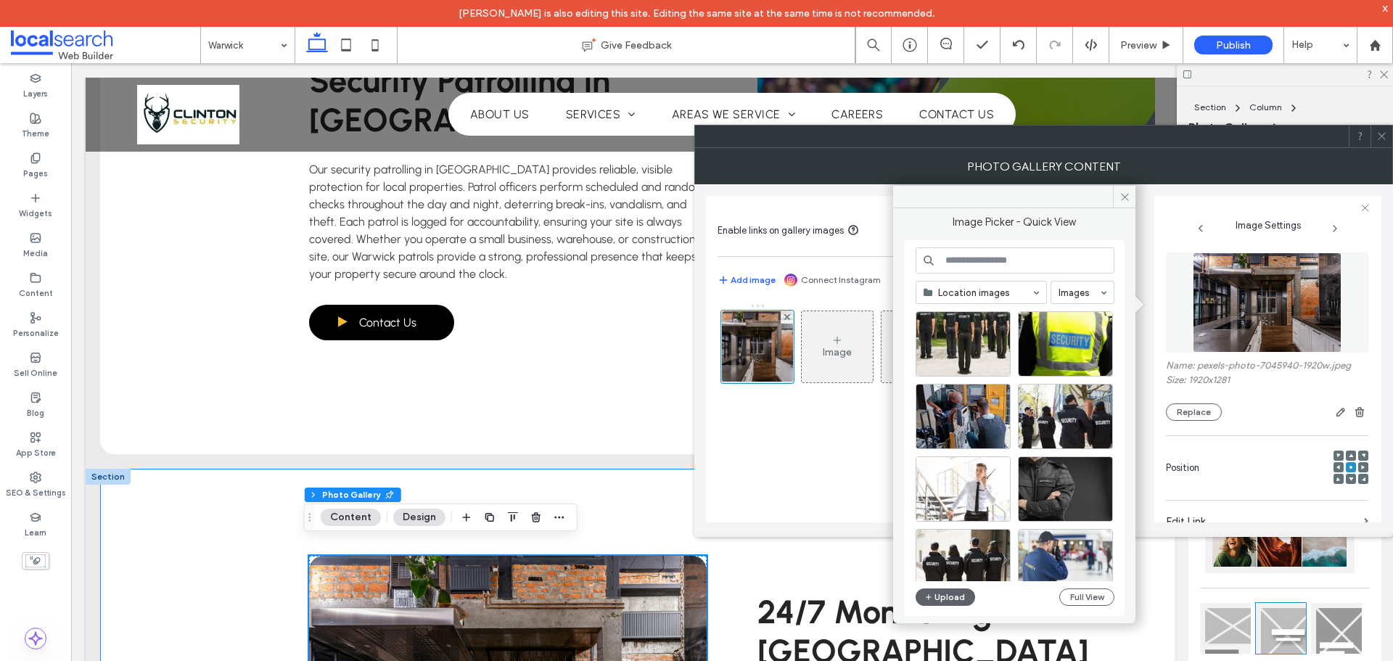
scroll to position [1886, 0]
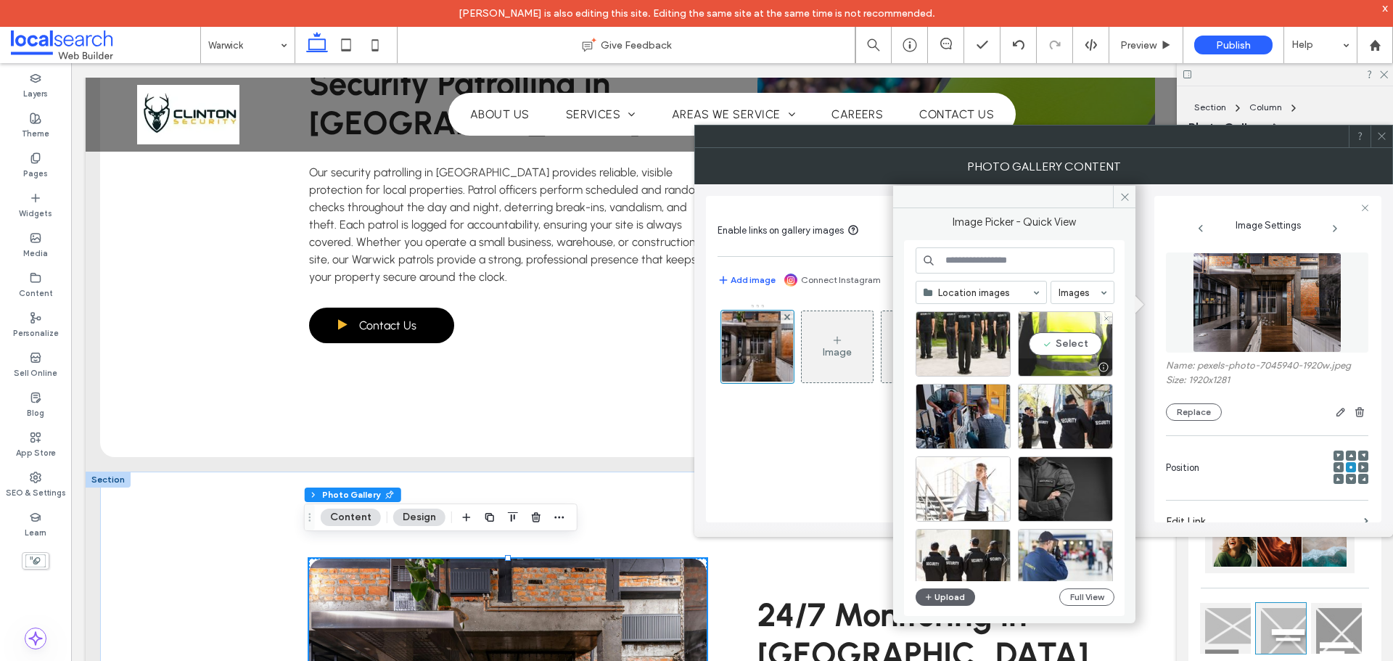
click at [1053, 343] on div "Select" at bounding box center [1065, 343] width 95 height 65
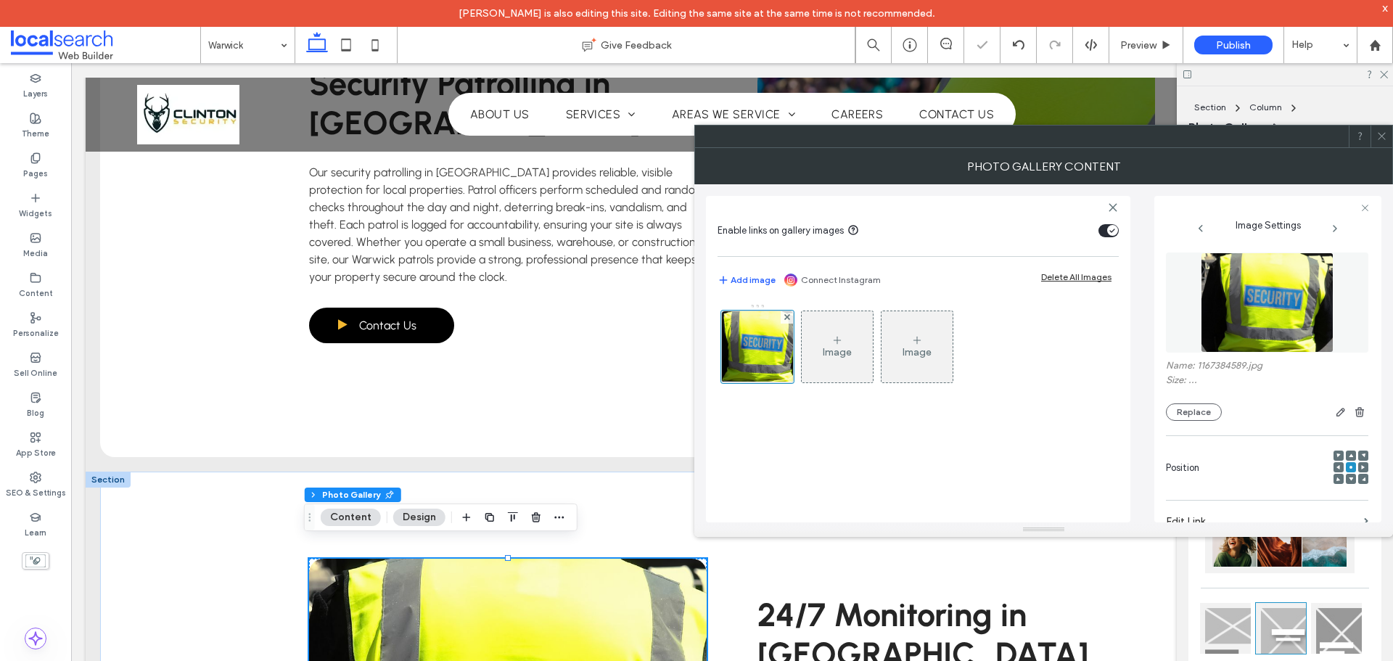
click at [1389, 139] on div at bounding box center [1381, 136] width 22 height 22
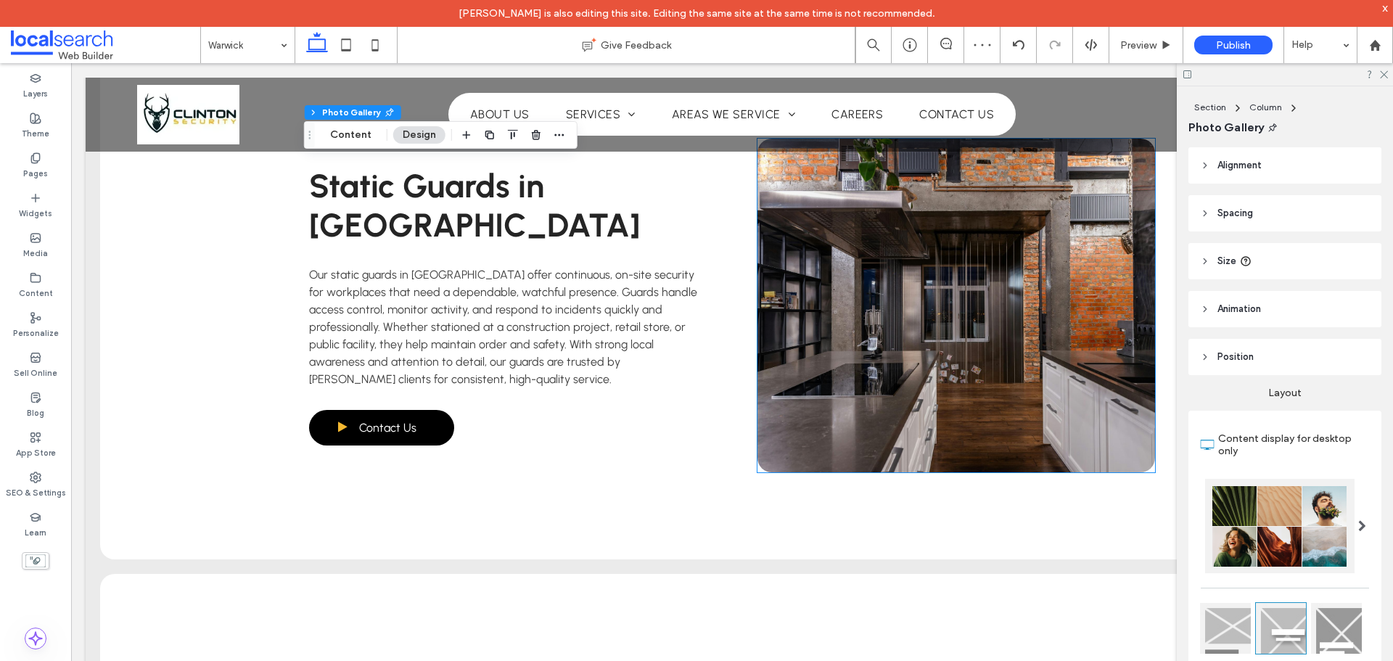
scroll to position [2829, 0]
click at [1050, 322] on link at bounding box center [956, 305] width 398 height 334
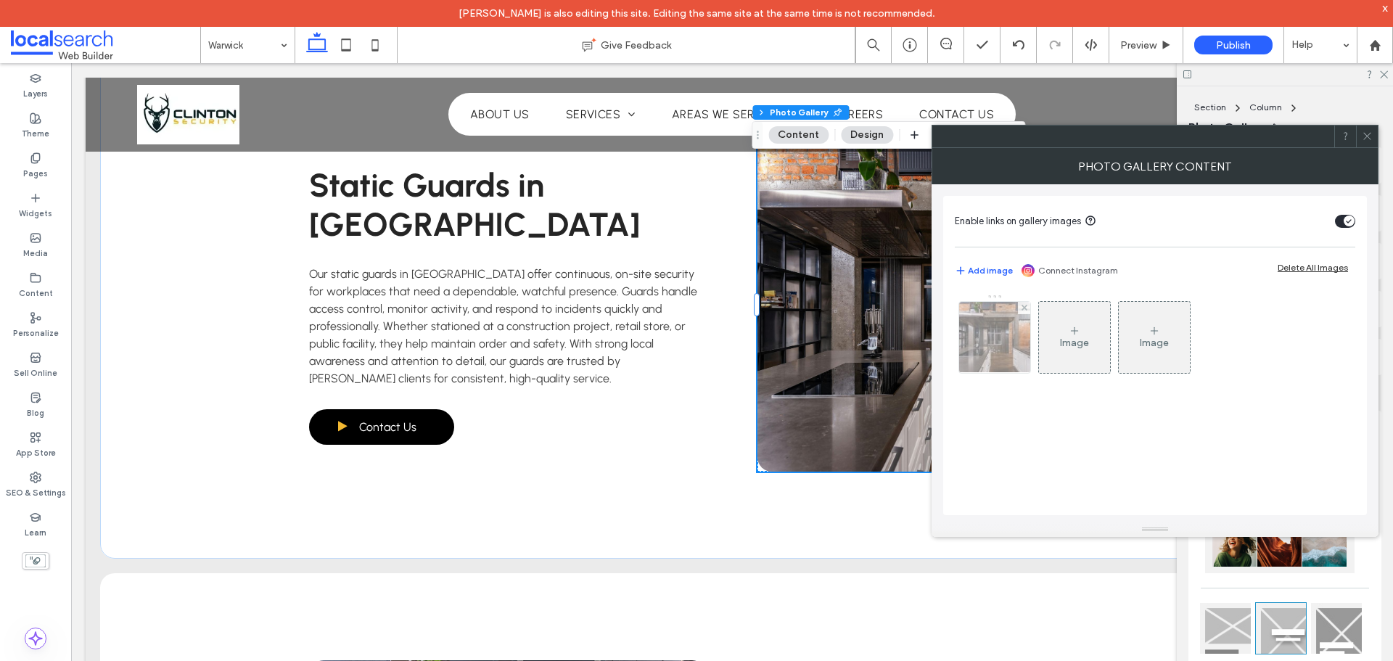
click at [978, 310] on img at bounding box center [995, 337] width 107 height 71
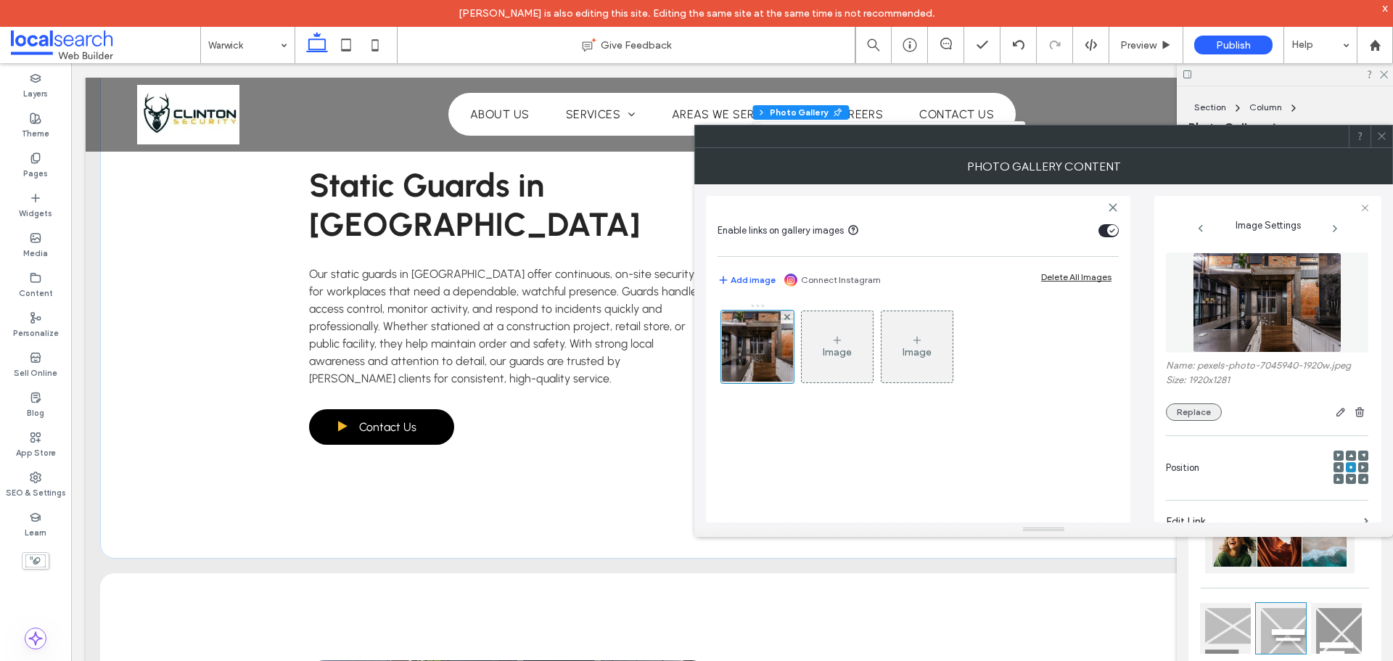
click at [1190, 412] on button "Replace" at bounding box center [1194, 411] width 56 height 17
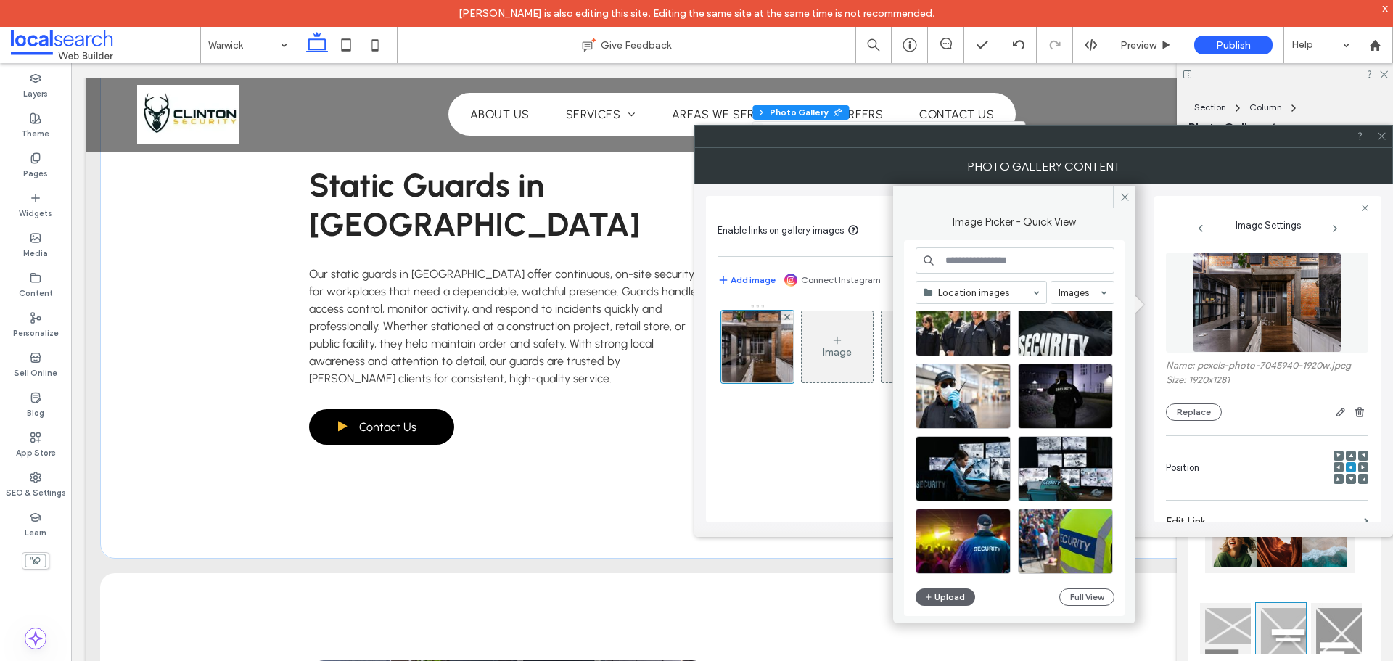
scroll to position [1979, 0]
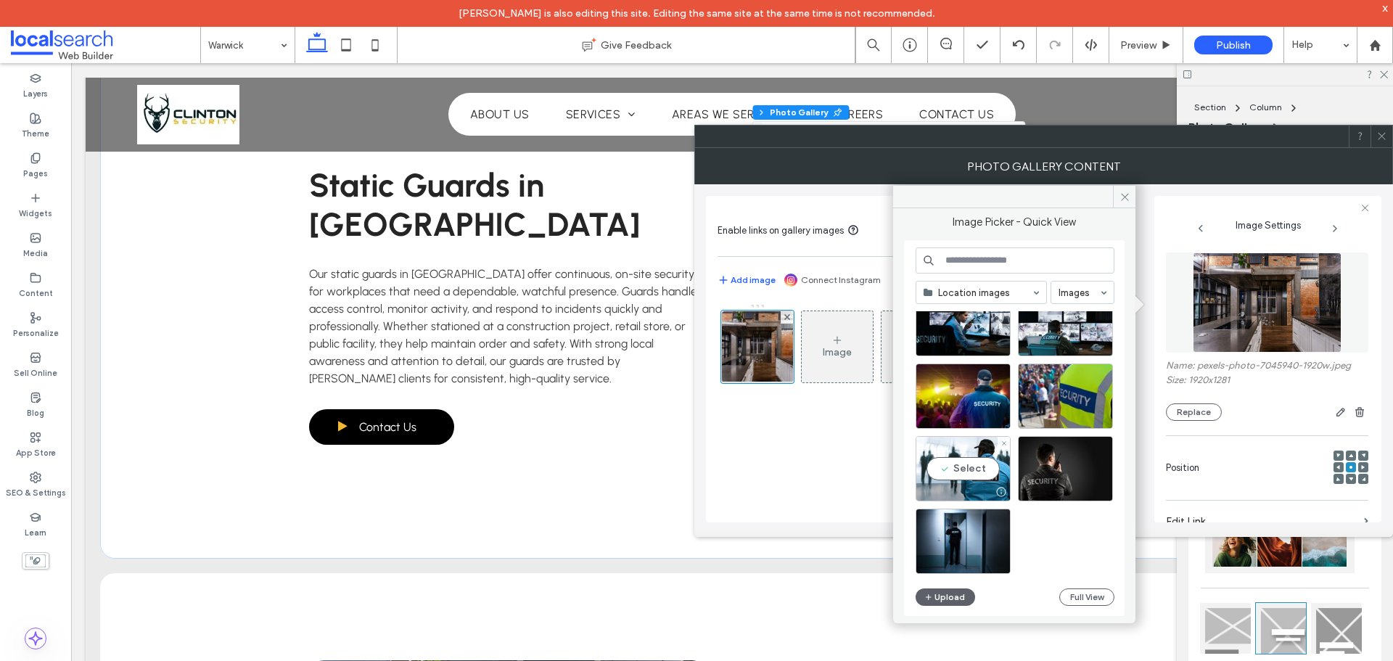
click at [982, 466] on div "Select" at bounding box center [962, 468] width 95 height 65
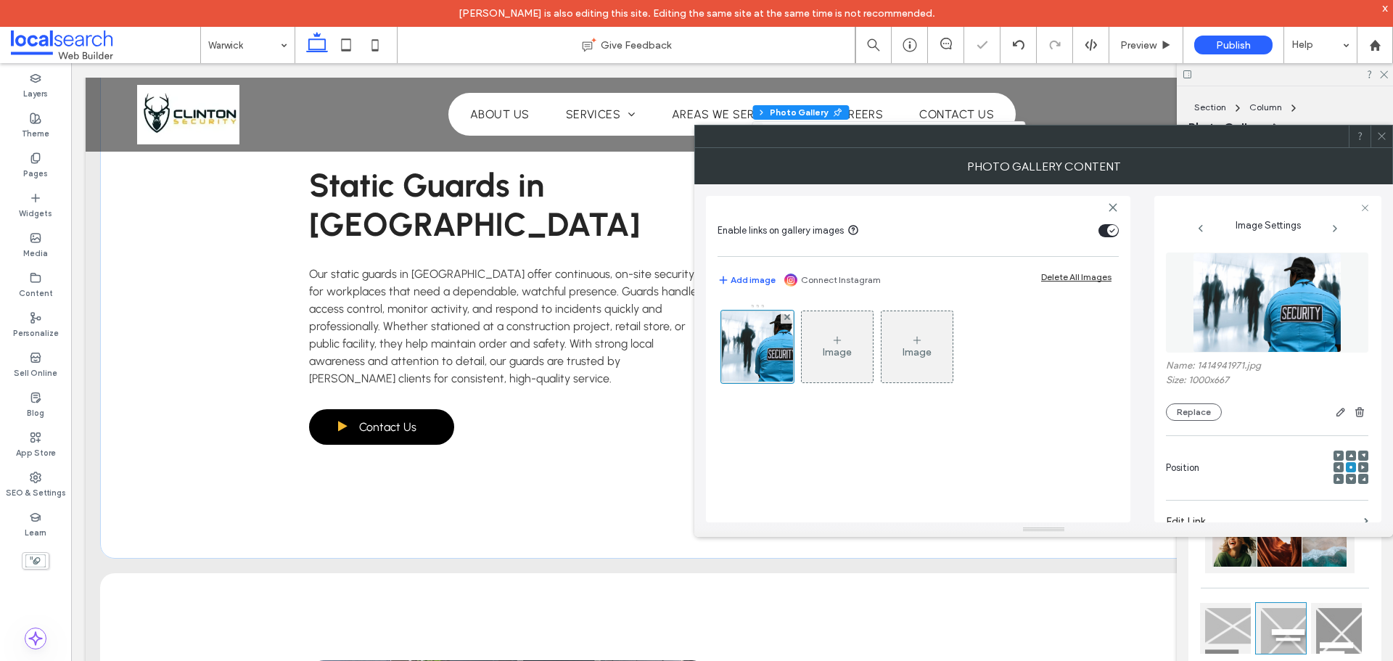
click at [1381, 144] on span at bounding box center [1381, 136] width 11 height 22
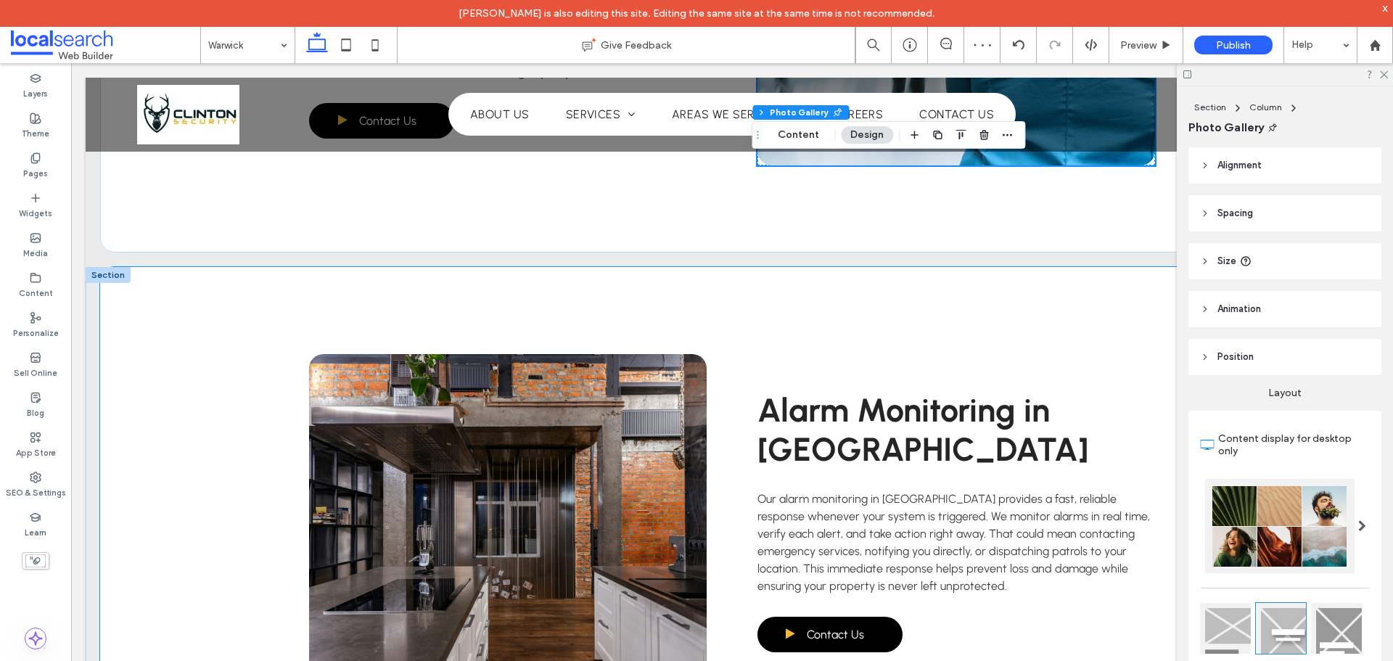
scroll to position [3264, 0]
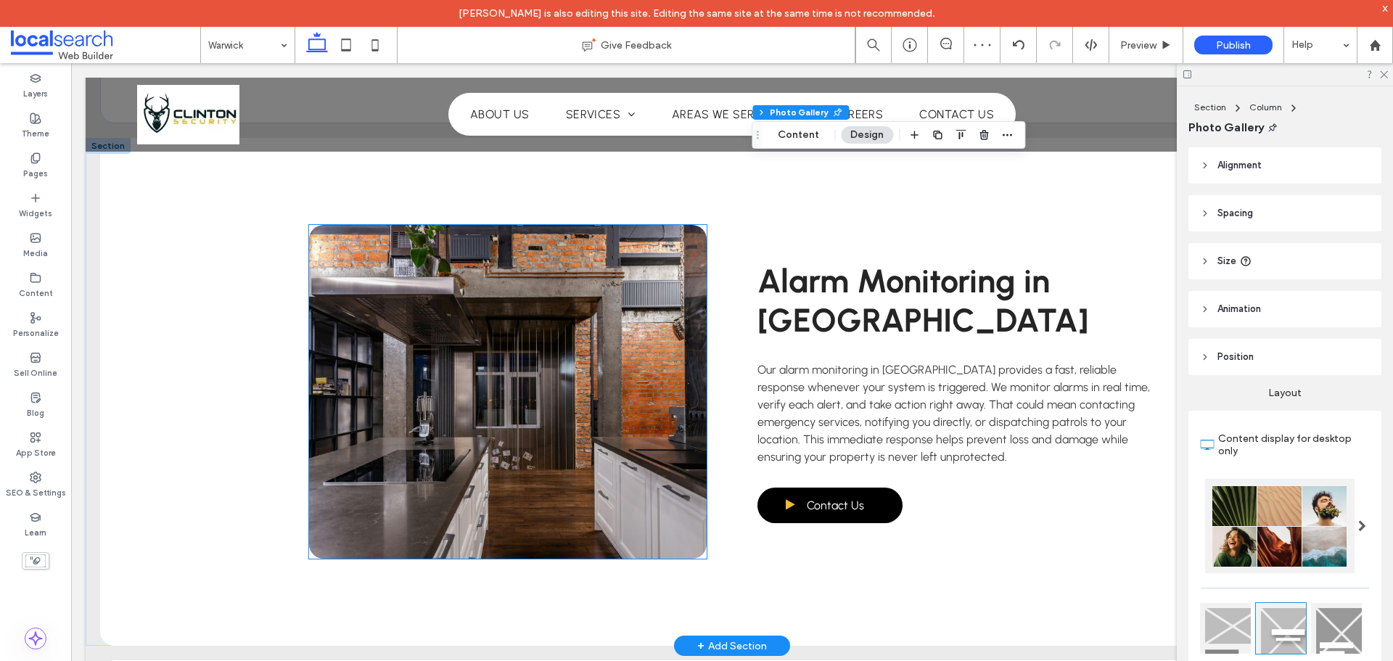
click at [571, 302] on link at bounding box center [508, 392] width 398 height 334
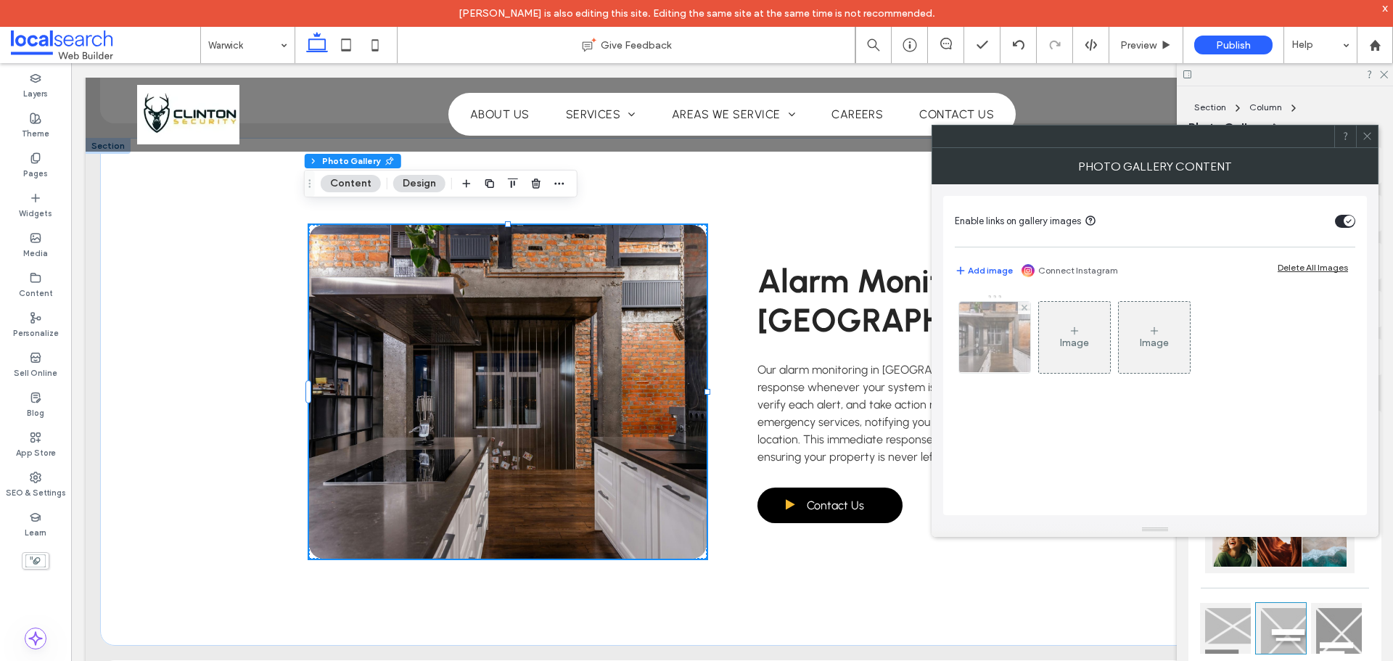
click at [1011, 355] on img at bounding box center [995, 337] width 107 height 71
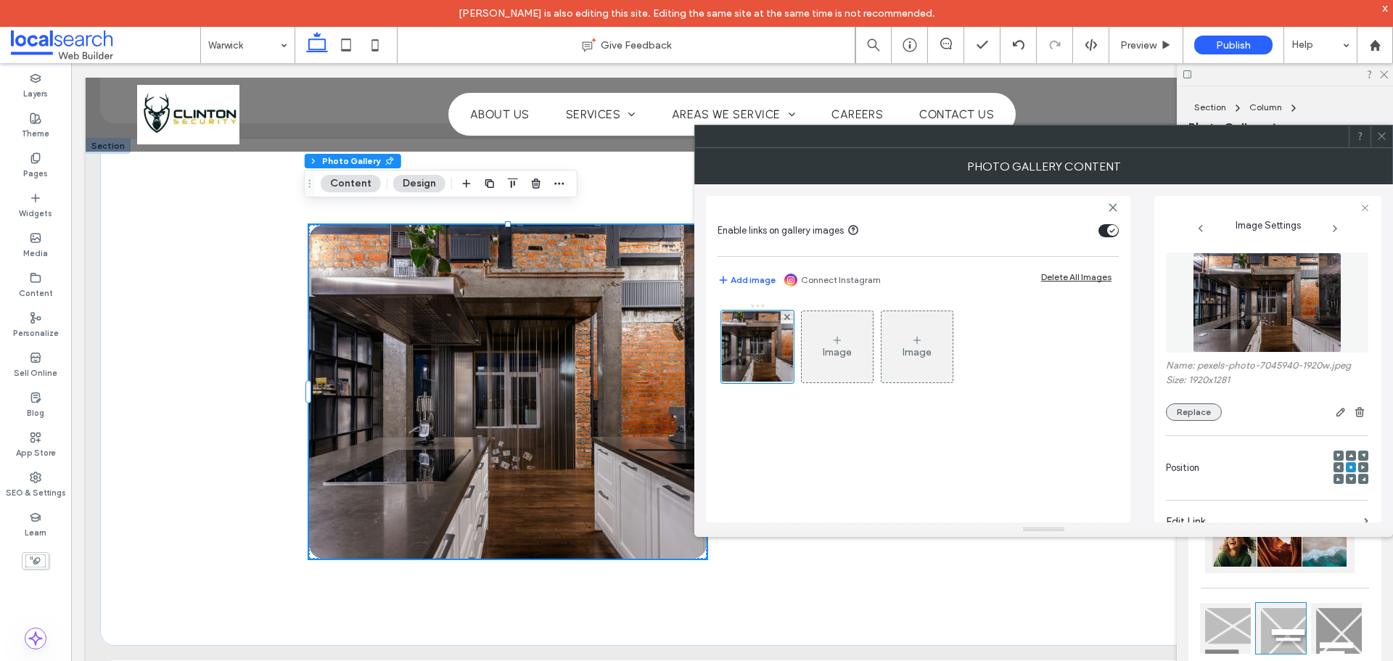
click at [1189, 406] on button "Replace" at bounding box center [1194, 411] width 56 height 17
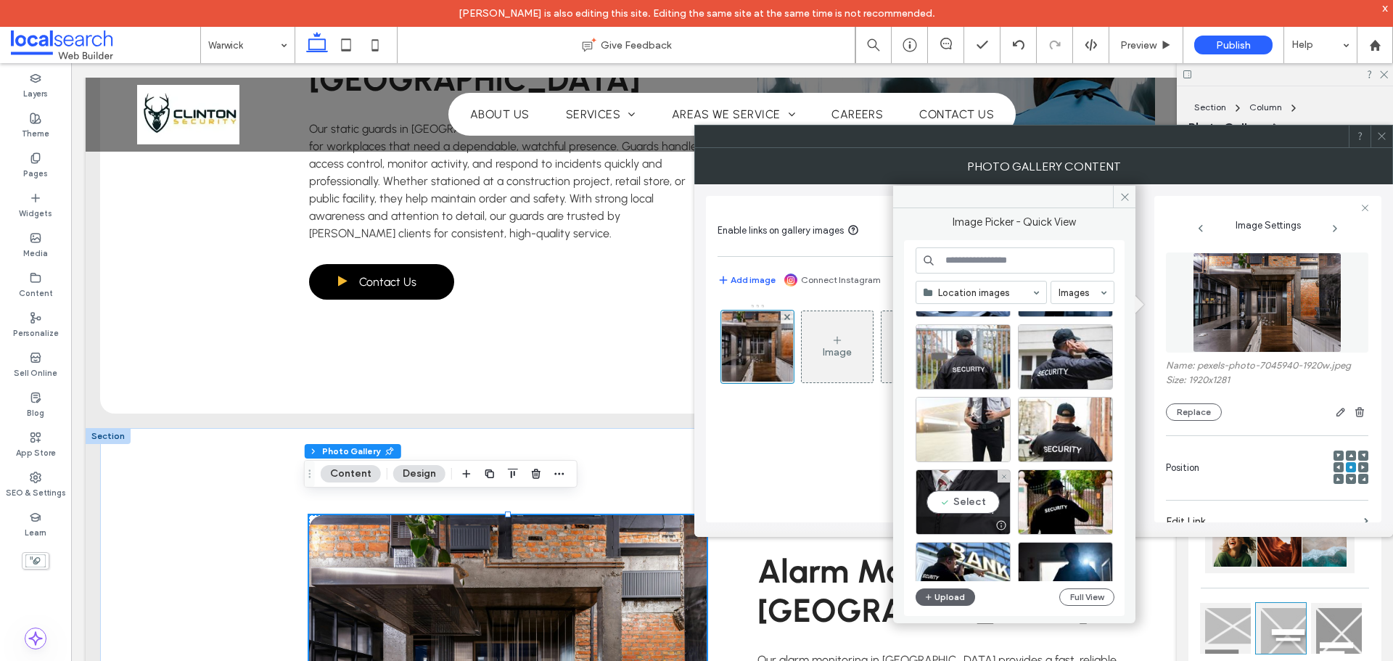
scroll to position [1267, 0]
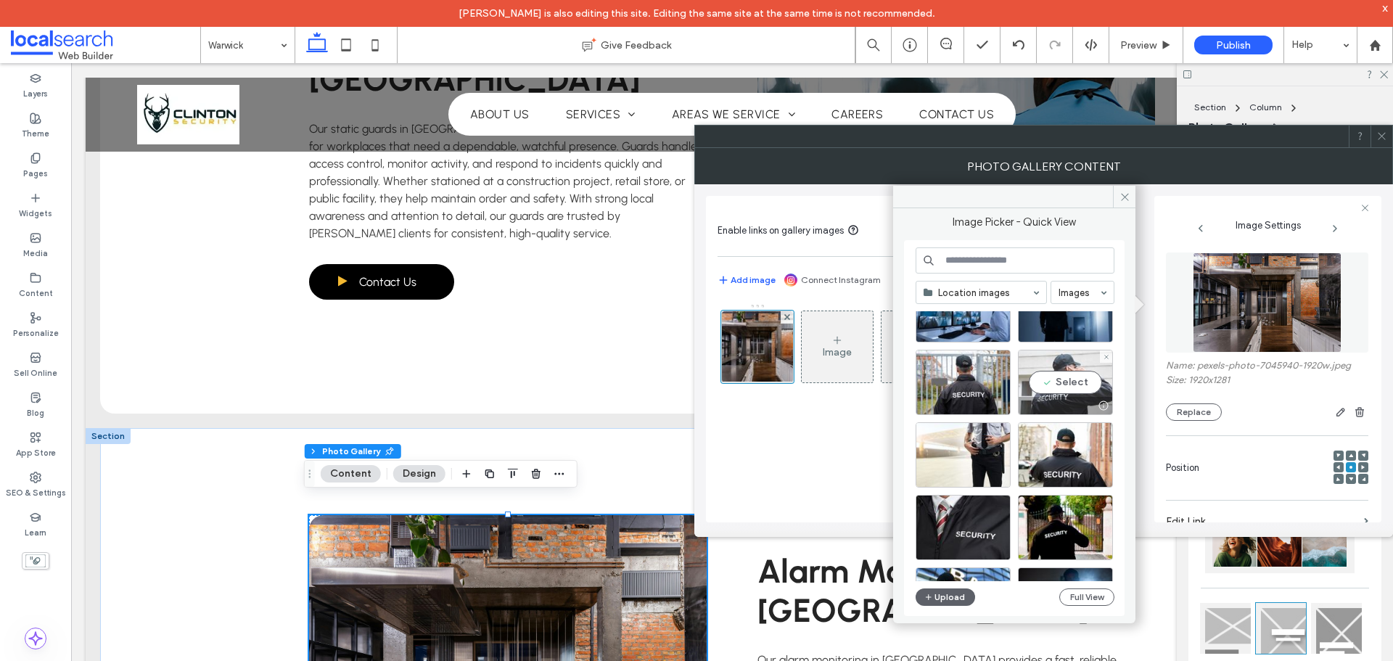
click at [1074, 376] on div "Select" at bounding box center [1065, 382] width 95 height 65
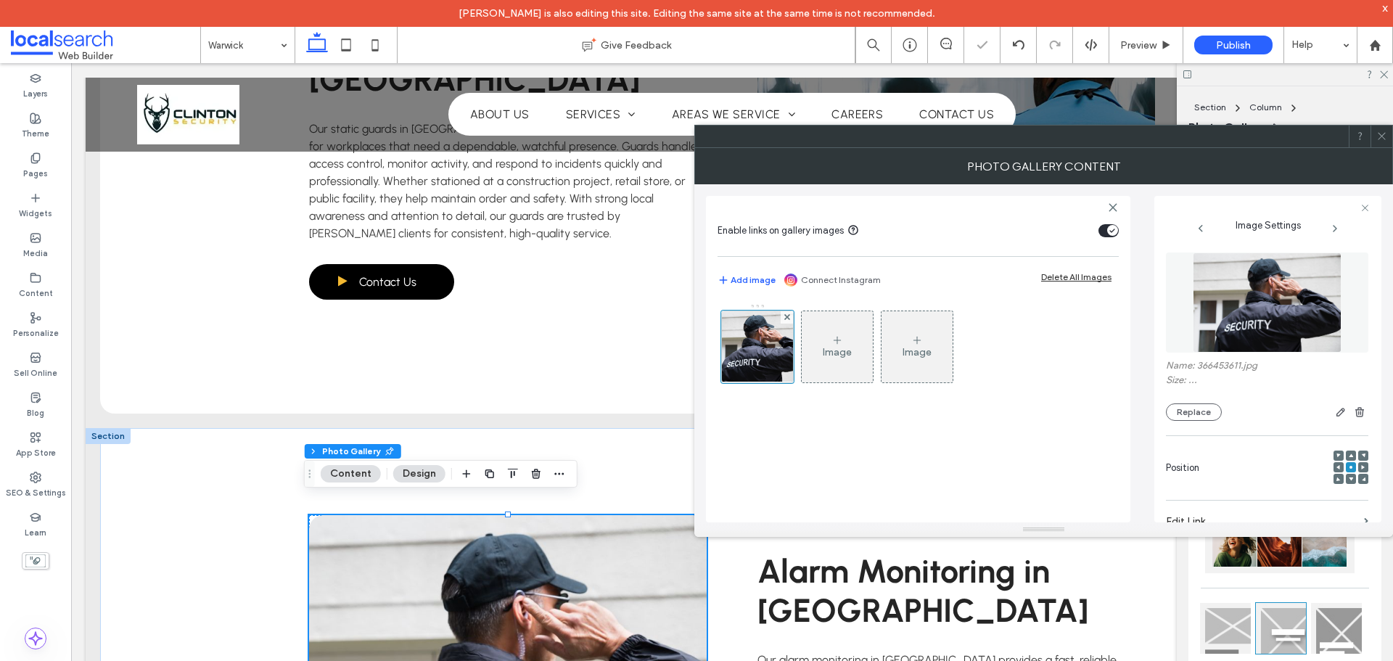
click at [924, 453] on div "Image Image" at bounding box center [917, 405] width 401 height 219
click at [1383, 139] on icon at bounding box center [1381, 136] width 11 height 11
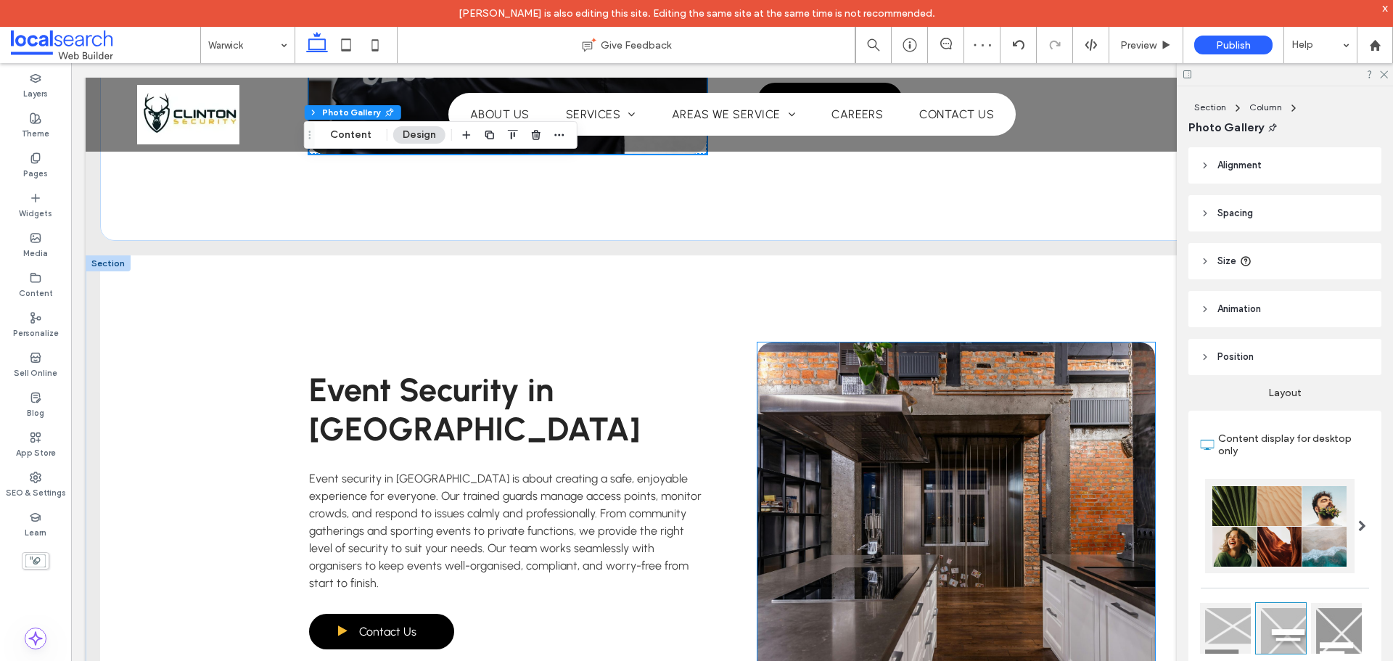
scroll to position [3845, 0]
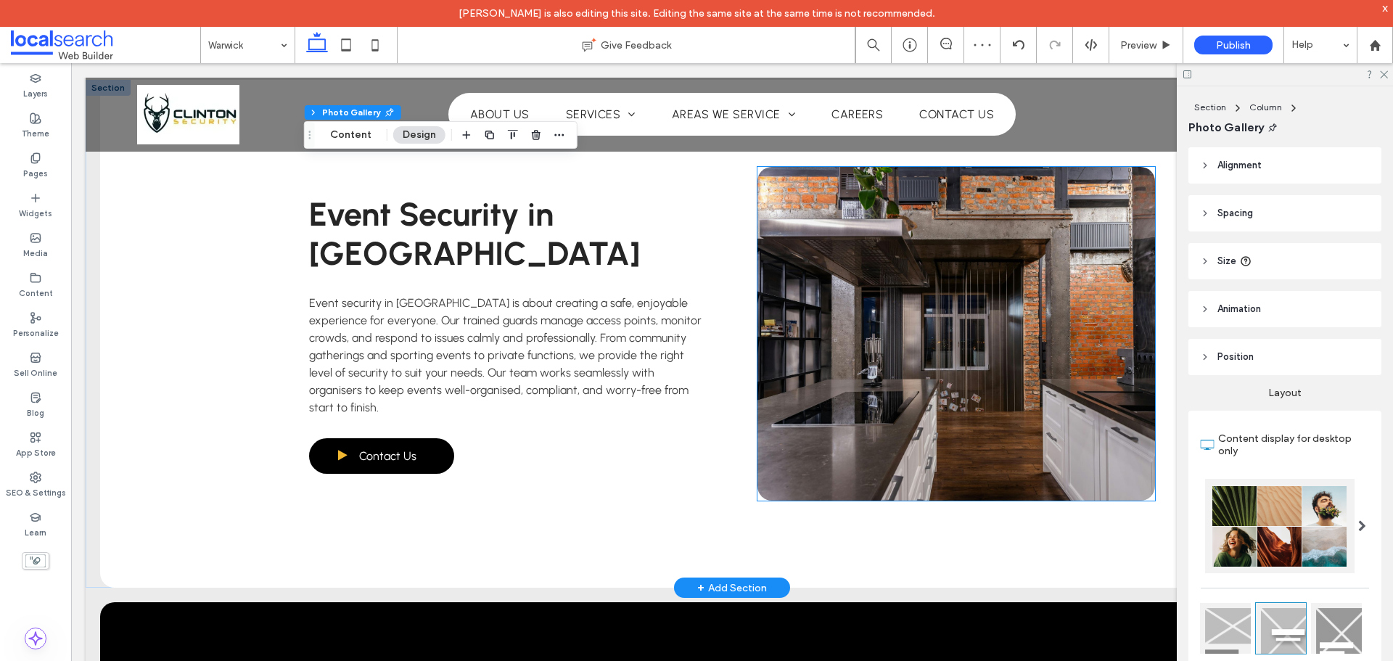
click at [951, 351] on link at bounding box center [956, 334] width 398 height 334
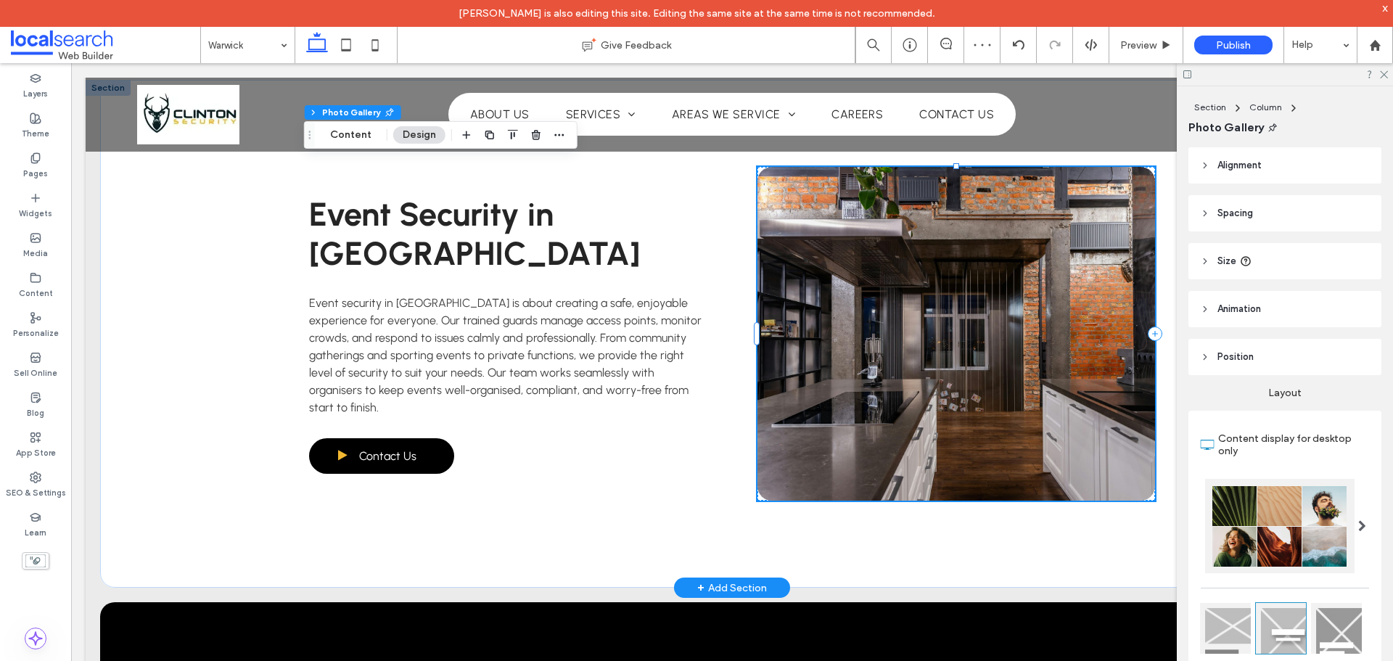
click at [951, 351] on link at bounding box center [956, 334] width 398 height 334
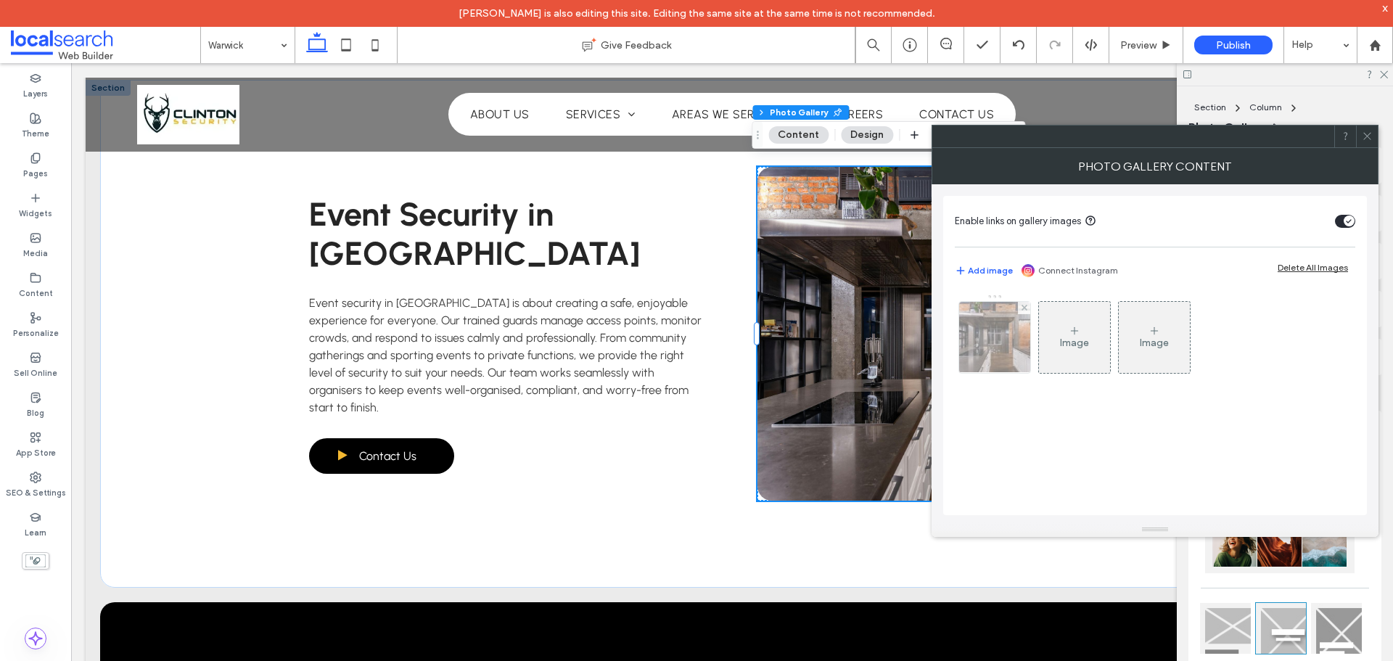
click at [980, 342] on img at bounding box center [995, 337] width 107 height 71
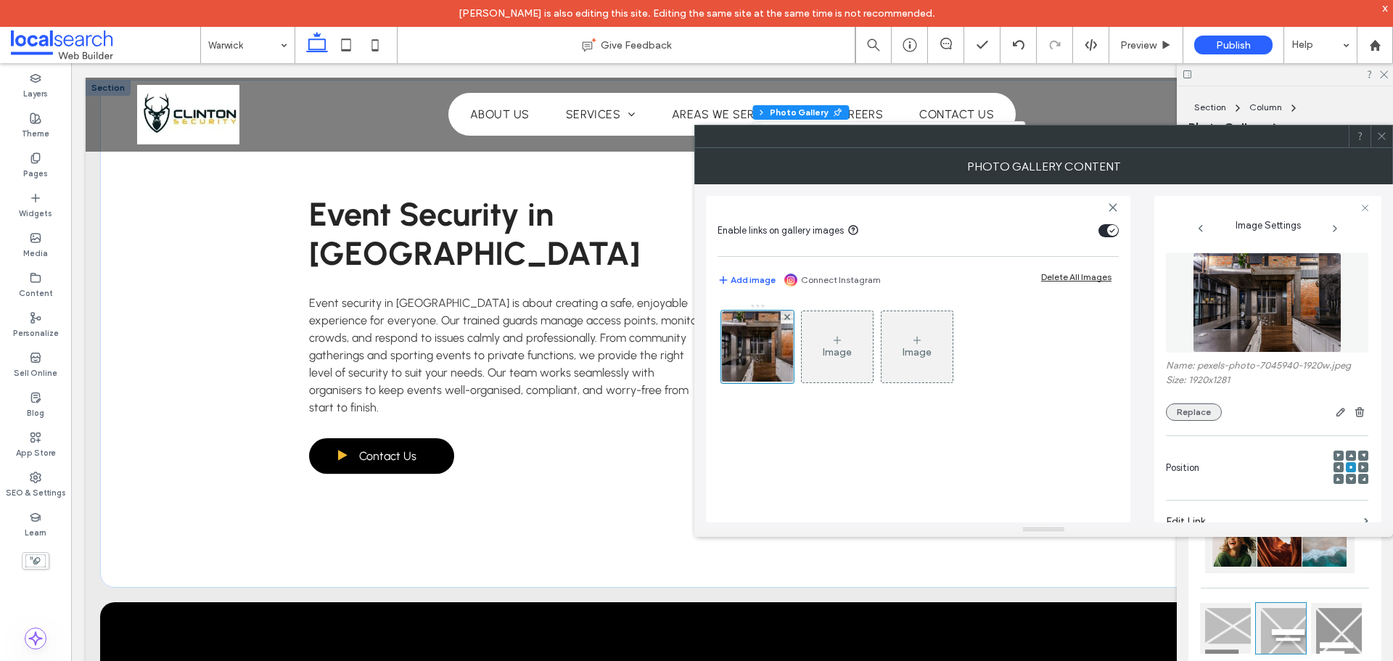
click at [1175, 414] on button "Replace" at bounding box center [1194, 411] width 56 height 17
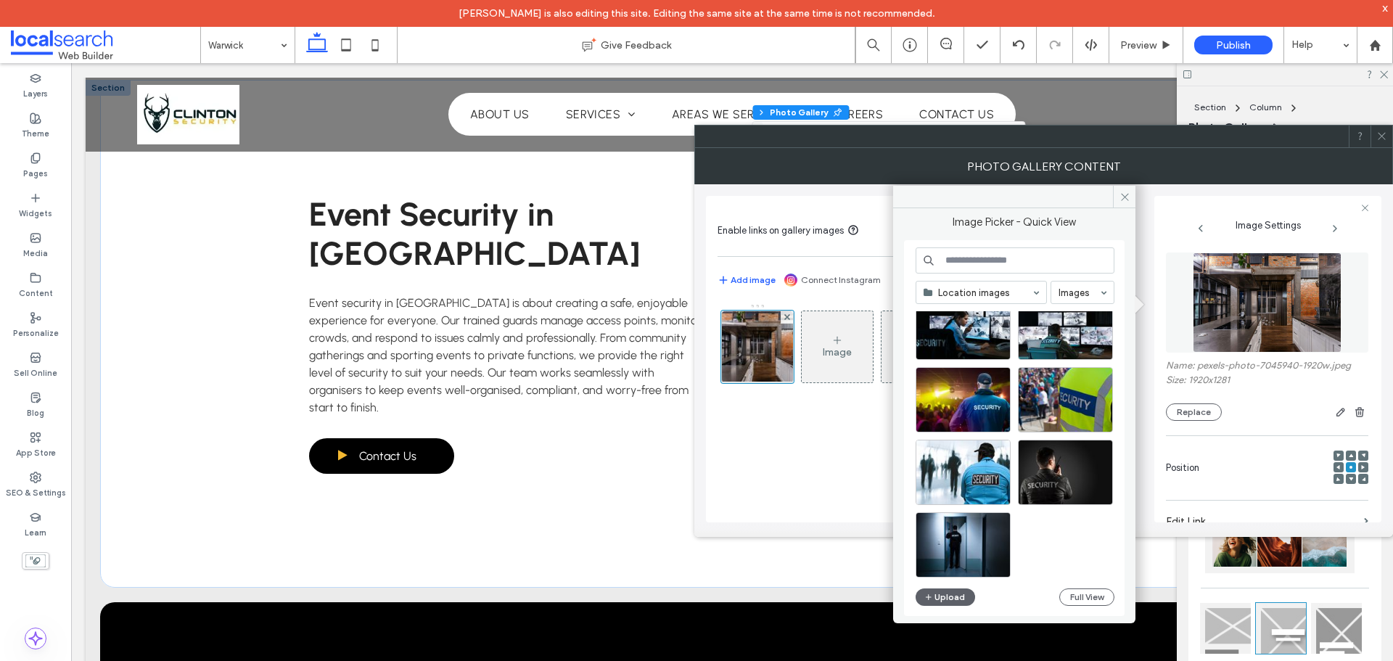
scroll to position [1979, 0]
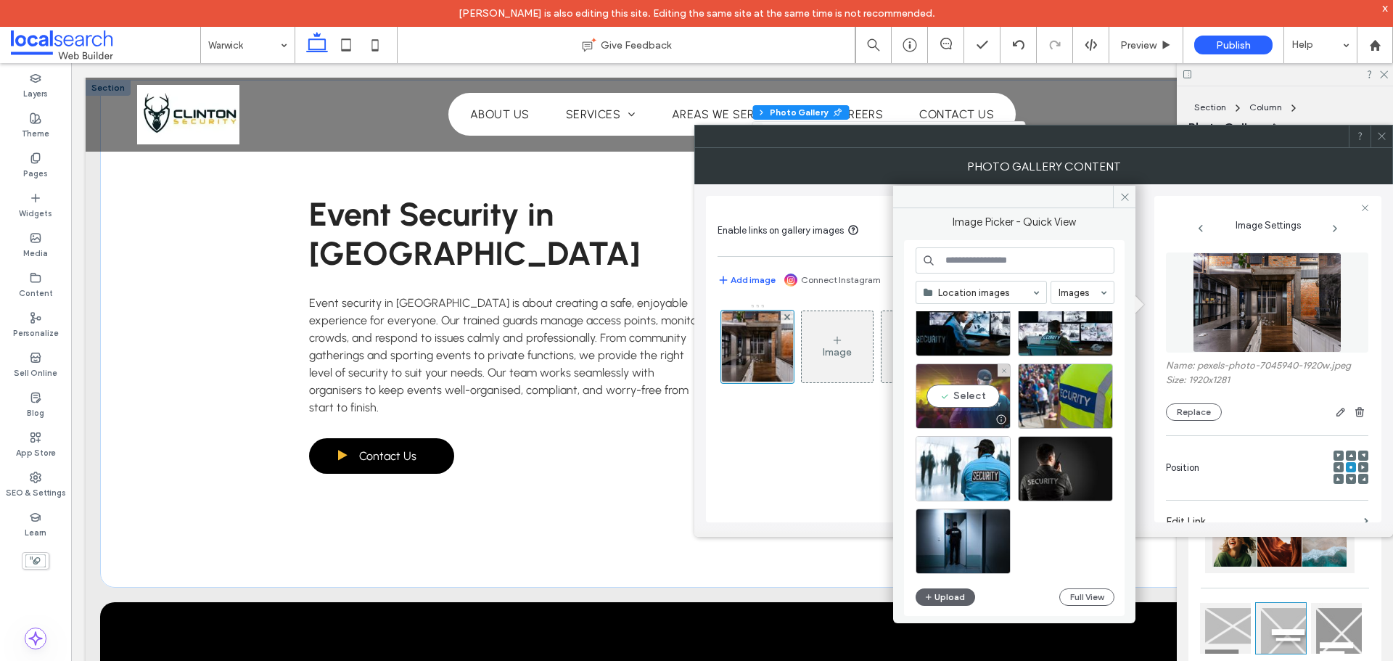
click at [971, 402] on div "Select" at bounding box center [962, 395] width 95 height 65
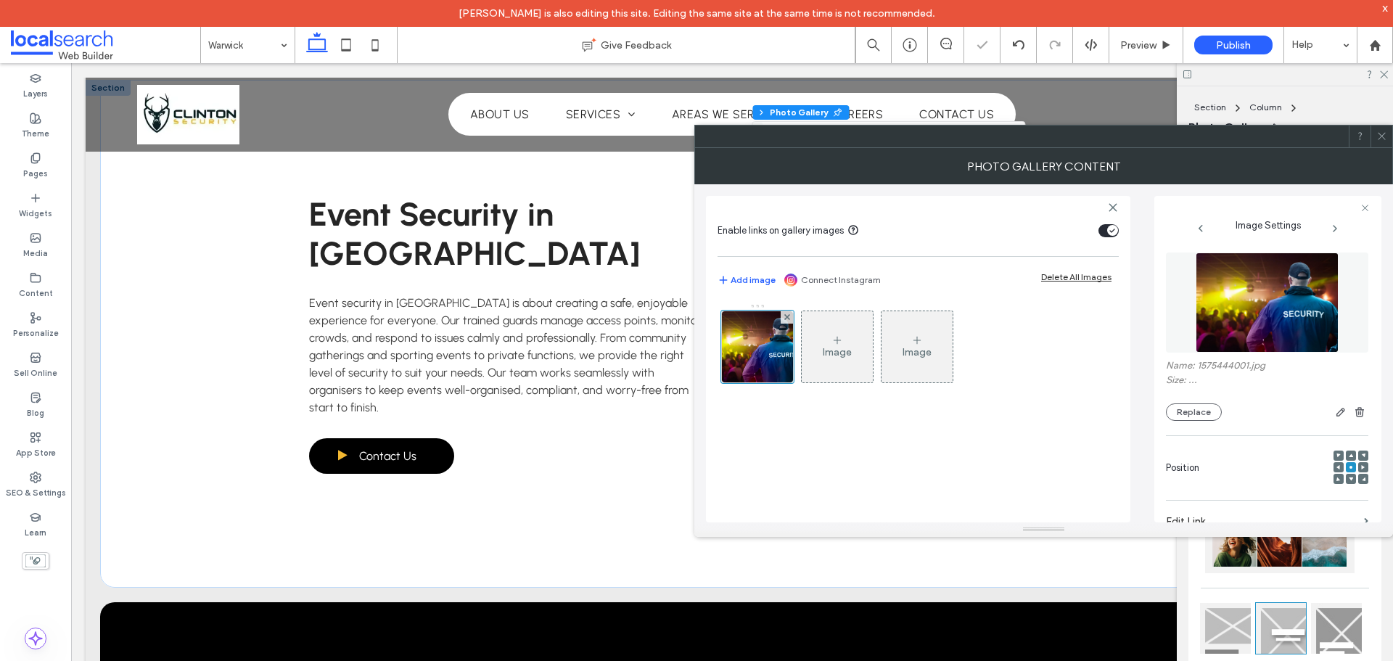
click at [791, 464] on div "Image Image" at bounding box center [917, 405] width 401 height 219
click at [1379, 134] on icon at bounding box center [1381, 136] width 11 height 11
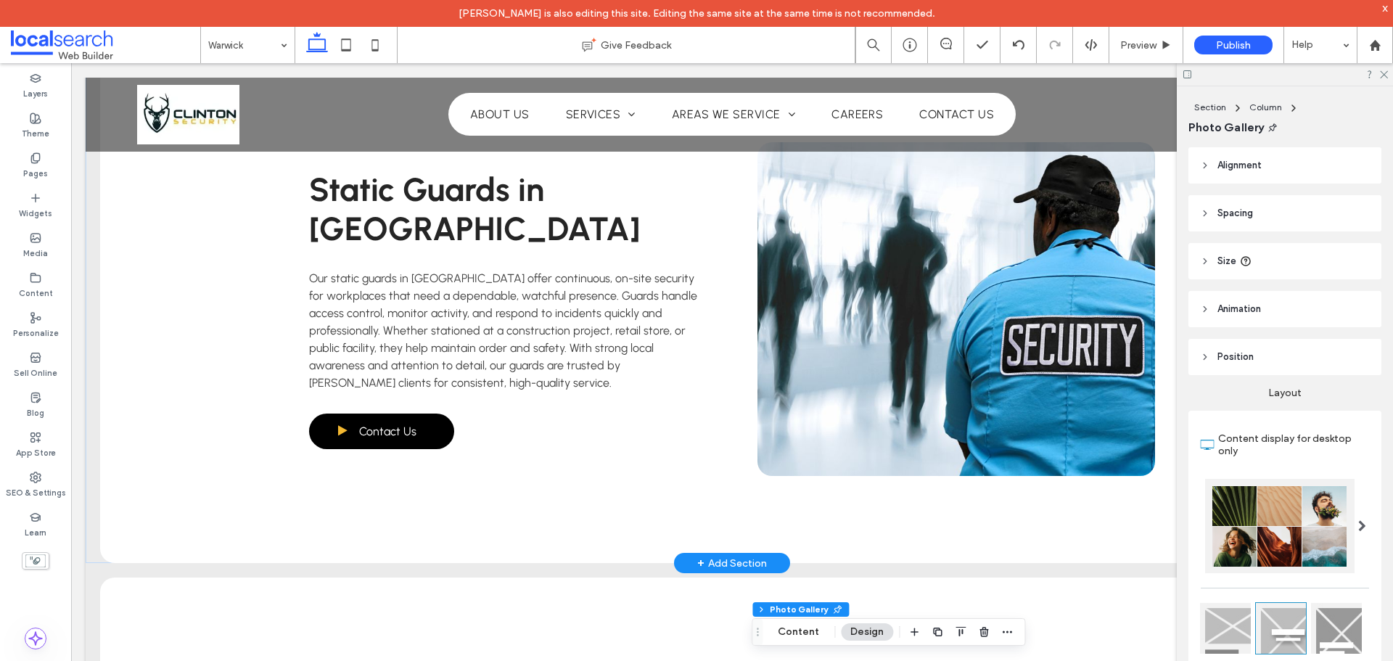
scroll to position [2539, 0]
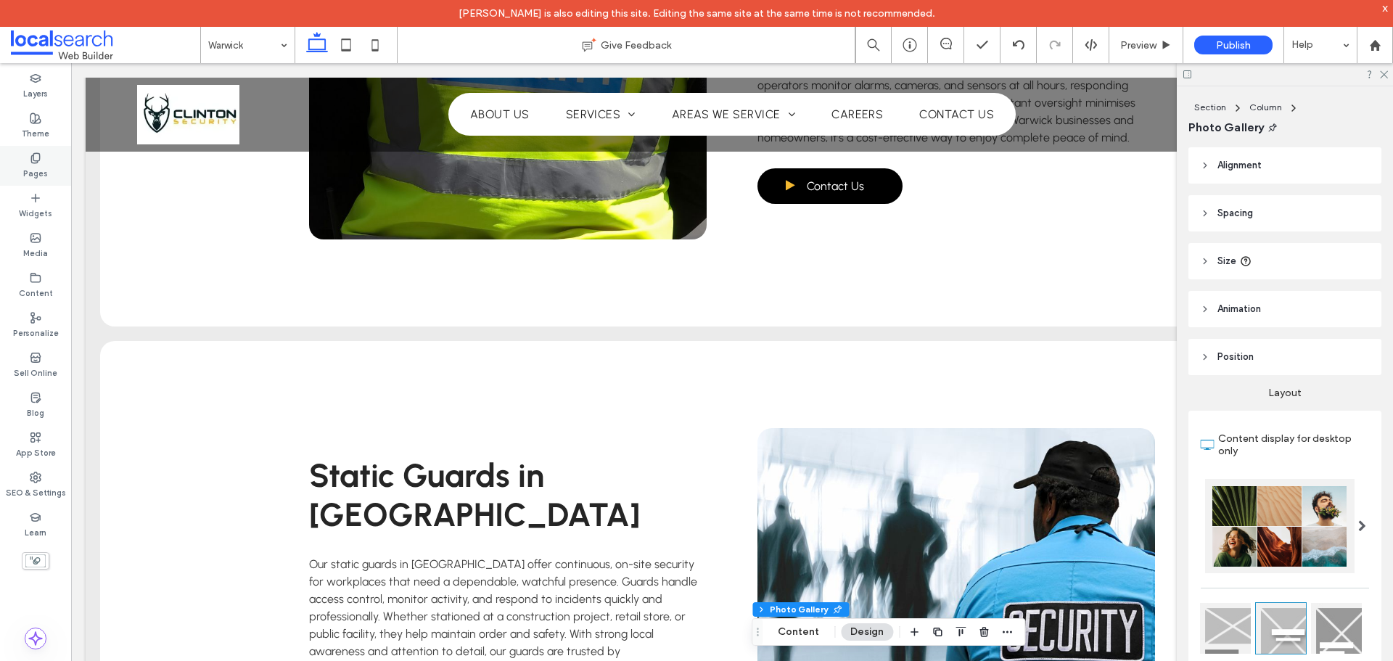
click at [28, 178] on label "Pages" at bounding box center [35, 172] width 25 height 16
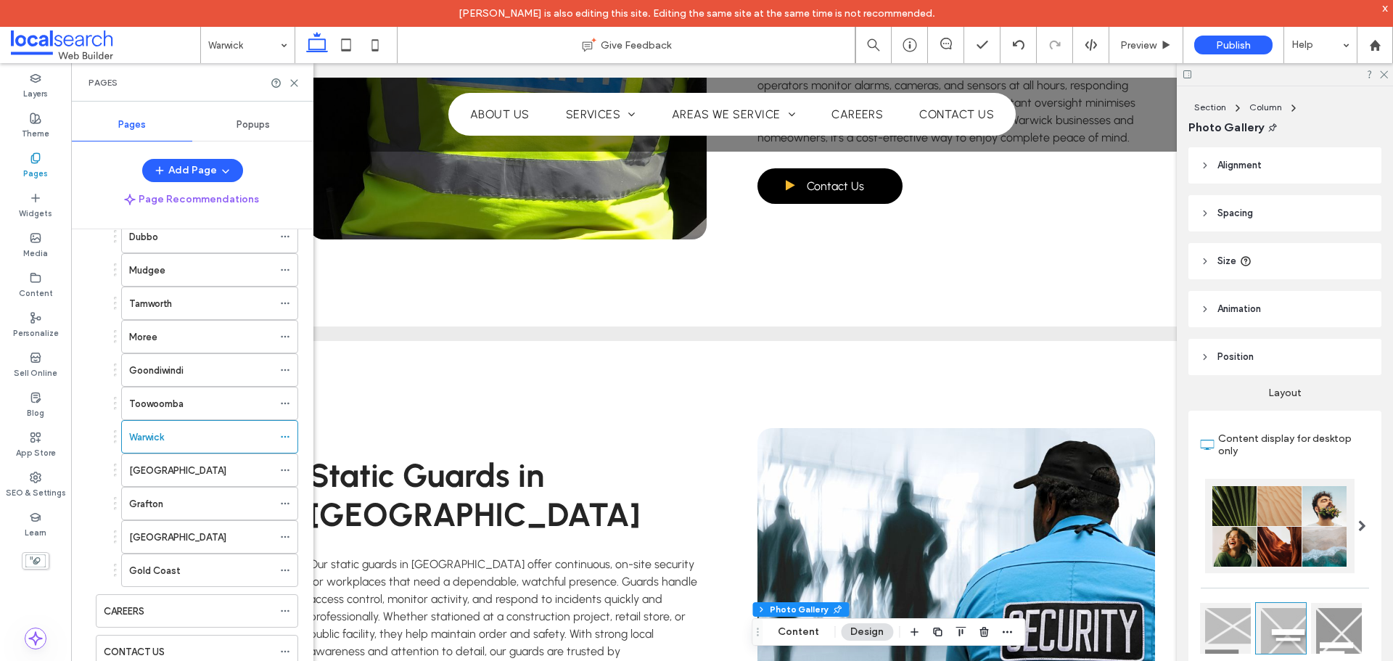
scroll to position [380, 0]
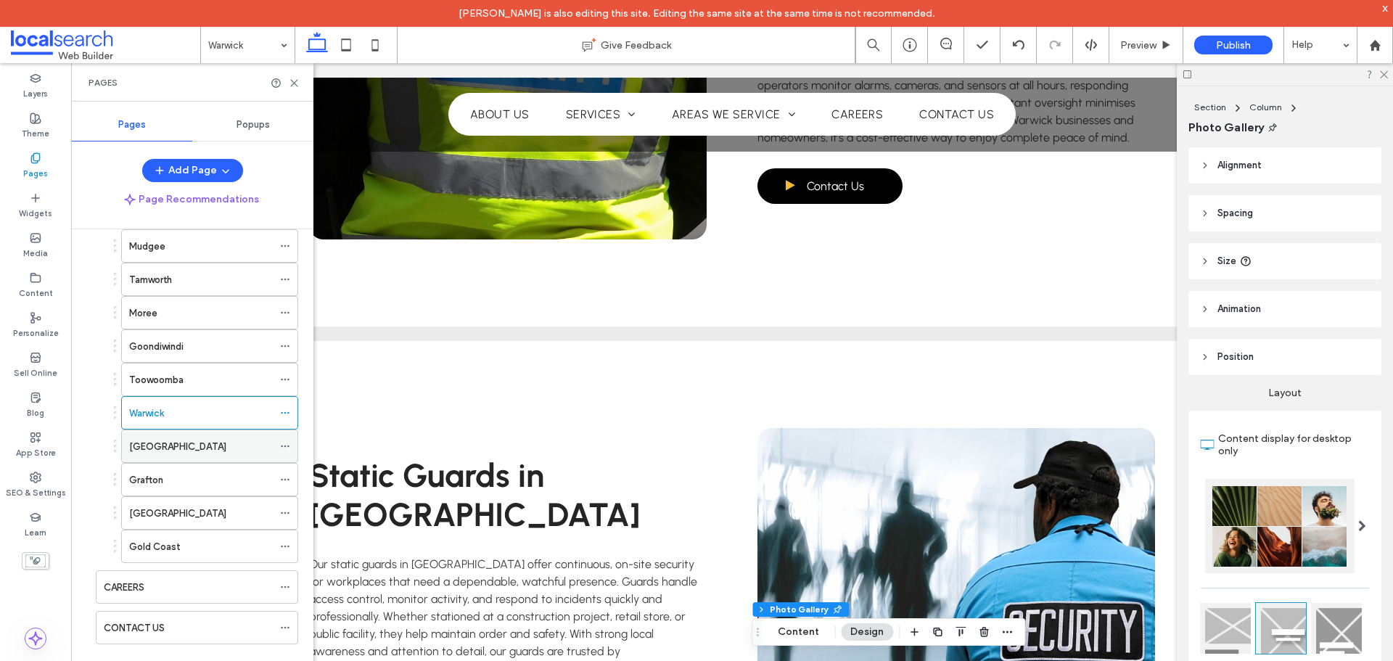
click at [179, 452] on label "[GEOGRAPHIC_DATA]" at bounding box center [177, 446] width 97 height 25
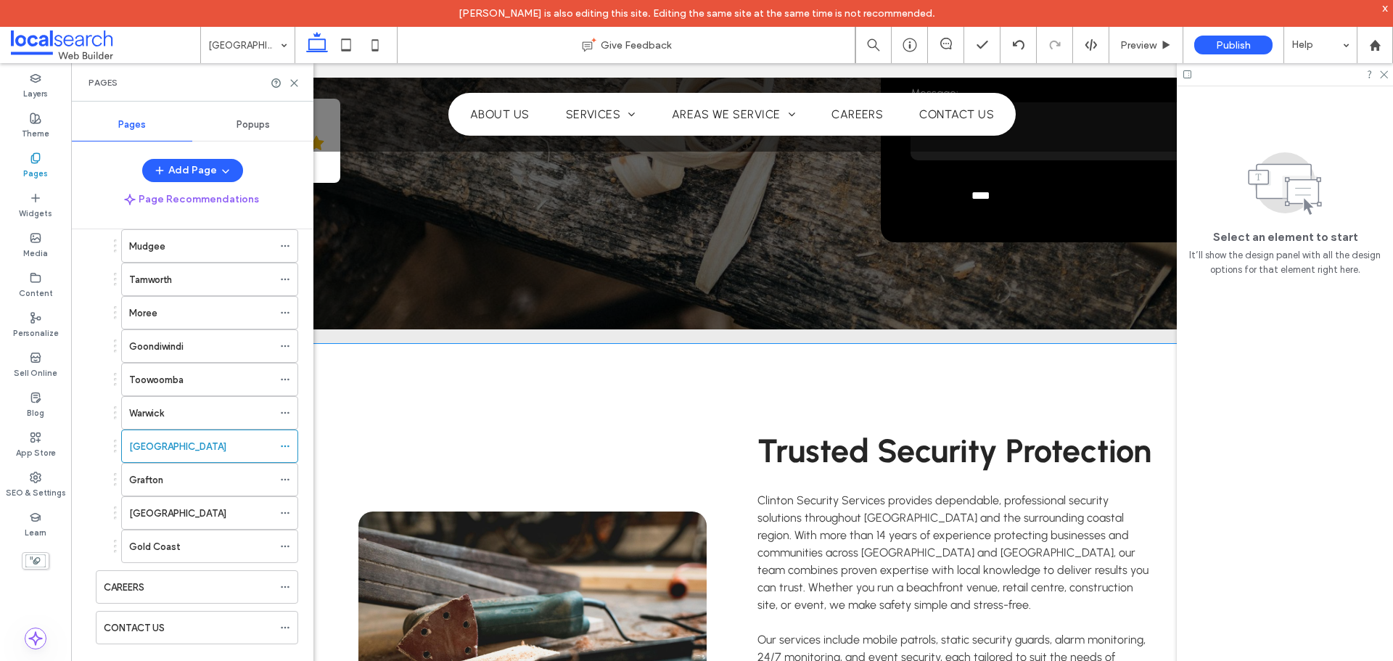
scroll to position [508, 0]
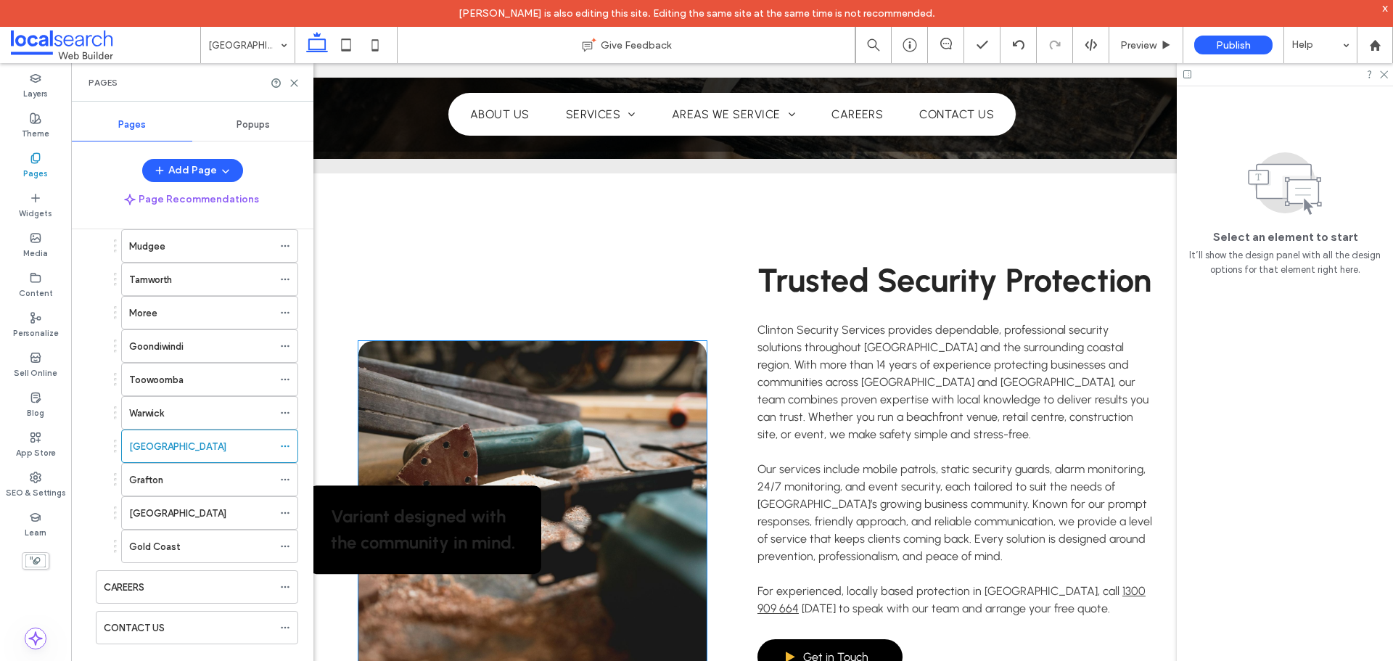
click at [657, 394] on link at bounding box center [532, 508] width 348 height 334
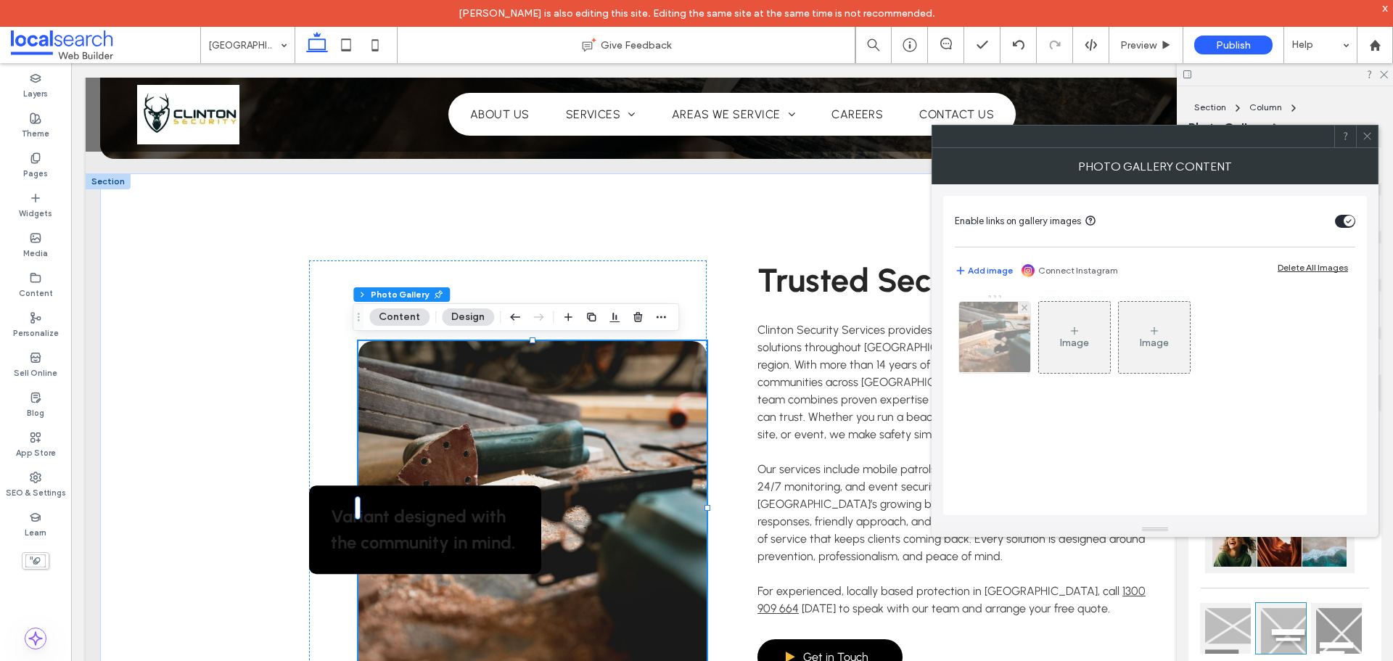
click at [1012, 345] on img at bounding box center [995, 337] width 107 height 71
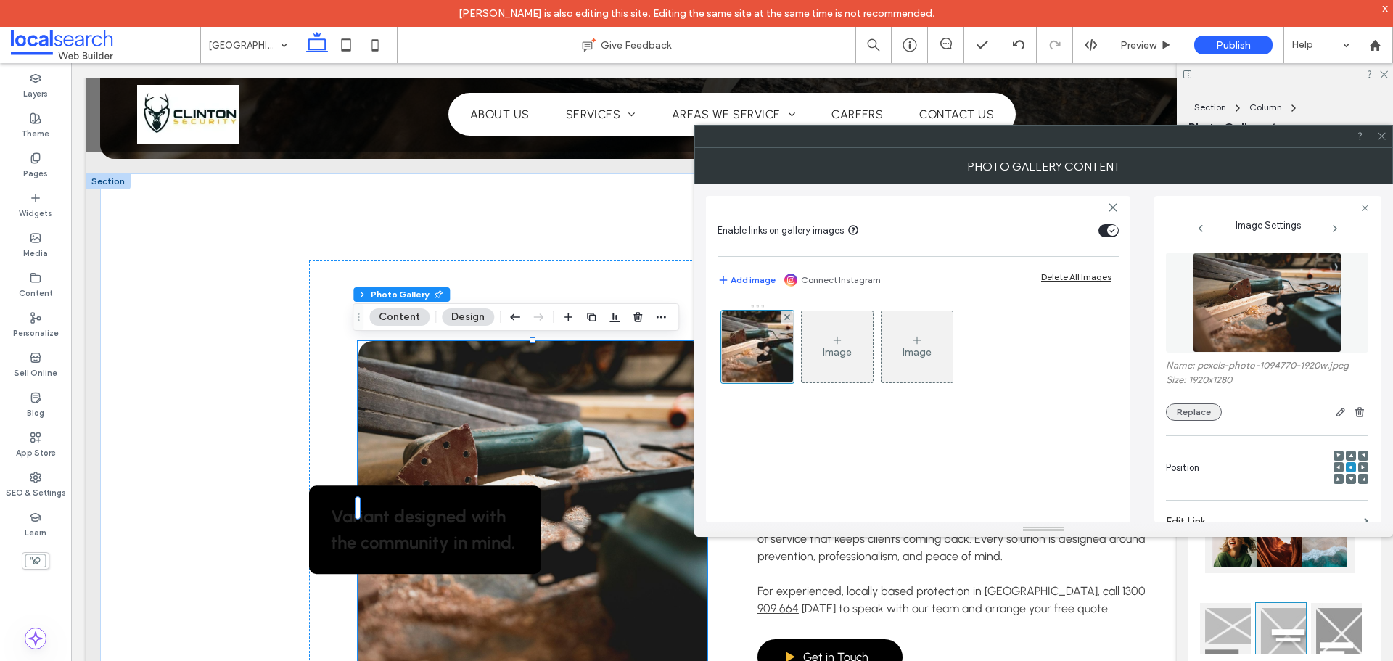
click at [1177, 412] on button "Replace" at bounding box center [1194, 411] width 56 height 17
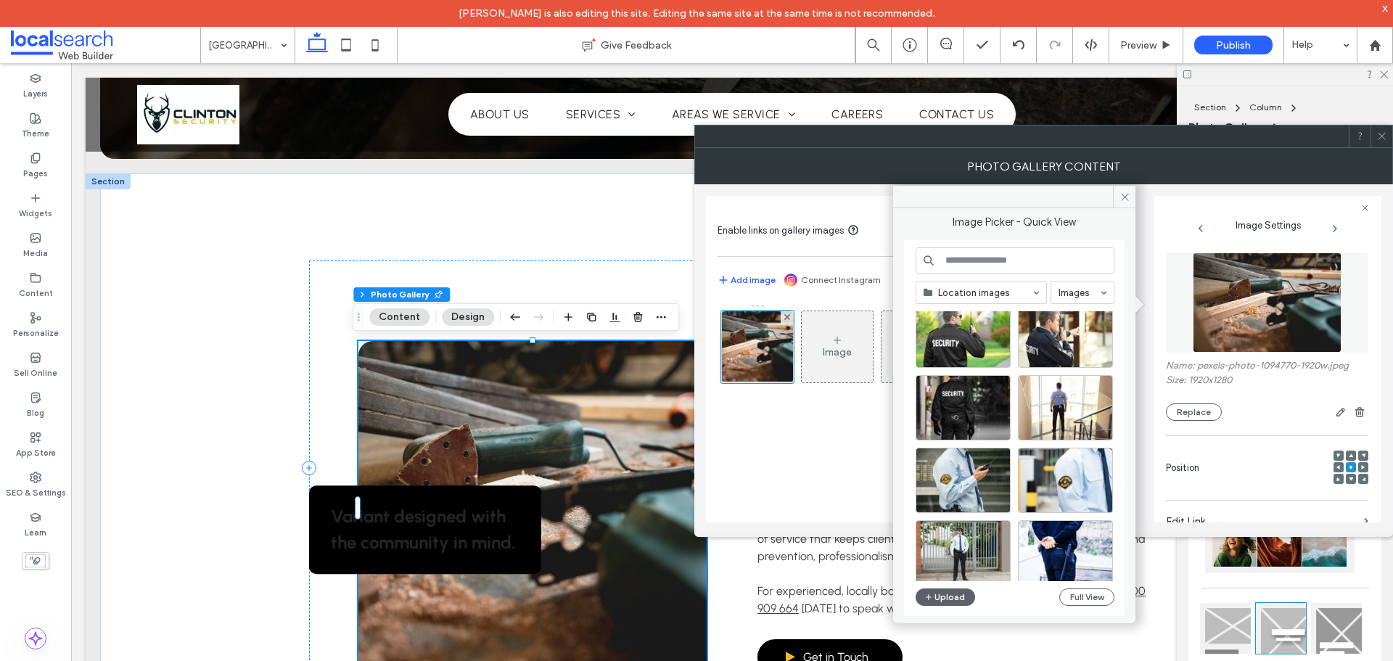
scroll to position [977, 0]
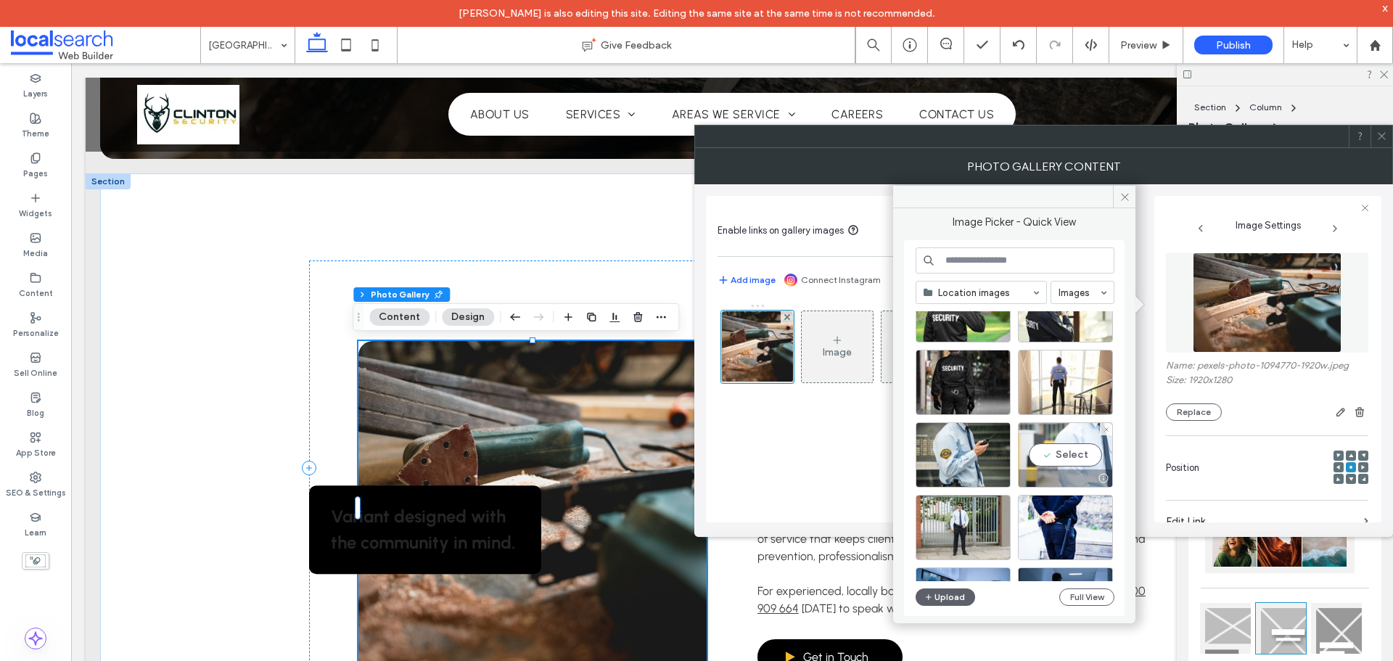
click at [1074, 461] on div "Select" at bounding box center [1065, 454] width 95 height 65
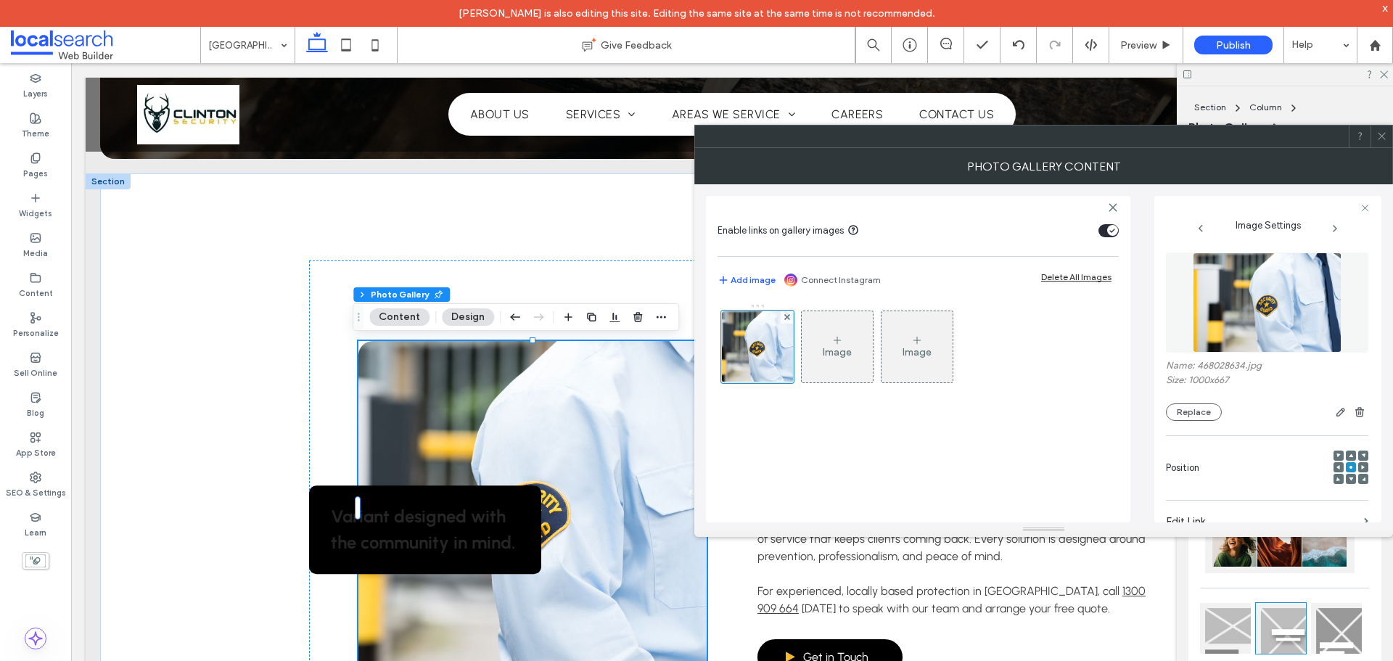
click at [1056, 445] on div "Image Image" at bounding box center [917, 405] width 401 height 219
click at [1380, 148] on div "Photo Gallery Content" at bounding box center [1043, 166] width 699 height 36
click at [1378, 133] on use at bounding box center [1381, 136] width 7 height 7
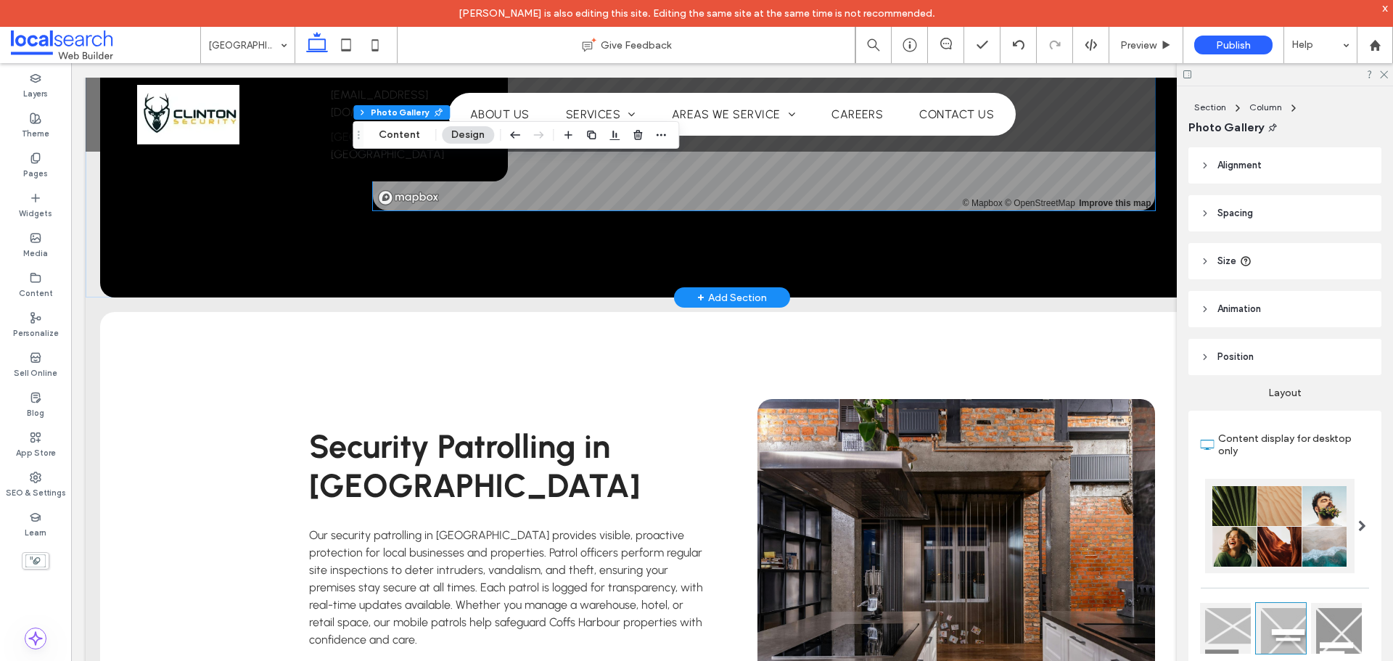
scroll to position [1741, 0]
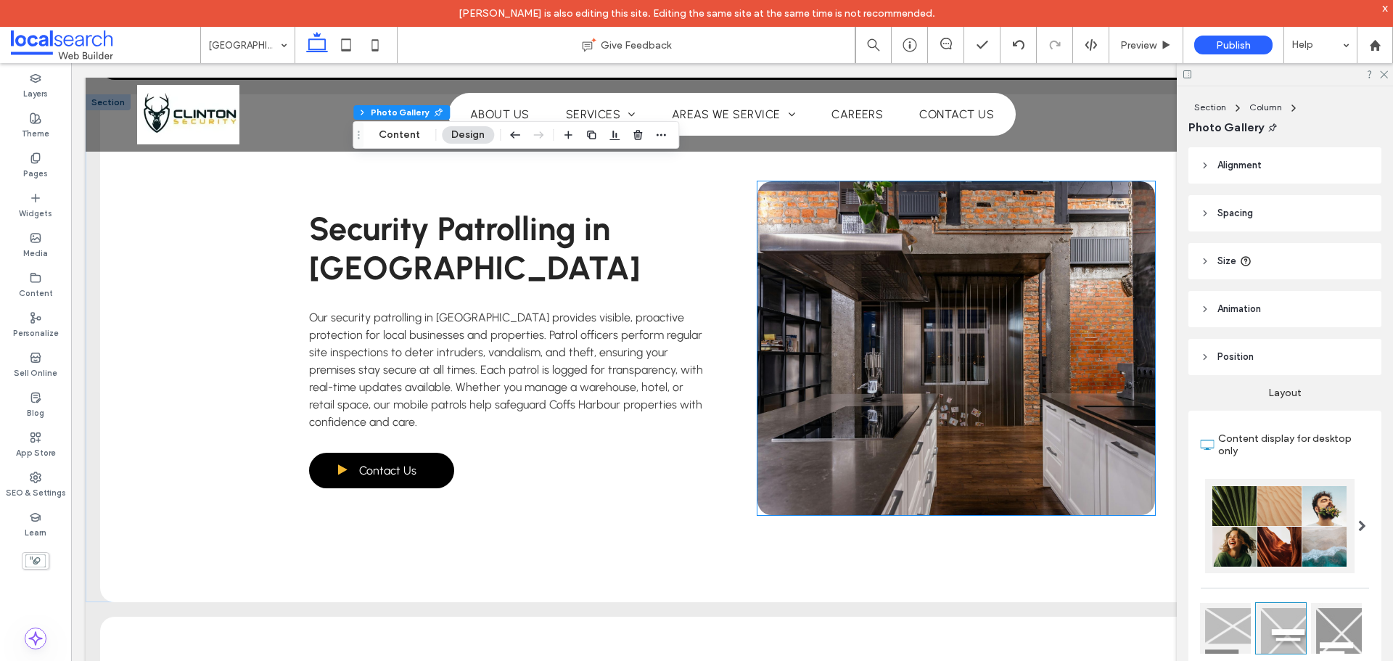
click at [900, 410] on link at bounding box center [956, 348] width 398 height 334
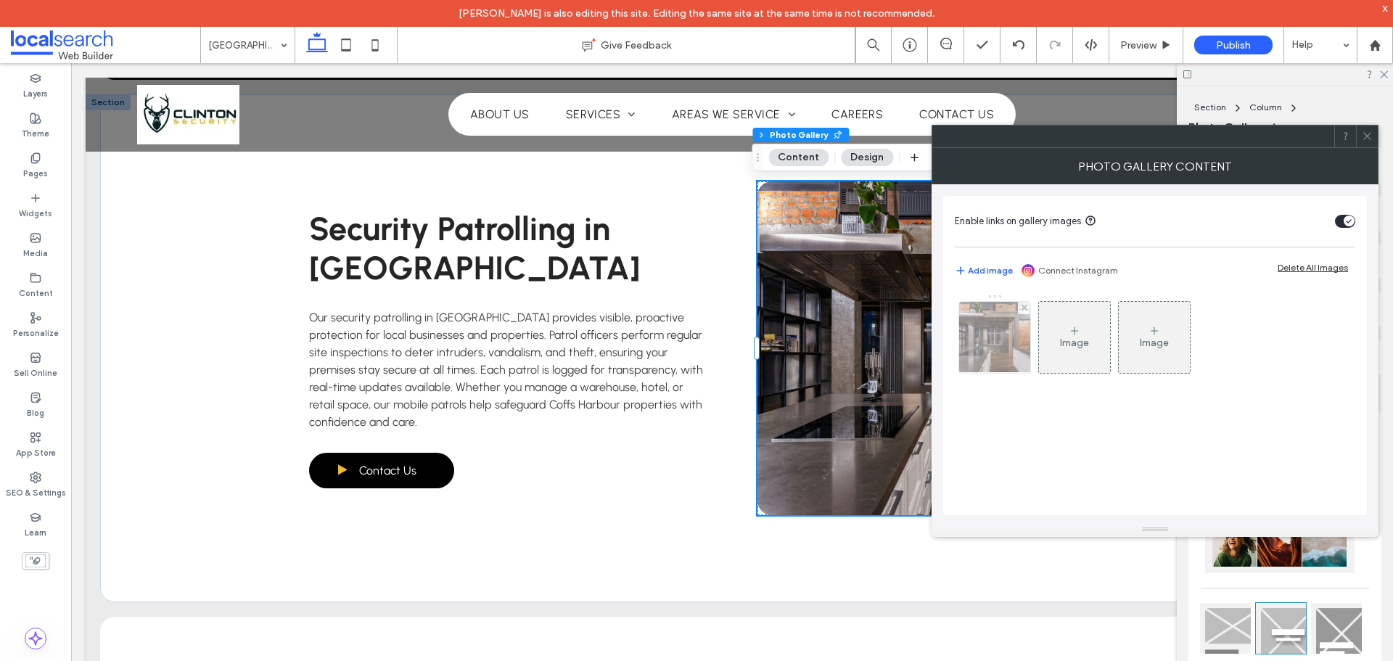
click at [977, 347] on img at bounding box center [995, 337] width 107 height 71
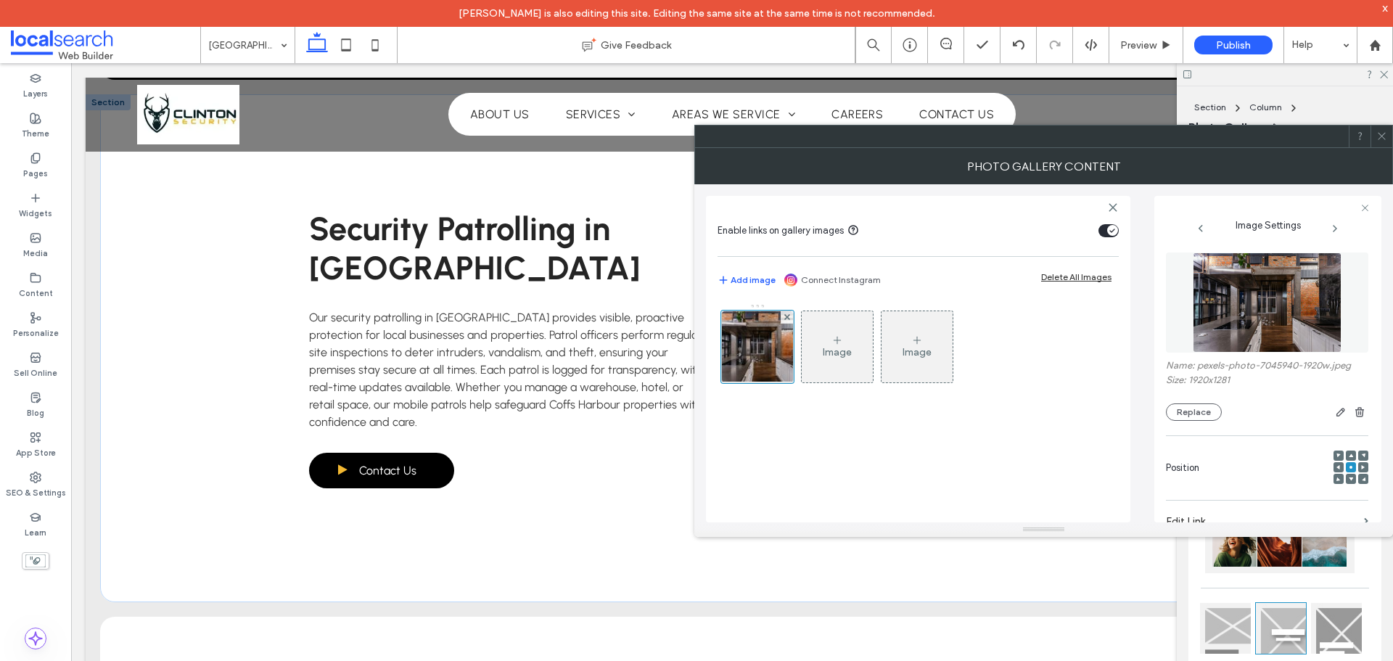
click at [1188, 399] on div "Name: pexels-photo-7045940-1920w.jpeg Size: 1920x1281 Replace" at bounding box center [1267, 390] width 202 height 61
click at [1192, 416] on button "Replace" at bounding box center [1194, 411] width 56 height 17
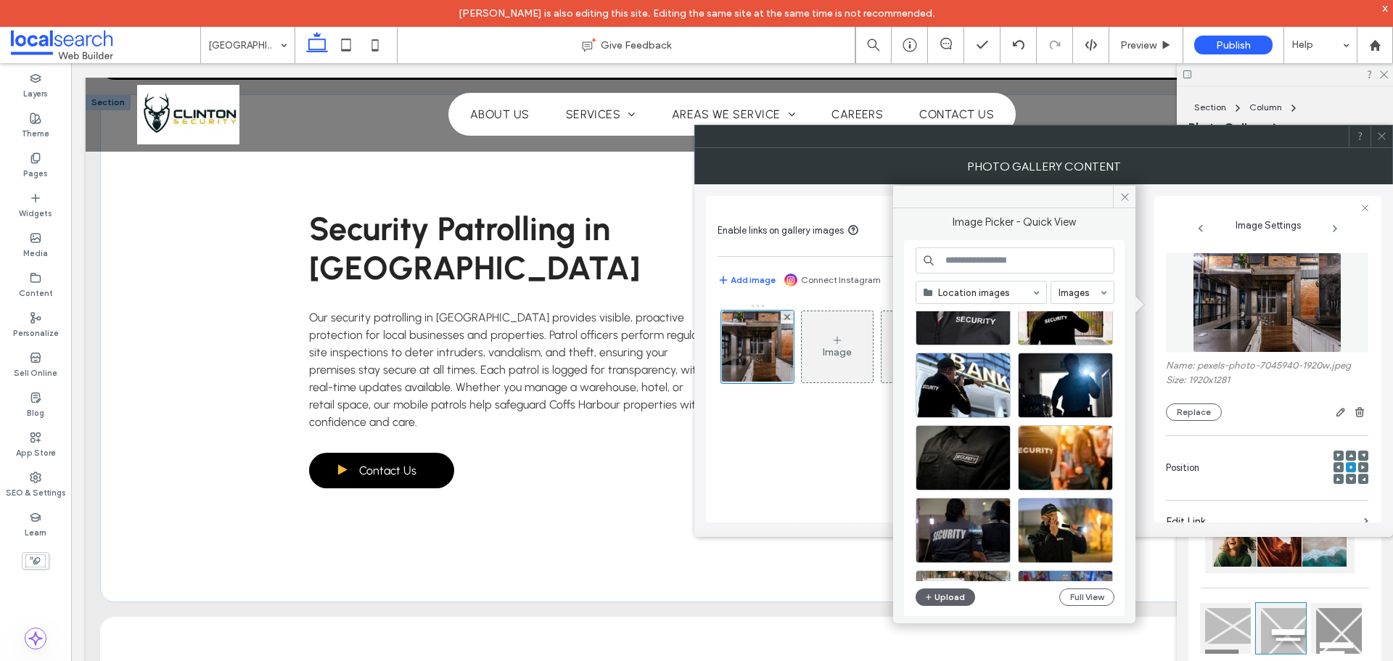
scroll to position [1485, 0]
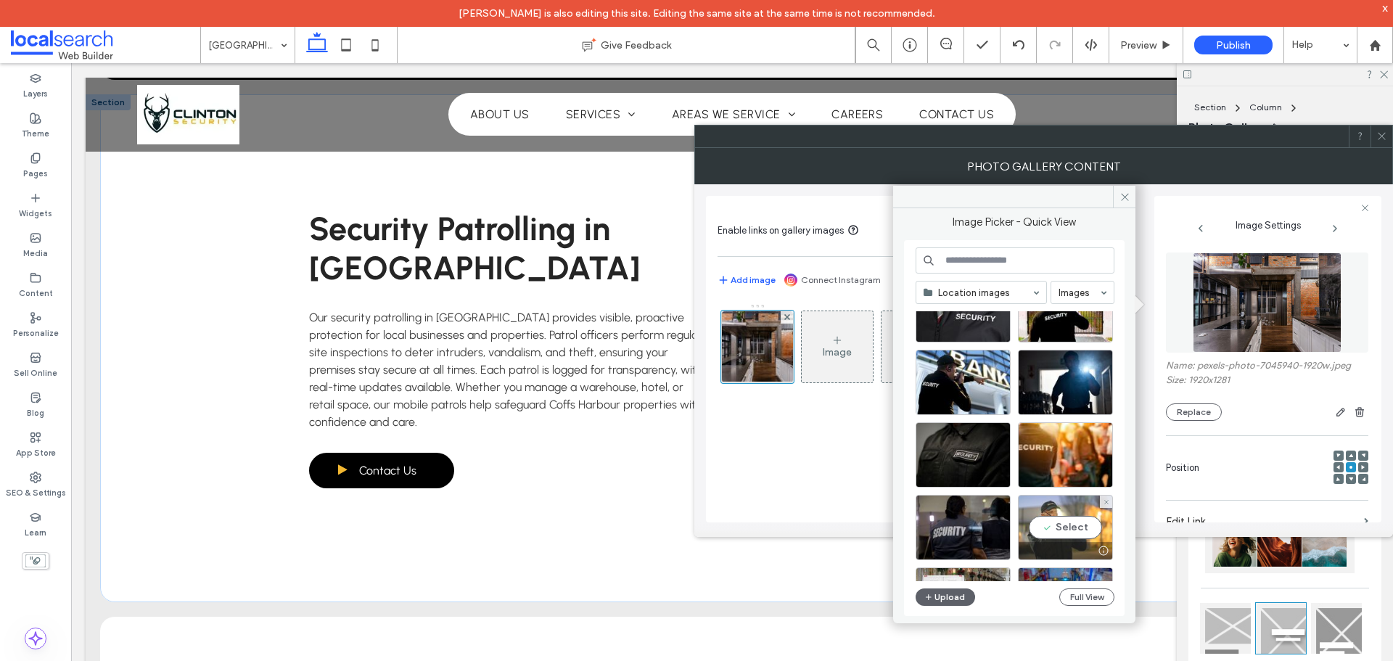
click at [1071, 509] on div "Select" at bounding box center [1065, 527] width 95 height 65
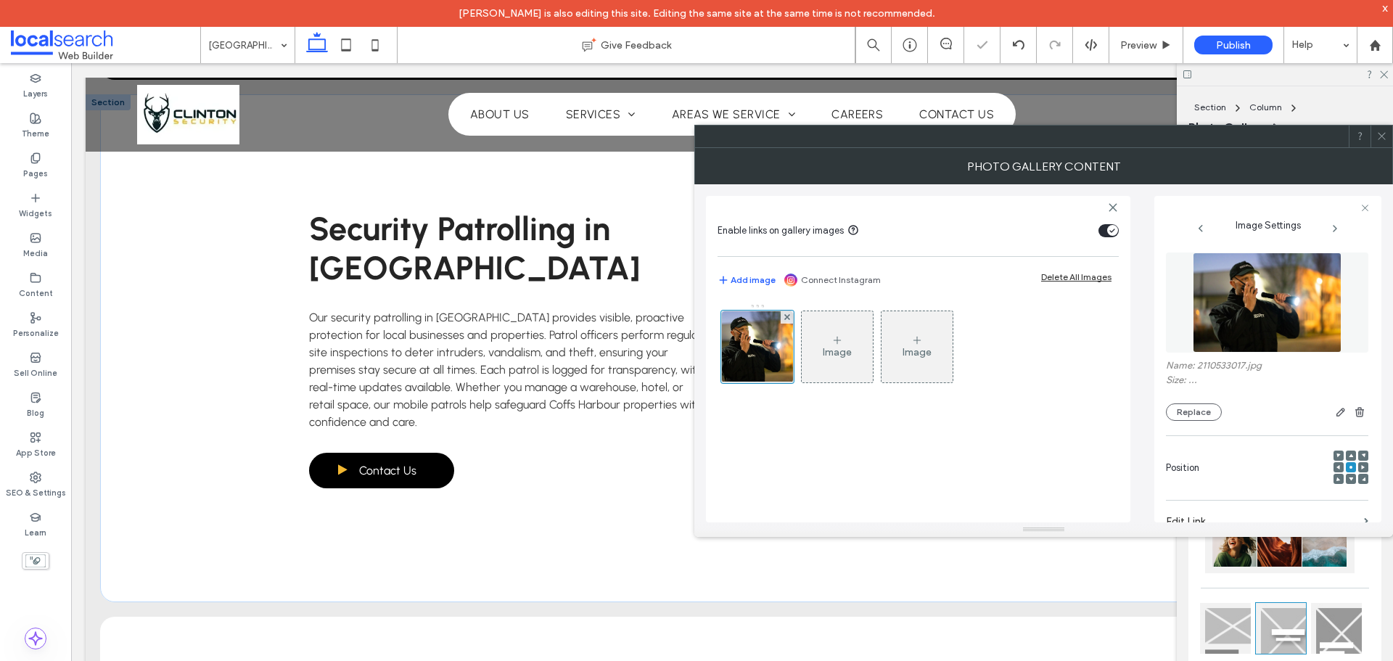
click at [923, 487] on div "Image Image" at bounding box center [917, 405] width 401 height 219
drag, startPoint x: 1381, startPoint y: 130, endPoint x: 1368, endPoint y: 141, distance: 17.0
click at [1380, 131] on span at bounding box center [1381, 136] width 11 height 22
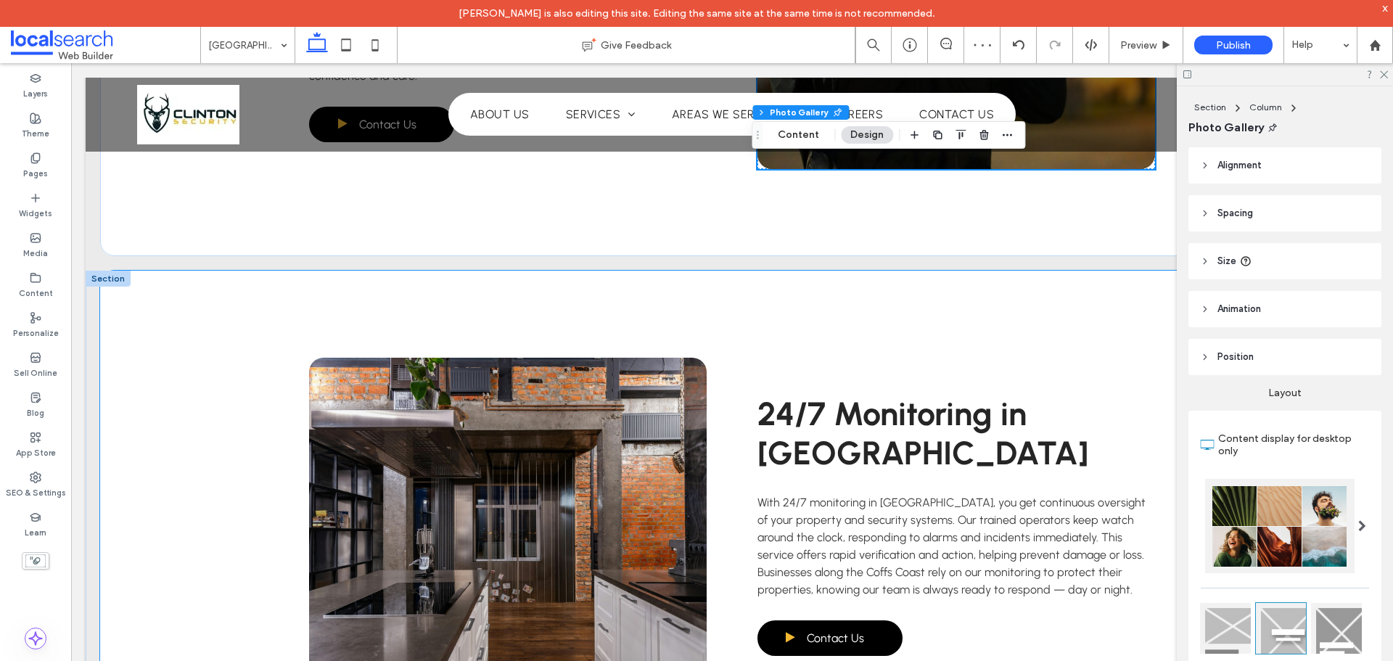
scroll to position [2249, 0]
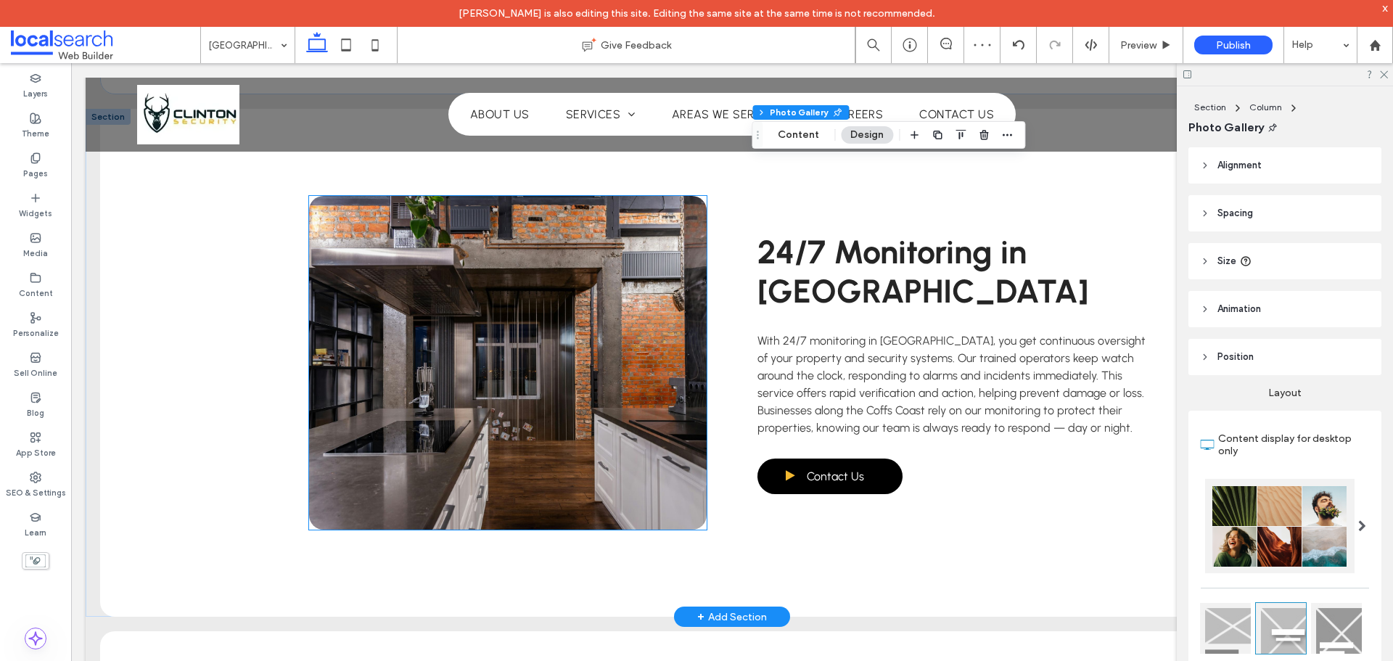
click at [576, 346] on link at bounding box center [508, 363] width 398 height 334
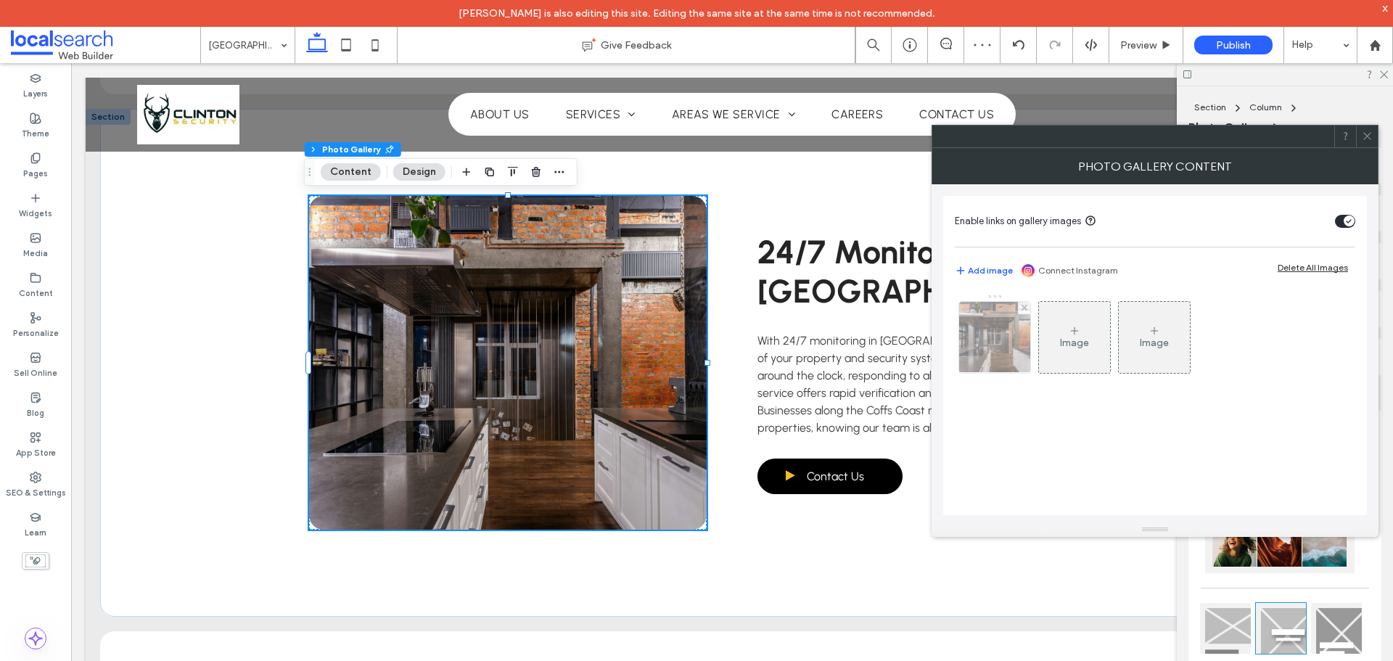
click at [990, 338] on img at bounding box center [995, 337] width 107 height 71
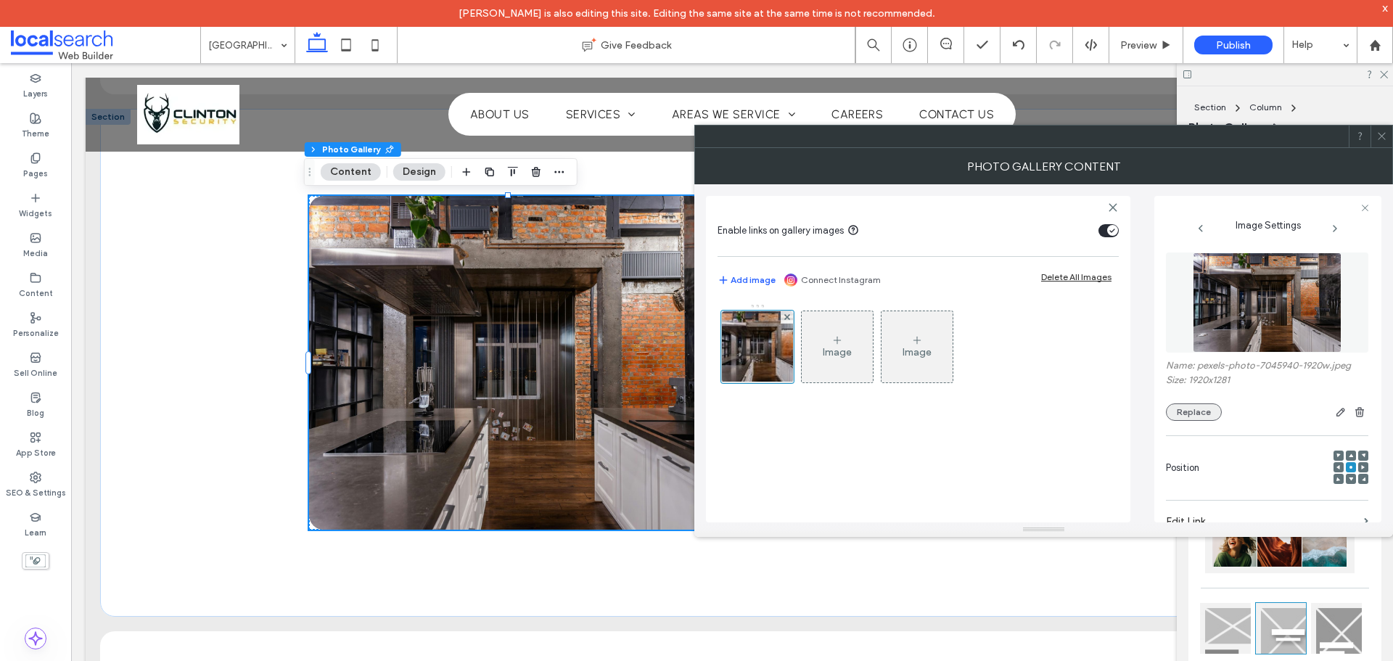
click at [1170, 407] on button "Replace" at bounding box center [1194, 411] width 56 height 17
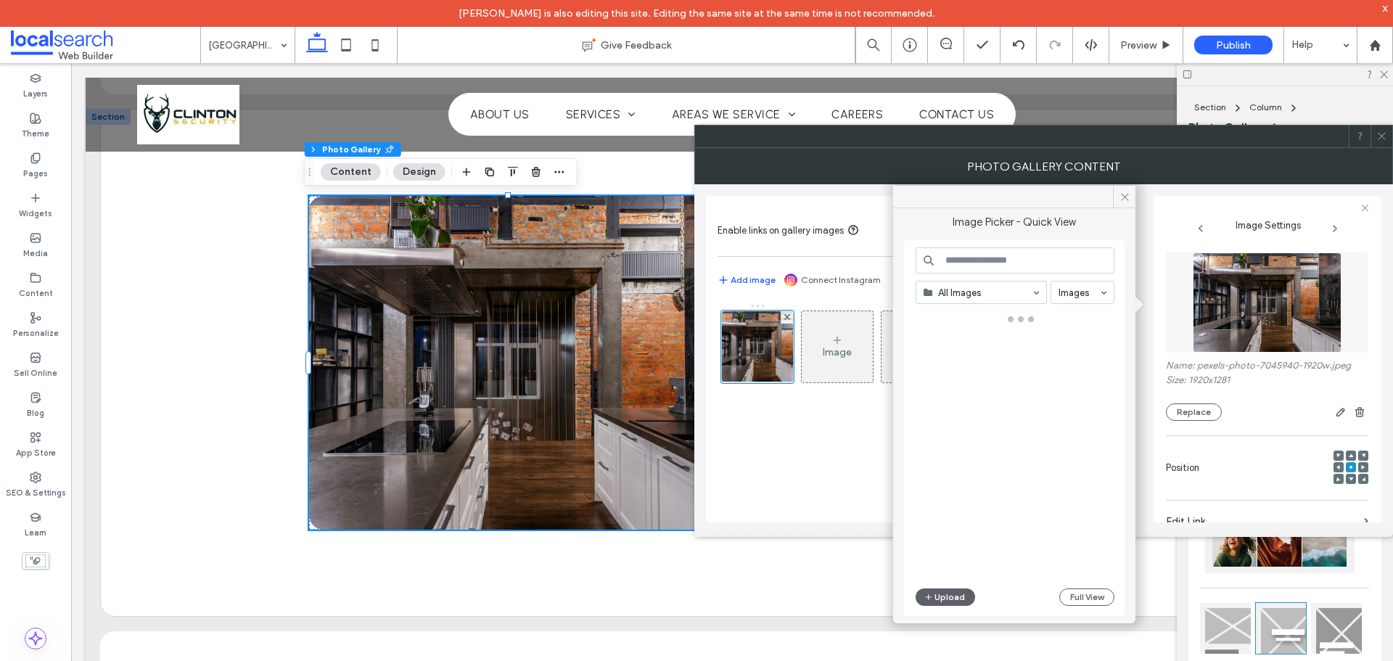
drag, startPoint x: 1044, startPoint y: 284, endPoint x: 1034, endPoint y: 287, distance: 10.4
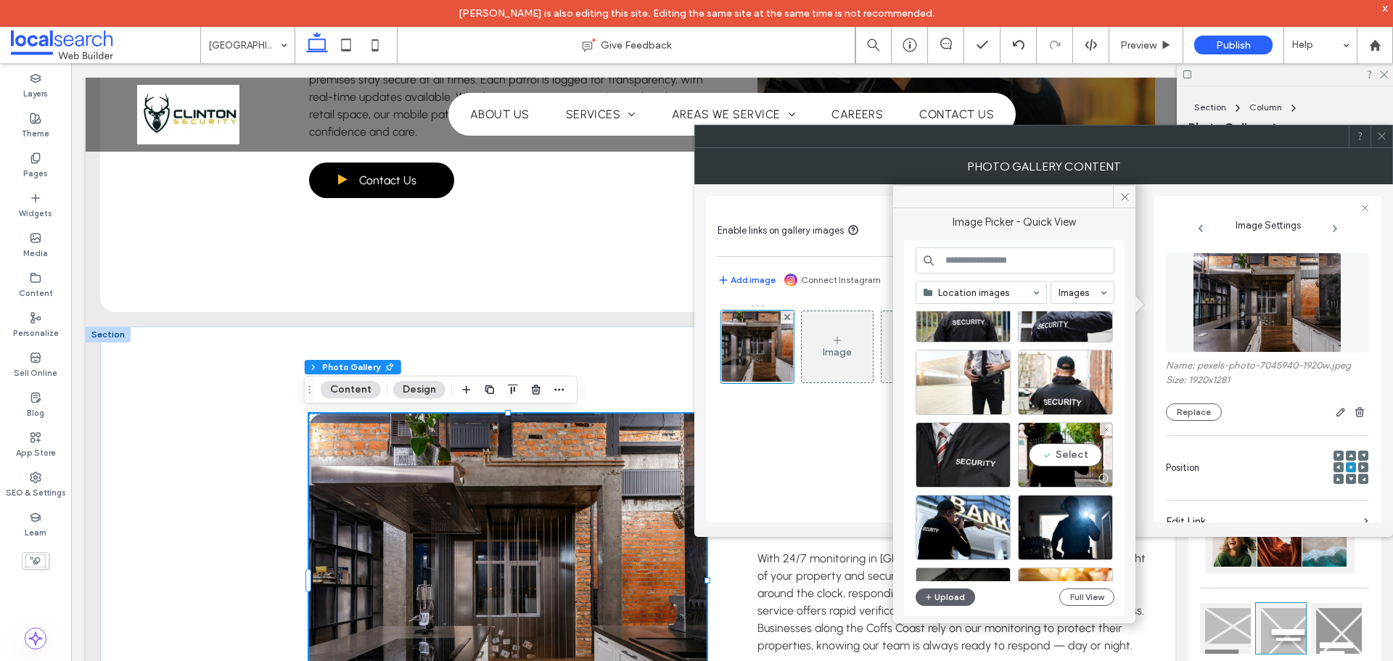
scroll to position [1412, 0]
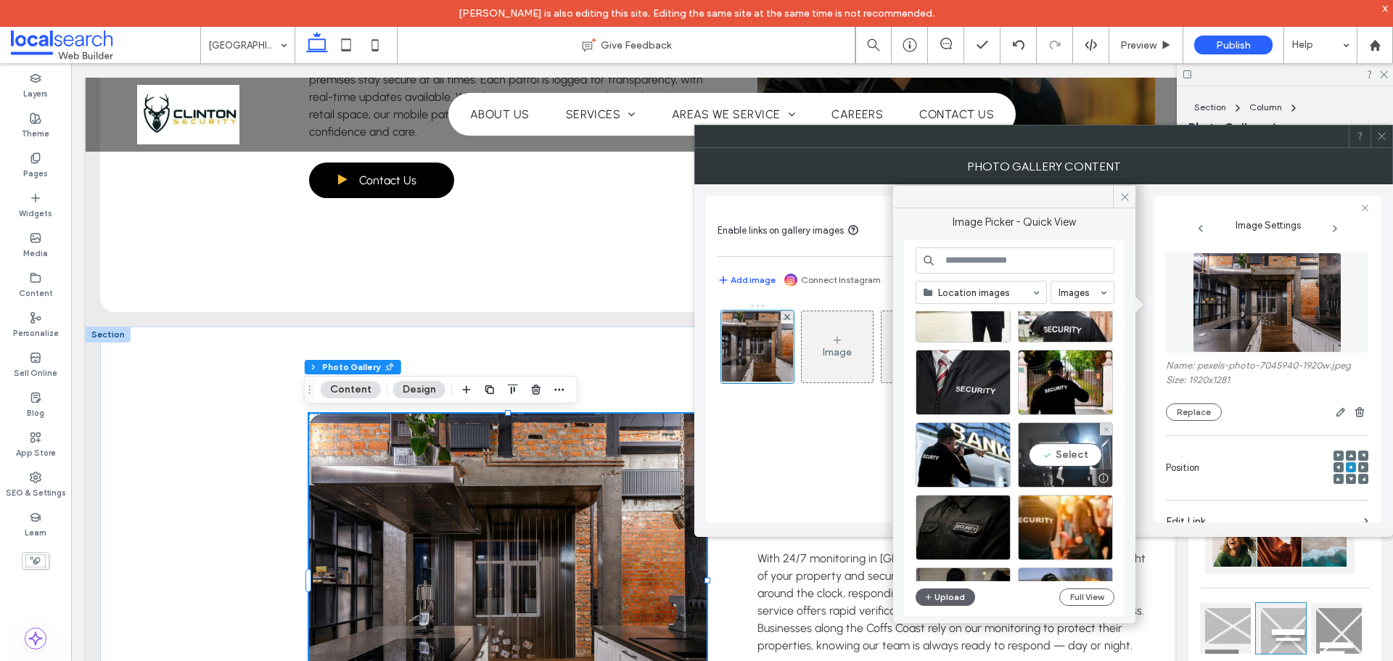
click at [1090, 458] on div "Select" at bounding box center [1065, 454] width 95 height 65
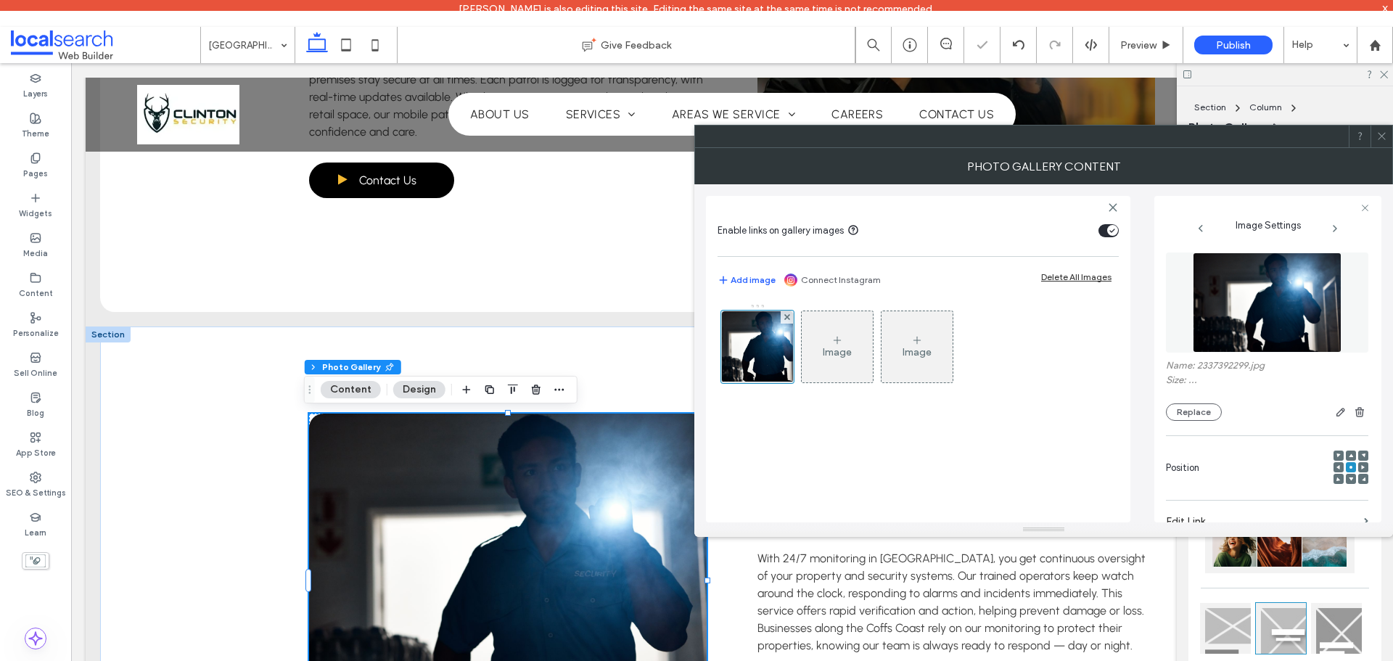
click at [1385, 134] on icon at bounding box center [1381, 136] width 11 height 11
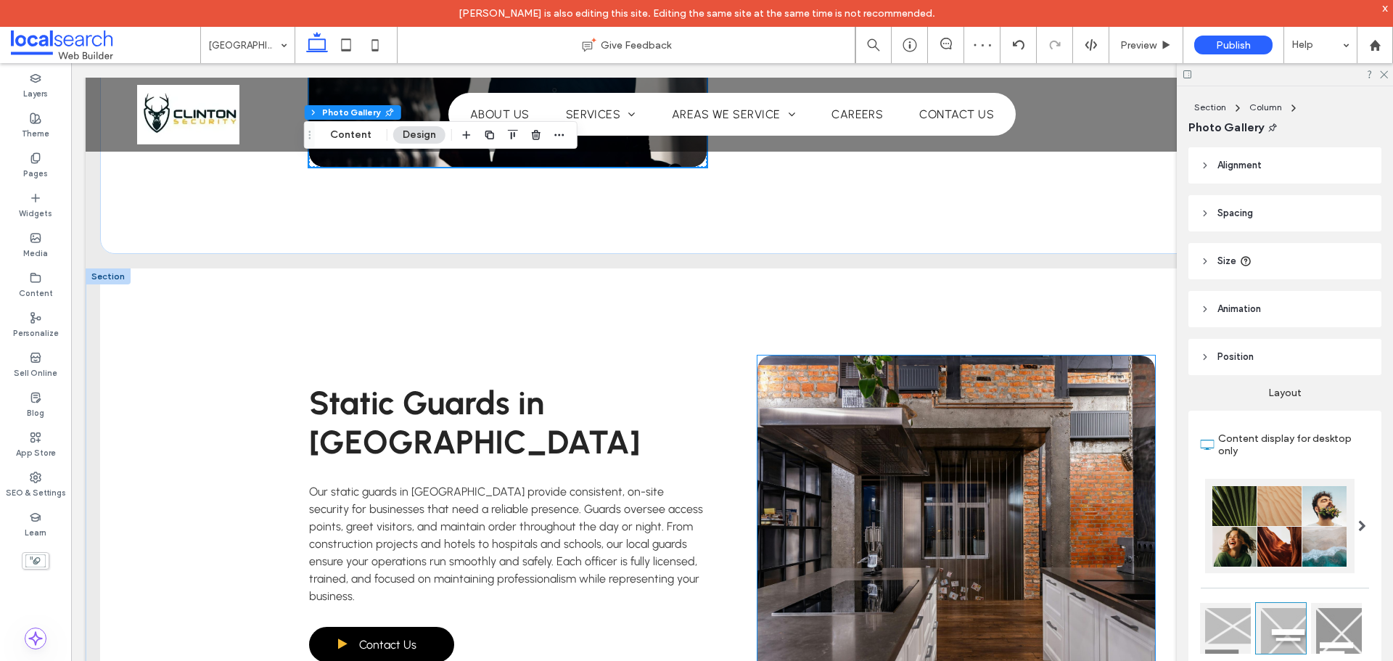
scroll to position [2829, 0]
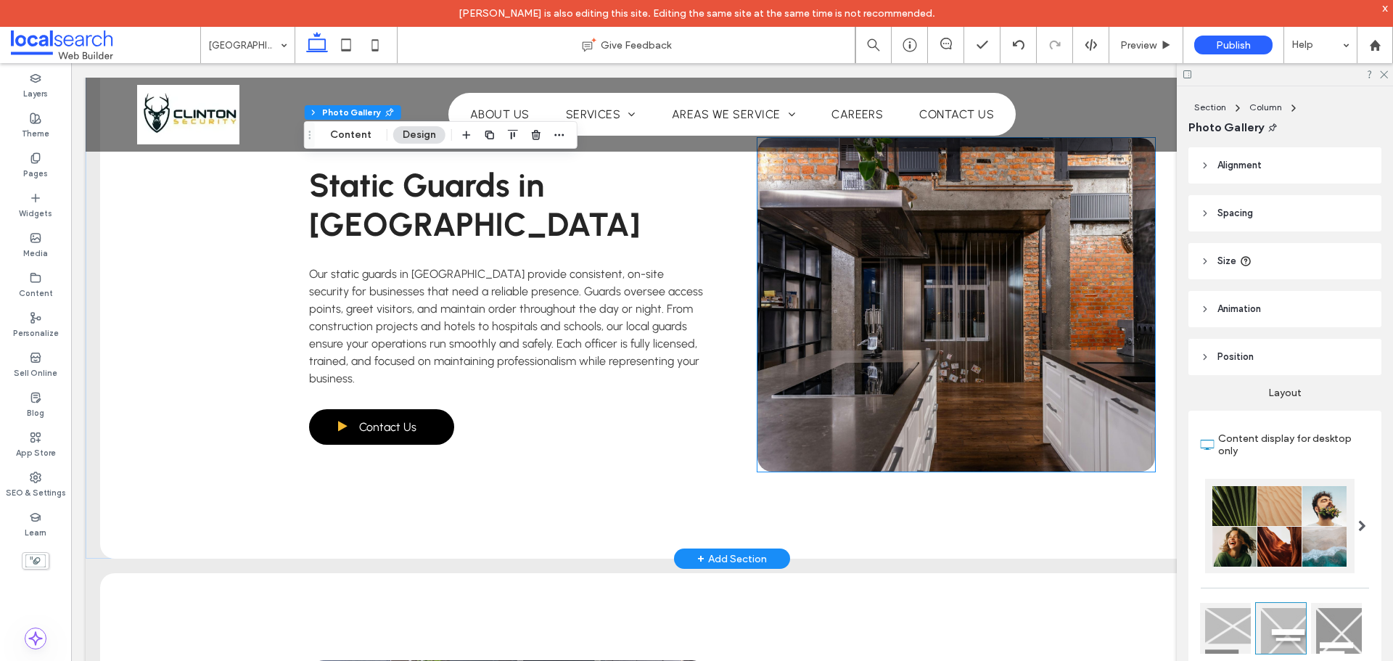
click at [960, 378] on link at bounding box center [956, 305] width 398 height 334
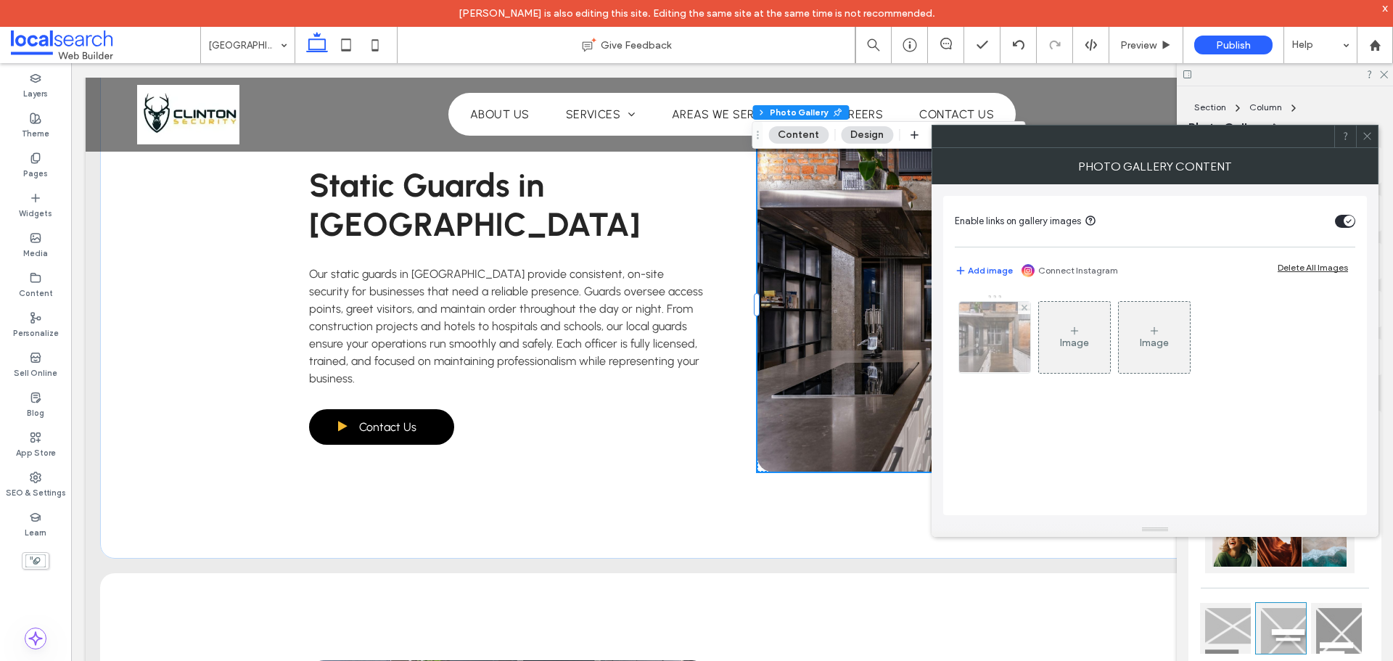
click at [1027, 367] on img at bounding box center [995, 337] width 107 height 71
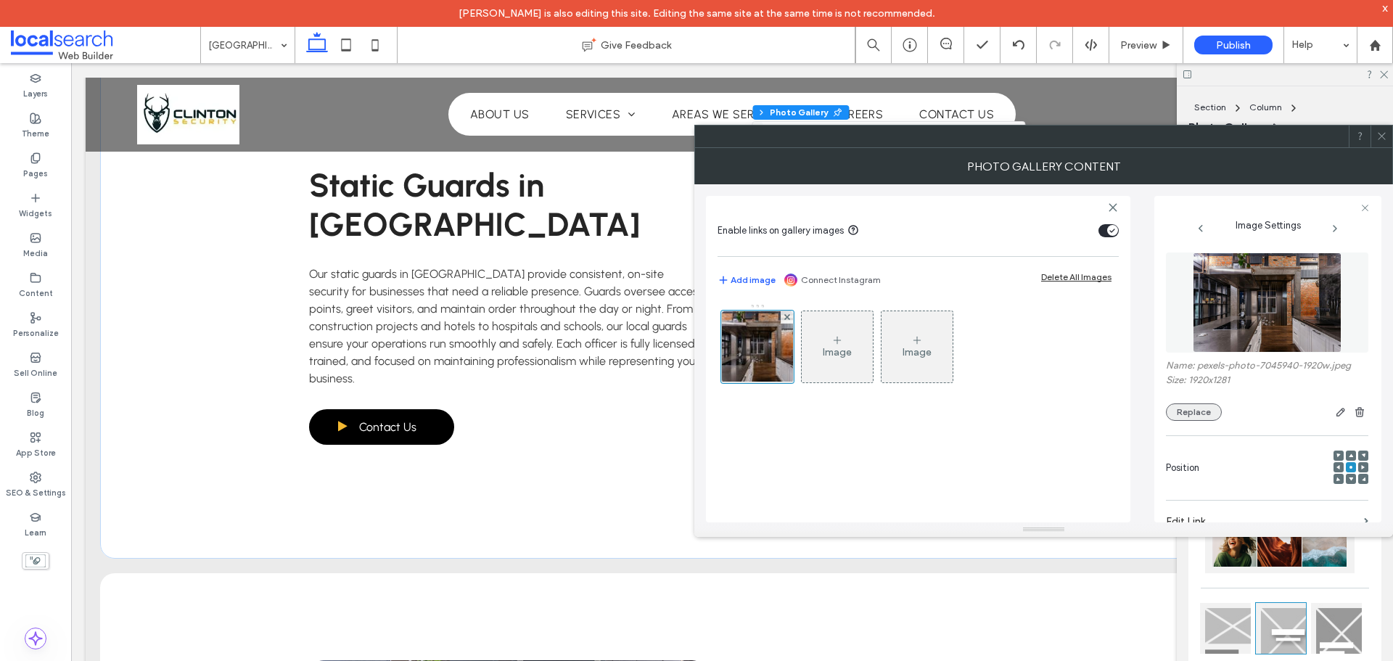
click at [1198, 408] on button "Replace" at bounding box center [1194, 411] width 56 height 17
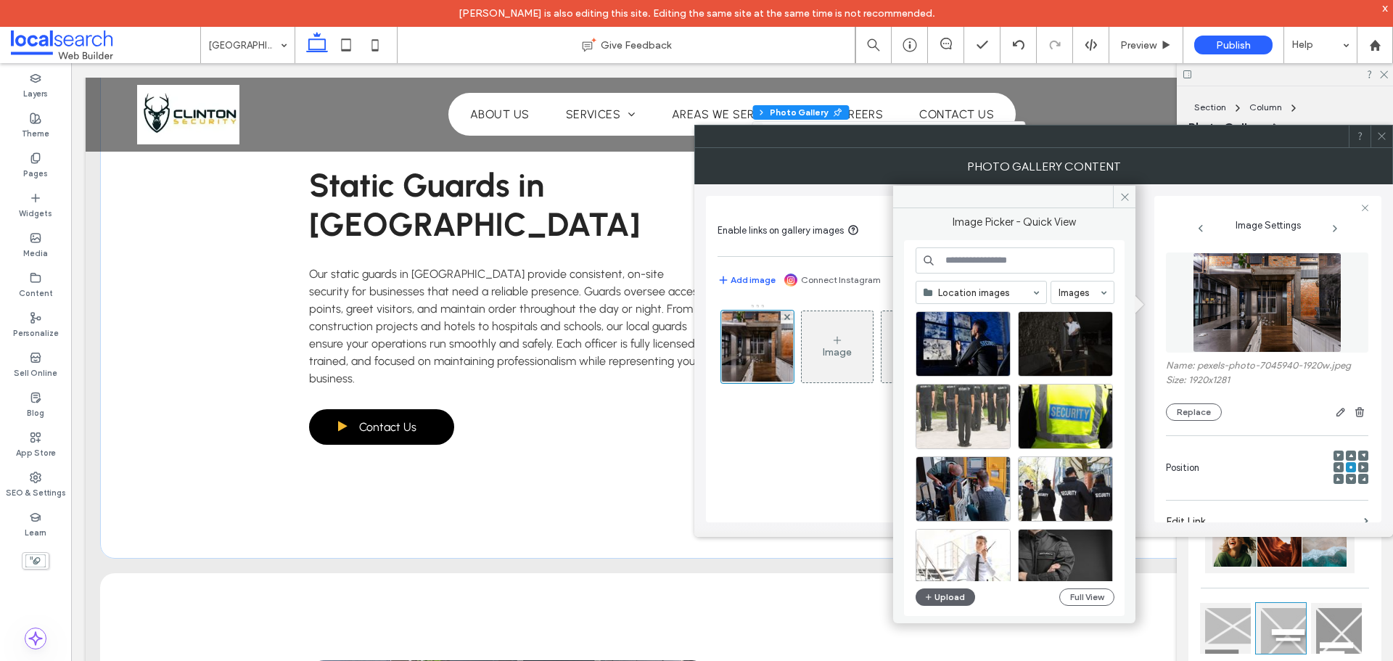
scroll to position [0, 0]
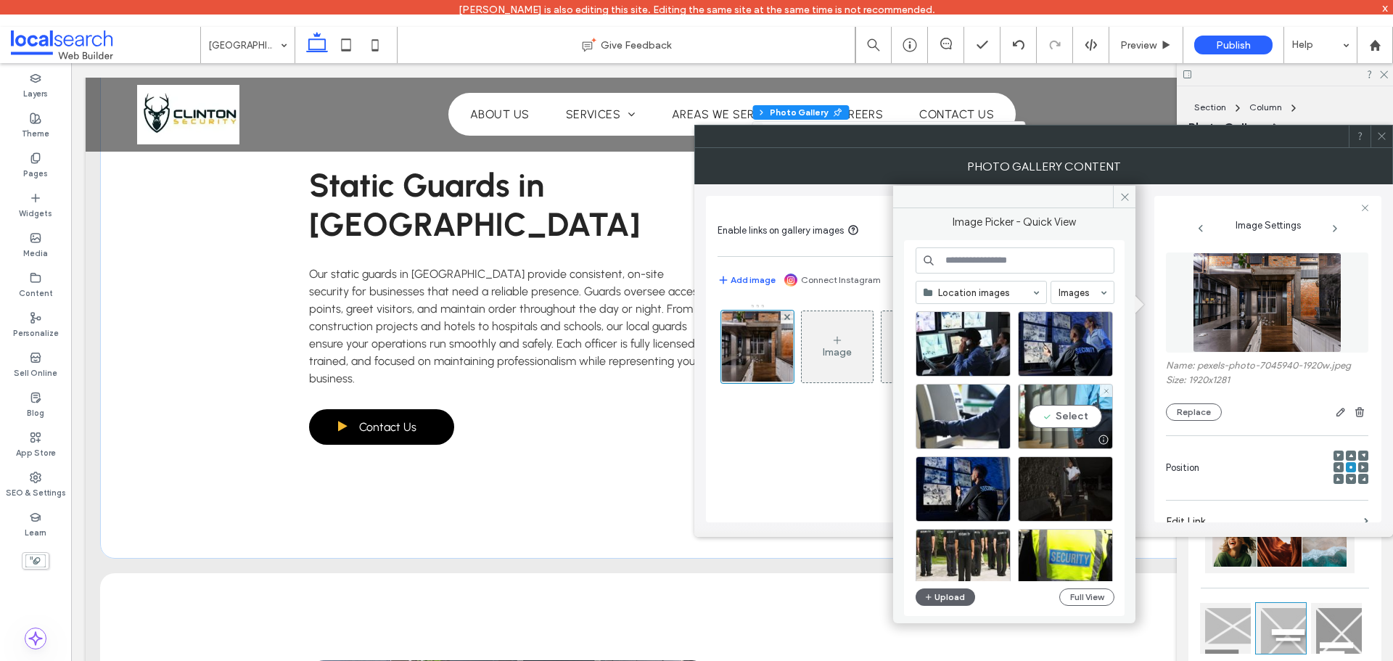
click at [1071, 407] on div "Select" at bounding box center [1065, 416] width 95 height 65
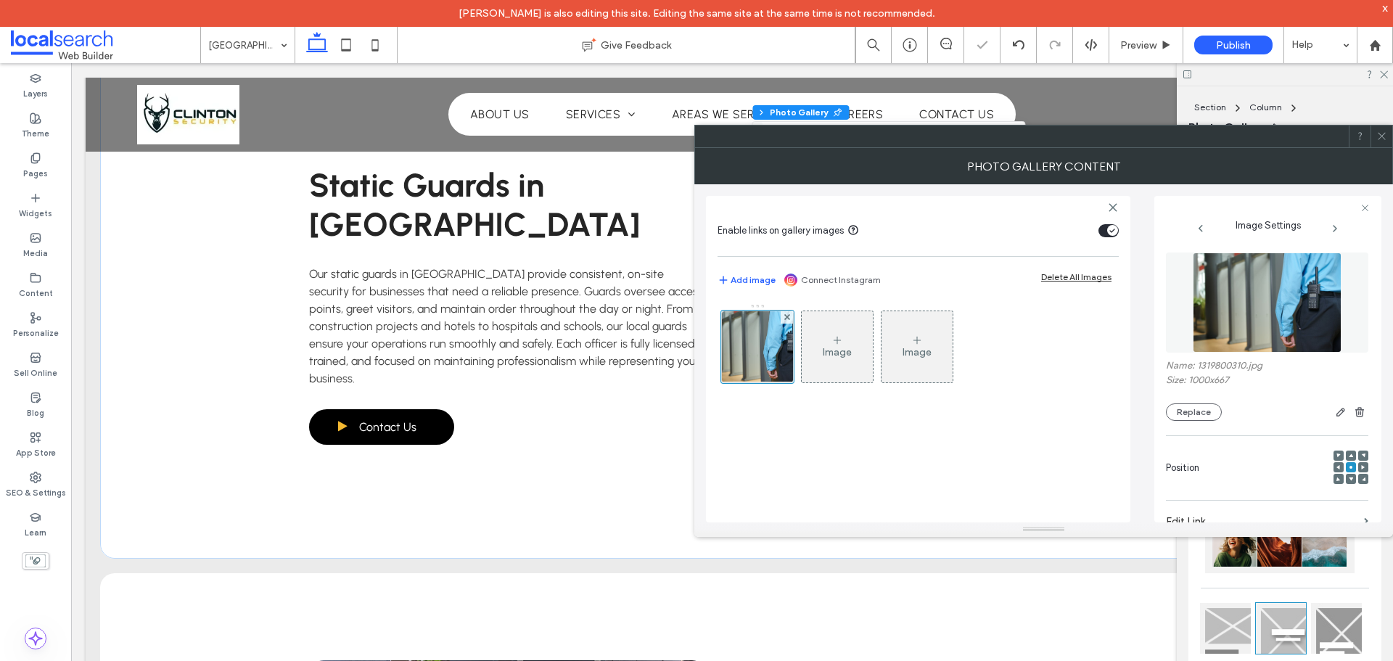
click at [914, 448] on div "Image Image" at bounding box center [917, 405] width 401 height 219
click at [1378, 133] on icon at bounding box center [1381, 136] width 11 height 11
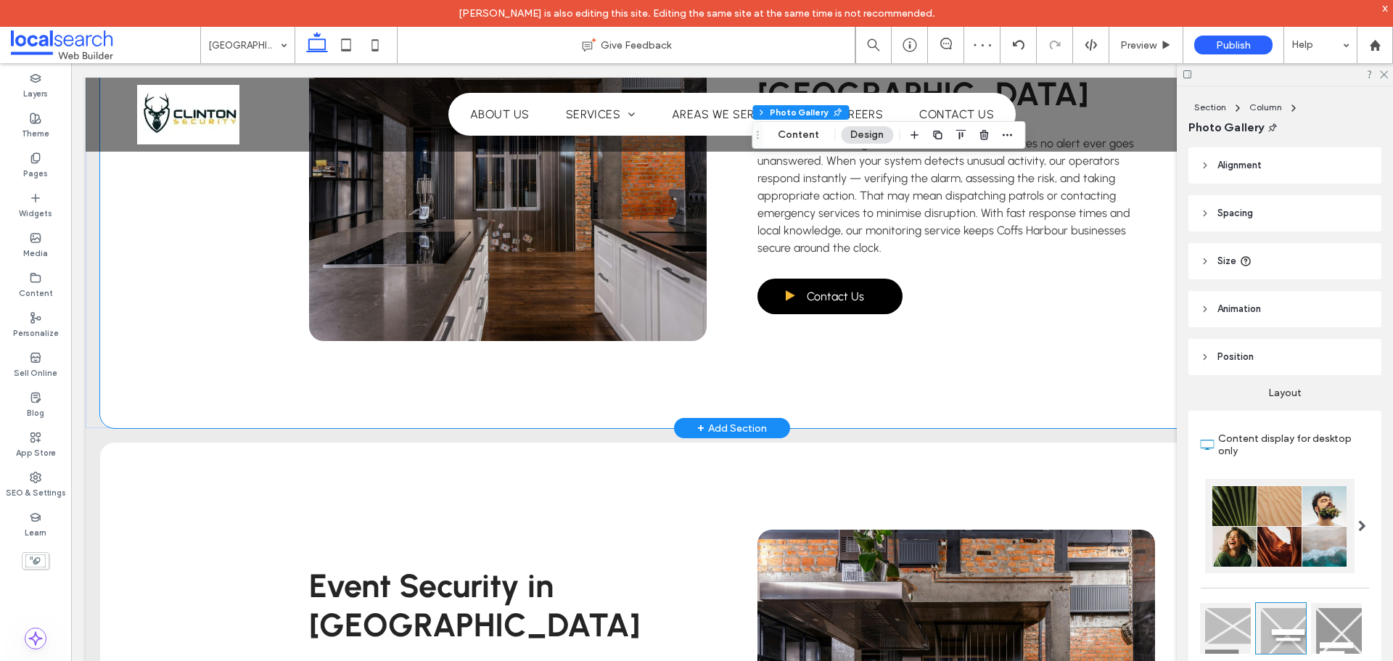
click at [541, 374] on div "Alarm Monitoring in Coffs Harbour Our alarm monitoring in Coffs Harbour ensures…" at bounding box center [732, 174] width 871 height 508
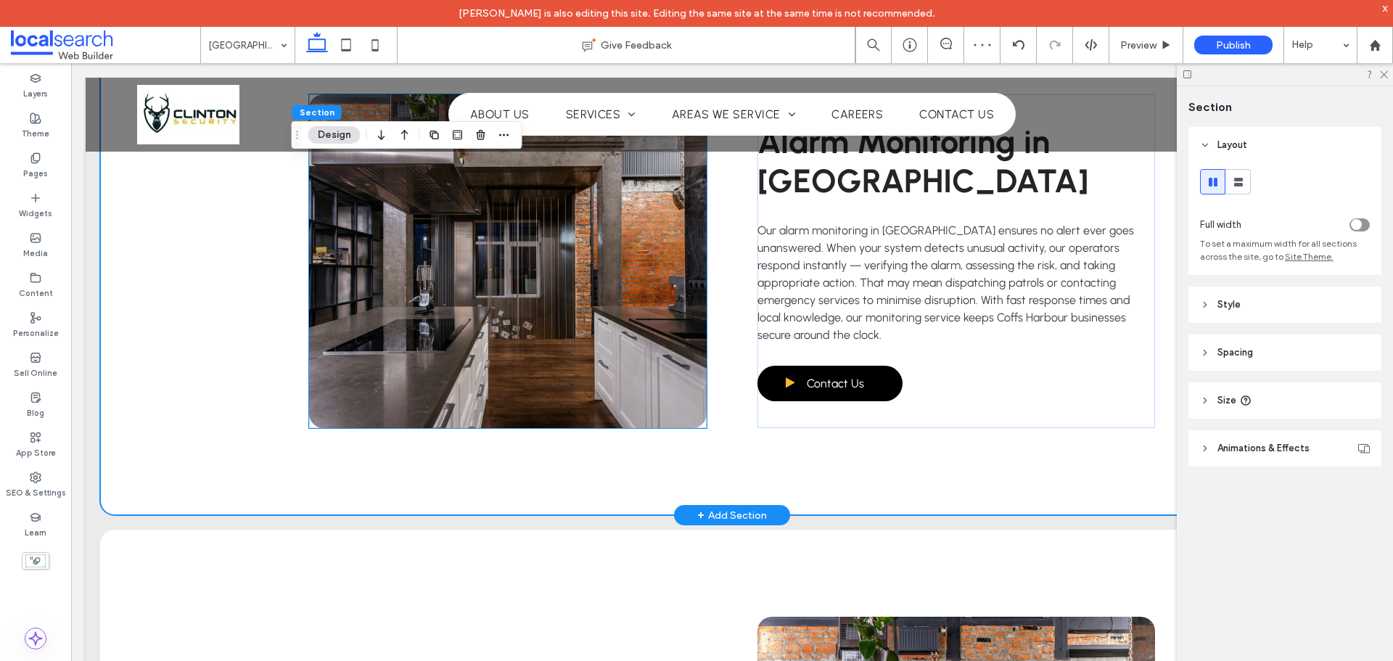
scroll to position [3264, 0]
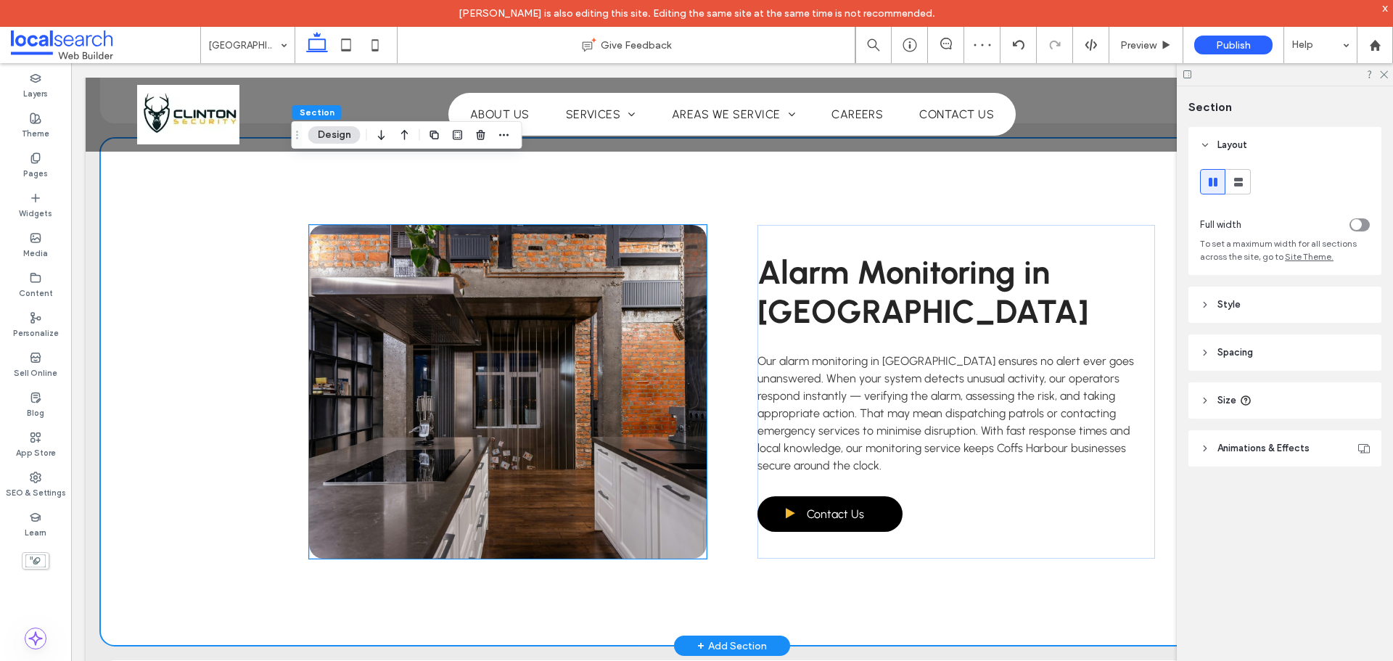
click at [593, 380] on link at bounding box center [508, 392] width 398 height 334
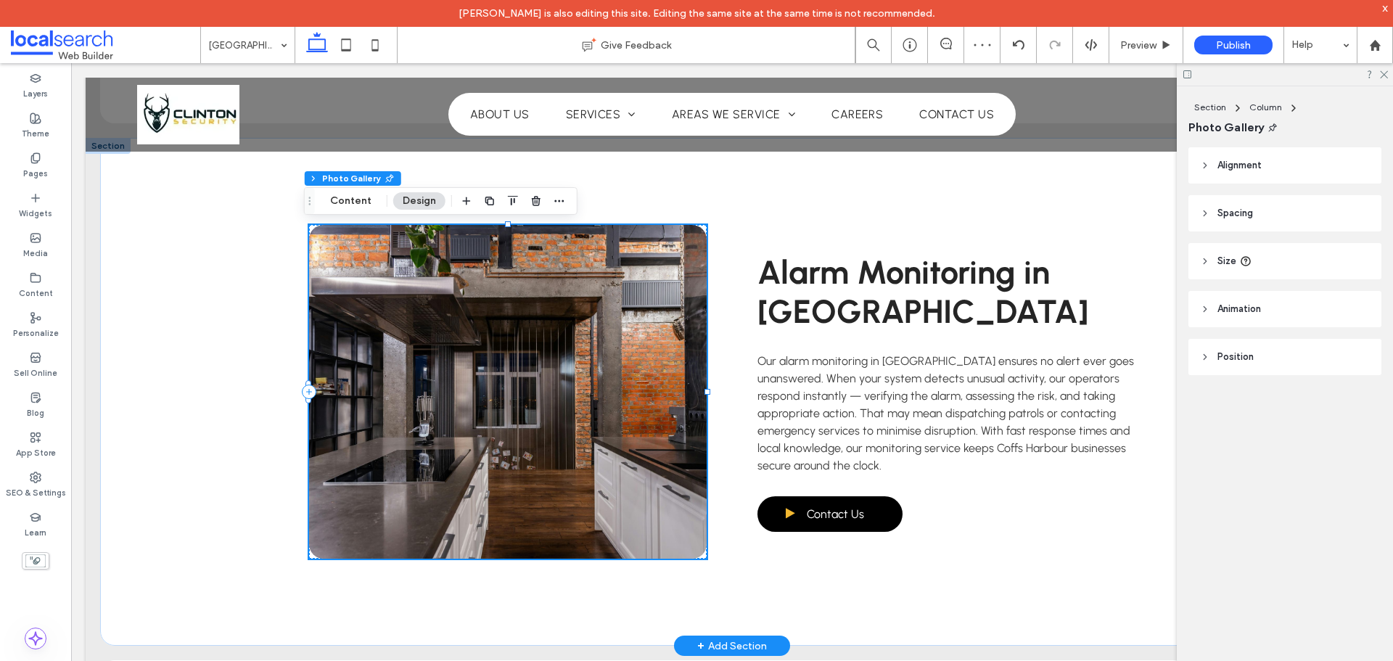
click at [593, 380] on link at bounding box center [508, 392] width 398 height 334
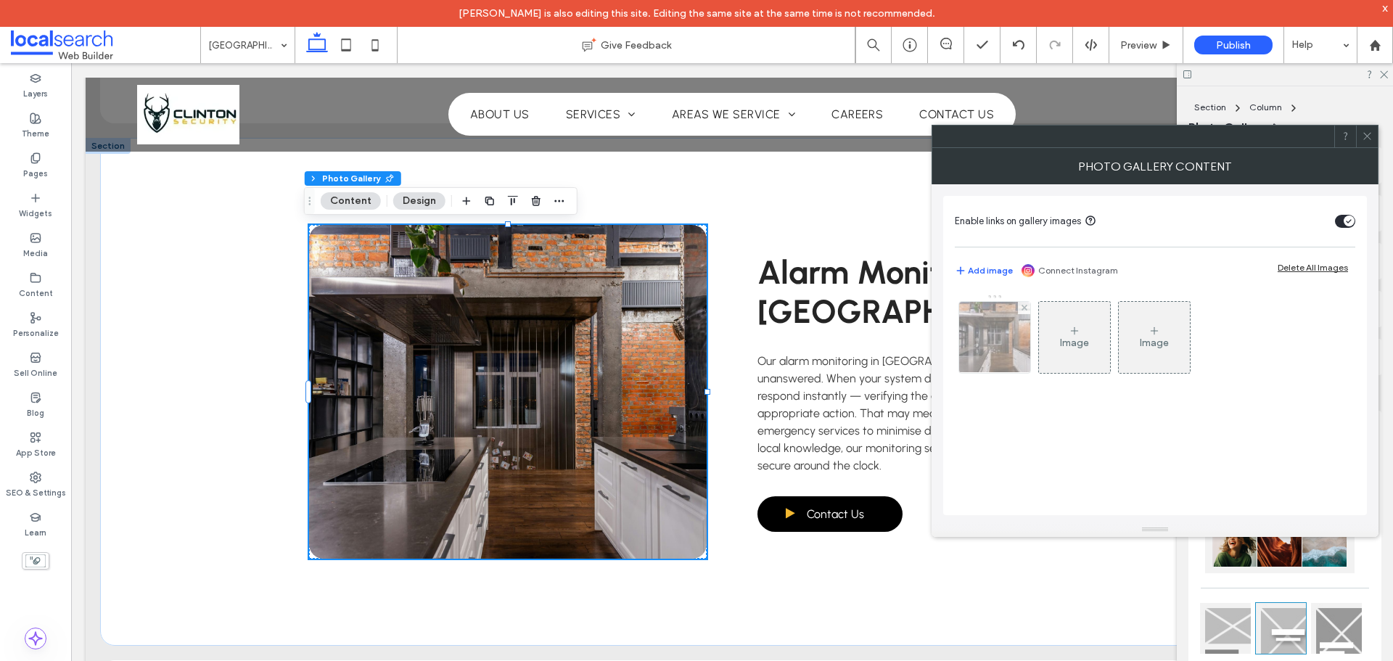
click at [1016, 335] on img at bounding box center [995, 337] width 107 height 71
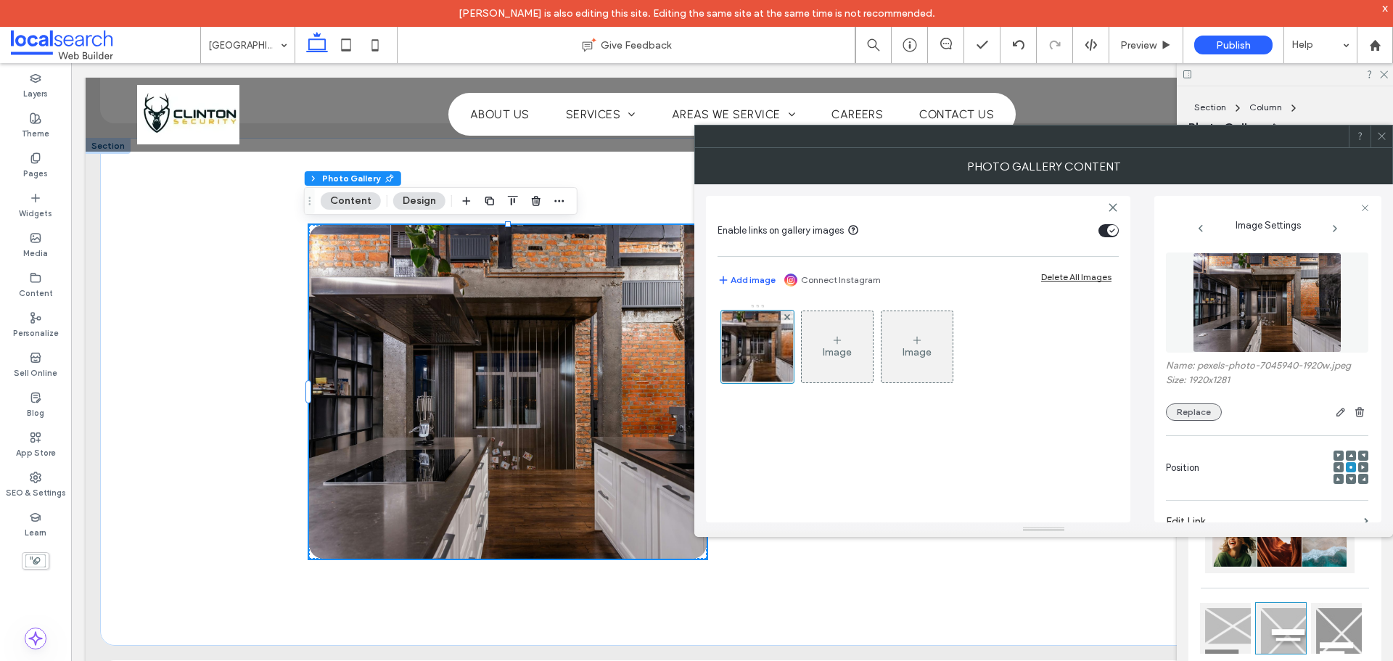
click at [1195, 411] on button "Replace" at bounding box center [1194, 411] width 56 height 17
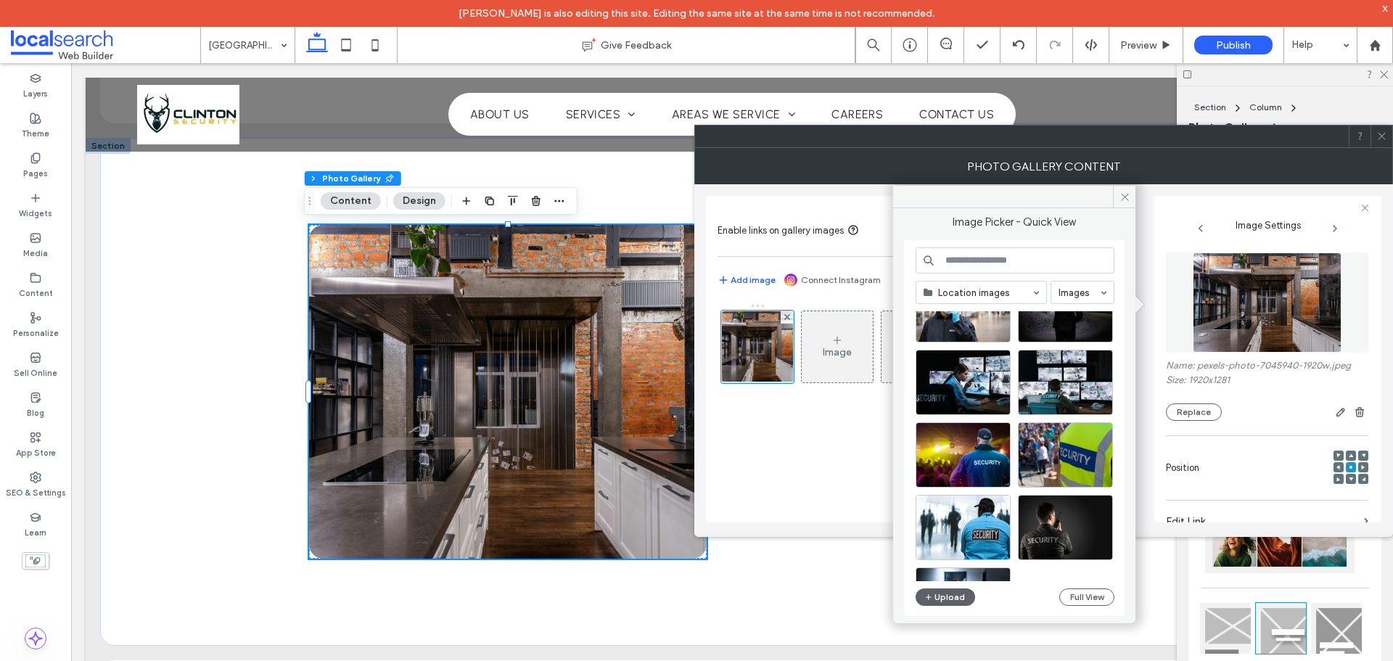
scroll to position [1979, 0]
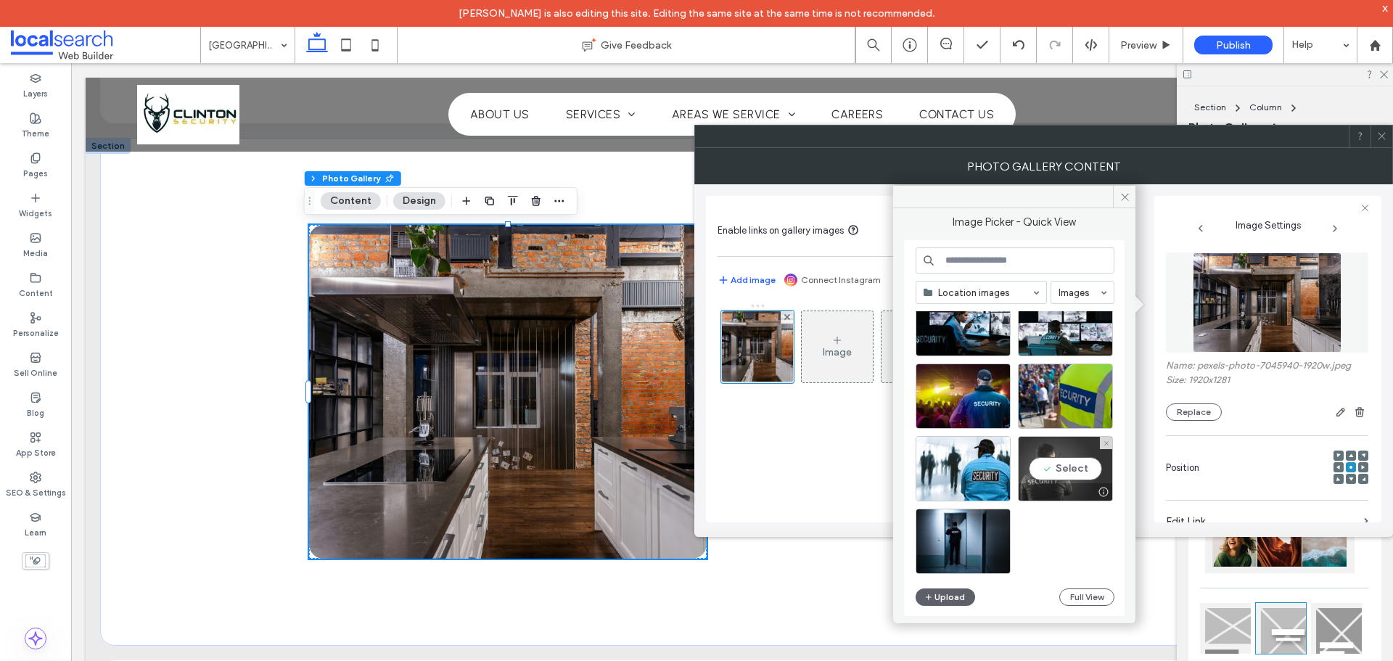
click at [1081, 457] on div "Select" at bounding box center [1065, 468] width 95 height 65
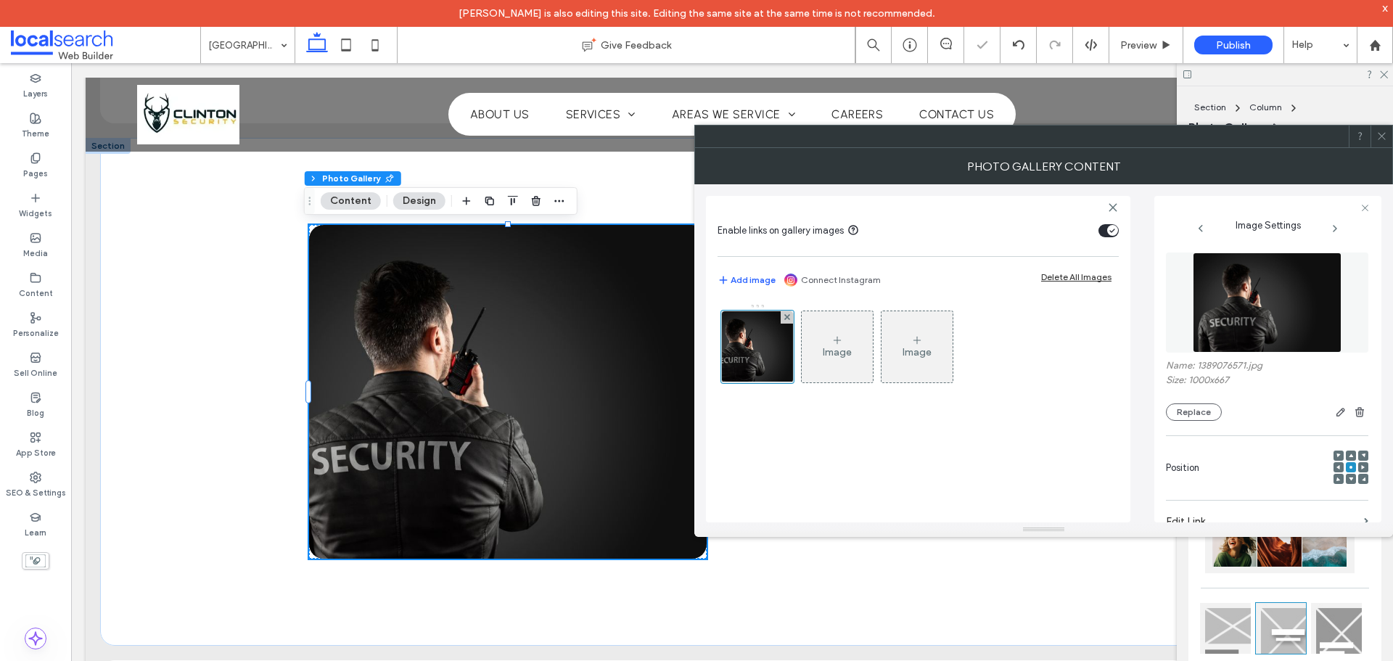
click at [1391, 129] on div at bounding box center [1381, 136] width 22 height 22
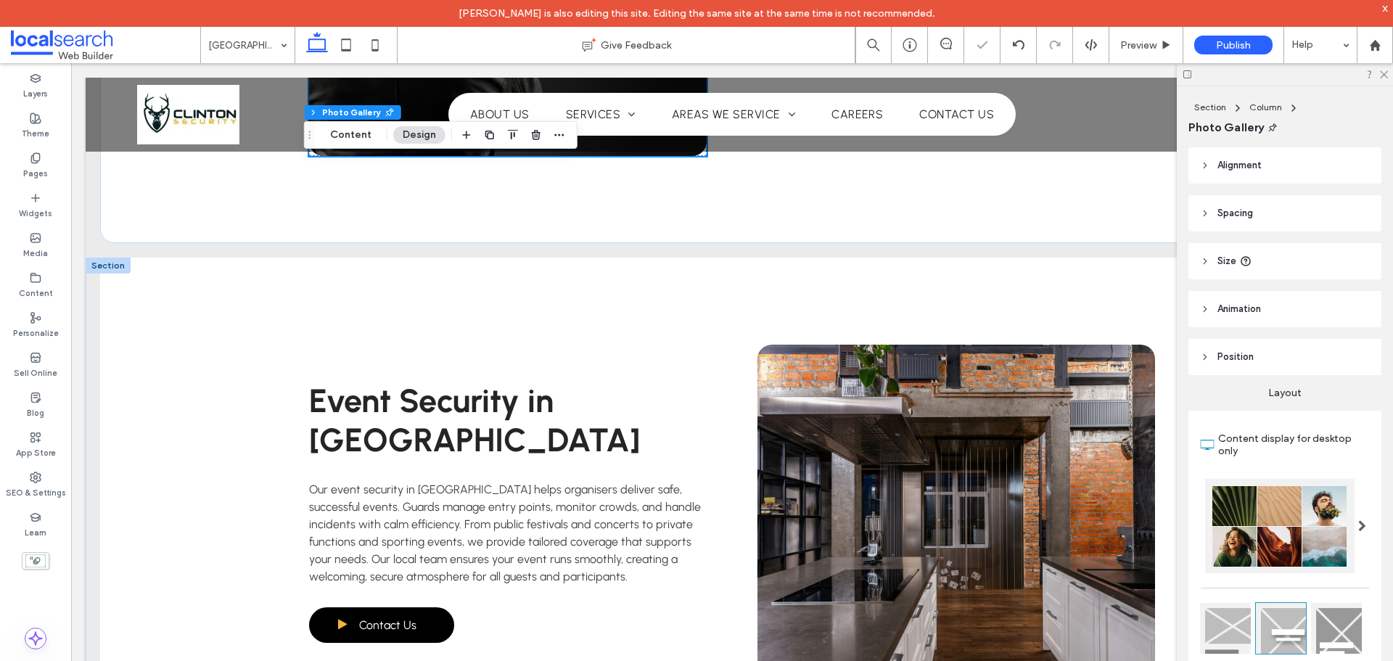
scroll to position [3700, 0]
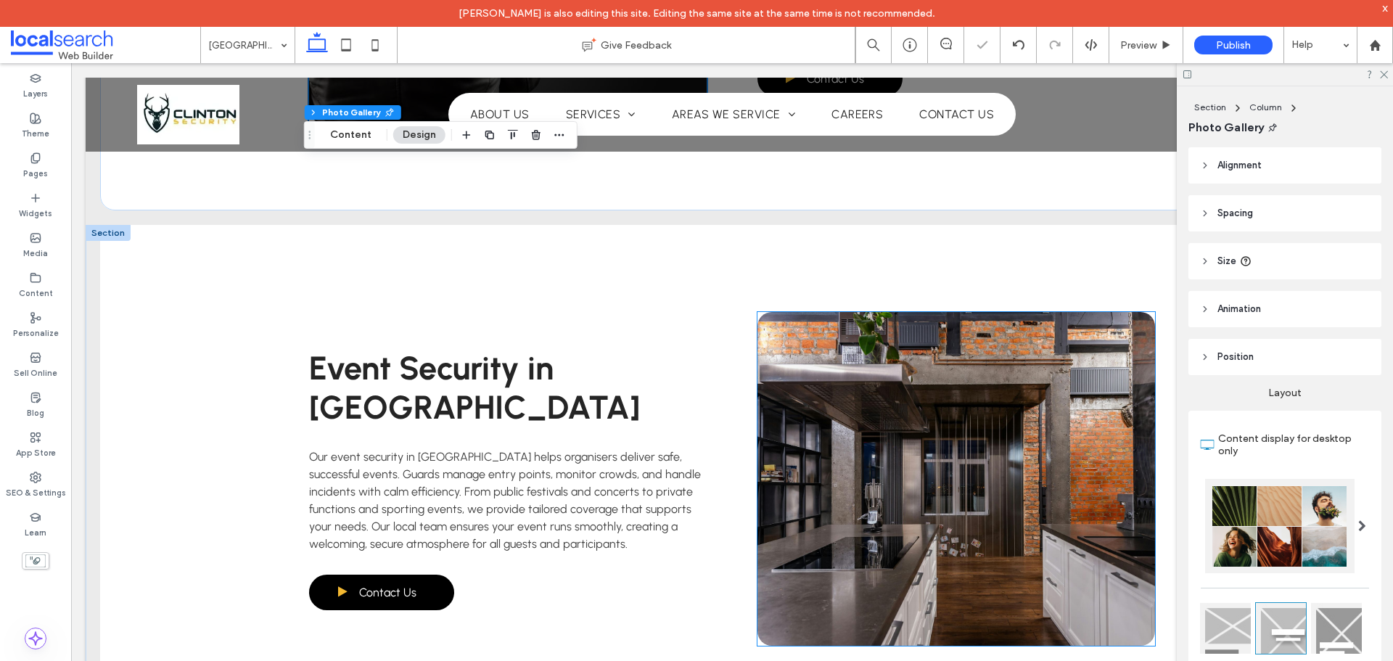
click at [1034, 430] on link at bounding box center [956, 479] width 398 height 334
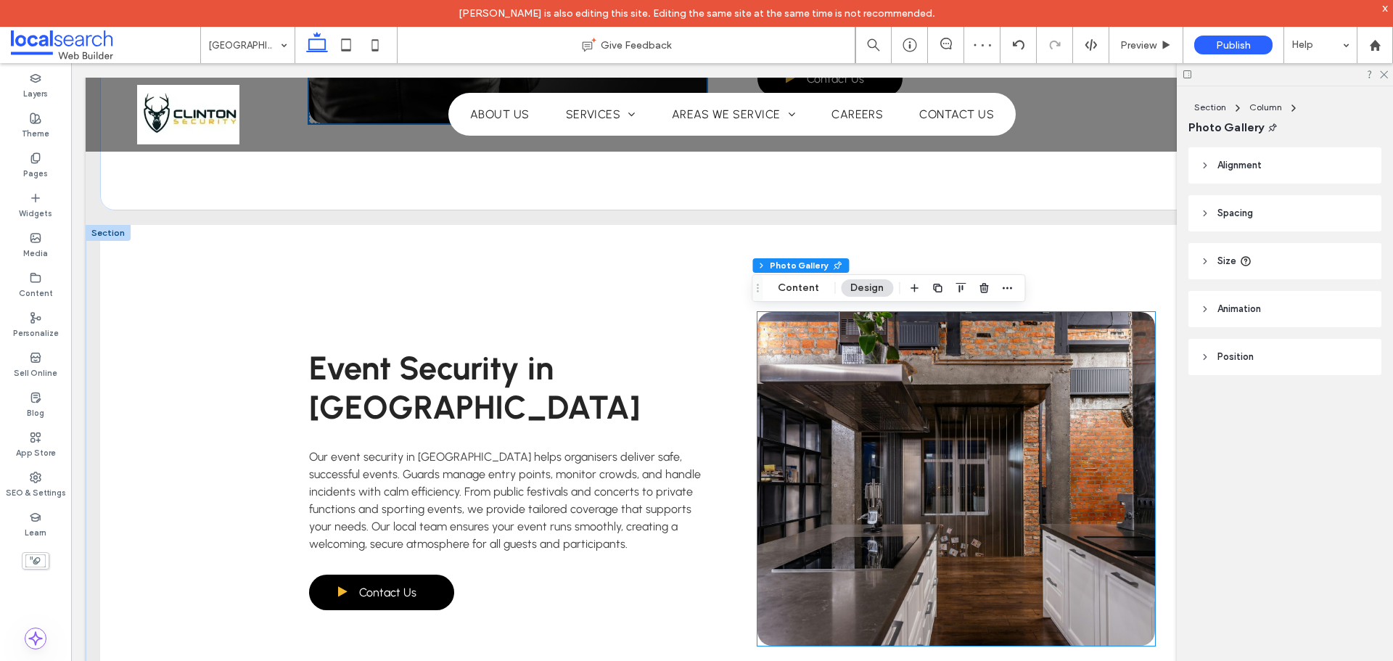
click at [1034, 430] on link at bounding box center [956, 479] width 398 height 334
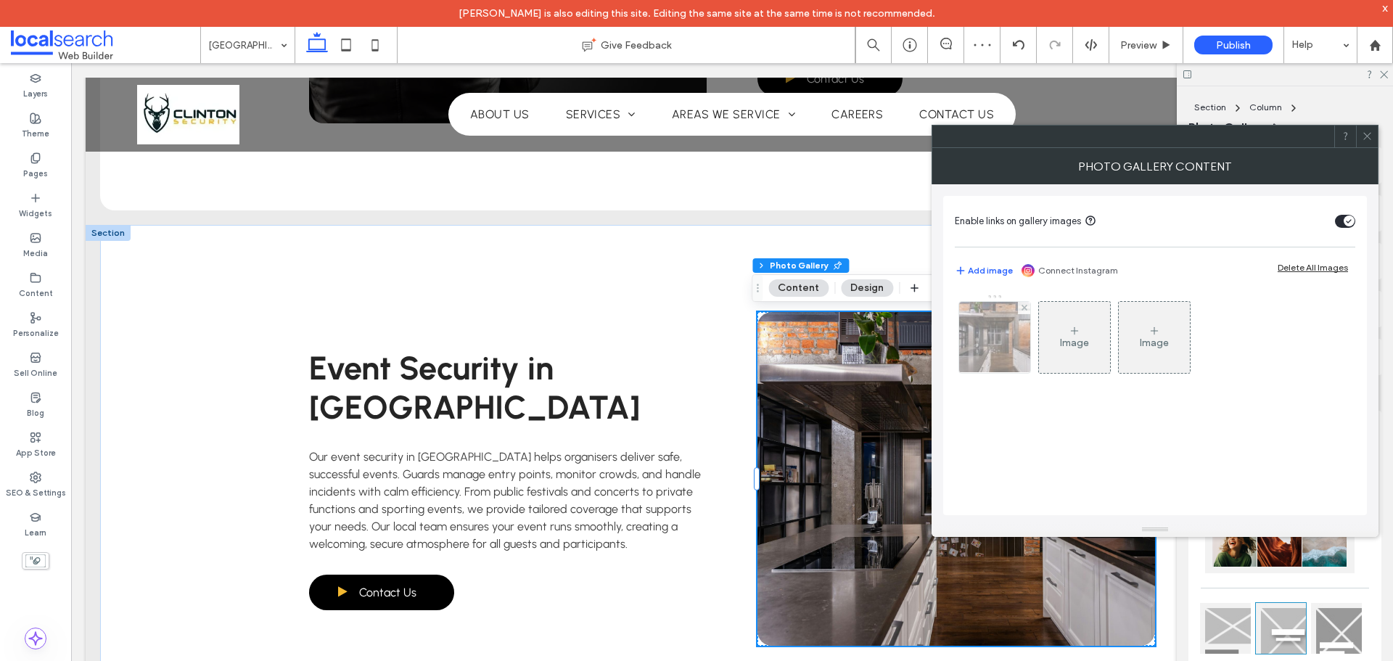
click at [1018, 353] on img at bounding box center [995, 337] width 107 height 71
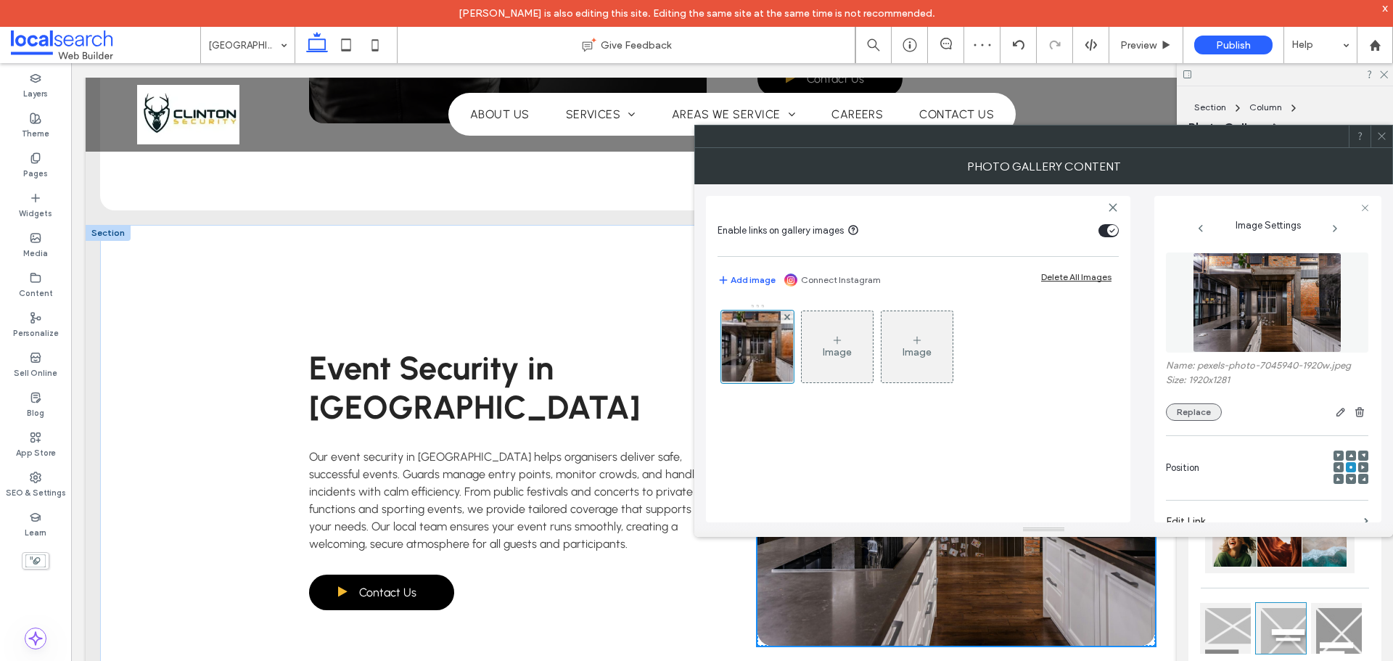
click at [1183, 413] on button "Replace" at bounding box center [1194, 411] width 56 height 17
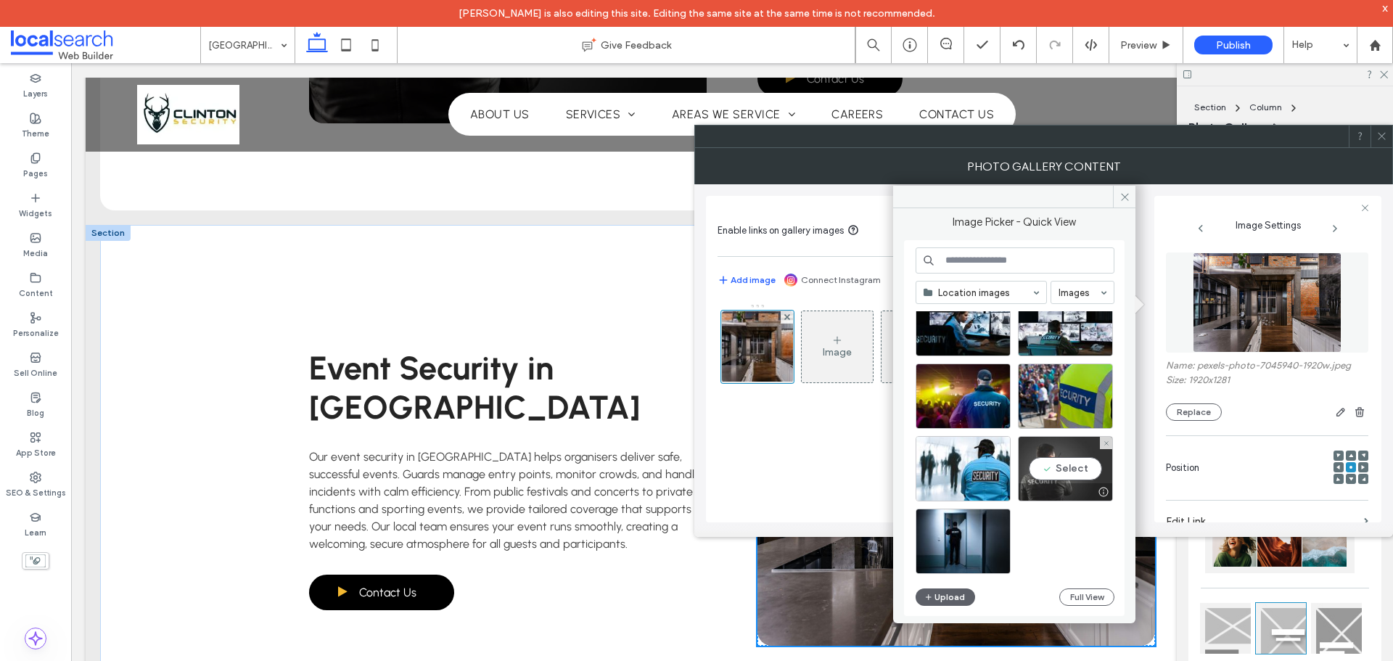
scroll to position [1906, 0]
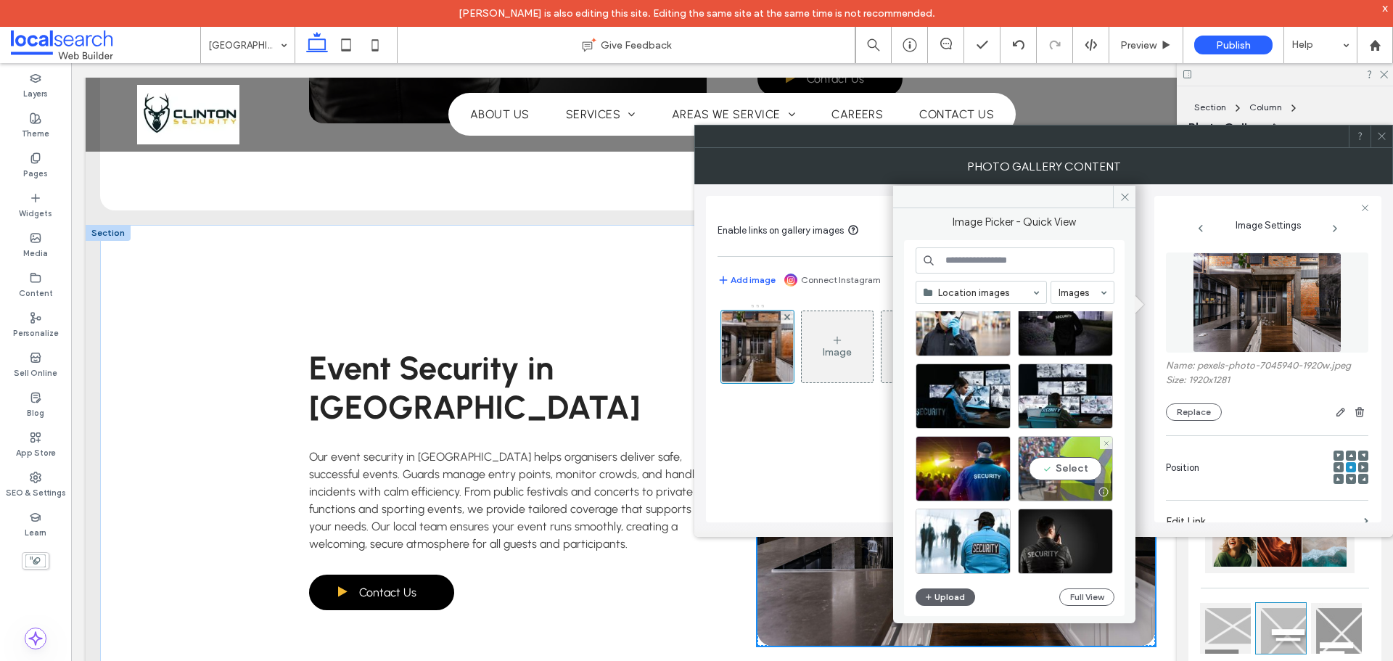
click at [1063, 470] on div "Select" at bounding box center [1065, 468] width 95 height 65
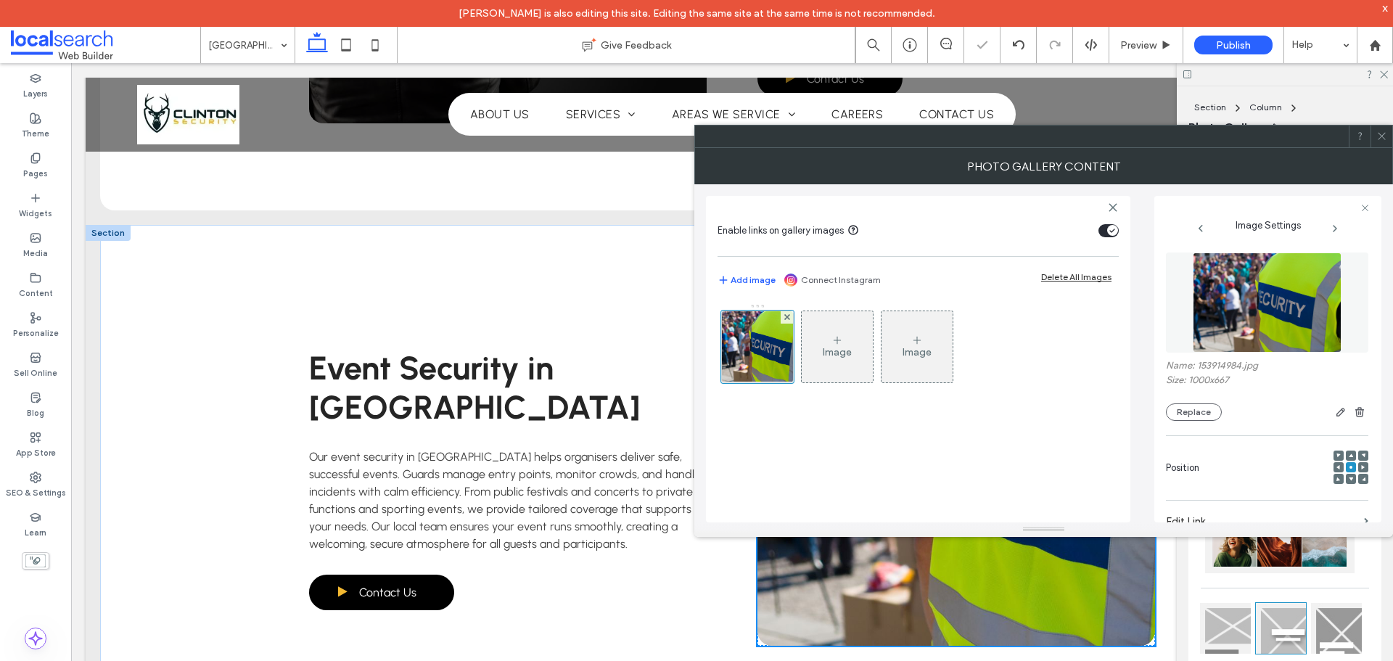
click at [868, 438] on div "Image Image" at bounding box center [917, 405] width 401 height 219
click at [1383, 131] on icon at bounding box center [1381, 136] width 11 height 11
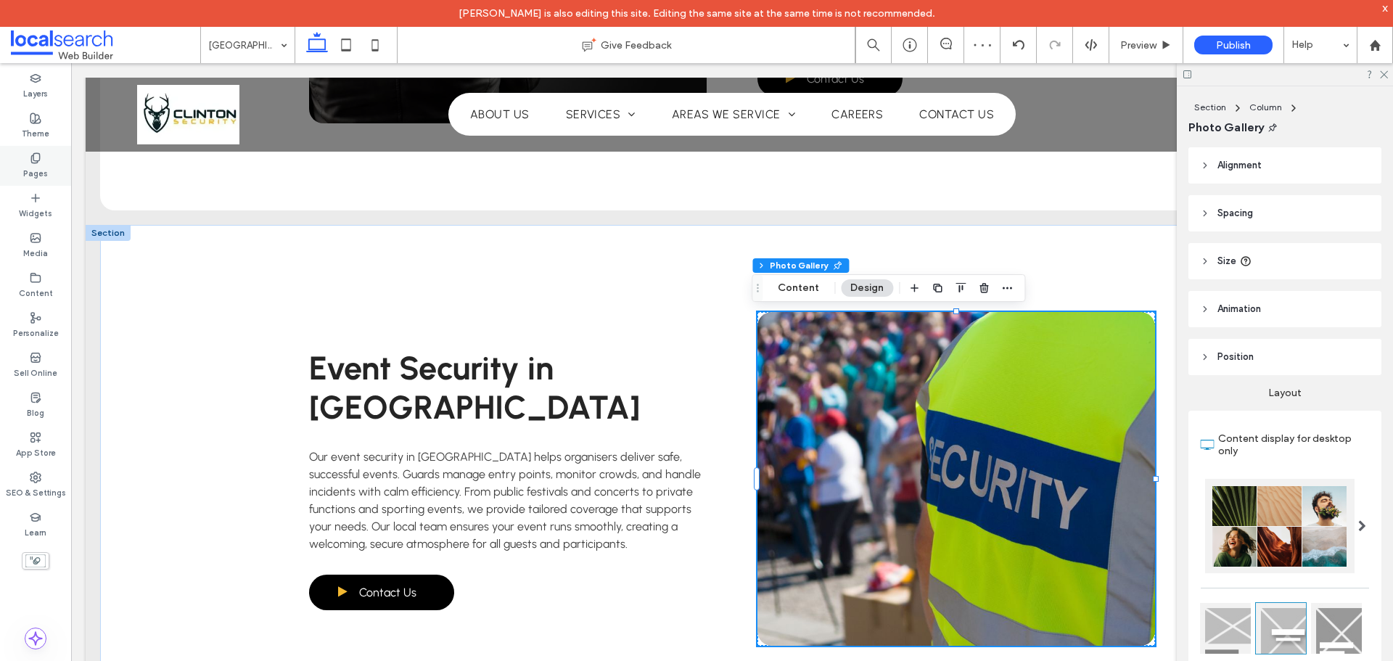
click at [44, 180] on div "Pages" at bounding box center [35, 166] width 71 height 40
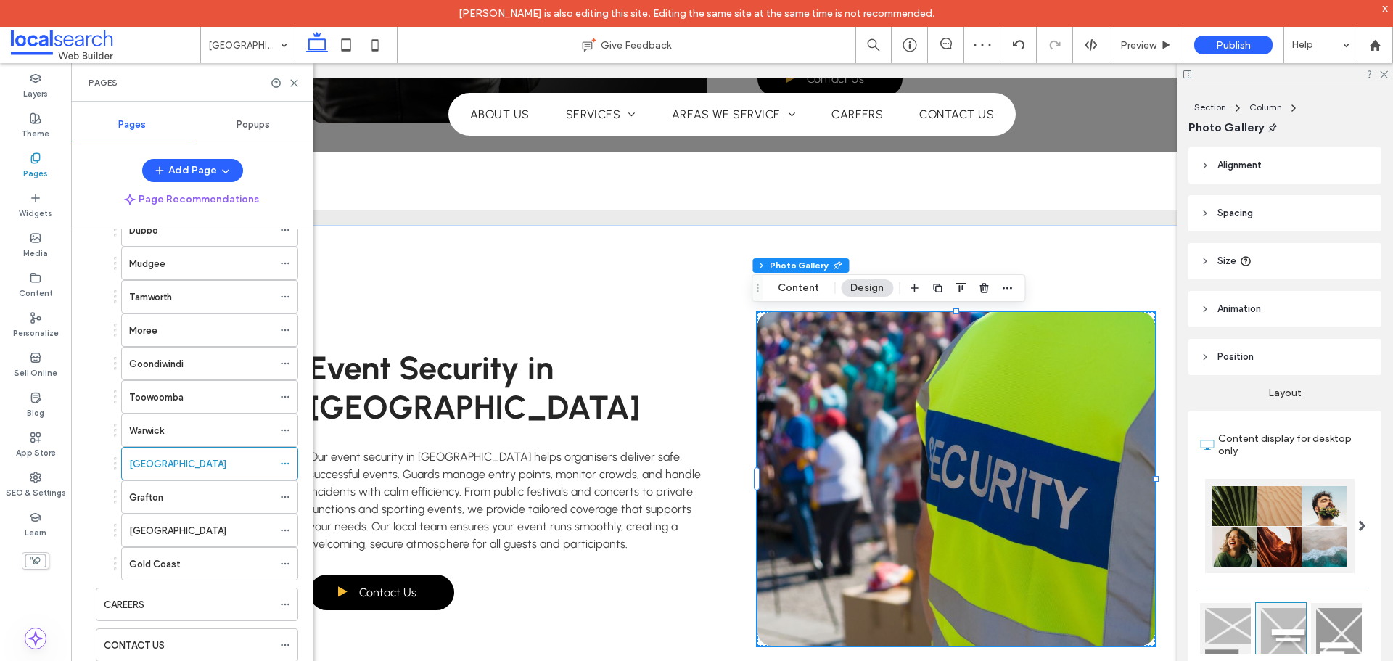
scroll to position [380, 0]
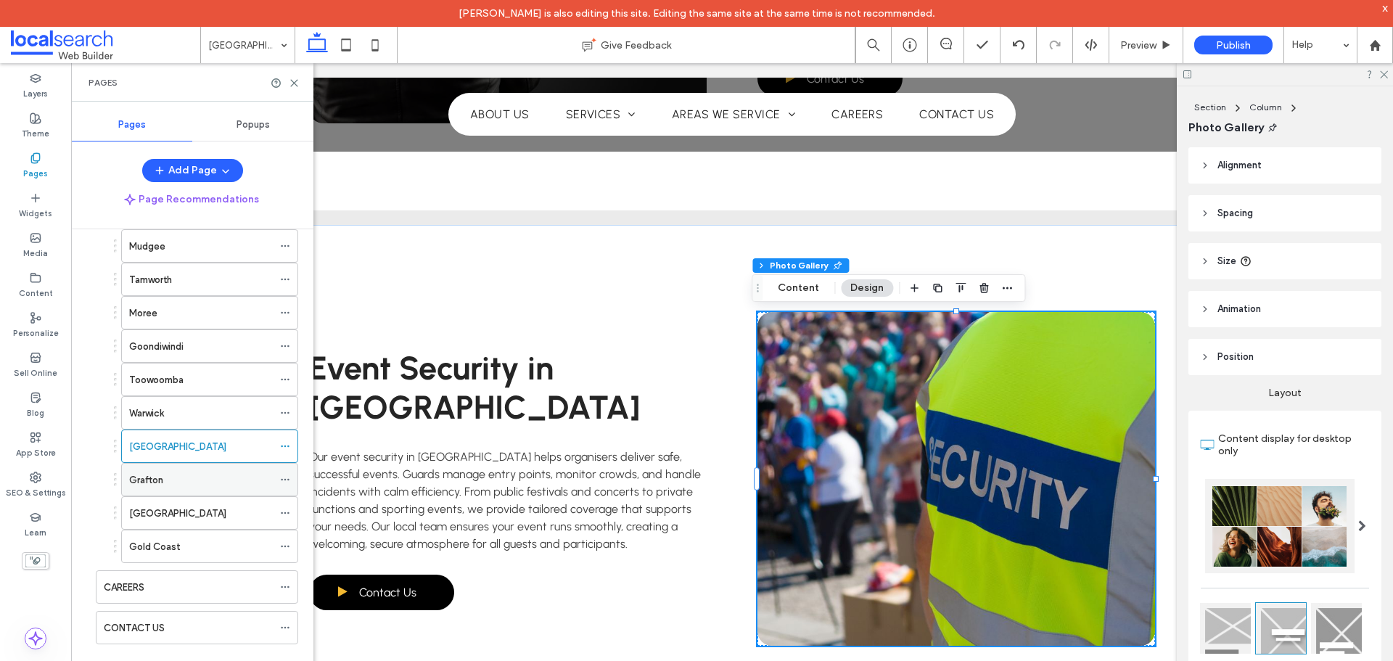
click at [168, 474] on div "Grafton" at bounding box center [201, 479] width 144 height 15
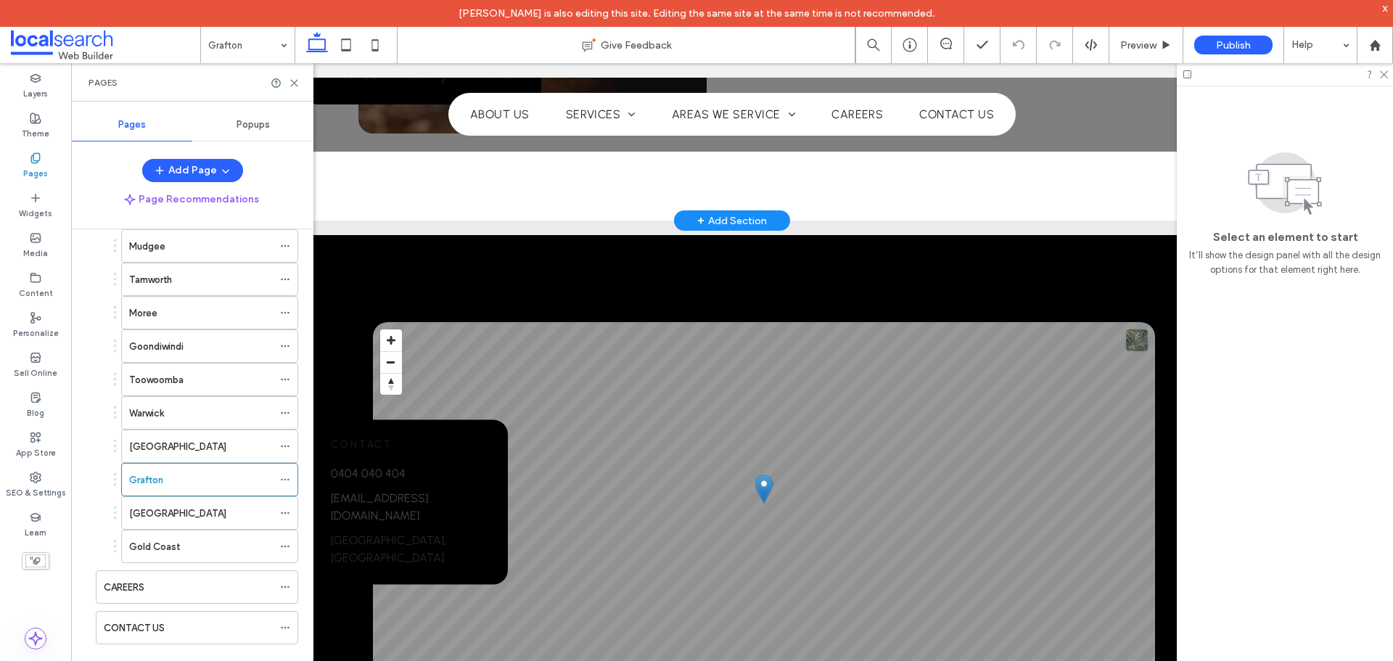
scroll to position [1306, 0]
